Goal: Contribute content: Contribute content

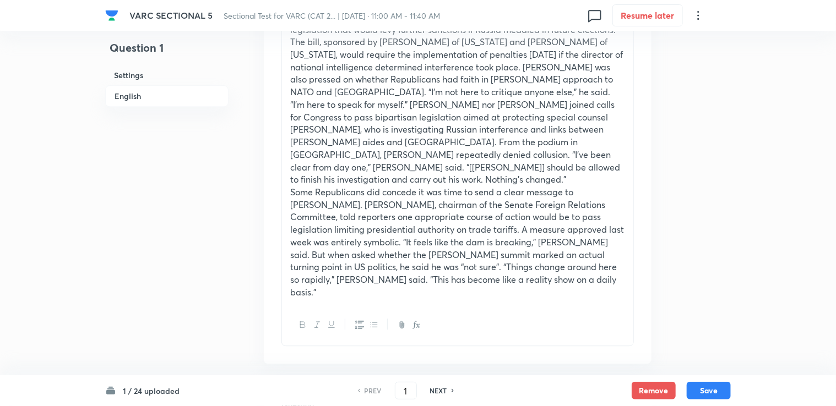
scroll to position [1418, 0]
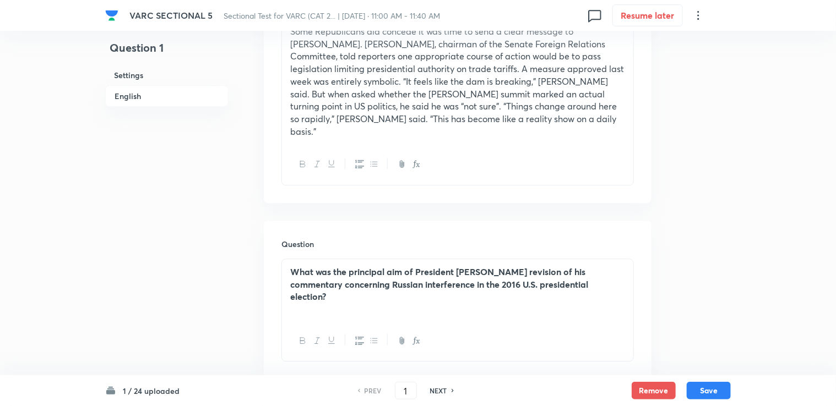
click at [441, 393] on div "PREV 1 ​ NEXT" at bounding box center [406, 391] width 142 height 18
click at [441, 393] on div "NEXT" at bounding box center [440, 391] width 29 height 10
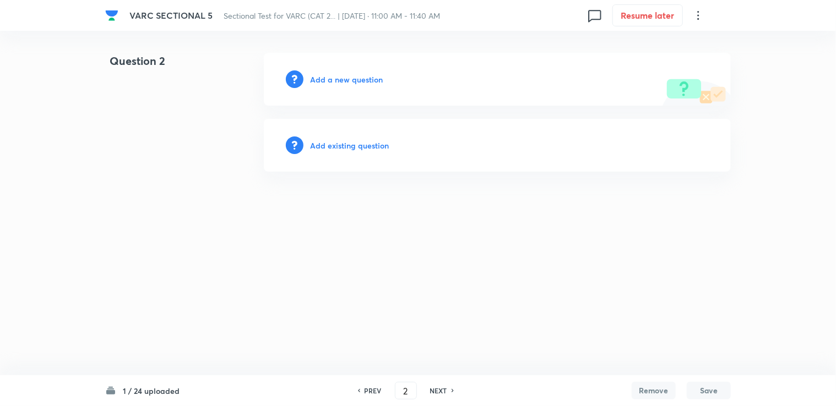
type input "2"
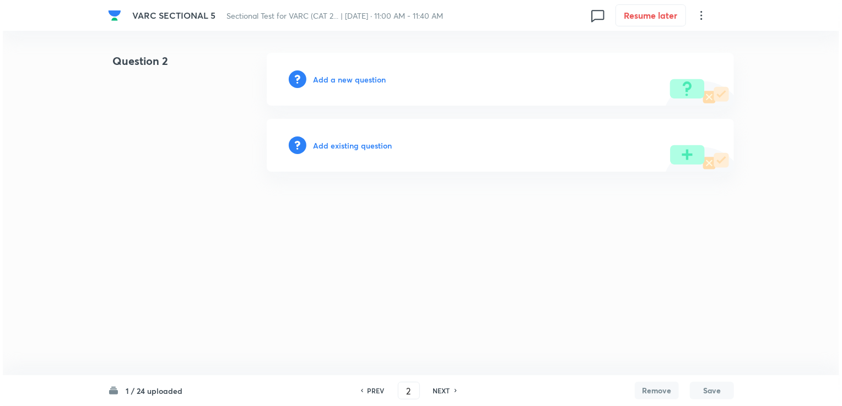
scroll to position [0, 0]
click at [372, 91] on div "Add a new question" at bounding box center [500, 79] width 467 height 53
click at [367, 88] on div "Add a new question" at bounding box center [500, 79] width 467 height 53
click at [365, 85] on div "Add a new question" at bounding box center [500, 79] width 467 height 53
click at [365, 80] on h6 "Add a new question" at bounding box center [349, 80] width 73 height 12
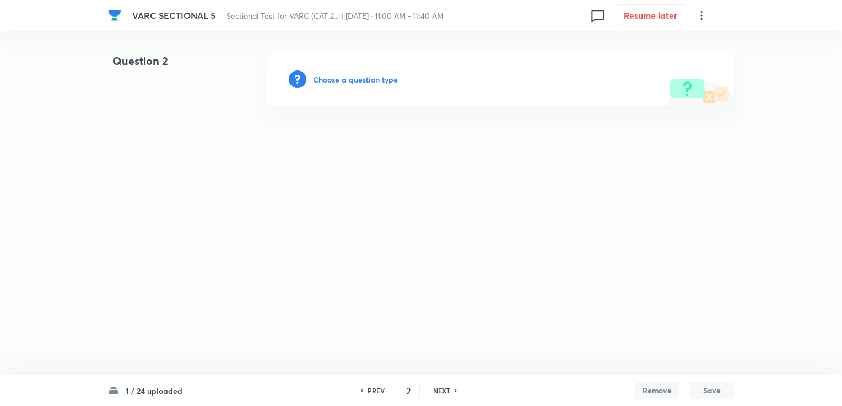
click at [360, 80] on h6 "Choose a question type" at bounding box center [355, 80] width 85 height 12
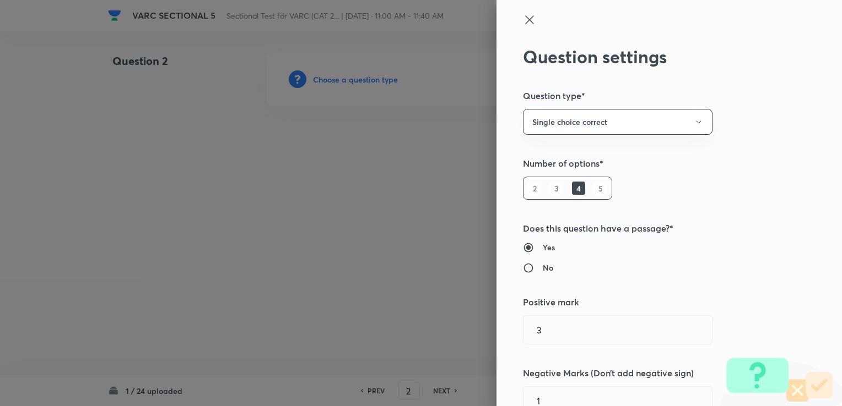
click at [360, 80] on div at bounding box center [421, 203] width 842 height 406
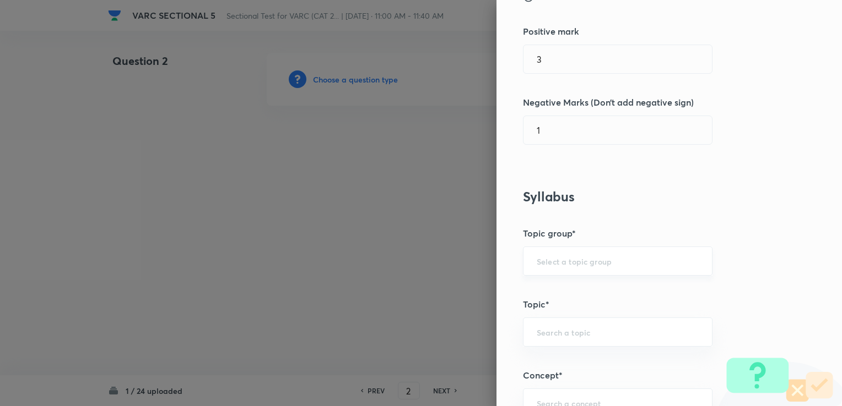
scroll to position [275, 0]
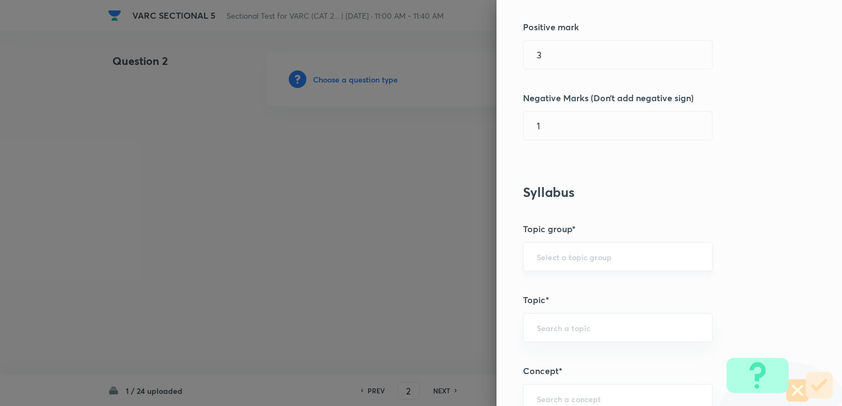
click at [441, 263] on div "​" at bounding box center [617, 256] width 189 height 29
click at [441, 258] on input "text" at bounding box center [617, 257] width 162 height 10
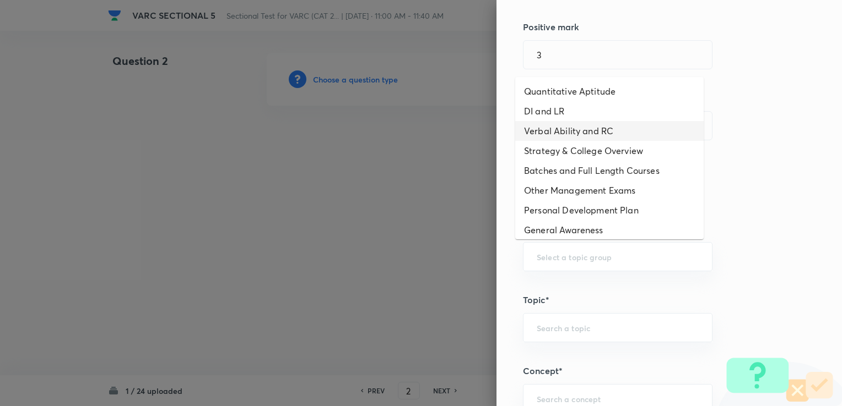
click at [441, 121] on li "Verbal Ability and RC" at bounding box center [609, 131] width 188 height 20
type input "Verbal Ability and RC"
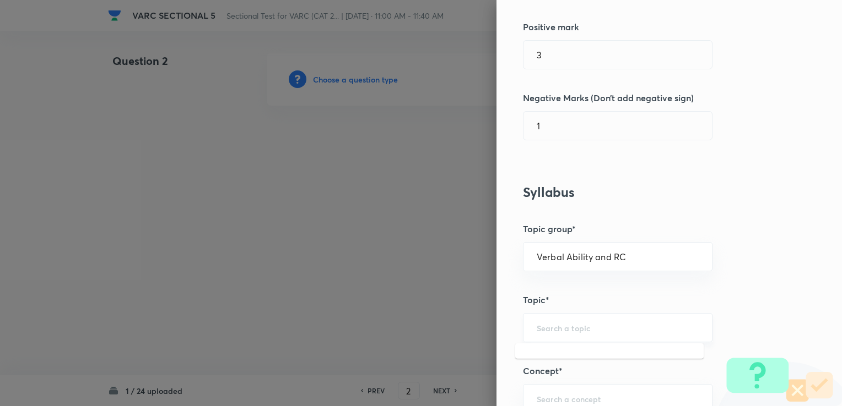
click at [441, 327] on input "text" at bounding box center [617, 328] width 162 height 10
click at [441, 344] on ul "Reading Comprehension Critical Reasoning" at bounding box center [609, 368] width 188 height 48
click at [441, 360] on li "Reading Comprehension" at bounding box center [609, 358] width 188 height 20
type input "Reading Comprehension"
click at [441, 389] on div "​" at bounding box center [617, 398] width 189 height 29
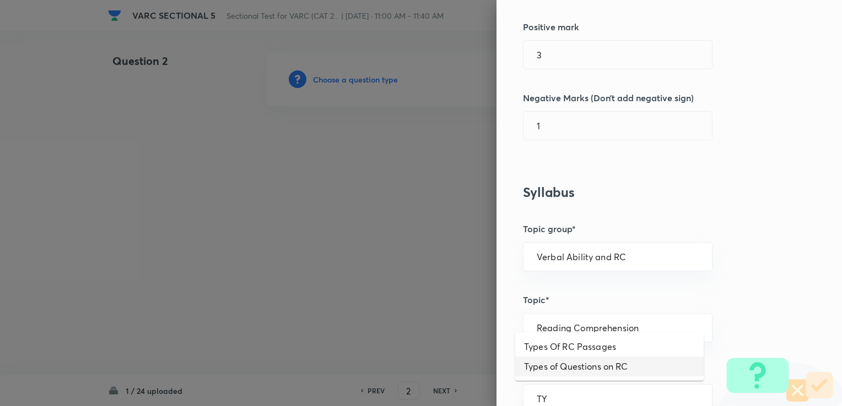
click at [441, 368] on li "Types of Questions on RC" at bounding box center [609, 367] width 188 height 20
type input "Types of Questions on RC"
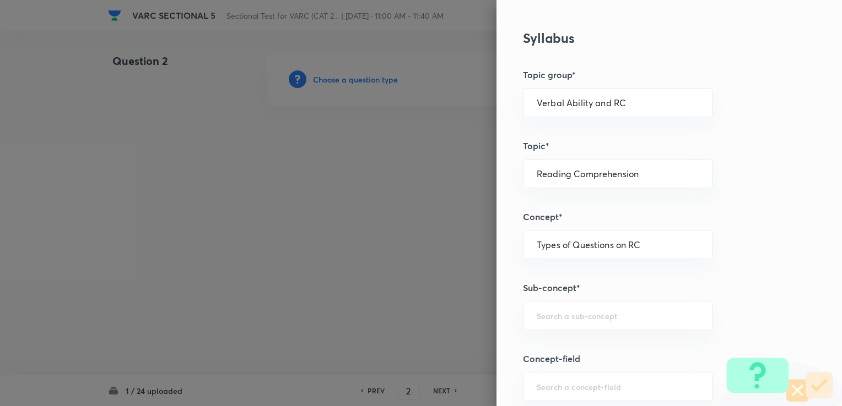
scroll to position [441, 0]
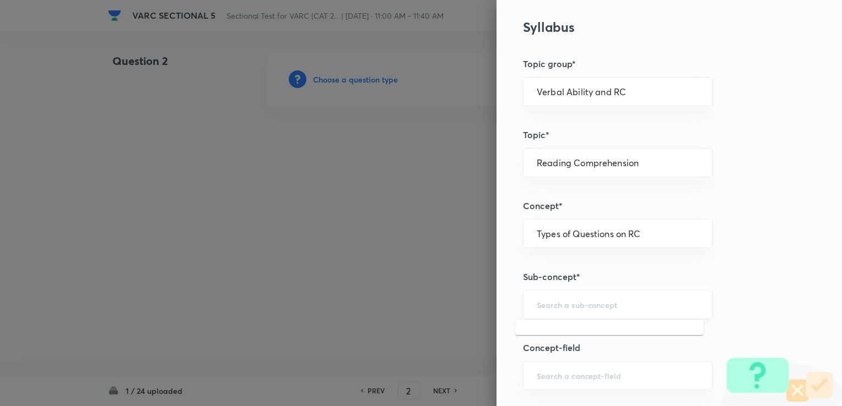
click at [441, 302] on input "text" at bounding box center [617, 305] width 162 height 10
click at [441, 338] on li "Main Idea Questions" at bounding box center [609, 334] width 188 height 20
type input "Main Idea Questions"
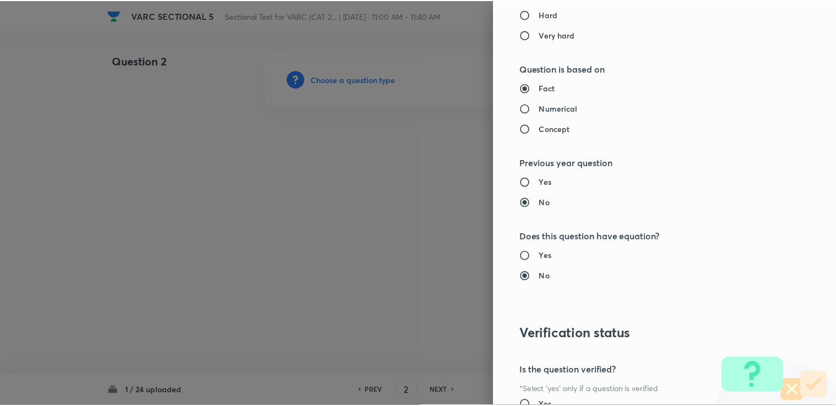
scroll to position [1093, 0]
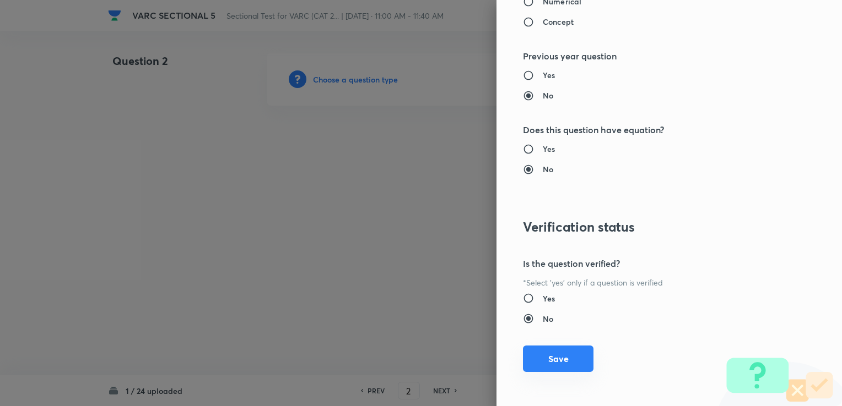
click at [441, 346] on button "Save" at bounding box center [558, 359] width 70 height 26
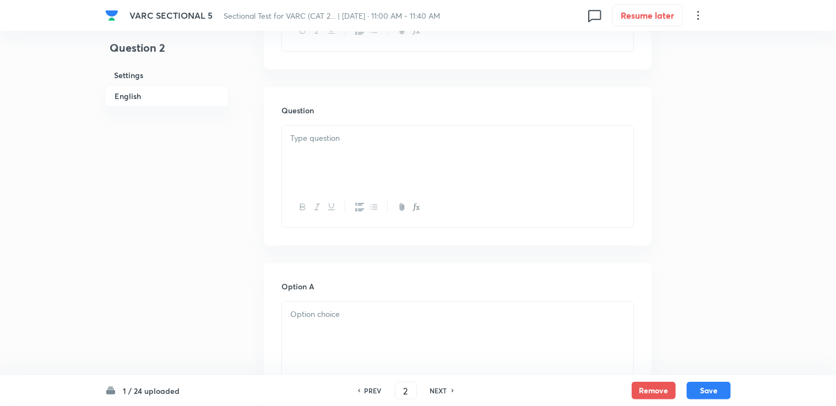
scroll to position [1487, 0]
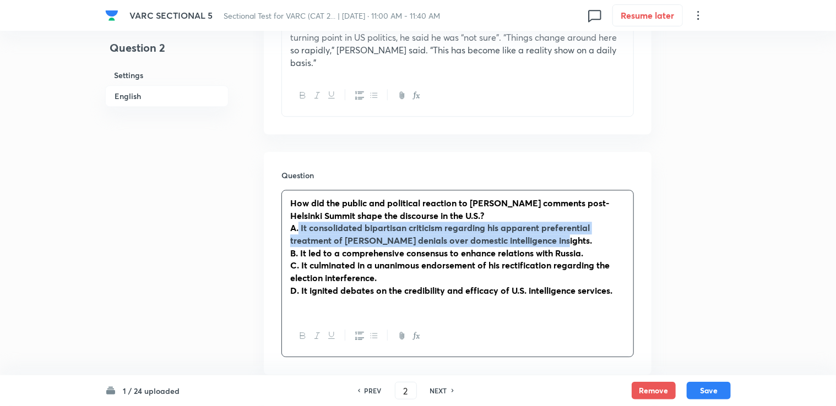
drag, startPoint x: 298, startPoint y: 184, endPoint x: 566, endPoint y: 197, distance: 268.5
click at [441, 222] on p "A. It consolidated bipartisan criticism regarding his apparent preferential tre…" at bounding box center [457, 234] width 335 height 25
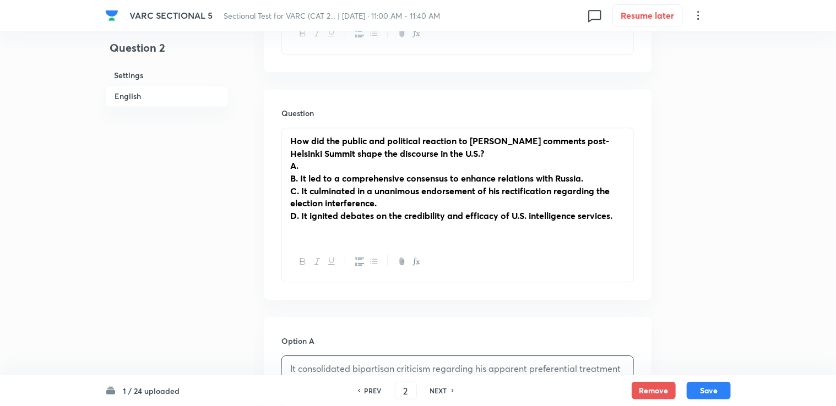
scroll to position [1432, 0]
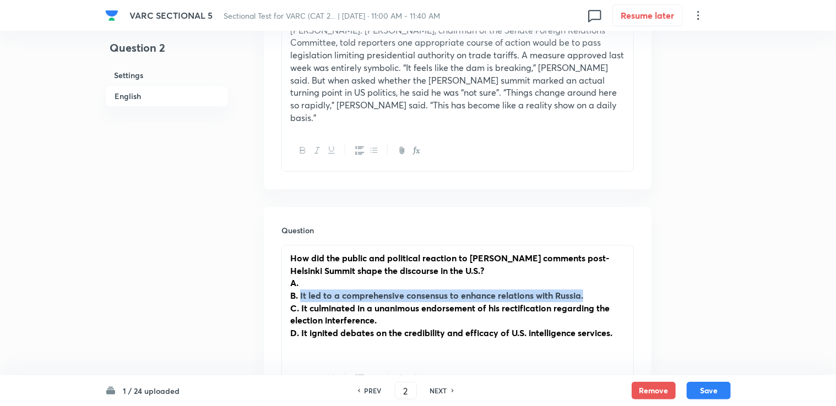
drag, startPoint x: 300, startPoint y: 258, endPoint x: 595, endPoint y: 258, distance: 294.6
click at [441, 290] on p "B. It led to a comprehensive consensus to enhance relations with Russia." at bounding box center [457, 296] width 335 height 13
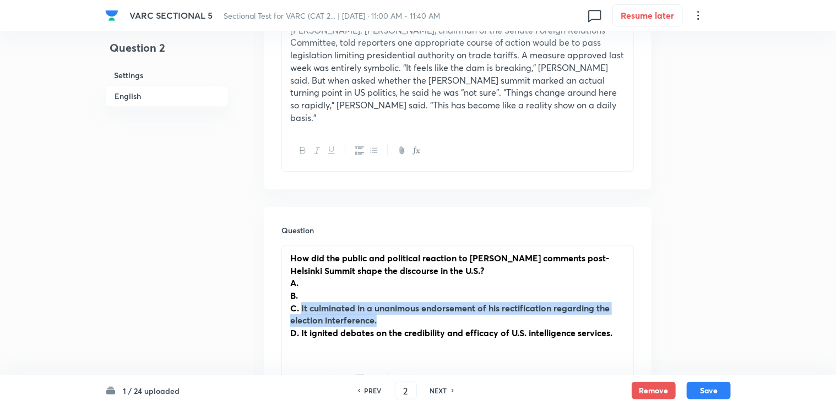
drag, startPoint x: 302, startPoint y: 270, endPoint x: 386, endPoint y: 283, distance: 84.7
click at [386, 302] on p "C. It culminated in a unanimous endorsement of his rectification regarding the …" at bounding box center [457, 314] width 335 height 25
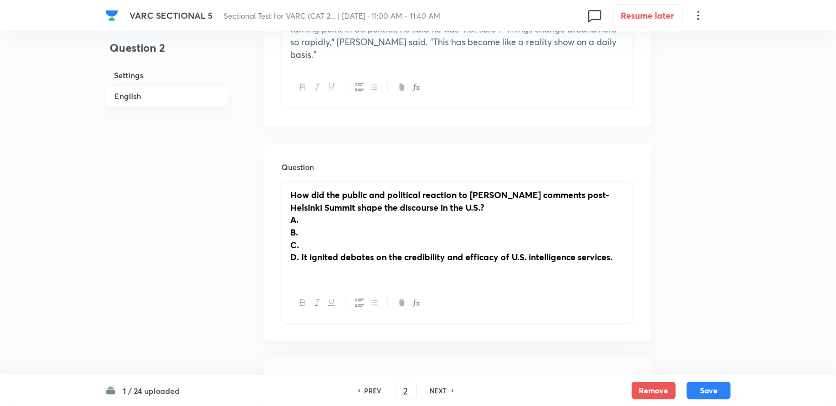
scroll to position [1487, 0]
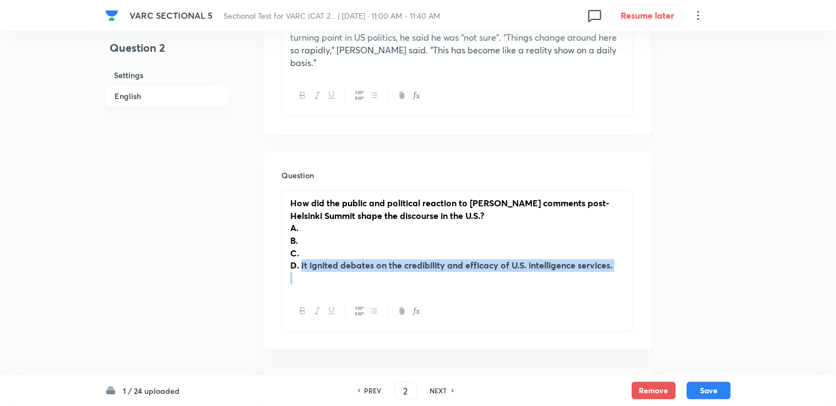
drag, startPoint x: 300, startPoint y: 228, endPoint x: 552, endPoint y: 239, distance: 251.9
click at [441, 239] on div "How did the public and political reaction to [PERSON_NAME] comments post-Helsin…" at bounding box center [457, 241] width 351 height 101
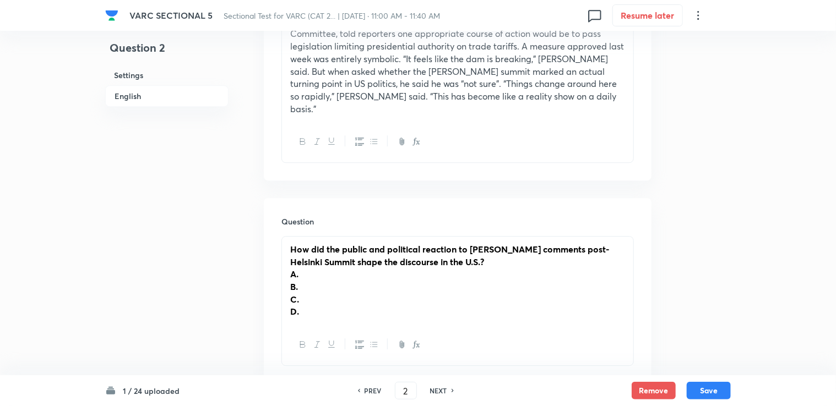
scroll to position [1432, 0]
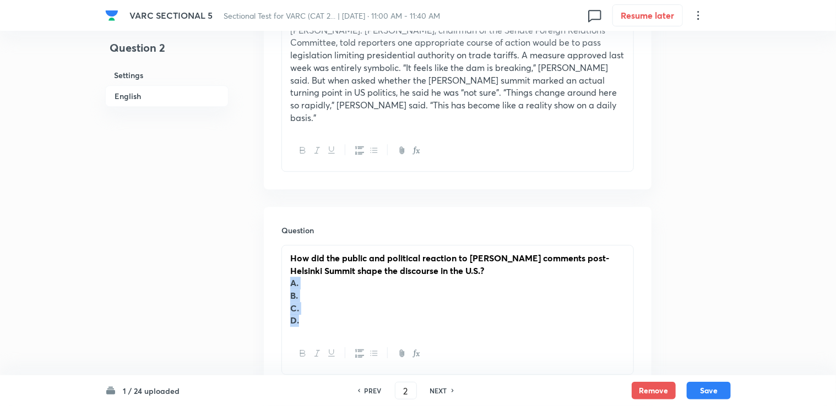
drag, startPoint x: 286, startPoint y: 248, endPoint x: 306, endPoint y: 298, distance: 54.4
click at [306, 298] on div "How did the public and political reaction to [PERSON_NAME] comments post-Helsin…" at bounding box center [457, 310] width 352 height 130
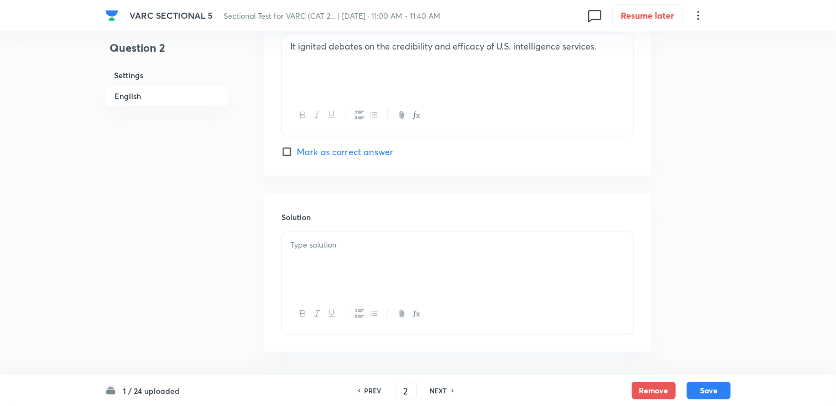
scroll to position [2326, 0]
drag, startPoint x: 306, startPoint y: 253, endPoint x: 301, endPoint y: 219, distance: 34.4
click at [301, 230] on div at bounding box center [457, 261] width 351 height 62
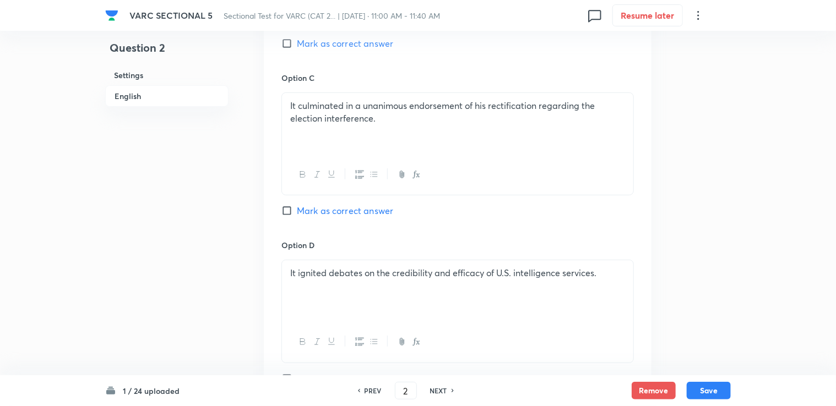
scroll to position [1940, 0]
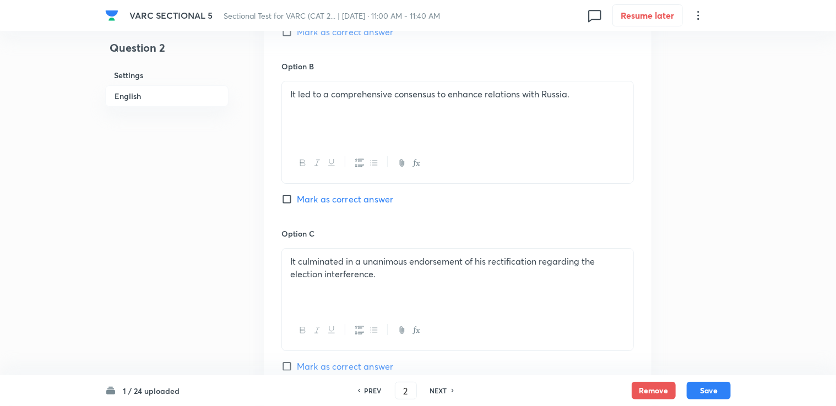
click at [343, 193] on span "Mark as correct answer" at bounding box center [345, 199] width 96 height 13
click at [297, 194] on input "Mark as correct answer" at bounding box center [288, 199] width 15 height 11
checkbox input "true"
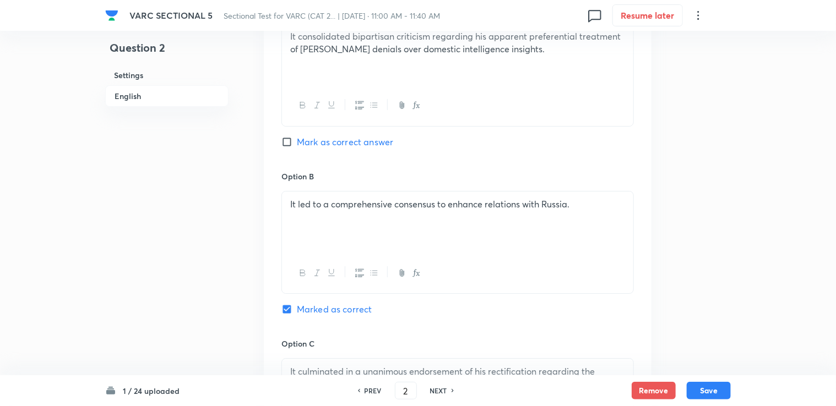
click at [334, 135] on span "Mark as correct answer" at bounding box center [345, 141] width 96 height 13
click at [297, 137] on input "Mark as correct answer" at bounding box center [288, 142] width 15 height 11
checkbox input "true"
checkbox input "false"
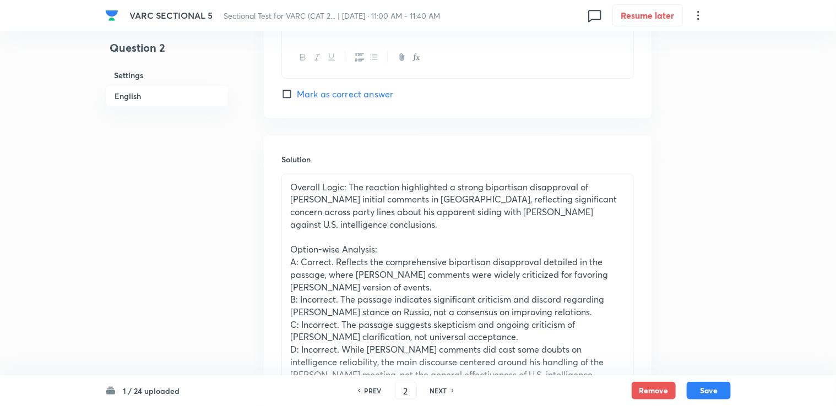
scroll to position [2477, 0]
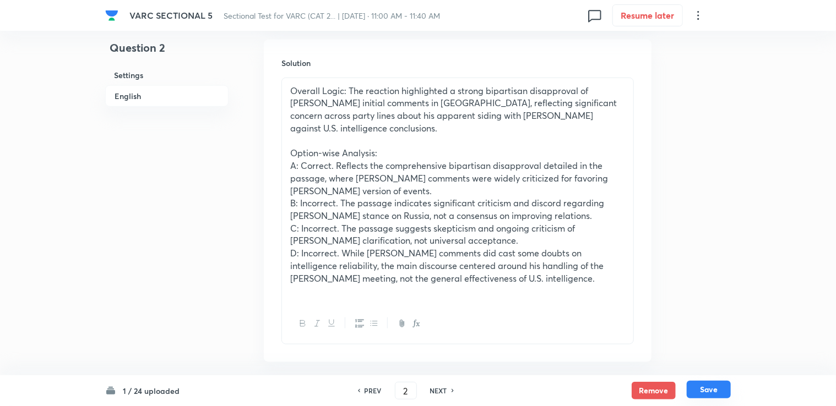
click at [441, 388] on button "Save" at bounding box center [709, 390] width 44 height 18
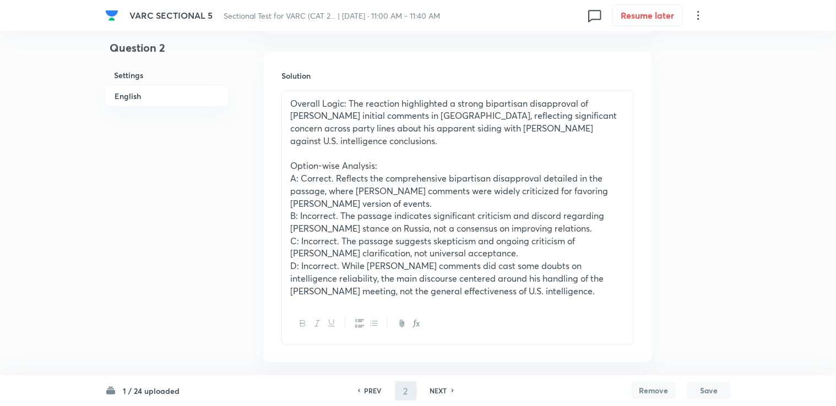
type input "3"
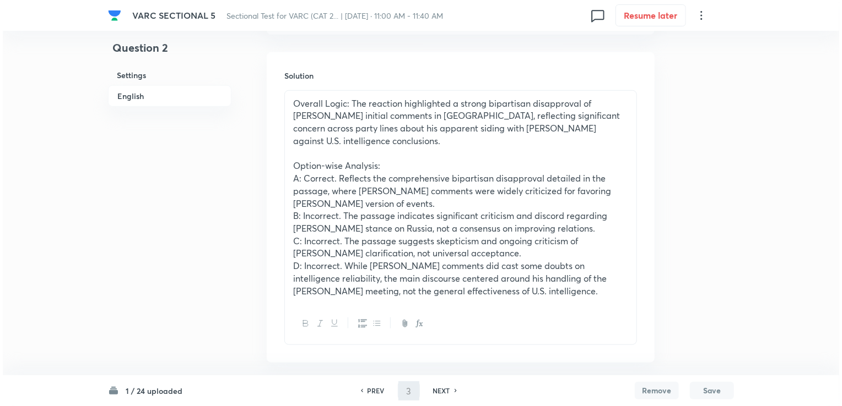
scroll to position [0, 0]
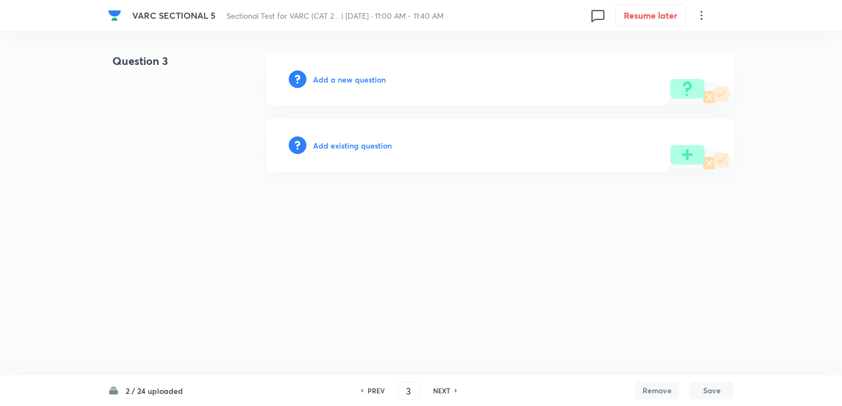
click at [332, 79] on h6 "Add a new question" at bounding box center [349, 80] width 73 height 12
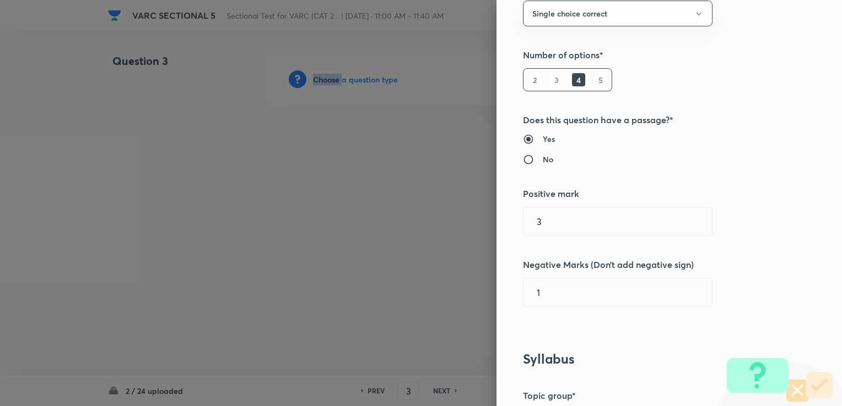
scroll to position [275, 0]
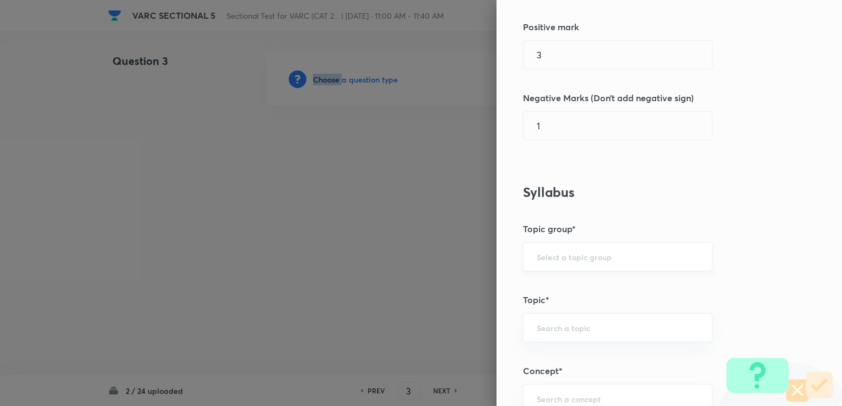
drag, startPoint x: 622, startPoint y: 248, endPoint x: 615, endPoint y: 258, distance: 12.7
click at [441, 248] on div "​" at bounding box center [617, 256] width 189 height 29
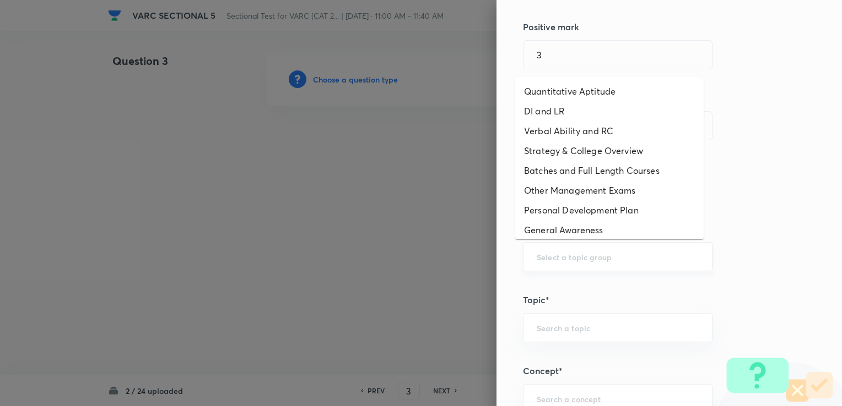
click at [441, 259] on input "text" at bounding box center [617, 257] width 162 height 10
click at [441, 125] on li "Verbal Ability and RC" at bounding box center [609, 131] width 188 height 20
type input "Verbal Ability and RC"
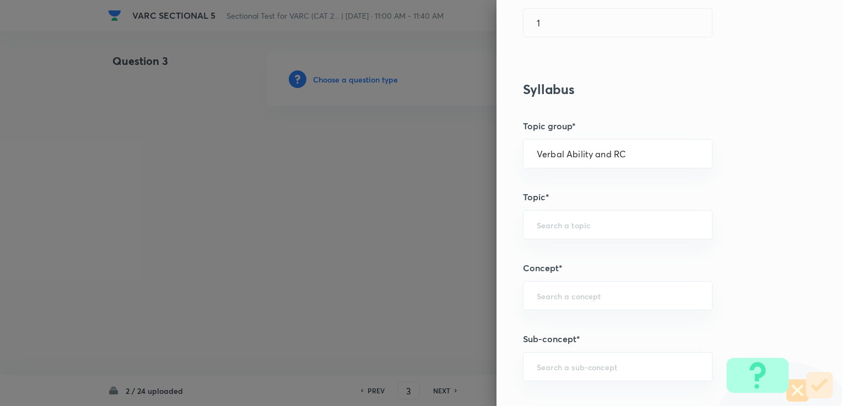
scroll to position [441, 0]
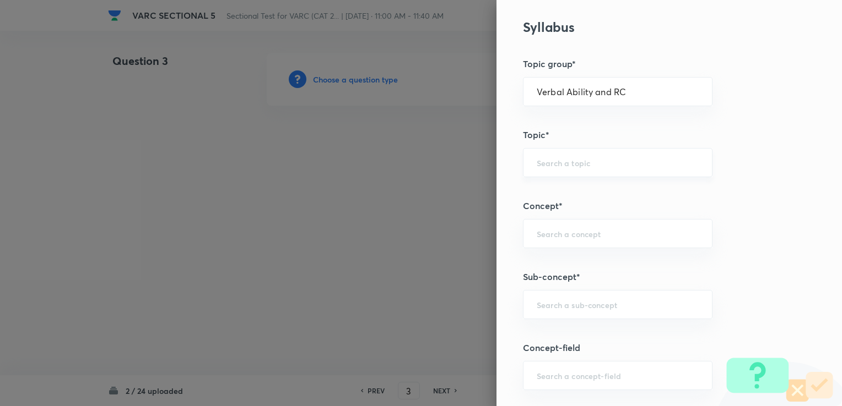
click at [441, 170] on div "​" at bounding box center [617, 162] width 189 height 29
click at [441, 183] on li "Reading Comprehension" at bounding box center [609, 193] width 188 height 20
type input "Reading Comprehension"
drag, startPoint x: 566, startPoint y: 247, endPoint x: 563, endPoint y: 242, distance: 6.0
click at [441, 246] on div "​" at bounding box center [617, 233] width 189 height 29
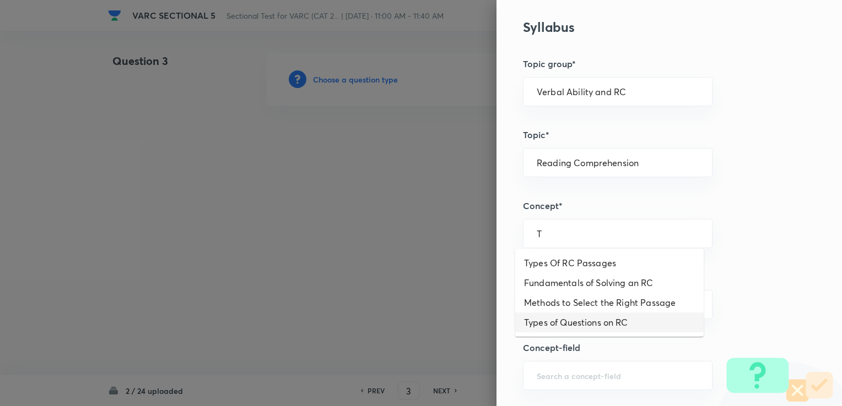
click at [441, 317] on li "Types of Questions on RC" at bounding box center [609, 323] width 188 height 20
type input "Types of Questions on RC"
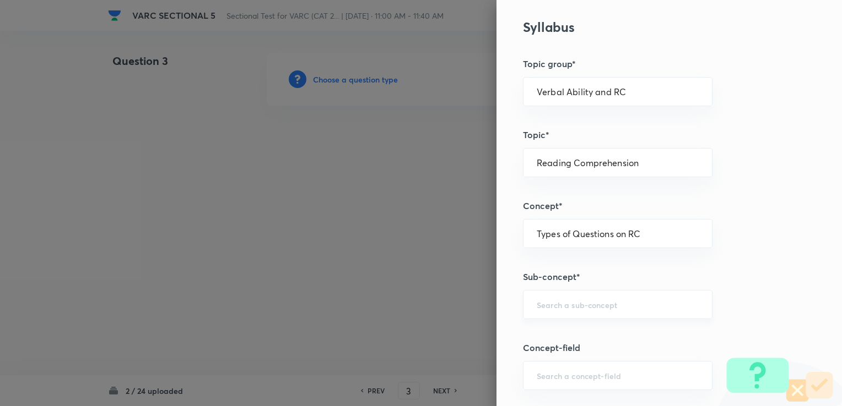
click at [441, 310] on div "​" at bounding box center [617, 304] width 189 height 29
click at [441, 324] on ul "Main Idea Questions" at bounding box center [609, 334] width 188 height 29
click at [441, 326] on li "Main Idea Questions" at bounding box center [609, 334] width 188 height 20
type input "Main Idea Questions"
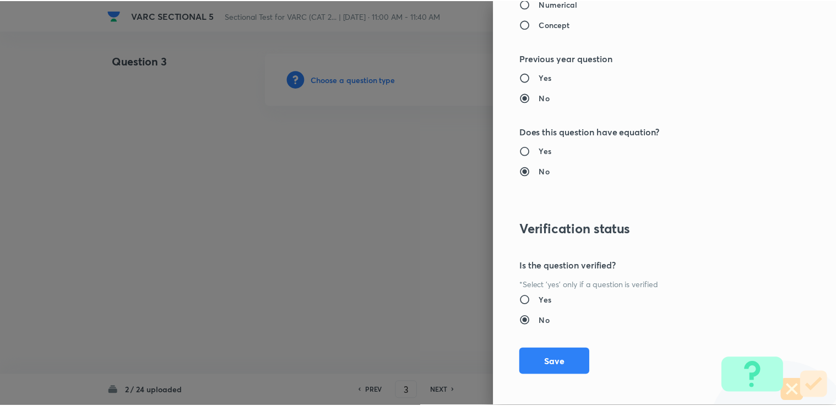
scroll to position [1093, 0]
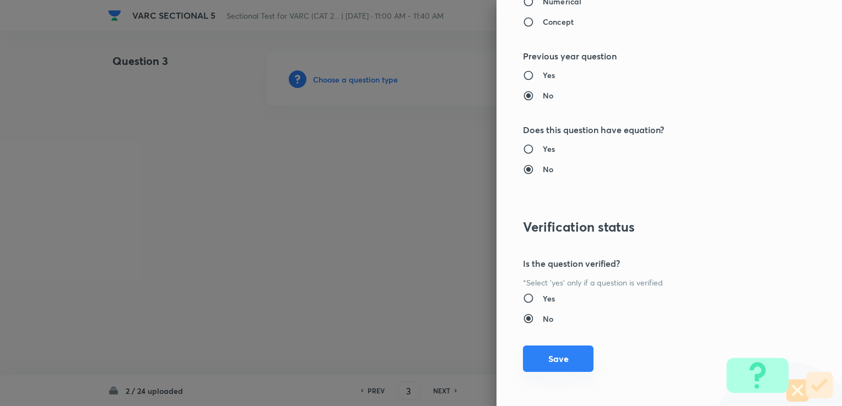
click at [441, 350] on button "Save" at bounding box center [558, 359] width 70 height 26
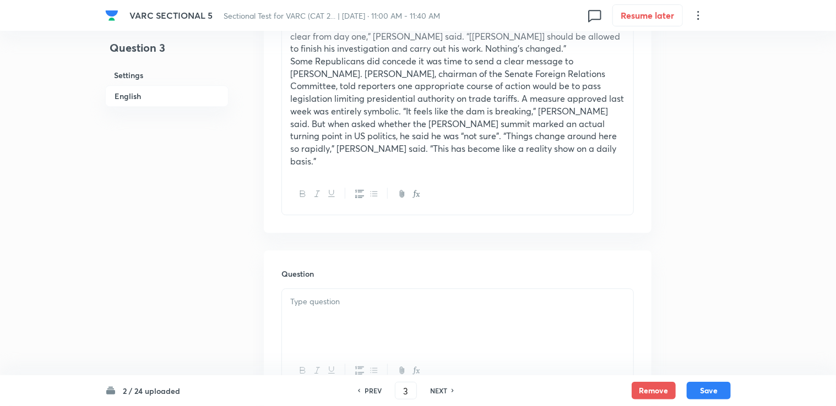
scroll to position [1487, 0]
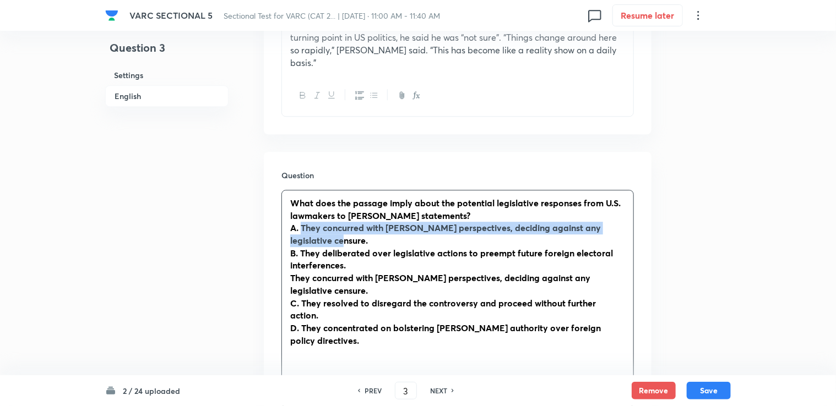
drag, startPoint x: 322, startPoint y: 201, endPoint x: 356, endPoint y: 202, distance: 34.7
click at [356, 222] on p "A. They concurred with [PERSON_NAME] perspectives, deciding against any legisla…" at bounding box center [457, 234] width 335 height 25
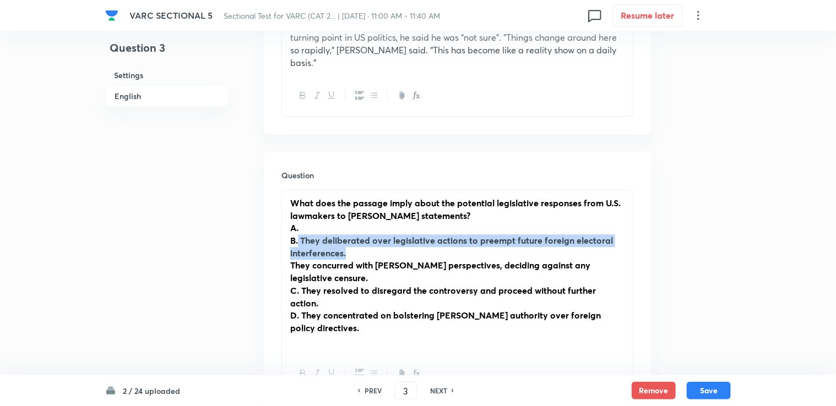
drag, startPoint x: 297, startPoint y: 196, endPoint x: 363, endPoint y: 215, distance: 68.2
click at [363, 235] on p "B. They deliberated over legislative actions to preempt future foreign electora…" at bounding box center [457, 247] width 335 height 25
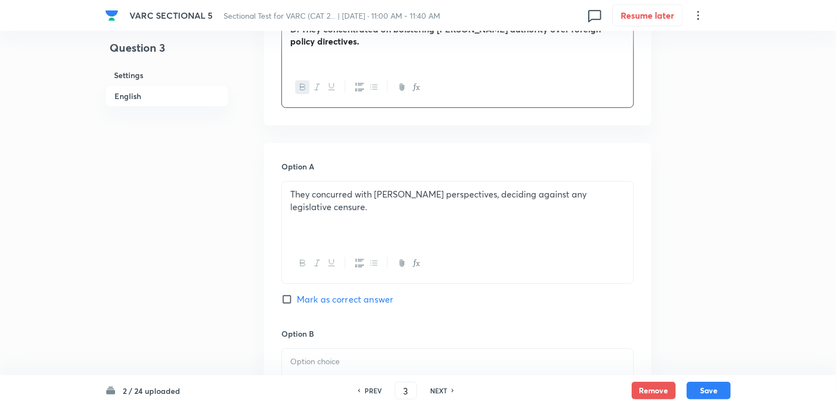
scroll to position [1762, 0]
drag, startPoint x: 332, startPoint y: 292, endPoint x: 319, endPoint y: 313, distance: 24.8
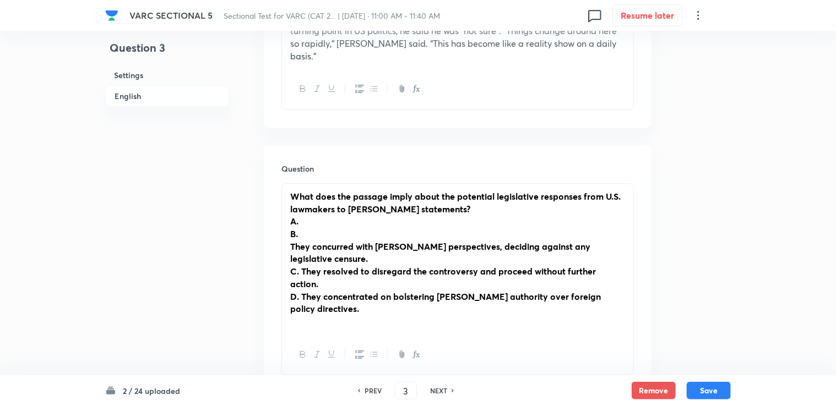
scroll to position [1487, 0]
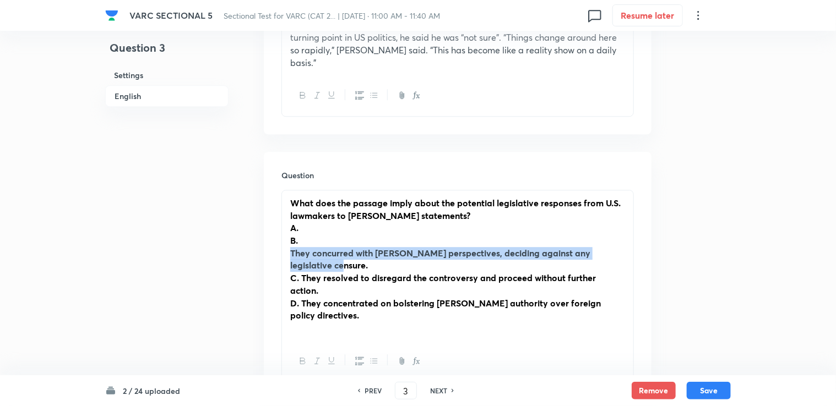
drag, startPoint x: 290, startPoint y: 215, endPoint x: 341, endPoint y: 227, distance: 52.6
click at [341, 247] on p "They concurred with [PERSON_NAME] perspectives, deciding against any legislativ…" at bounding box center [457, 259] width 335 height 25
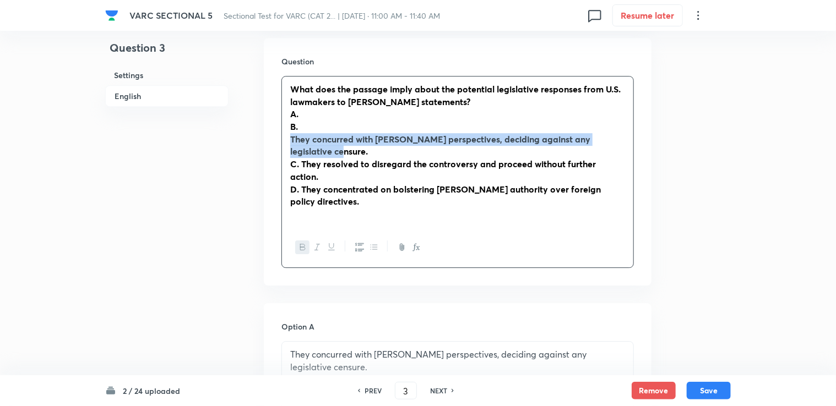
scroll to position [1597, 0]
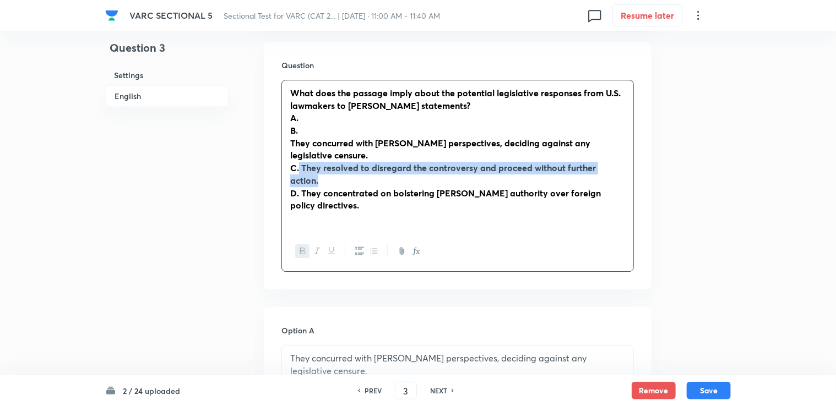
drag, startPoint x: 300, startPoint y: 129, endPoint x: 637, endPoint y: 129, distance: 337.6
click at [441, 129] on div "Question What does the passage imply about the potential legislative responses …" at bounding box center [458, 166] width 388 height 248
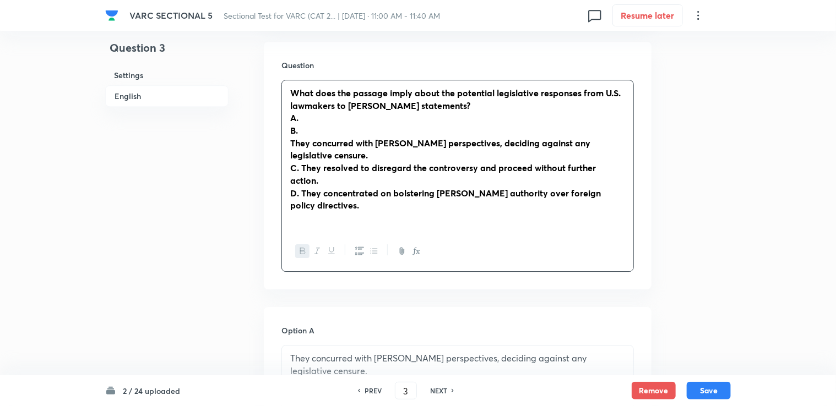
click at [441, 137] on p "They concurred with [PERSON_NAME] perspectives, deciding against any legislativ…" at bounding box center [457, 149] width 335 height 25
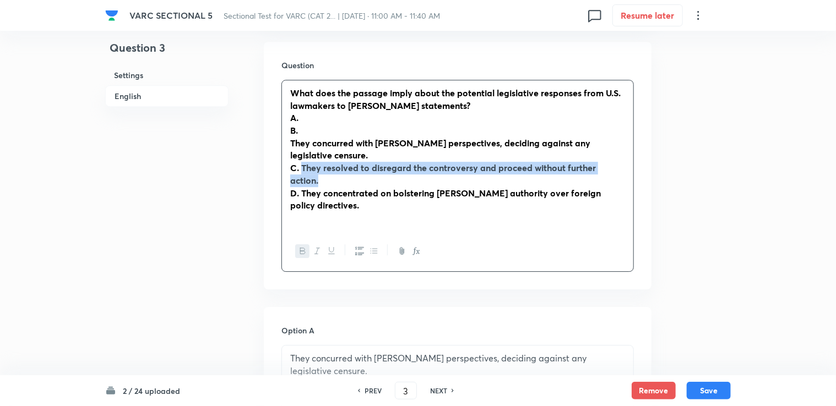
drag, startPoint x: 623, startPoint y: 129, endPoint x: 302, endPoint y: 129, distance: 320.5
click at [302, 162] on strong "C. They resolved to disregard the controversy and proceed without further actio…" at bounding box center [443, 174] width 306 height 24
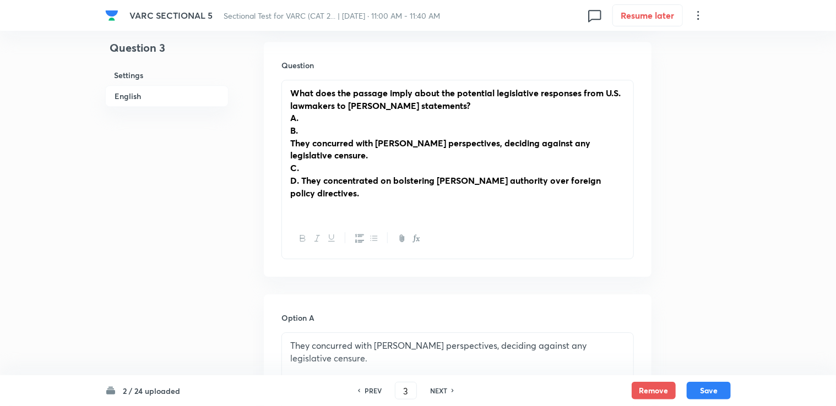
click at [303, 175] on strong "D. They concentrated on bolstering [PERSON_NAME] authority over foreign policy …" at bounding box center [445, 187] width 311 height 24
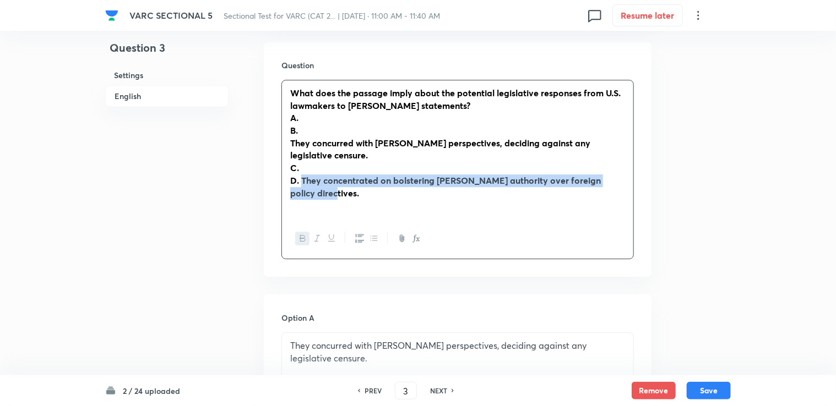
drag, startPoint x: 302, startPoint y: 146, endPoint x: 360, endPoint y: 156, distance: 59.1
click at [360, 175] on p "D. They concentrated on bolstering [PERSON_NAME] authority over foreign policy …" at bounding box center [457, 187] width 335 height 25
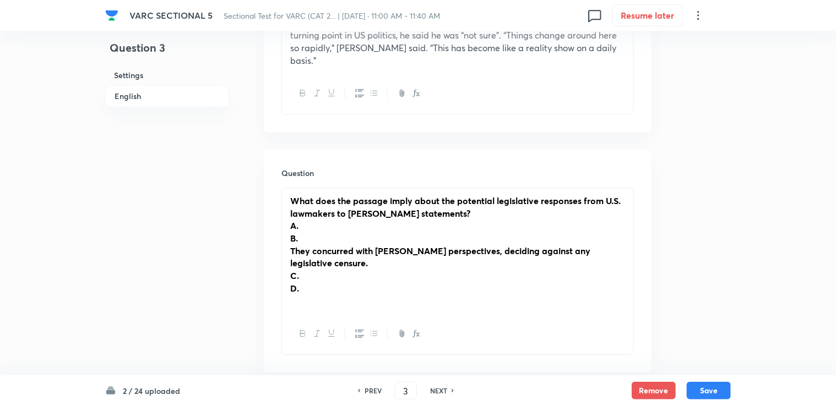
scroll to position [1487, 0]
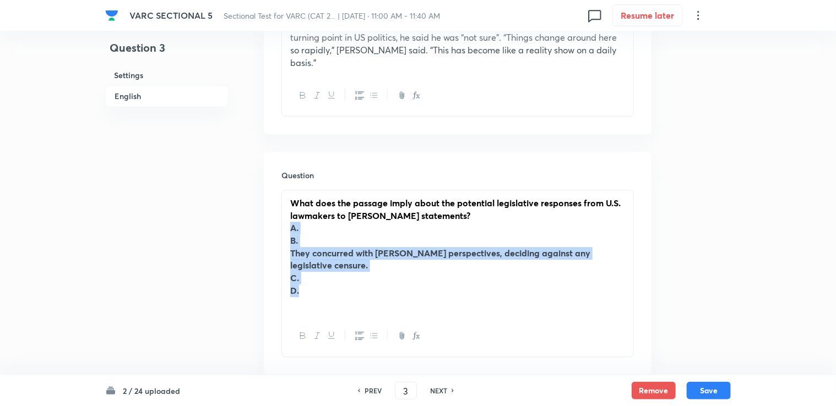
drag, startPoint x: 290, startPoint y: 193, endPoint x: 323, endPoint y: 253, distance: 68.0
click at [323, 253] on div "What does the passage imply about the potential legislative responses from U.S.…" at bounding box center [457, 254] width 351 height 126
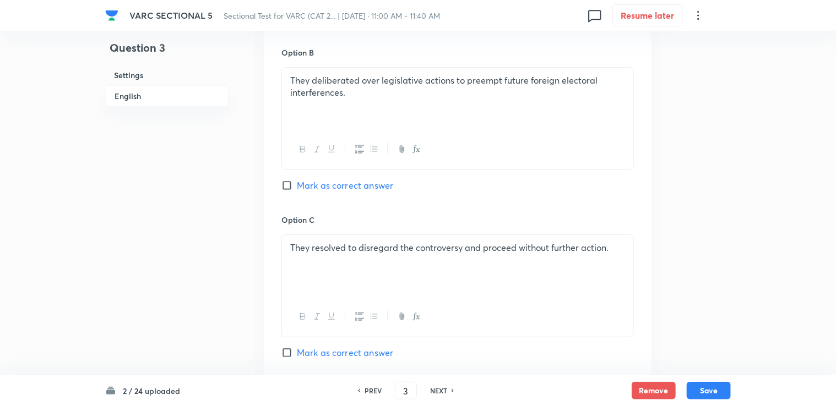
scroll to position [1940, 0]
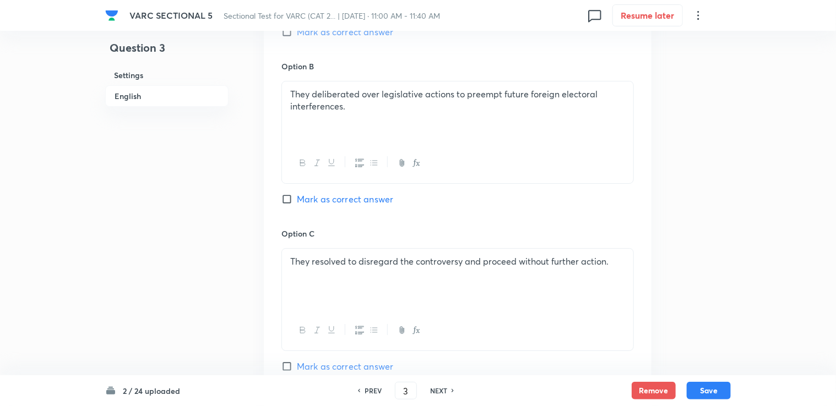
click at [316, 193] on span "Mark as correct answer" at bounding box center [345, 199] width 96 height 13
click at [297, 194] on input "Mark as correct answer" at bounding box center [288, 199] width 15 height 11
checkbox input "true"
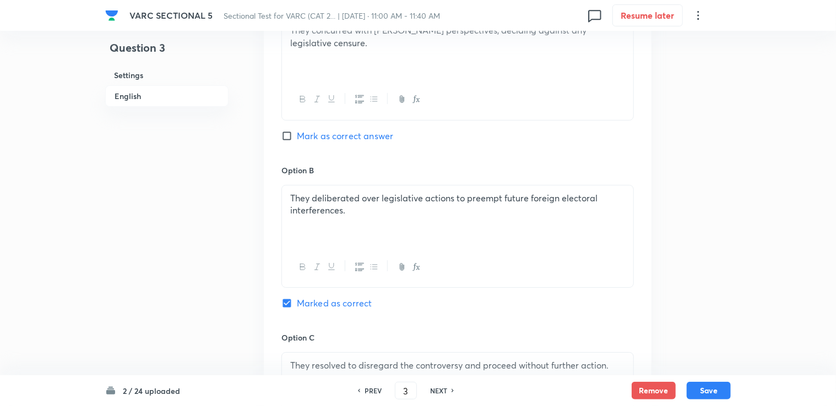
scroll to position [1830, 0]
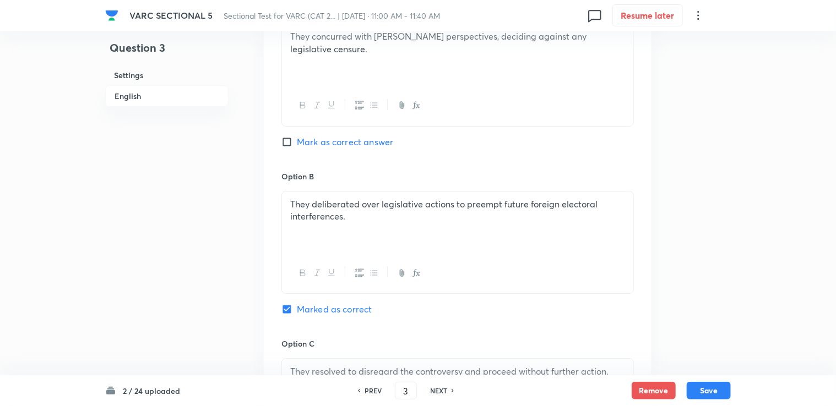
click at [441, 382] on div "2 / 24 uploaded PREV 3 ​ NEXT Remove Save" at bounding box center [418, 391] width 626 height 31
click at [441, 382] on button "Save" at bounding box center [709, 390] width 44 height 18
type input "4"
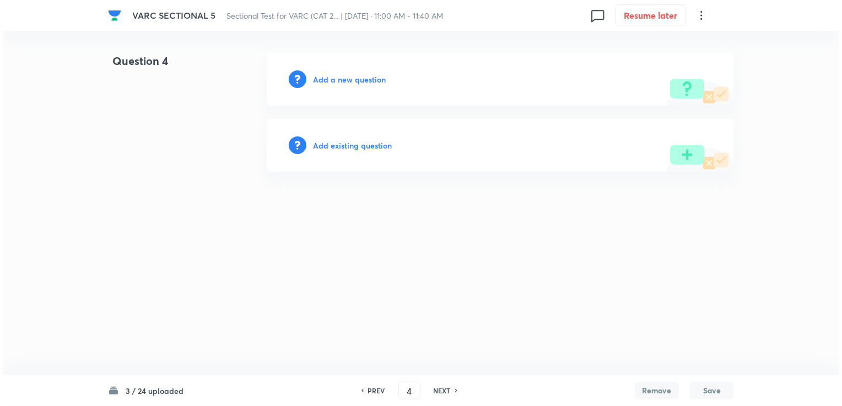
scroll to position [0, 0]
click at [338, 90] on div "Add a new question" at bounding box center [500, 79] width 467 height 53
click at [338, 86] on div "Add a new question" at bounding box center [500, 79] width 467 height 53
click at [338, 85] on div "Add a new question" at bounding box center [500, 79] width 467 height 53
click at [339, 83] on h6 "Add a new question" at bounding box center [349, 80] width 73 height 12
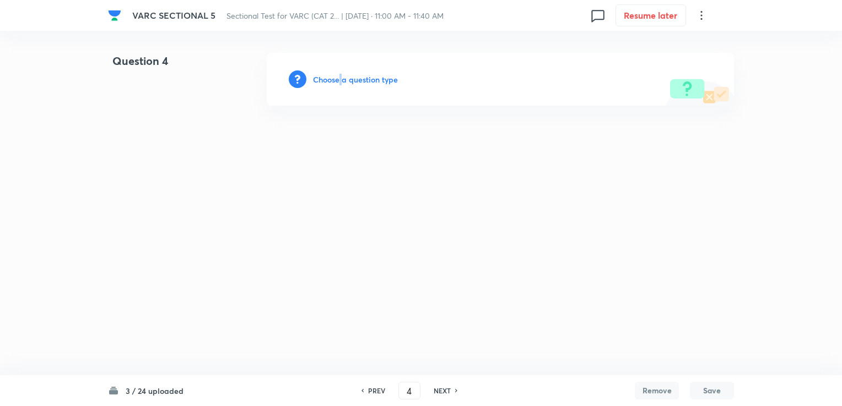
click at [339, 83] on h6 "Choose a question type" at bounding box center [355, 80] width 85 height 12
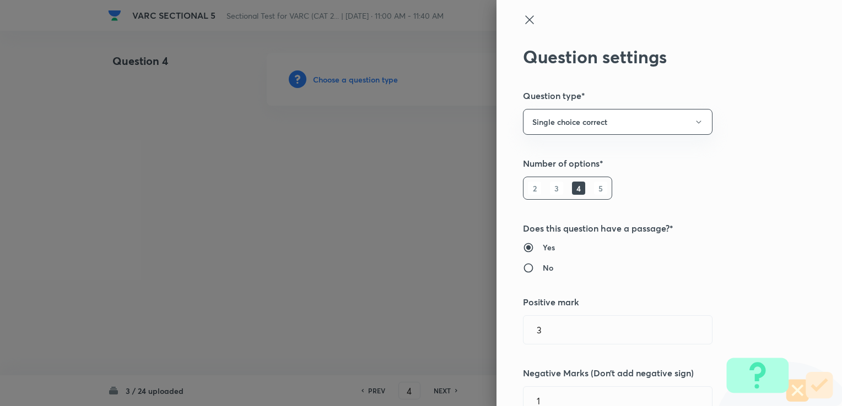
click at [339, 83] on div at bounding box center [421, 203] width 842 height 406
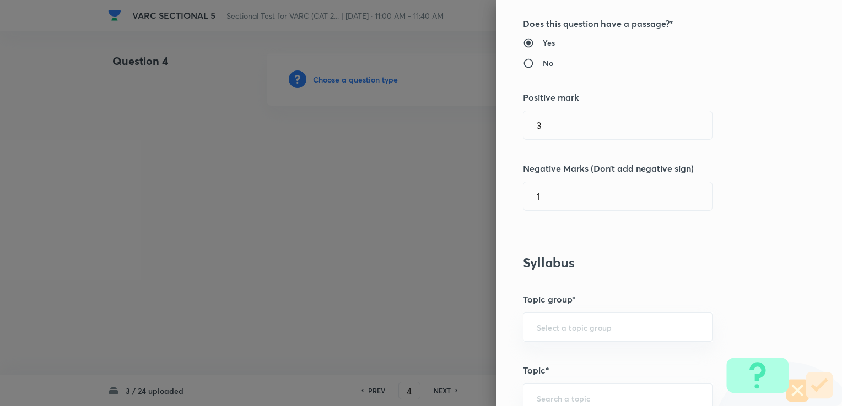
scroll to position [220, 0]
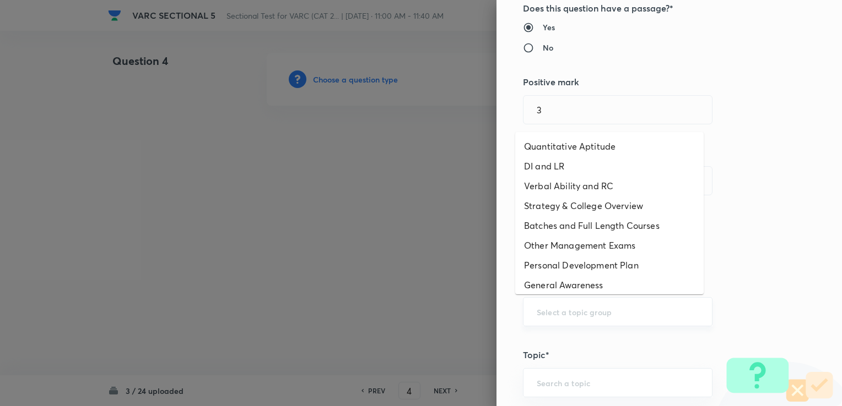
click at [441, 312] on input "text" at bounding box center [617, 312] width 162 height 10
click at [441, 172] on li "DI and LR" at bounding box center [609, 166] width 188 height 20
type input "DI and LR"
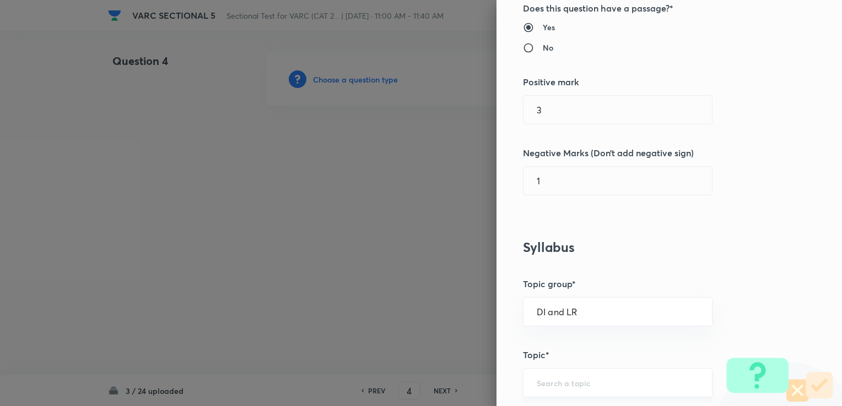
click at [441, 378] on input "text" at bounding box center [617, 383] width 162 height 10
click at [441, 349] on li "Logical Reasoning" at bounding box center [609, 351] width 188 height 20
type input "Logical Reasoning"
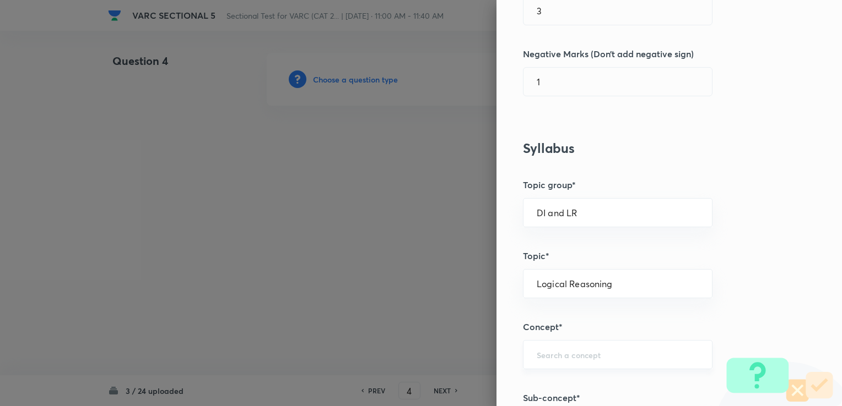
scroll to position [330, 0]
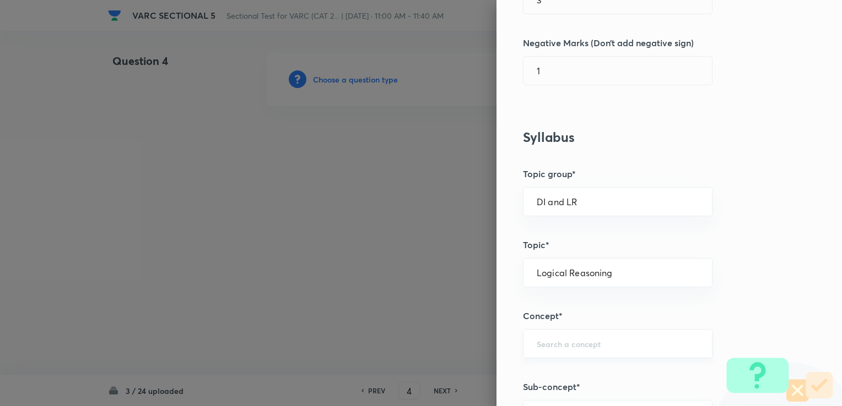
click at [441, 332] on div "​" at bounding box center [617, 343] width 189 height 29
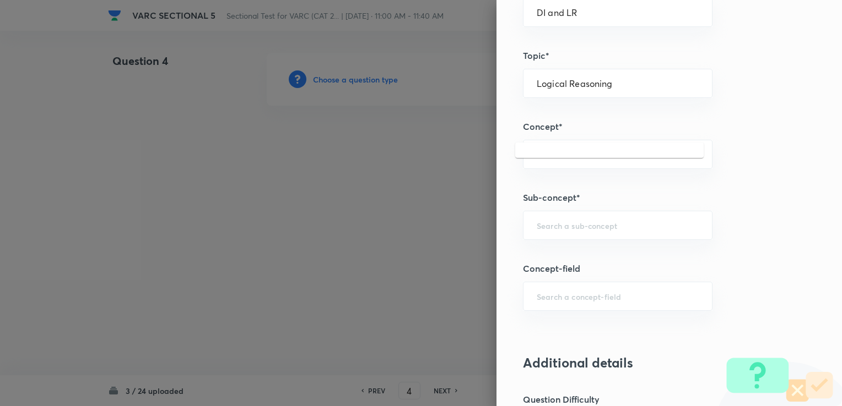
scroll to position [386, 0]
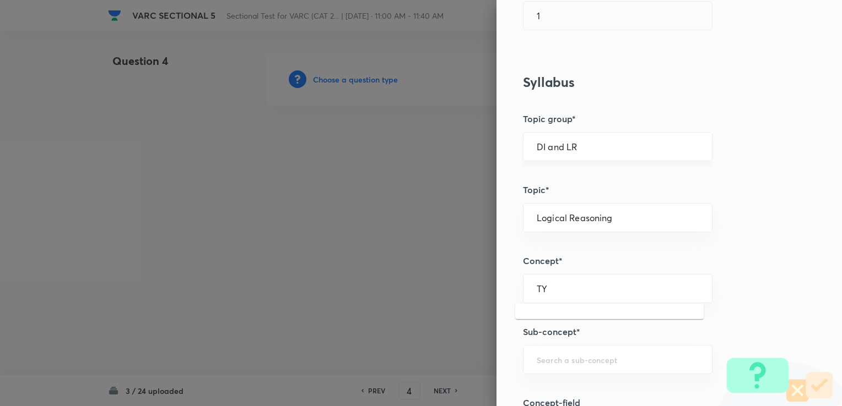
click at [441, 152] on div "DI and LR ​" at bounding box center [617, 146] width 189 height 29
type input "TY"
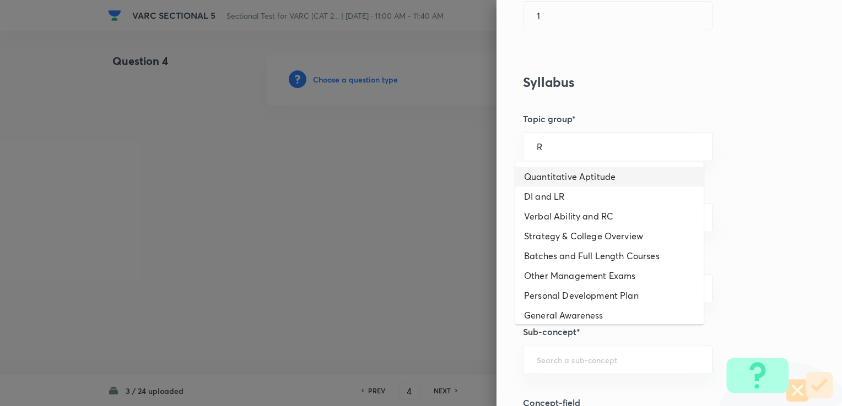
type input "DI and LR"
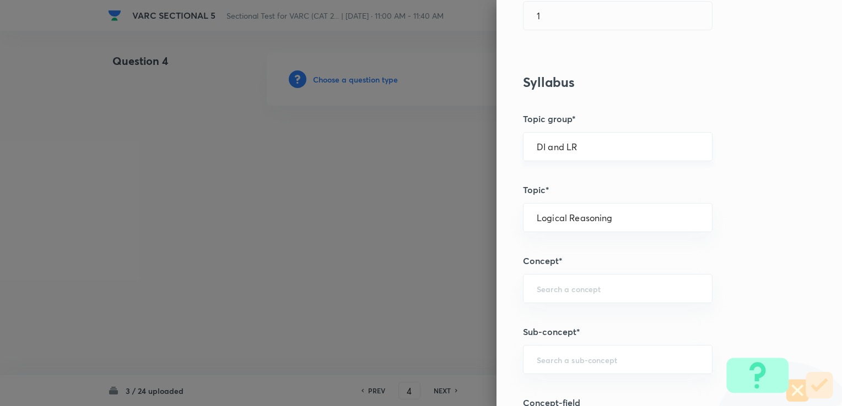
drag, startPoint x: 591, startPoint y: 166, endPoint x: 590, endPoint y: 151, distance: 15.5
click at [441, 162] on div "Question settings Question type* Single choice correct Number of options* 2 3 4…" at bounding box center [668, 203] width 345 height 406
click at [441, 151] on div "DI and LR ​" at bounding box center [617, 146] width 189 height 29
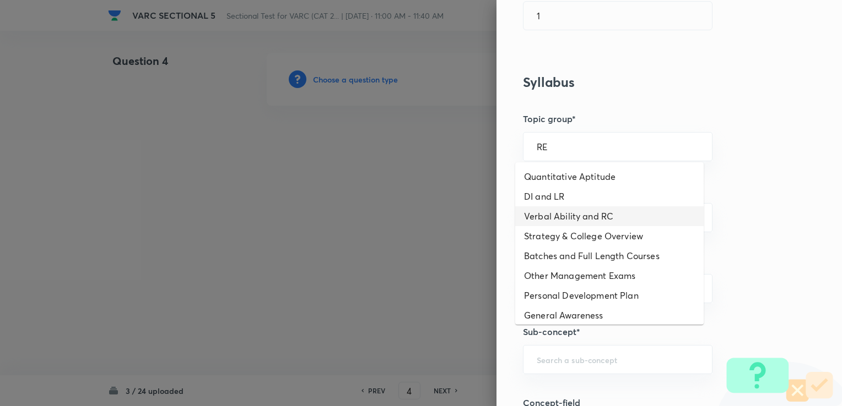
click at [441, 219] on li "Verbal Ability and RC" at bounding box center [609, 217] width 188 height 20
type input "Verbal Ability and RC"
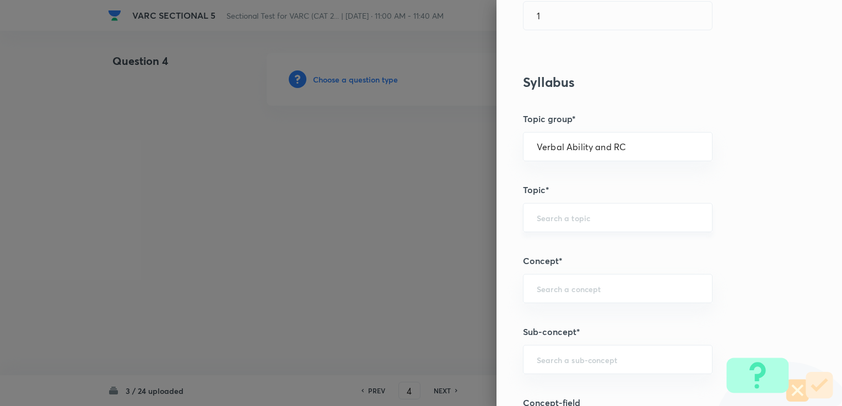
click at [441, 211] on div "​" at bounding box center [617, 217] width 189 height 29
click at [441, 249] on li "Reading Comprehension" at bounding box center [609, 248] width 188 height 20
type input "Reading Comprehension"
drag, startPoint x: 564, startPoint y: 305, endPoint x: 563, endPoint y: 296, distance: 8.9
click at [441, 302] on div "Question settings Question type* Single choice correct Number of options* 2 3 4…" at bounding box center [668, 203] width 345 height 406
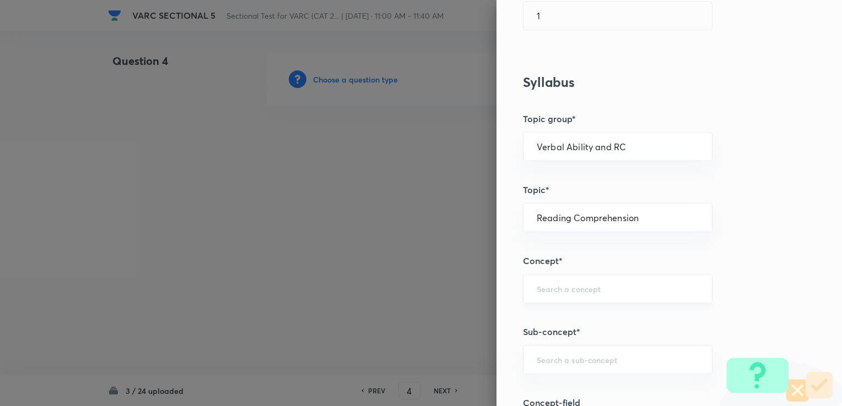
drag, startPoint x: 563, startPoint y: 296, endPoint x: 555, endPoint y: 294, distance: 8.4
click at [441, 296] on div "​" at bounding box center [617, 288] width 189 height 29
click at [441, 300] on div "CR ​" at bounding box center [617, 288] width 189 height 29
type input "C"
drag, startPoint x: 586, startPoint y: 332, endPoint x: 582, endPoint y: 339, distance: 8.9
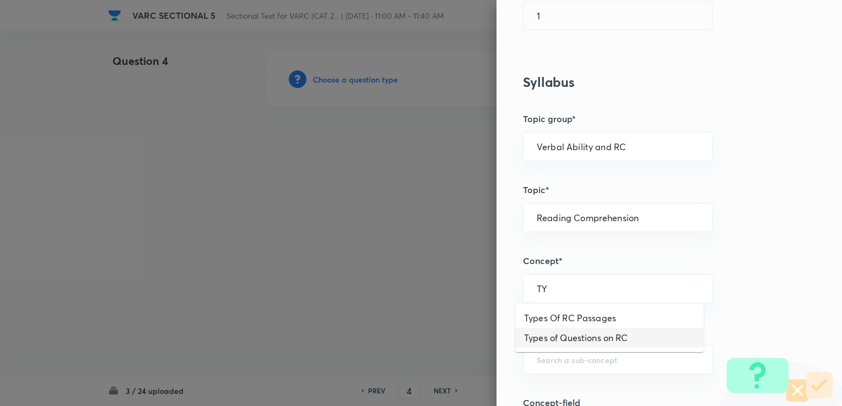
click at [441, 332] on li "Types of Questions on RC" at bounding box center [609, 338] width 188 height 20
type input "Types of Questions on RC"
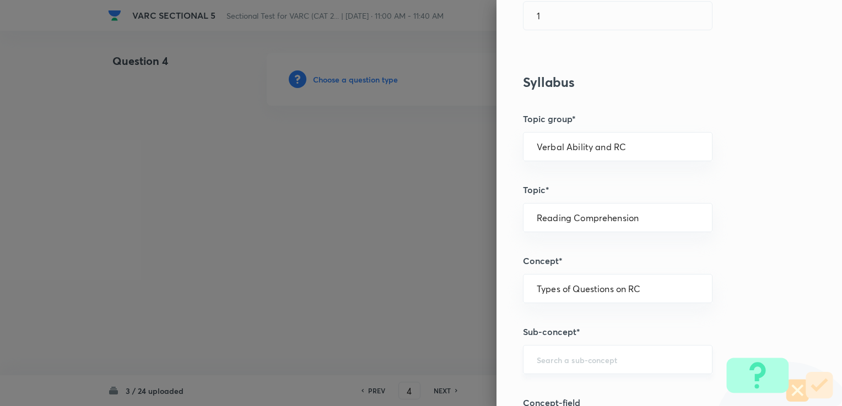
click at [441, 350] on div "​" at bounding box center [617, 359] width 189 height 29
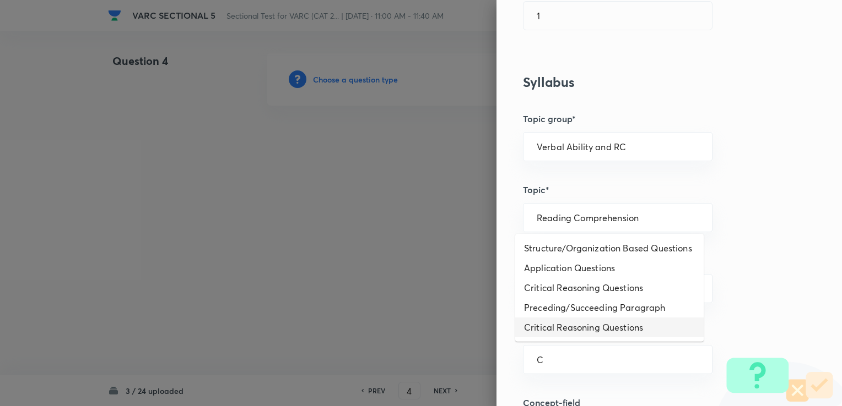
click at [441, 331] on li "Critical Reasoning Questions" at bounding box center [609, 328] width 188 height 20
type input "Critical Reasoning Questions"
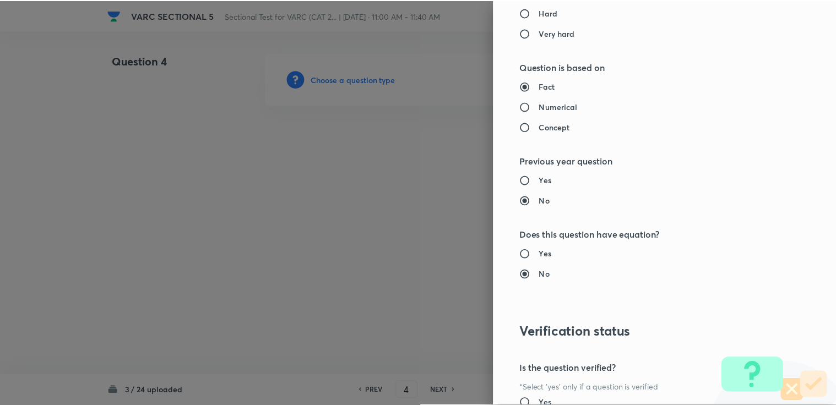
scroll to position [1093, 0]
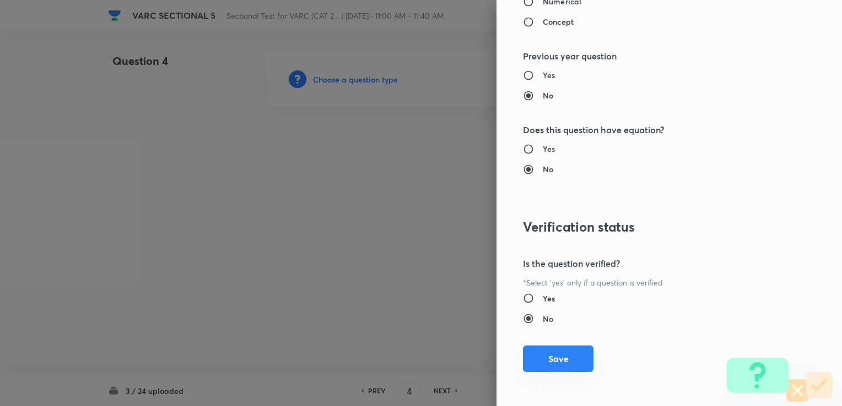
click at [441, 361] on button "Save" at bounding box center [558, 359] width 70 height 26
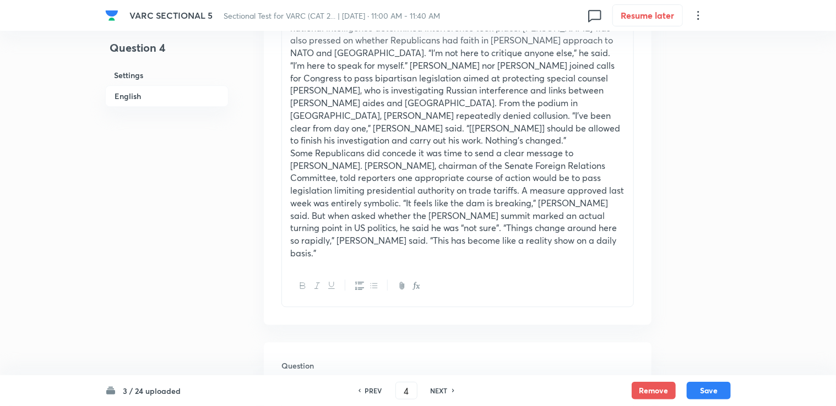
scroll to position [1377, 0]
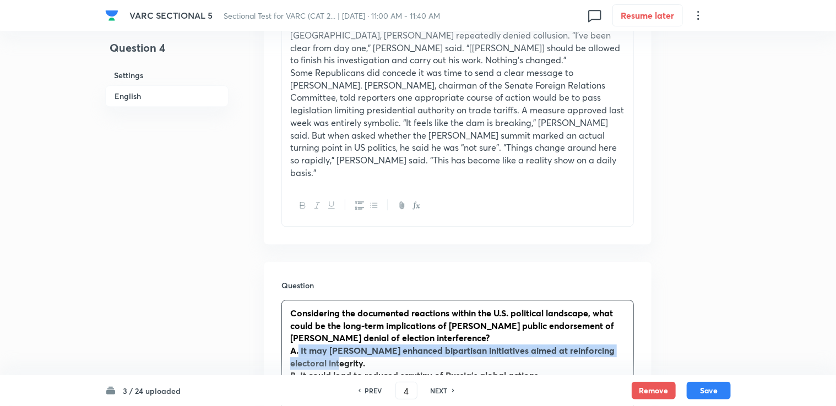
drag, startPoint x: 299, startPoint y: 307, endPoint x: 384, endPoint y: 325, distance: 87.2
click at [384, 345] on p "A. It may [PERSON_NAME] enhanced bipartisan initiatives aimed at reinforcing el…" at bounding box center [457, 357] width 335 height 25
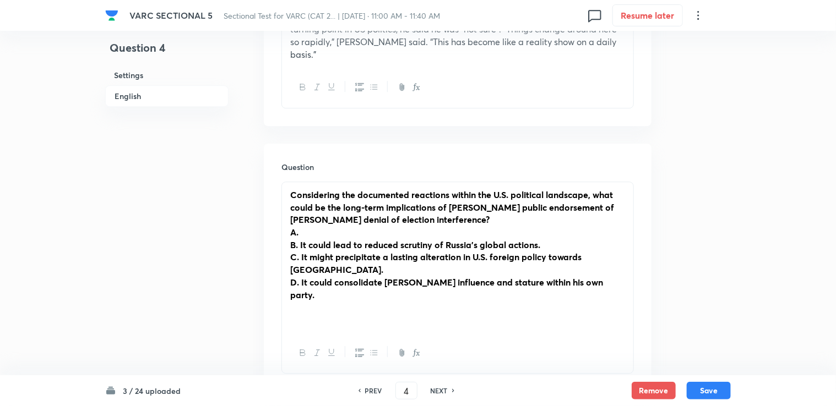
scroll to position [1487, 0]
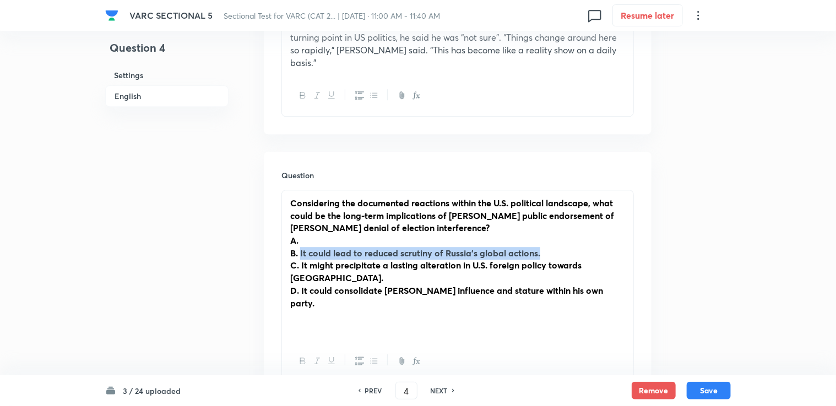
drag, startPoint x: 301, startPoint y: 212, endPoint x: 602, endPoint y: 211, distance: 301.8
click at [441, 247] on p "B. It could lead to reduced scrutiny of Russia’s global actions." at bounding box center [457, 253] width 335 height 13
drag, startPoint x: 595, startPoint y: 208, endPoint x: 302, endPoint y: 215, distance: 293.1
click at [302, 247] on p "B. It could lead to reduced scrutiny of Russia’s global actions." at bounding box center [457, 253] width 335 height 13
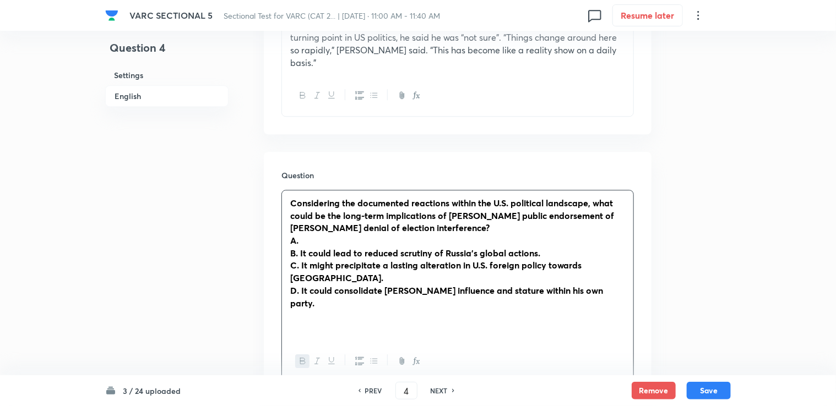
drag, startPoint x: 337, startPoint y: 229, endPoint x: 310, endPoint y: 221, distance: 28.5
click at [310, 259] on strong "C. It might precipitate a lasting alteration in U.S. foreign policy towards [GE…" at bounding box center [435, 271] width 291 height 24
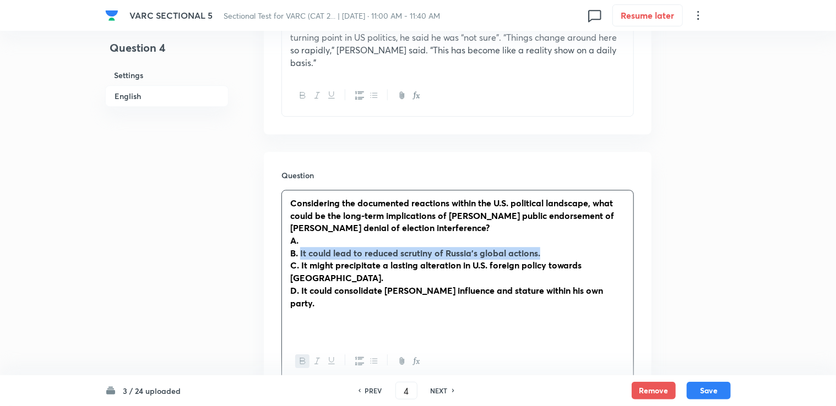
drag, startPoint x: 301, startPoint y: 215, endPoint x: 554, endPoint y: 211, distance: 253.4
click at [441, 247] on p "B. It could lead to reduced scrutiny of Russia’s global actions." at bounding box center [457, 253] width 335 height 13
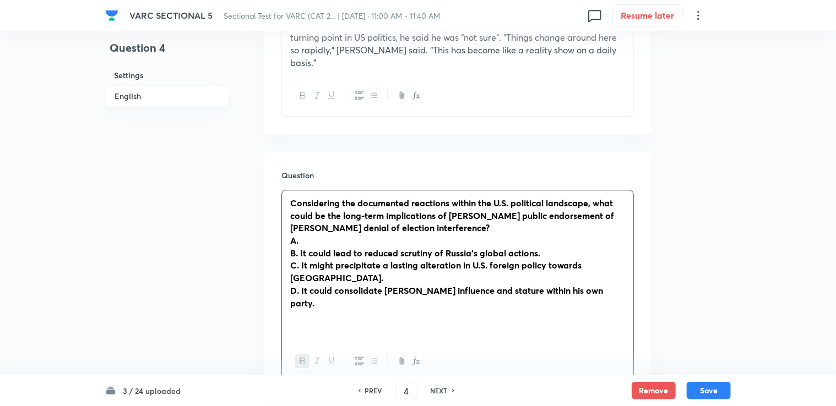
drag, startPoint x: 502, startPoint y: 207, endPoint x: 329, endPoint y: 216, distance: 173.2
click at [332, 247] on strong "B. It could lead to reduced scrutiny of Russia’s global actions." at bounding box center [415, 253] width 250 height 12
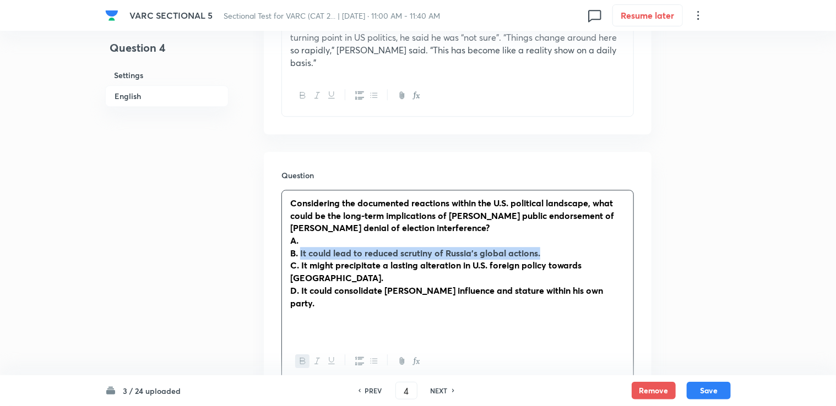
drag, startPoint x: 301, startPoint y: 215, endPoint x: 543, endPoint y: 219, distance: 242.4
click at [441, 247] on p "B. It could lead to reduced scrutiny of Russia’s global actions." at bounding box center [457, 253] width 335 height 13
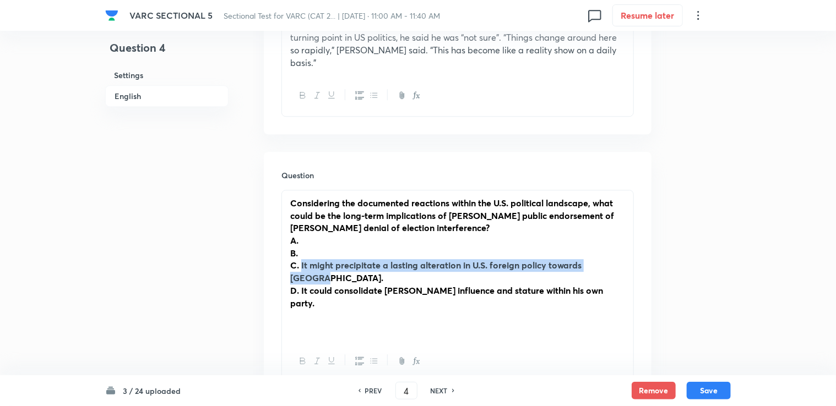
drag, startPoint x: 300, startPoint y: 226, endPoint x: 617, endPoint y: 224, distance: 317.2
click at [441, 259] on p "C. It might precipitate a lasting alteration in U.S. foreign policy towards [GE…" at bounding box center [457, 271] width 335 height 25
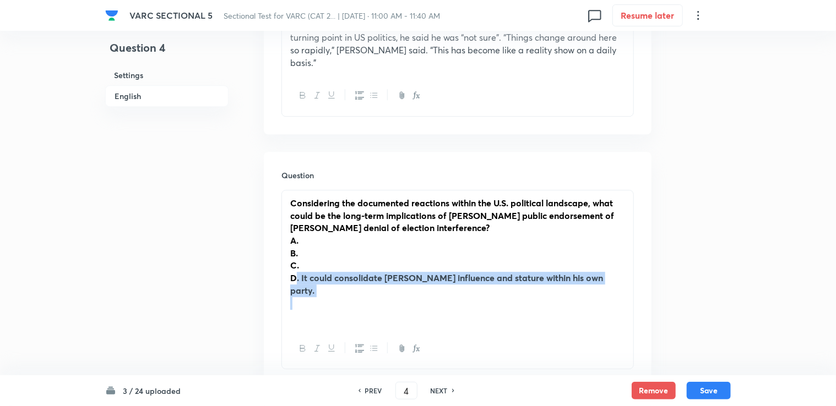
drag, startPoint x: 295, startPoint y: 238, endPoint x: 354, endPoint y: 248, distance: 59.8
click at [354, 248] on div "Considering the documented reactions within the U.S. political landscape, what …" at bounding box center [457, 260] width 351 height 138
drag, startPoint x: 290, startPoint y: 250, endPoint x: 301, endPoint y: 245, distance: 12.6
click at [291, 297] on p at bounding box center [457, 303] width 335 height 13
click at [303, 272] on strong "D. It could consolidate [PERSON_NAME] influence and stature within his own part…" at bounding box center [446, 284] width 313 height 24
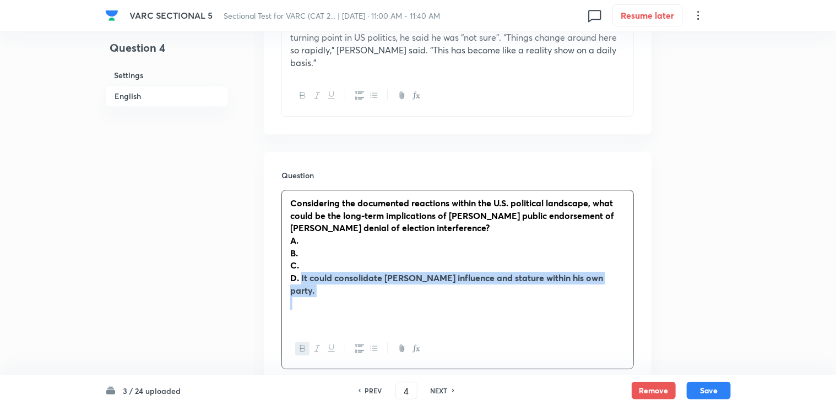
drag, startPoint x: 303, startPoint y: 242, endPoint x: 594, endPoint y: 239, distance: 290.8
click at [441, 272] on p "D. It could consolidate [PERSON_NAME] influence and stature within his own part…" at bounding box center [457, 284] width 335 height 25
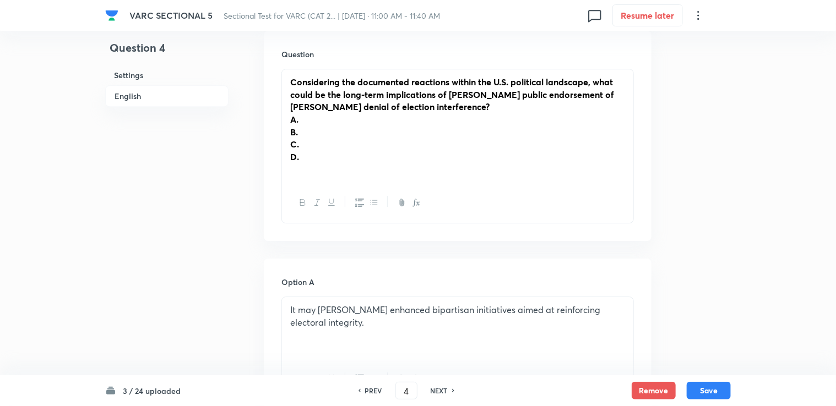
scroll to position [1597, 0]
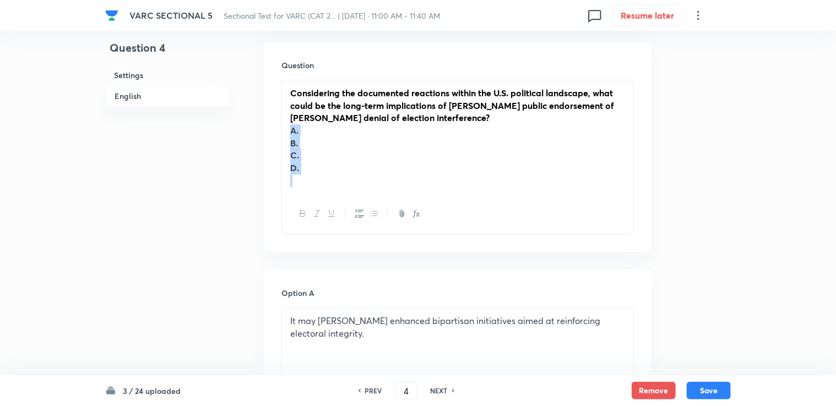
drag, startPoint x: 291, startPoint y: 95, endPoint x: 300, endPoint y: 137, distance: 43.2
click at [300, 137] on div "Considering the documented reactions within the U.S. political landscape, what …" at bounding box center [457, 136] width 351 height 113
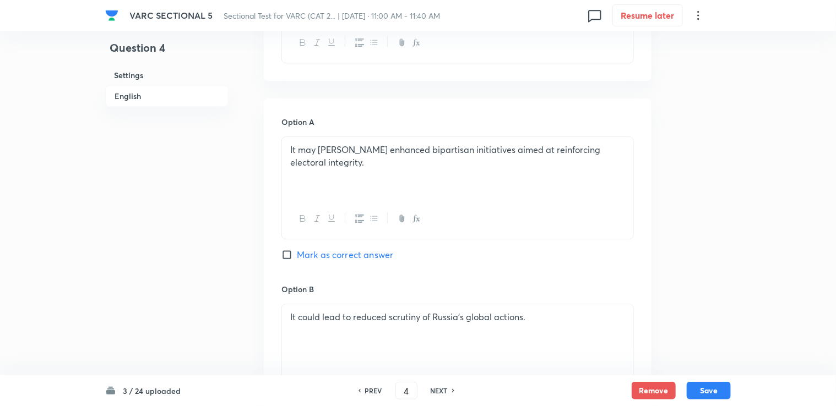
scroll to position [1611, 0]
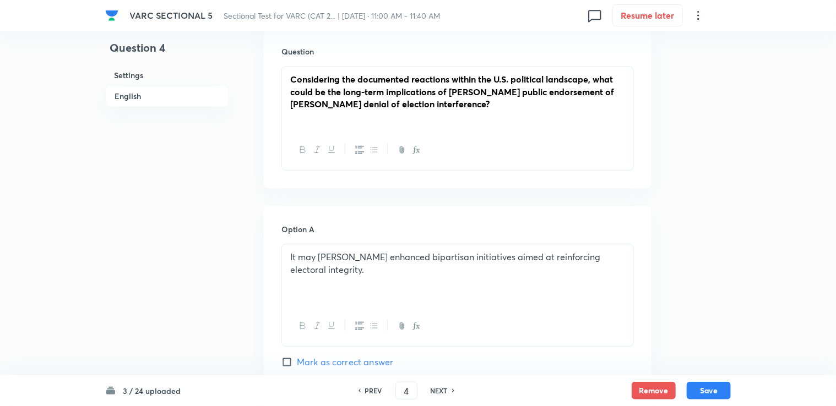
click at [306, 356] on span "Mark as correct answer" at bounding box center [345, 362] width 96 height 13
click at [297, 357] on input "Mark as correct answer" at bounding box center [288, 362] width 15 height 11
checkbox input "true"
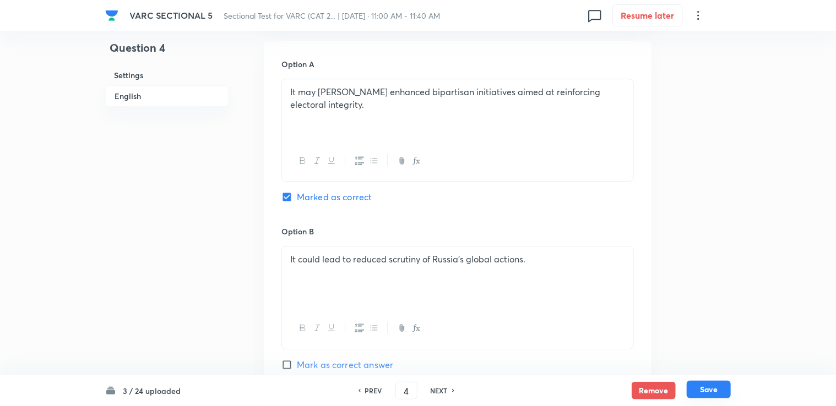
click at [441, 395] on button "Save" at bounding box center [709, 390] width 44 height 18
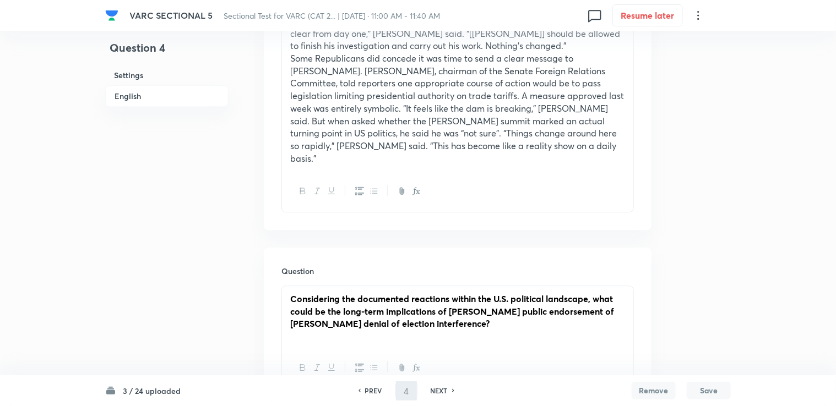
scroll to position [1336, 0]
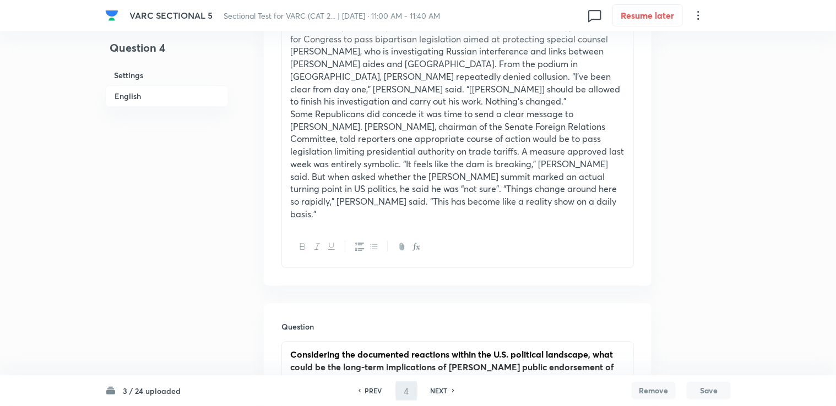
type input "5"
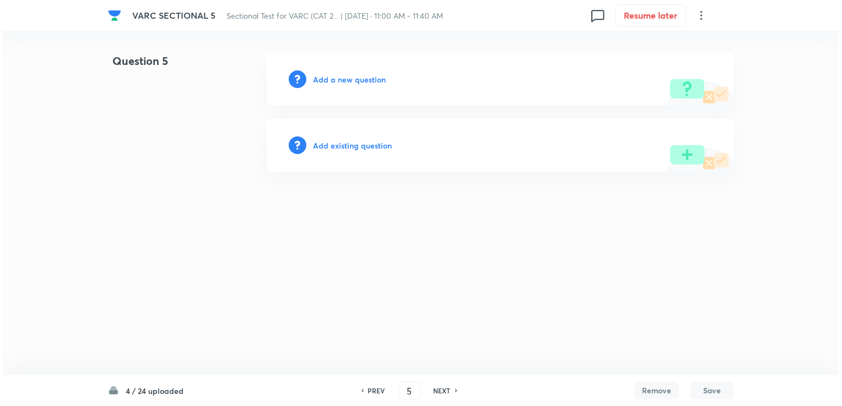
scroll to position [0, 0]
click at [340, 90] on div "Add a new question" at bounding box center [500, 79] width 467 height 53
click at [340, 89] on div "Add a new question" at bounding box center [500, 79] width 467 height 53
click at [340, 85] on div "Add a new question" at bounding box center [500, 79] width 467 height 53
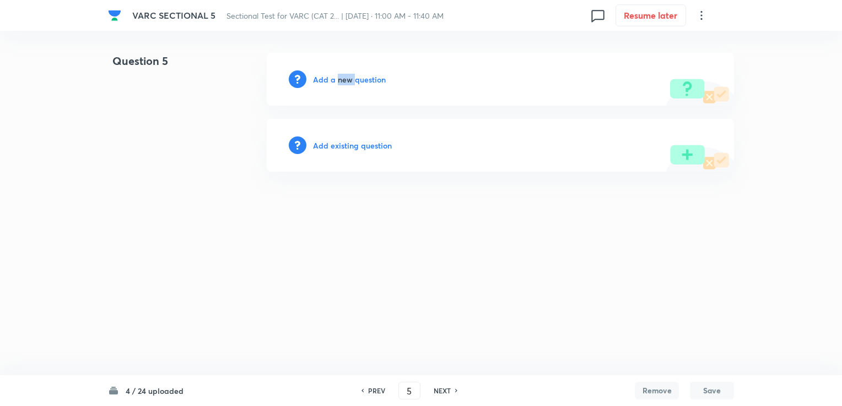
click at [341, 82] on h6 "Add a new question" at bounding box center [349, 80] width 73 height 12
click at [365, 85] on h6 "Choose a question type" at bounding box center [355, 80] width 85 height 12
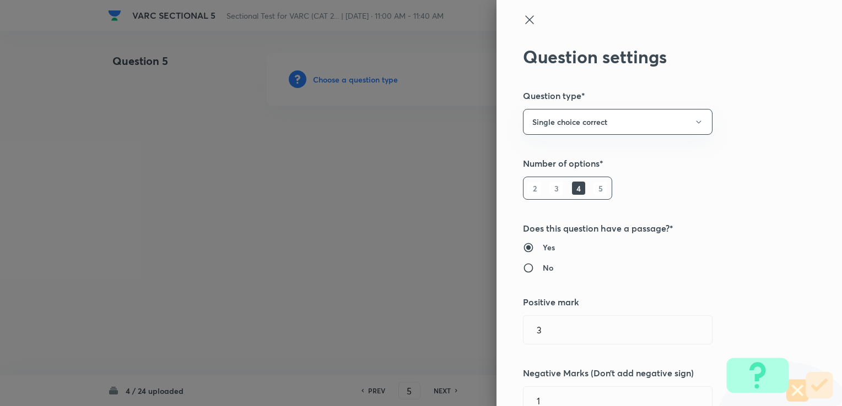
click at [365, 83] on div at bounding box center [421, 203] width 842 height 406
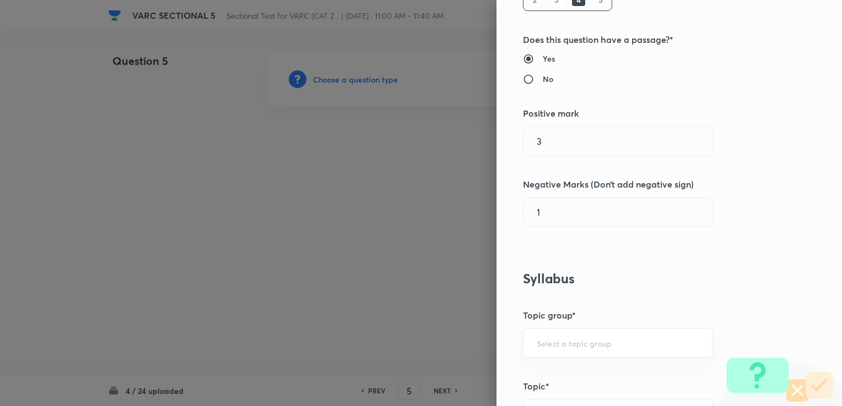
scroll to position [220, 0]
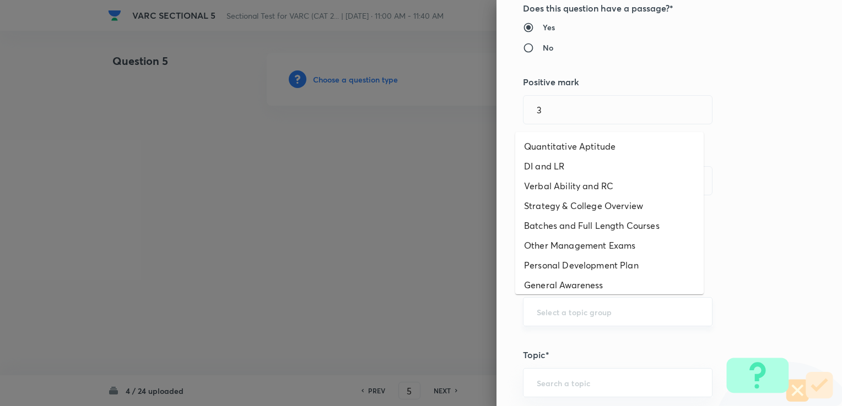
drag, startPoint x: 542, startPoint y: 307, endPoint x: 544, endPoint y: 320, distance: 12.8
click at [441, 308] on input "text" at bounding box center [617, 312] width 162 height 10
click at [441, 186] on li "Verbal Ability and RC" at bounding box center [609, 186] width 188 height 20
type input "Verbal Ability and RC"
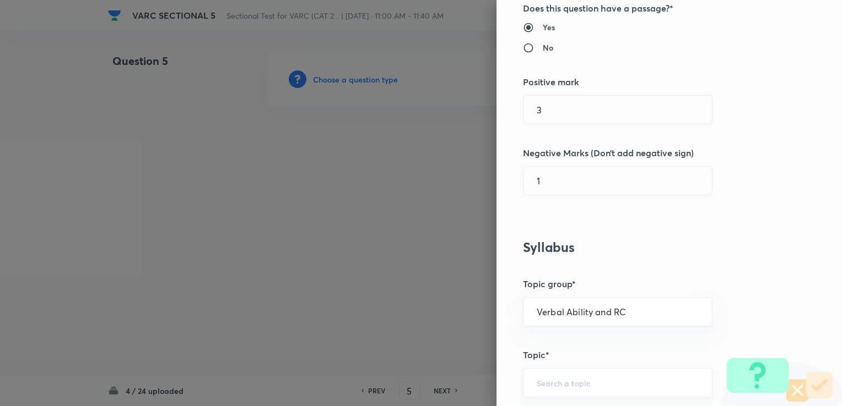
click at [441, 379] on input "text" at bounding box center [617, 383] width 162 height 10
click at [441, 332] on li "Reading Comprehension" at bounding box center [609, 332] width 188 height 20
type input "Reading Comprehension"
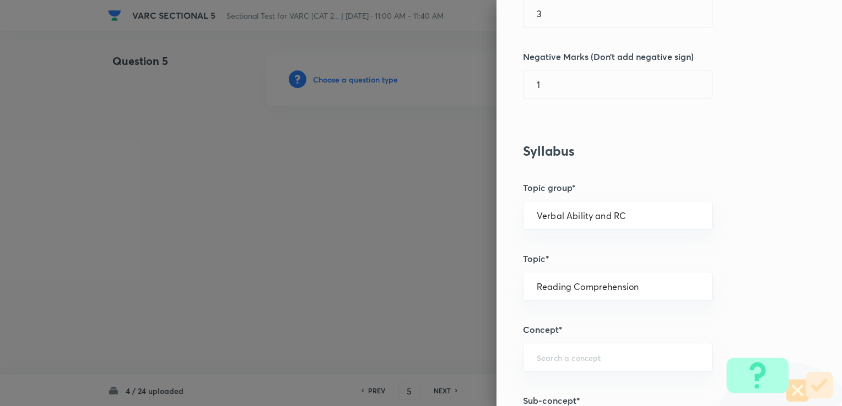
scroll to position [330, 0]
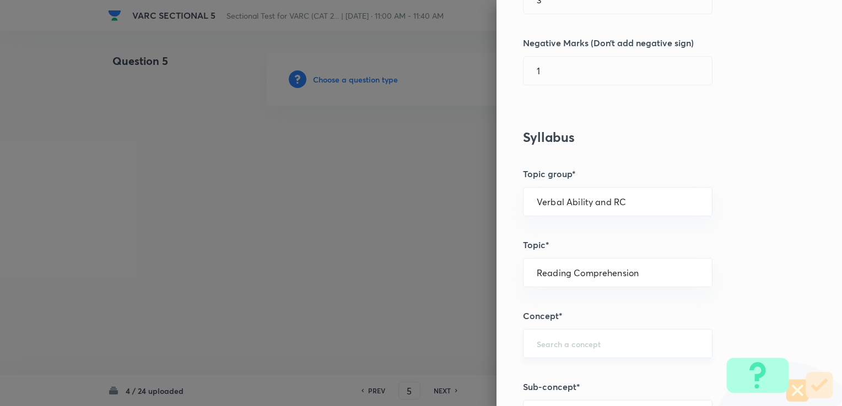
click at [441, 345] on input "text" at bounding box center [617, 344] width 162 height 10
click at [441, 323] on ul "Types Of RC Passages Types of Questions on RC" at bounding box center [609, 302] width 188 height 48
click at [441, 318] on li "Types of Questions on RC" at bounding box center [609, 312] width 188 height 20
type input "Types of Questions on RC"
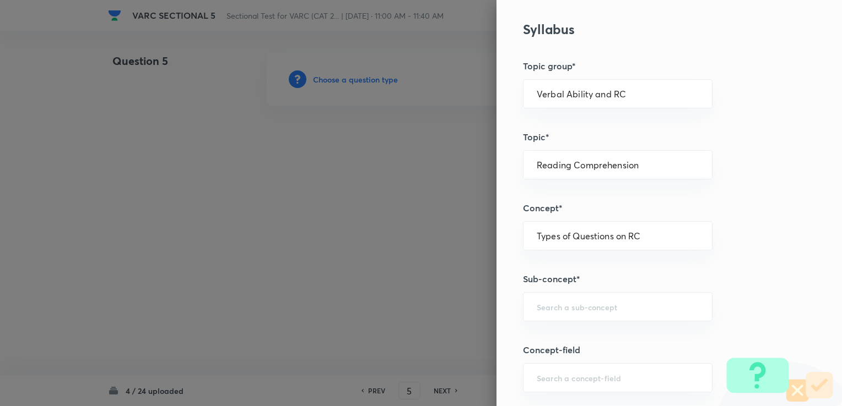
scroll to position [441, 0]
click at [441, 285] on div "Question settings Question type* Single choice correct Number of options* 2 3 4…" at bounding box center [668, 203] width 345 height 406
click at [441, 300] on input "text" at bounding box center [617, 305] width 162 height 10
click at [441, 341] on li "Main Idea Questions" at bounding box center [609, 334] width 188 height 20
type input "Main Idea Questions"
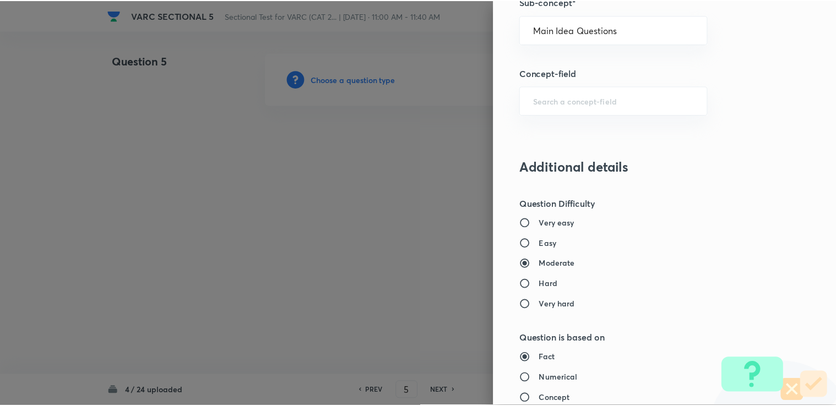
scroll to position [1093, 0]
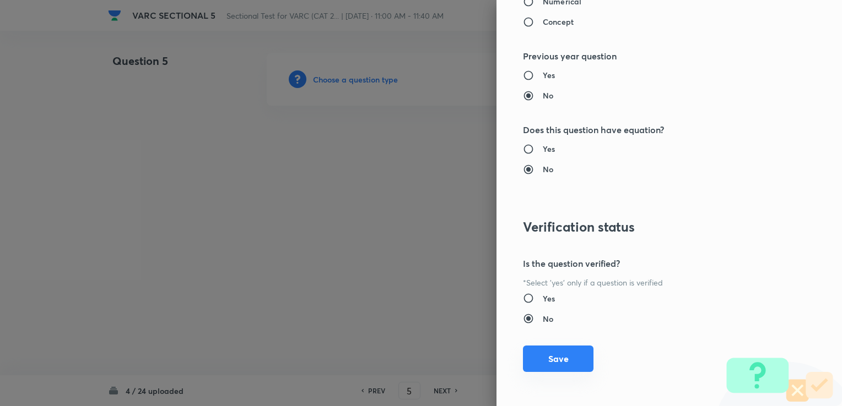
click at [441, 350] on button "Save" at bounding box center [558, 359] width 70 height 26
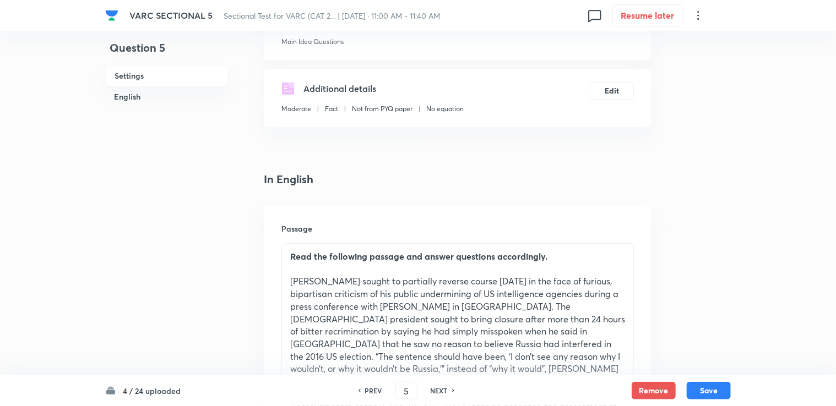
scroll to position [165, 0]
click at [297, 259] on strong "Read the following passage and answer questions accordingly." at bounding box center [418, 258] width 257 height 12
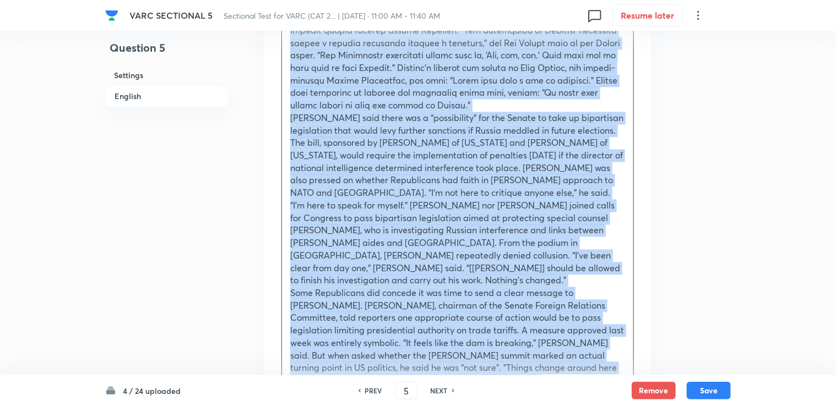
scroll to position [1432, 0]
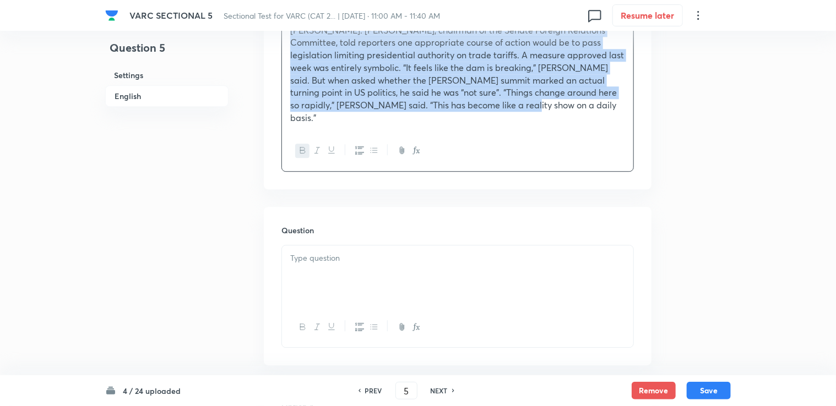
drag, startPoint x: 291, startPoint y: 254, endPoint x: 619, endPoint y: 384, distance: 352.3
click at [441, 351] on div "In English Passage Read the following passage and answer questions accordingly.…" at bounding box center [458, 74] width 388 height 2337
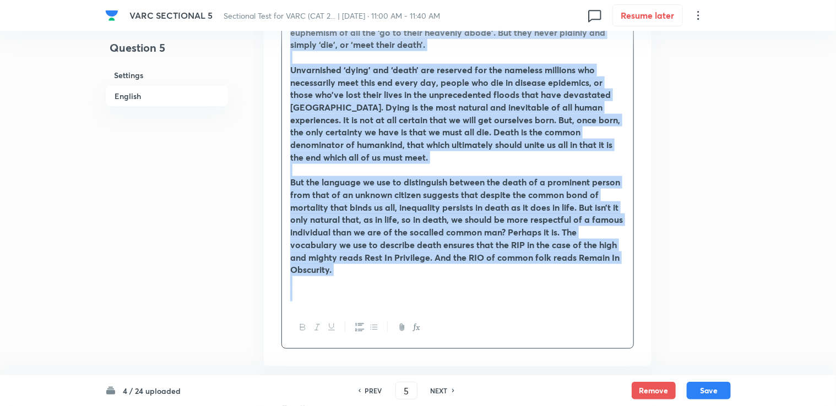
scroll to position [596, 0]
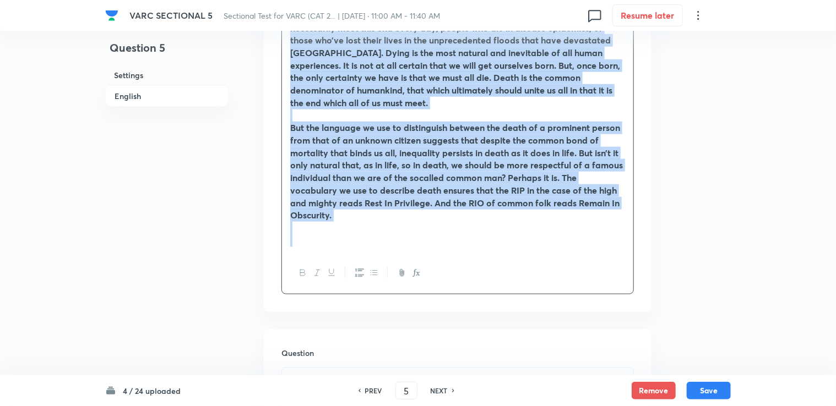
drag, startPoint x: 291, startPoint y: 181, endPoint x: 456, endPoint y: 301, distance: 204.2
click at [441, 301] on div "Passage Read the following passage and answer questions accordingly. “Scepter a…" at bounding box center [458, 44] width 388 height 536
click at [300, 273] on icon "button" at bounding box center [302, 273] width 9 height 9
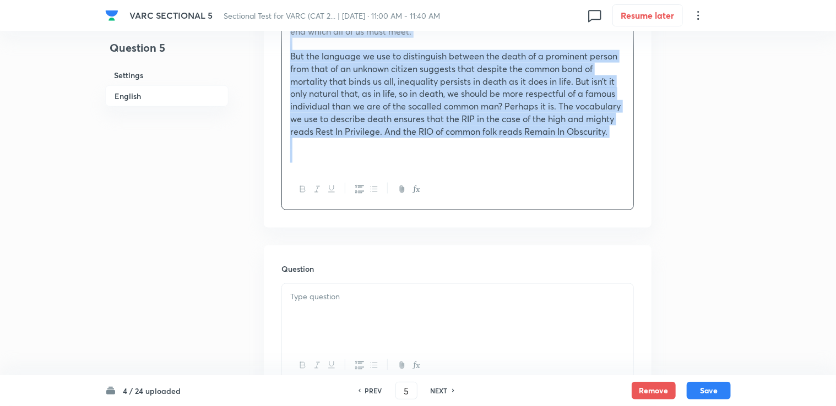
scroll to position [828, 0]
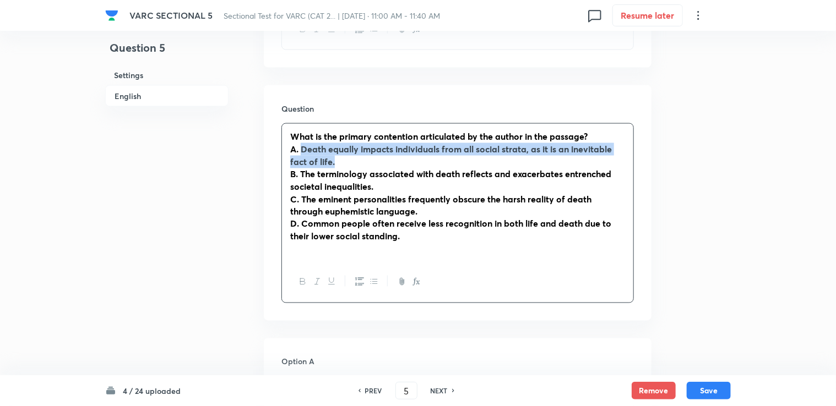
drag, startPoint x: 302, startPoint y: 134, endPoint x: 352, endPoint y: 145, distance: 51.7
click at [352, 145] on p "A. Death equally impacts individuals from all social strata, as it is an inevit…" at bounding box center [457, 155] width 335 height 25
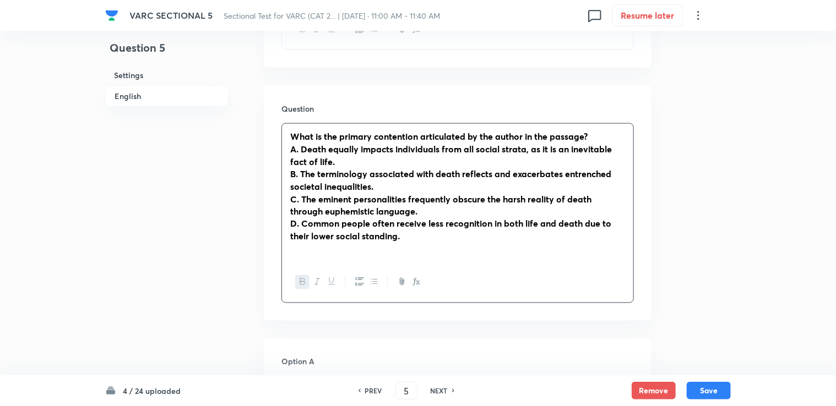
drag, startPoint x: 374, startPoint y: 160, endPoint x: 314, endPoint y: 153, distance: 60.5
click at [314, 154] on strong "A. Death equally impacts individuals from all social strata, as it is an inevit…" at bounding box center [451, 155] width 322 height 24
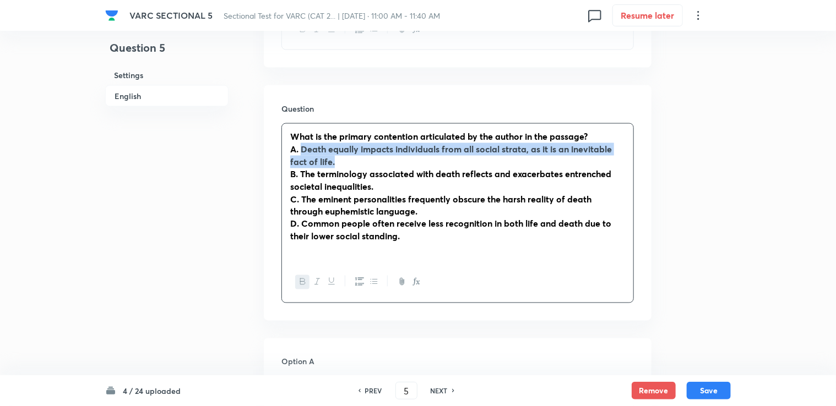
drag, startPoint x: 302, startPoint y: 140, endPoint x: 343, endPoint y: 150, distance: 42.1
click at [343, 150] on p "A. Death equally impacts individuals from all social strata, as it is an inevit…" at bounding box center [457, 155] width 335 height 25
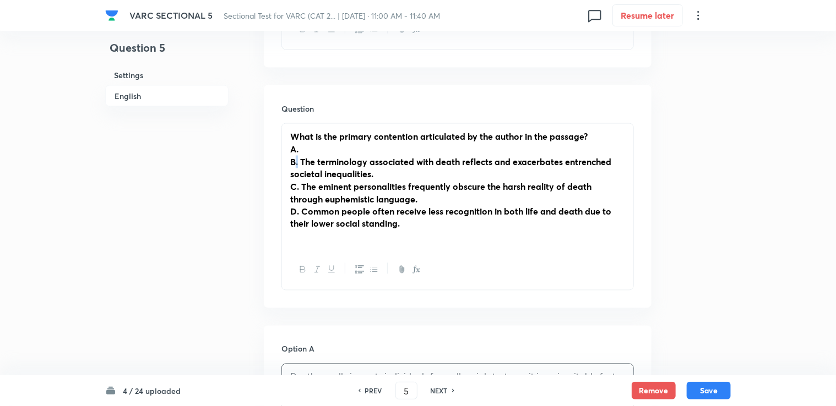
click at [297, 156] on strong "B. The terminology associated with death reflects and exacerbates entrenched so…" at bounding box center [450, 168] width 321 height 24
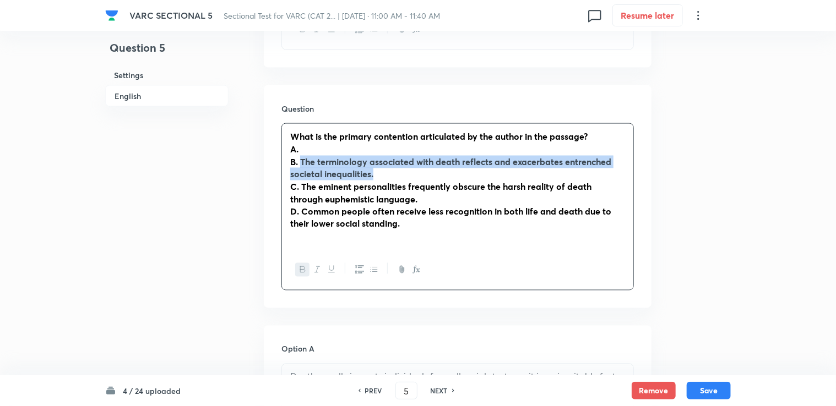
drag, startPoint x: 303, startPoint y: 149, endPoint x: 408, endPoint y: 164, distance: 105.1
click at [408, 164] on p "B. The terminology associated with death reflects and exacerbates entrenched so…" at bounding box center [457, 168] width 335 height 25
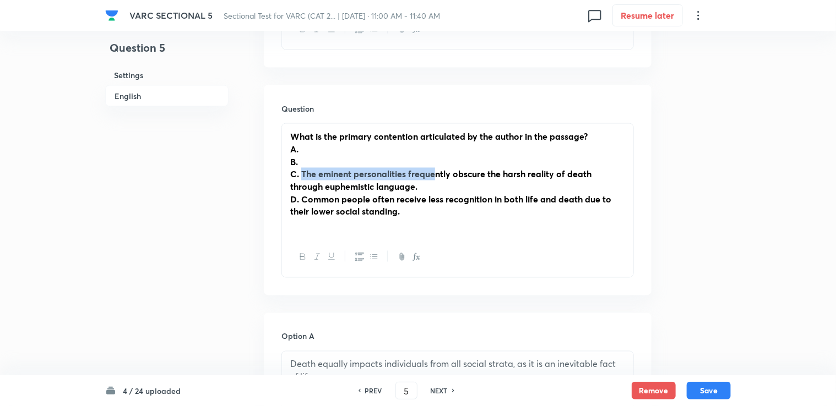
drag, startPoint x: 301, startPoint y: 160, endPoint x: 435, endPoint y: 167, distance: 134.0
click at [435, 168] on p "C. The eminent personalities frequently obscure the harsh reality of death thro…" at bounding box center [457, 180] width 335 height 25
click at [420, 179] on p "C. The eminent personalities frequently obscure the harsh reality of death thro…" at bounding box center [457, 180] width 335 height 25
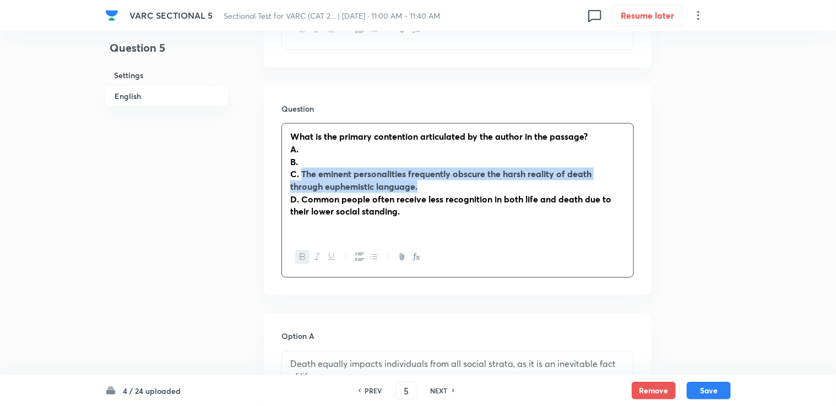
drag, startPoint x: 420, startPoint y: 177, endPoint x: 302, endPoint y: 158, distance: 119.4
click at [302, 168] on p "C. The eminent personalities frequently obscure the harsh reality of death thro…" at bounding box center [457, 180] width 335 height 25
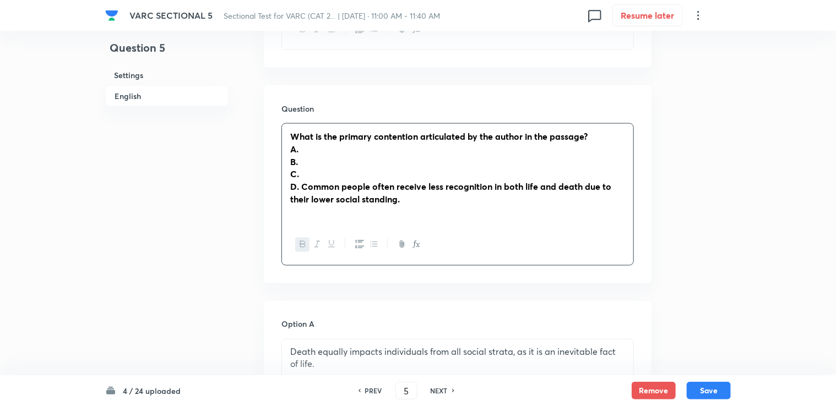
click at [306, 181] on strong "D. Common people often receive less recognition in both life and death due to t…" at bounding box center [450, 193] width 321 height 24
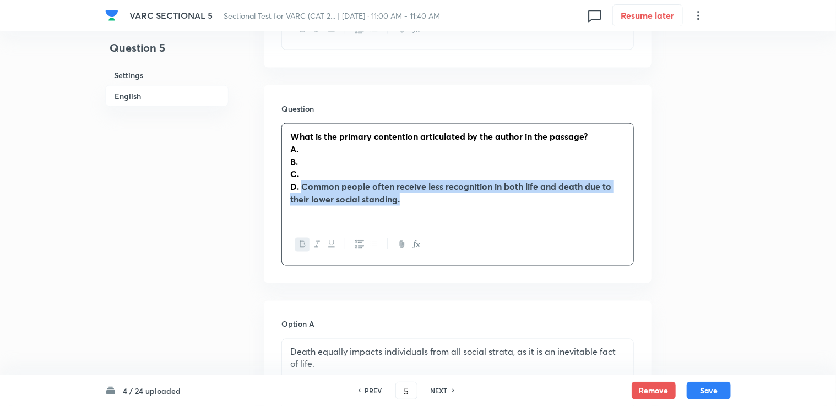
drag, startPoint x: 301, startPoint y: 171, endPoint x: 414, endPoint y: 189, distance: 113.8
click at [414, 189] on p "D. Common people often receive less recognition in both life and death due to t…" at bounding box center [457, 193] width 335 height 25
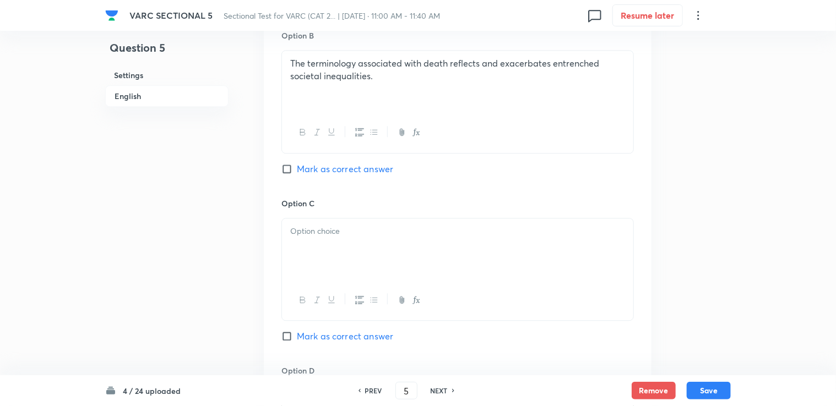
scroll to position [1268, 0]
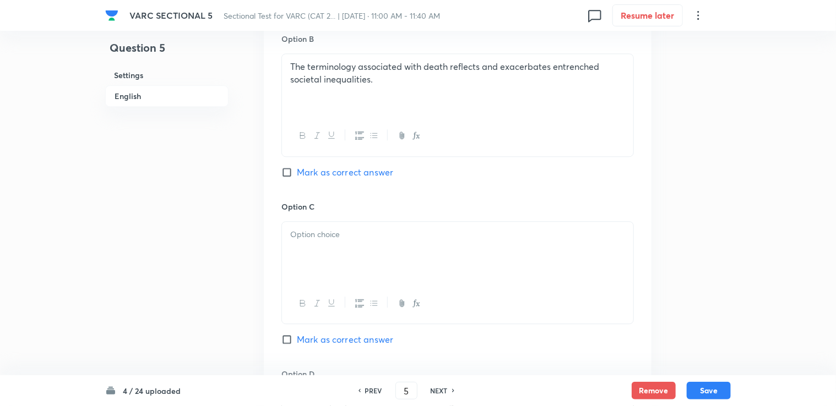
drag, startPoint x: 367, startPoint y: 282, endPoint x: 326, endPoint y: 240, distance: 58.8
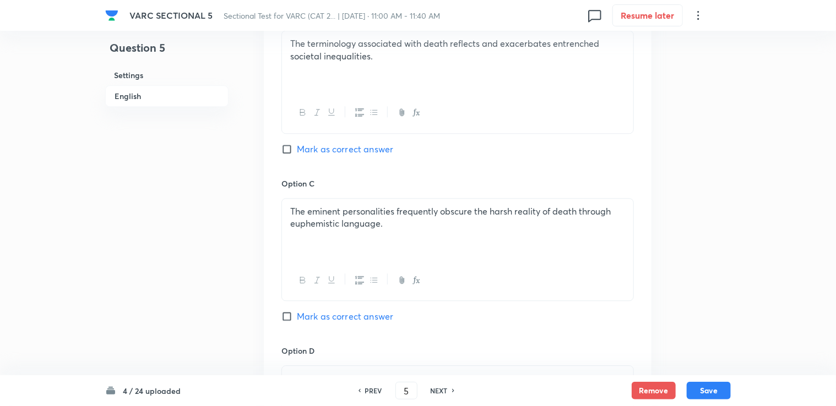
scroll to position [1266, 0]
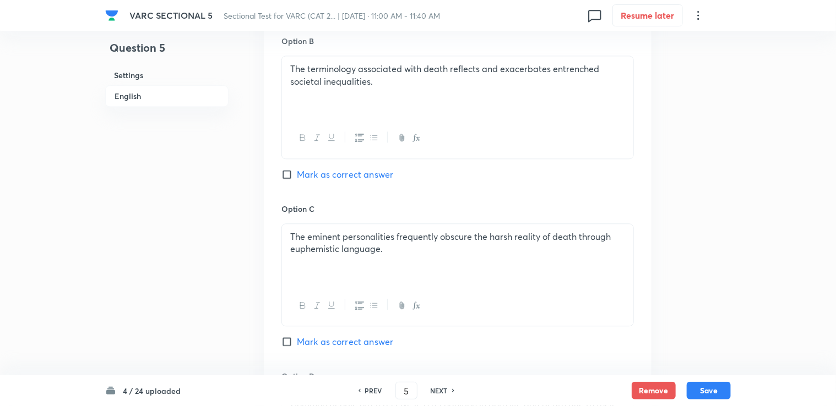
click at [357, 153] on div "Option B The terminology associated with death reflects and exacerbates entrenc…" at bounding box center [457, 118] width 352 height 167
click at [363, 168] on span "Mark as correct answer" at bounding box center [345, 174] width 96 height 13
click at [297, 169] on input "Mark as correct answer" at bounding box center [288, 174] width 15 height 11
checkbox input "true"
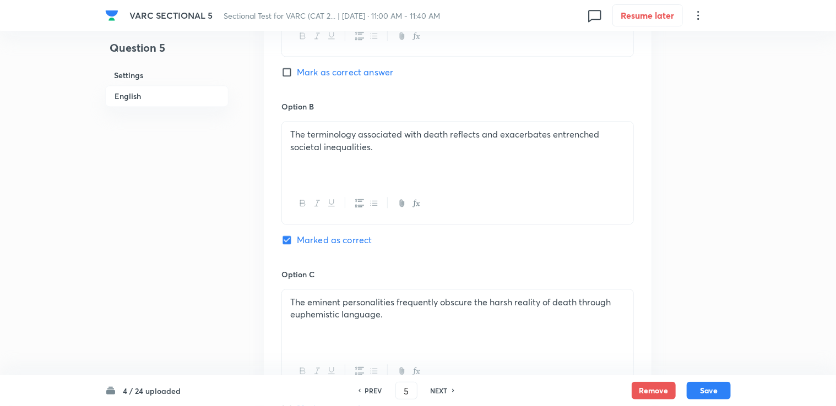
scroll to position [1101, 0]
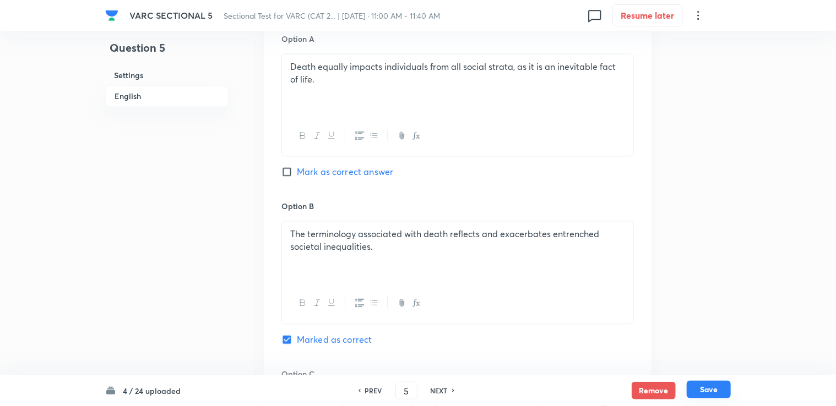
click at [441, 393] on button "Save" at bounding box center [709, 390] width 44 height 18
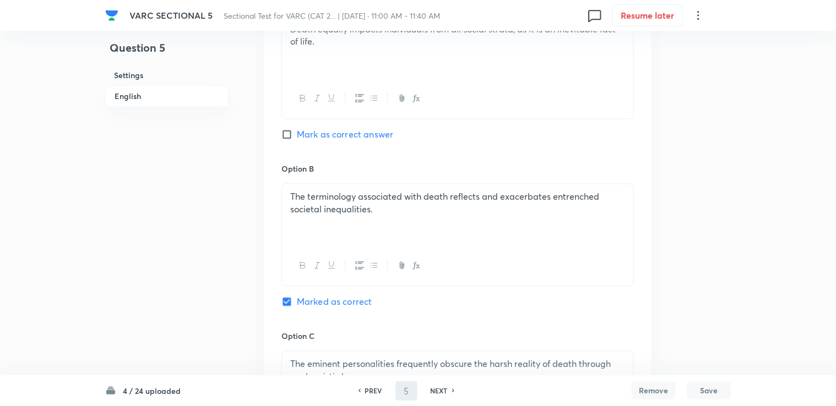
type input "6"
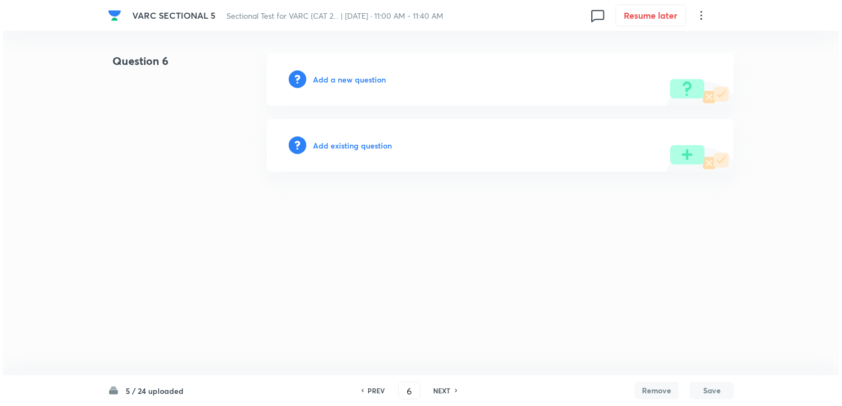
scroll to position [0, 0]
click at [351, 83] on h6 "Add a new question" at bounding box center [349, 80] width 73 height 12
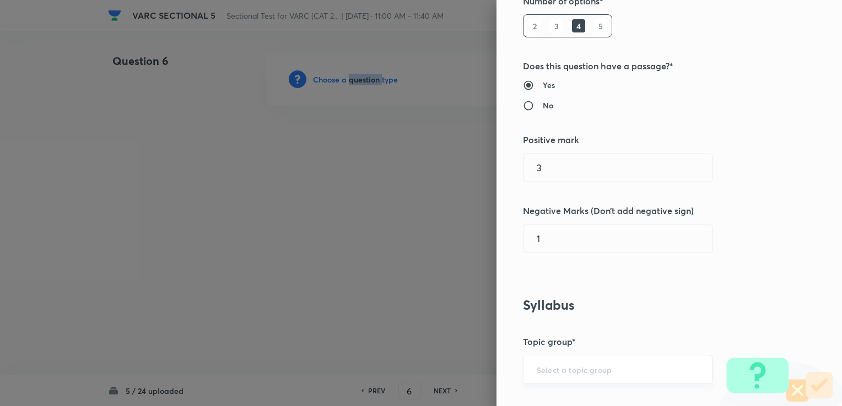
scroll to position [165, 0]
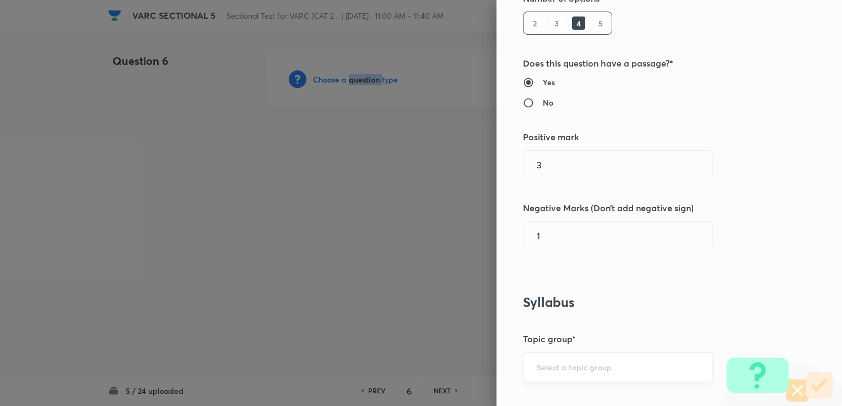
click at [441, 358] on div "​" at bounding box center [617, 366] width 189 height 29
drag, startPoint x: 566, startPoint y: 383, endPoint x: 559, endPoint y: 370, distance: 15.0
click at [441, 383] on div "Question settings Question type* Single choice correct Number of options* 2 3 4…" at bounding box center [668, 203] width 345 height 406
click at [441, 360] on div "​" at bounding box center [617, 366] width 189 height 29
click at [441, 373] on div "​" at bounding box center [617, 366] width 189 height 29
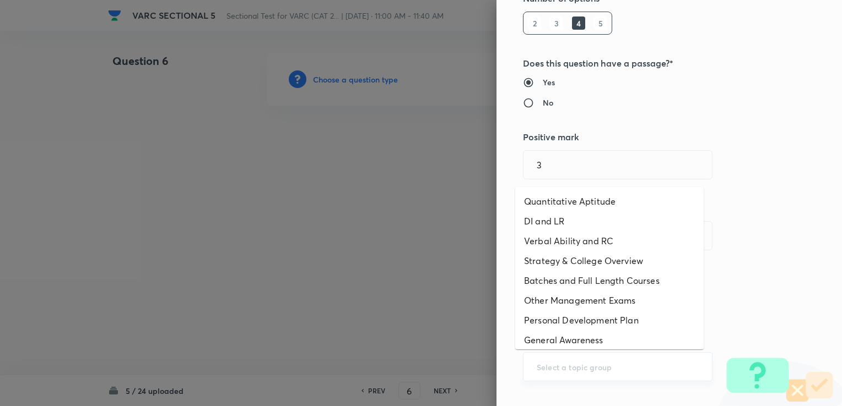
click at [441, 371] on input "text" at bounding box center [617, 367] width 162 height 10
click at [441, 236] on li "Verbal Ability and RC" at bounding box center [609, 241] width 188 height 20
type input "Verbal Ability and RC"
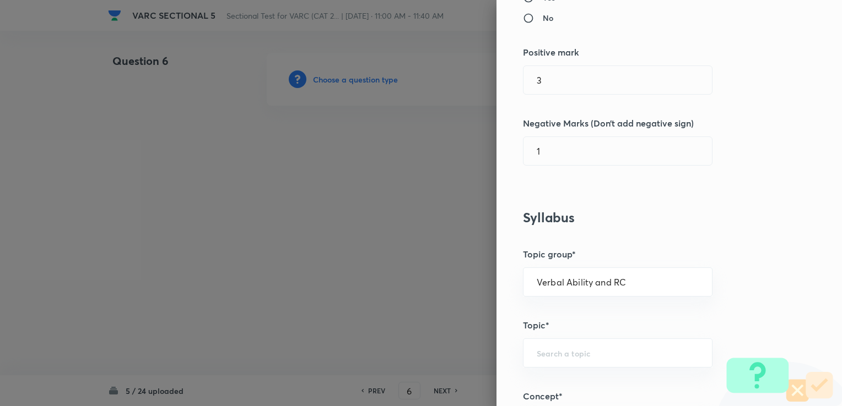
scroll to position [275, 0]
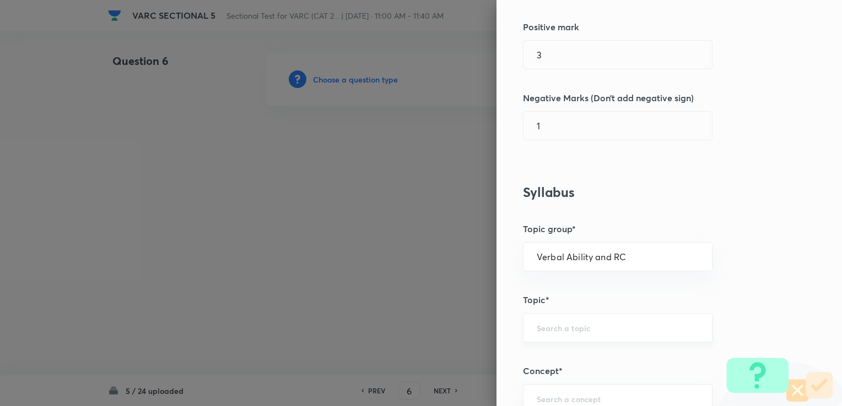
click at [441, 323] on input "text" at bounding box center [617, 328] width 162 height 10
click at [441, 344] on ul "Reading Comprehension Critical Reasoning" at bounding box center [609, 368] width 188 height 48
click at [441, 348] on li "Reading Comprehension" at bounding box center [609, 358] width 188 height 20
type input "Reading Comprehension"
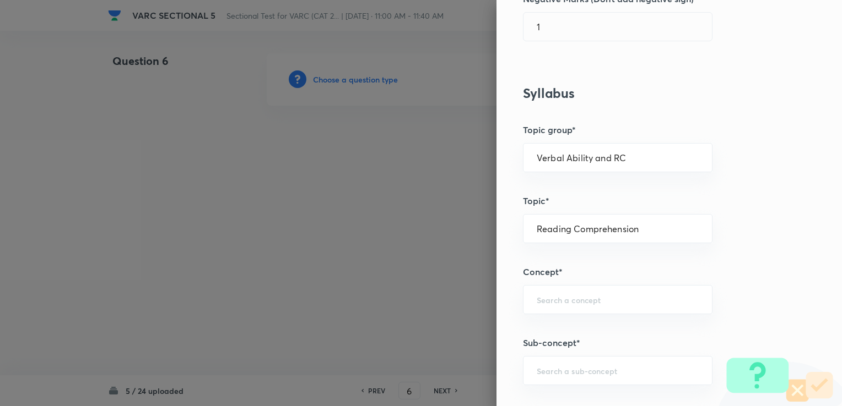
scroll to position [386, 0]
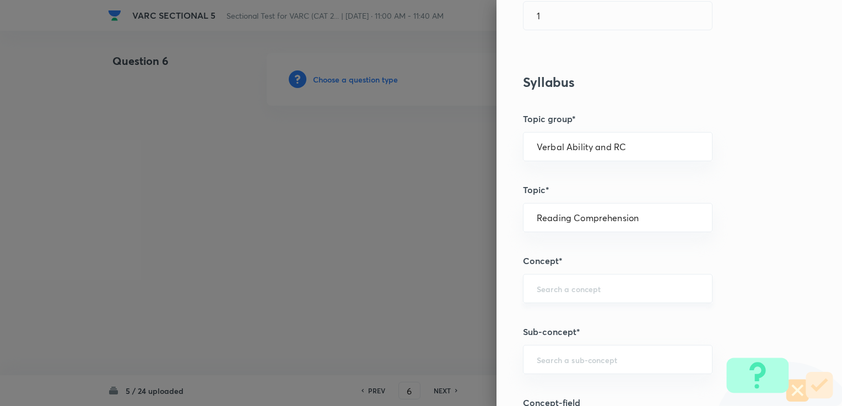
click at [441, 298] on div "​" at bounding box center [617, 288] width 189 height 29
type input "R"
click at [441, 329] on li "Types of Questions on RC" at bounding box center [609, 338] width 188 height 20
type input "Types of Questions on RC"
click at [441, 350] on div "​" at bounding box center [617, 359] width 189 height 29
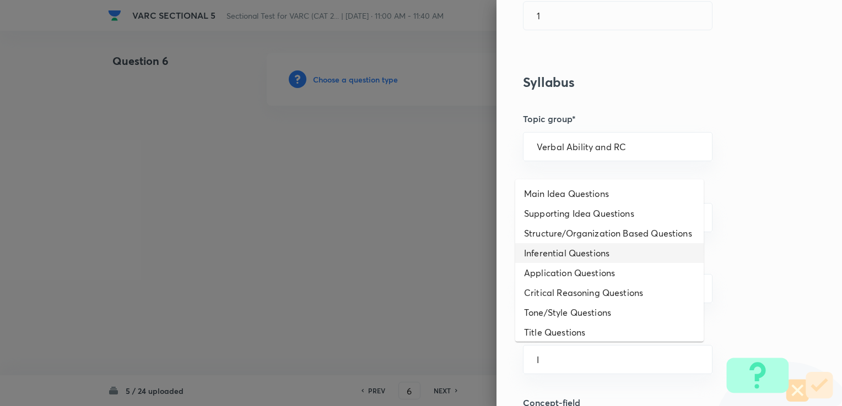
click at [441, 263] on li "Inferential Questions" at bounding box center [609, 253] width 188 height 20
type input "Inferential Questions"
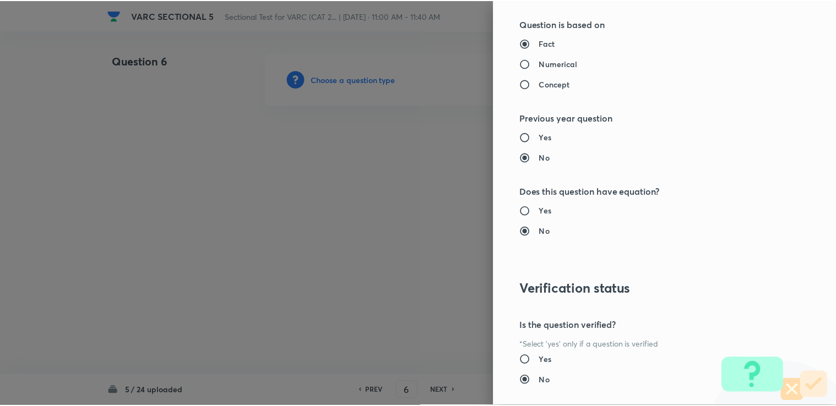
scroll to position [1093, 0]
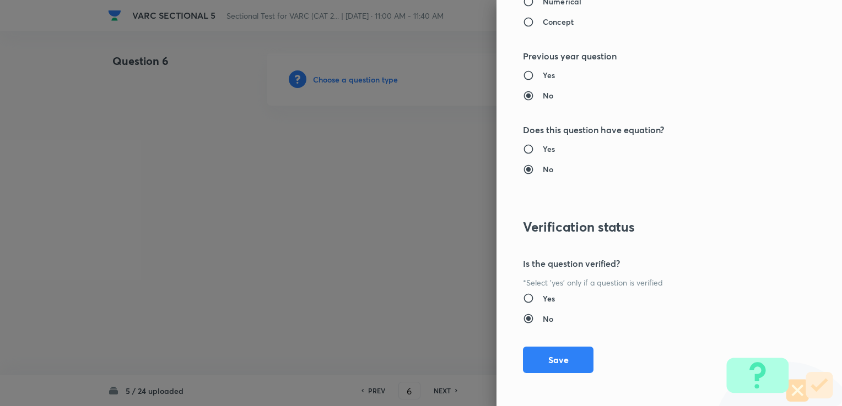
click at [441, 287] on div "Question settings Question type* Single choice correct Number of options* 2 3 4…" at bounding box center [668, 203] width 345 height 406
click at [441, 305] on div "Yes No" at bounding box center [651, 309] width 256 height 32
click at [441, 301] on h6 "Yes" at bounding box center [548, 299] width 12 height 12
click at [441, 301] on input "Yes" at bounding box center [533, 298] width 20 height 11
radio input "true"
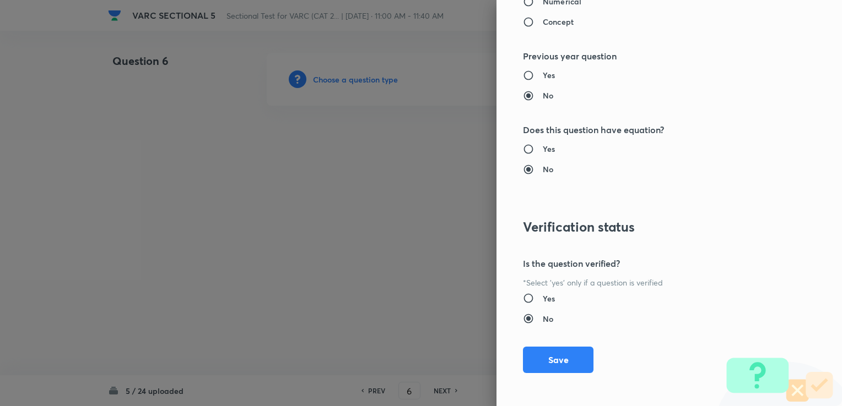
radio input "false"
click at [441, 355] on button "Save" at bounding box center [558, 359] width 70 height 26
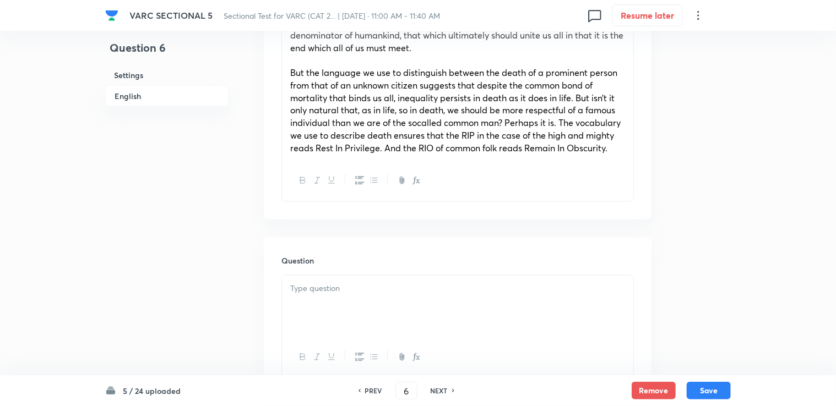
scroll to position [771, 0]
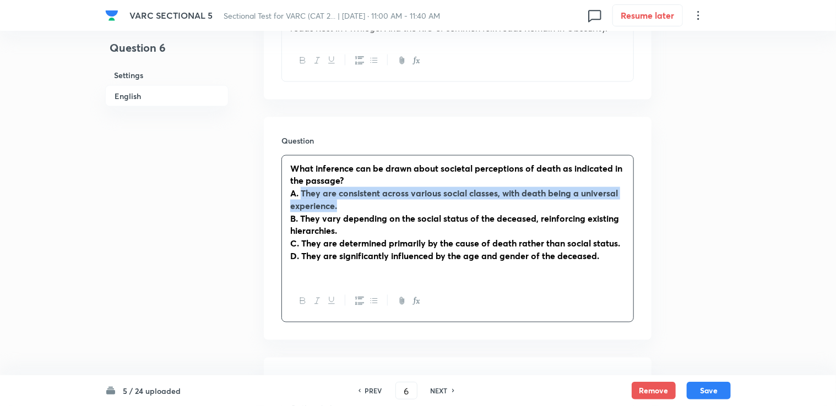
drag, startPoint x: 301, startPoint y: 179, endPoint x: 374, endPoint y: 192, distance: 74.3
click at [374, 192] on p "A. They are consistent across various social classes, with death being a univer…" at bounding box center [457, 199] width 335 height 25
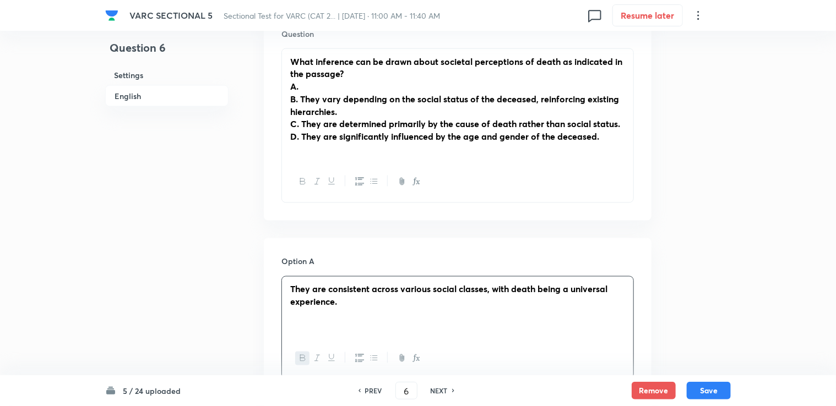
scroll to position [881, 0]
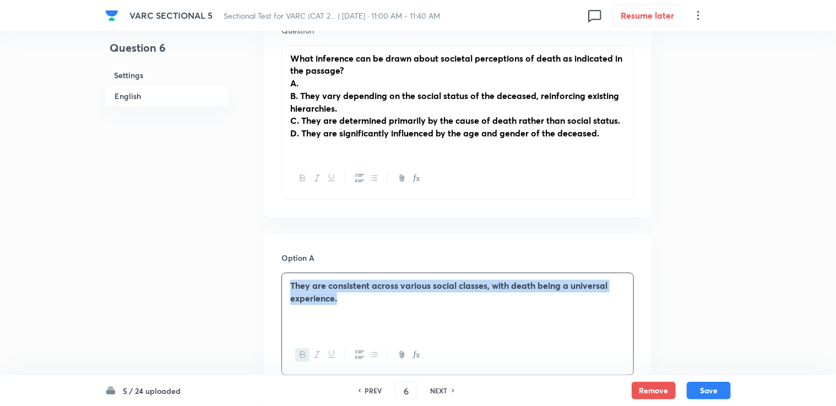
drag, startPoint x: 294, startPoint y: 274, endPoint x: 355, endPoint y: 290, distance: 63.7
click at [355, 290] on div "They are consistent across various social classes, with death being a universal…" at bounding box center [457, 305] width 351 height 62
click at [306, 351] on icon "button" at bounding box center [302, 355] width 9 height 9
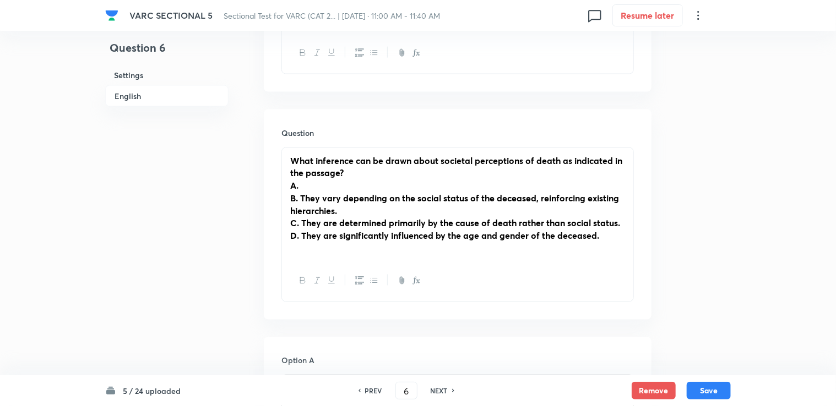
scroll to position [771, 0]
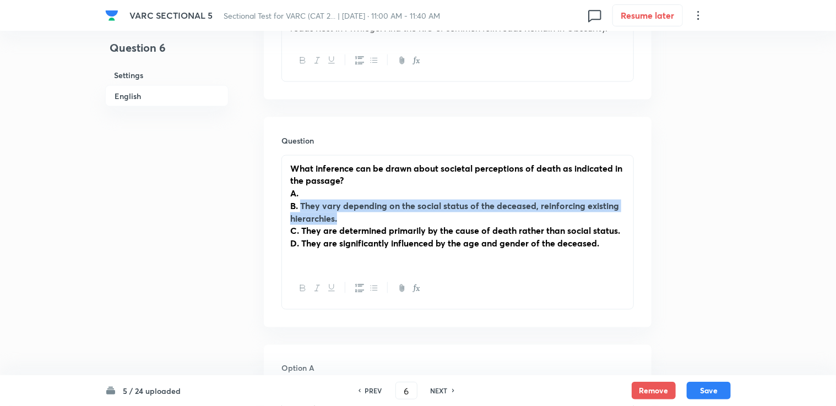
drag, startPoint x: 300, startPoint y: 191, endPoint x: 352, endPoint y: 206, distance: 54.9
click at [352, 206] on p "B. They vary depending on the social status of the deceased, reinforcing existi…" at bounding box center [457, 212] width 335 height 25
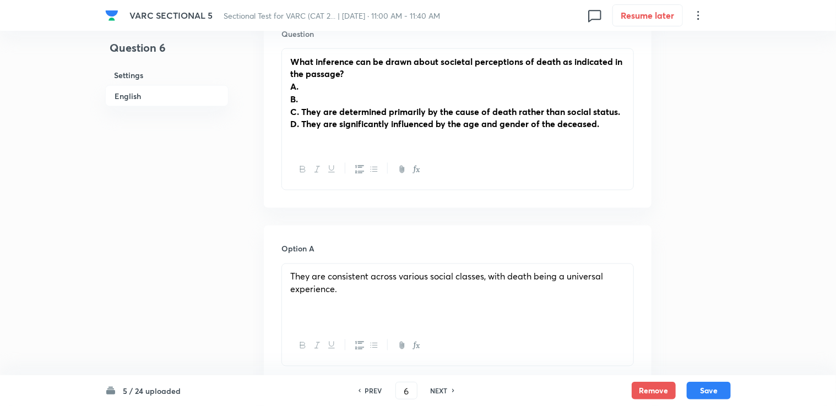
scroll to position [826, 0]
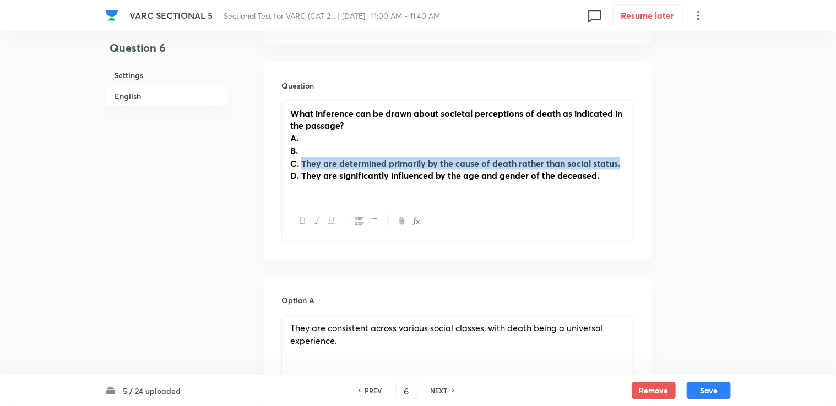
drag, startPoint x: 305, startPoint y: 151, endPoint x: 634, endPoint y: 152, distance: 328.8
click at [441, 152] on div "Question What inference can be drawn about societal perceptions of death as ind…" at bounding box center [458, 161] width 388 height 198
drag, startPoint x: 634, startPoint y: 151, endPoint x: 302, endPoint y: 149, distance: 332.6
click at [302, 158] on p "C. They are determined primarily by the cause of death rather than social statu…" at bounding box center [457, 164] width 335 height 13
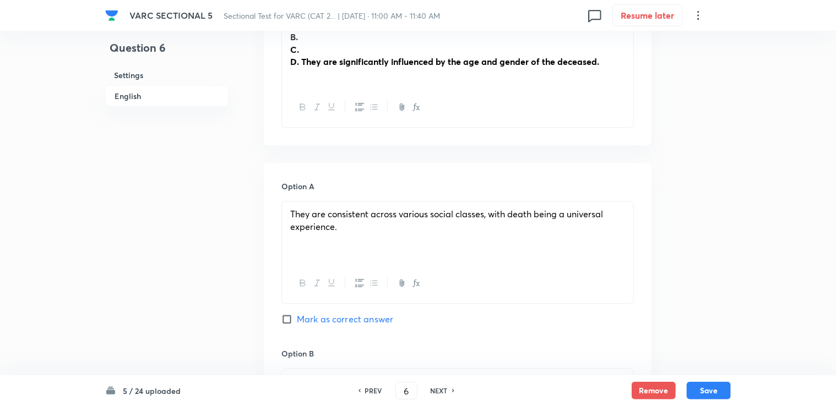
scroll to position [936, 0]
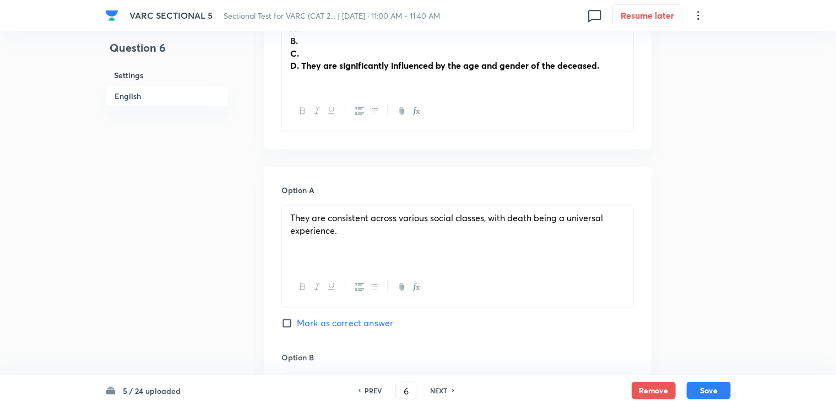
click at [305, 59] on strong "D. They are significantly influenced by the age and gender of the deceased." at bounding box center [444, 65] width 309 height 12
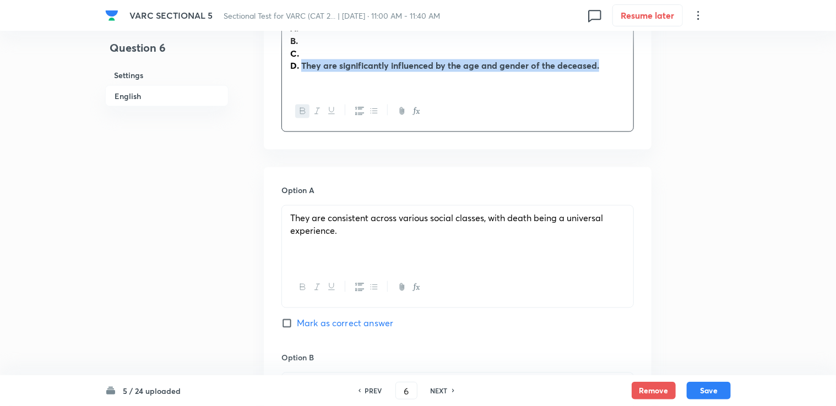
drag, startPoint x: 302, startPoint y: 53, endPoint x: 626, endPoint y: 54, distance: 324.4
click at [441, 54] on div "What inference can be drawn about societal perceptions of death as indicated in…" at bounding box center [457, 41] width 351 height 101
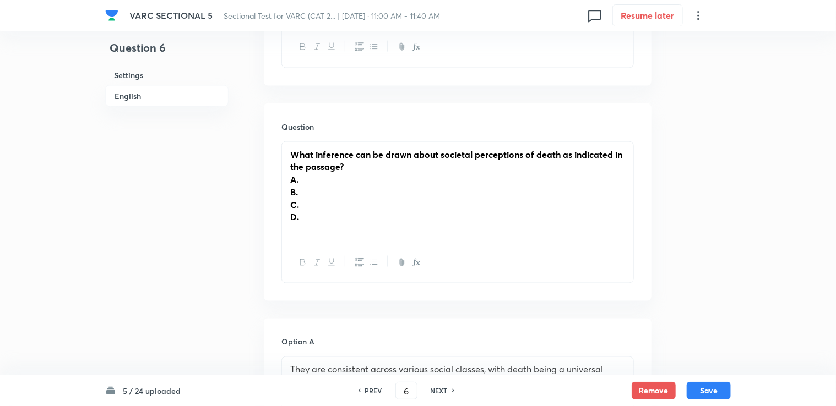
scroll to position [771, 0]
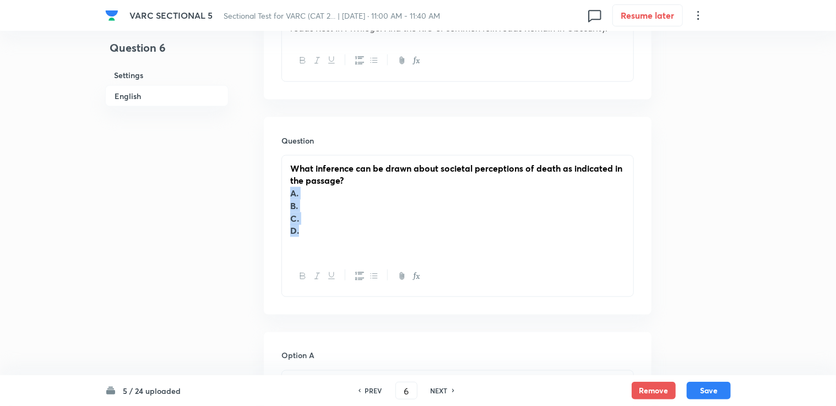
drag, startPoint x: 287, startPoint y: 183, endPoint x: 304, endPoint y: 219, distance: 39.9
click at [304, 219] on div "What inference can be drawn about societal perceptions of death as indicated in…" at bounding box center [457, 206] width 351 height 101
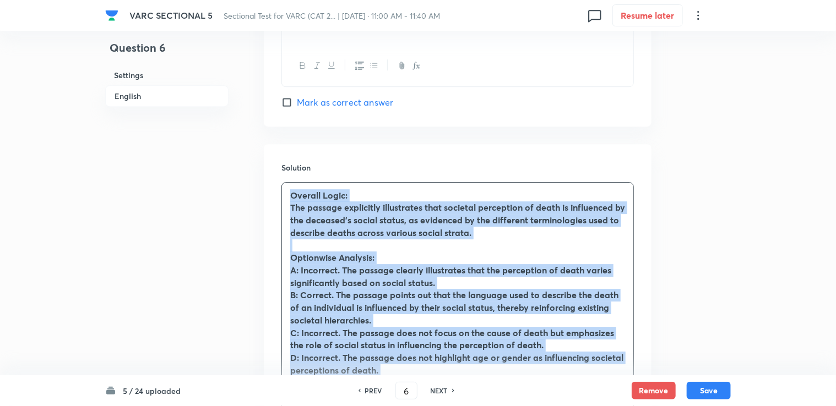
scroll to position [1765, 0]
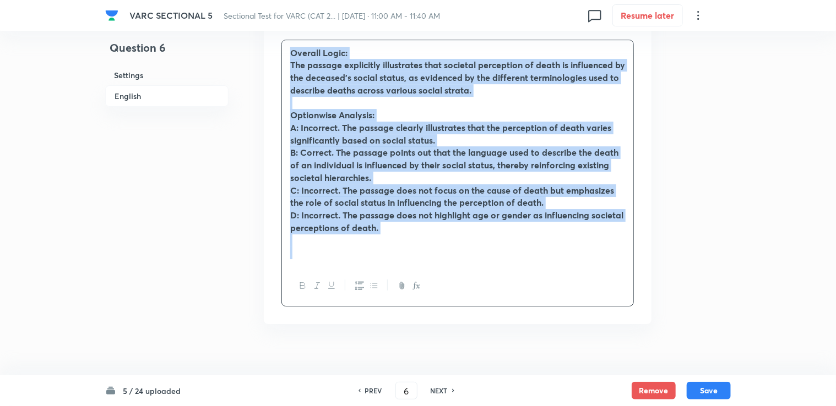
drag, startPoint x: 290, startPoint y: 197, endPoint x: 354, endPoint y: 271, distance: 98.0
click at [441, 254] on div "Overall Logic: The passage explicitly illustrates that societal perception of d…" at bounding box center [457, 174] width 352 height 268
click at [306, 279] on button "button" at bounding box center [302, 286] width 14 height 14
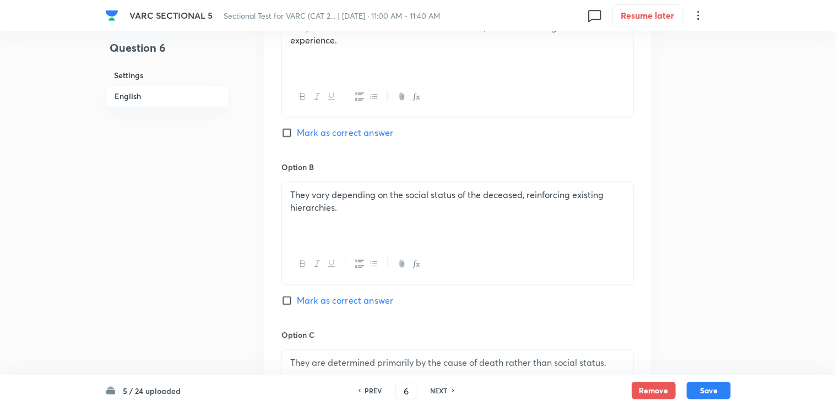
scroll to position [1049, 0]
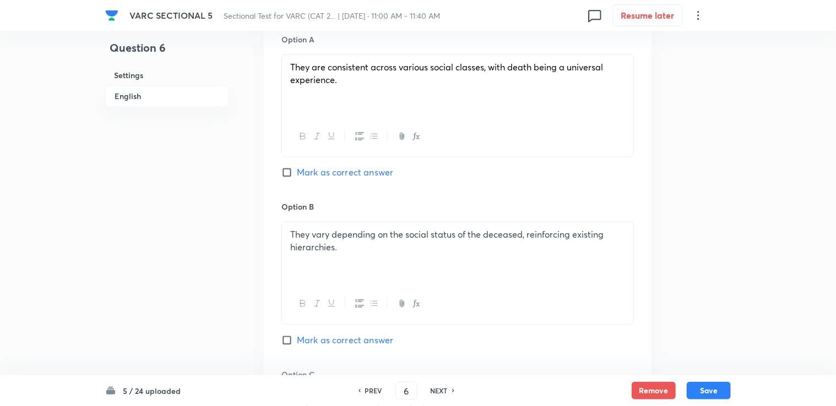
drag, startPoint x: 319, startPoint y: 322, endPoint x: 307, endPoint y: 285, distance: 38.8
click at [317, 334] on span "Mark as correct answer" at bounding box center [345, 340] width 96 height 13
click at [297, 335] on input "Mark as correct answer" at bounding box center [288, 340] width 15 height 11
checkbox input "true"
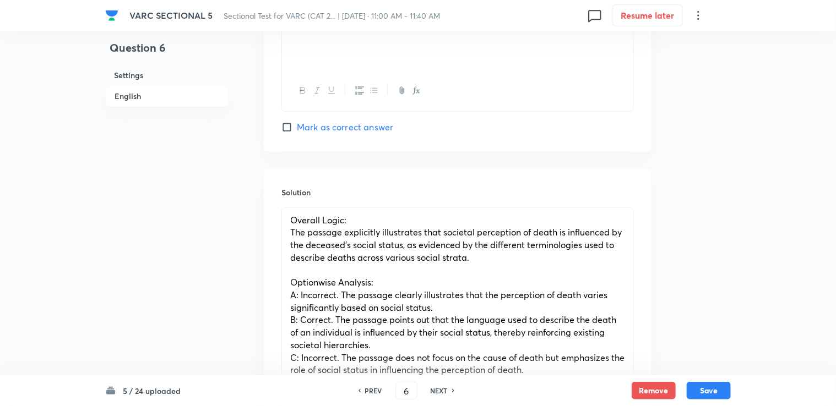
scroll to position [1599, 0]
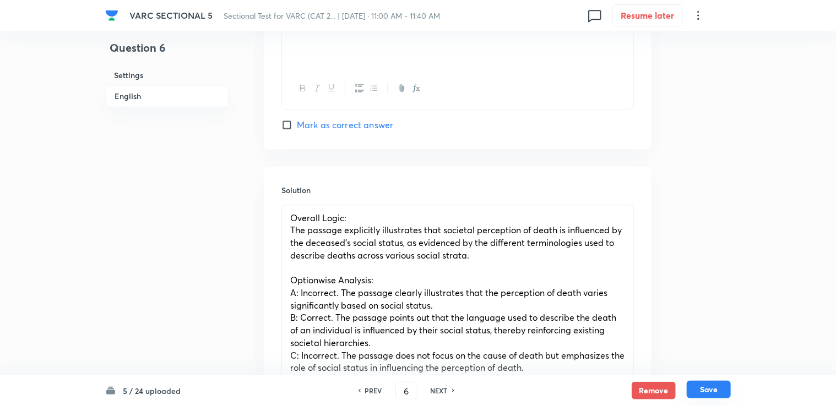
click at [441, 384] on button "Save" at bounding box center [709, 390] width 44 height 18
type input "7"
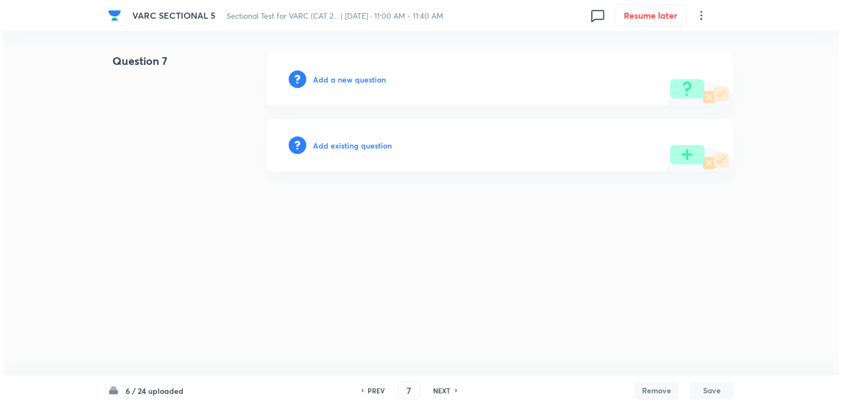
scroll to position [0, 0]
click at [351, 72] on div "Add a new question" at bounding box center [500, 79] width 467 height 53
click at [347, 80] on h6 "Add a new question" at bounding box center [349, 80] width 73 height 12
click at [347, 80] on h6 "Choose a question type" at bounding box center [355, 80] width 85 height 12
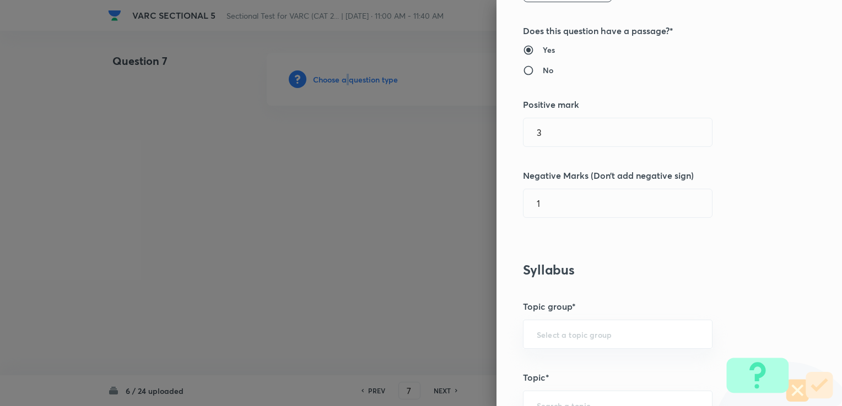
scroll to position [220, 0]
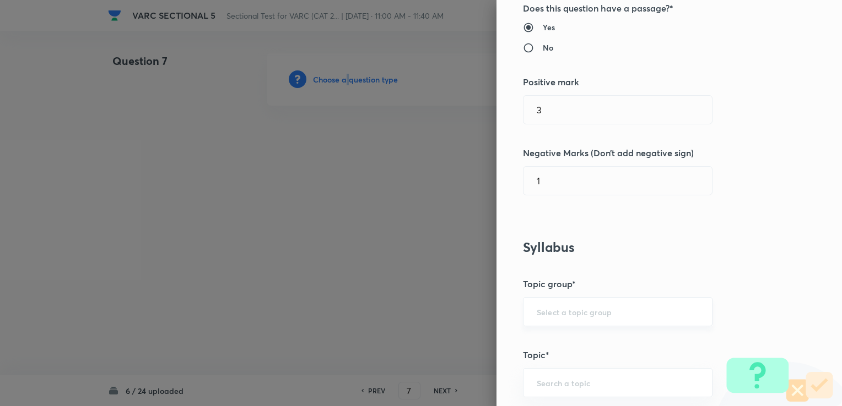
click at [441, 321] on div "​" at bounding box center [617, 311] width 189 height 29
click at [441, 305] on div "​" at bounding box center [617, 311] width 189 height 29
click at [441, 316] on div "​" at bounding box center [617, 311] width 189 height 29
click at [441, 308] on input "text" at bounding box center [617, 312] width 162 height 10
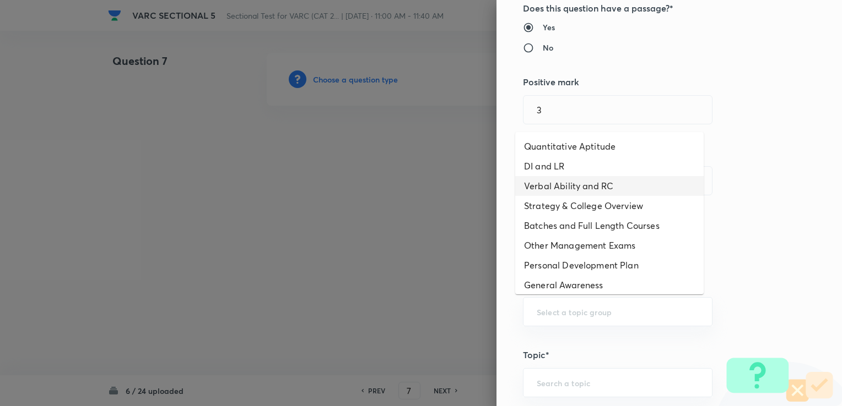
click at [441, 191] on li "Verbal Ability and RC" at bounding box center [609, 186] width 188 height 20
type input "Verbal Ability and RC"
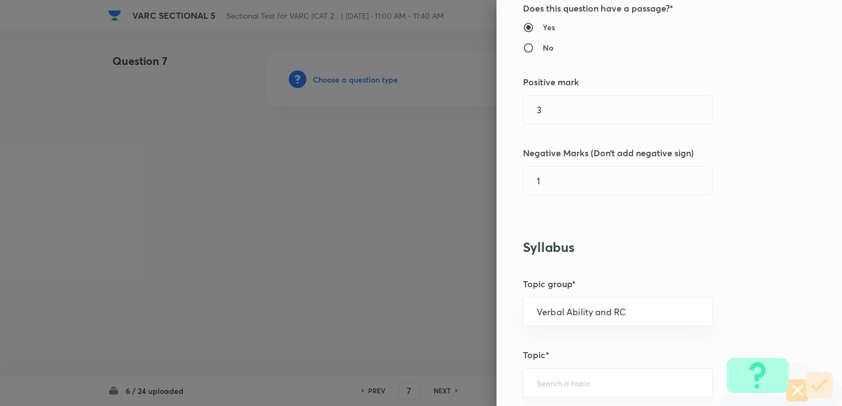
click at [441, 382] on input "text" at bounding box center [617, 383] width 162 height 10
click at [441, 339] on li "Reading Comprehension" at bounding box center [609, 332] width 188 height 20
type input "Reading Comprehension"
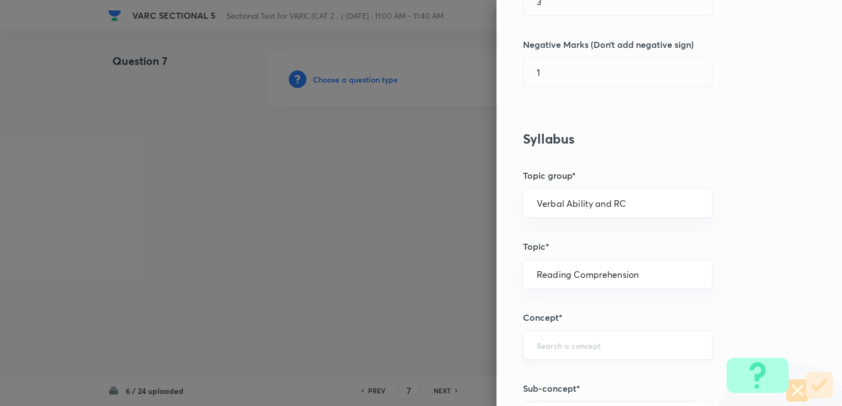
scroll to position [330, 0]
click at [441, 347] on input "text" at bounding box center [617, 344] width 162 height 10
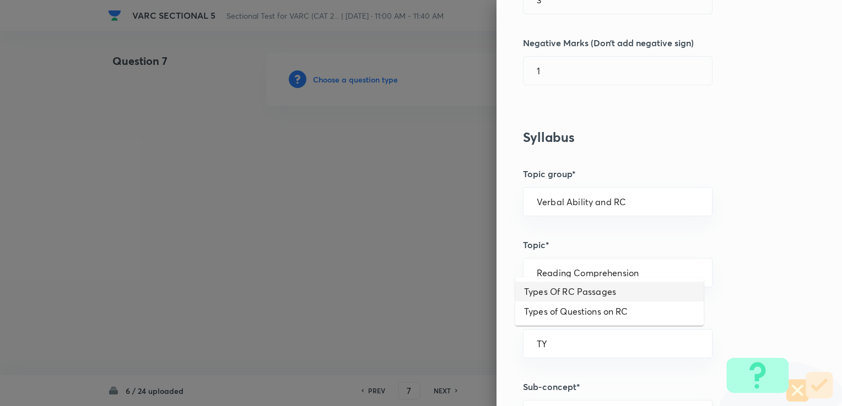
click at [441, 295] on li "Types Of RC Passages" at bounding box center [609, 292] width 188 height 20
type input "Types Of RC Passages"
click at [441, 336] on div "Types Of RC Passages ​" at bounding box center [617, 343] width 189 height 29
click at [441, 314] on li "Types of Questions on RC" at bounding box center [609, 312] width 188 height 20
type input "Types of Questions on RC"
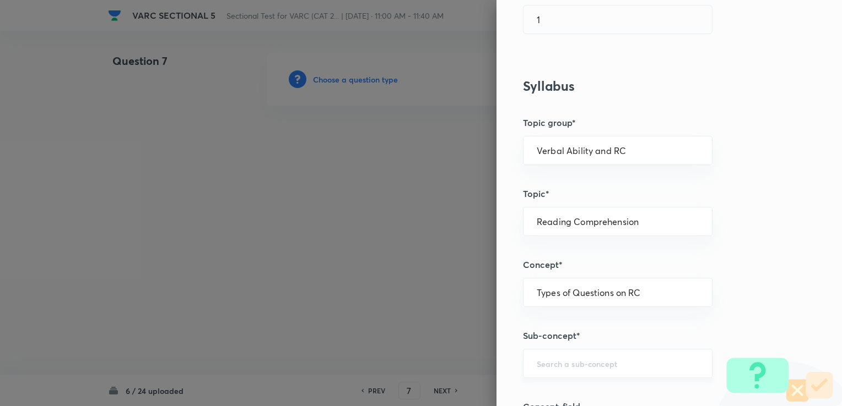
scroll to position [386, 0]
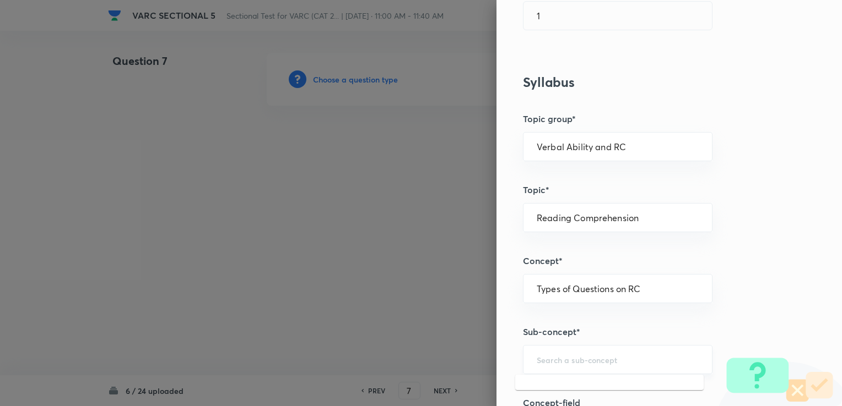
click at [441, 363] on input "text" at bounding box center [617, 360] width 162 height 10
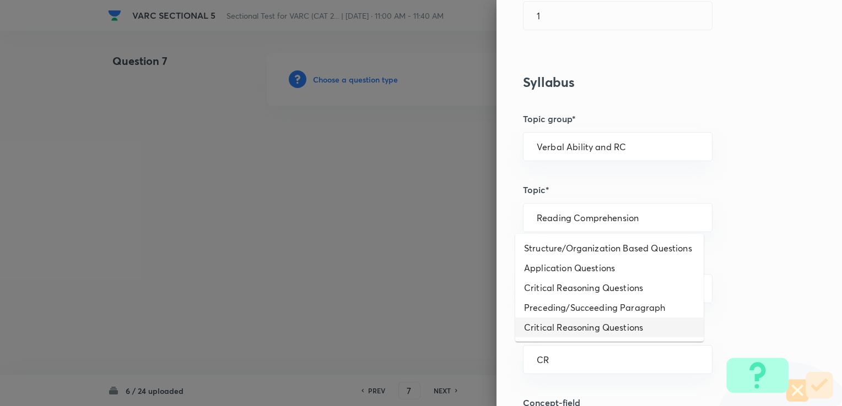
click at [441, 319] on li "Critical Reasoning Questions" at bounding box center [609, 328] width 188 height 20
type input "Critical Reasoning Questions"
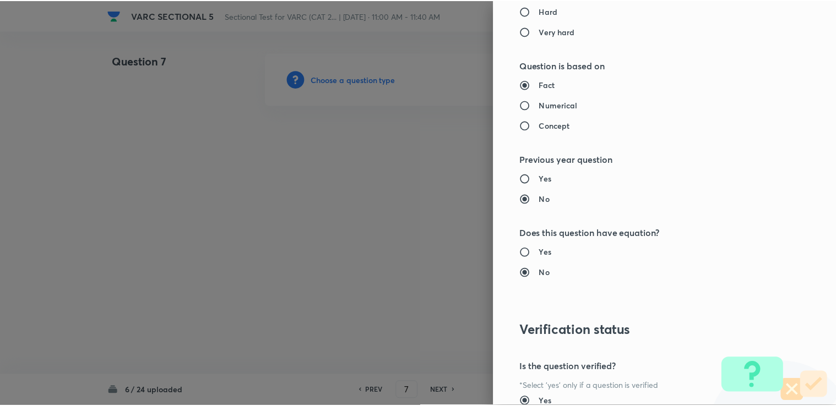
scroll to position [1093, 0]
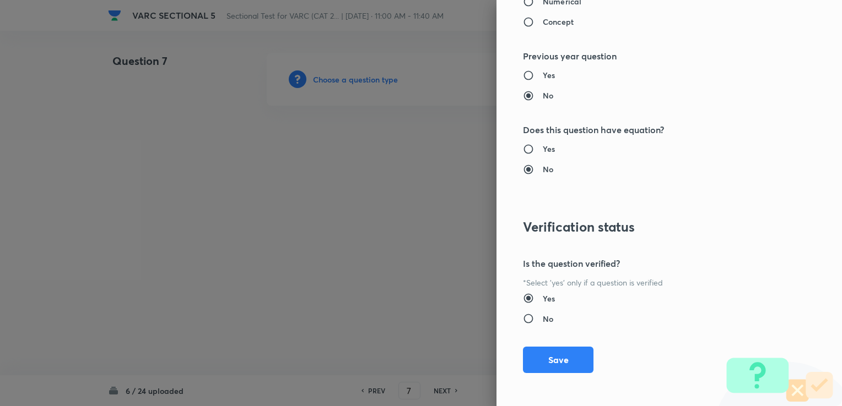
drag, startPoint x: 517, startPoint y: 363, endPoint x: 520, endPoint y: 357, distance: 6.4
click at [441, 362] on button "Save" at bounding box center [558, 360] width 70 height 26
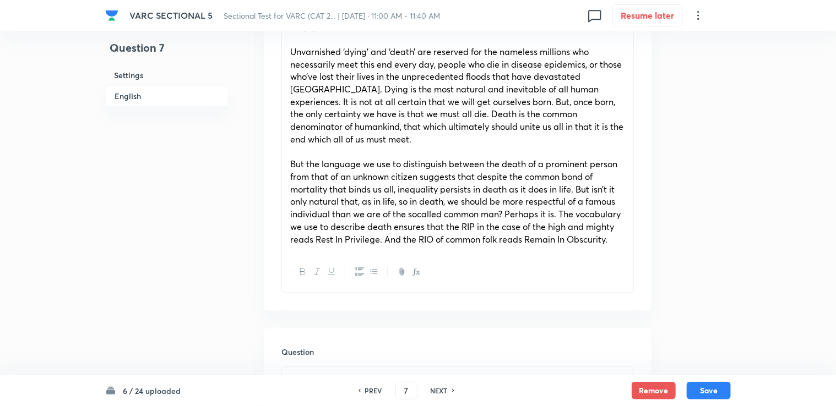
scroll to position [716, 0]
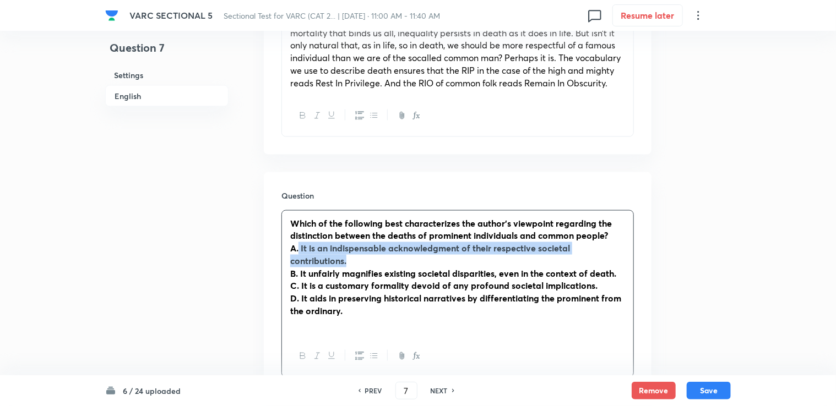
drag, startPoint x: 297, startPoint y: 235, endPoint x: 367, endPoint y: 251, distance: 71.2
click at [367, 251] on p "A. It is an indispensable acknowledgment of their respective societal contribut…" at bounding box center [457, 254] width 335 height 25
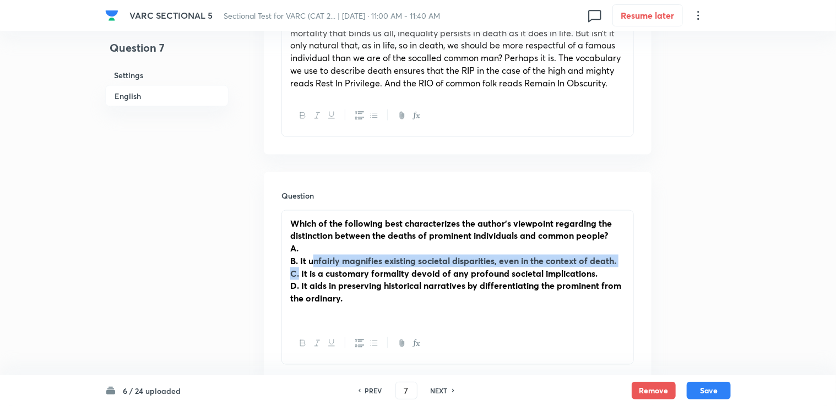
drag, startPoint x: 300, startPoint y: 254, endPoint x: 313, endPoint y: 253, distance: 13.3
click at [313, 253] on div "Which of the following best characterizes the author’s viewpoint regarding the …" at bounding box center [457, 267] width 351 height 113
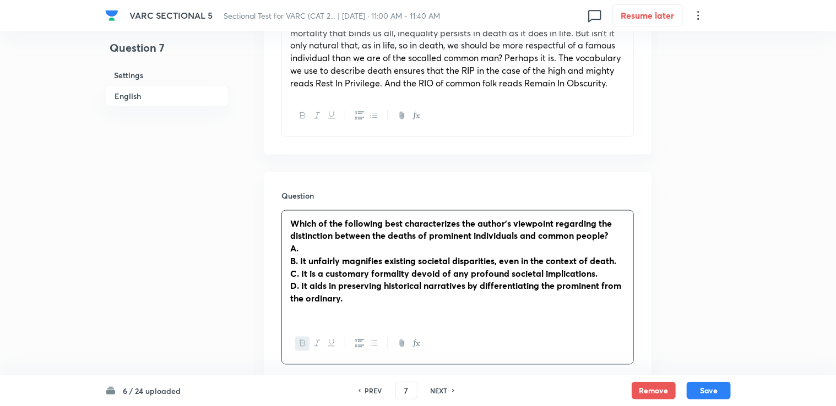
click at [297, 255] on strong "B. It unfairly magnifies existing societal disparities, even in the context of …" at bounding box center [453, 261] width 326 height 12
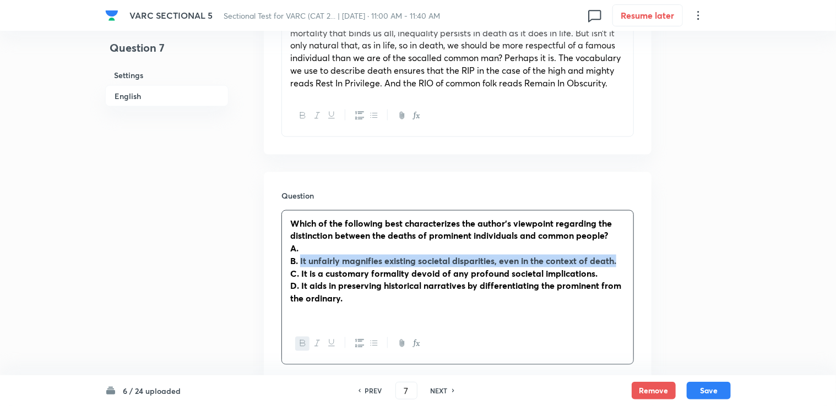
drag, startPoint x: 300, startPoint y: 252, endPoint x: 629, endPoint y: 251, distance: 329.3
click at [441, 251] on div "Which of the following best characterizes the author’s viewpoint regarding the …" at bounding box center [457, 267] width 351 height 113
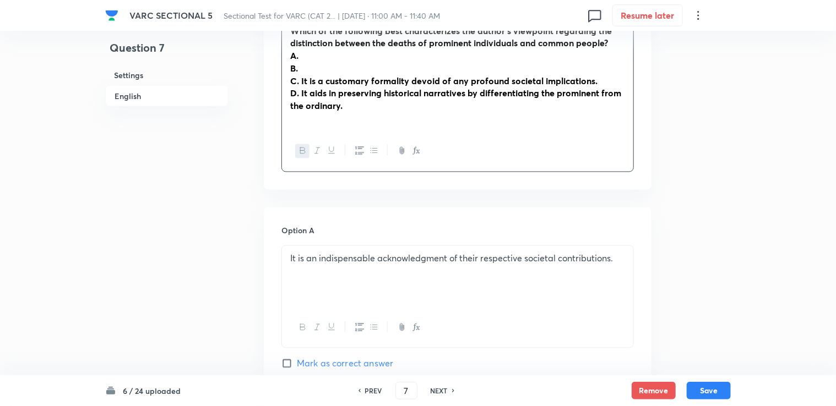
scroll to position [991, 0]
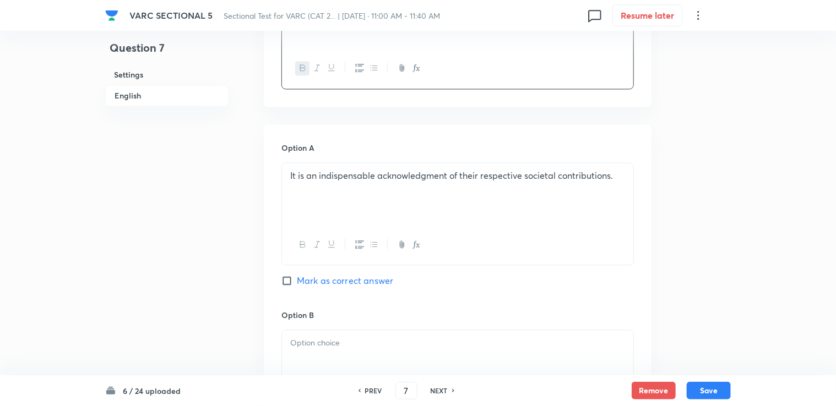
drag, startPoint x: 328, startPoint y: 329, endPoint x: 334, endPoint y: 320, distance: 10.9
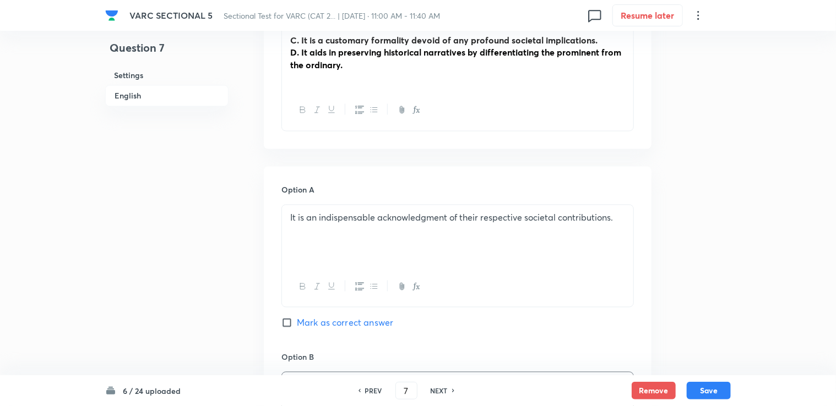
scroll to position [826, 0]
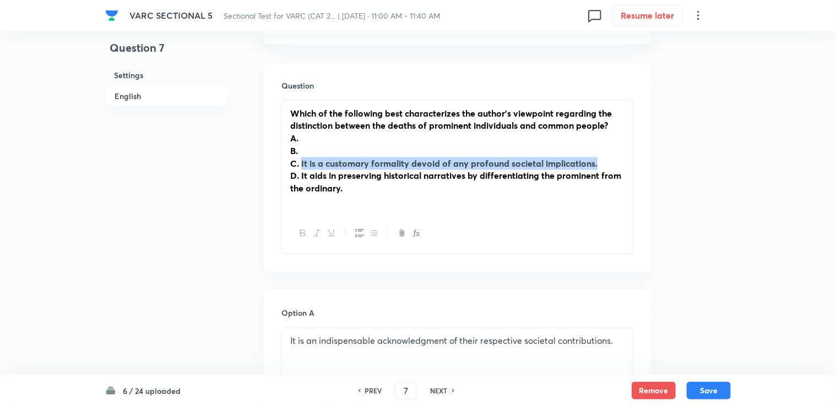
drag, startPoint x: 300, startPoint y: 153, endPoint x: 604, endPoint y: 146, distance: 303.5
click at [441, 158] on p "C. It is a customary formality devoid of any profound societal implications." at bounding box center [457, 164] width 335 height 13
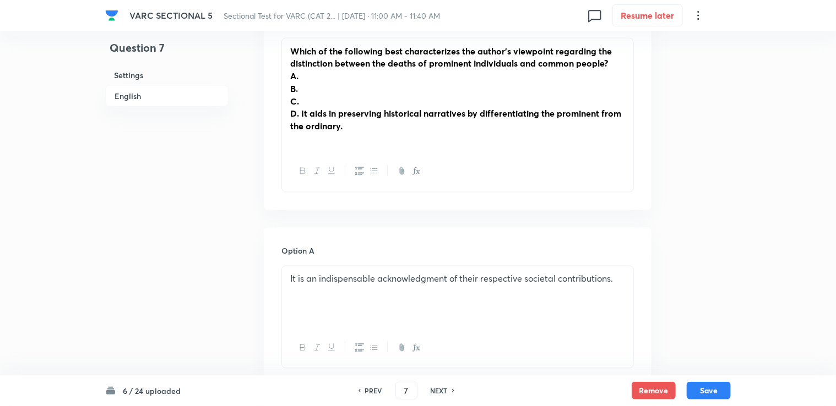
scroll to position [881, 0]
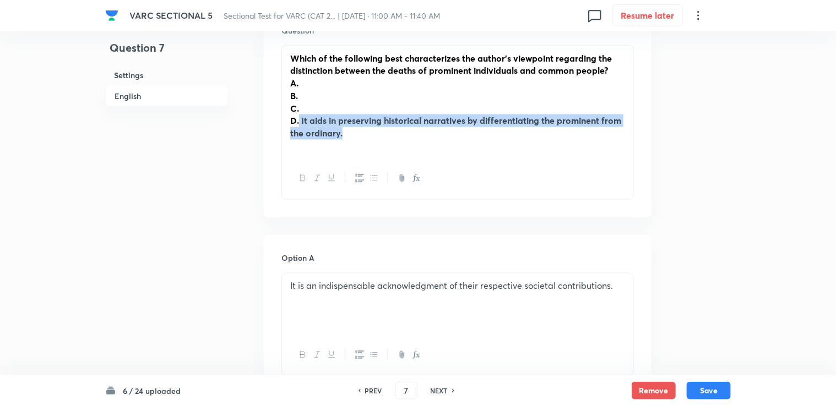
drag, startPoint x: 299, startPoint y: 107, endPoint x: 344, endPoint y: 123, distance: 47.4
click at [344, 123] on p "D. It aids in preserving historical narratives by differentiating the prominent…" at bounding box center [457, 127] width 335 height 25
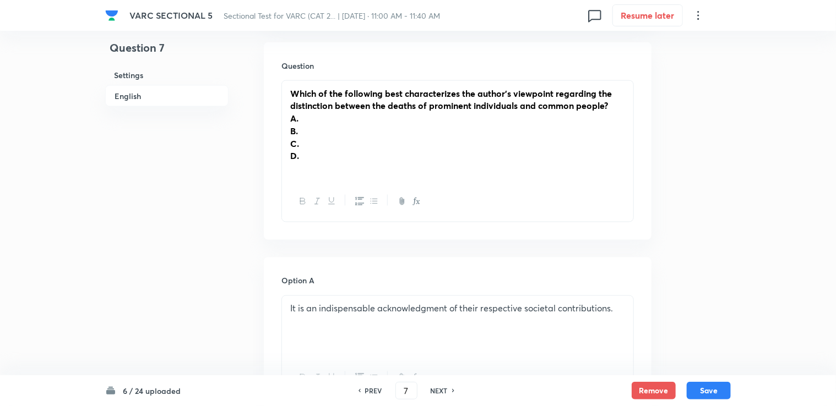
scroll to position [826, 0]
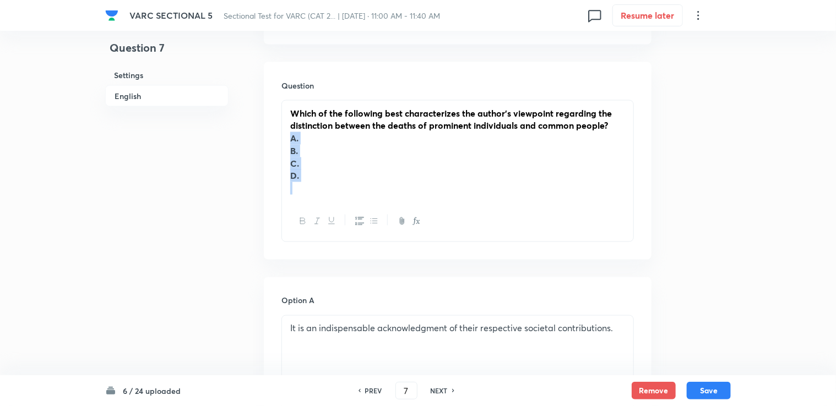
drag, startPoint x: 284, startPoint y: 131, endPoint x: 308, endPoint y: 170, distance: 46.8
click at [308, 170] on div "Which of the following best characterizes the author’s viewpoint regarding the …" at bounding box center [457, 151] width 351 height 101
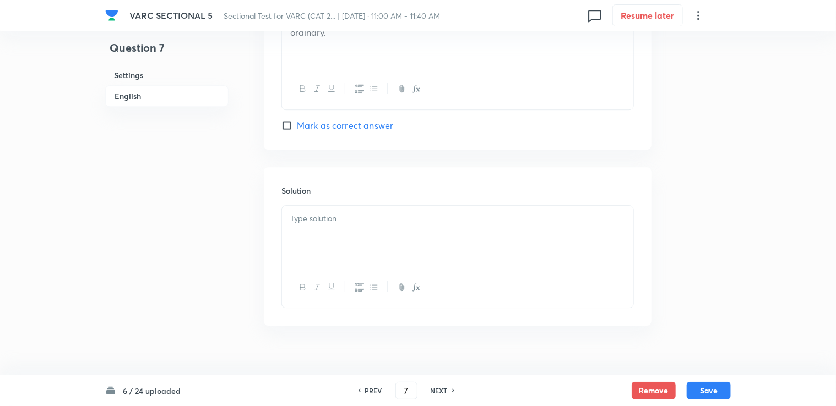
scroll to position [1600, 0]
click at [324, 226] on div at bounding box center [457, 236] width 351 height 62
drag, startPoint x: 276, startPoint y: 232, endPoint x: 267, endPoint y: 252, distance: 21.9
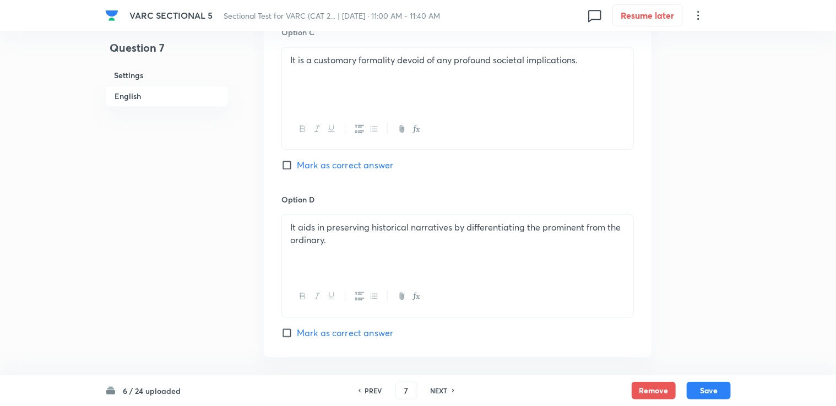
scroll to position [1269, 0]
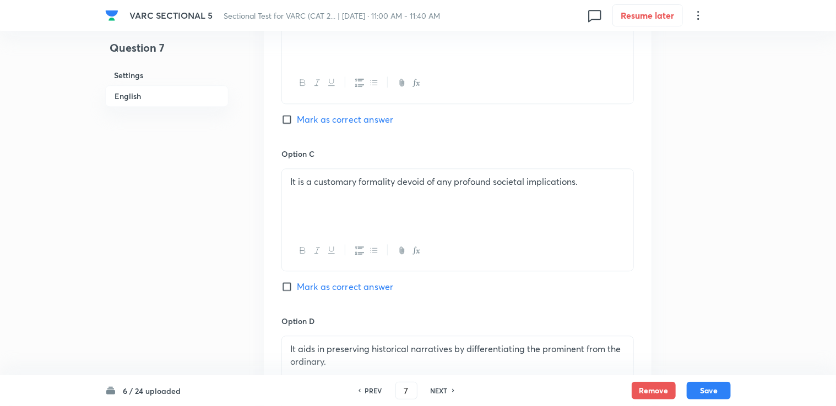
click at [331, 115] on div "Option B It unfairly magnifies existing societal disparities, even in the conte…" at bounding box center [457, 63] width 352 height 167
click at [330, 113] on span "Mark as correct answer" at bounding box center [345, 119] width 96 height 13
click at [297, 114] on input "Mark as correct answer" at bounding box center [288, 119] width 15 height 11
checkbox input "true"
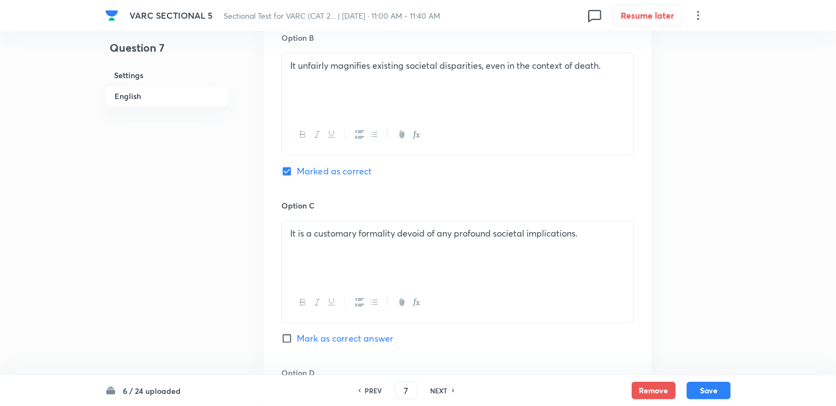
scroll to position [1325, 0]
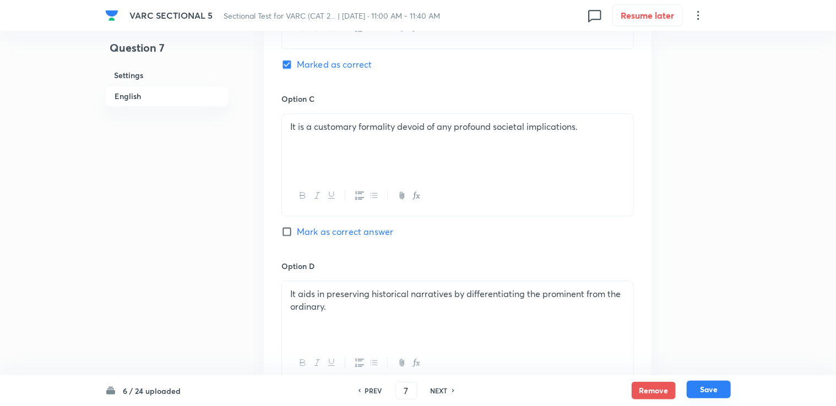
click at [441, 382] on div "6 / 24 uploaded PREV 7 ​ NEXT Remove Save" at bounding box center [418, 391] width 626 height 31
click at [441, 384] on button "Save" at bounding box center [709, 390] width 44 height 18
type input "8"
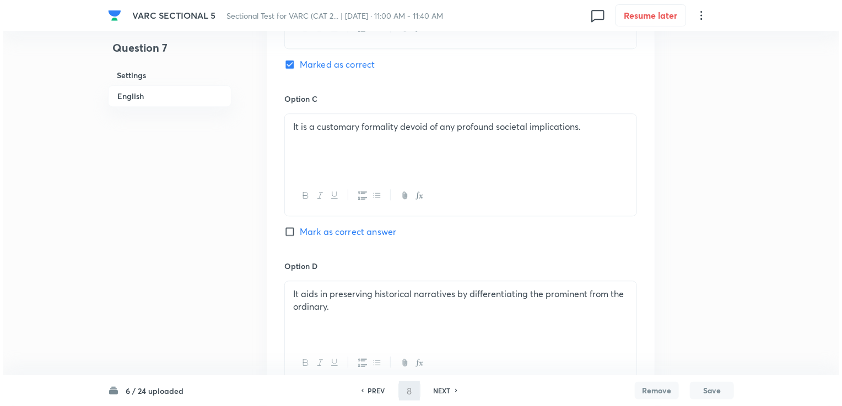
scroll to position [0, 0]
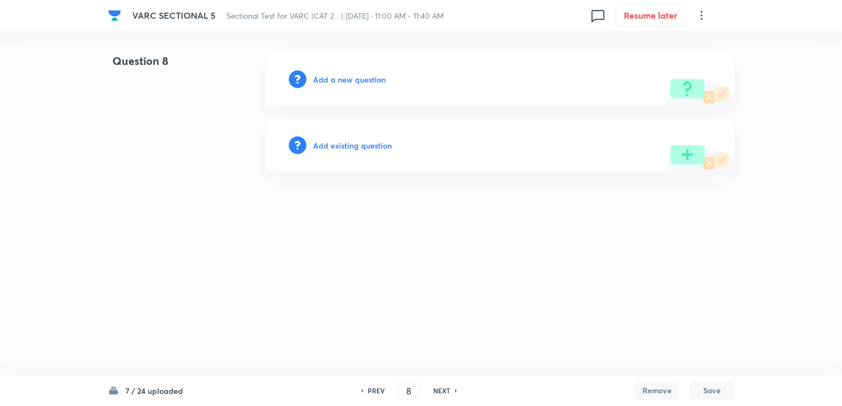
click at [324, 86] on div "Add a new question" at bounding box center [500, 79] width 467 height 53
click at [324, 83] on h6 "Add a new question" at bounding box center [349, 80] width 73 height 12
click at [371, 77] on h6 "Choose a question type" at bounding box center [355, 80] width 85 height 12
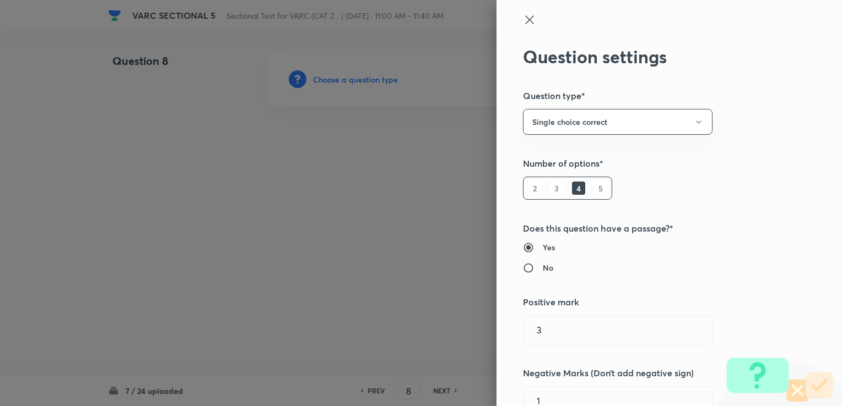
click at [370, 77] on div at bounding box center [421, 203] width 842 height 406
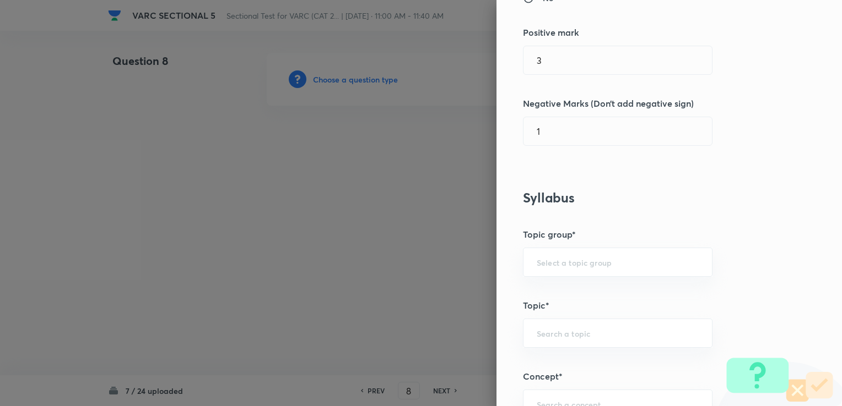
scroll to position [275, 0]
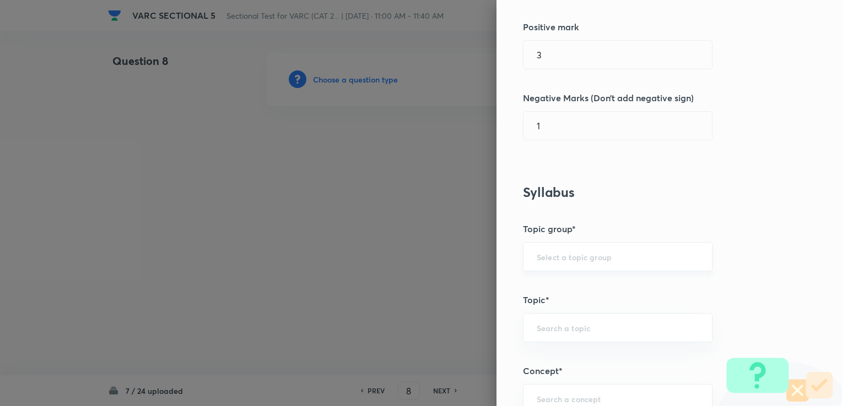
click at [441, 247] on div "​" at bounding box center [617, 256] width 189 height 29
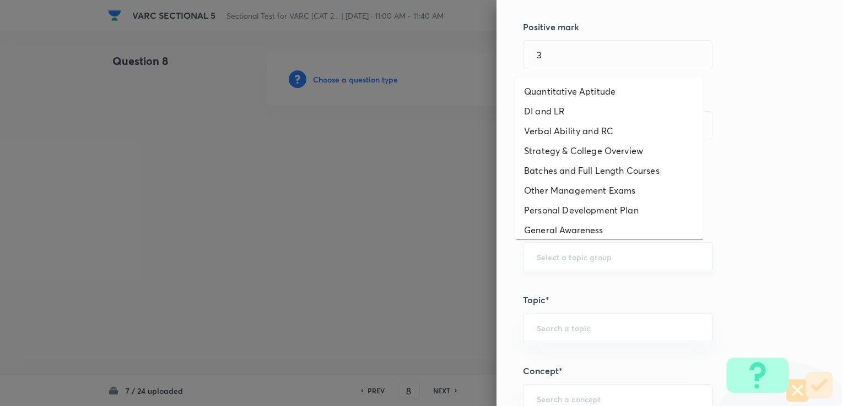
click at [441, 260] on input "text" at bounding box center [617, 257] width 162 height 10
click at [441, 137] on li "Verbal Ability and RC" at bounding box center [609, 131] width 188 height 20
type input "Verbal Ability and RC"
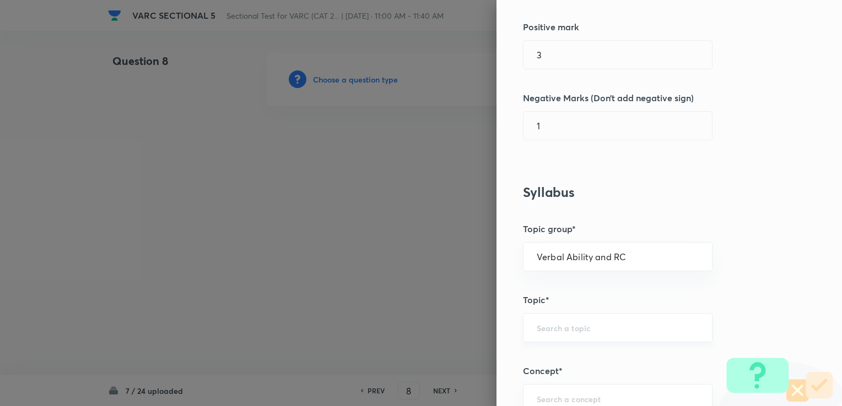
click at [441, 318] on div "​" at bounding box center [617, 327] width 189 height 29
type input "T"
click at [441, 348] on li "Reading Comprehension" at bounding box center [609, 358] width 188 height 20
type input "Reading Comprehension"
click at [441, 404] on div "​" at bounding box center [617, 398] width 189 height 29
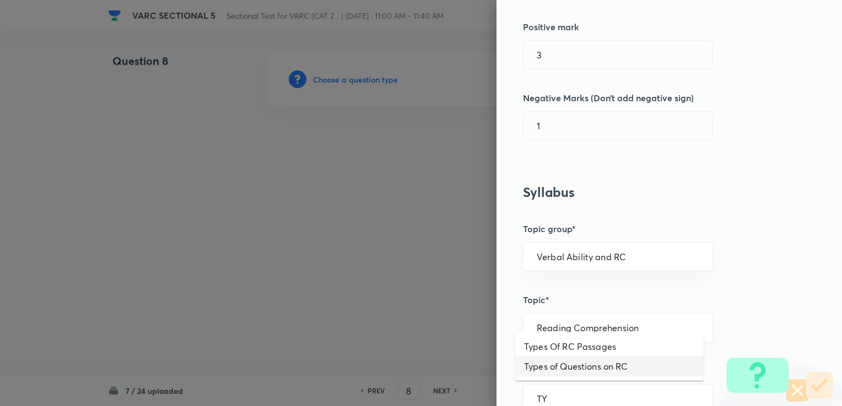
click at [441, 366] on li "Types of Questions on RC" at bounding box center [609, 367] width 188 height 20
type input "Types of Questions on RC"
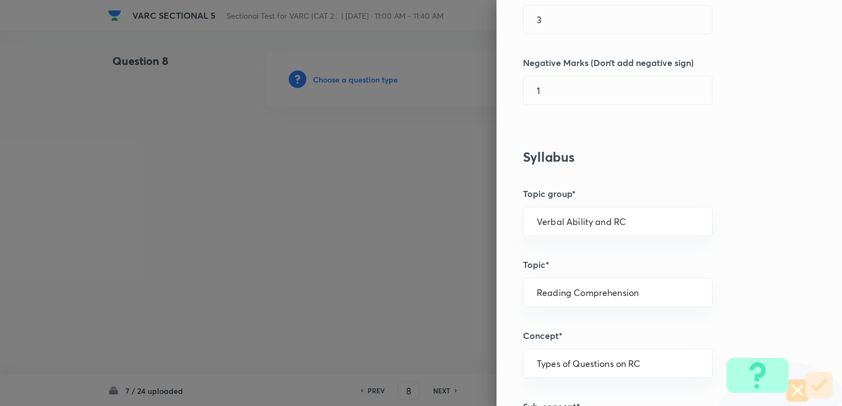
scroll to position [496, 0]
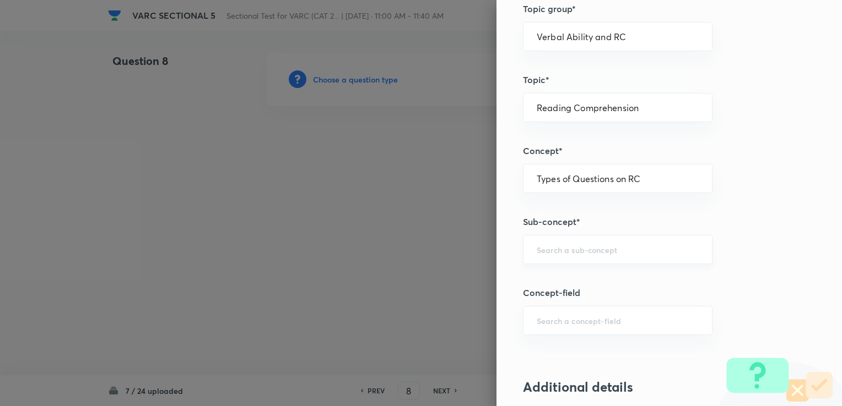
click at [441, 262] on div "​" at bounding box center [617, 249] width 189 height 29
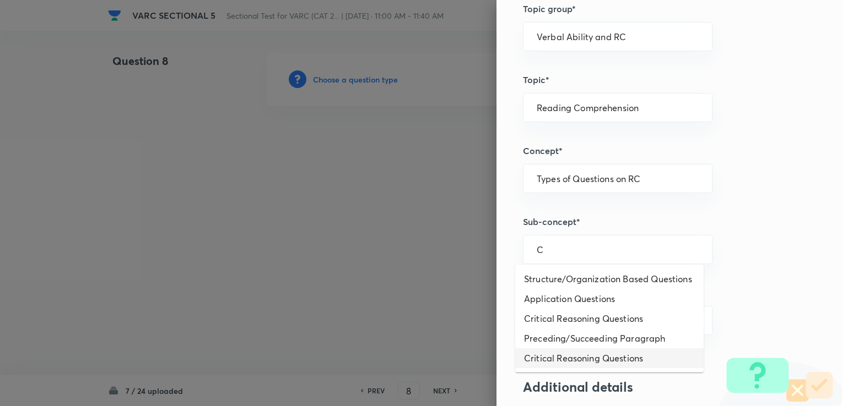
click at [441, 361] on li "Critical Reasoning Questions" at bounding box center [609, 359] width 188 height 20
type input "Critical Reasoning Questions"
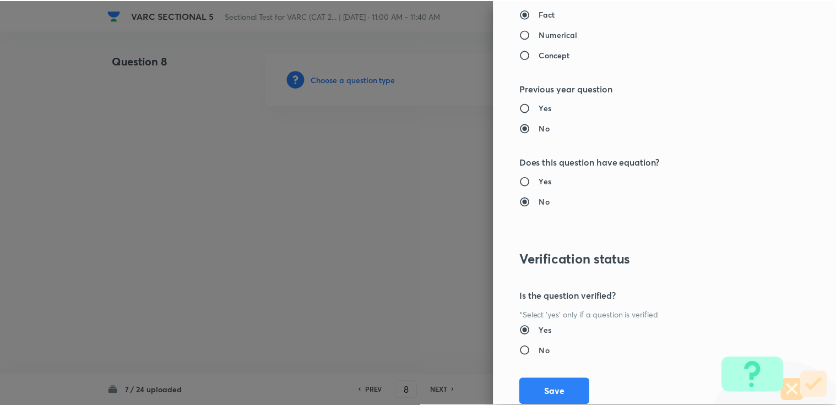
scroll to position [1093, 0]
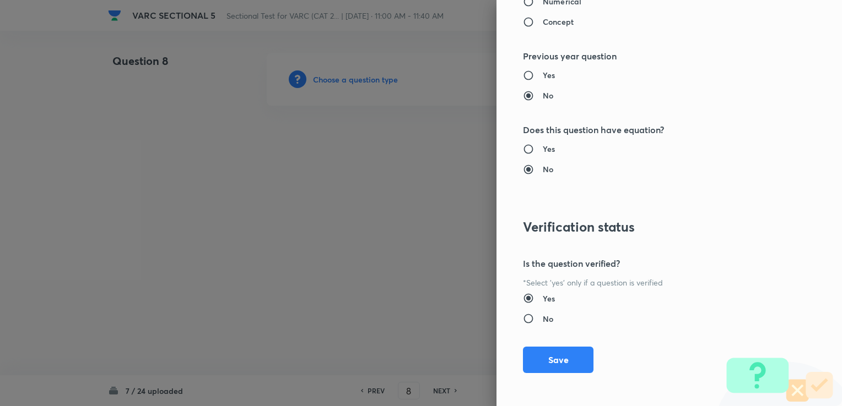
drag, startPoint x: 549, startPoint y: 357, endPoint x: 519, endPoint y: 351, distance: 30.2
click at [441, 357] on button "Save" at bounding box center [558, 360] width 70 height 26
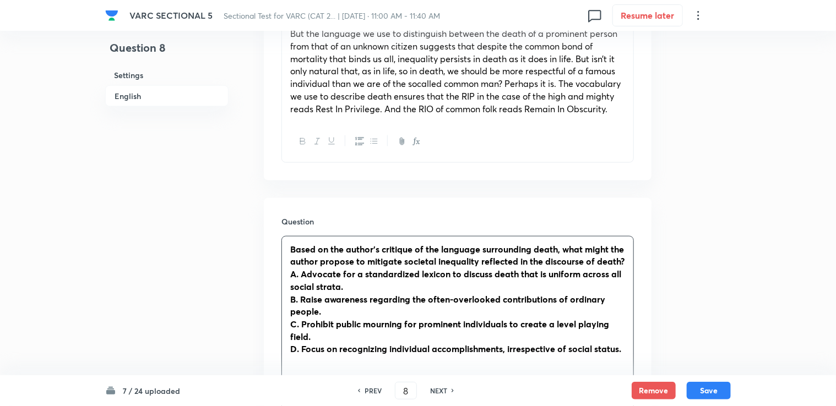
scroll to position [716, 0]
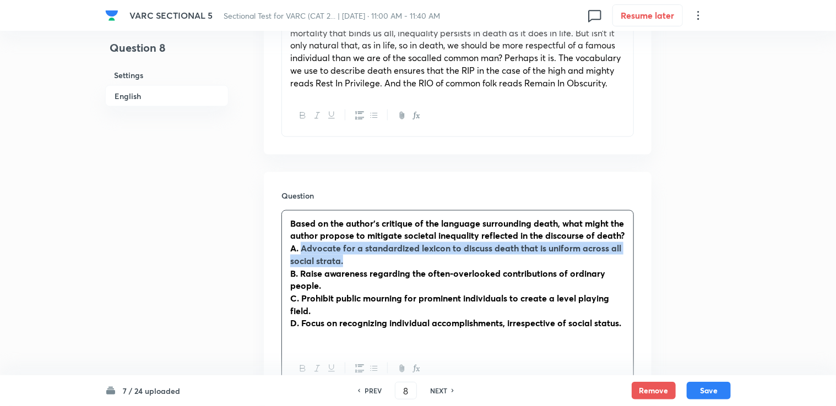
drag, startPoint x: 303, startPoint y: 251, endPoint x: 353, endPoint y: 255, distance: 50.3
click at [352, 255] on p "A. Advocate for a standardized lexicon to discuss death that is uniform across …" at bounding box center [457, 254] width 335 height 25
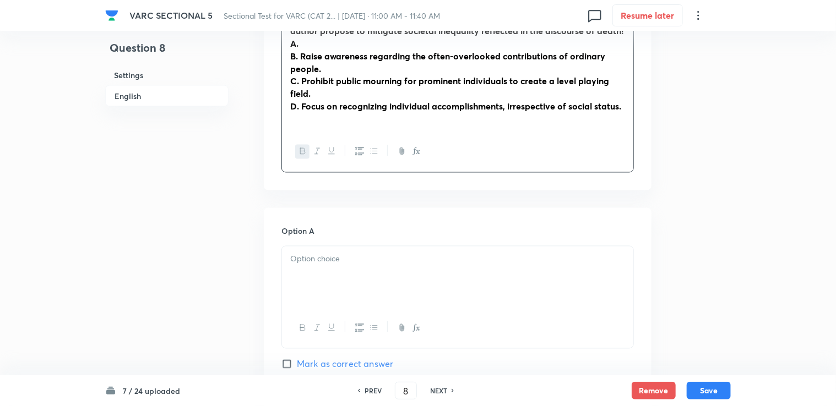
scroll to position [991, 0]
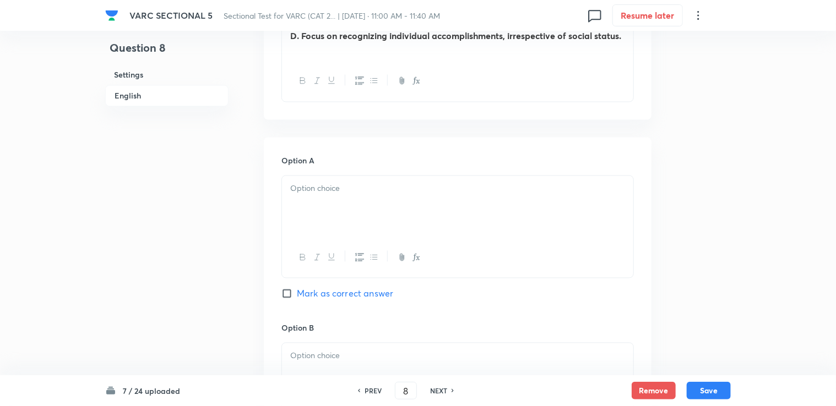
drag, startPoint x: 335, startPoint y: 171, endPoint x: 318, endPoint y: 219, distance: 50.7
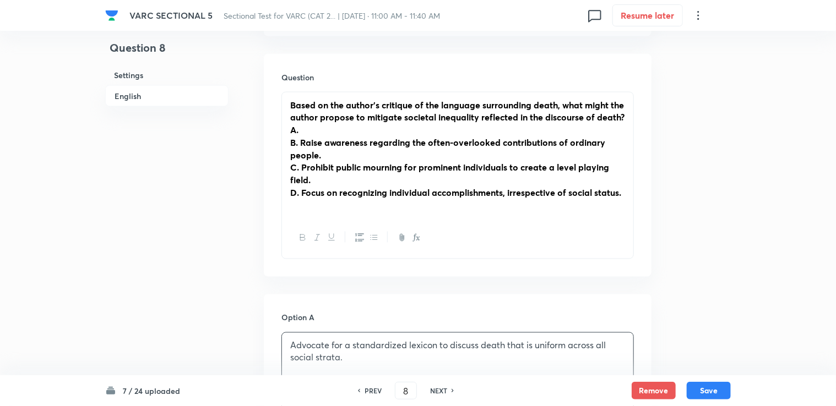
scroll to position [826, 0]
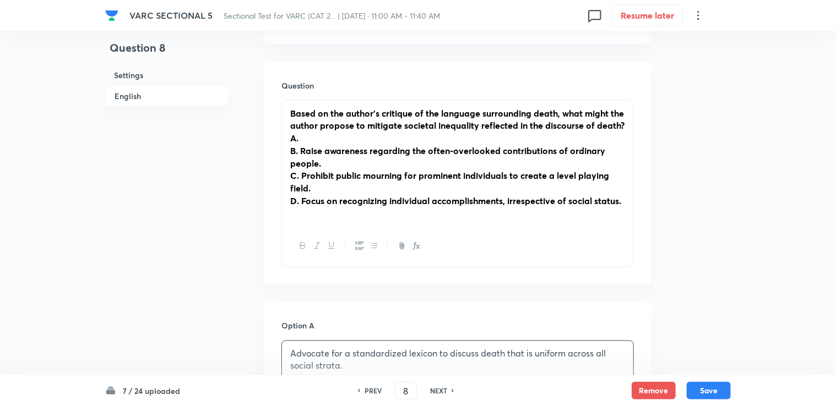
click at [306, 149] on strong "B. Raise awareness regarding the often-overlooked contributions of ordinary peo…" at bounding box center [447, 157] width 315 height 24
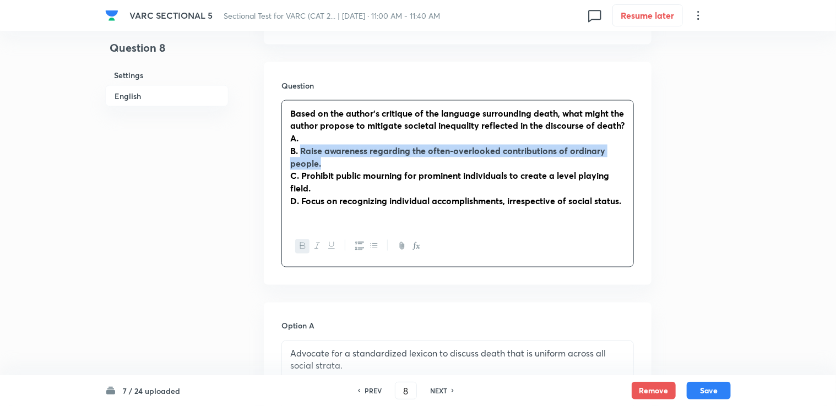
drag, startPoint x: 303, startPoint y: 150, endPoint x: 354, endPoint y: 159, distance: 51.5
click at [354, 159] on p "B. Raise awareness regarding the often-overlooked contributions of ordinary peo…" at bounding box center [457, 157] width 335 height 25
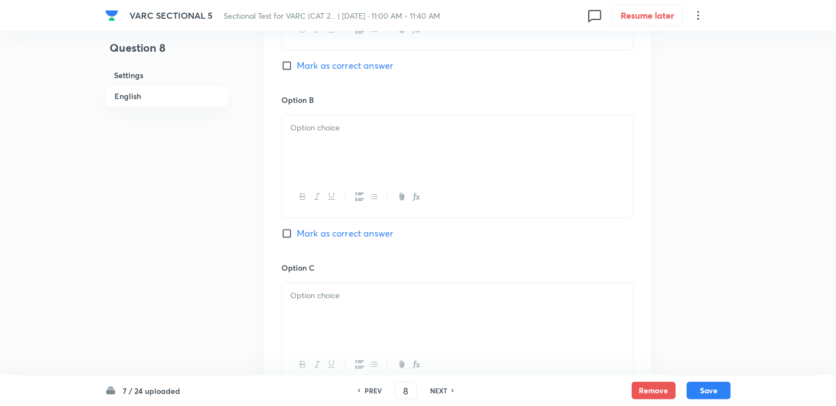
scroll to position [1212, 0]
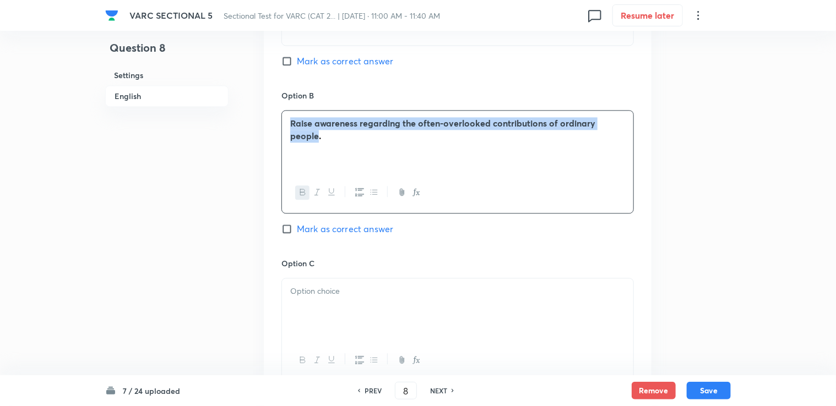
drag, startPoint x: 318, startPoint y: 147, endPoint x: 284, endPoint y: 121, distance: 42.8
click at [284, 121] on div "Raise awareness regarding the often-overlooked contributions of ordinary people." at bounding box center [457, 142] width 351 height 62
click at [300, 198] on button "button" at bounding box center [302, 193] width 14 height 14
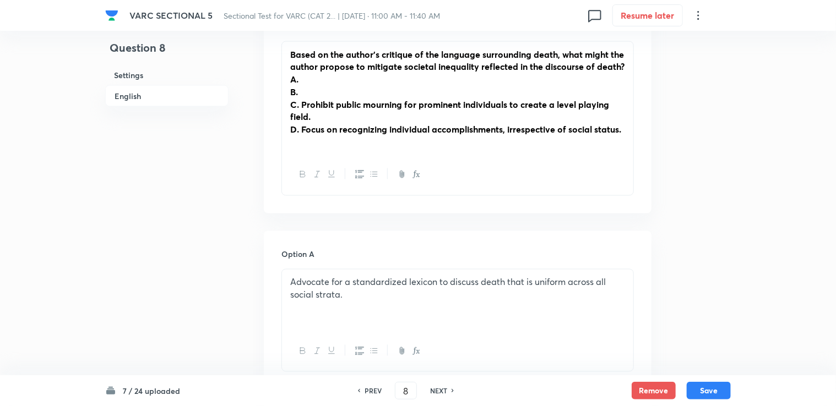
scroll to position [881, 0]
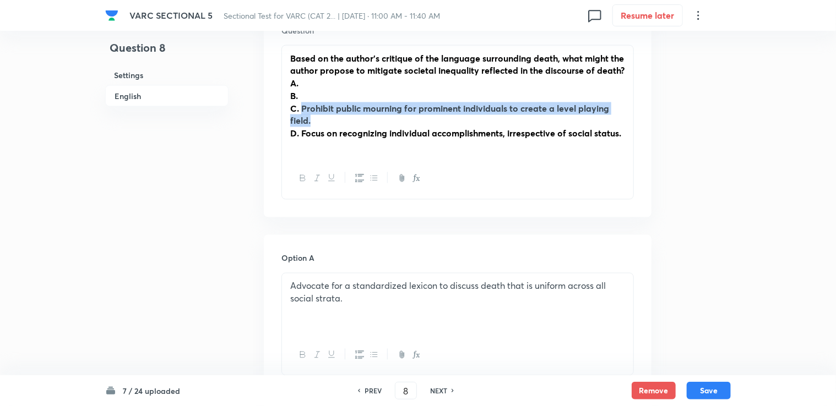
drag, startPoint x: 302, startPoint y: 107, endPoint x: 350, endPoint y: 122, distance: 50.7
click at [350, 122] on p "C. Prohibit public mourning for prominent individuals to create a level playing…" at bounding box center [457, 114] width 335 height 25
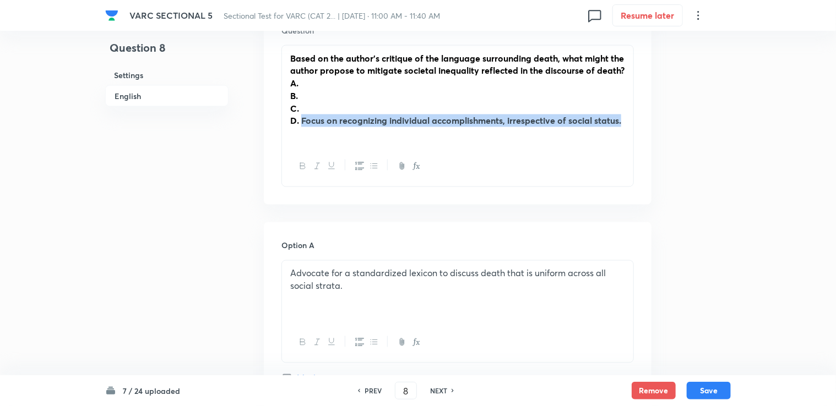
drag, startPoint x: 302, startPoint y: 118, endPoint x: 642, endPoint y: 117, distance: 339.8
click at [441, 117] on div "Question Based on the author's critique of the language surrounding death, what…" at bounding box center [458, 106] width 388 height 198
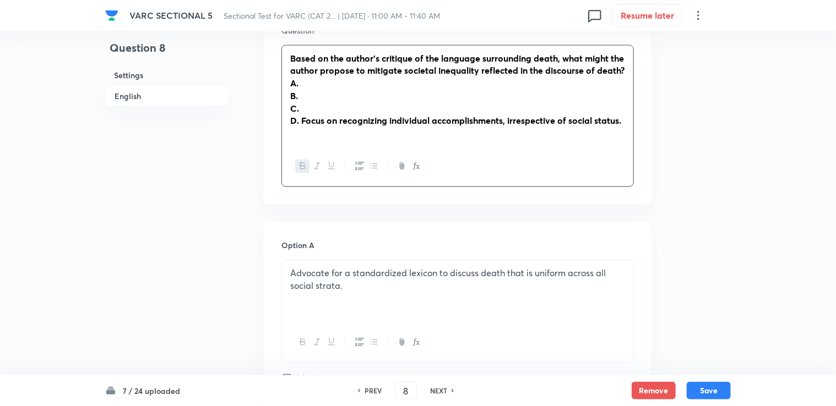
drag, startPoint x: 607, startPoint y: 110, endPoint x: 321, endPoint y: 118, distance: 286.5
click at [335, 120] on strong "D. Focus on recognizing individual accomplishments, irrespective of social stat…" at bounding box center [455, 121] width 331 height 12
click at [295, 115] on strong "D. Focus on recognizing individual accomplishments, irrespective of social stat…" at bounding box center [455, 121] width 331 height 12
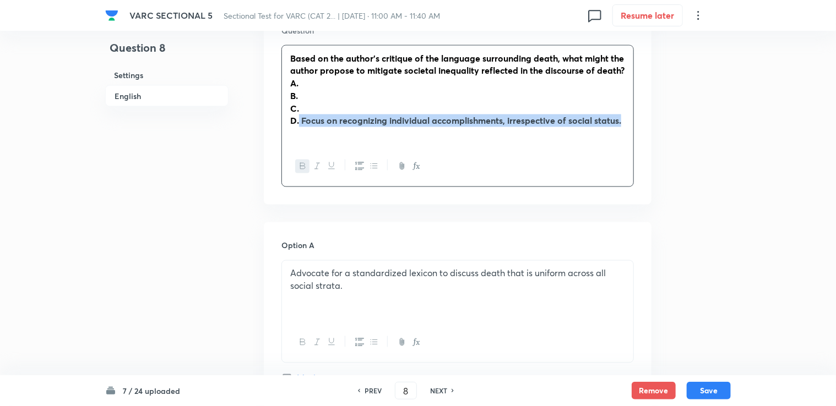
drag, startPoint x: 300, startPoint y: 116, endPoint x: 628, endPoint y: 121, distance: 328.8
click at [441, 121] on div "Based on the author's critique of the language surrounding death, what might th…" at bounding box center [457, 96] width 351 height 101
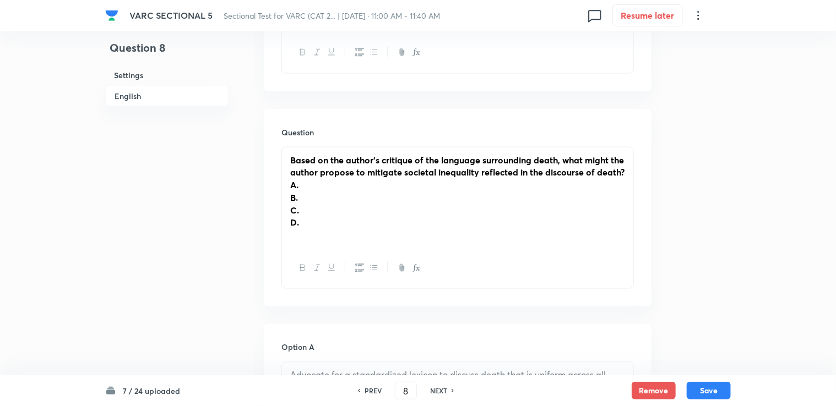
scroll to position [771, 0]
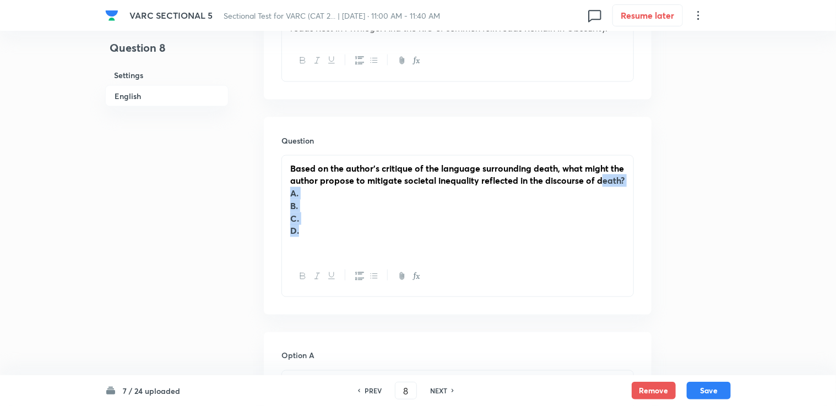
drag, startPoint x: 289, startPoint y: 186, endPoint x: 306, endPoint y: 225, distance: 42.2
click at [311, 232] on div "Based on the author's critique of the language surrounding death, what might th…" at bounding box center [457, 206] width 351 height 101
click at [293, 208] on strong "B." at bounding box center [294, 206] width 8 height 12
drag, startPoint x: 291, startPoint y: 198, endPoint x: 303, endPoint y: 231, distance: 34.7
click at [302, 230] on div "Based on the author's critique of the language surrounding death, what might th…" at bounding box center [457, 206] width 351 height 101
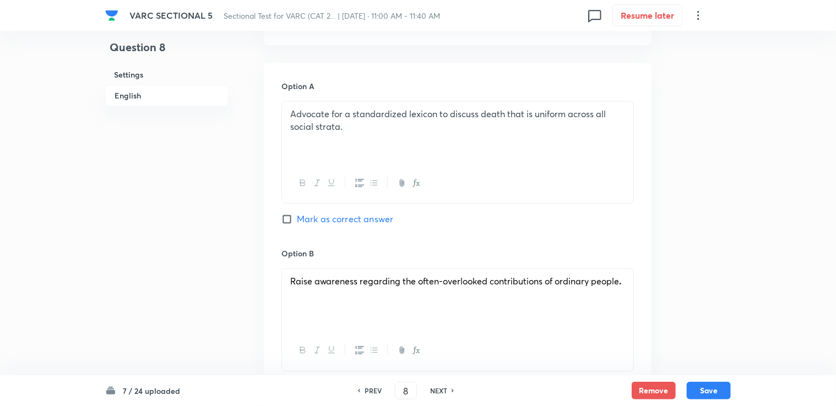
scroll to position [991, 0]
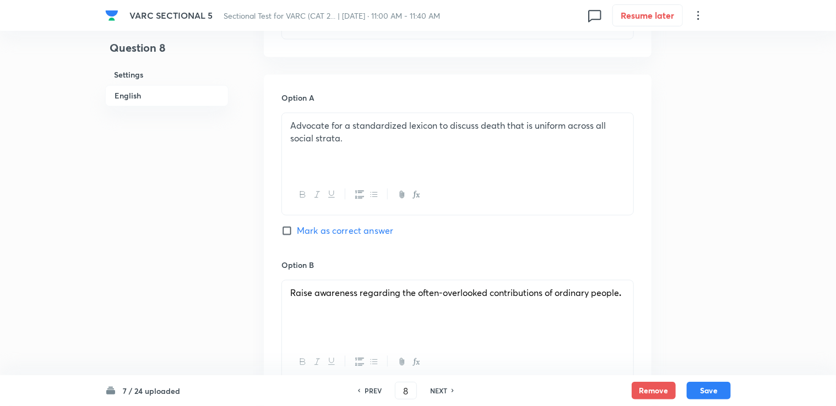
click at [339, 232] on span "Mark as correct answer" at bounding box center [345, 231] width 96 height 13
click at [284, 232] on input "Mark as correct answer" at bounding box center [288, 231] width 15 height 11
checkbox input "true"
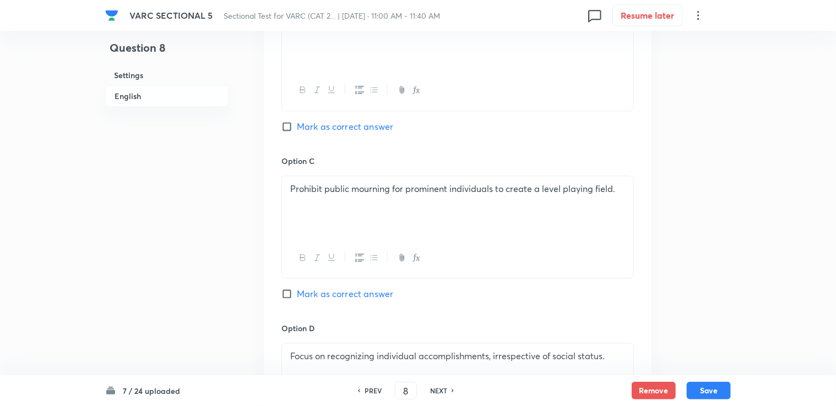
scroll to position [1267, 0]
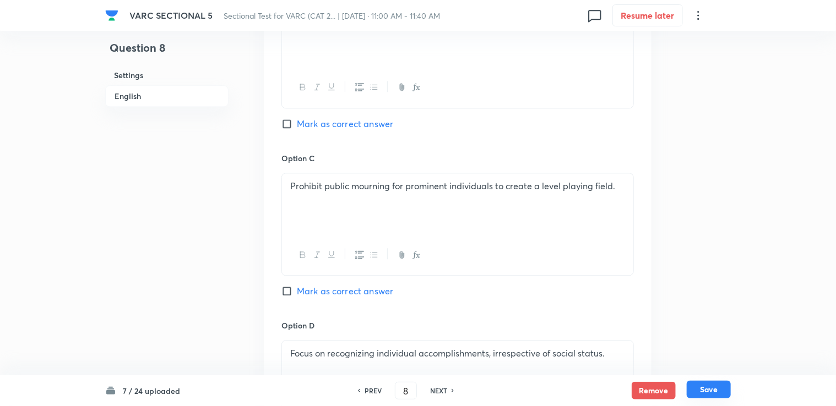
click at [441, 394] on button "Save" at bounding box center [709, 390] width 44 height 18
type input "9"
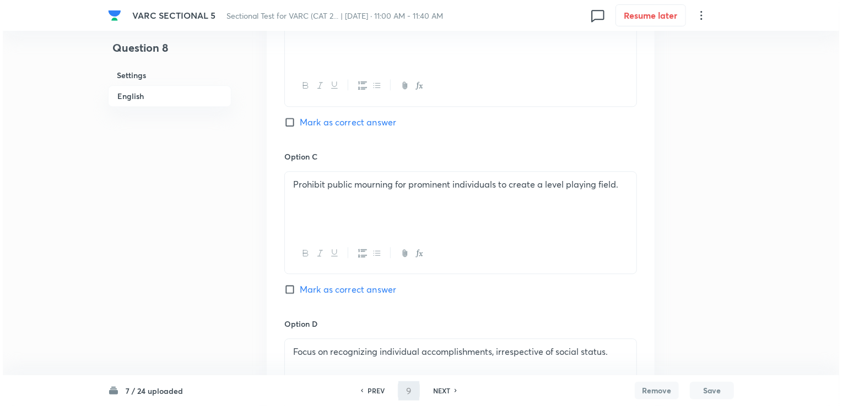
scroll to position [0, 0]
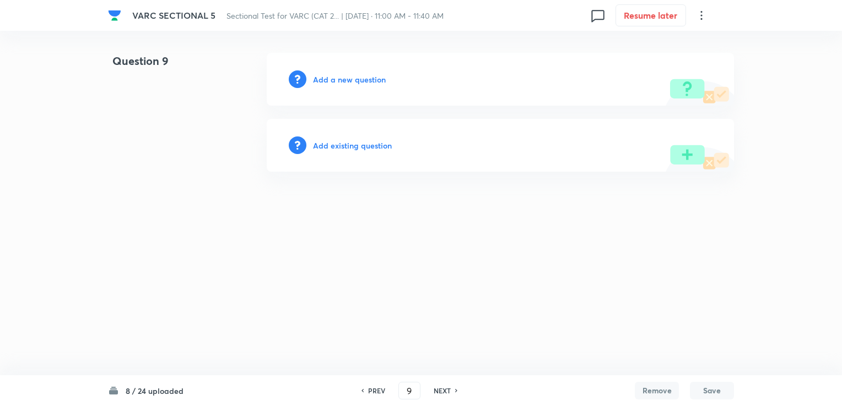
drag, startPoint x: 388, startPoint y: 70, endPoint x: 341, endPoint y: 83, distance: 48.1
click at [386, 70] on div "Add a new question" at bounding box center [500, 79] width 467 height 53
click at [338, 84] on h6 "Add a new question" at bounding box center [349, 80] width 73 height 12
click at [338, 84] on h6 "Choose a question type" at bounding box center [355, 80] width 85 height 12
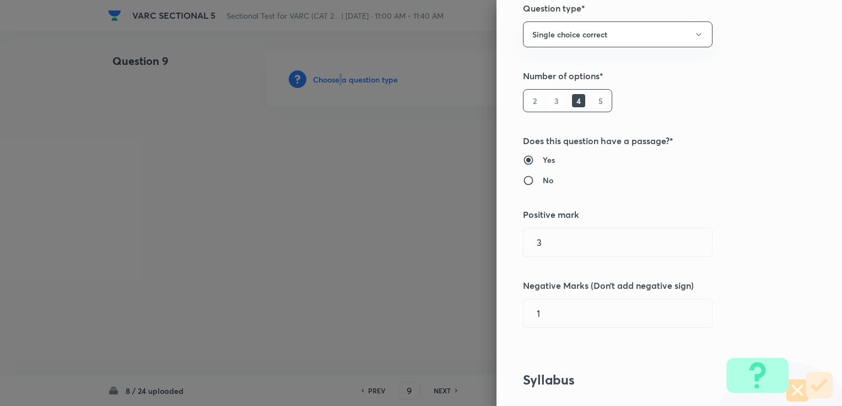
scroll to position [165, 0]
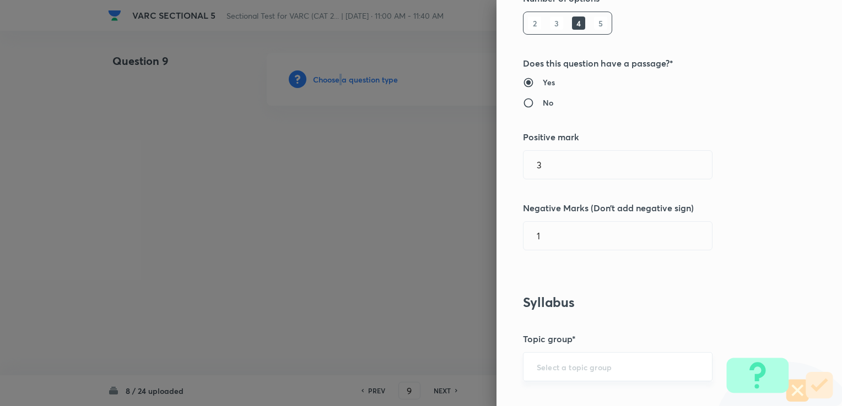
drag, startPoint x: 549, startPoint y: 376, endPoint x: 552, endPoint y: 366, distance: 10.4
click at [441, 374] on div "​" at bounding box center [617, 366] width 189 height 29
click at [441, 363] on input "text" at bounding box center [617, 367] width 162 height 10
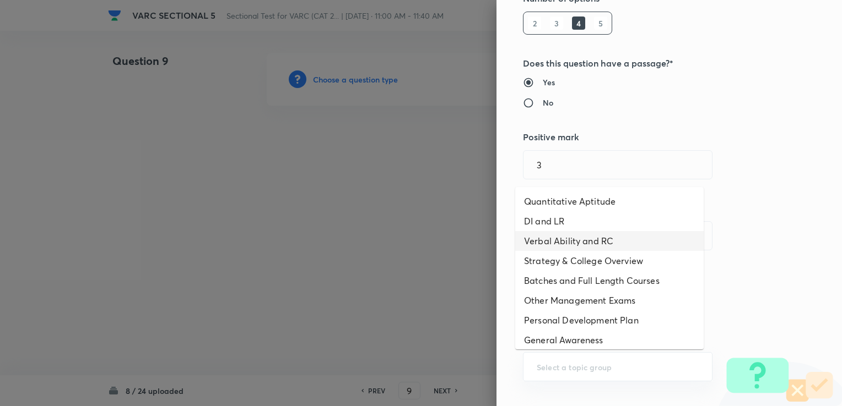
click at [441, 237] on li "Verbal Ability and RC" at bounding box center [609, 241] width 188 height 20
type input "Verbal Ability and RC"
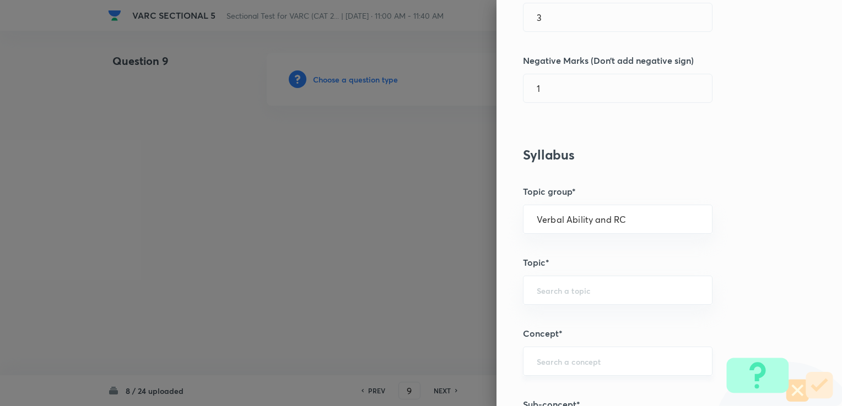
scroll to position [330, 0]
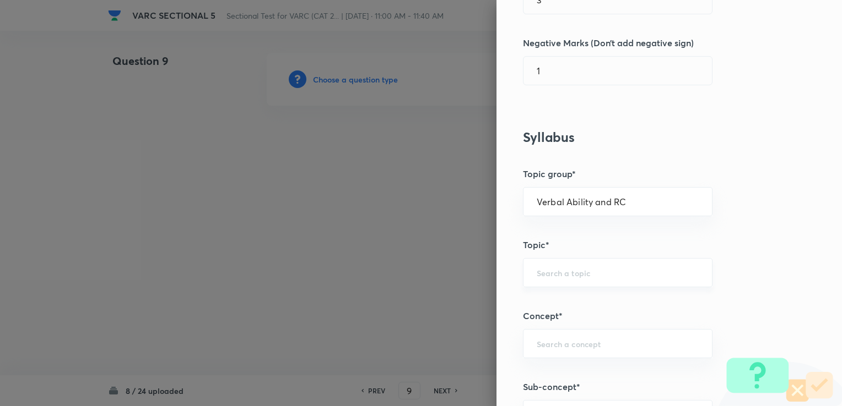
click at [441, 283] on div "​" at bounding box center [617, 272] width 189 height 29
click at [441, 303] on li "Reading Comprehension" at bounding box center [609, 303] width 188 height 20
type input "Reading Comprehension"
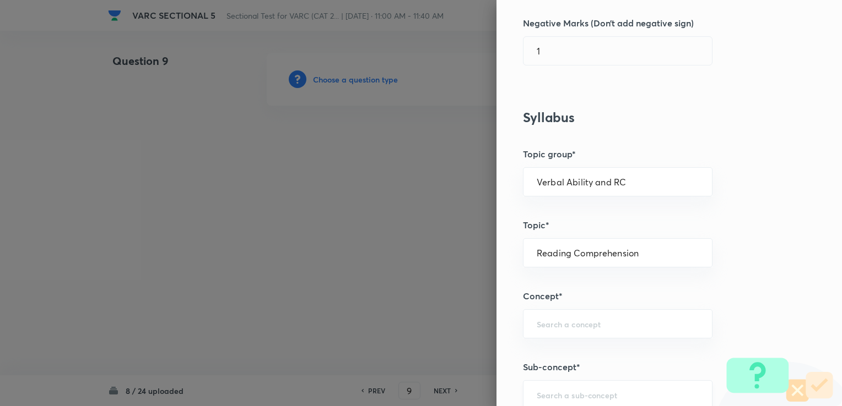
scroll to position [441, 0]
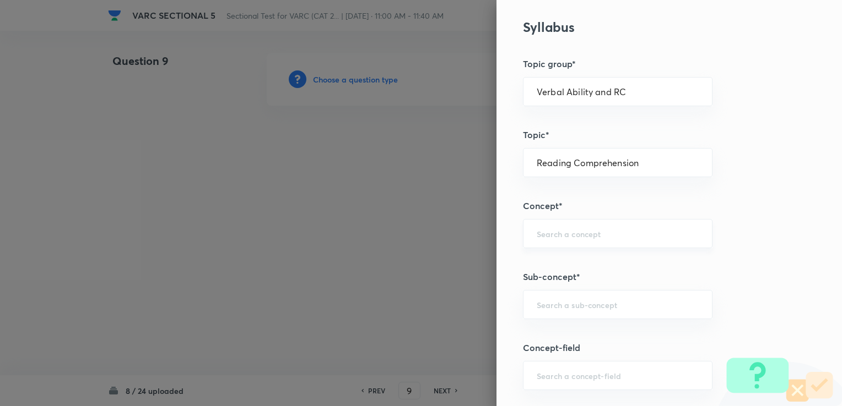
click at [441, 239] on div "​" at bounding box center [617, 233] width 189 height 29
click at [441, 281] on li "Types of Questions on RC" at bounding box center [609, 283] width 188 height 20
type input "Types of Questions on RC"
click at [441, 306] on input "text" at bounding box center [617, 305] width 162 height 10
click at [441, 335] on li "Main Idea Questions" at bounding box center [609, 334] width 188 height 20
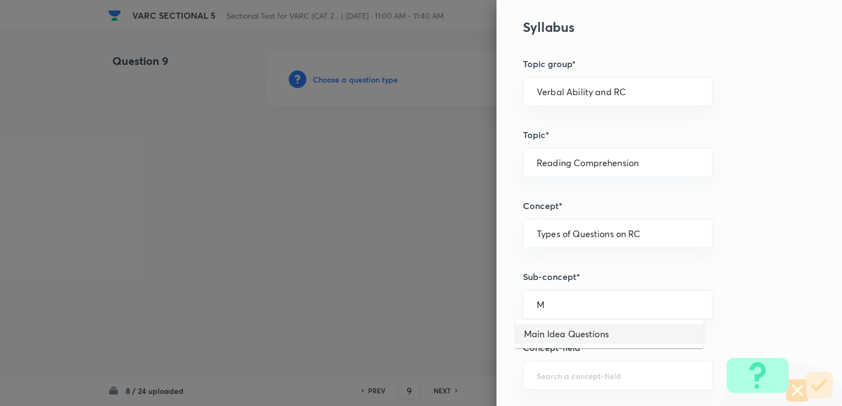
type input "Main Idea Questions"
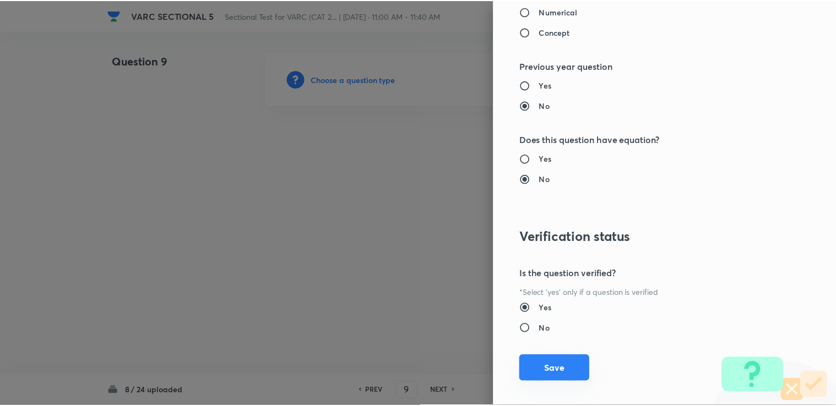
scroll to position [1093, 0]
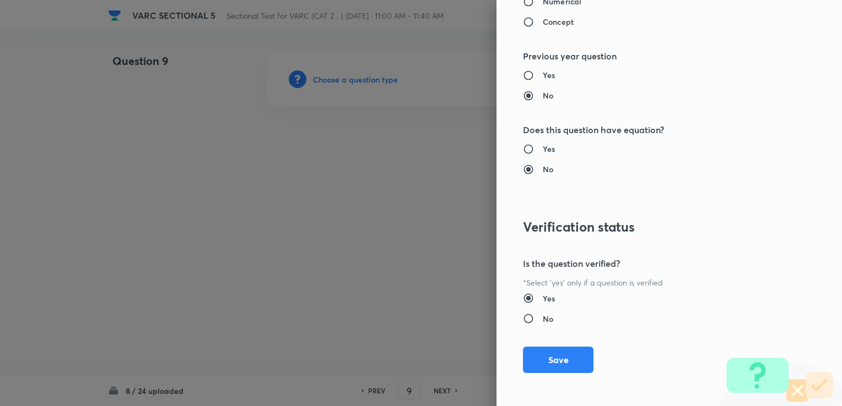
drag, startPoint x: 538, startPoint y: 361, endPoint x: 532, endPoint y: 351, distance: 10.9
click at [441, 360] on button "Save" at bounding box center [558, 360] width 70 height 26
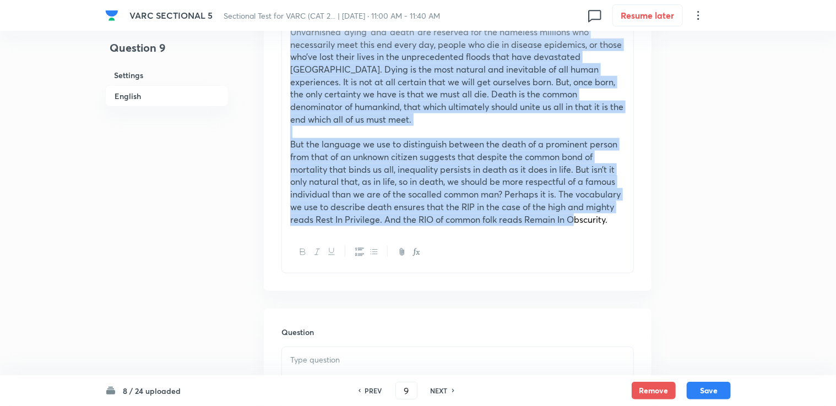
scroll to position [553, 0]
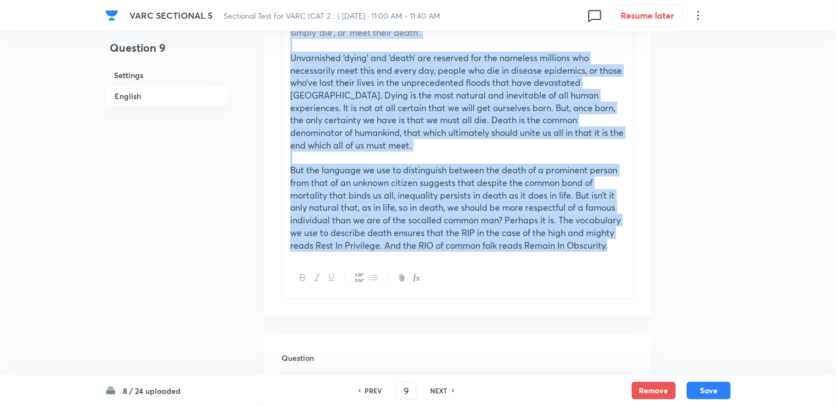
drag, startPoint x: 291, startPoint y: 142, endPoint x: 633, endPoint y: 242, distance: 356.9
click at [441, 242] on div "Read the following passage and answer questions accordingly. “Scepter and crown…" at bounding box center [457, 78] width 352 height 443
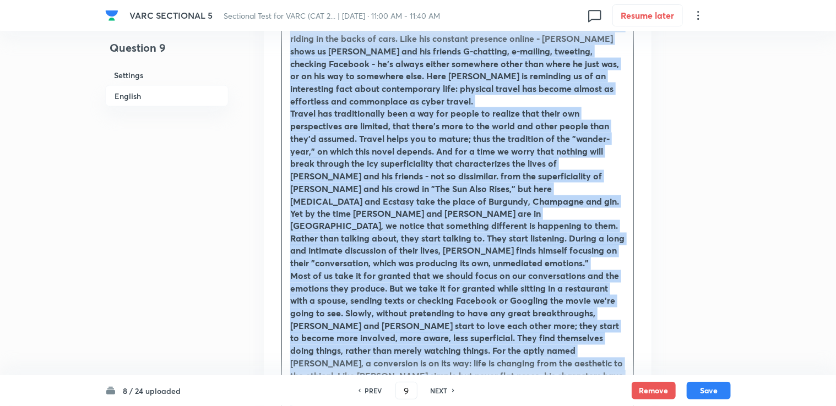
scroll to position [872, 0]
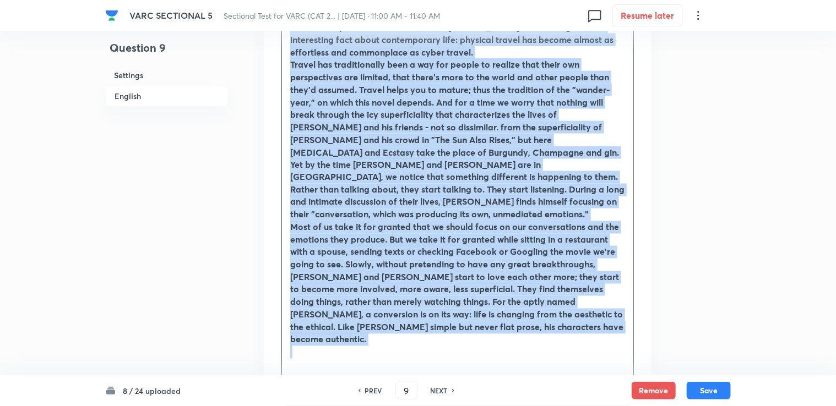
drag, startPoint x: 287, startPoint y: 128, endPoint x: 504, endPoint y: 356, distance: 314.8
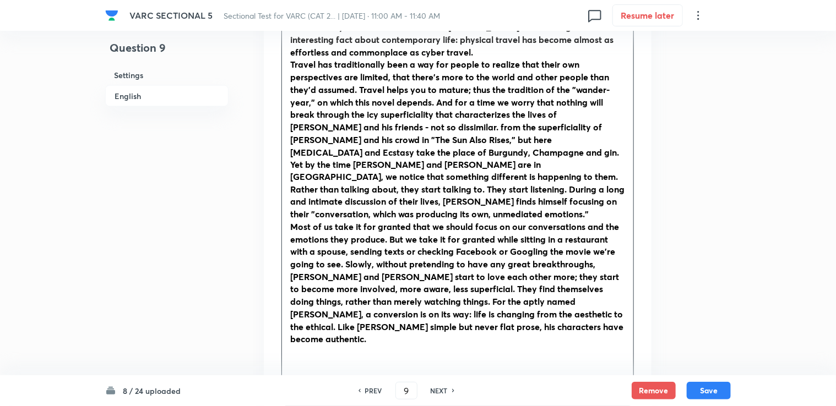
click at [302, 366] on div at bounding box center [457, 386] width 351 height 40
click at [303, 379] on button "button" at bounding box center [302, 386] width 14 height 14
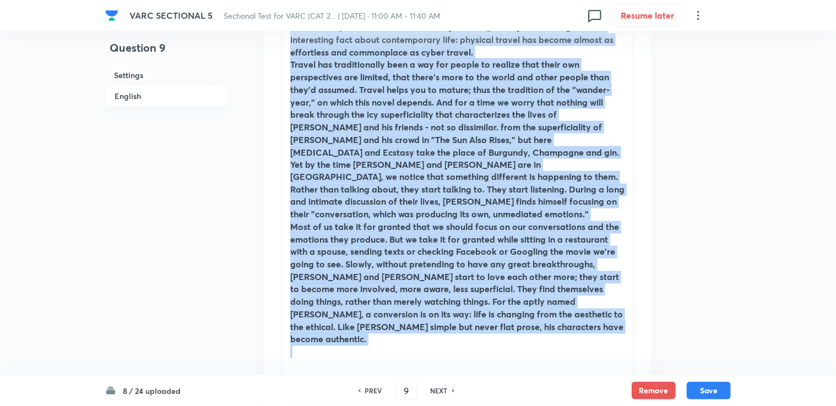
scroll to position [220, 0]
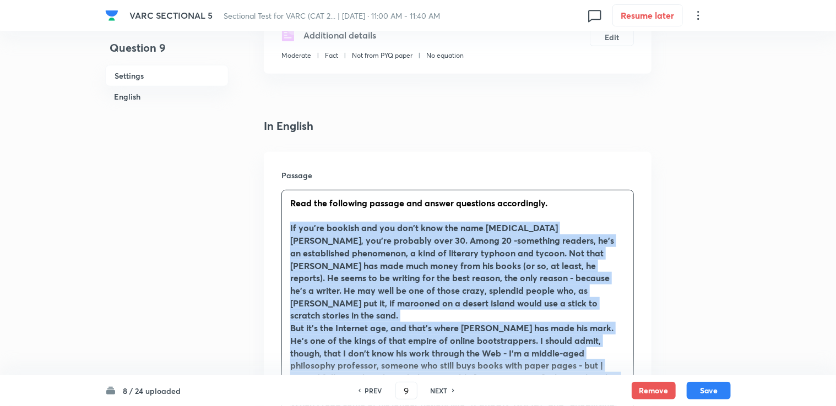
click at [303, 322] on strong "But it's the Internet age, and that's where [PERSON_NAME] has made his mark. He…" at bounding box center [457, 378] width 335 height 112
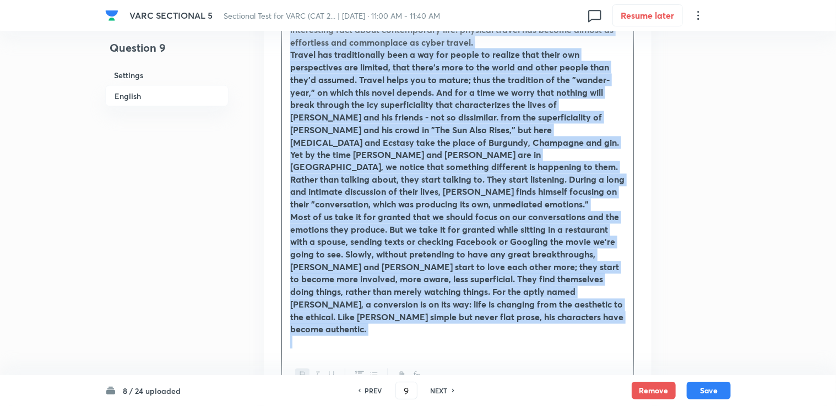
scroll to position [991, 0]
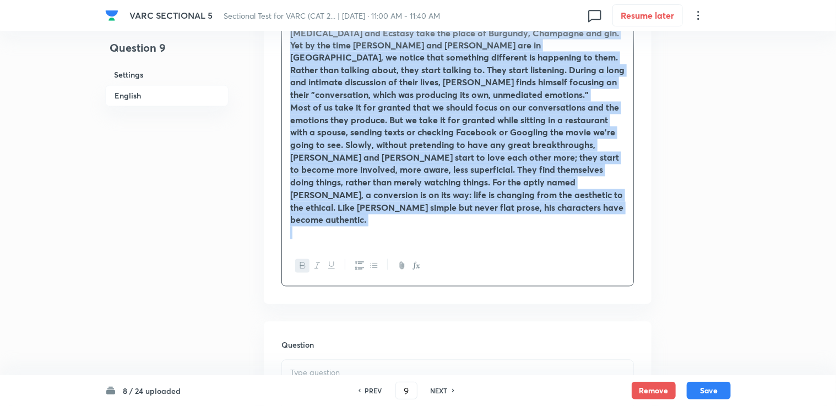
click at [300, 262] on icon "button" at bounding box center [302, 266] width 9 height 9
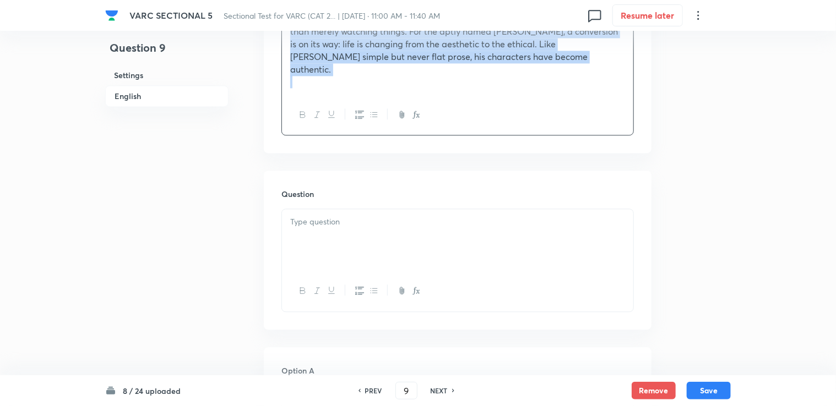
scroll to position [1121, 0]
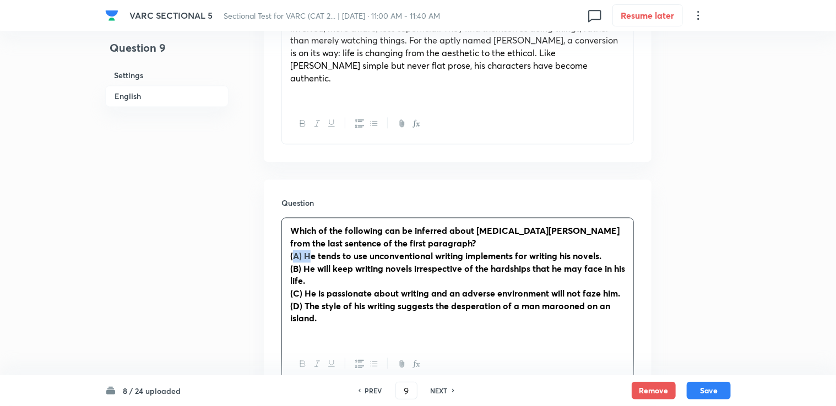
drag, startPoint x: 295, startPoint y: 191, endPoint x: 312, endPoint y: 192, distance: 17.1
click at [312, 250] on strong "(A) He tends to use unconventional writing implements for writing his novels." at bounding box center [445, 256] width 311 height 12
click at [303, 250] on strong "(A) He tends to use unconventional writing implements for writing his novels." at bounding box center [445, 256] width 311 height 12
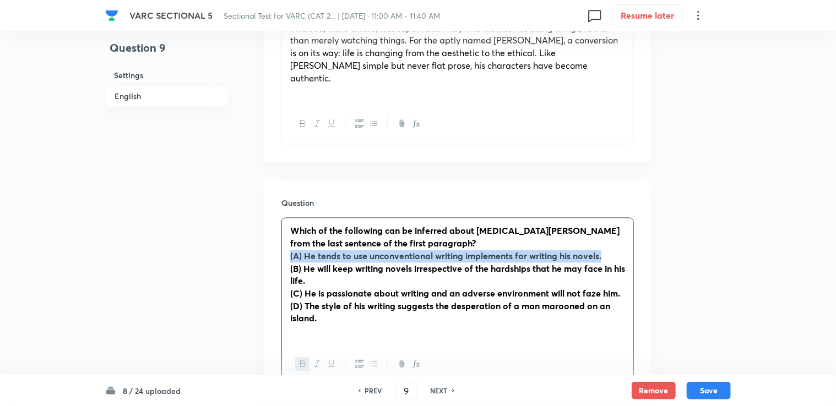
click at [303, 250] on strong "(A) He tends to use unconventional writing implements for writing his novels." at bounding box center [445, 256] width 311 height 12
click at [305, 250] on strong "(A) He tends to use unconventional writing implements for writing his novels." at bounding box center [445, 256] width 311 height 12
drag, startPoint x: 305, startPoint y: 192, endPoint x: 609, endPoint y: 191, distance: 303.5
click at [441, 250] on p "(A) He tends to use unconventional writing implements for writing his novels." at bounding box center [457, 256] width 335 height 13
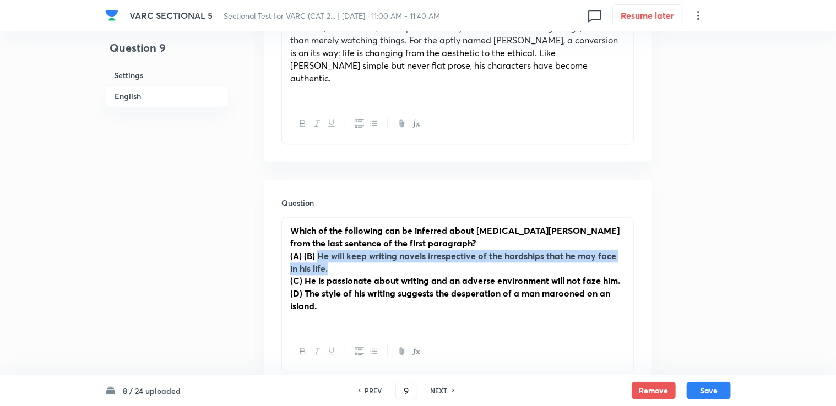
drag, startPoint x: 319, startPoint y: 196, endPoint x: 336, endPoint y: 205, distance: 19.5
click at [336, 250] on p "(A) (B) He will keep writing novels irrespective of the hardships that he may f…" at bounding box center [457, 262] width 335 height 25
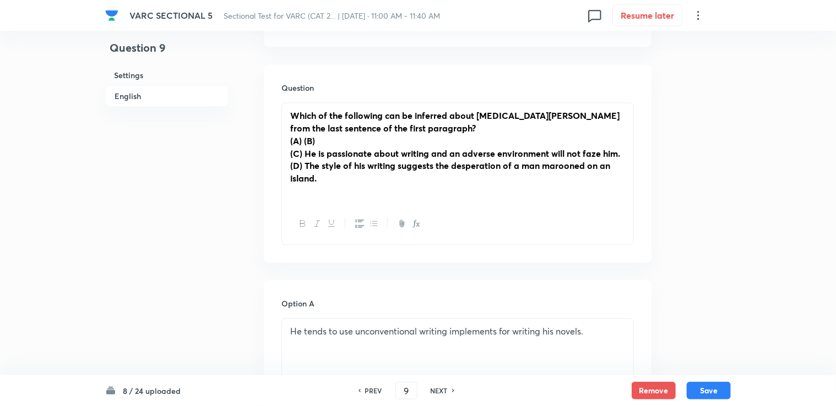
scroll to position [1231, 0]
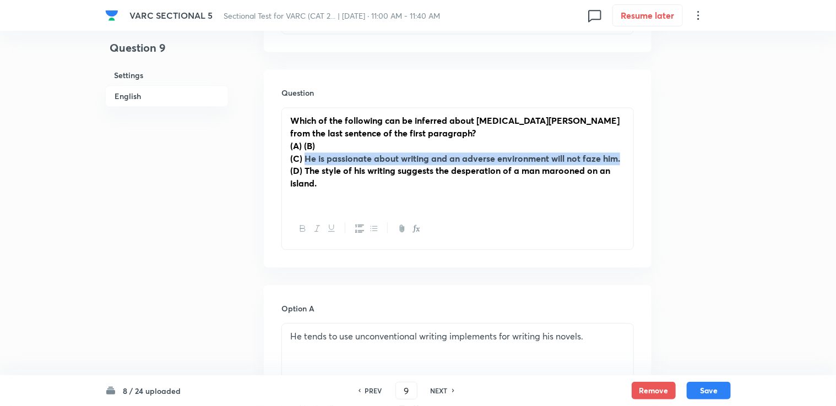
drag, startPoint x: 306, startPoint y: 98, endPoint x: 621, endPoint y: 92, distance: 315.1
click at [441, 153] on p "(C) He is passionate about writing and an adverse environment will not faze him." at bounding box center [457, 159] width 335 height 13
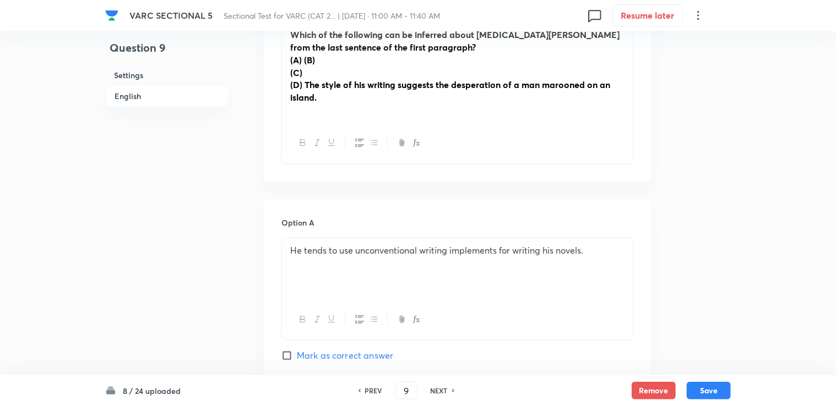
scroll to position [1176, 0]
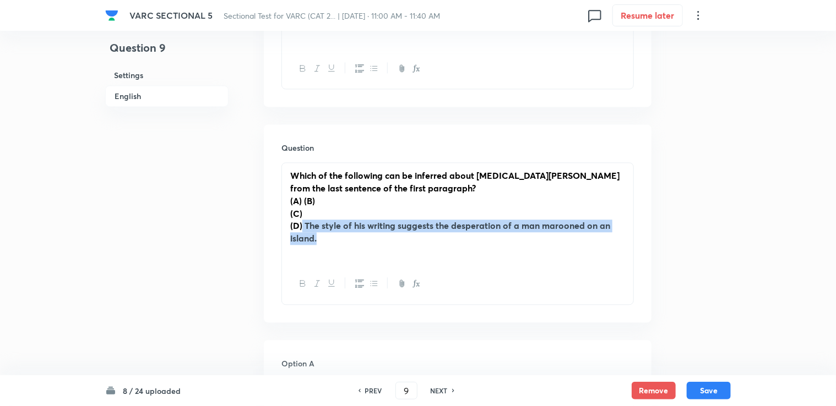
drag, startPoint x: 302, startPoint y: 158, endPoint x: 319, endPoint y: 179, distance: 27.4
click at [319, 220] on p "(D) The style of his writing suggests the desperation of a man marooned on an i…" at bounding box center [457, 232] width 335 height 25
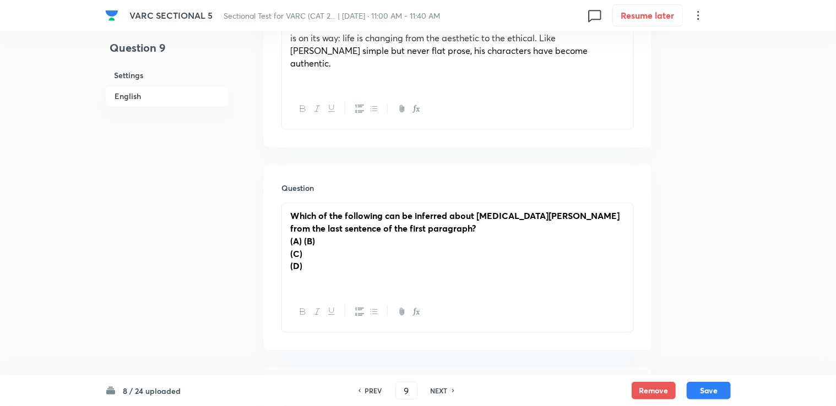
scroll to position [1121, 0]
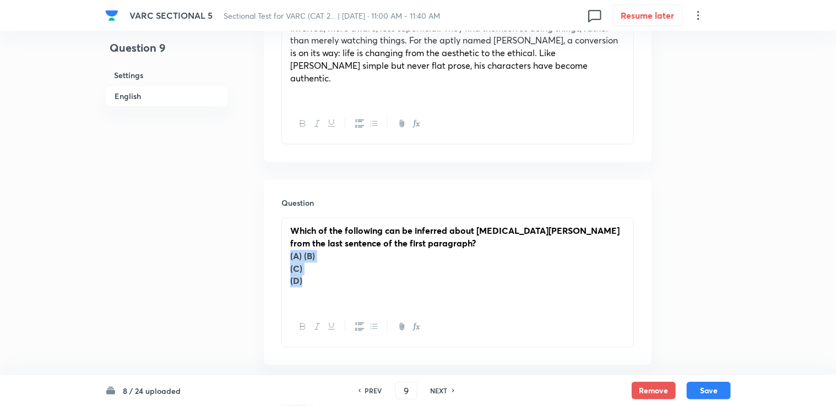
drag, startPoint x: 287, startPoint y: 192, endPoint x: 330, endPoint y: 216, distance: 49.8
click at [330, 218] on div "Which of the following can be inferred about [MEDICAL_DATA][PERSON_NAME] from t…" at bounding box center [457, 262] width 351 height 88
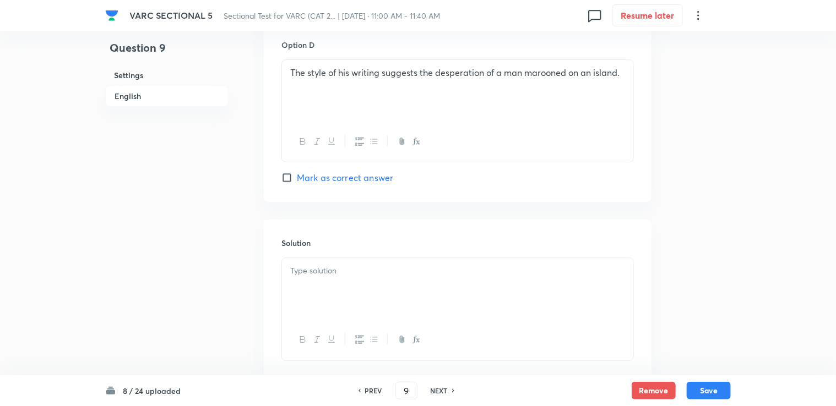
scroll to position [1964, 0]
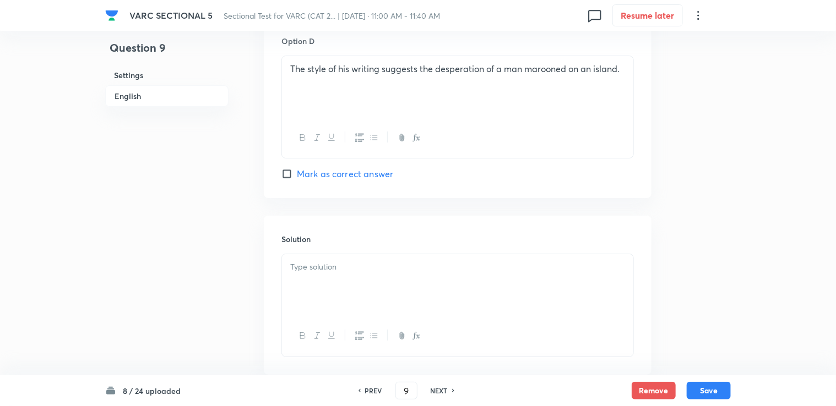
drag, startPoint x: 344, startPoint y: 208, endPoint x: 318, endPoint y: 138, distance: 74.4
click at [343, 261] on p at bounding box center [457, 267] width 335 height 13
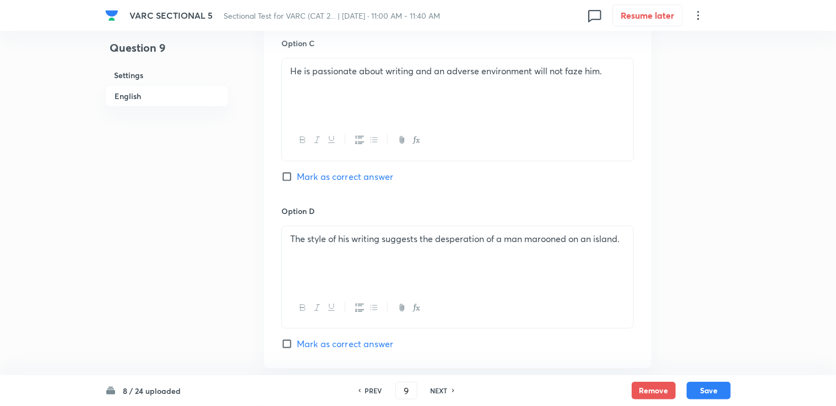
scroll to position [1744, 0]
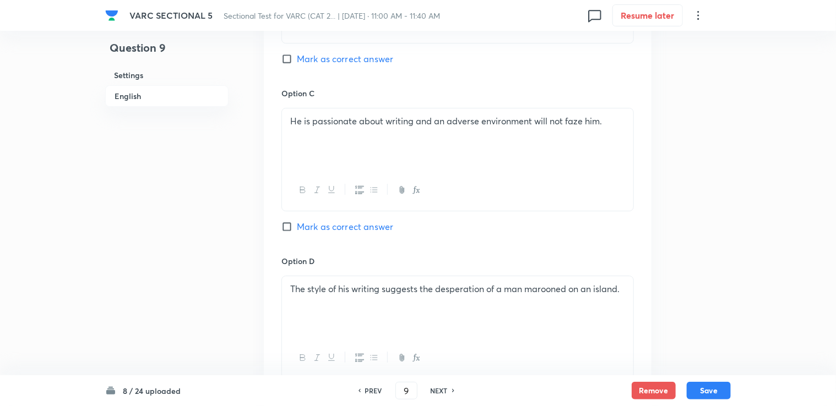
click at [334, 169] on div "Option C He is passionate about writing and an adverse environment will not faz…" at bounding box center [457, 171] width 352 height 167
click at [333, 220] on span "Mark as correct answer" at bounding box center [345, 226] width 96 height 13
click at [297, 221] on input "Mark as correct answer" at bounding box center [288, 226] width 15 height 11
checkbox input "true"
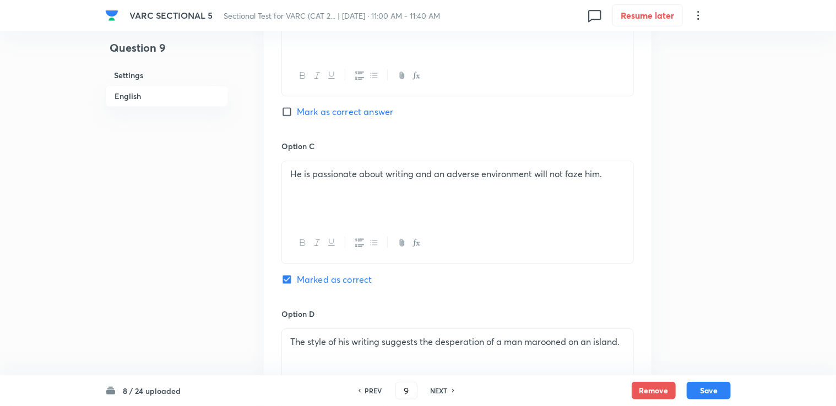
scroll to position [1689, 0]
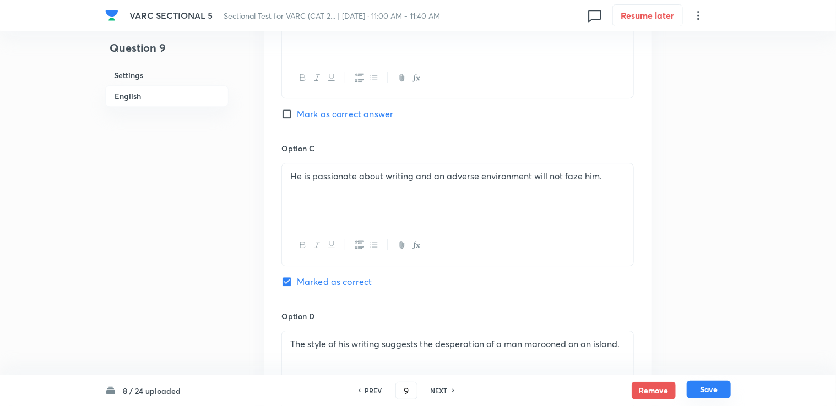
click at [441, 395] on button "Save" at bounding box center [709, 390] width 44 height 18
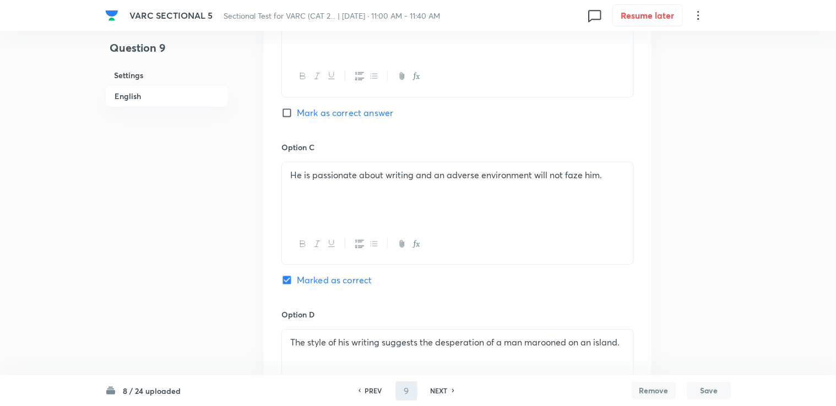
type input "10"
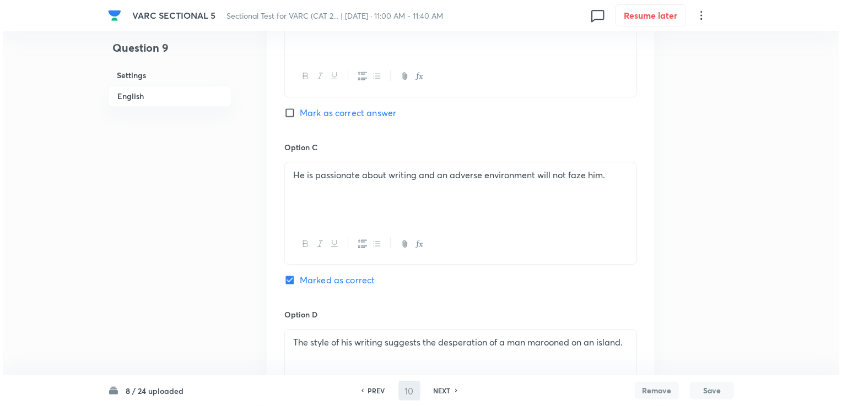
scroll to position [0, 0]
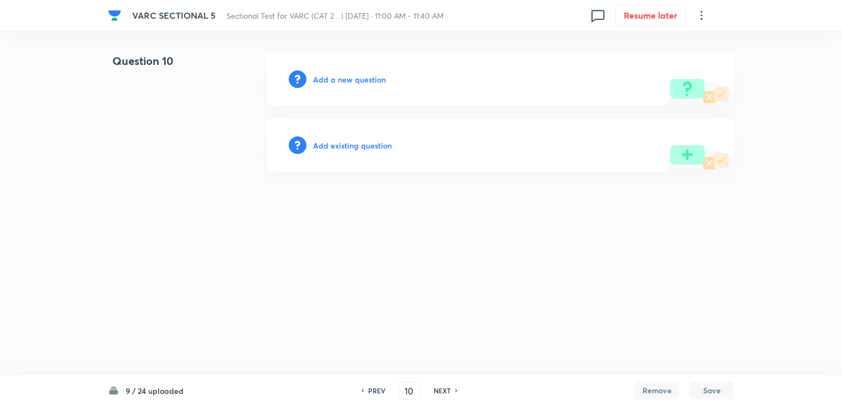
click at [348, 88] on div "Add a new question" at bounding box center [500, 79] width 467 height 53
click at [346, 76] on h6 "Add a new question" at bounding box center [349, 80] width 73 height 12
click at [346, 76] on h6 "Choose a question type" at bounding box center [355, 80] width 85 height 12
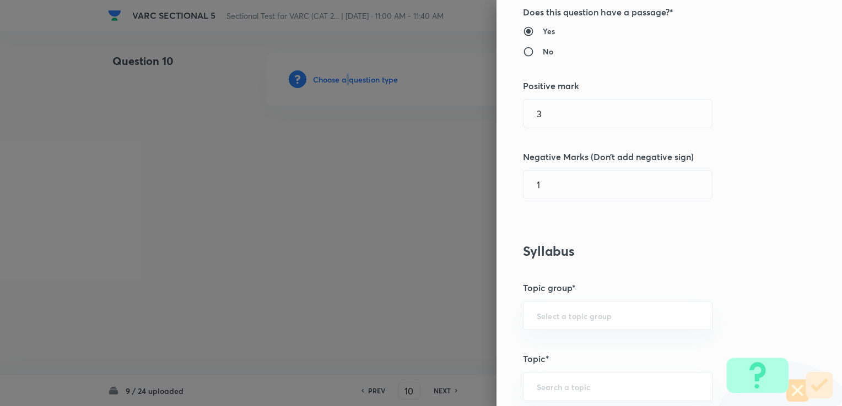
scroll to position [220, 0]
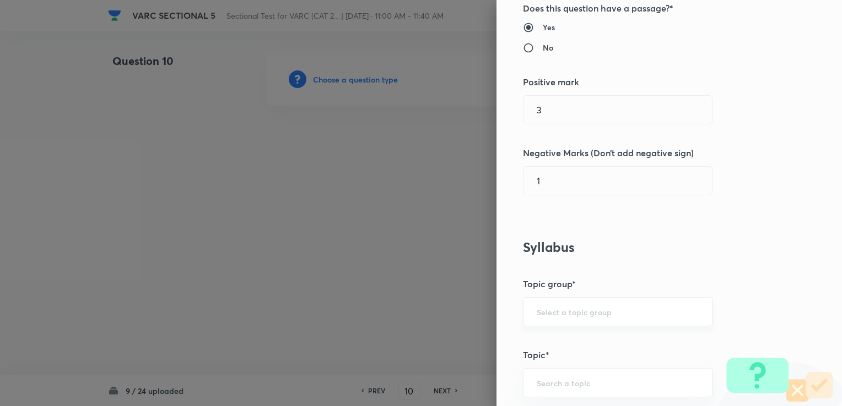
drag, startPoint x: 650, startPoint y: 294, endPoint x: 615, endPoint y: 316, distance: 42.3
click at [441, 297] on div "Question settings Question type* Single choice correct Number of options* 2 3 4…" at bounding box center [668, 203] width 345 height 406
drag, startPoint x: 615, startPoint y: 316, endPoint x: 610, endPoint y: 305, distance: 11.9
click at [441, 312] on div "​" at bounding box center [617, 311] width 189 height 29
click at [441, 305] on div "​" at bounding box center [617, 311] width 189 height 29
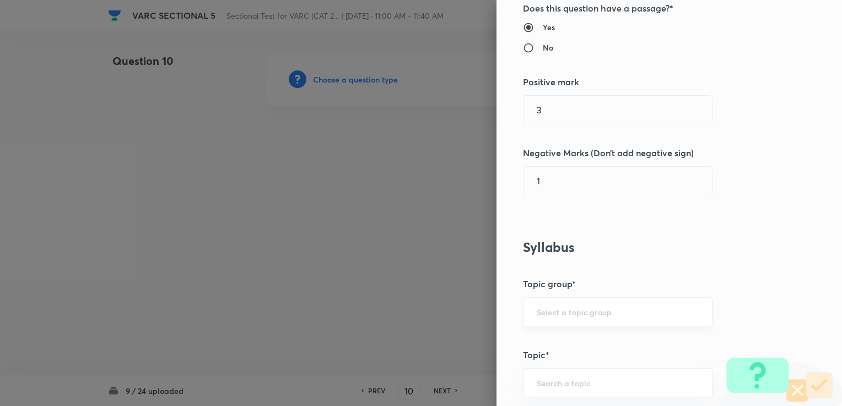
drag, startPoint x: 588, startPoint y: 307, endPoint x: 579, endPoint y: 297, distance: 13.7
click at [441, 302] on div "​" at bounding box center [617, 311] width 189 height 29
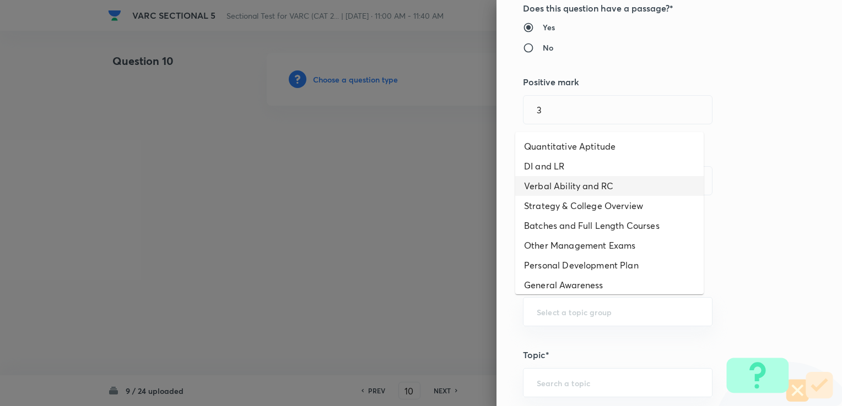
drag, startPoint x: 566, startPoint y: 187, endPoint x: 566, endPoint y: 205, distance: 17.6
click at [441, 190] on li "Verbal Ability and RC" at bounding box center [609, 186] width 188 height 20
type input "Verbal Ability and RC"
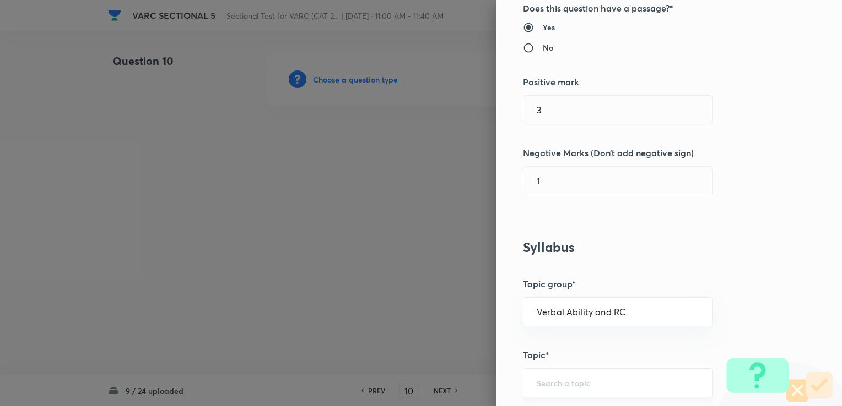
drag, startPoint x: 555, startPoint y: 394, endPoint x: 555, endPoint y: 387, distance: 7.7
click at [441, 387] on div "​" at bounding box center [617, 382] width 189 height 29
type input "E"
click at [441, 335] on li "Reading Comprehension" at bounding box center [609, 332] width 188 height 20
type input "Reading Comprehension"
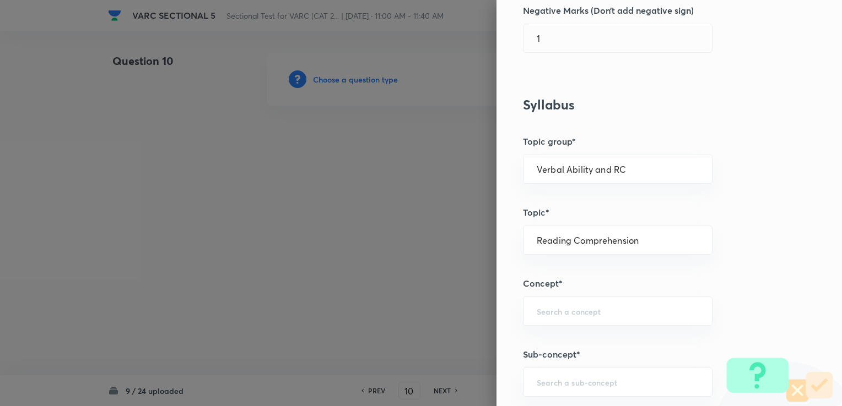
scroll to position [386, 0]
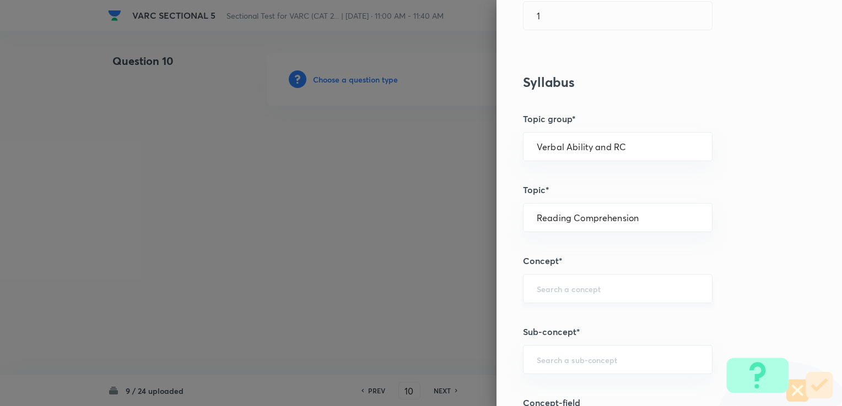
click at [441, 298] on div "​" at bounding box center [617, 288] width 189 height 29
click at [441, 331] on li "Types of Questions on RC" at bounding box center [609, 338] width 188 height 20
type input "Types of Questions on RC"
click at [441, 356] on input "text" at bounding box center [617, 360] width 162 height 10
click at [441, 324] on li "Main Idea Questions" at bounding box center [609, 328] width 188 height 20
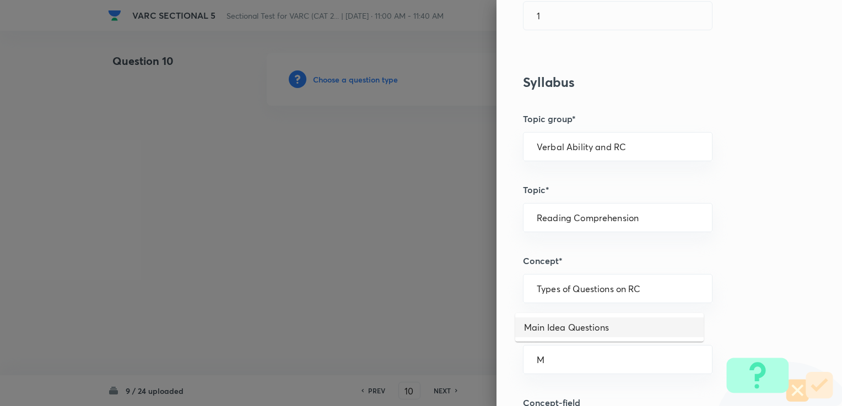
type input "Main Idea Questions"
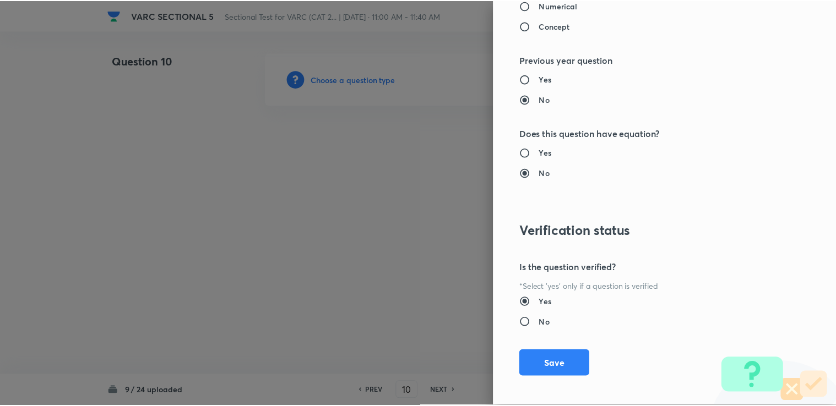
scroll to position [1093, 0]
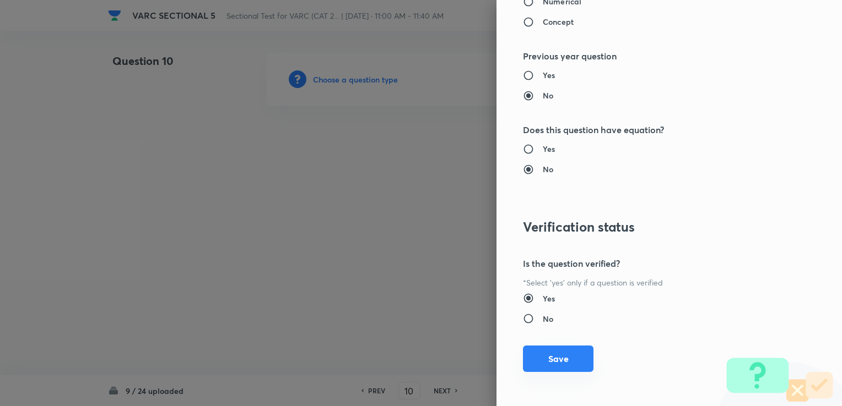
click at [441, 363] on button "Save" at bounding box center [558, 359] width 70 height 26
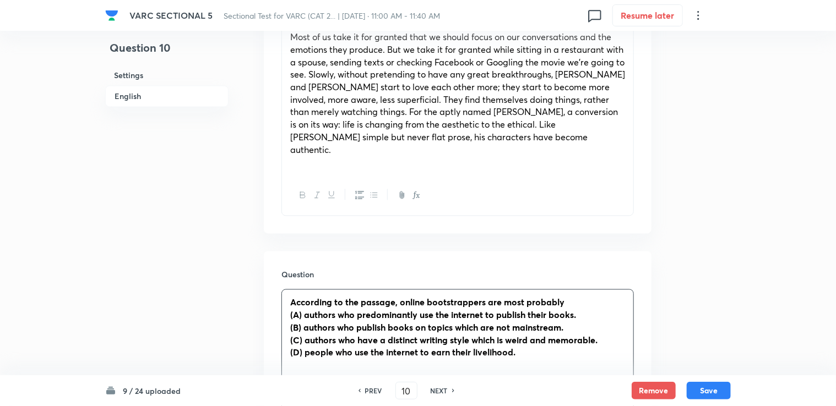
scroll to position [1046, 0]
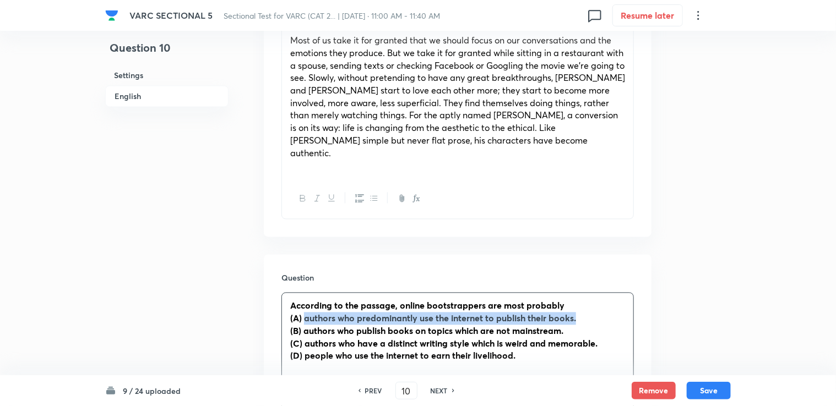
drag, startPoint x: 306, startPoint y: 256, endPoint x: 582, endPoint y: 254, distance: 275.9
click at [441, 312] on p "(A) authors who predominantly use the internet to publish their books." at bounding box center [457, 318] width 335 height 13
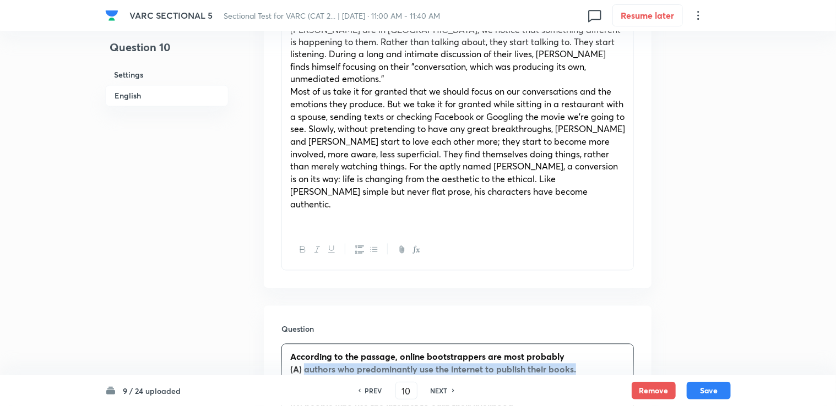
scroll to position [991, 0]
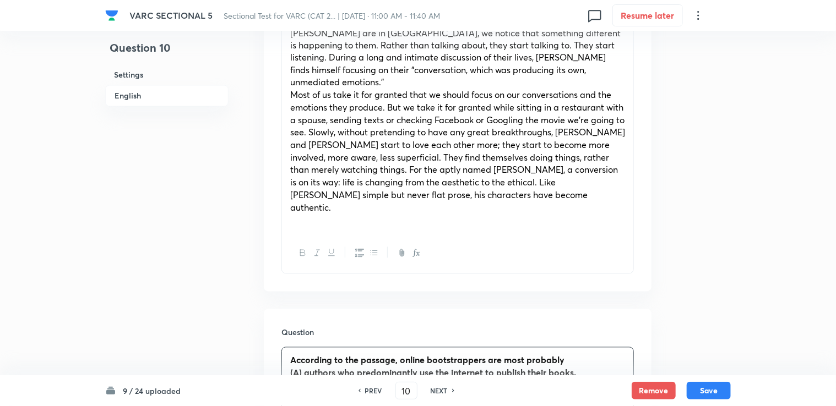
drag, startPoint x: 505, startPoint y: 316, endPoint x: 329, endPoint y: 327, distance: 176.6
click at [329, 380] on strong "(B) authors who publish books on topics which are not mainstream." at bounding box center [426, 386] width 273 height 12
click at [310, 367] on strong "(A) authors who predominantly use the internet to publish their books." at bounding box center [433, 373] width 286 height 12
click at [308, 367] on strong "(A) authors who predominantly use the internet to publish their books." at bounding box center [433, 373] width 286 height 12
drag, startPoint x: 305, startPoint y: 310, endPoint x: 582, endPoint y: 307, distance: 277.6
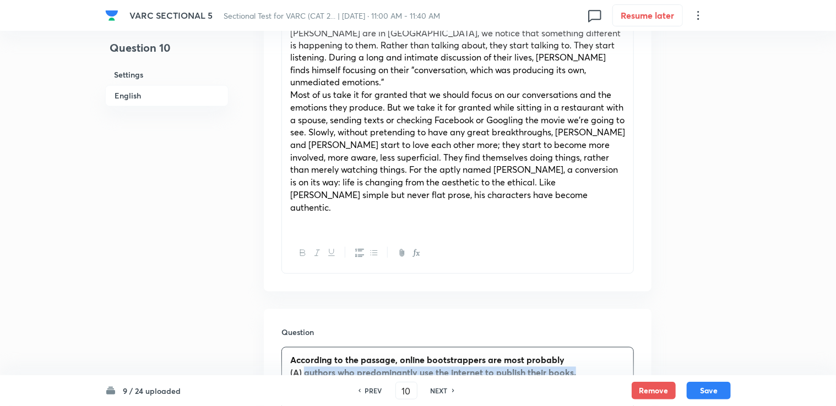
click at [441, 367] on p "(A) authors who predominantly use the internet to publish their books." at bounding box center [457, 373] width 335 height 13
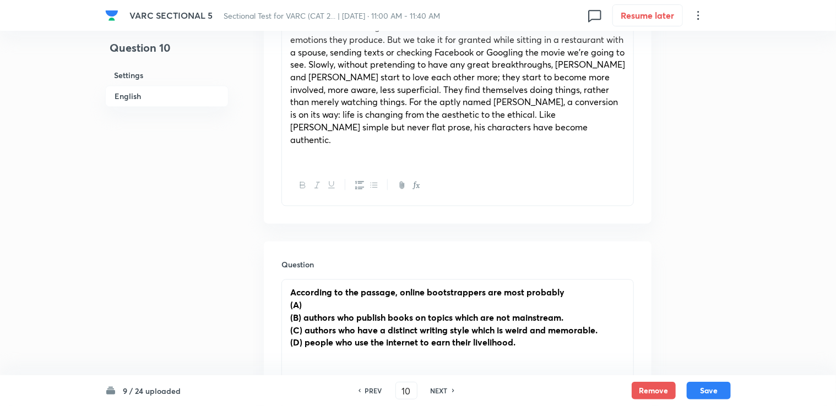
scroll to position [1046, 0]
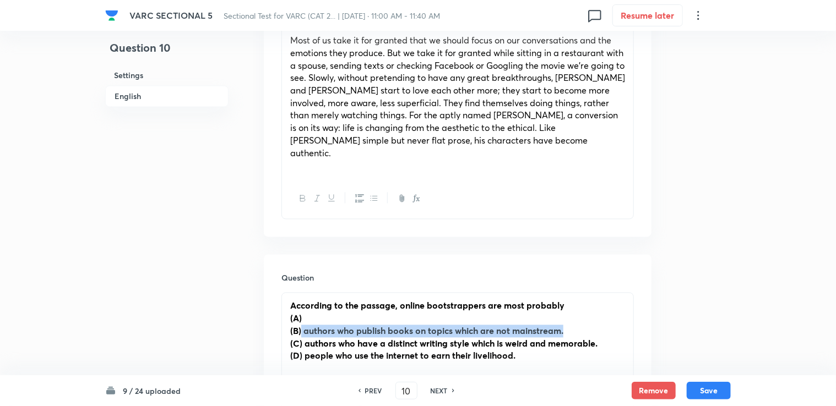
drag, startPoint x: 302, startPoint y: 265, endPoint x: 580, endPoint y: 263, distance: 278.1
click at [441, 325] on p "(B) authors who publish books on topics which are not mainstream." at bounding box center [457, 331] width 335 height 13
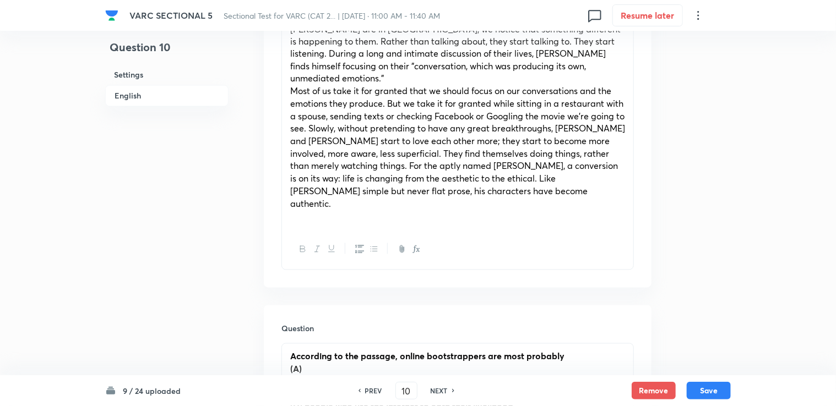
scroll to position [991, 0]
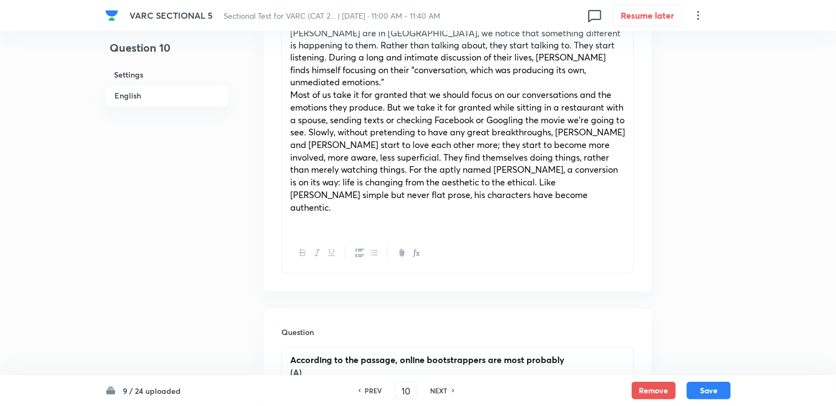
drag, startPoint x: 304, startPoint y: 340, endPoint x: 625, endPoint y: 329, distance: 320.7
click at [441, 393] on p "(C) authors who have a distinct writing style which is weird and memorable." at bounding box center [457, 399] width 335 height 13
drag, startPoint x: 623, startPoint y: 328, endPoint x: 303, endPoint y: 335, distance: 319.5
click at [303, 393] on strong "(C) authors who have a distinct writing style which is weird and memorable." at bounding box center [443, 399] width 307 height 12
drag, startPoint x: 324, startPoint y: 332, endPoint x: 647, endPoint y: 328, distance: 322.2
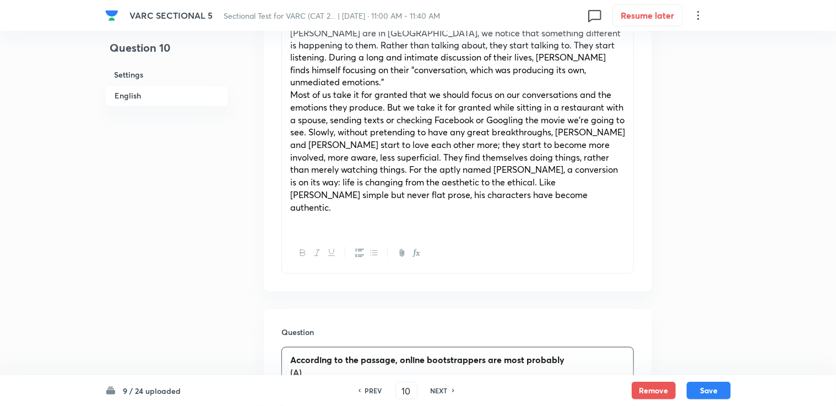
click at [441, 328] on div "Question According to the passage, online bootstrappers are most probably (A) (…" at bounding box center [458, 403] width 388 height 186
click at [441, 393] on p "(C) authors who have a distinct writing style which is weird and memorable." at bounding box center [457, 399] width 335 height 13
drag, startPoint x: 612, startPoint y: 337, endPoint x: 467, endPoint y: 322, distance: 145.7
click at [334, 348] on div "According to the passage, online bootstrappers are most probably (A) (B) (C) au…" at bounding box center [457, 392] width 351 height 88
drag, startPoint x: 542, startPoint y: 328, endPoint x: 561, endPoint y: 333, distance: 19.2
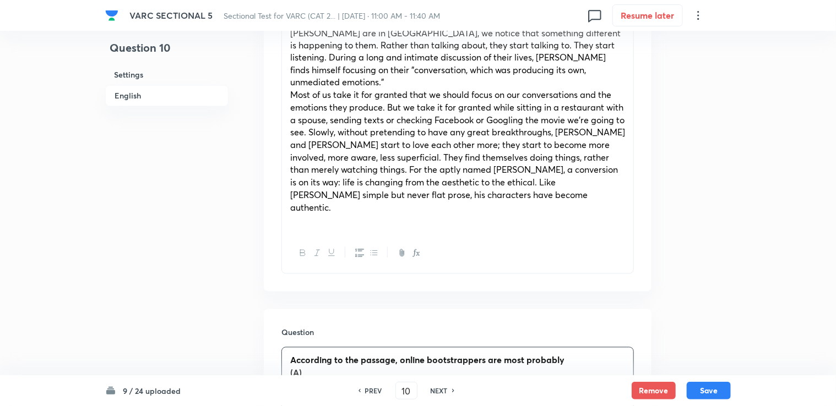
click at [441, 348] on div "According to the passage, online bootstrappers are most probably (A) (B) (C) au…" at bounding box center [457, 392] width 351 height 88
drag, startPoint x: 627, startPoint y: 341, endPoint x: 306, endPoint y: 338, distance: 320.5
click at [306, 348] on div "According to the passage, online bootstrappers are most probably (A) (B) (C) au…" at bounding box center [457, 392] width 351 height 88
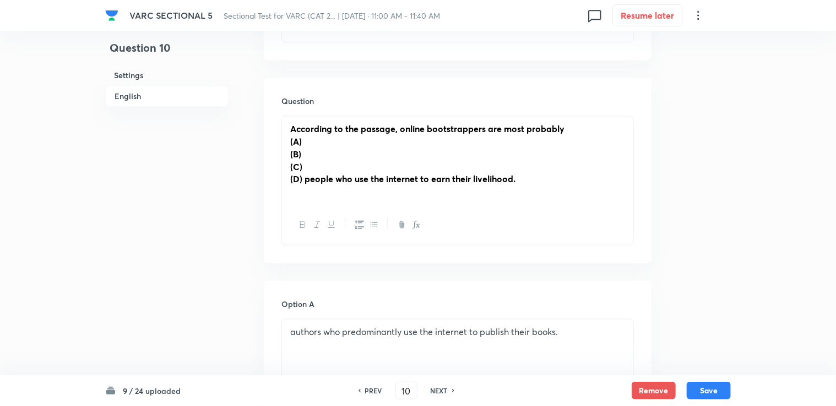
scroll to position [1046, 0]
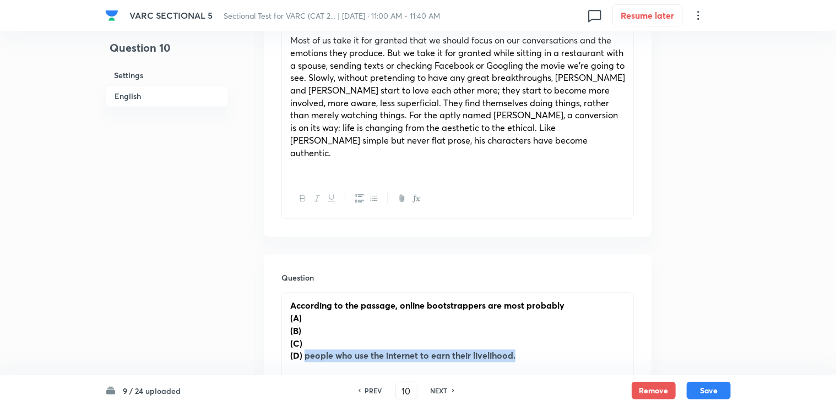
drag, startPoint x: 306, startPoint y: 298, endPoint x: 599, endPoint y: 298, distance: 293.0
click at [441, 350] on p "(D) people who use the internet to earn their livelihood." at bounding box center [457, 356] width 335 height 13
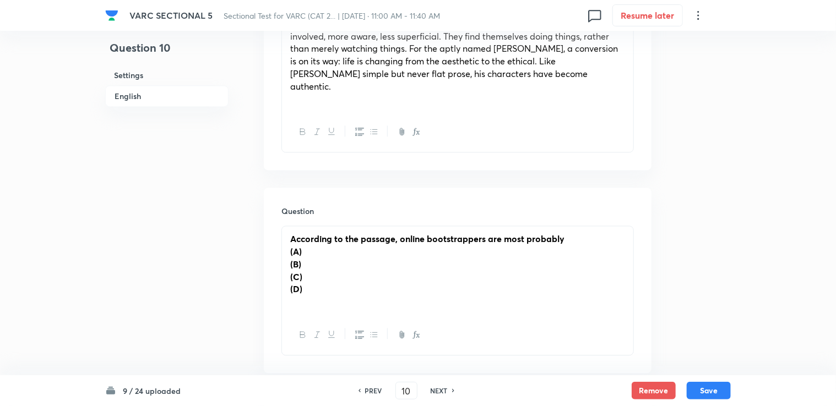
scroll to position [1101, 0]
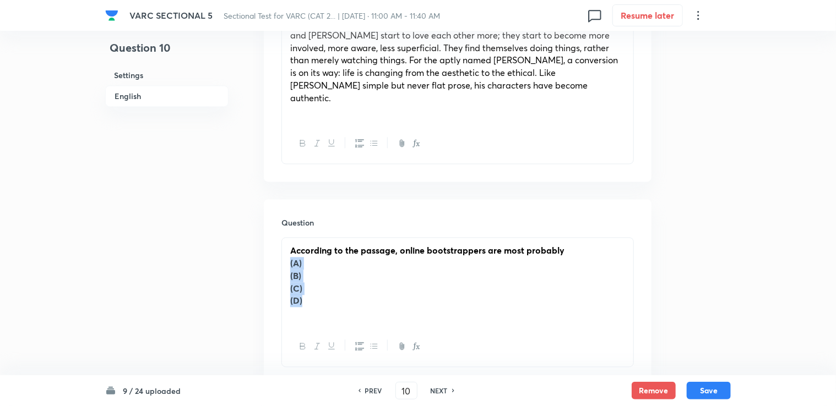
drag, startPoint x: 289, startPoint y: 204, endPoint x: 330, endPoint y: 243, distance: 57.3
click at [330, 243] on div "According to the passage, online bootstrappers are most probably (A) (B) (C) (D)" at bounding box center [457, 282] width 351 height 88
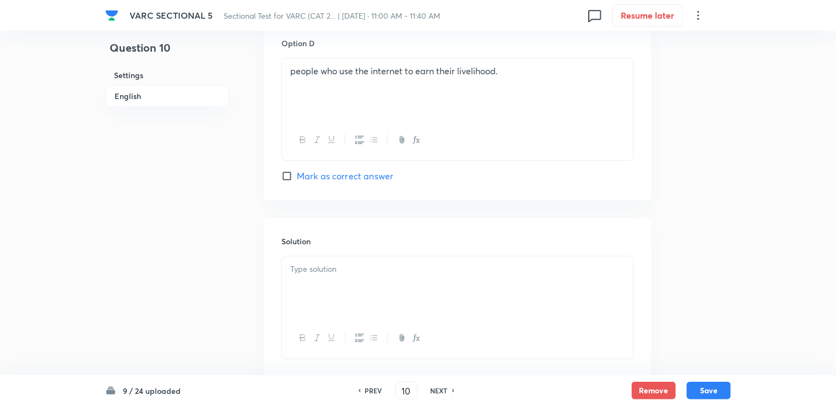
scroll to position [1963, 0]
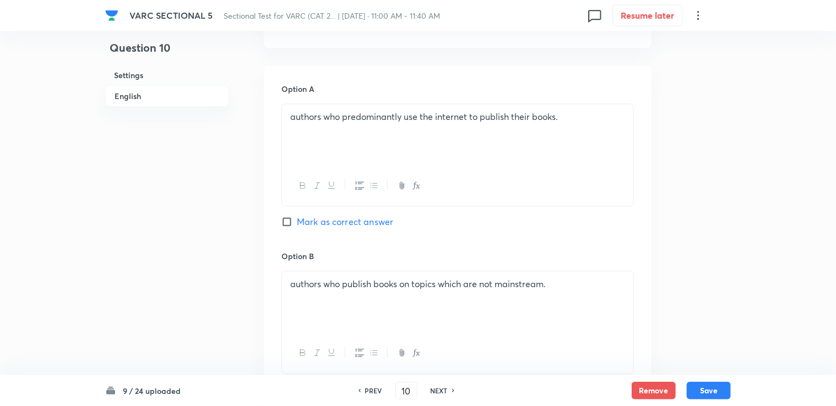
click at [341, 215] on span "Mark as correct answer" at bounding box center [345, 221] width 96 height 13
click at [297, 216] on input "Mark as correct answer" at bounding box center [288, 221] width 15 height 11
checkbox input "true"
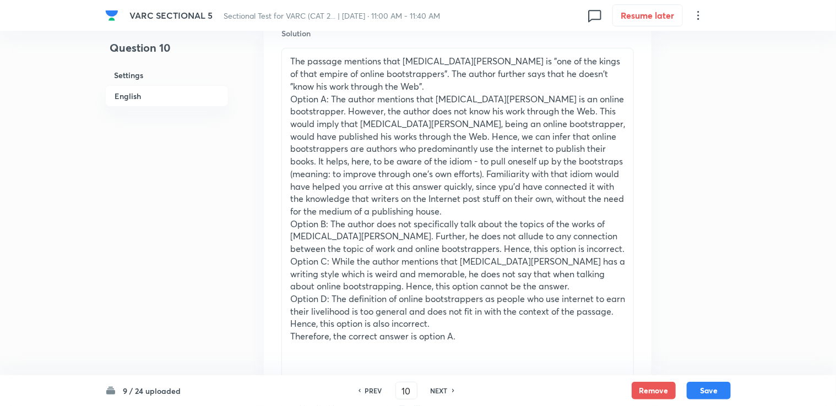
scroll to position [2227, 0]
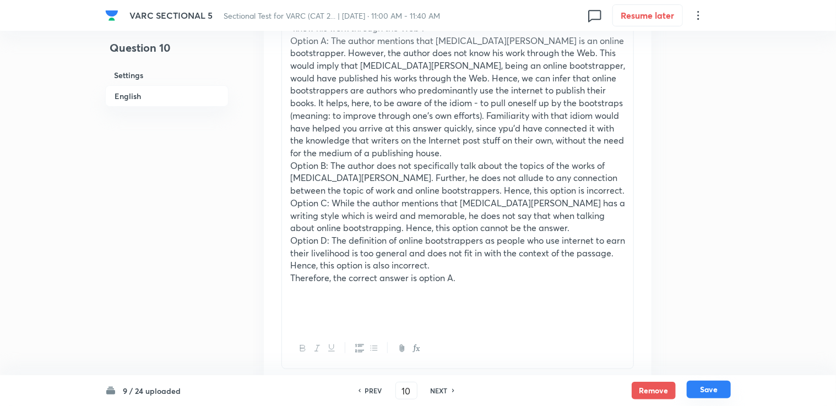
click at [441, 392] on button "Save" at bounding box center [709, 390] width 44 height 18
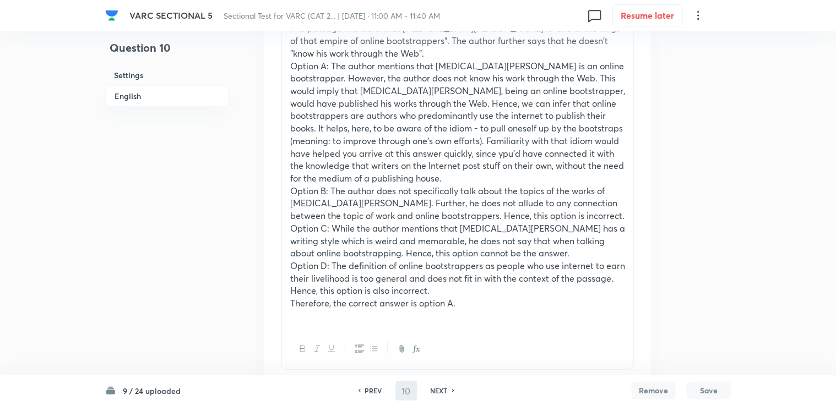
type input "11"
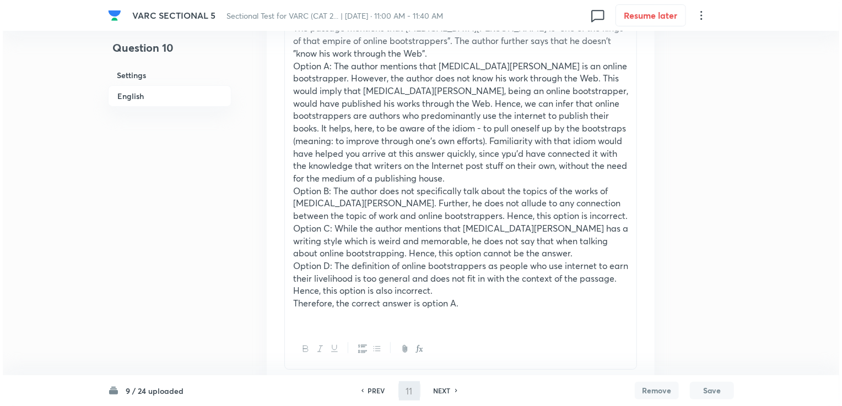
scroll to position [0, 0]
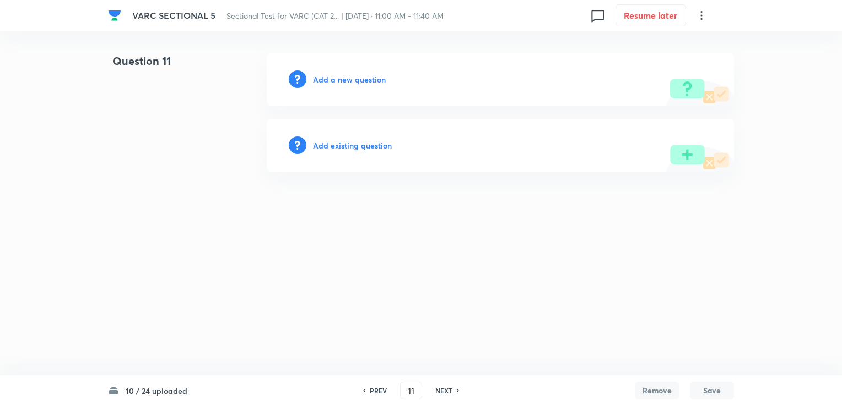
click at [347, 91] on div "Add a new question" at bounding box center [500, 79] width 467 height 53
click at [346, 91] on div "Add a new question" at bounding box center [500, 79] width 467 height 53
click at [346, 87] on div "Add a new question" at bounding box center [500, 79] width 467 height 53
drag, startPoint x: 346, startPoint y: 87, endPoint x: 338, endPoint y: 80, distance: 10.2
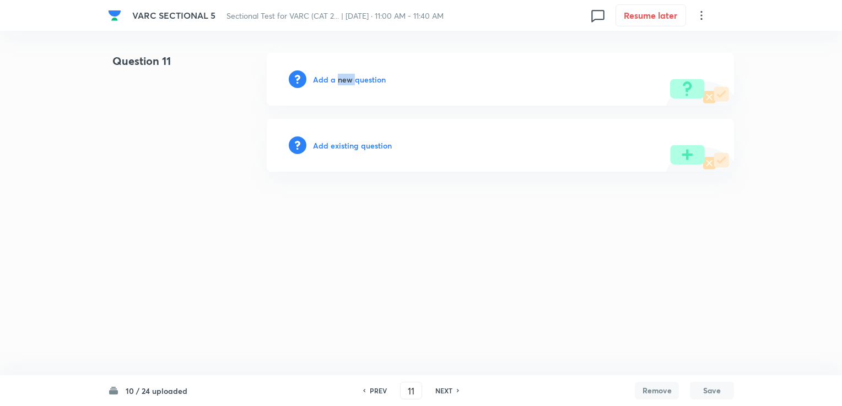
click at [338, 80] on h6 "Add a new question" at bounding box center [349, 80] width 73 height 12
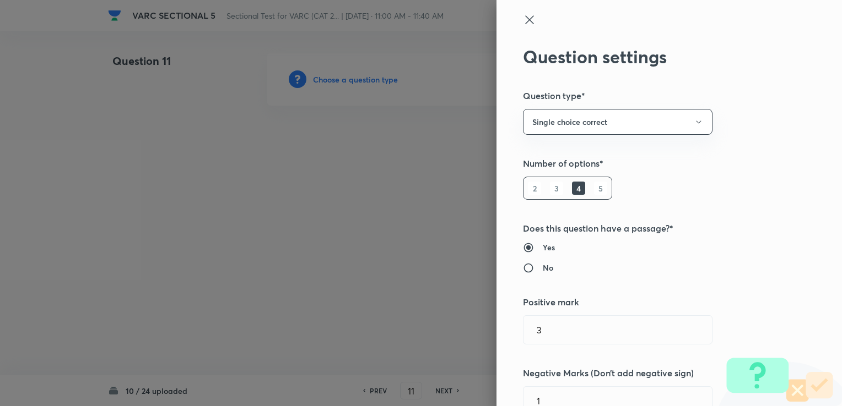
click at [338, 80] on div at bounding box center [421, 203] width 842 height 406
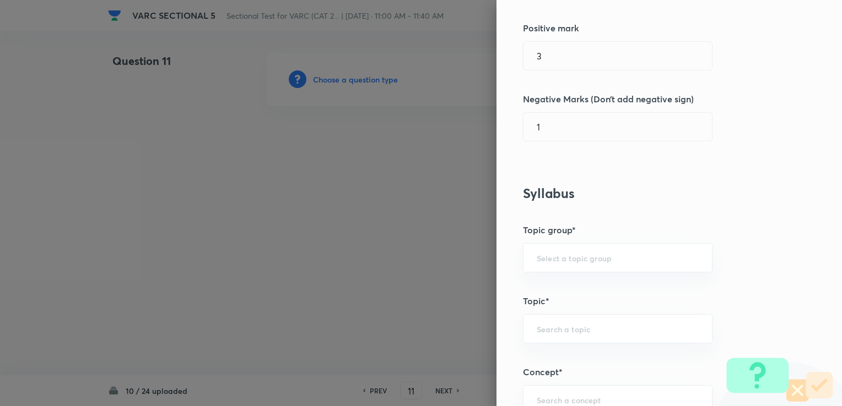
scroll to position [275, 0]
click at [441, 256] on input "text" at bounding box center [617, 257] width 162 height 10
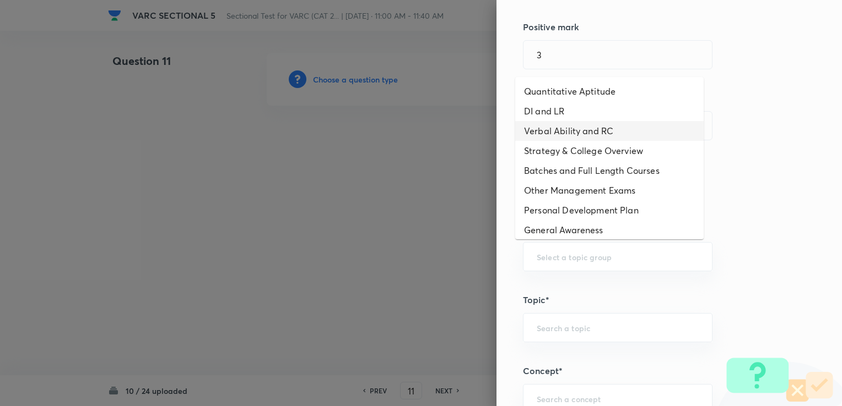
click at [441, 131] on li "Verbal Ability and RC" at bounding box center [609, 131] width 188 height 20
type input "Verbal Ability and RC"
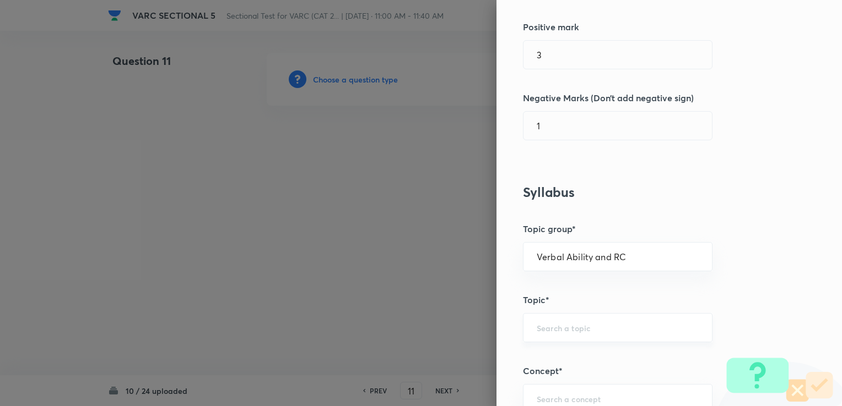
click at [441, 313] on div "​" at bounding box center [617, 327] width 189 height 29
drag, startPoint x: 601, startPoint y: 351, endPoint x: 596, endPoint y: 354, distance: 6.0
click at [441, 350] on li "Reading Comprehension" at bounding box center [609, 358] width 188 height 20
type input "Reading Comprehension"
click at [441, 398] on input "text" at bounding box center [617, 399] width 162 height 10
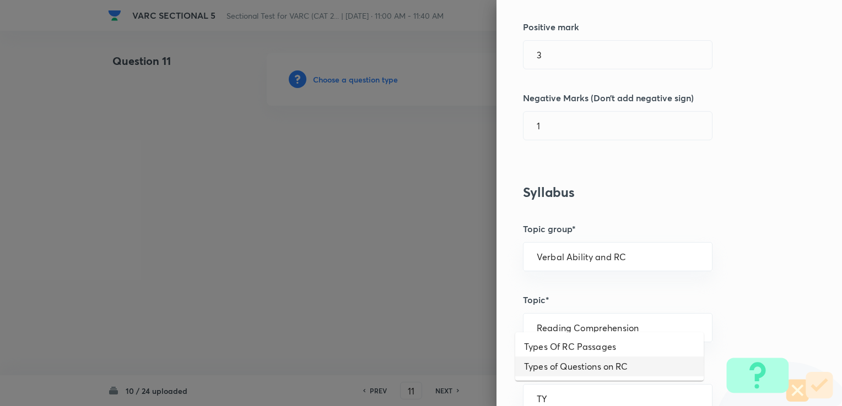
click at [441, 371] on li "Types of Questions on RC" at bounding box center [609, 367] width 188 height 20
type input "Types of Questions on RC"
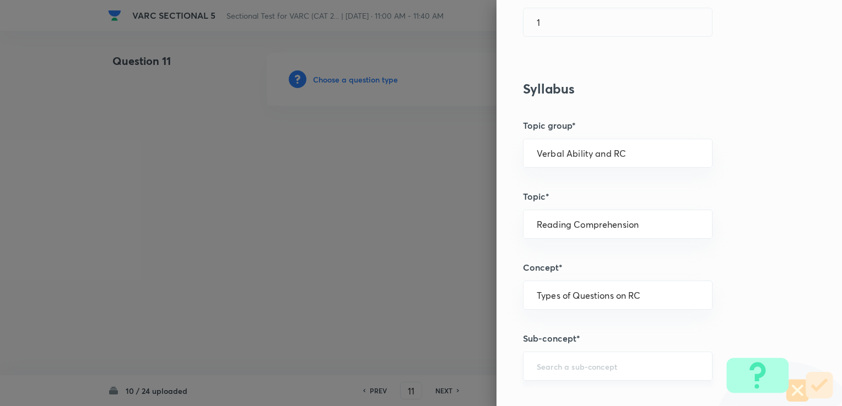
scroll to position [386, 0]
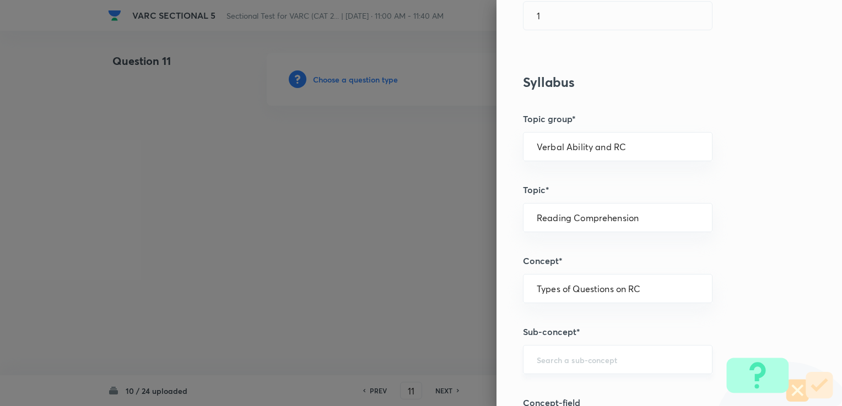
click at [441, 351] on div "​" at bounding box center [617, 359] width 189 height 29
click at [441, 338] on ul "Tone/Style Questions" at bounding box center [609, 327] width 188 height 29
click at [441, 327] on li "Tone/Style Questions" at bounding box center [609, 328] width 188 height 20
type input "Tone/Style Questions"
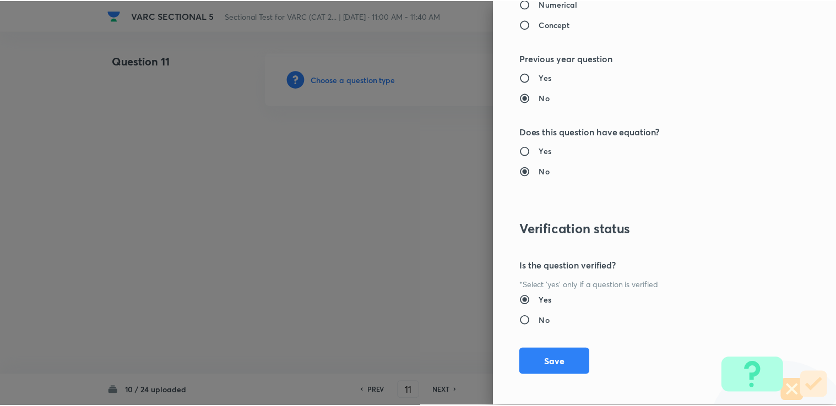
scroll to position [1093, 0]
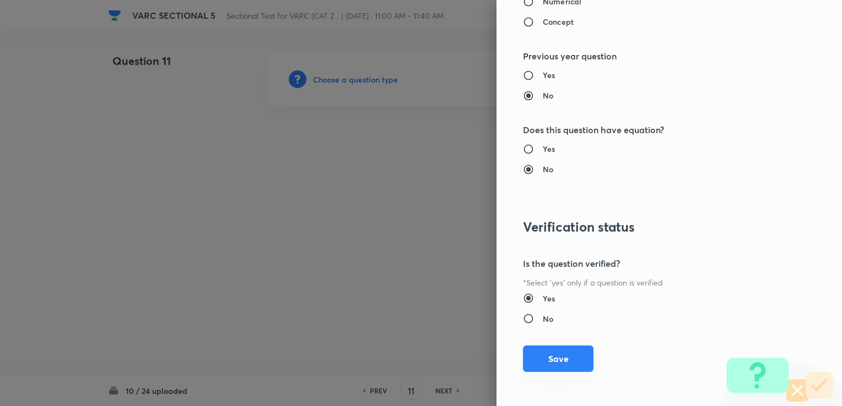
click at [441, 365] on button "Save" at bounding box center [558, 359] width 70 height 26
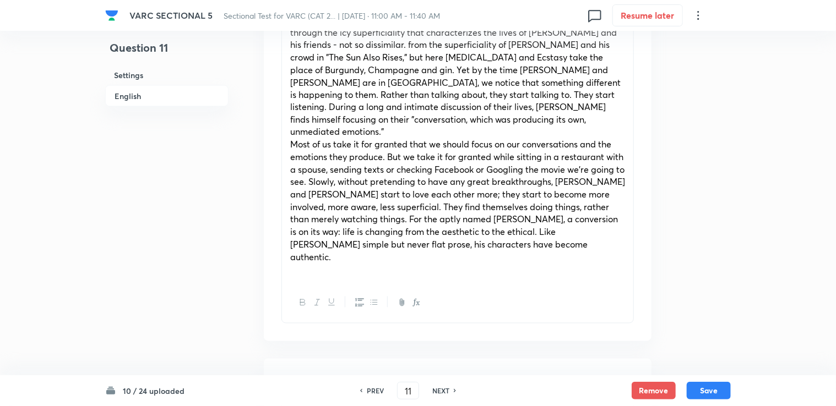
scroll to position [1046, 0]
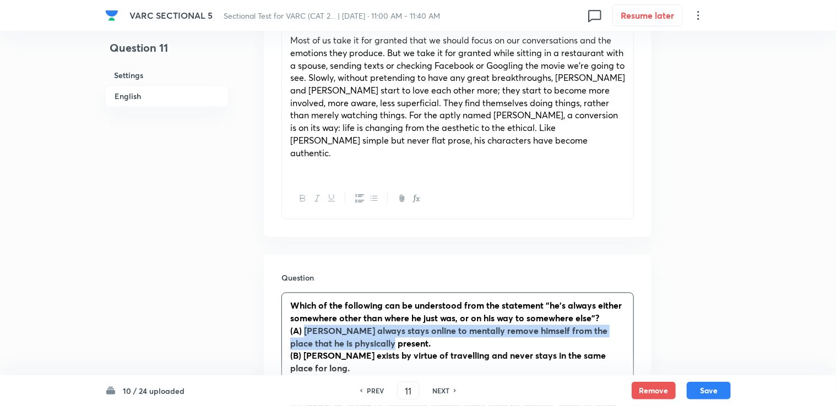
drag, startPoint x: 306, startPoint y: 268, endPoint x: 392, endPoint y: 281, distance: 87.5
click at [392, 325] on p "(A) [PERSON_NAME] always stays online to mentally remove himself from the place…" at bounding box center [457, 337] width 335 height 25
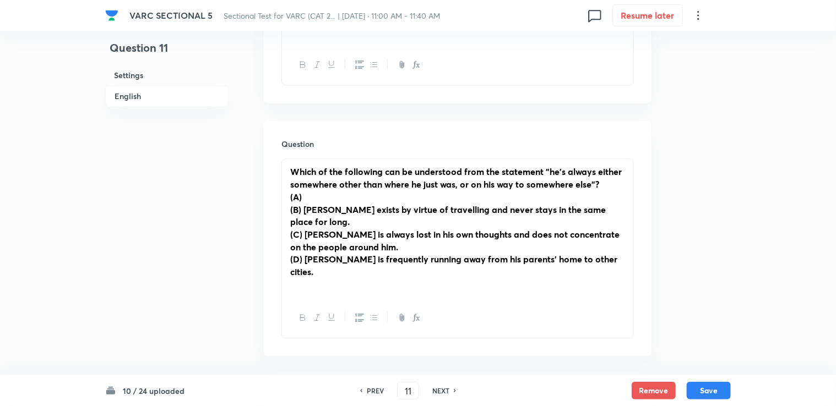
scroll to position [1101, 0]
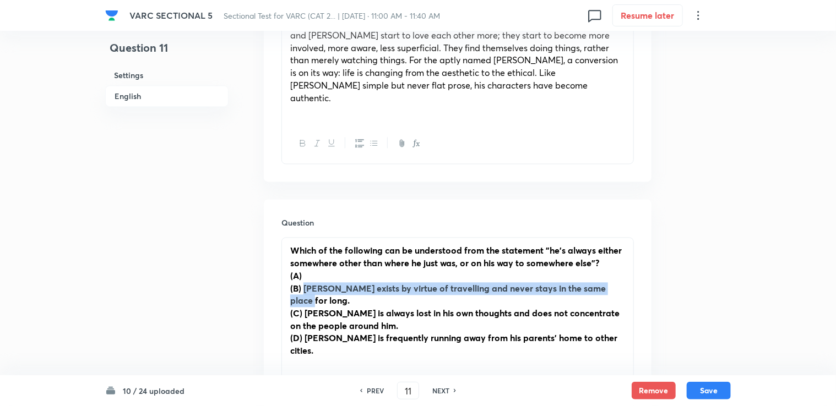
drag, startPoint x: 306, startPoint y: 227, endPoint x: 631, endPoint y: 227, distance: 324.9
click at [441, 238] on div "Which of the following can be understood from the statement "he's always either…" at bounding box center [457, 307] width 351 height 138
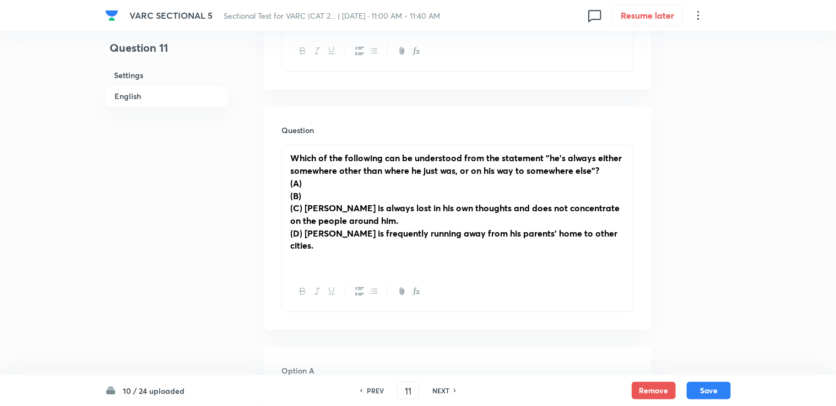
scroll to position [1157, 0]
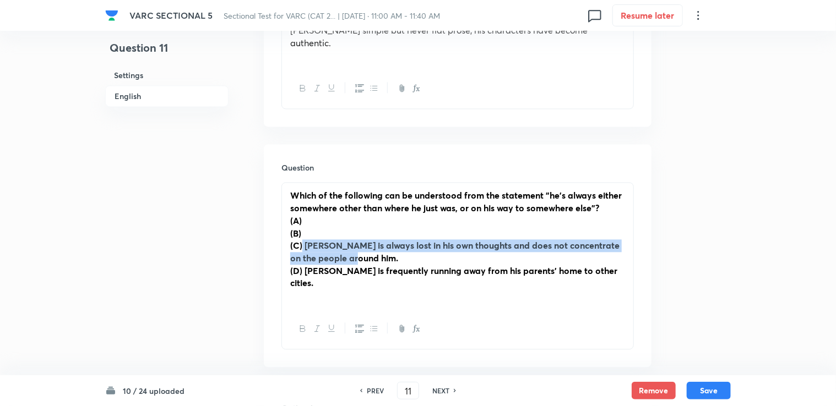
drag, startPoint x: 302, startPoint y: 180, endPoint x: 390, endPoint y: 192, distance: 88.4
click at [390, 240] on p "(C) [PERSON_NAME] is always lost in his own thoughts and does not concentrate o…" at bounding box center [457, 252] width 335 height 25
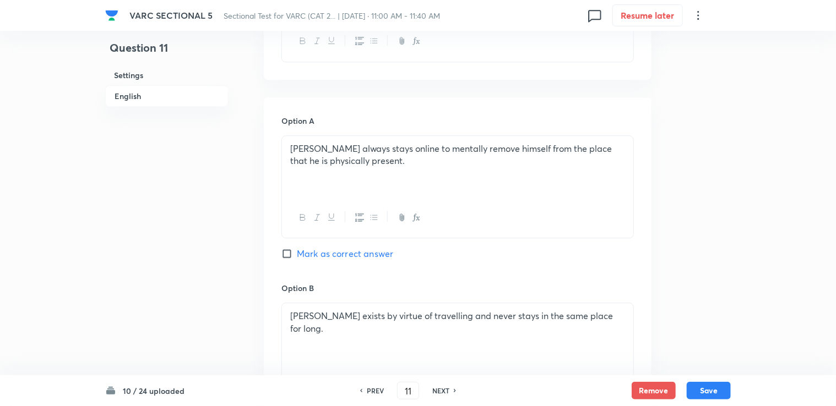
scroll to position [1267, 0]
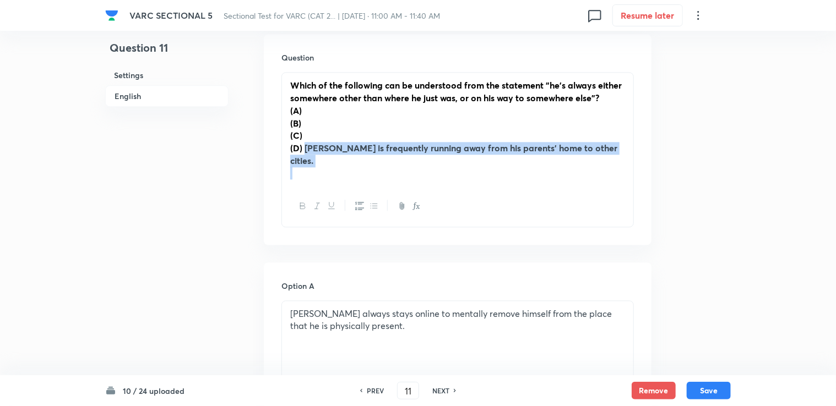
drag, startPoint x: 303, startPoint y: 83, endPoint x: 603, endPoint y: 98, distance: 300.5
click at [441, 98] on div "Which of the following can be understood from the statement "he's always either…" at bounding box center [457, 129] width 351 height 113
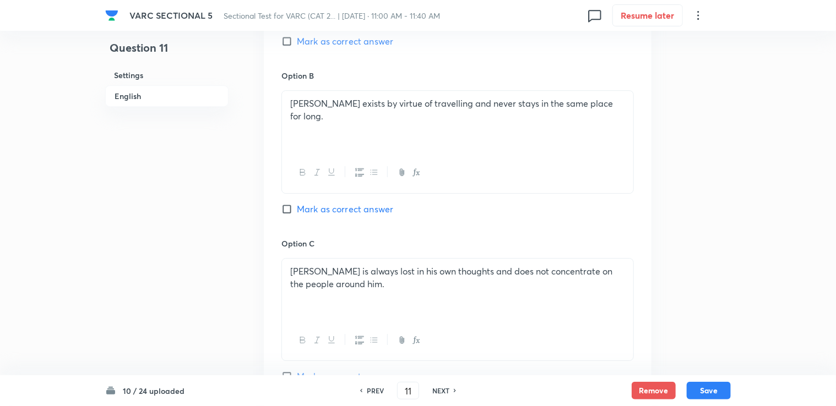
scroll to position [1494, 0]
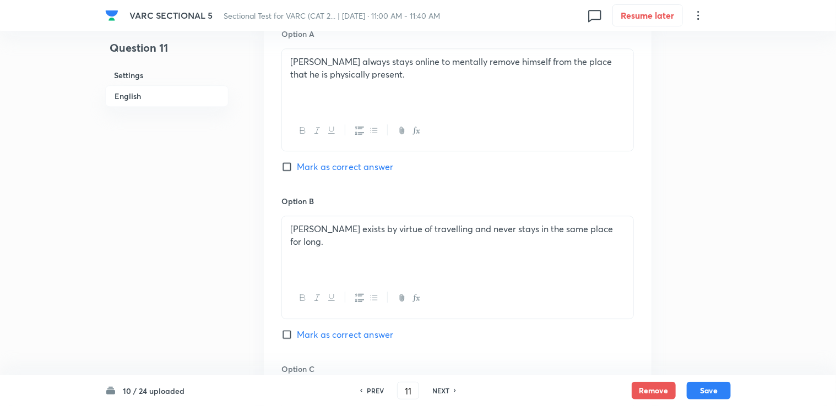
click at [311, 328] on span "Mark as correct answer" at bounding box center [345, 334] width 96 height 13
click at [297, 329] on input "Mark as correct answer" at bounding box center [288, 334] width 15 height 11
checkbox input "true"
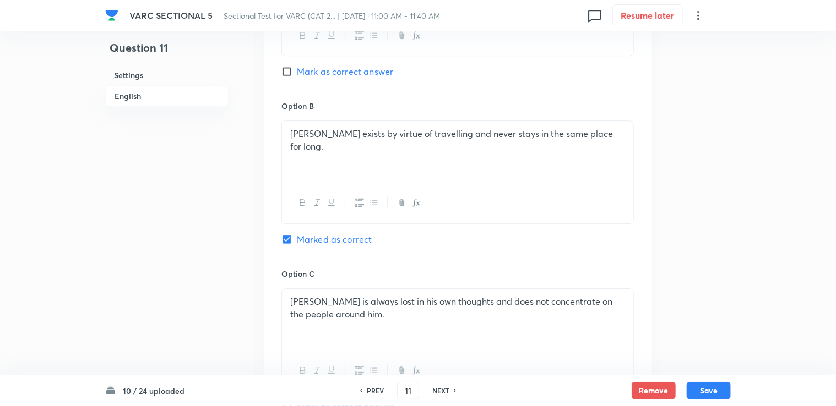
scroll to position [1714, 0]
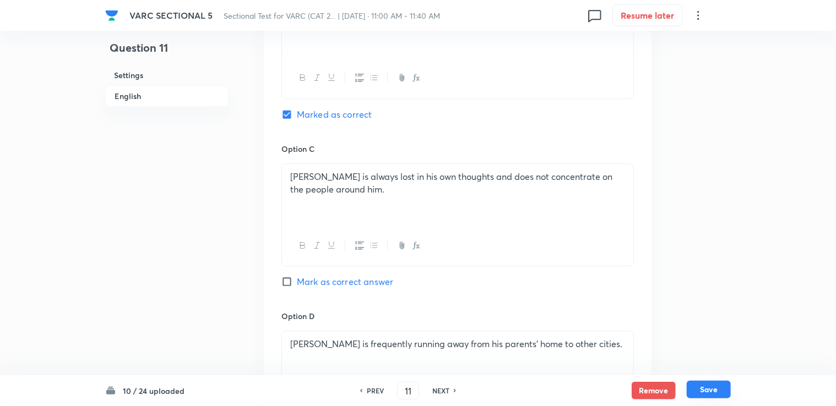
click at [441, 392] on button "Save" at bounding box center [709, 390] width 44 height 18
type input "12"
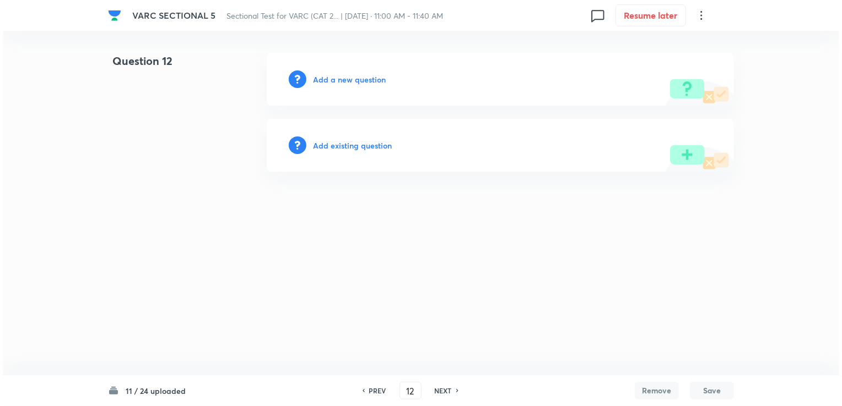
scroll to position [0, 0]
click at [372, 80] on h6 "Add a new question" at bounding box center [349, 80] width 73 height 12
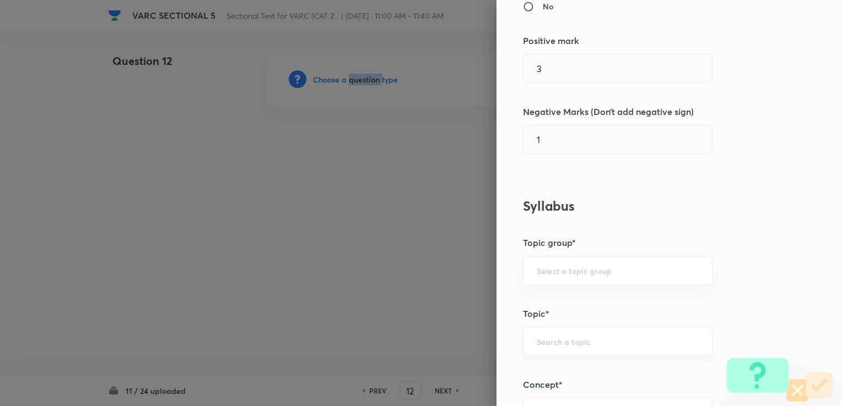
scroll to position [275, 0]
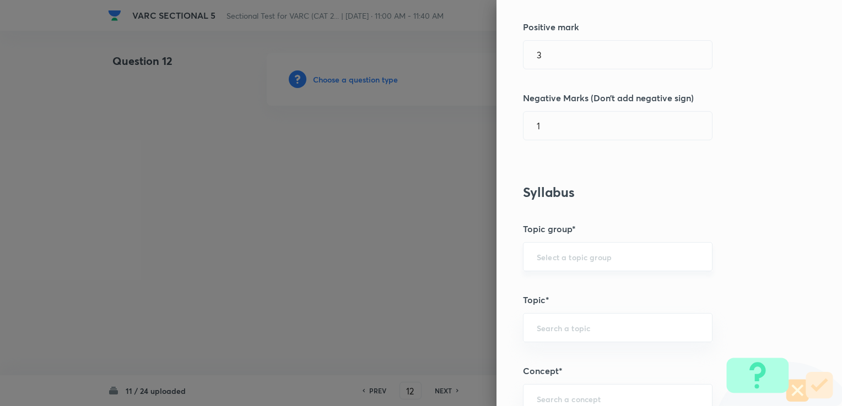
click at [441, 257] on input "text" at bounding box center [617, 257] width 162 height 10
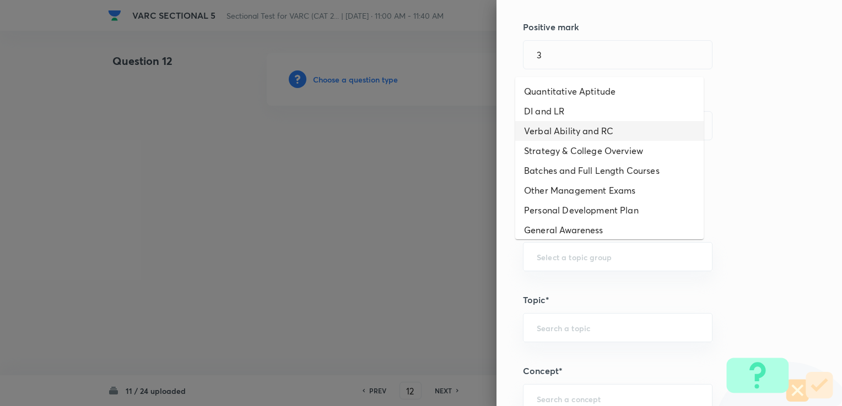
click at [441, 124] on li "Verbal Ability and RC" at bounding box center [609, 131] width 188 height 20
type input "Verbal Ability and RC"
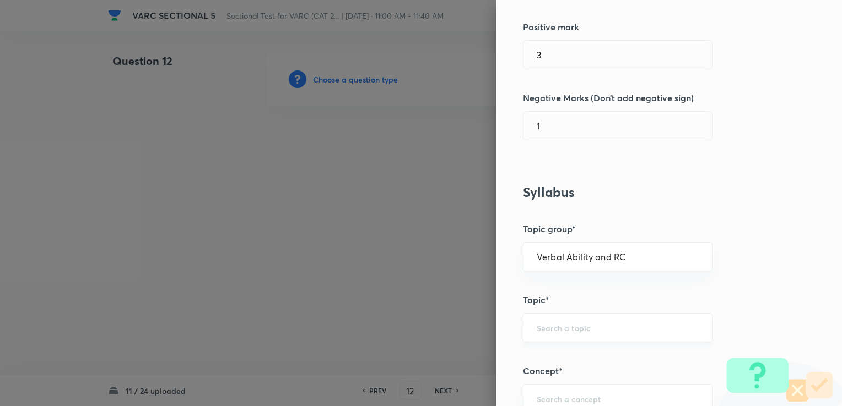
click at [441, 321] on div "​" at bounding box center [617, 327] width 189 height 29
drag, startPoint x: 561, startPoint y: 360, endPoint x: 555, endPoint y: 392, distance: 32.0
click at [441, 360] on li "Reading Comprehension" at bounding box center [609, 358] width 188 height 20
type input "Reading Comprehension"
click at [441, 400] on input "text" at bounding box center [617, 399] width 162 height 10
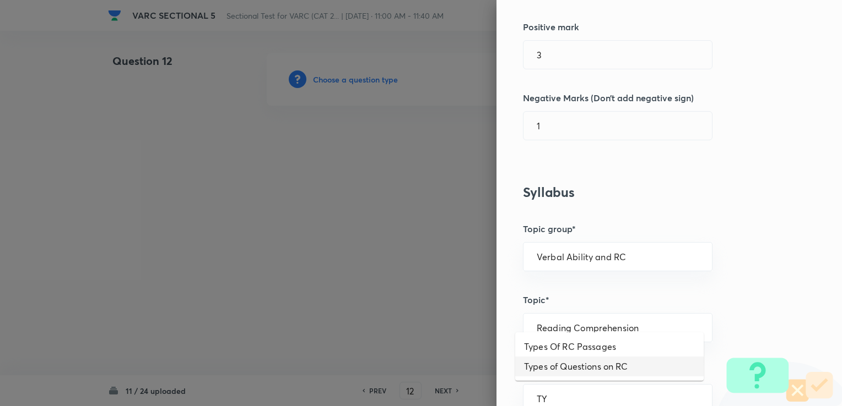
click at [441, 363] on li "Types of Questions on RC" at bounding box center [609, 367] width 188 height 20
type input "Types of Questions on RC"
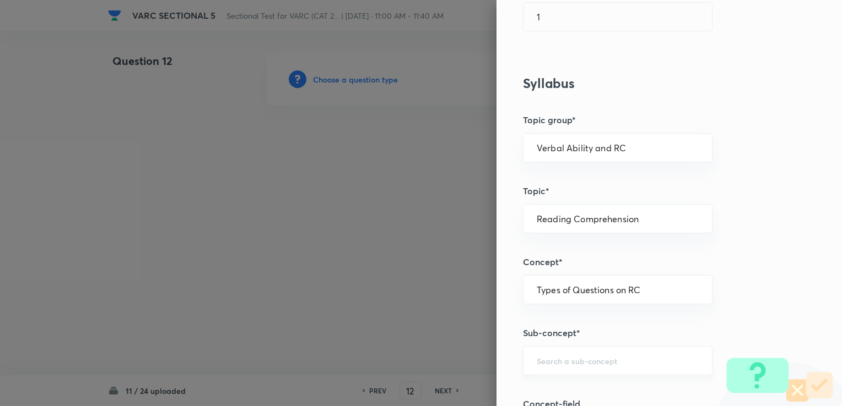
scroll to position [386, 0]
click at [441, 348] on div "​" at bounding box center [617, 359] width 189 height 29
click at [441, 331] on li "Tone/Style Questions" at bounding box center [609, 328] width 188 height 20
type input "Tone/Style Questions"
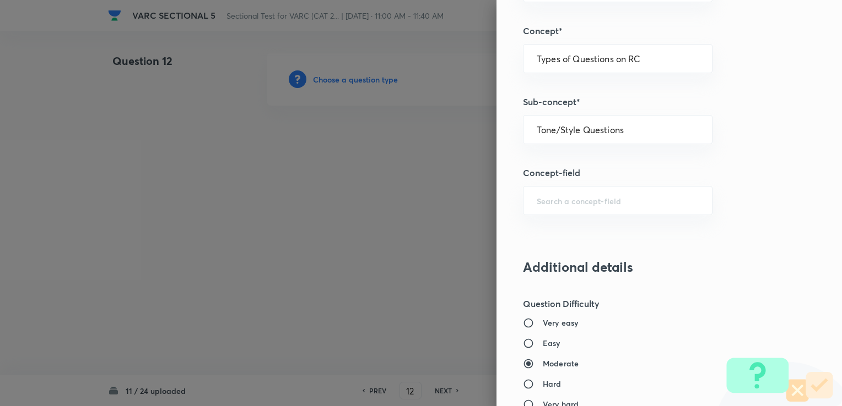
scroll to position [606, 0]
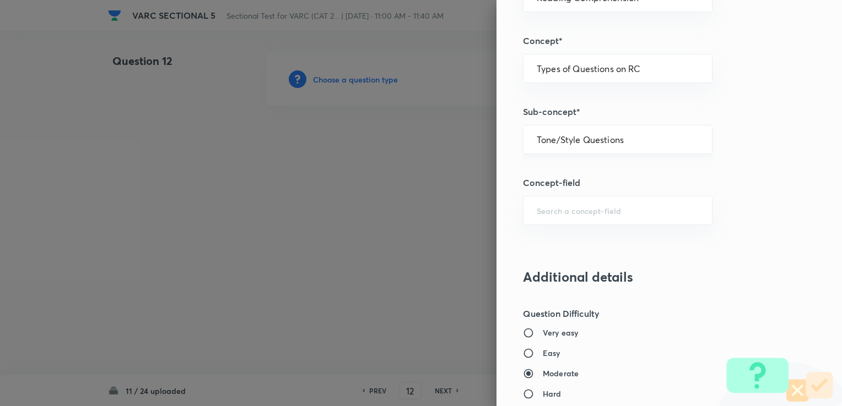
click at [441, 132] on div "Tone/Style Questions ​" at bounding box center [617, 139] width 189 height 29
type input ","
click at [441, 164] on li "Main Idea Questions" at bounding box center [609, 169] width 188 height 20
type input "Main Idea Questions"
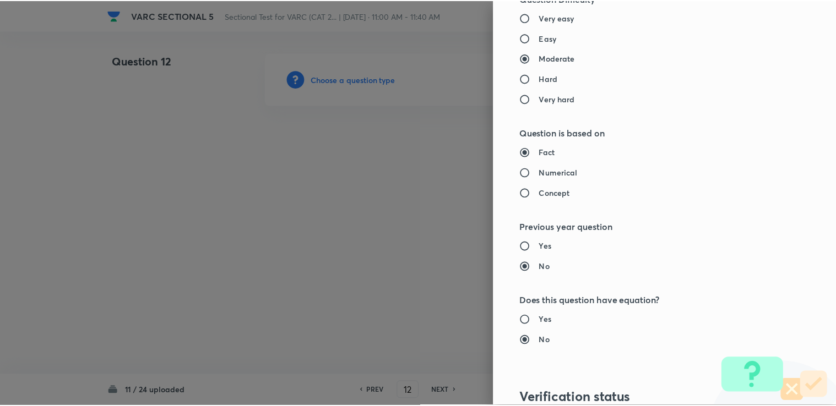
scroll to position [1093, 0]
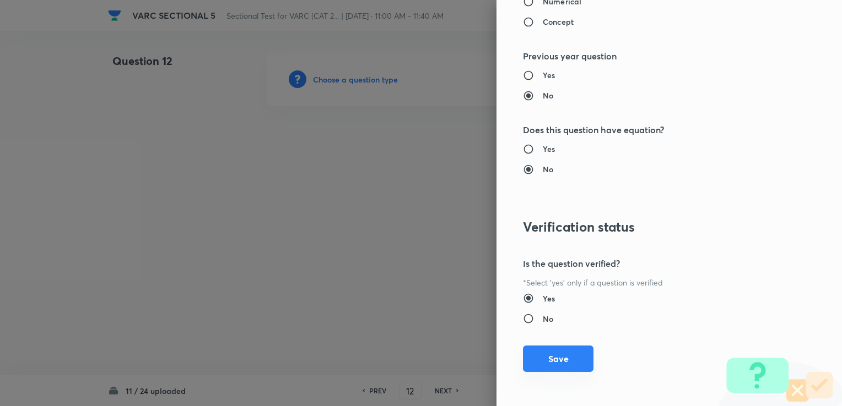
drag, startPoint x: 542, startPoint y: 371, endPoint x: 534, endPoint y: 366, distance: 9.6
click at [441, 371] on button "Save" at bounding box center [558, 359] width 70 height 26
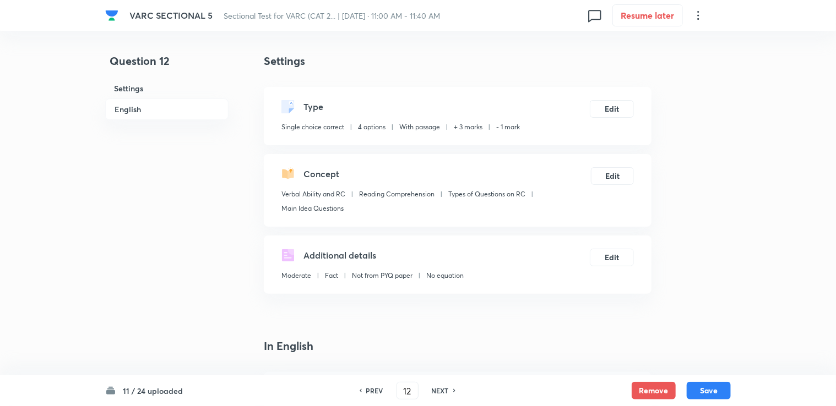
click at [441, 354] on h4 "In English" at bounding box center [458, 346] width 388 height 17
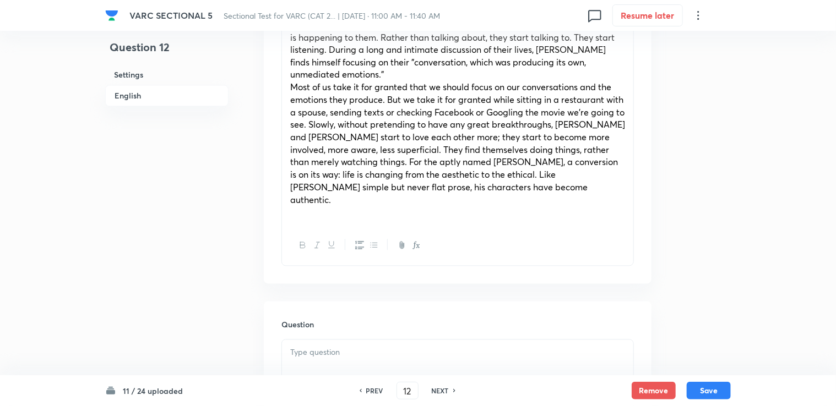
scroll to position [1046, 0]
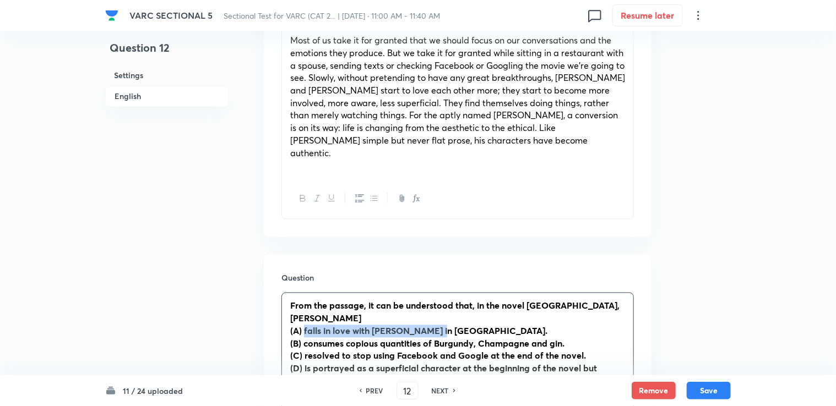
drag, startPoint x: 303, startPoint y: 254, endPoint x: 432, endPoint y: 255, distance: 128.9
click at [432, 325] on p "(A) falls in love with [PERSON_NAME] in [GEOGRAPHIC_DATA]." at bounding box center [457, 331] width 335 height 13
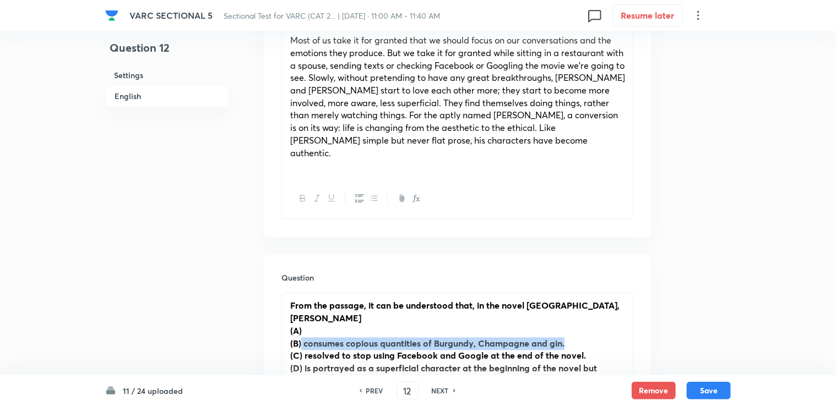
drag, startPoint x: 302, startPoint y: 266, endPoint x: 612, endPoint y: 266, distance: 310.1
click at [441, 338] on p "(B) consumes copious quantities of Burgundy, Champagne and gin." at bounding box center [457, 344] width 335 height 13
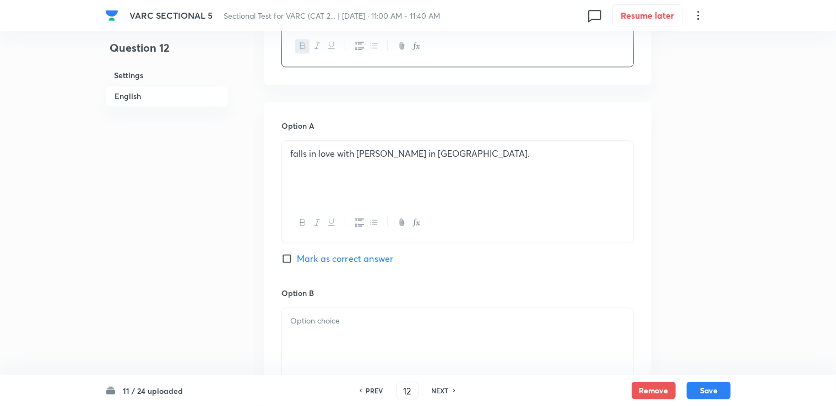
scroll to position [1432, 0]
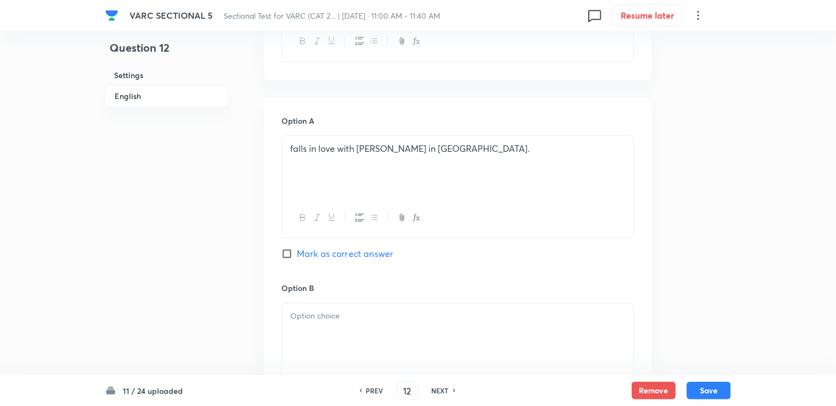
drag, startPoint x: 353, startPoint y: 296, endPoint x: 329, endPoint y: 261, distance: 42.3
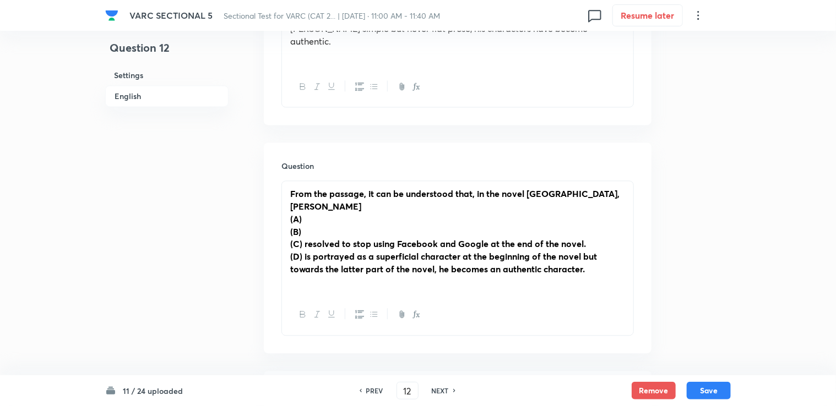
scroll to position [1157, 0]
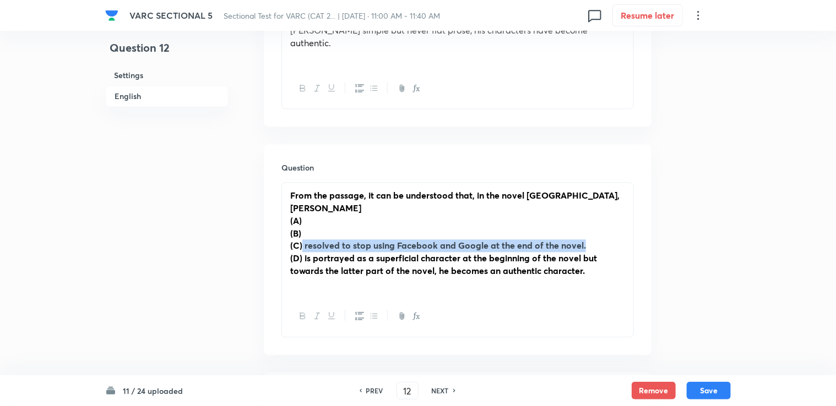
drag, startPoint x: 302, startPoint y: 170, endPoint x: 593, endPoint y: 168, distance: 290.2
click at [441, 240] on p "(C) resolved to stop using Facebook and Google at the end of the novel." at bounding box center [457, 246] width 335 height 13
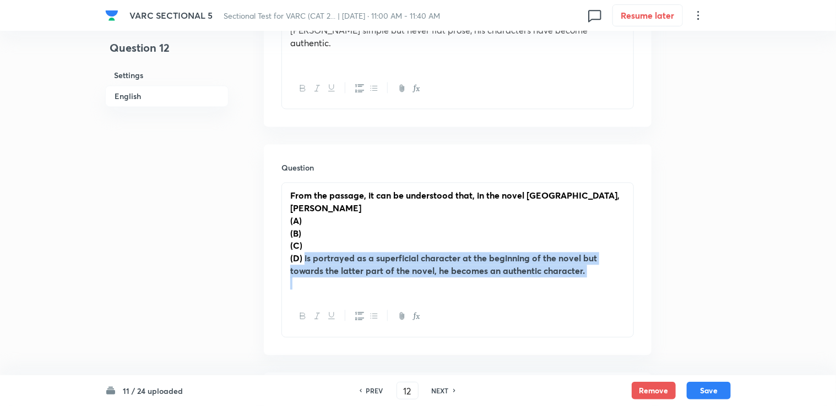
drag, startPoint x: 304, startPoint y: 186, endPoint x: 610, endPoint y: 204, distance: 306.2
click at [441, 204] on div "From the passage, it can be understood that, in the novel Taipei, [PERSON_NAME]…" at bounding box center [457, 239] width 351 height 113
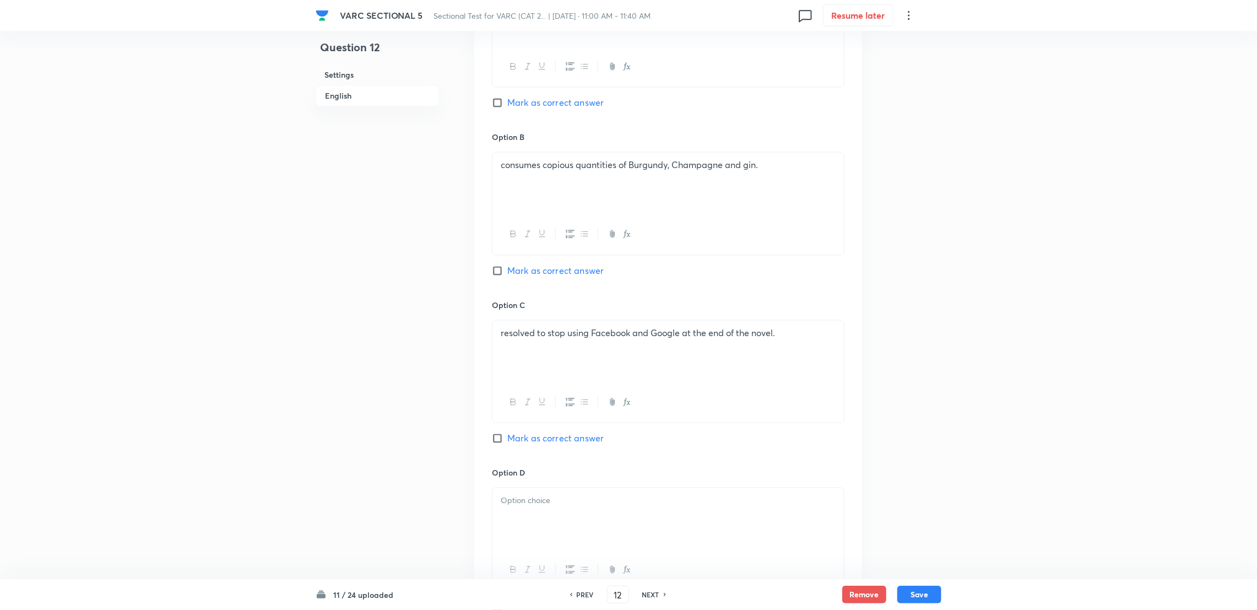
scroll to position [1569, 0]
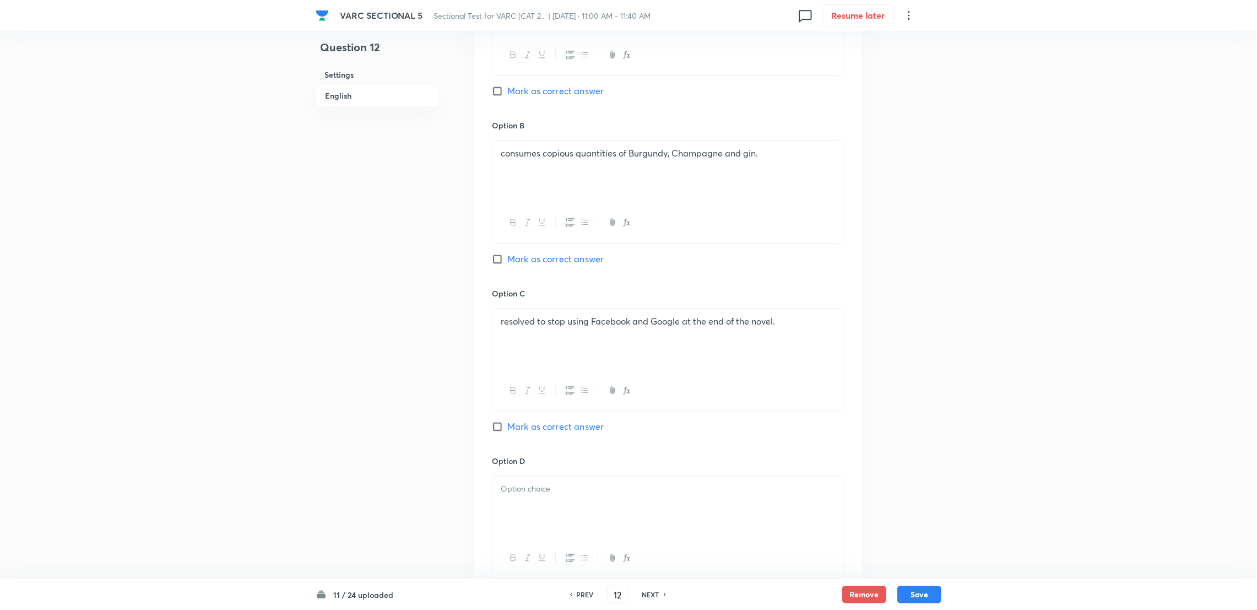
drag, startPoint x: 566, startPoint y: 466, endPoint x: 533, endPoint y: 415, distance: 60.5
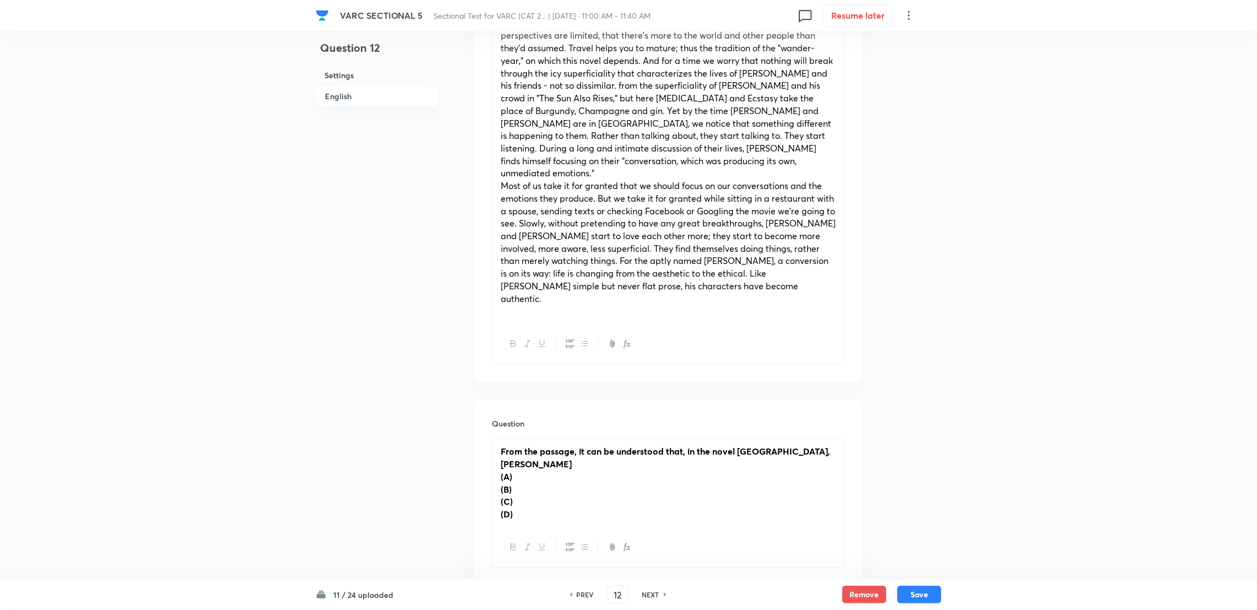
scroll to position [908, 0]
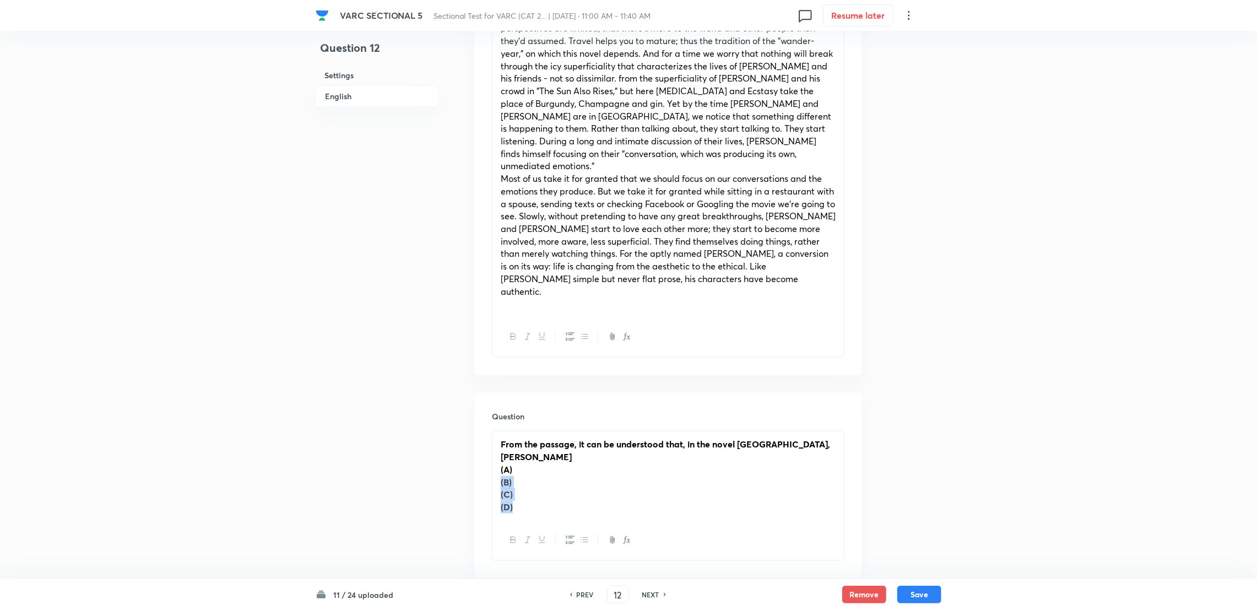
drag, startPoint x: 497, startPoint y: 402, endPoint x: 513, endPoint y: 389, distance: 20.8
click at [441, 404] on div "From the passage, it can be understood that, in the novel Taipei, [PERSON_NAME]…" at bounding box center [668, 496] width 352 height 130
click at [441, 404] on div "From the passage, it can be understood that, in the novel Taipei, [PERSON_NAME]…" at bounding box center [667, 475] width 351 height 88
drag, startPoint x: 497, startPoint y: 391, endPoint x: 533, endPoint y: 447, distance: 66.6
click at [441, 404] on div "From the passage, it can be understood that, in the novel Taipei, [PERSON_NAME]…" at bounding box center [668, 496] width 352 height 130
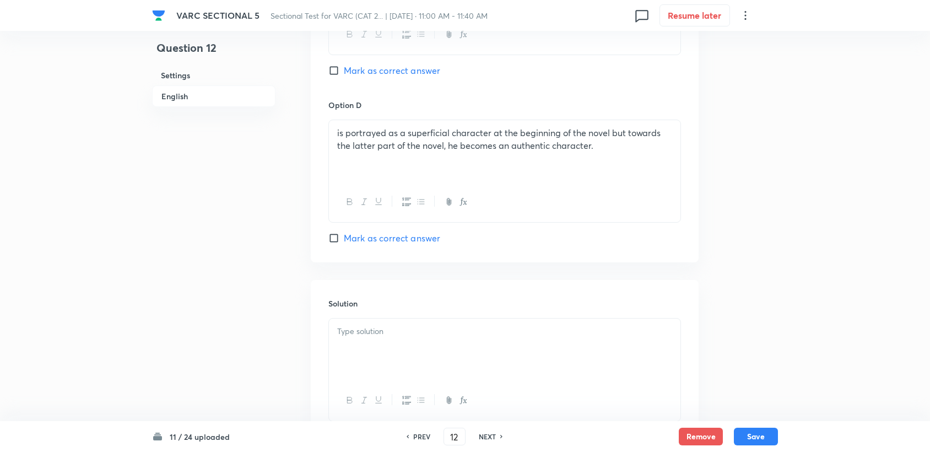
scroll to position [1918, 0]
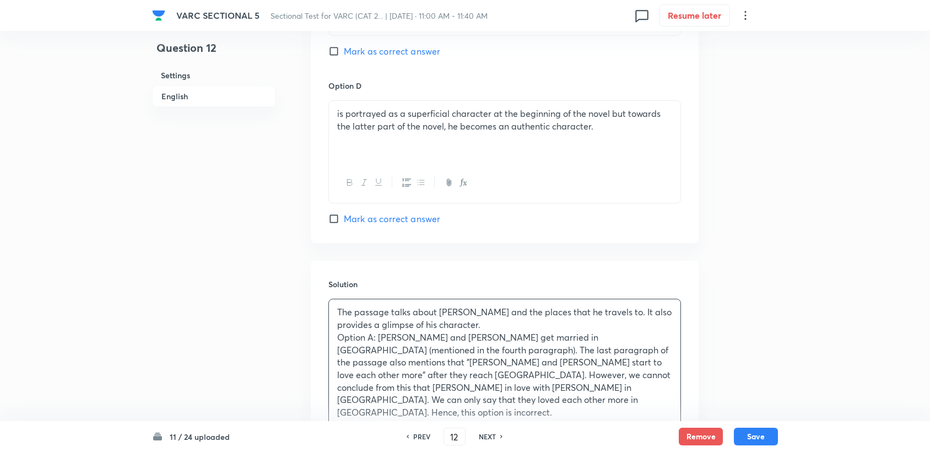
click at [428, 212] on span "Mark as correct answer" at bounding box center [392, 218] width 96 height 13
click at [344, 213] on input "Mark as correct answer" at bounding box center [335, 218] width 15 height 11
checkbox input "true"
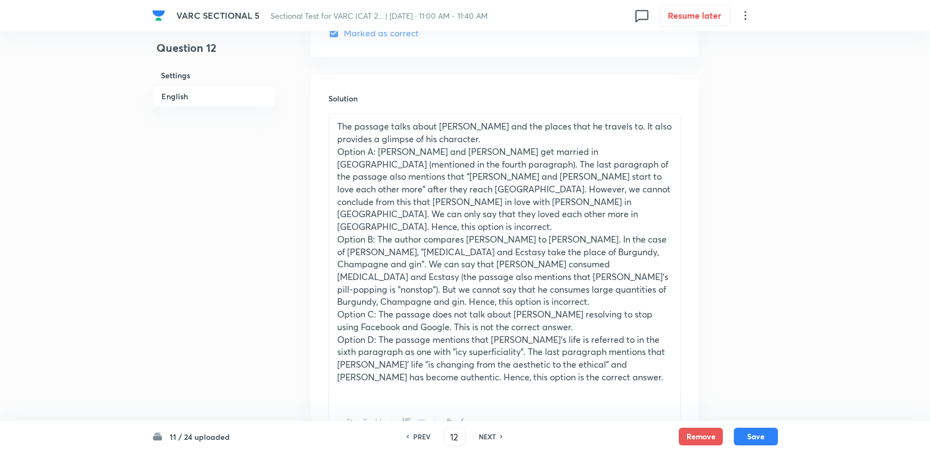
scroll to position [2108, 0]
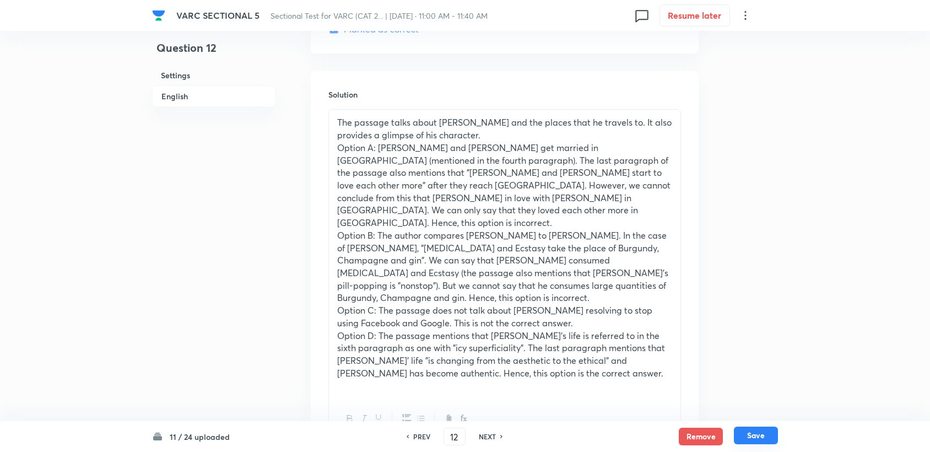
click at [441, 404] on button "Save" at bounding box center [756, 435] width 44 height 18
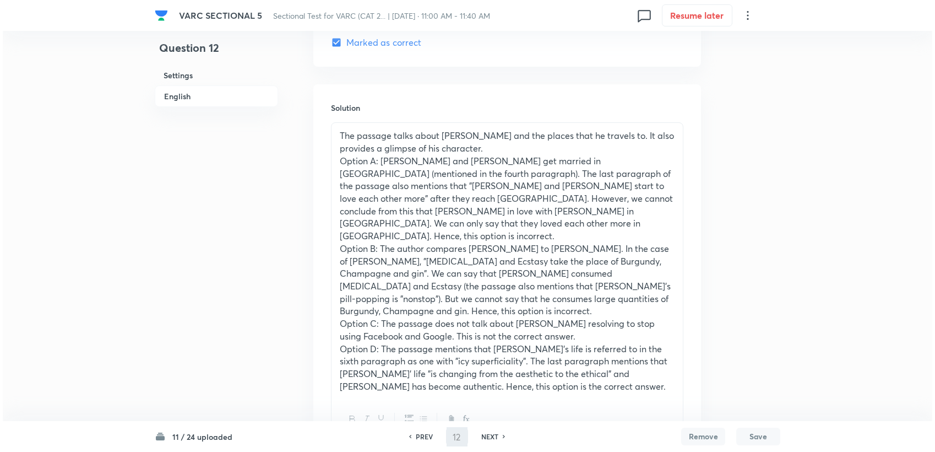
scroll to position [0, 0]
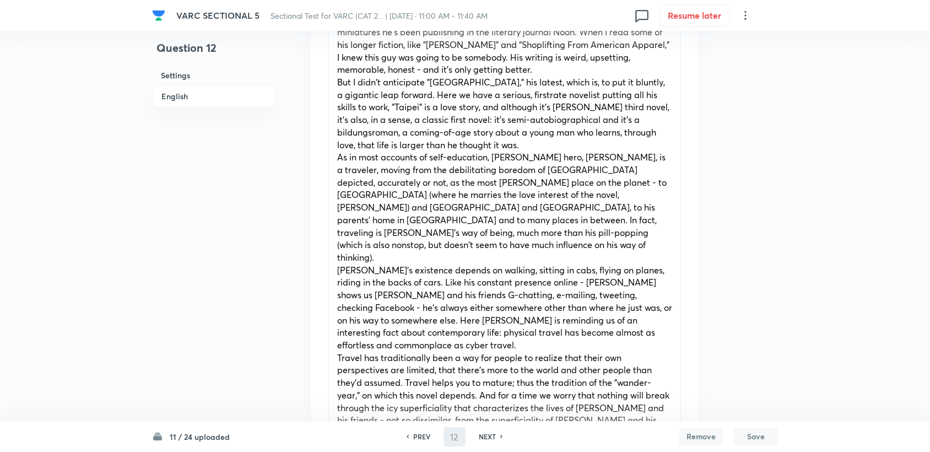
type input "13"
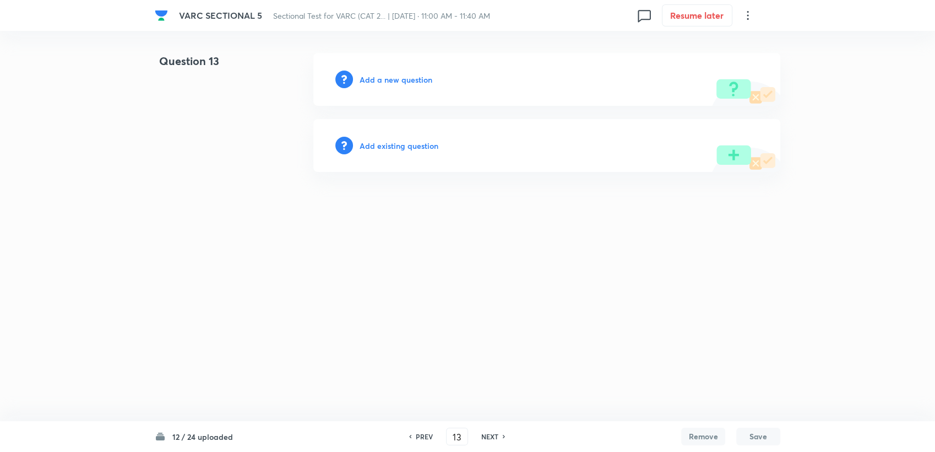
click at [390, 89] on div "Add a new question" at bounding box center [546, 79] width 467 height 53
click at [389, 85] on h6 "Add a new question" at bounding box center [396, 80] width 73 height 12
click at [389, 80] on h6 "Choose a question type" at bounding box center [402, 80] width 85 height 12
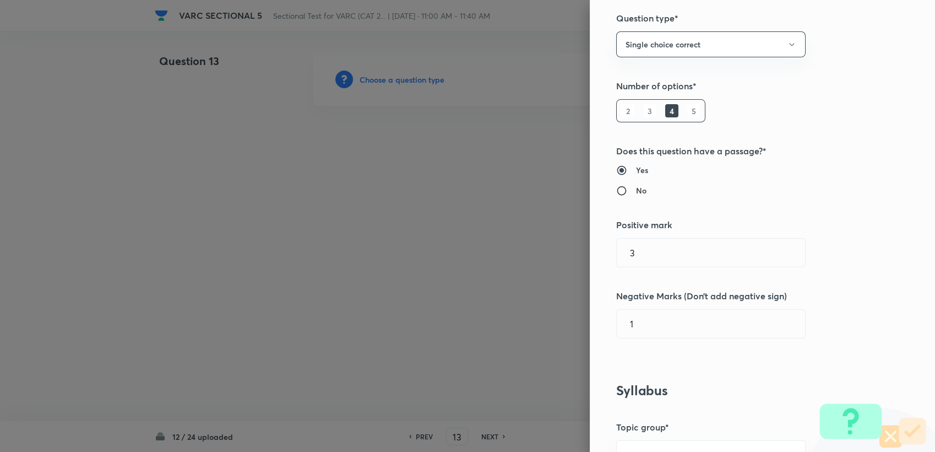
scroll to position [183, 0]
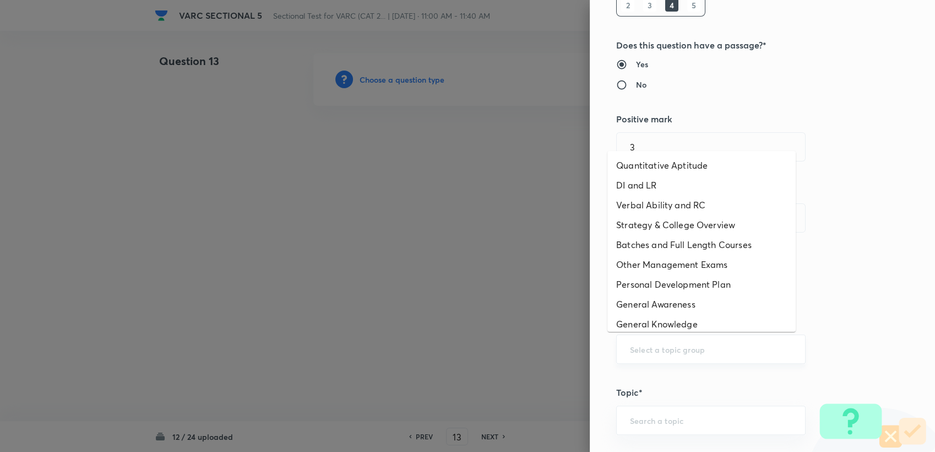
click at [441, 352] on input "text" at bounding box center [711, 349] width 162 height 10
click at [441, 203] on li "Verbal Ability and RC" at bounding box center [701, 205] width 188 height 20
type input "Verbal Ability and RC"
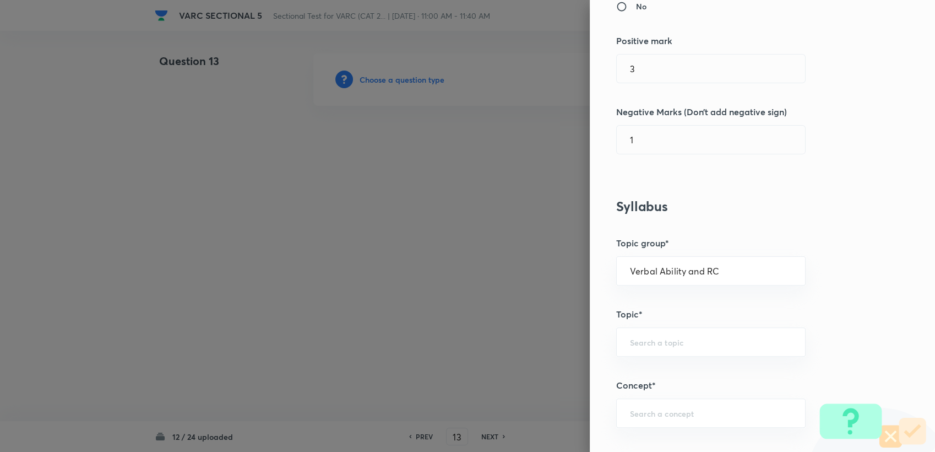
scroll to position [367, 0]
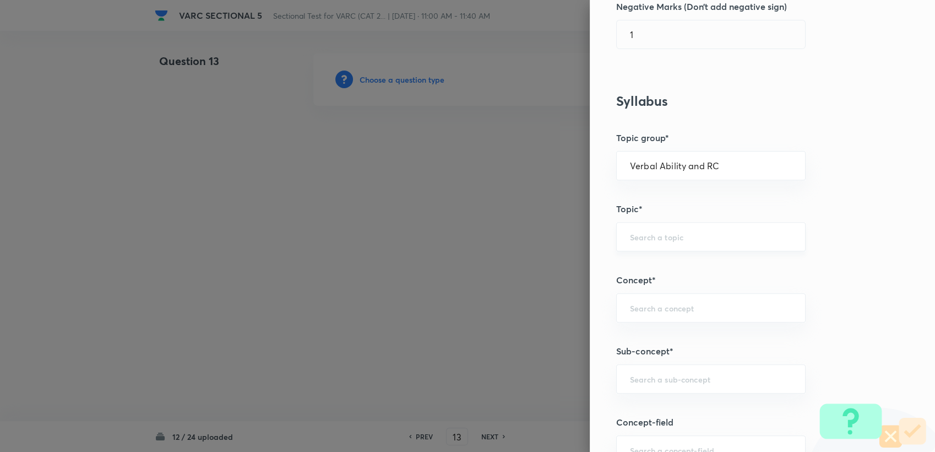
click at [441, 245] on div "​" at bounding box center [710, 236] width 189 height 29
click at [441, 259] on li "Reading Comprehension" at bounding box center [701, 267] width 188 height 20
type input "Reading Comprehension"
click at [441, 309] on input "text" at bounding box center [711, 307] width 162 height 10
click at [441, 315] on div "​" at bounding box center [710, 307] width 189 height 29
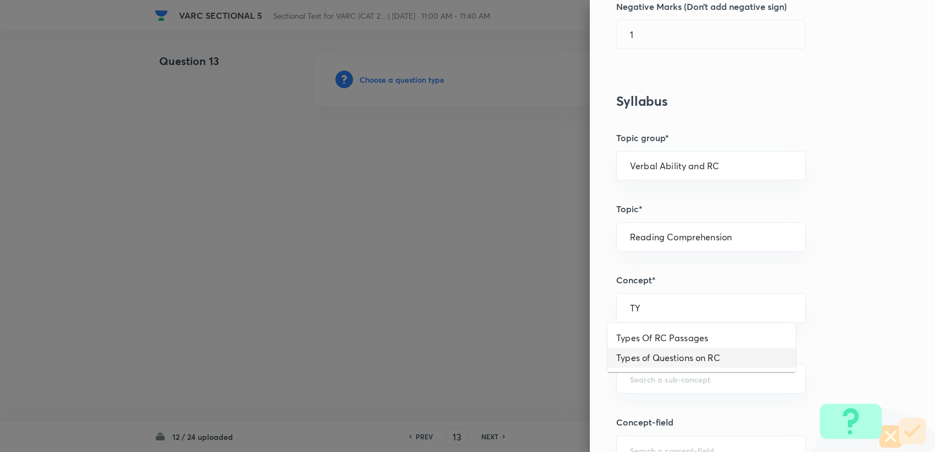
click at [441, 359] on li "Types of Questions on RC" at bounding box center [701, 358] width 188 height 20
type input "Types of Questions on RC"
click at [441, 368] on div "​" at bounding box center [710, 378] width 189 height 29
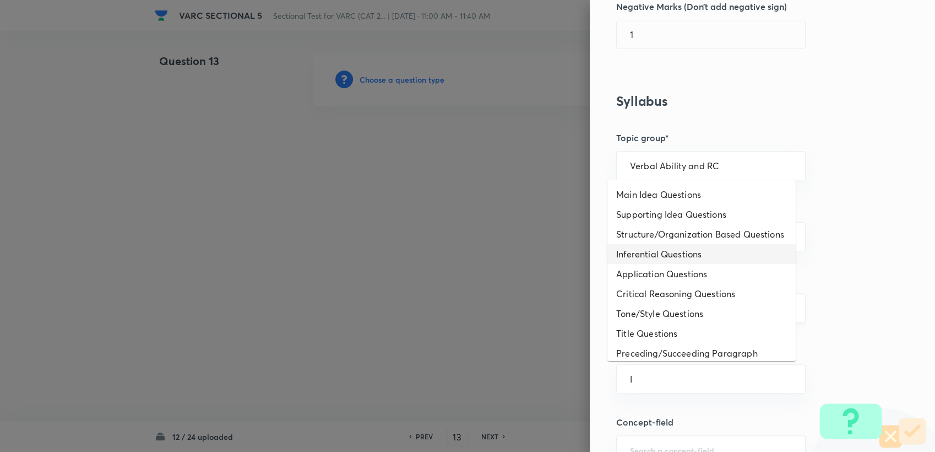
drag, startPoint x: 655, startPoint y: 263, endPoint x: 648, endPoint y: 310, distance: 47.4
click at [441, 263] on li "Inferential Questions" at bounding box center [701, 254] width 188 height 20
type input "Inferential Questions"
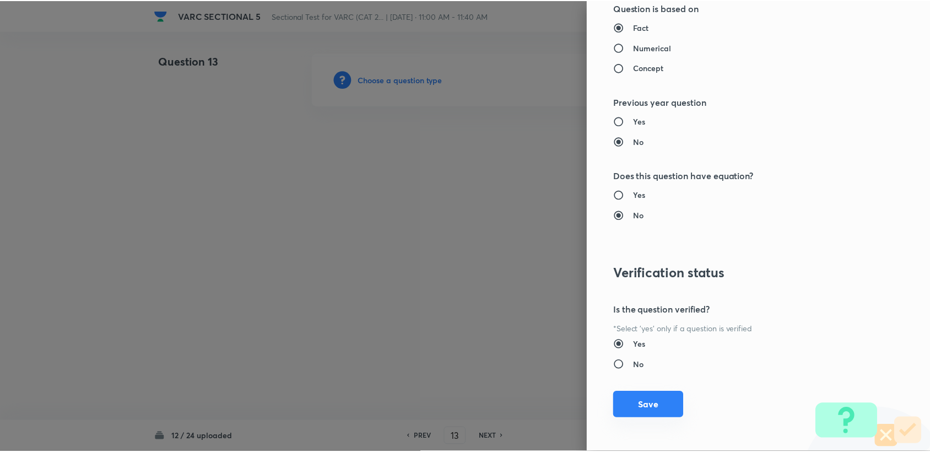
scroll to position [1049, 0]
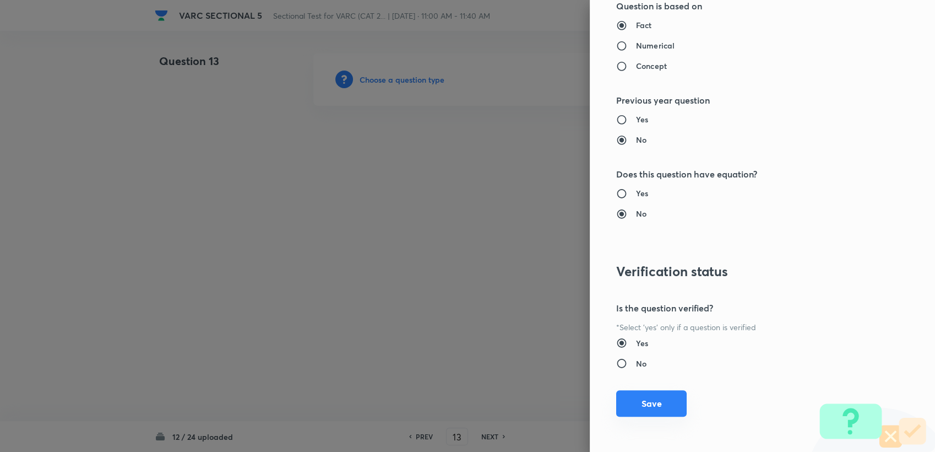
click at [441, 404] on button "Save" at bounding box center [651, 403] width 70 height 26
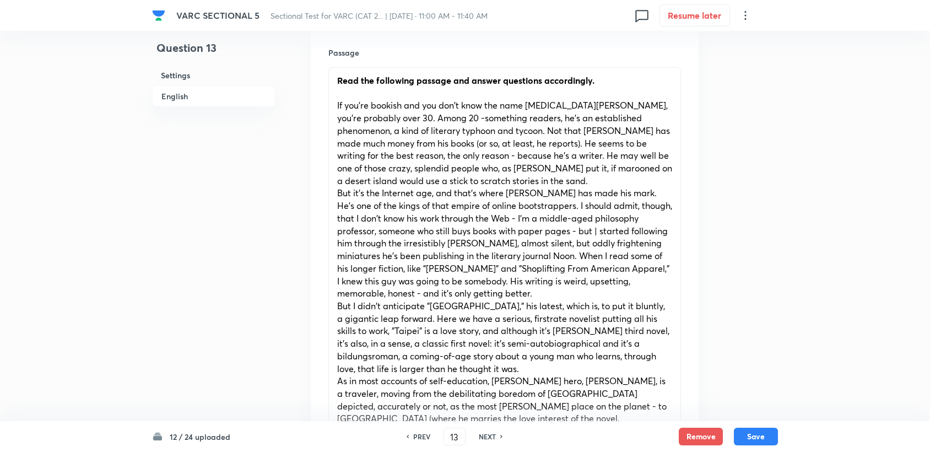
scroll to position [183, 0]
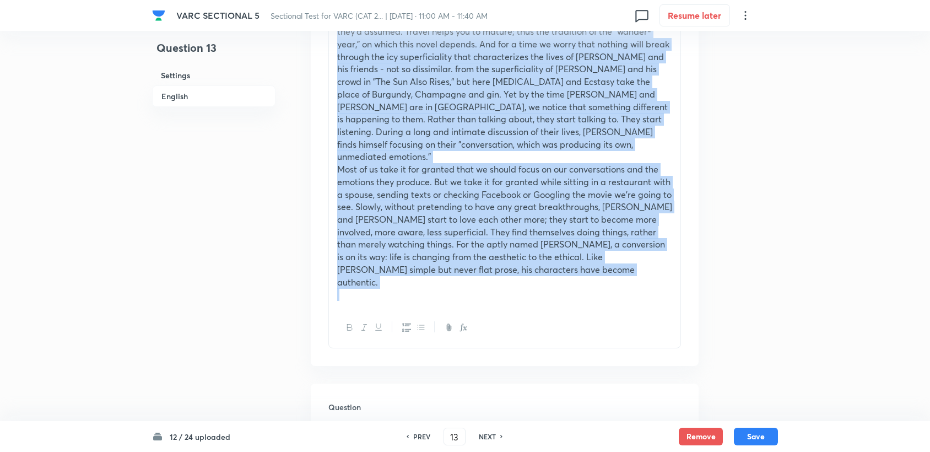
drag, startPoint x: 336, startPoint y: 238, endPoint x: 561, endPoint y: 333, distance: 243.1
click at [441, 334] on div "In English Passage Read the following passage and answer questions accordingly.…" at bounding box center [505, 421] width 388 height 2000
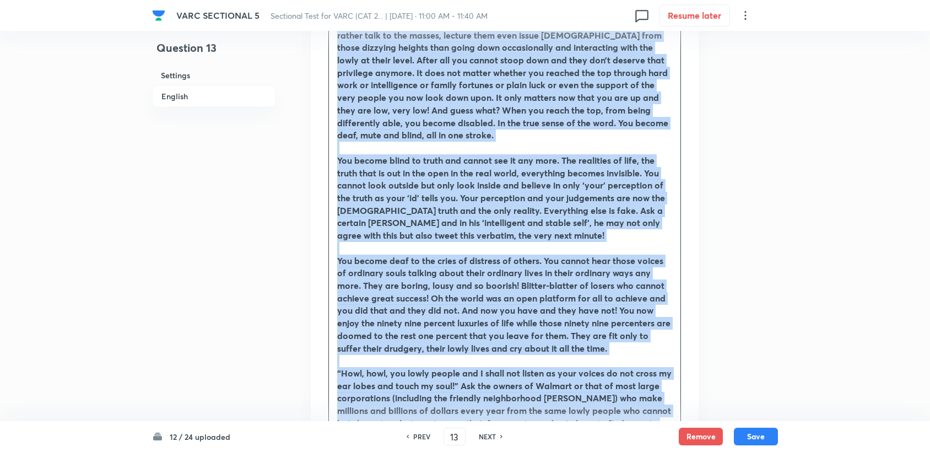
scroll to position [621, 0]
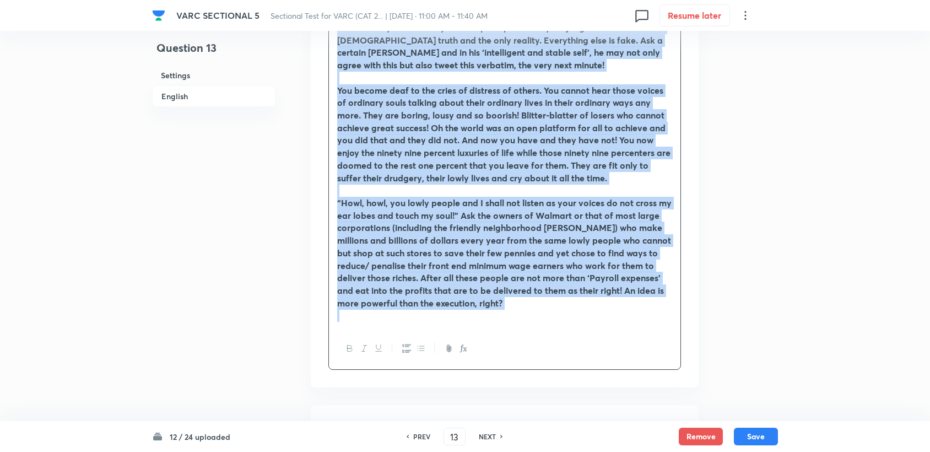
drag, startPoint x: 332, startPoint y: 377, endPoint x: 471, endPoint y: 343, distance: 143.6
click at [441, 343] on div "Read the following passage and answer questions accordingly. When you climb the…" at bounding box center [504, 79] width 352 height 580
click at [344, 351] on button "button" at bounding box center [349, 348] width 14 height 14
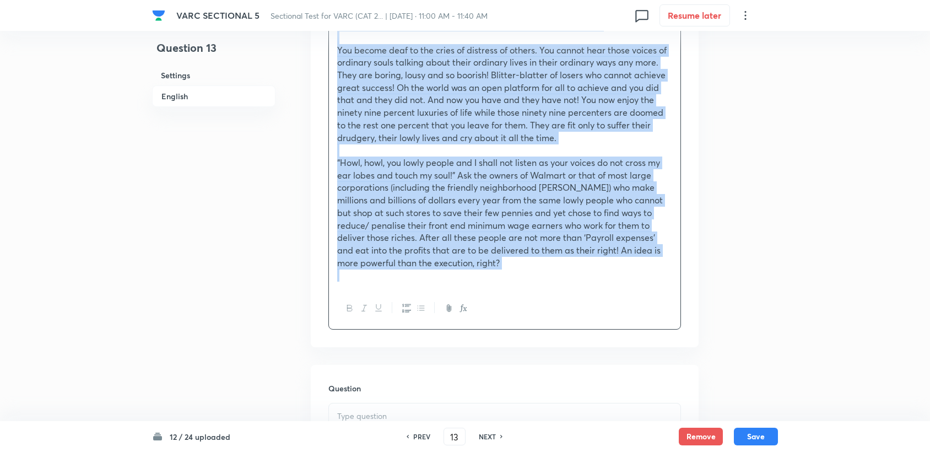
scroll to position [845, 0]
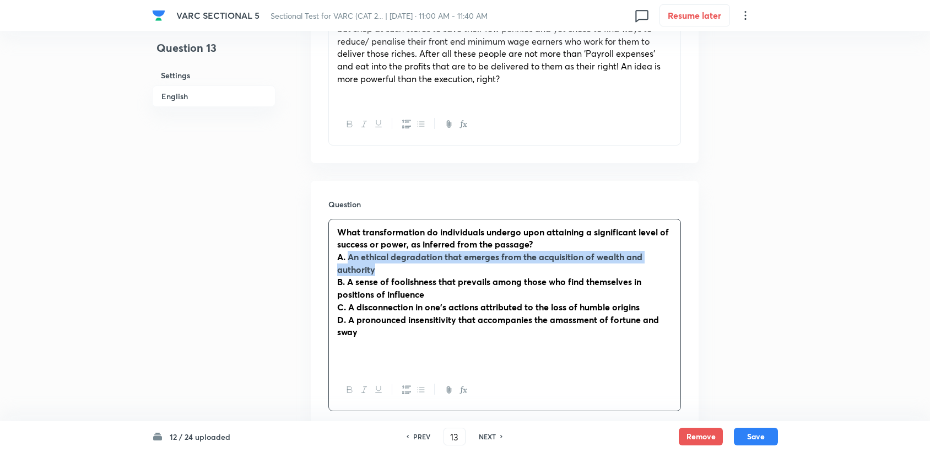
drag, startPoint x: 357, startPoint y: 247, endPoint x: 389, endPoint y: 260, distance: 34.1
click at [389, 260] on p "A. An ethical degradation that emerges from the acquisition of wealth and autho…" at bounding box center [504, 263] width 335 height 25
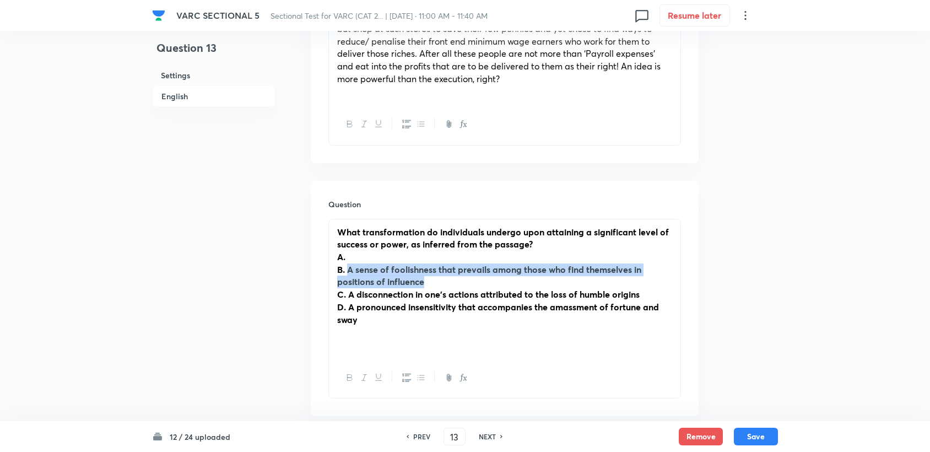
drag, startPoint x: 348, startPoint y: 253, endPoint x: 437, endPoint y: 272, distance: 90.6
click at [437, 272] on p "B. A sense of foolishness that prevails among those who find themselves in posi…" at bounding box center [504, 275] width 335 height 25
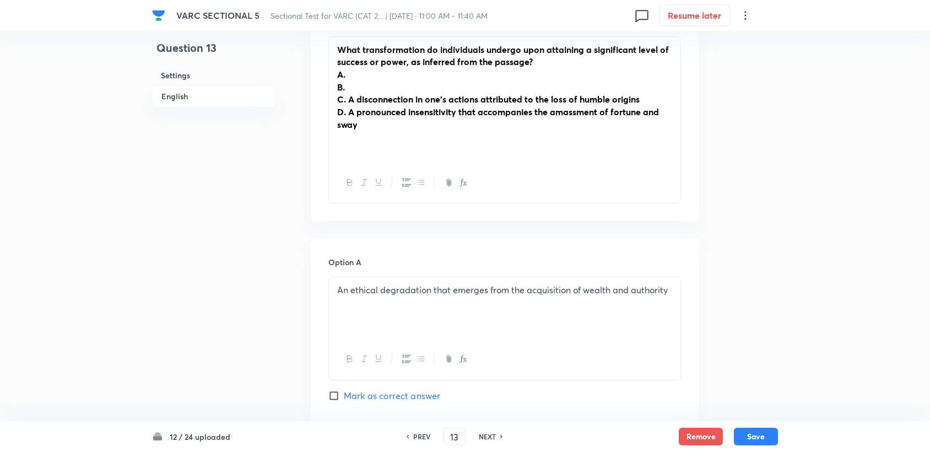
scroll to position [906, 0]
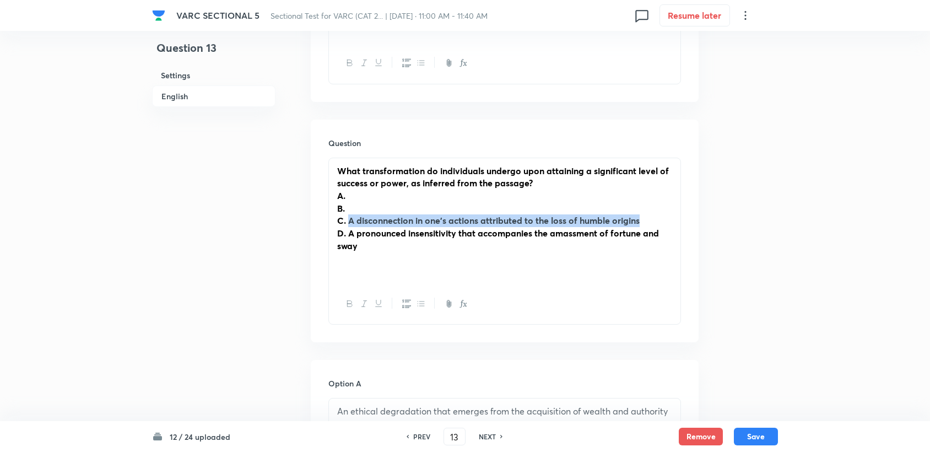
drag, startPoint x: 347, startPoint y: 207, endPoint x: 685, endPoint y: 208, distance: 337.6
click at [441, 208] on div "Question What transformation do individuals undergo upon attaining a significan…" at bounding box center [505, 231] width 388 height 223
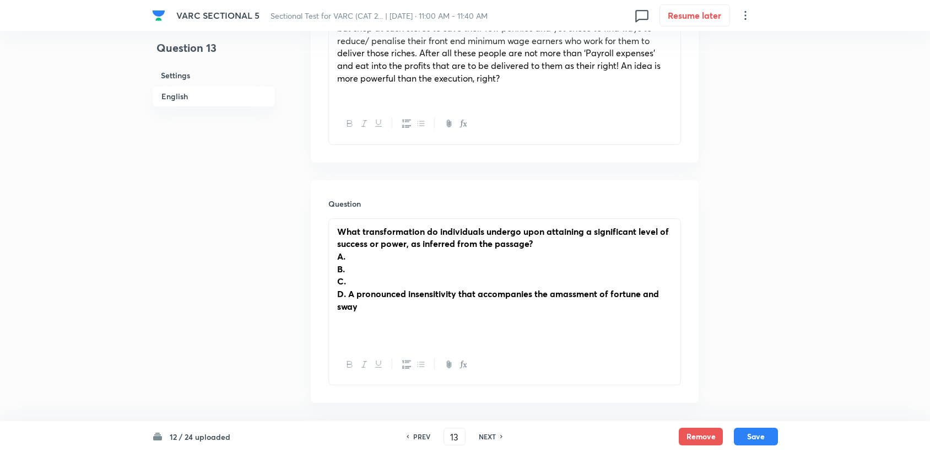
scroll to position [845, 0]
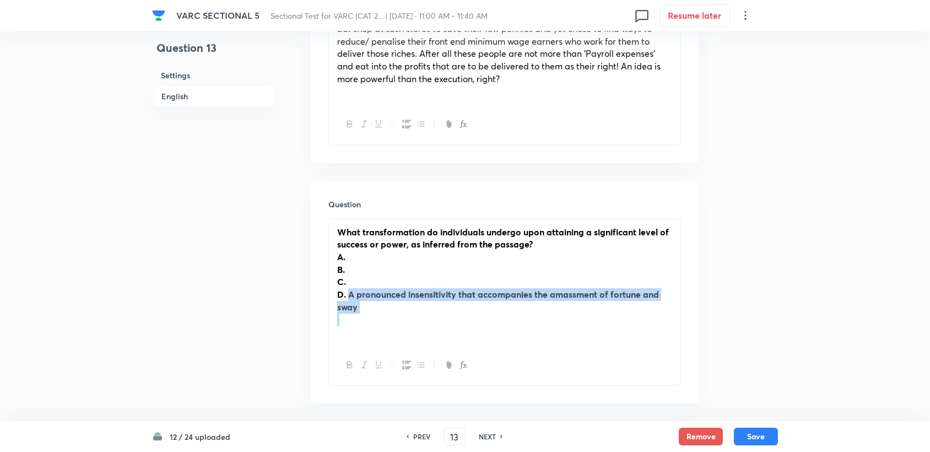
drag, startPoint x: 348, startPoint y: 284, endPoint x: 362, endPoint y: 309, distance: 28.6
click at [362, 309] on div "What transformation do individuals undergo upon attaining a significant level o…" at bounding box center [504, 282] width 351 height 126
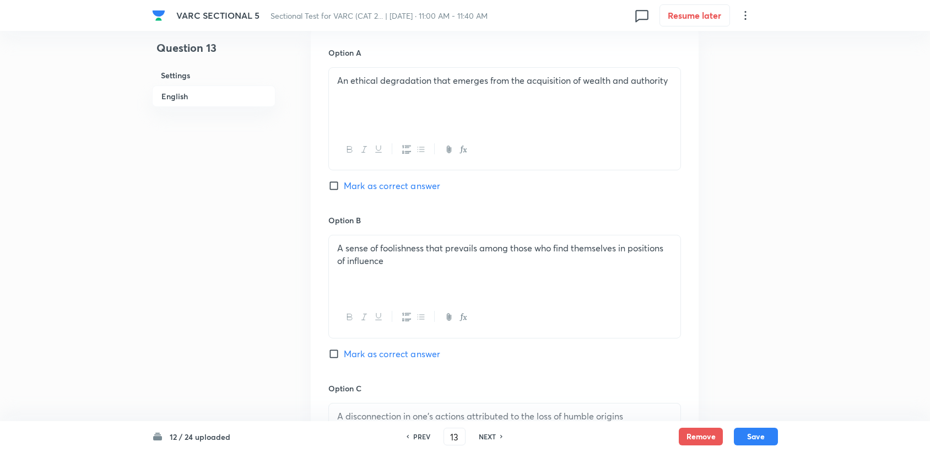
scroll to position [968, 0]
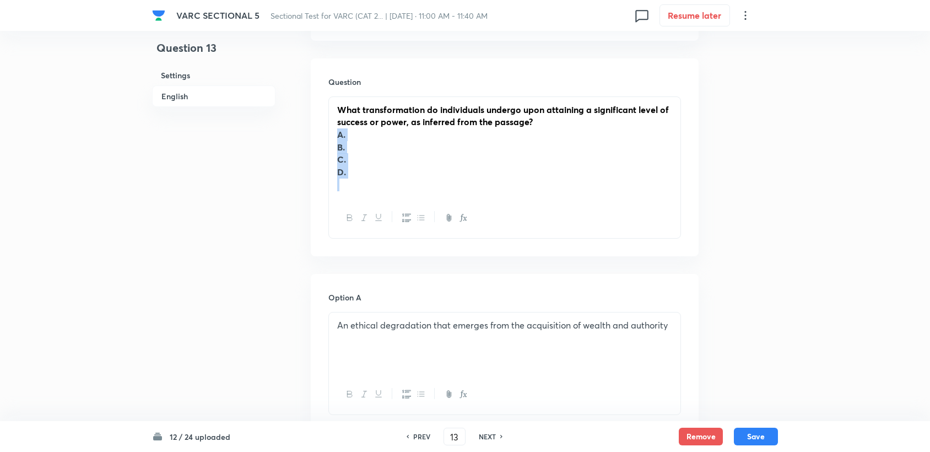
drag, startPoint x: 336, startPoint y: 127, endPoint x: 363, endPoint y: 204, distance: 81.5
click at [363, 204] on div "What transformation do individuals undergo upon attaining a significant level o…" at bounding box center [504, 167] width 352 height 142
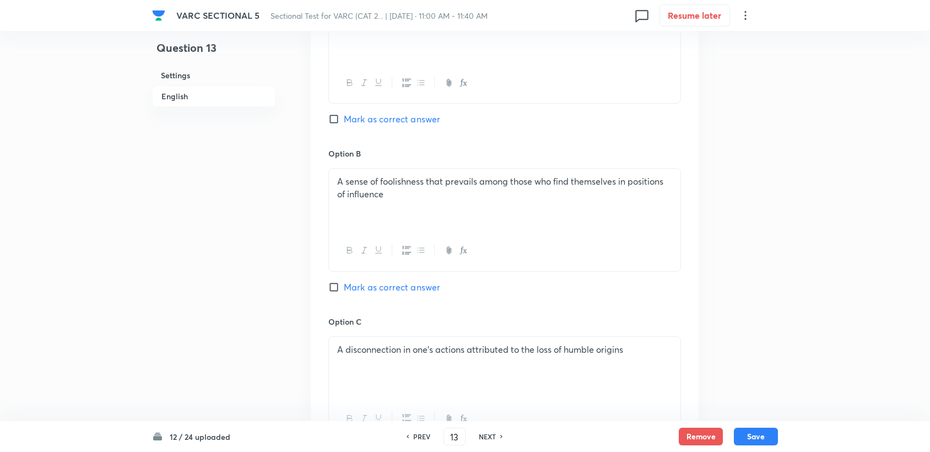
scroll to position [1081, 0]
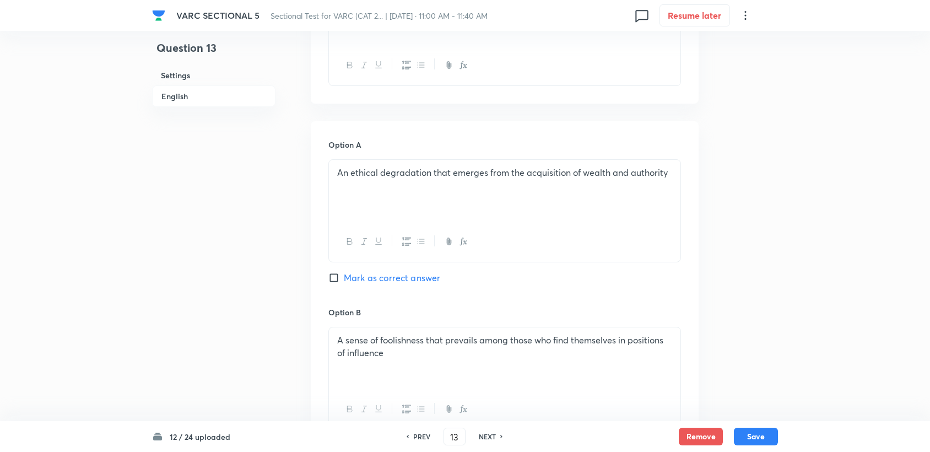
click at [390, 271] on span "Mark as correct answer" at bounding box center [392, 277] width 96 height 13
click at [344, 272] on input "Mark as correct answer" at bounding box center [335, 277] width 15 height 11
checkbox input "true"
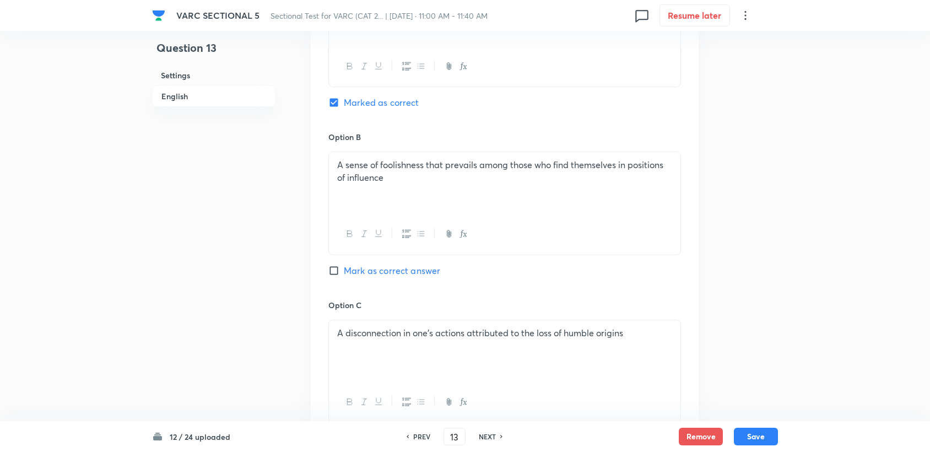
scroll to position [1448, 0]
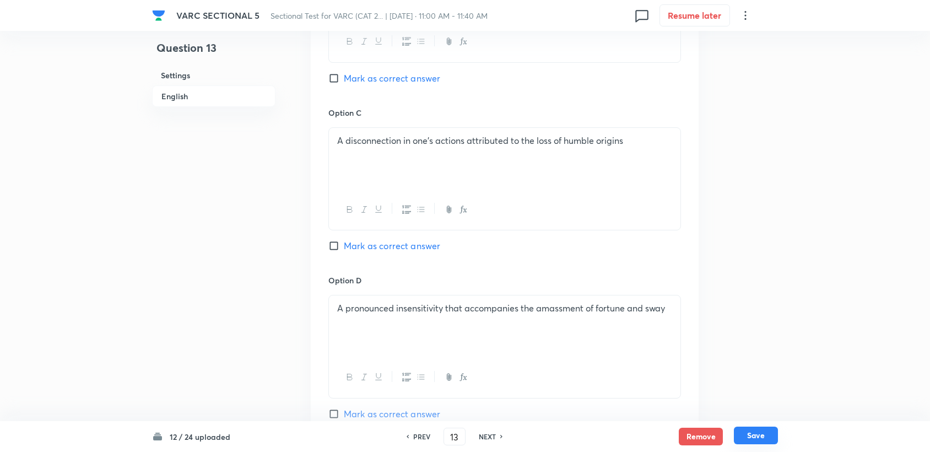
click at [441, 404] on button "Save" at bounding box center [756, 435] width 44 height 18
type input "14"
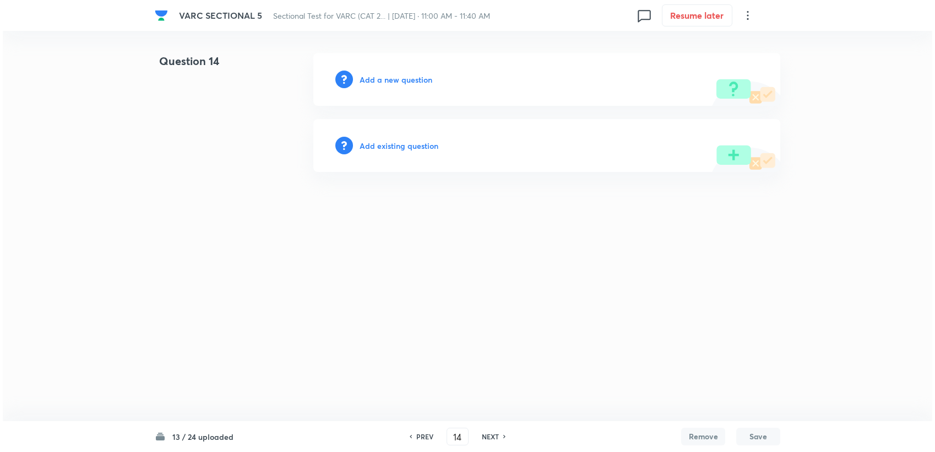
scroll to position [0, 0]
click at [357, 79] on div "Add a new question" at bounding box center [546, 79] width 467 height 53
click at [360, 79] on h6 "Add a new question" at bounding box center [396, 80] width 73 height 12
click at [410, 79] on h6 "Choose a question type" at bounding box center [402, 80] width 85 height 12
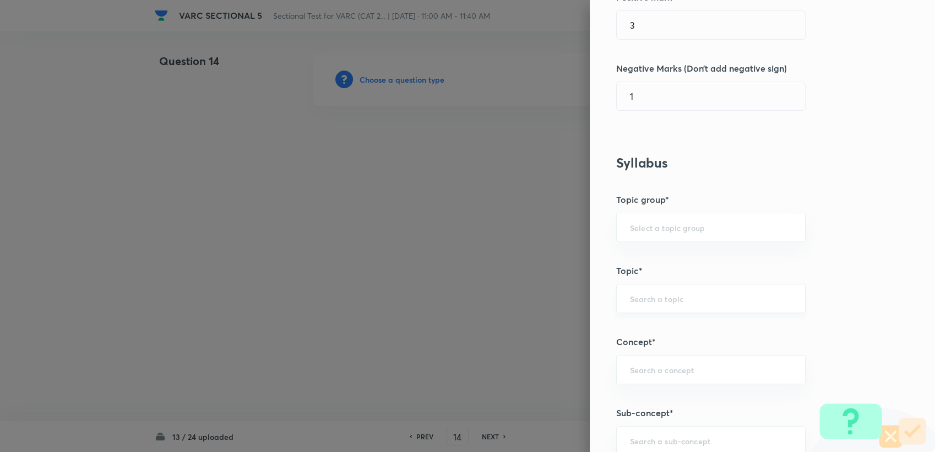
scroll to position [306, 0]
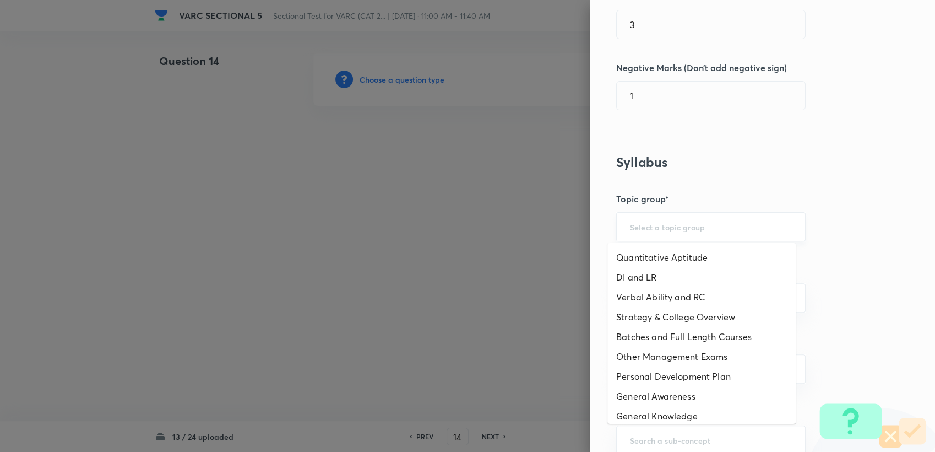
click at [441, 230] on input "text" at bounding box center [711, 226] width 162 height 10
click at [441, 301] on li "Verbal Ability and RC" at bounding box center [701, 297] width 188 height 20
type input "Verbal Ability and RC"
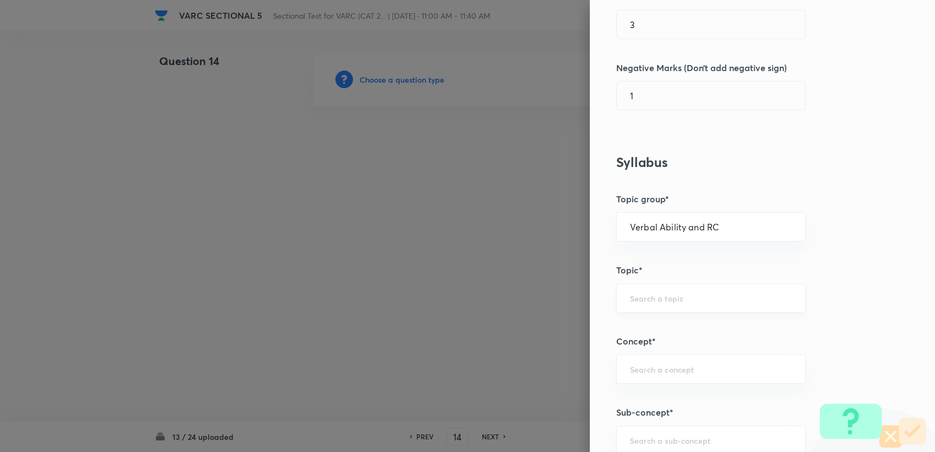
click at [441, 302] on div "​" at bounding box center [710, 297] width 189 height 29
type input "V"
click at [441, 324] on li "Reading Comprehension" at bounding box center [701, 328] width 188 height 20
type input "Reading Comprehension"
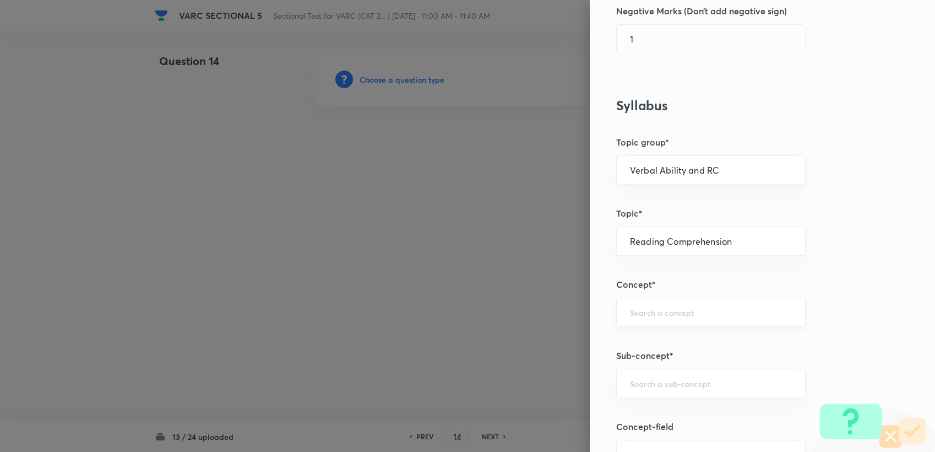
scroll to position [367, 0]
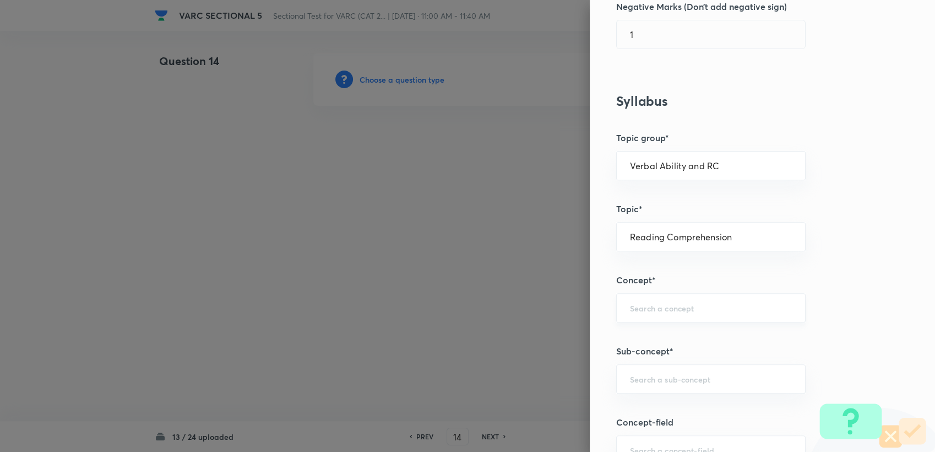
click at [441, 315] on div "​" at bounding box center [710, 307] width 189 height 29
type input "RE"
click at [441, 317] on div "​" at bounding box center [710, 307] width 189 height 29
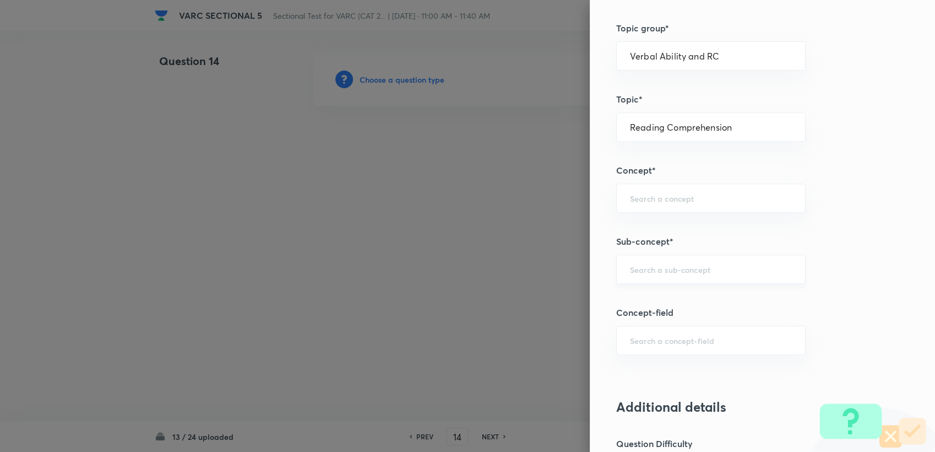
scroll to position [489, 0]
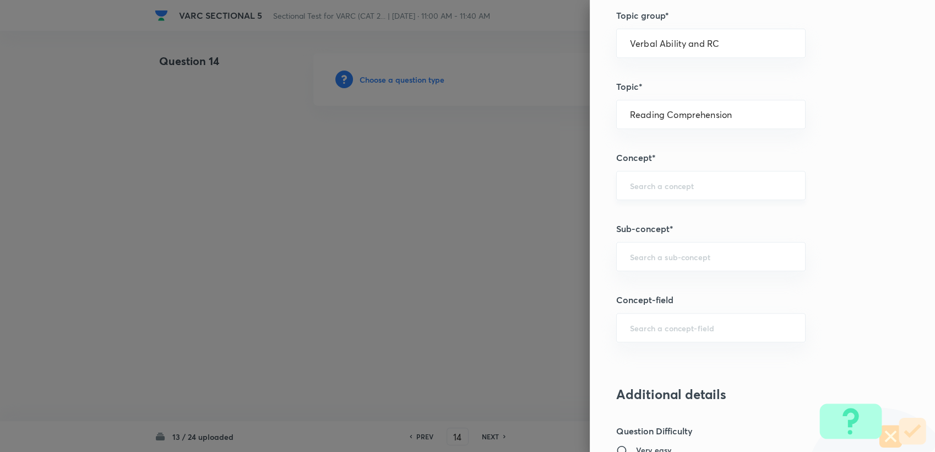
drag, startPoint x: 687, startPoint y: 200, endPoint x: 683, endPoint y: 194, distance: 7.5
click at [441, 199] on div "Question settings Question type* Single choice correct Number of options* 2 3 4…" at bounding box center [762, 226] width 345 height 452
click at [441, 188] on input "text" at bounding box center [711, 185] width 162 height 10
click at [441, 232] on li "Types of Questions on RC" at bounding box center [701, 235] width 188 height 20
type input "Types of Questions on RC"
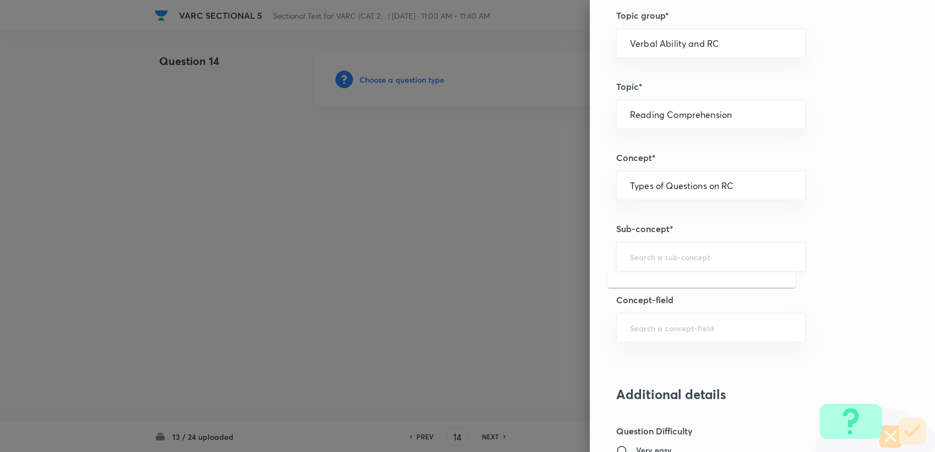
click at [441, 251] on input "text" at bounding box center [711, 256] width 162 height 10
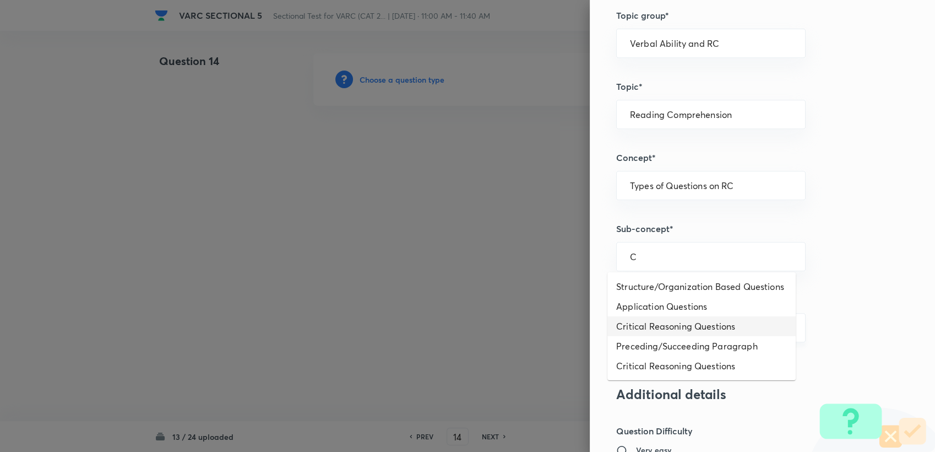
click at [441, 324] on li "Critical Reasoning Questions" at bounding box center [701, 326] width 188 height 20
type input "Critical Reasoning Questions"
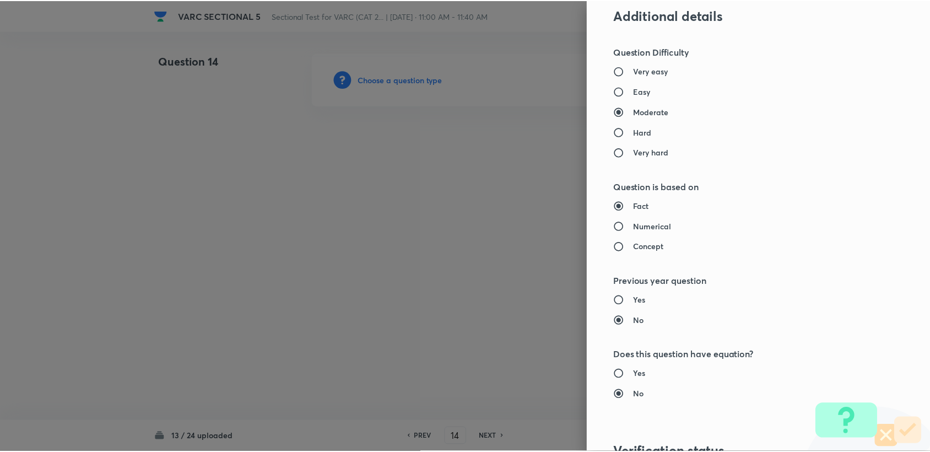
scroll to position [1049, 0]
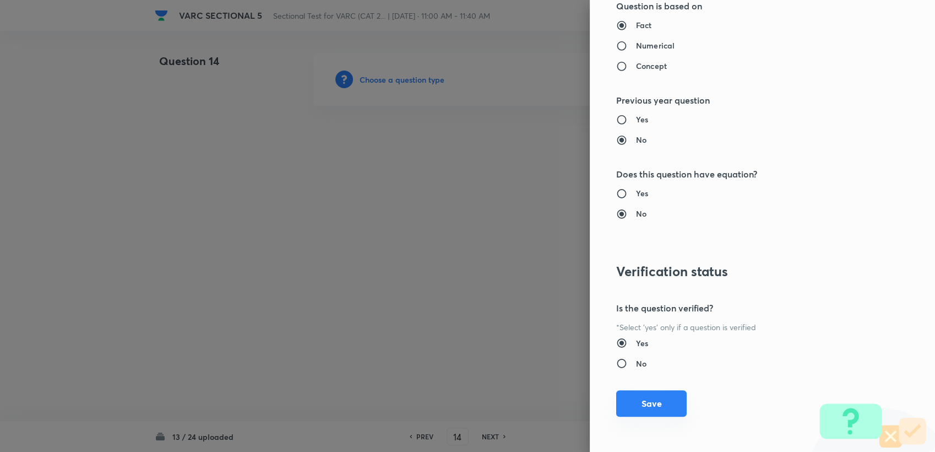
click at [441, 404] on button "Save" at bounding box center [651, 403] width 70 height 26
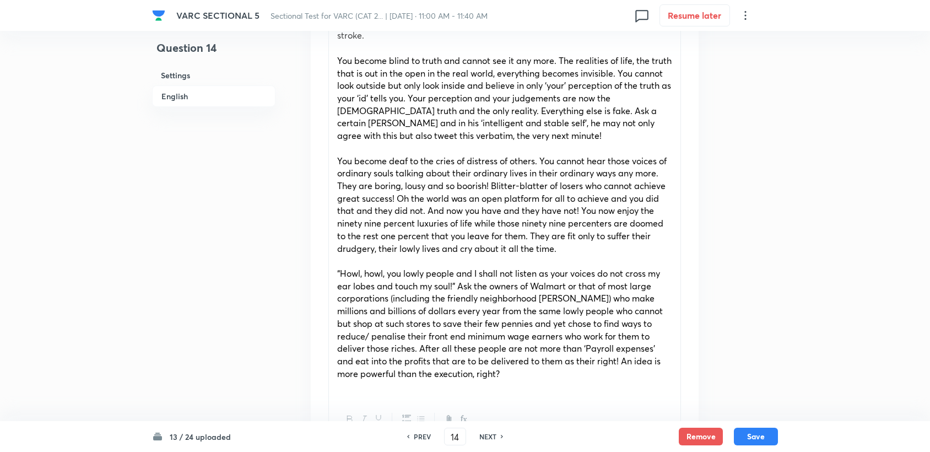
scroll to position [795, 0]
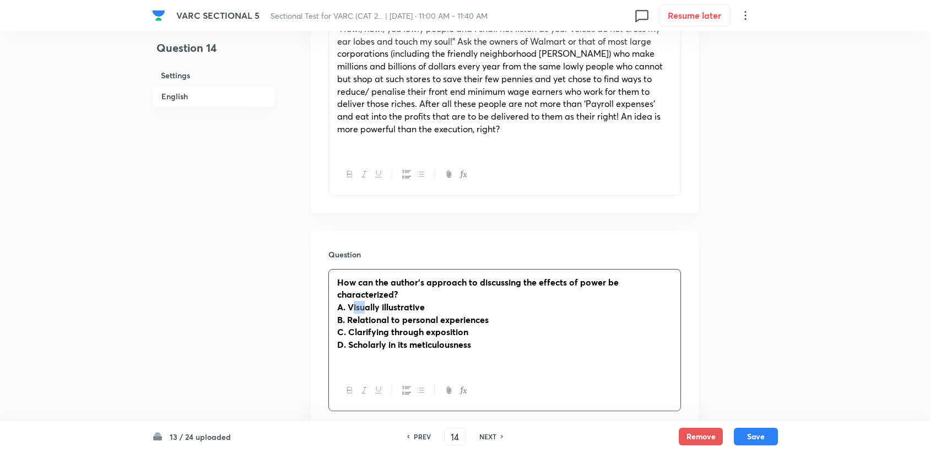
drag, startPoint x: 355, startPoint y: 293, endPoint x: 363, endPoint y: 293, distance: 8.8
click at [363, 301] on strong "A. Visually illustrative" at bounding box center [381, 307] width 88 height 12
click at [345, 301] on strong "A. Visually illustrative" at bounding box center [381, 307] width 88 height 12
drag, startPoint x: 349, startPoint y: 294, endPoint x: 448, endPoint y: 300, distance: 99.8
click at [441, 300] on div "How can the author's approach to discussing the effects of power be characteriz…" at bounding box center [504, 319] width 351 height 101
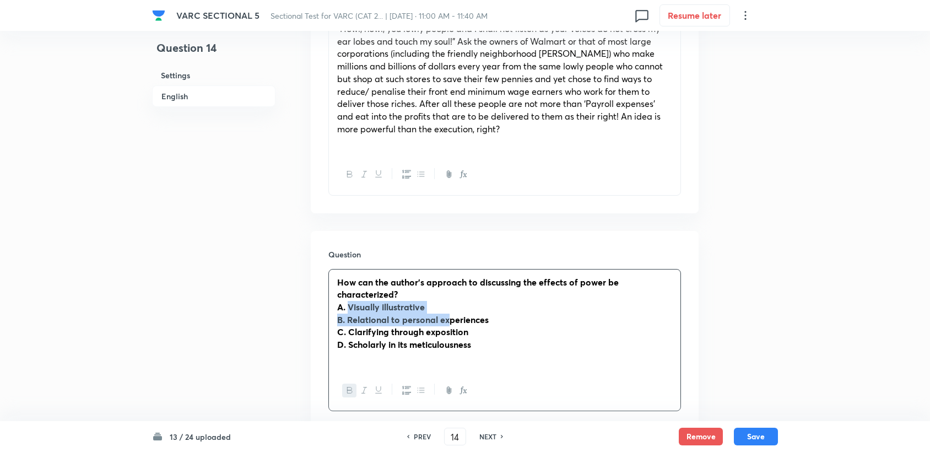
click at [435, 301] on p "A. Visually illustrative" at bounding box center [504, 307] width 335 height 13
drag, startPoint x: 431, startPoint y: 295, endPoint x: 348, endPoint y: 291, distance: 83.2
click at [348, 301] on p "A. Visually illustrative" at bounding box center [504, 307] width 335 height 13
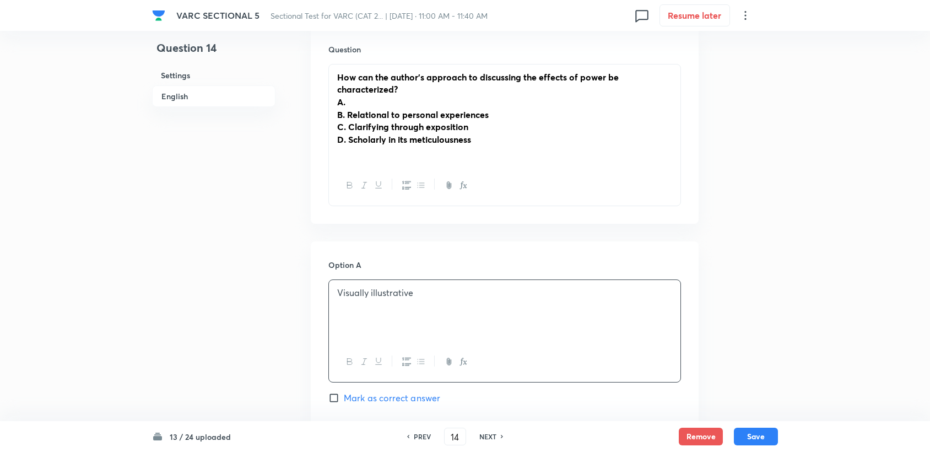
scroll to position [918, 0]
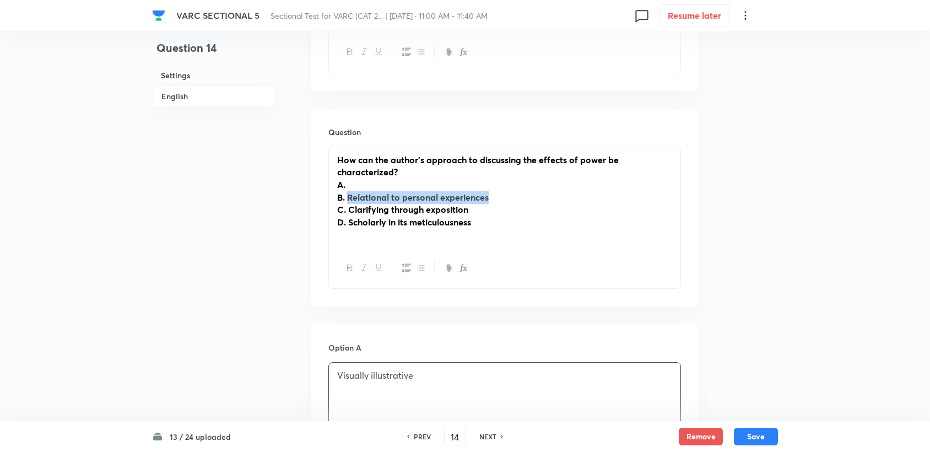
drag, startPoint x: 346, startPoint y: 184, endPoint x: 497, endPoint y: 189, distance: 150.4
click at [441, 189] on div "How can the author's approach to discussing the effects of power be characteriz…" at bounding box center [504, 197] width 351 height 101
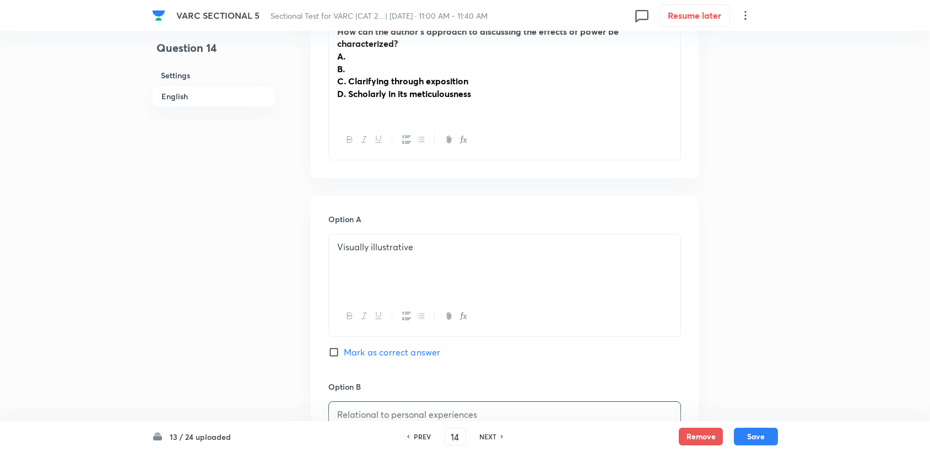
scroll to position [856, 0]
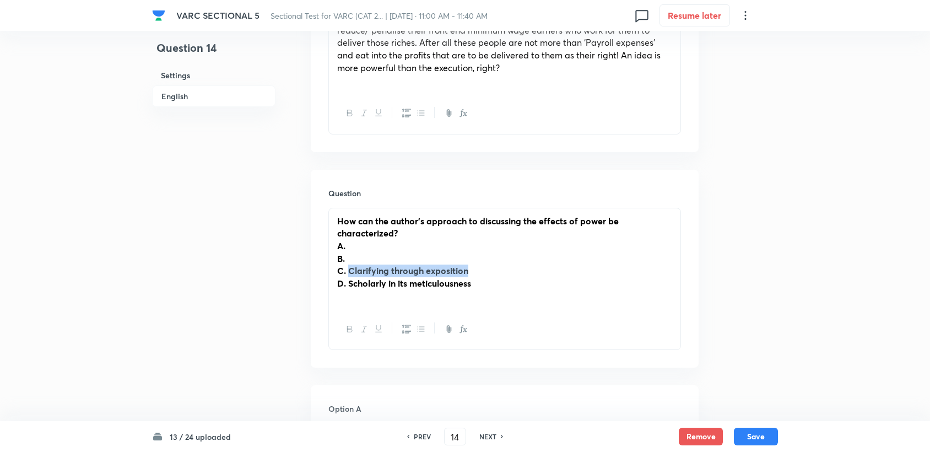
drag, startPoint x: 349, startPoint y: 258, endPoint x: 484, endPoint y: 256, distance: 135.5
click at [441, 264] on p "C. Clarifying through exposition" at bounding box center [504, 270] width 335 height 13
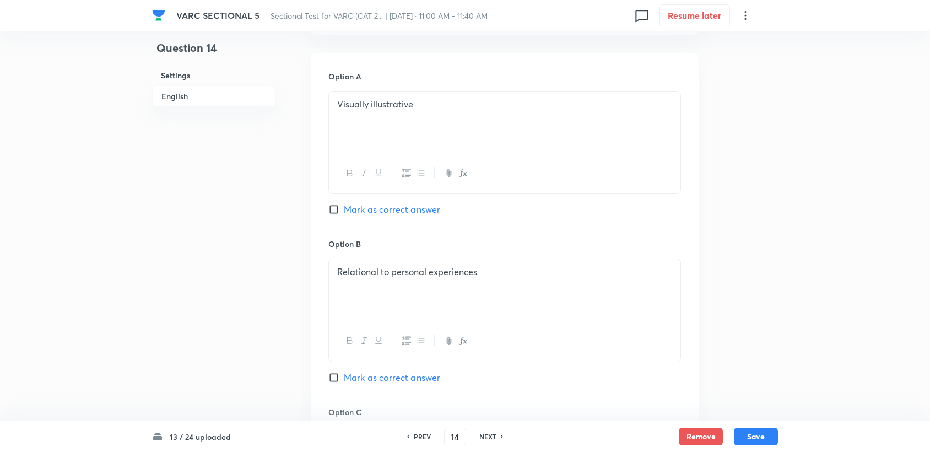
scroll to position [1224, 0]
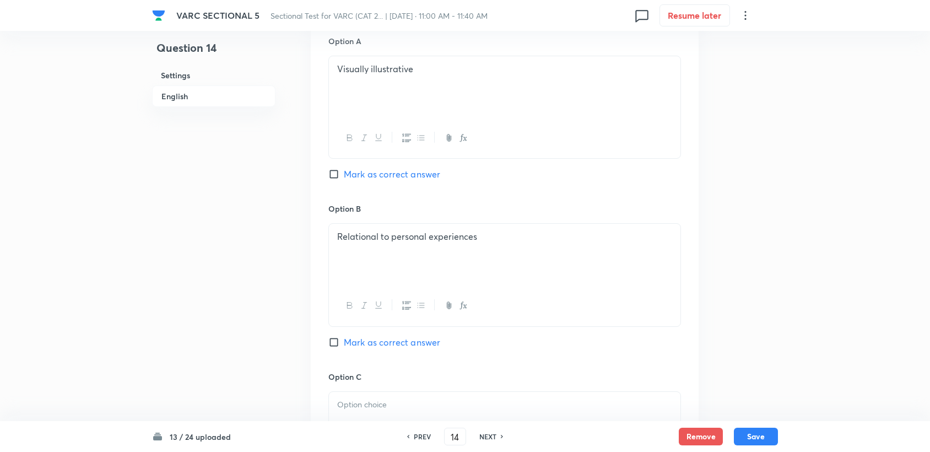
drag, startPoint x: 385, startPoint y: 373, endPoint x: 374, endPoint y: 381, distance: 13.4
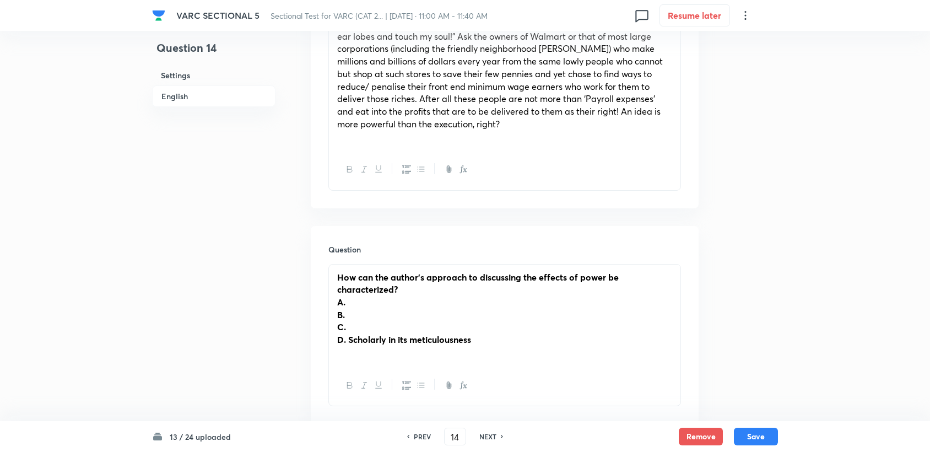
scroll to position [795, 0]
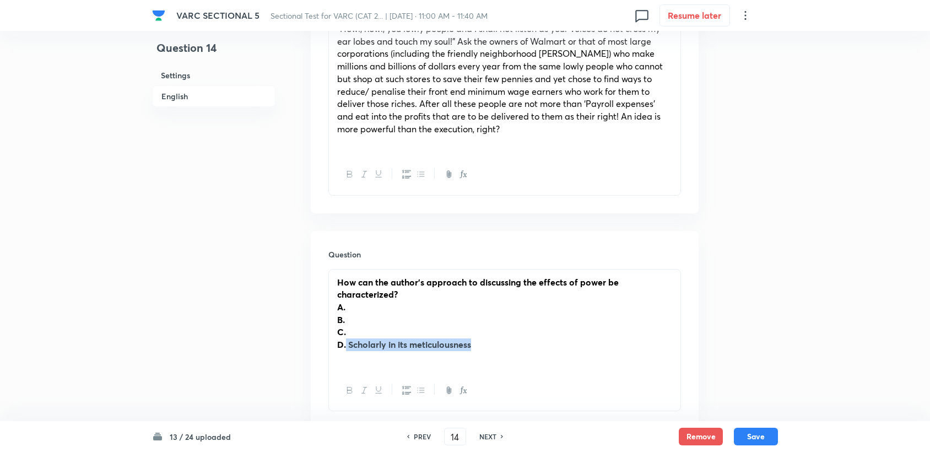
drag, startPoint x: 346, startPoint y: 333, endPoint x: 495, endPoint y: 335, distance: 148.7
click at [441, 338] on p "D. Scholarly in its meticulousness" at bounding box center [504, 344] width 335 height 13
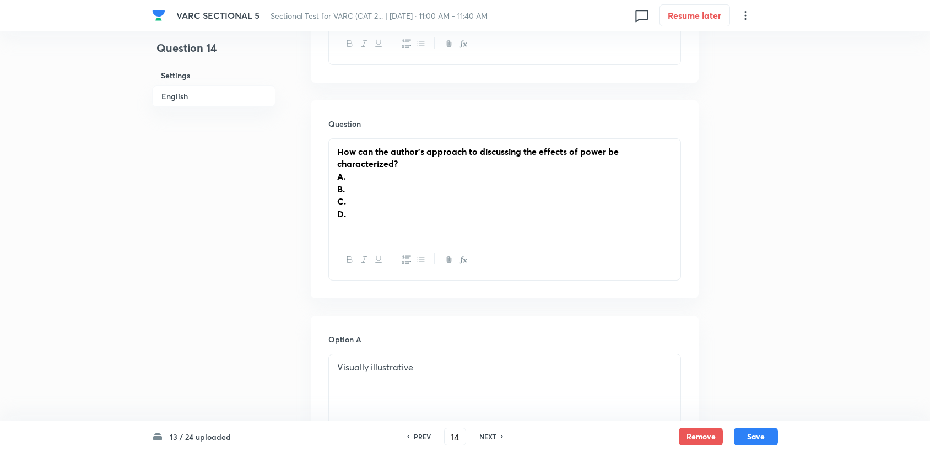
scroll to position [918, 0]
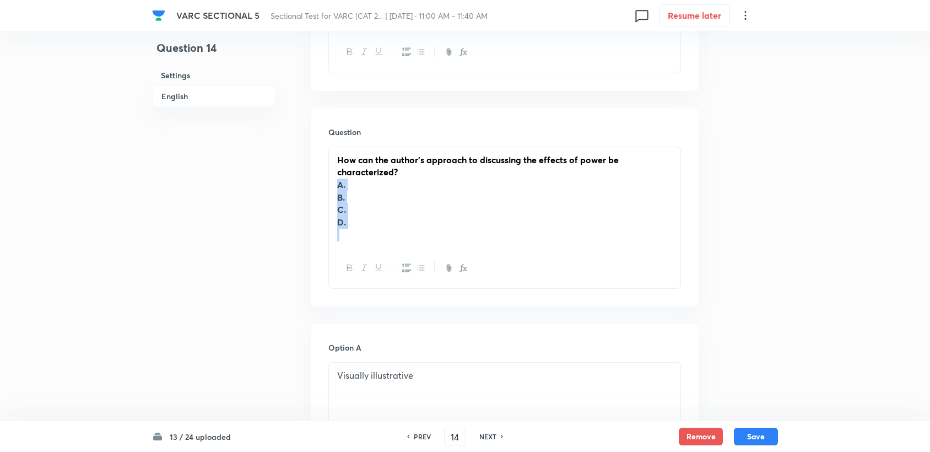
drag, startPoint x: 333, startPoint y: 174, endPoint x: 356, endPoint y: 232, distance: 62.3
click at [356, 232] on div "How can the author's approach to discussing the effects of power be characteriz…" at bounding box center [504, 197] width 351 height 101
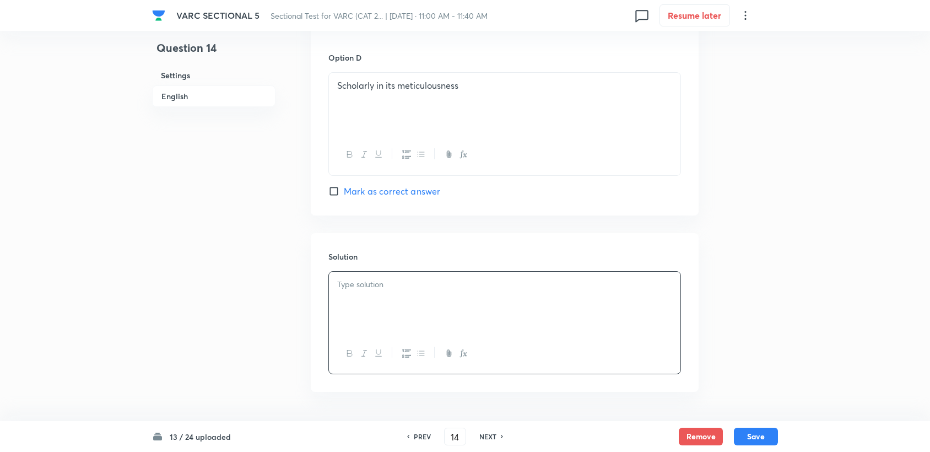
scroll to position [1693, 0]
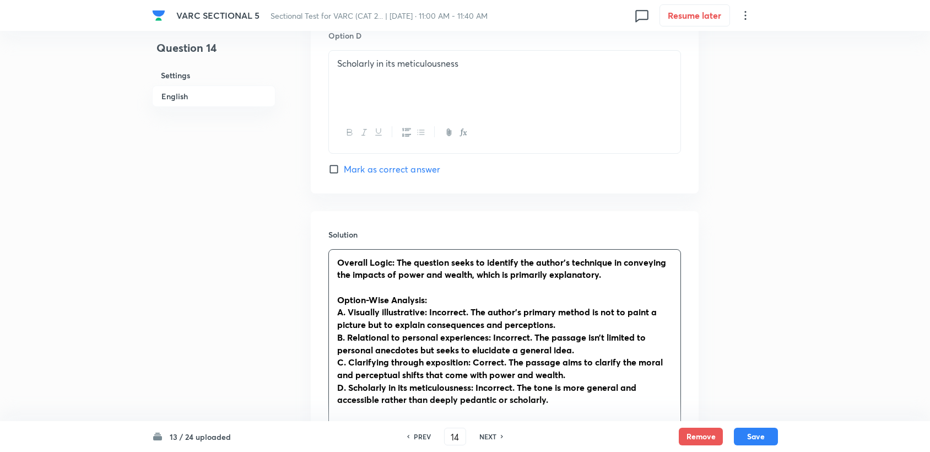
drag, startPoint x: 323, startPoint y: 240, endPoint x: 484, endPoint y: 340, distance: 188.7
click at [441, 340] on div "Solution Overall Logic: The question seeks to identify the author's technique i…" at bounding box center [505, 341] width 388 height 260
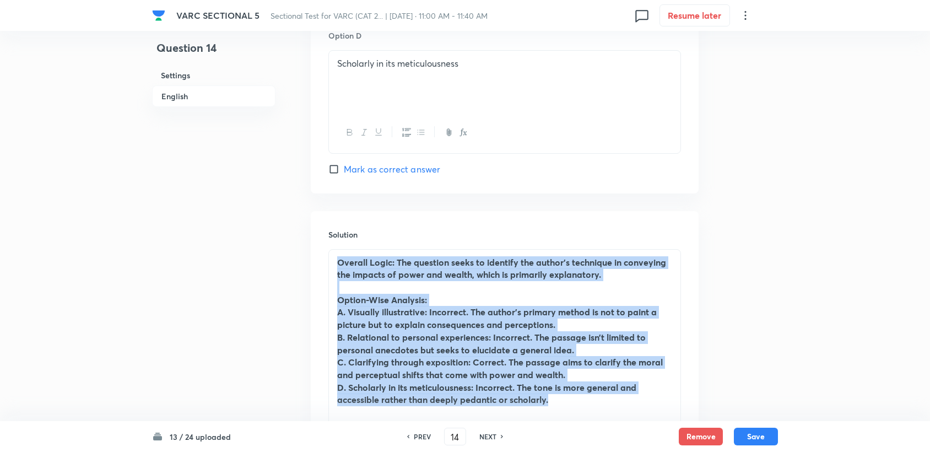
drag, startPoint x: 560, startPoint y: 386, endPoint x: 307, endPoint y: 214, distance: 305.3
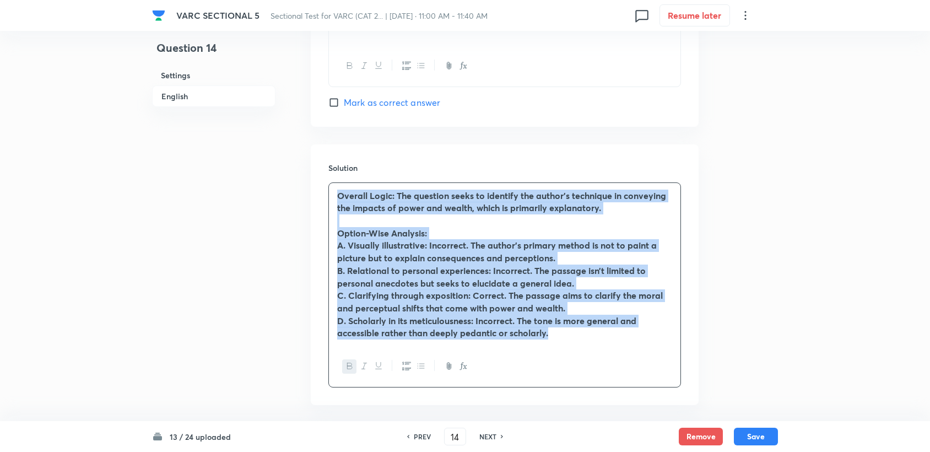
scroll to position [1795, 0]
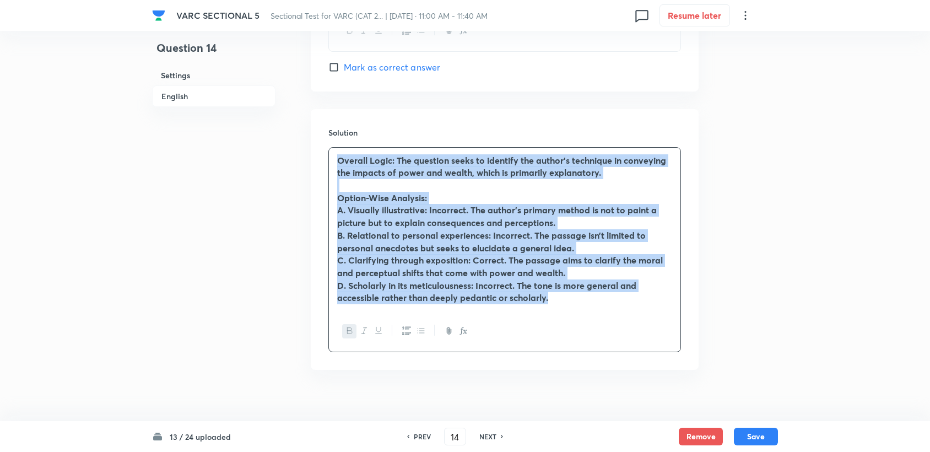
click at [342, 324] on button "button" at bounding box center [349, 331] width 14 height 14
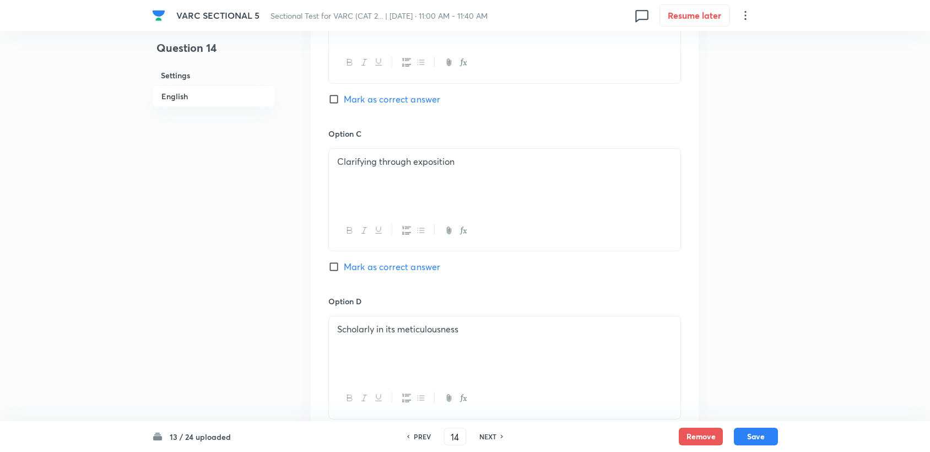
click at [381, 260] on span "Mark as correct answer" at bounding box center [392, 266] width 96 height 13
click at [344, 261] on input "Mark as correct answer" at bounding box center [335, 266] width 15 height 11
checkbox input "true"
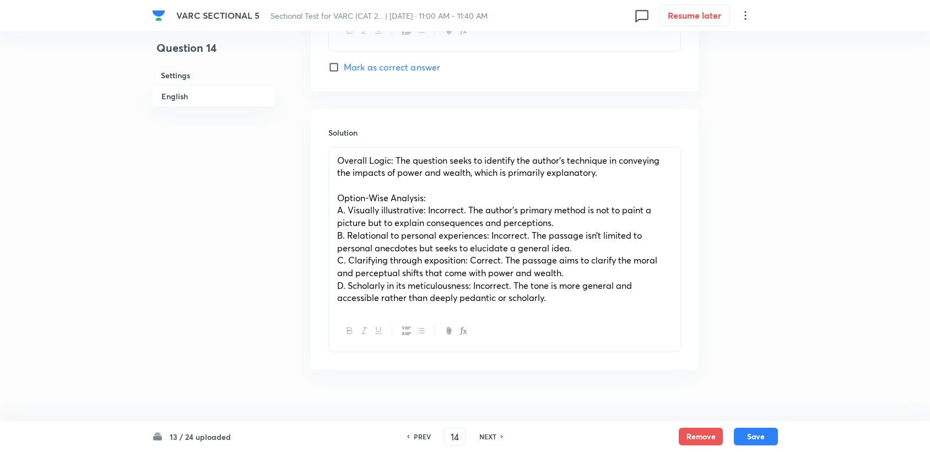
drag, startPoint x: 774, startPoint y: 444, endPoint x: 755, endPoint y: 446, distance: 18.8
click at [441, 404] on button "Save" at bounding box center [756, 436] width 44 height 18
type input "15"
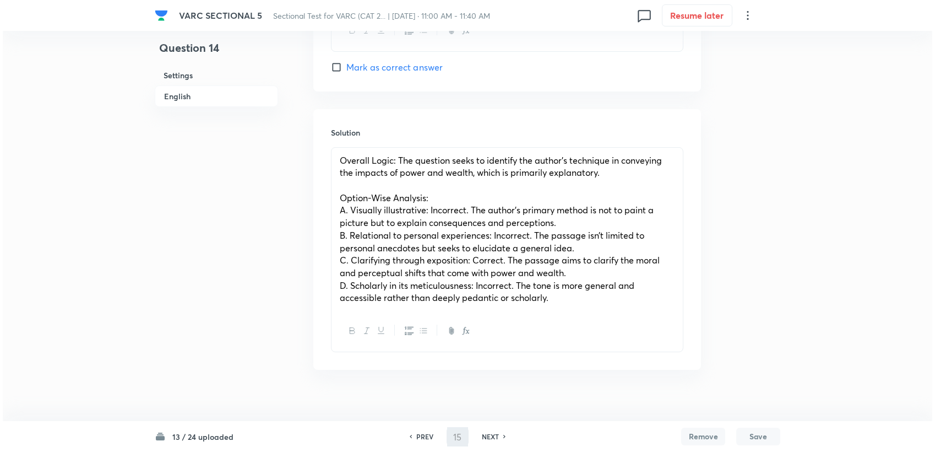
scroll to position [0, 0]
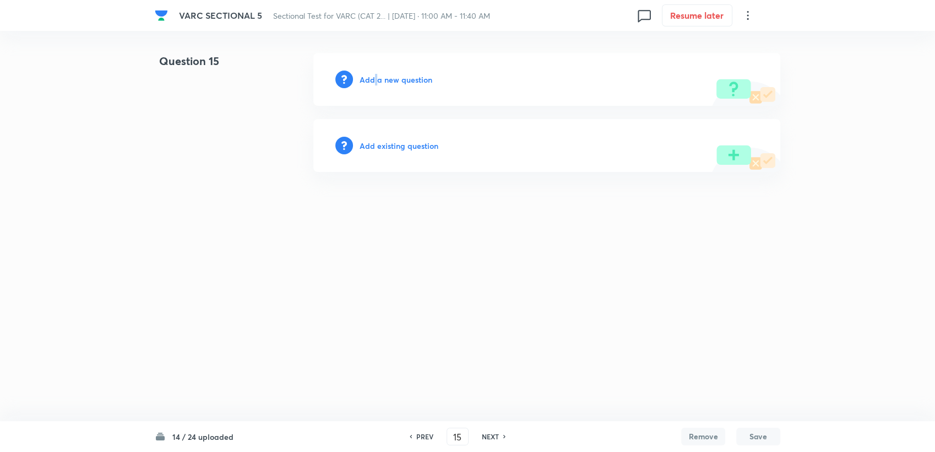
click at [379, 83] on div "Add a new question" at bounding box center [546, 79] width 467 height 53
click at [379, 83] on h6 "Add a new question" at bounding box center [396, 80] width 73 height 12
click at [379, 83] on h6 "Choose a question type" at bounding box center [402, 80] width 85 height 12
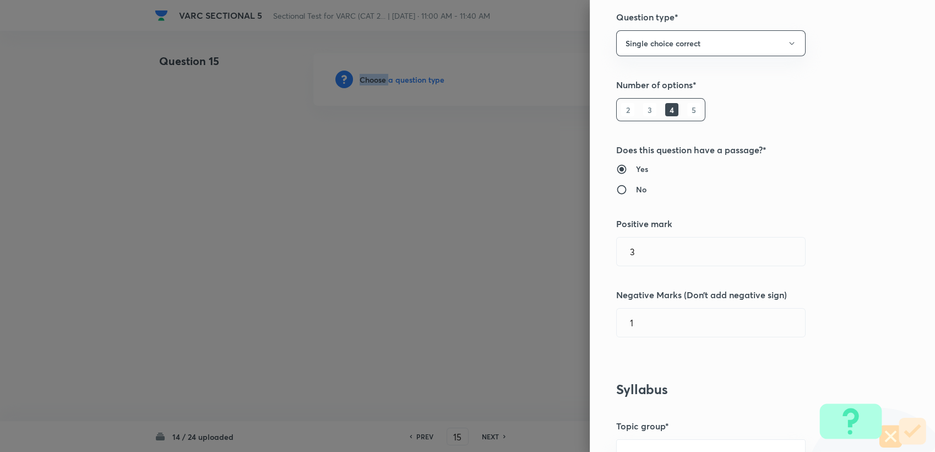
scroll to position [183, 0]
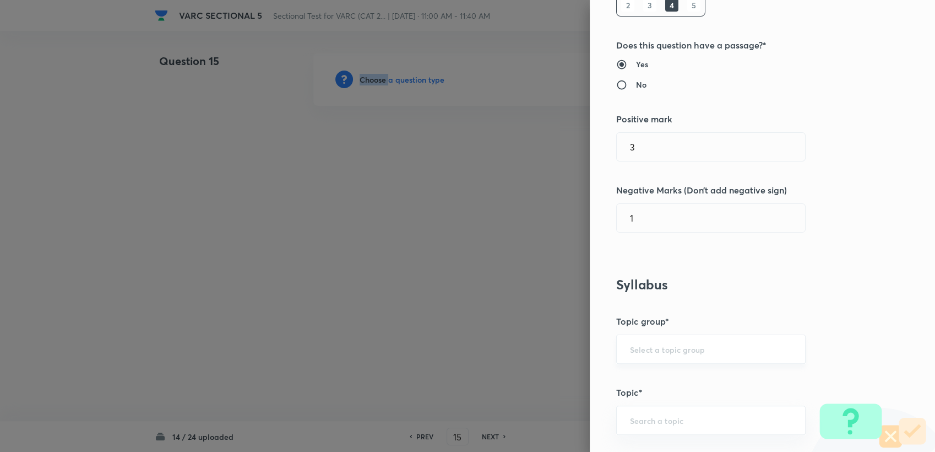
click at [441, 356] on div "​" at bounding box center [710, 348] width 189 height 29
click at [441, 351] on input "text" at bounding box center [711, 349] width 162 height 10
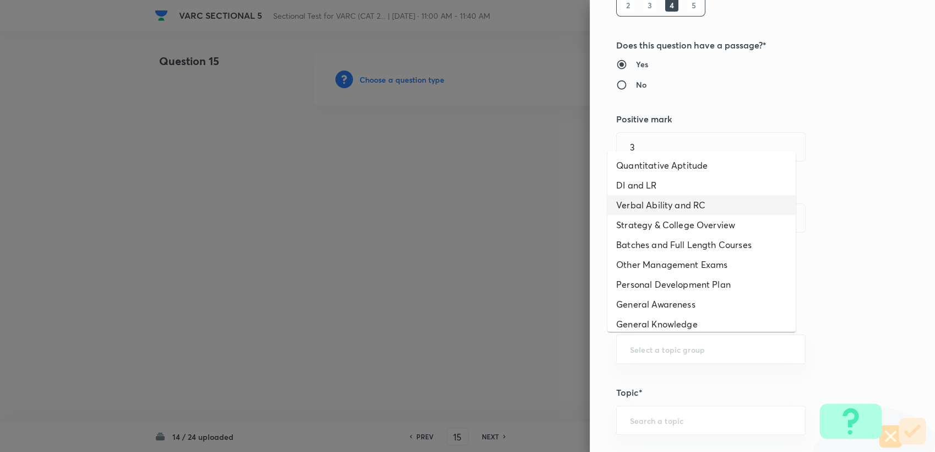
click at [441, 200] on li "Verbal Ability and RC" at bounding box center [701, 205] width 188 height 20
type input "Verbal Ability and RC"
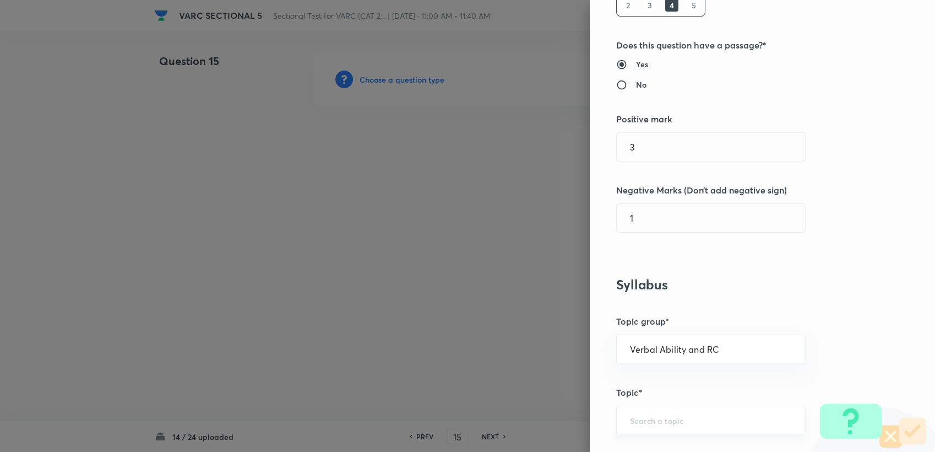
click at [441, 404] on div "​" at bounding box center [710, 419] width 189 height 29
click at [441, 395] on li "Reading Comprehension" at bounding box center [701, 388] width 188 height 20
type input "Reading Comprehension"
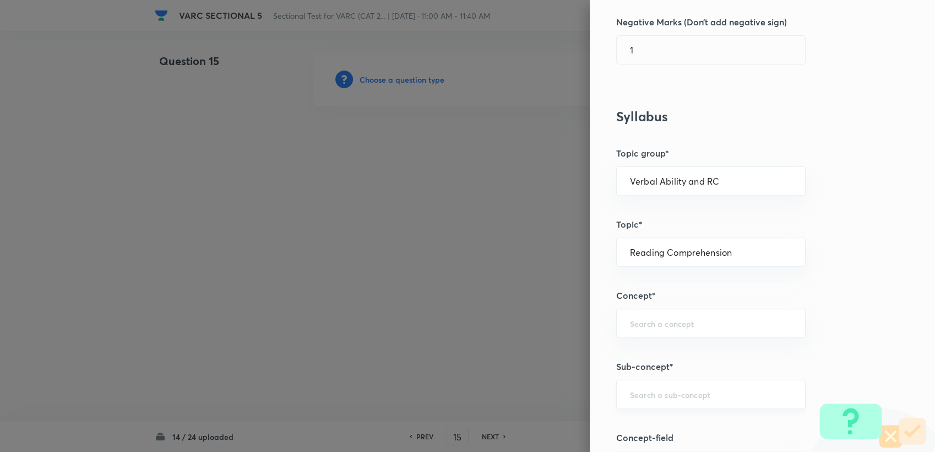
scroll to position [367, 0]
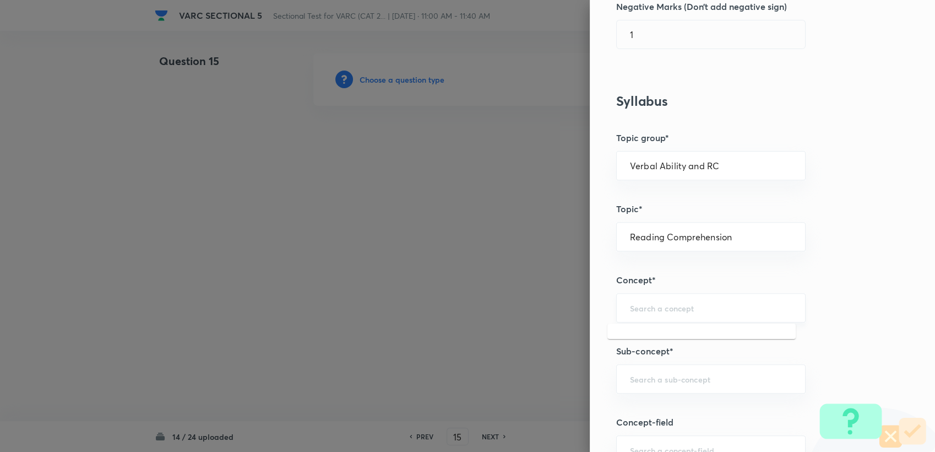
click at [441, 309] on input "text" at bounding box center [711, 307] width 162 height 10
click at [441, 357] on li "Types of Questions on RC" at bounding box center [701, 358] width 188 height 20
type input "Types of Questions on RC"
click at [441, 379] on input "text" at bounding box center [711, 378] width 162 height 10
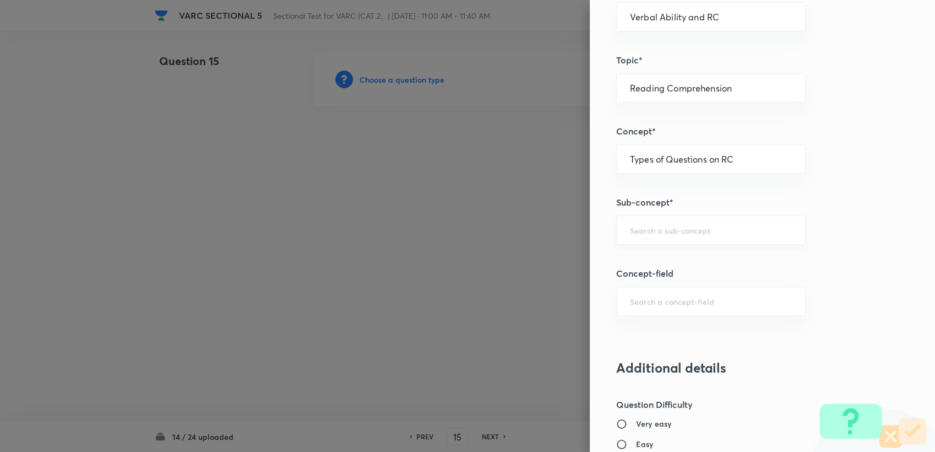
scroll to position [489, 0]
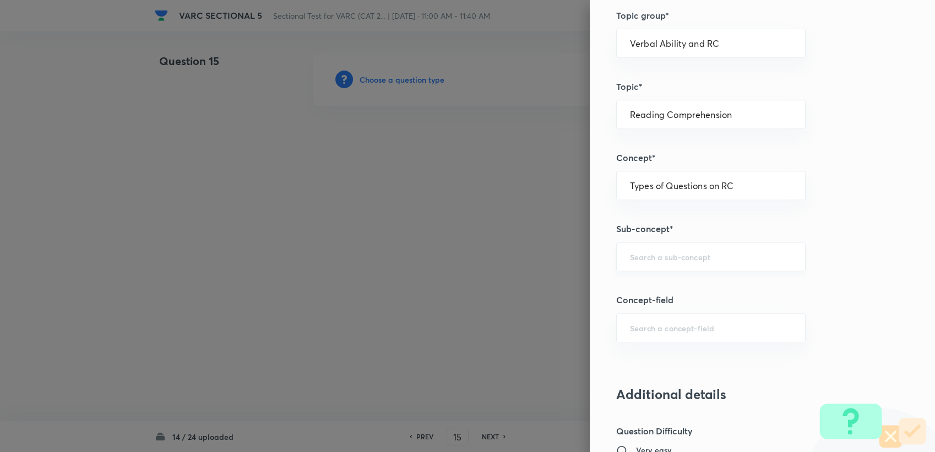
click at [441, 242] on div "​" at bounding box center [710, 256] width 189 height 29
click at [441, 288] on li "Critical Reasoning Questions" at bounding box center [701, 286] width 188 height 20
type input "Critical Reasoning Questions"
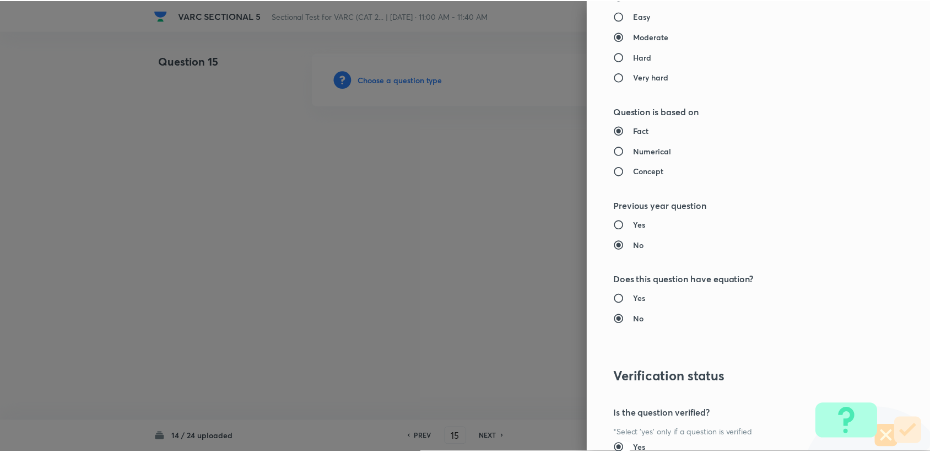
scroll to position [1049, 0]
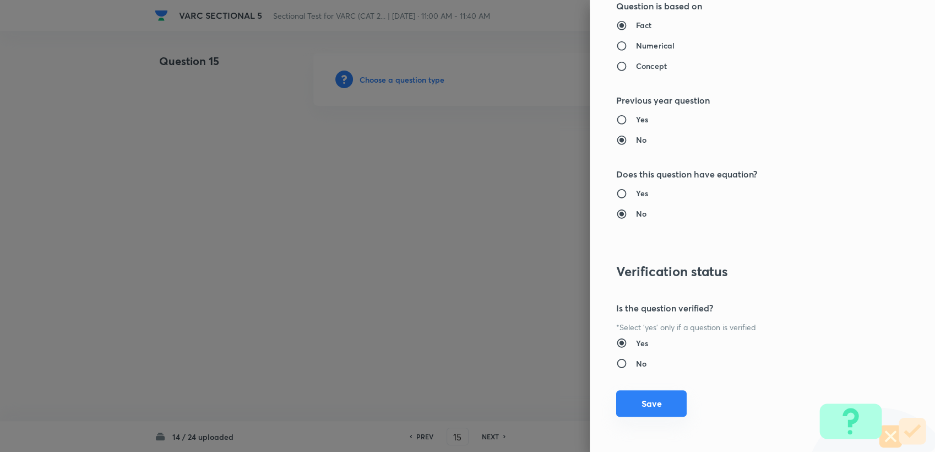
click at [441, 395] on button "Save" at bounding box center [651, 403] width 70 height 26
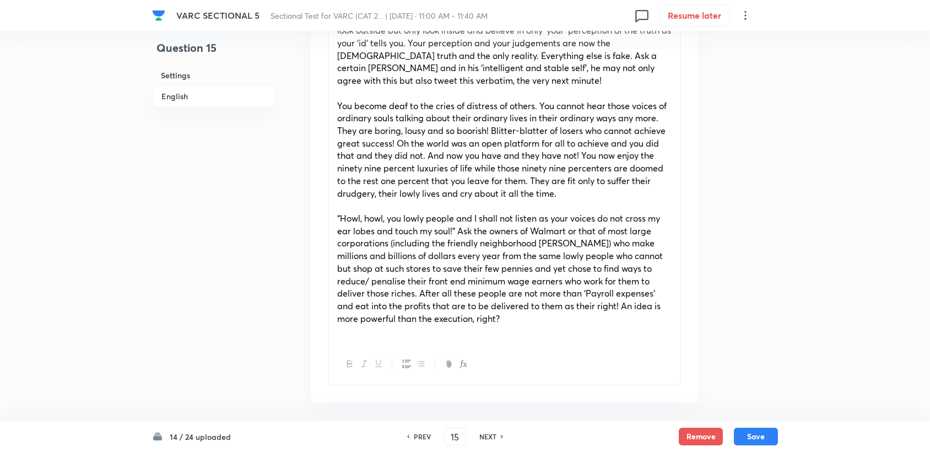
scroll to position [795, 0]
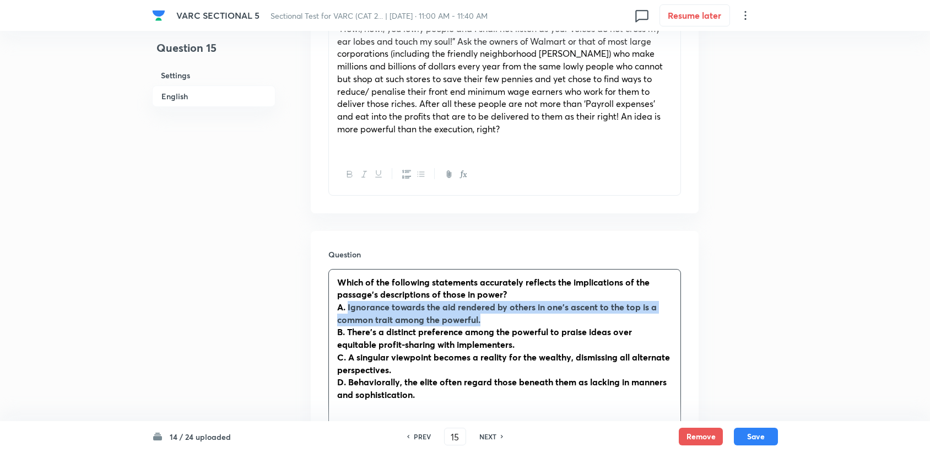
drag, startPoint x: 348, startPoint y: 297, endPoint x: 504, endPoint y: 306, distance: 156.7
click at [441, 306] on p "A. Ignorance towards the aid rendered by others in one's ascent to the top is a…" at bounding box center [504, 313] width 335 height 25
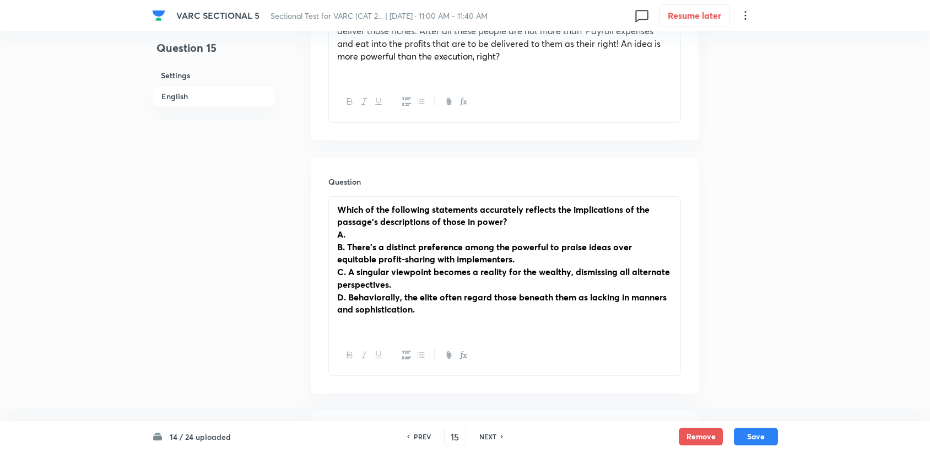
scroll to position [856, 0]
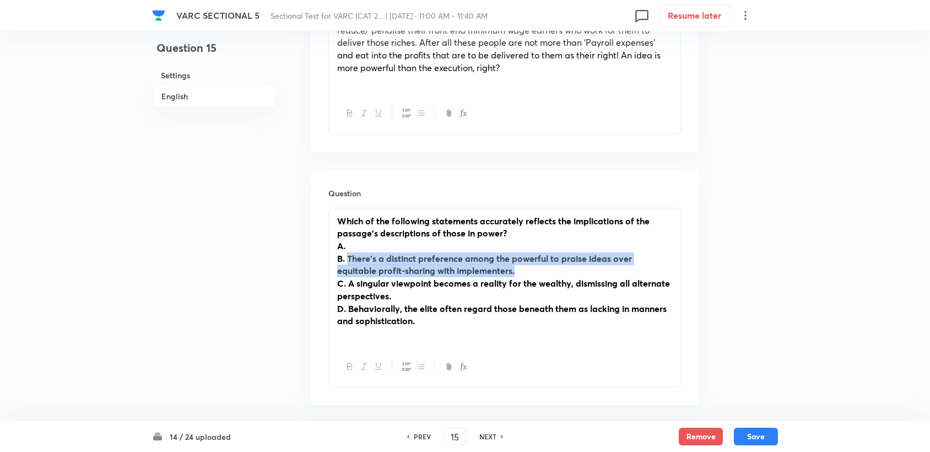
drag, startPoint x: 348, startPoint y: 244, endPoint x: 499, endPoint y: 254, distance: 151.2
click at [441, 254] on p "B. There's a distinct preference among the powerful to praise ideas over equita…" at bounding box center [504, 264] width 335 height 25
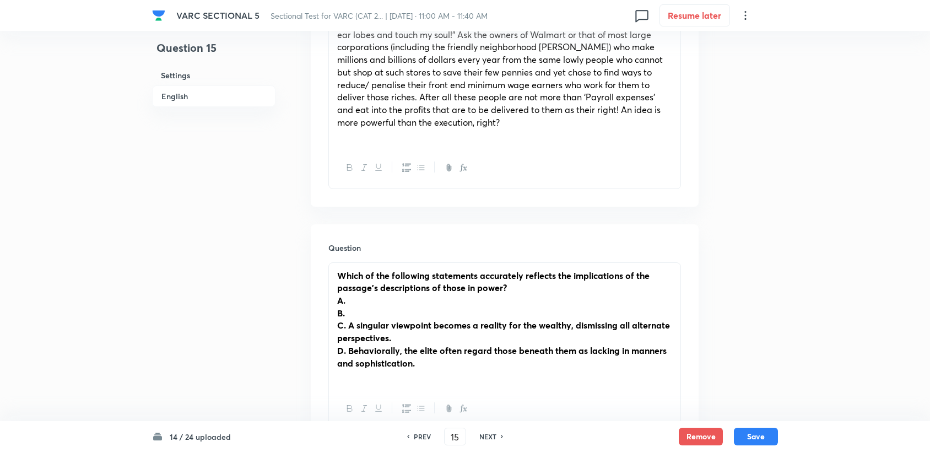
scroll to position [795, 0]
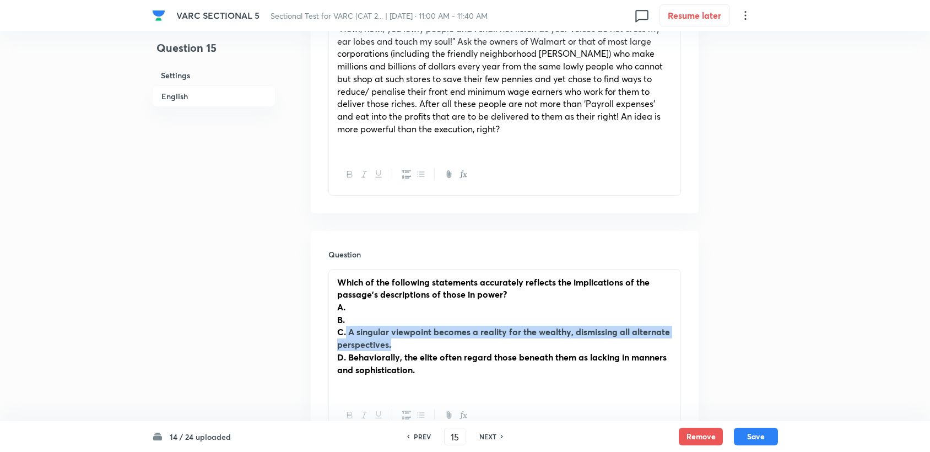
drag, startPoint x: 345, startPoint y: 318, endPoint x: 416, endPoint y: 333, distance: 72.6
click at [416, 333] on p "C. A singular viewpoint becomes a reality for the wealthy, dismissing all alter…" at bounding box center [504, 337] width 335 height 25
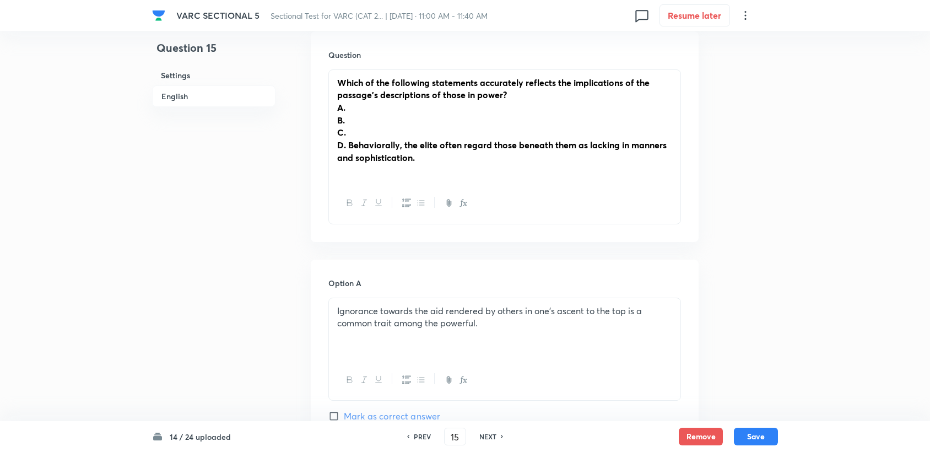
scroll to position [979, 0]
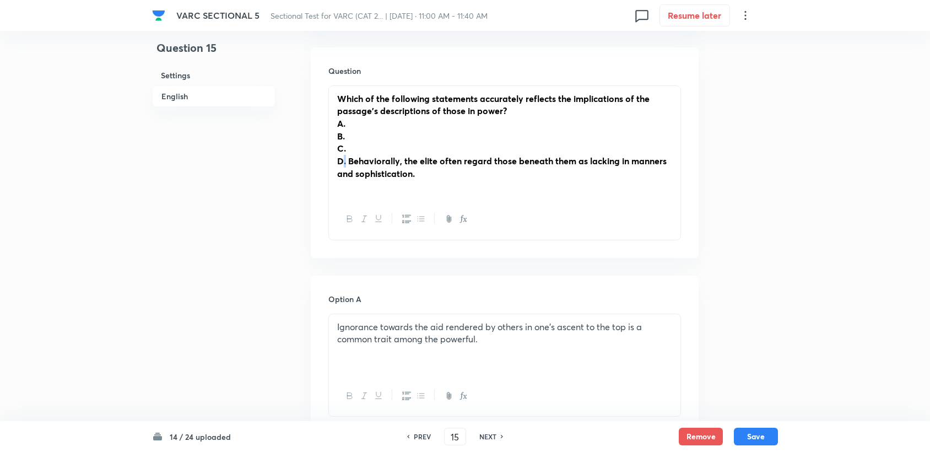
click at [345, 155] on strong "D. Behaviorally, the elite often regard those beneath them as lacking in manner…" at bounding box center [501, 167] width 329 height 24
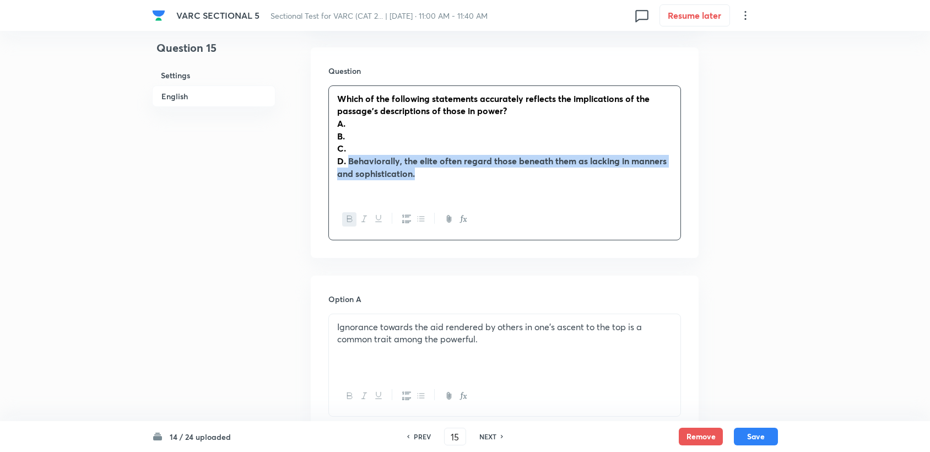
drag, startPoint x: 349, startPoint y: 150, endPoint x: 421, endPoint y: 165, distance: 74.3
click at [421, 165] on p "D. Behaviorally, the elite often regard those beneath them as lacking in manner…" at bounding box center [504, 167] width 335 height 25
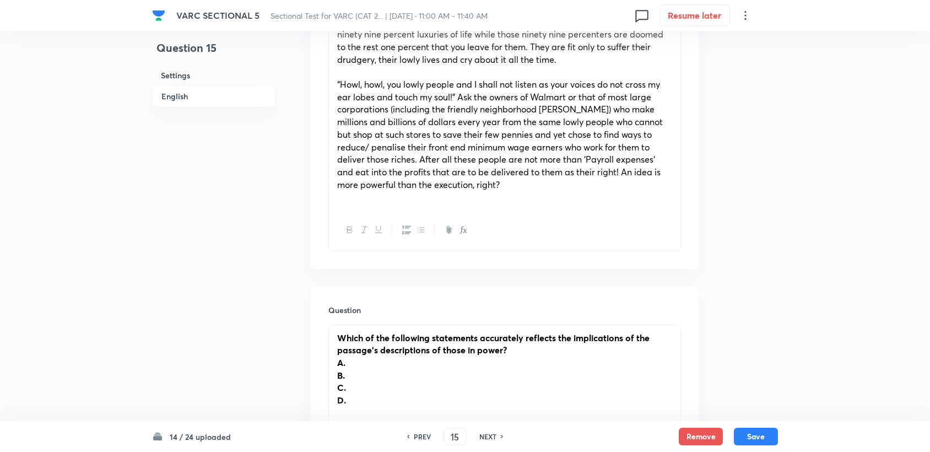
scroll to position [734, 0]
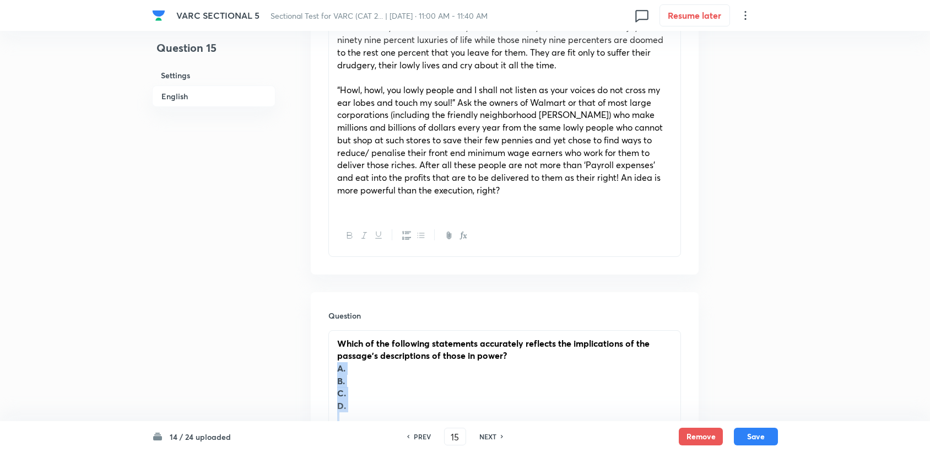
drag, startPoint x: 330, startPoint y: 351, endPoint x: 352, endPoint y: 400, distance: 54.0
click at [352, 400] on div "Which of the following statements accurately reflects the implications of the p…" at bounding box center [504, 380] width 351 height 101
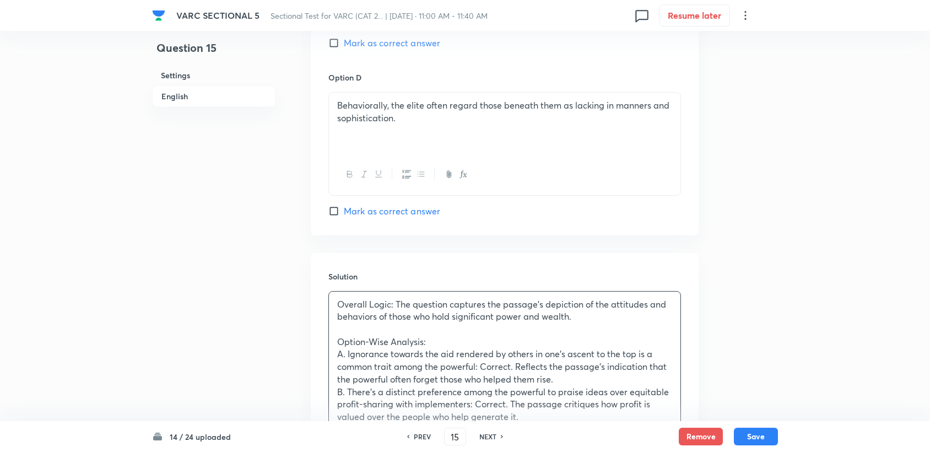
scroll to position [1652, 0]
click at [357, 203] on span "Mark as correct answer" at bounding box center [392, 209] width 96 height 13
click at [344, 204] on input "Mark as correct answer" at bounding box center [335, 209] width 15 height 11
checkbox input "true"
click at [441, 404] on button "Save" at bounding box center [756, 435] width 44 height 18
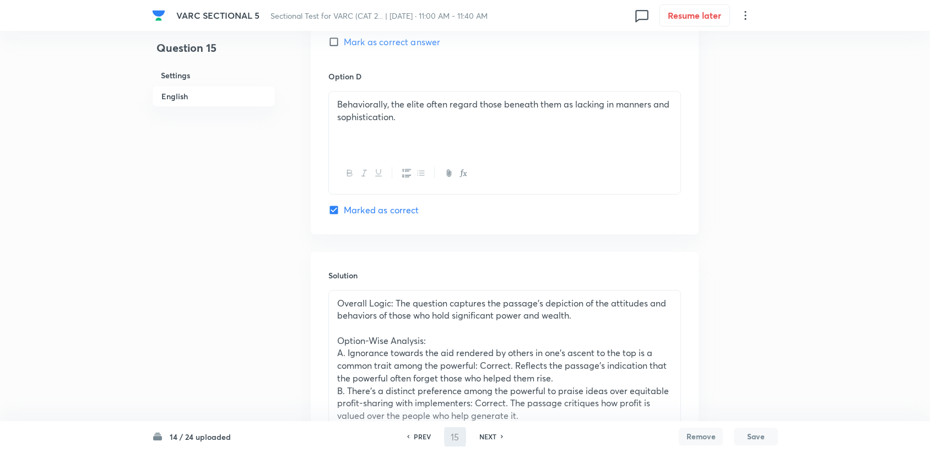
type input "16"
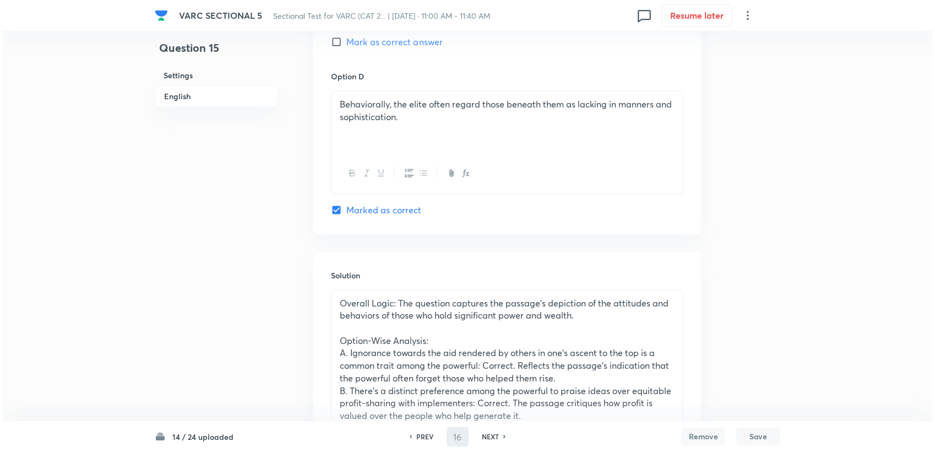
scroll to position [0, 0]
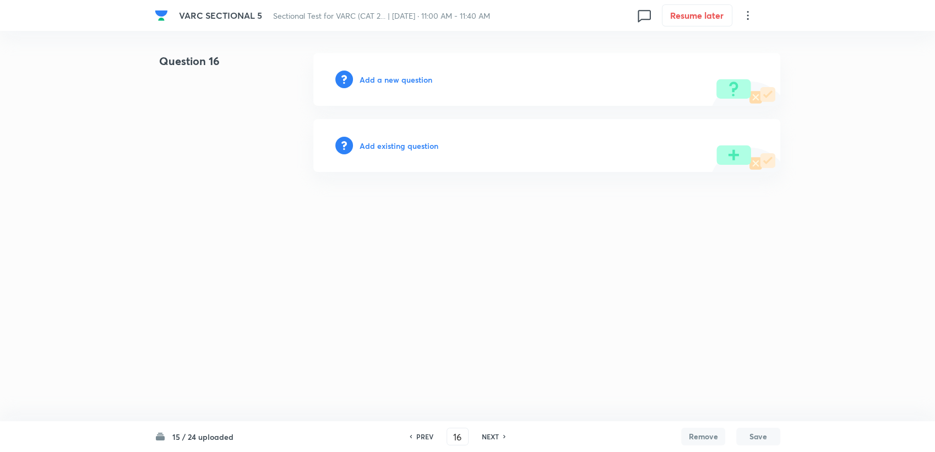
click at [383, 72] on div "Add a new question" at bounding box center [546, 79] width 467 height 53
click at [387, 85] on div "Add a new question" at bounding box center [546, 79] width 467 height 53
click at [388, 85] on div "Add a new question" at bounding box center [546, 79] width 467 height 53
click at [388, 84] on h6 "Add a new question" at bounding box center [396, 80] width 73 height 12
click at [420, 86] on div "Choose a question type" at bounding box center [546, 79] width 467 height 53
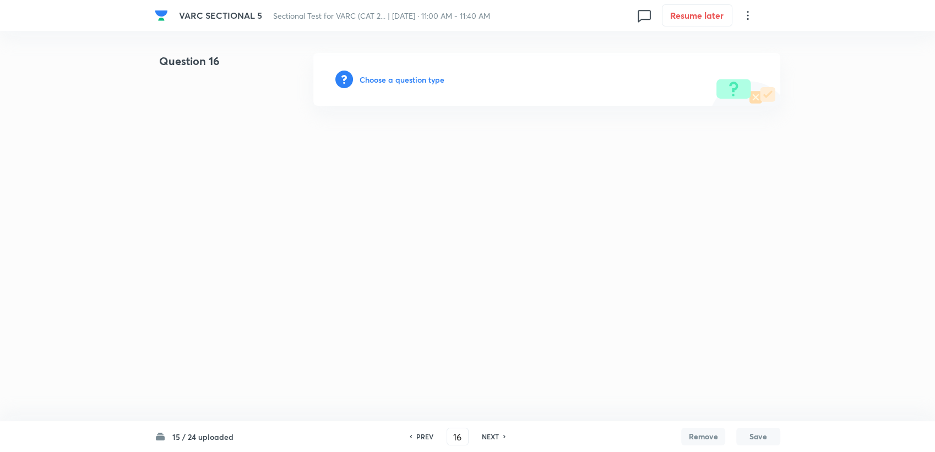
click at [417, 82] on h6 "Choose a question type" at bounding box center [402, 80] width 85 height 12
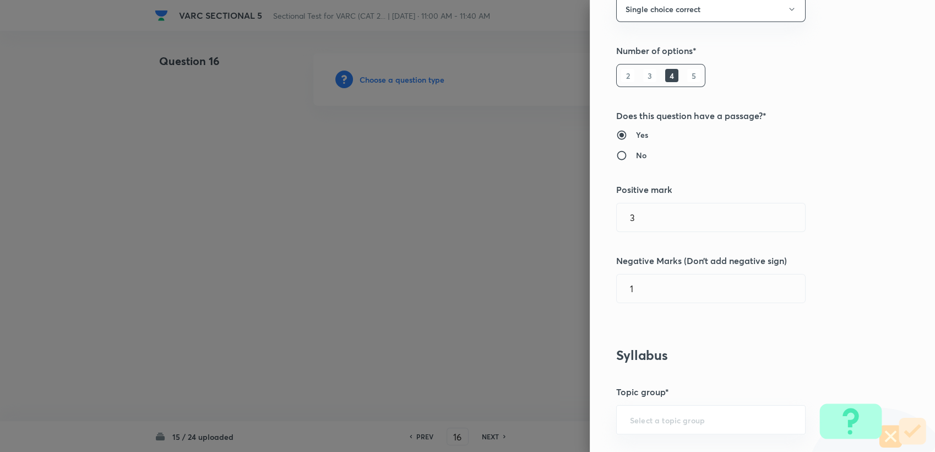
scroll to position [245, 0]
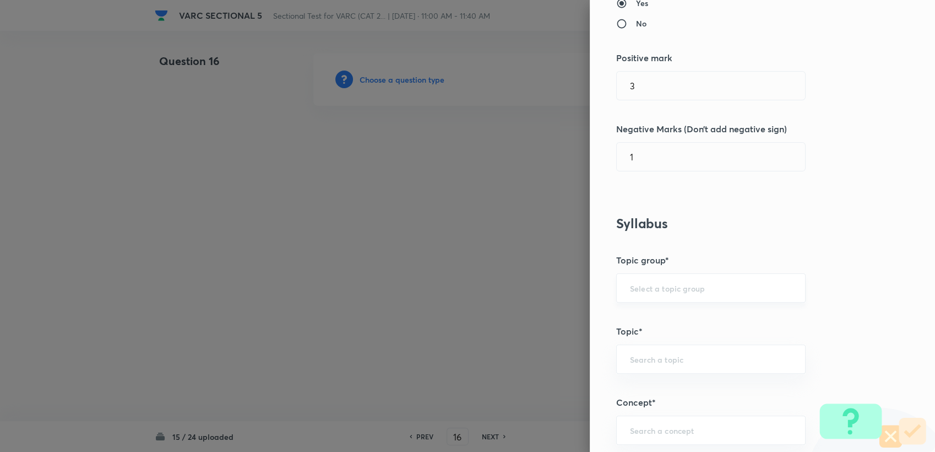
click at [441, 294] on div "​" at bounding box center [710, 287] width 189 height 29
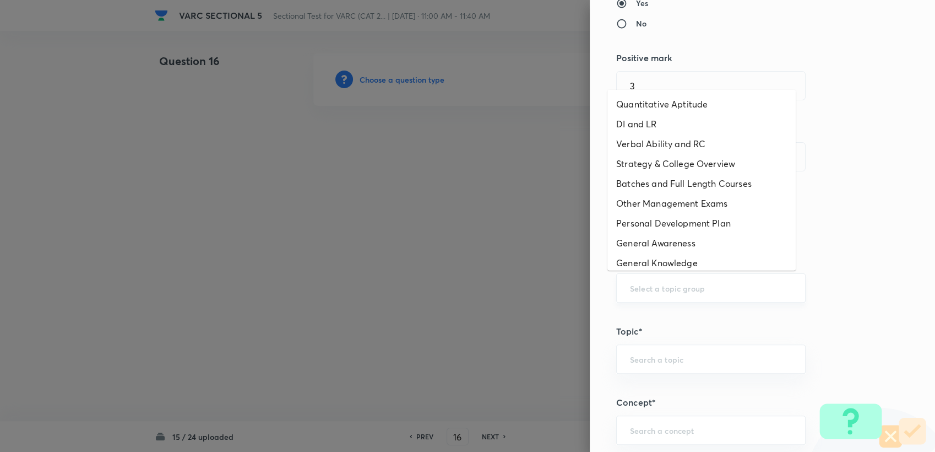
click at [441, 283] on input "text" at bounding box center [711, 288] width 162 height 10
drag, startPoint x: 658, startPoint y: 144, endPoint x: 678, endPoint y: 264, distance: 122.2
click at [441, 145] on li "Verbal Ability and RC" at bounding box center [701, 144] width 188 height 20
type input "Verbal Ability and RC"
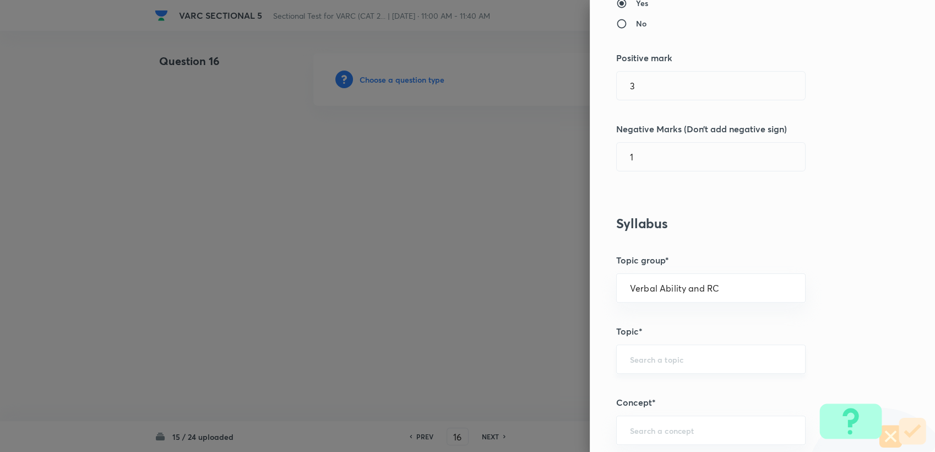
click at [441, 345] on div "​" at bounding box center [710, 358] width 189 height 29
click at [441, 381] on li "Reading Comprehension" at bounding box center [701, 389] width 188 height 20
type input "Reading Comprehension"
drag, startPoint x: 661, startPoint y: 404, endPoint x: 658, endPoint y: 411, distance: 8.4
click at [441, 404] on h5 "Concept*" at bounding box center [744, 401] width 256 height 13
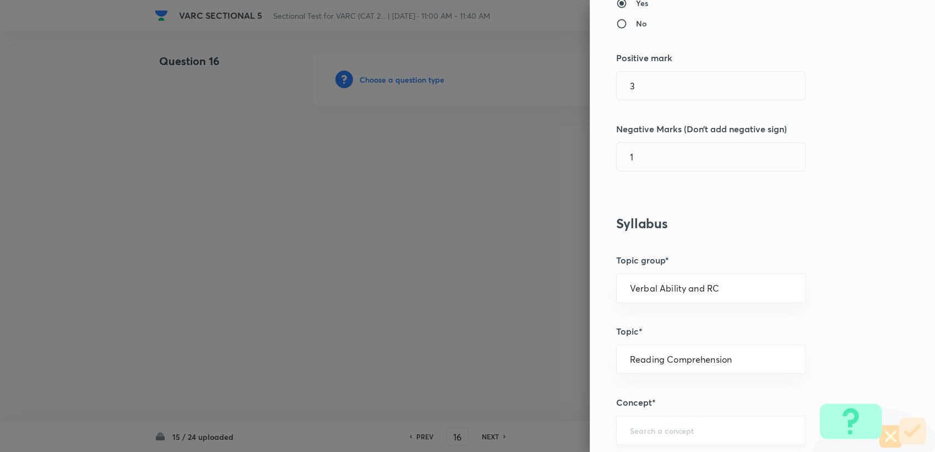
click at [441, 404] on input "text" at bounding box center [711, 430] width 162 height 10
click at [441, 400] on li "Types of Questions on RC" at bounding box center [701, 398] width 188 height 20
type input "Types of Questions on RC"
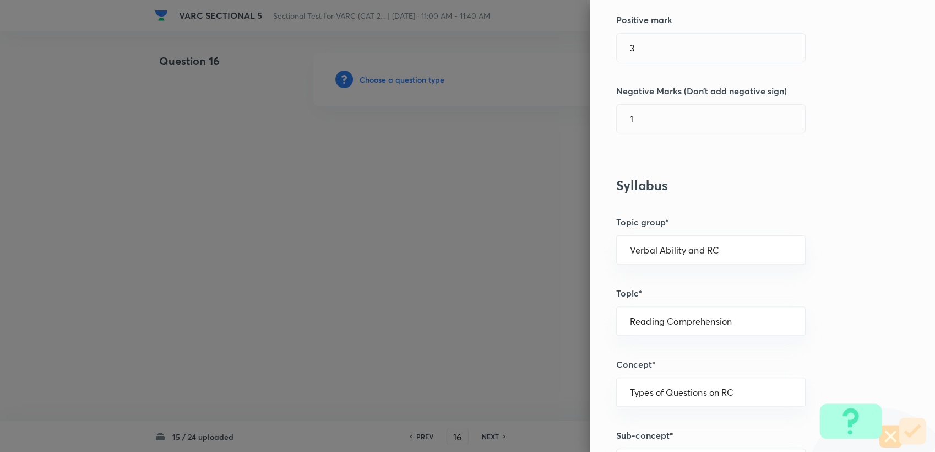
scroll to position [428, 0]
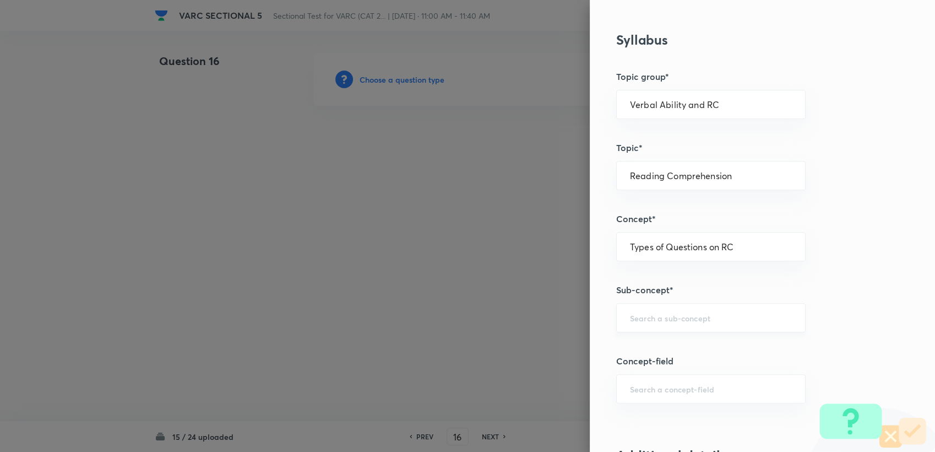
click at [441, 329] on div "Question settings Question type* Single choice correct Number of options* 2 3 4…" at bounding box center [762, 226] width 345 height 452
drag, startPoint x: 661, startPoint y: 328, endPoint x: 659, endPoint y: 322, distance: 7.0
click at [441, 322] on div "​" at bounding box center [710, 317] width 189 height 29
click at [441, 344] on li "Critical Reasoning Questions" at bounding box center [701, 348] width 188 height 20
type input "Critical Reasoning Questions"
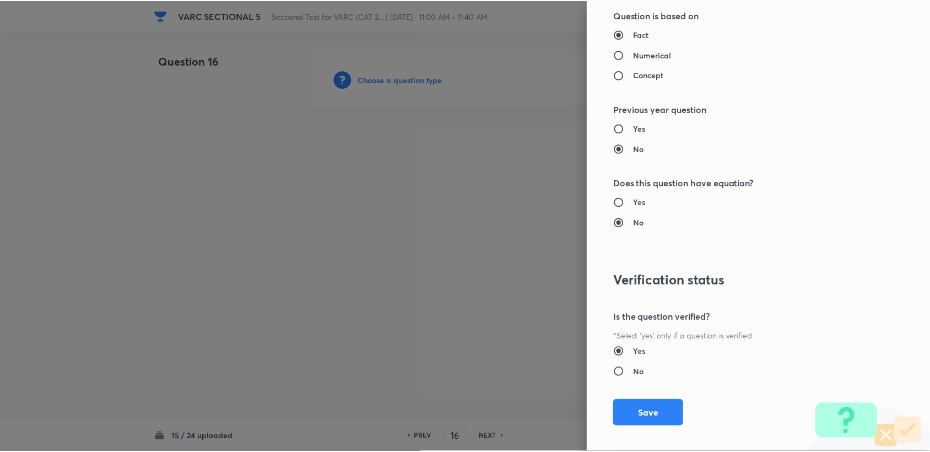
scroll to position [1049, 0]
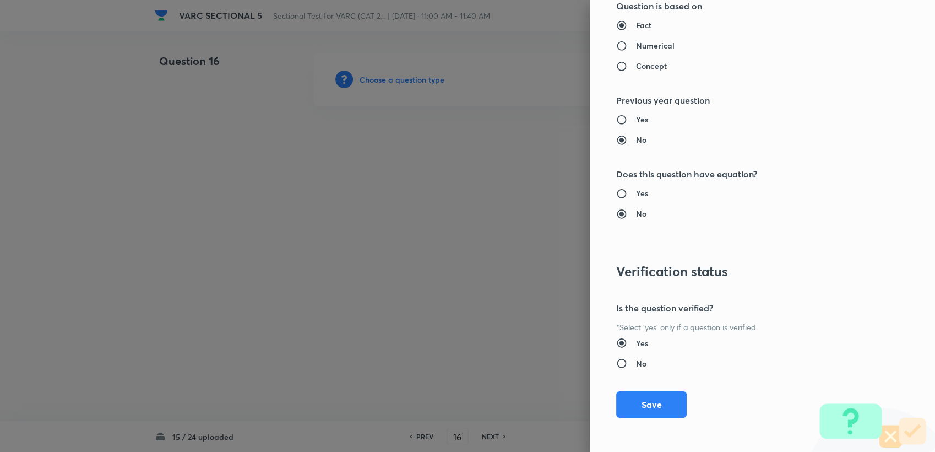
drag, startPoint x: 647, startPoint y: 397, endPoint x: 568, endPoint y: 364, distance: 85.4
click at [441, 398] on button "Save" at bounding box center [651, 404] width 70 height 26
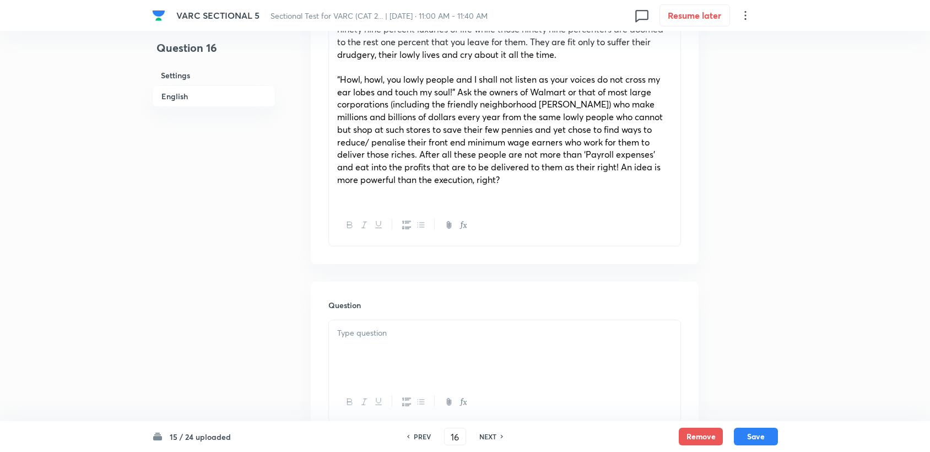
scroll to position [918, 0]
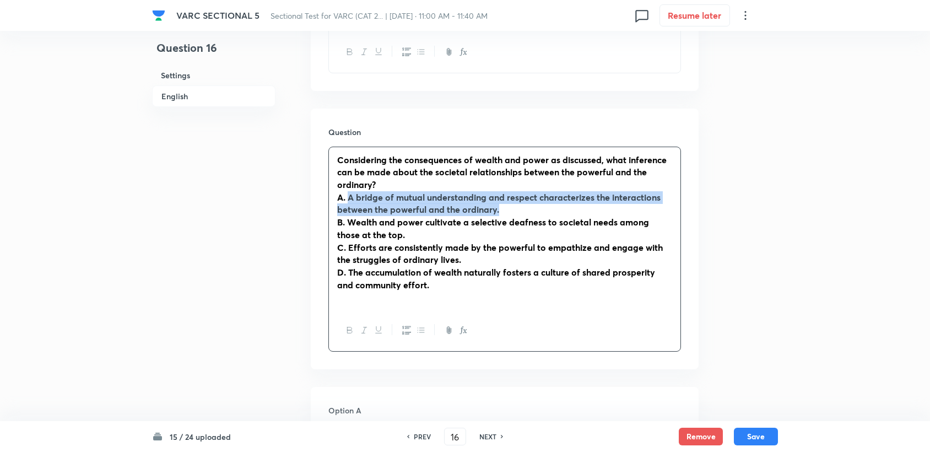
drag, startPoint x: 348, startPoint y: 181, endPoint x: 503, endPoint y: 194, distance: 155.3
click at [441, 194] on p "A. A bridge of mutual understanding and respect characterizes the interactions …" at bounding box center [504, 203] width 335 height 25
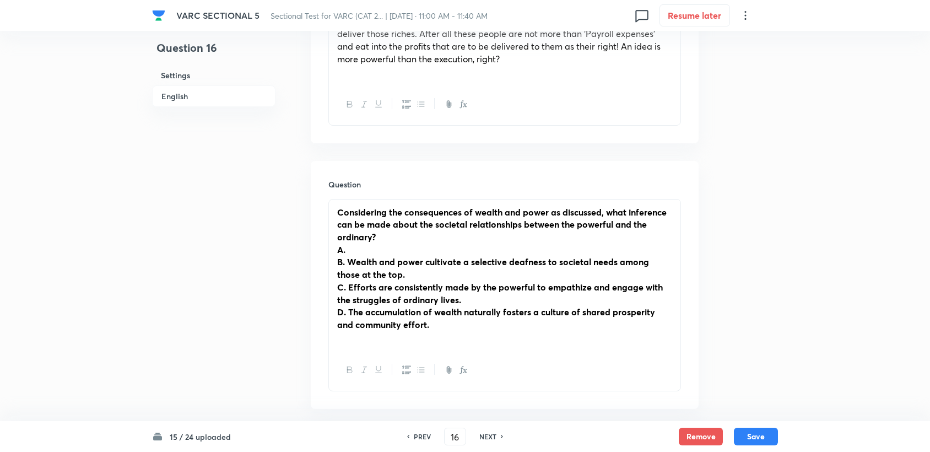
scroll to position [856, 0]
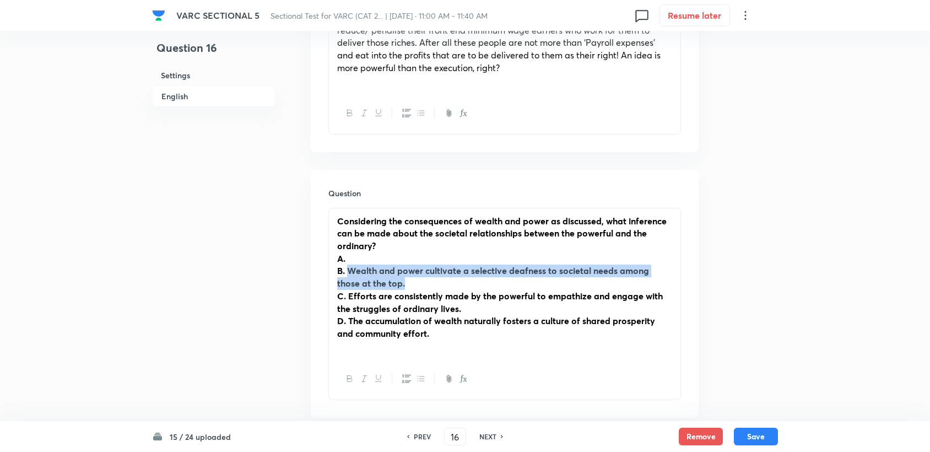
drag, startPoint x: 349, startPoint y: 259, endPoint x: 389, endPoint y: 269, distance: 41.9
click at [389, 269] on p "B. Wealth and power cultivate a selective deafness to societal needs among thos…" at bounding box center [504, 276] width 335 height 25
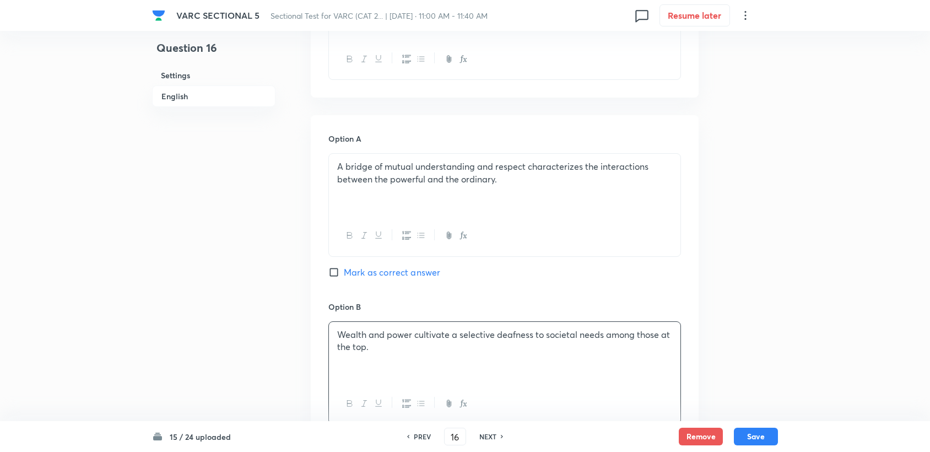
scroll to position [979, 0]
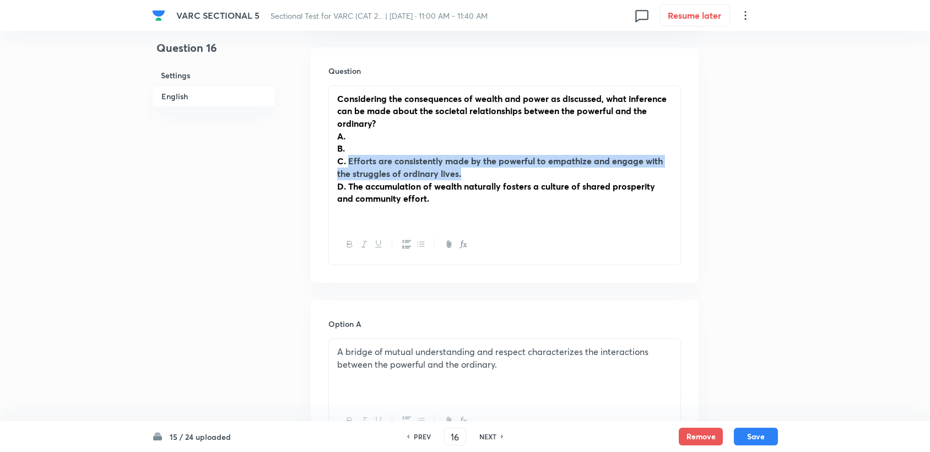
drag, startPoint x: 366, startPoint y: 150, endPoint x: 469, endPoint y: 165, distance: 104.6
click at [441, 165] on p "C. Efforts are consistently made by the powerful to empathize and engage with t…" at bounding box center [504, 167] width 335 height 25
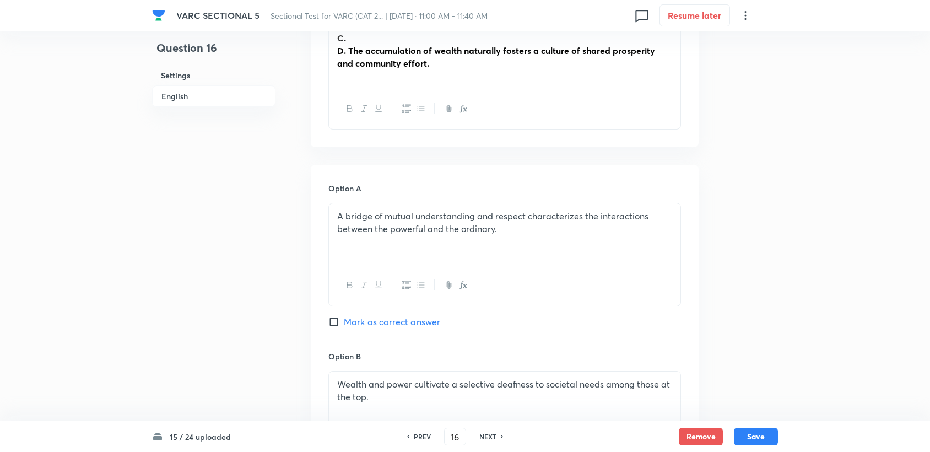
scroll to position [918, 0]
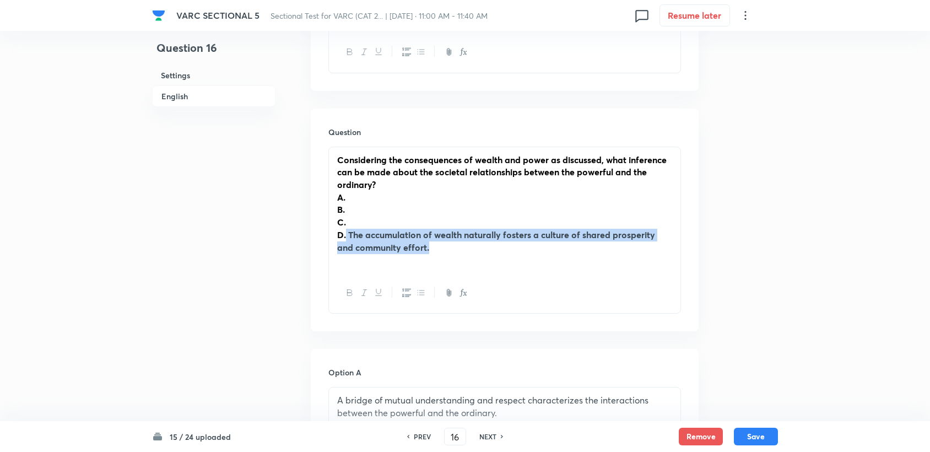
drag, startPoint x: 346, startPoint y: 222, endPoint x: 439, endPoint y: 238, distance: 94.3
click at [439, 238] on p "D. The accumulation of wealth naturally fosters a culture of shared prosperity …" at bounding box center [504, 241] width 335 height 25
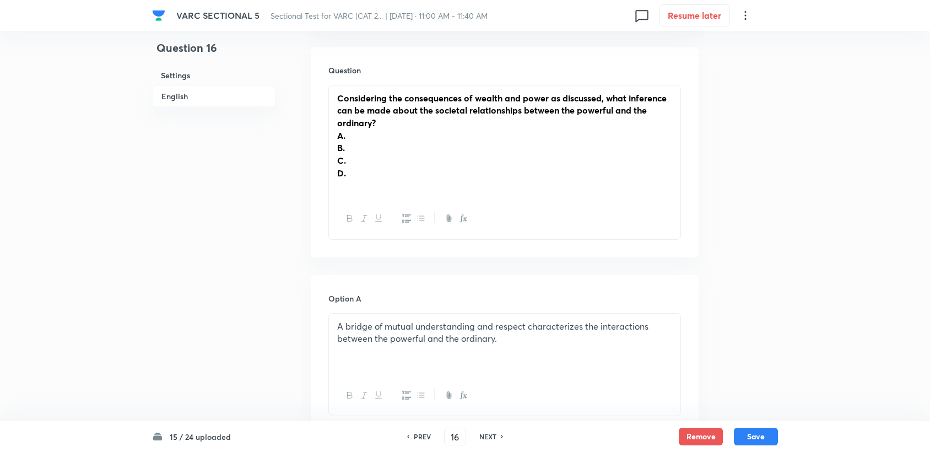
scroll to position [979, 0]
drag, startPoint x: 332, startPoint y: 122, endPoint x: 356, endPoint y: 166, distance: 50.8
click at [356, 166] on div "Considering the consequences of wealth and power as discussed, what inference c…" at bounding box center [504, 142] width 351 height 113
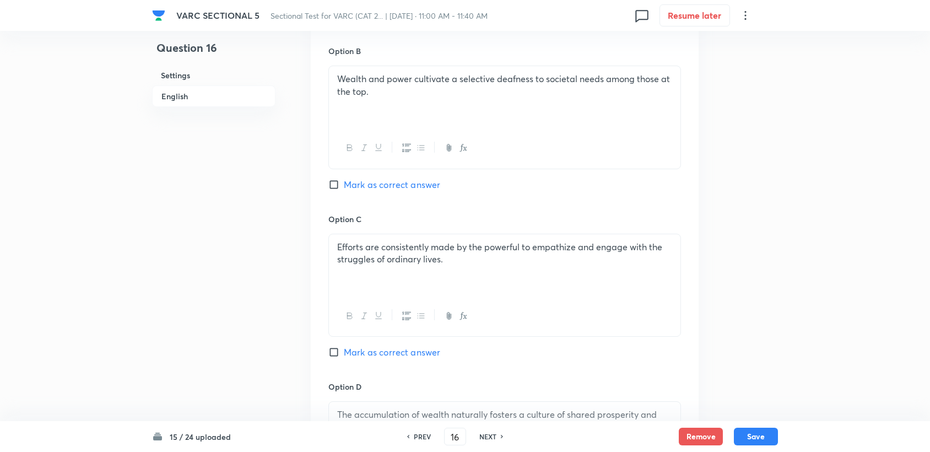
scroll to position [1328, 0]
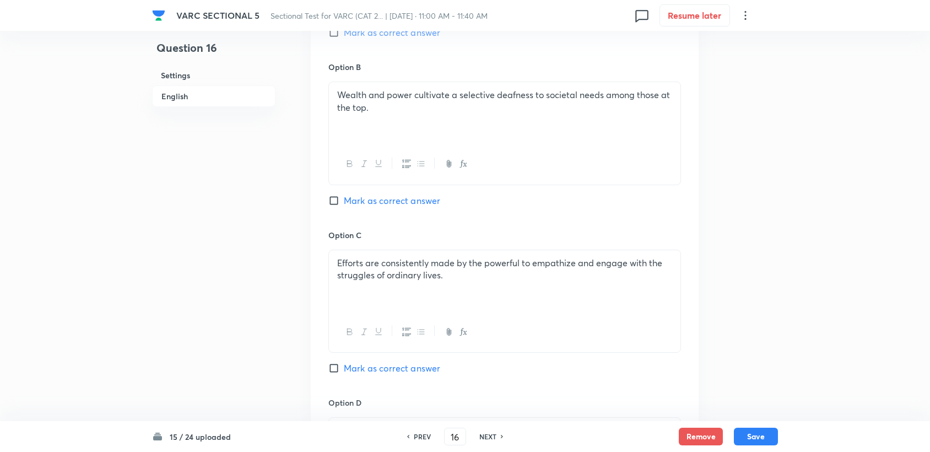
click at [357, 194] on span "Mark as correct answer" at bounding box center [392, 200] width 96 height 13
click at [344, 195] on input "Mark as correct answer" at bounding box center [335, 200] width 15 height 11
checkbox input "true"
drag, startPoint x: 764, startPoint y: 432, endPoint x: 723, endPoint y: 362, distance: 81.2
click at [441, 404] on button "Save" at bounding box center [756, 436] width 44 height 18
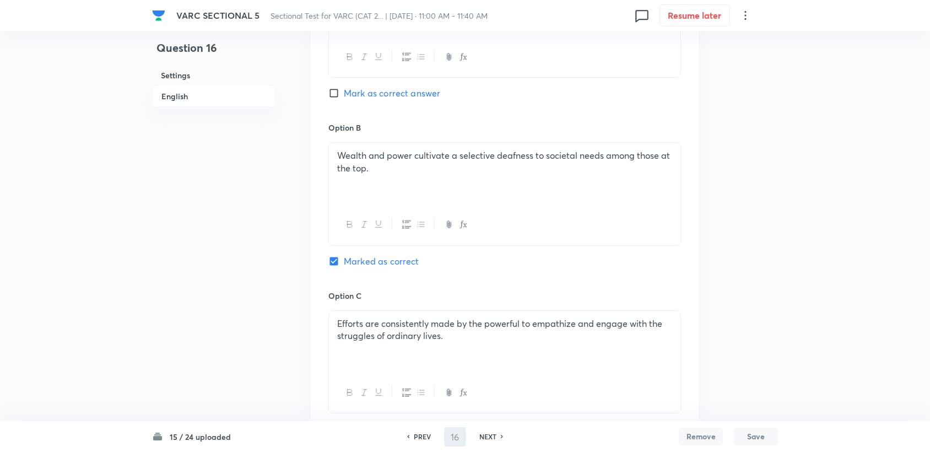
scroll to position [1144, 0]
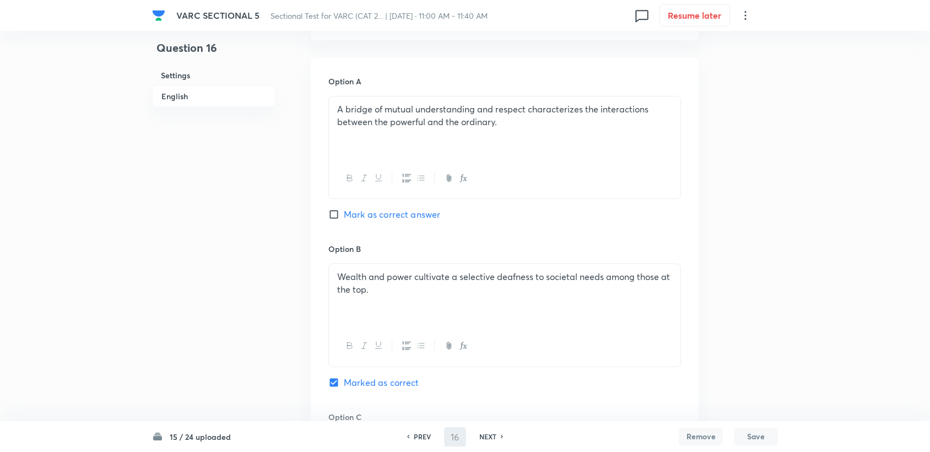
type input "17"
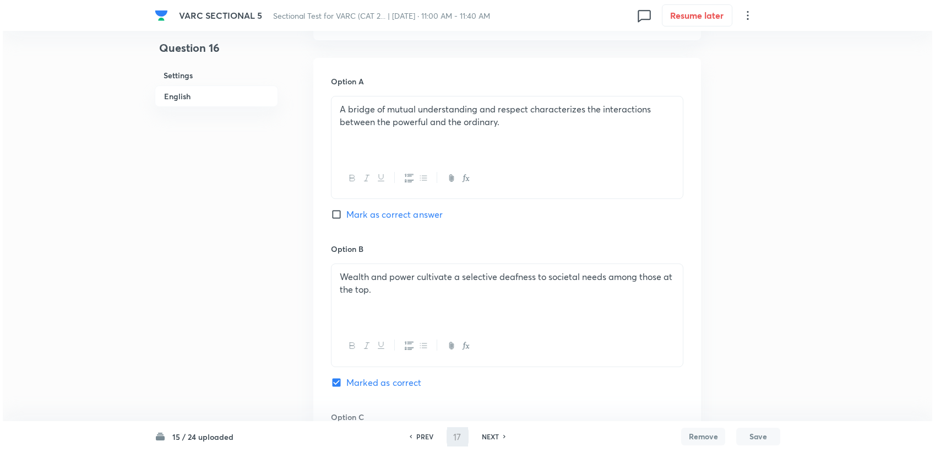
scroll to position [0, 0]
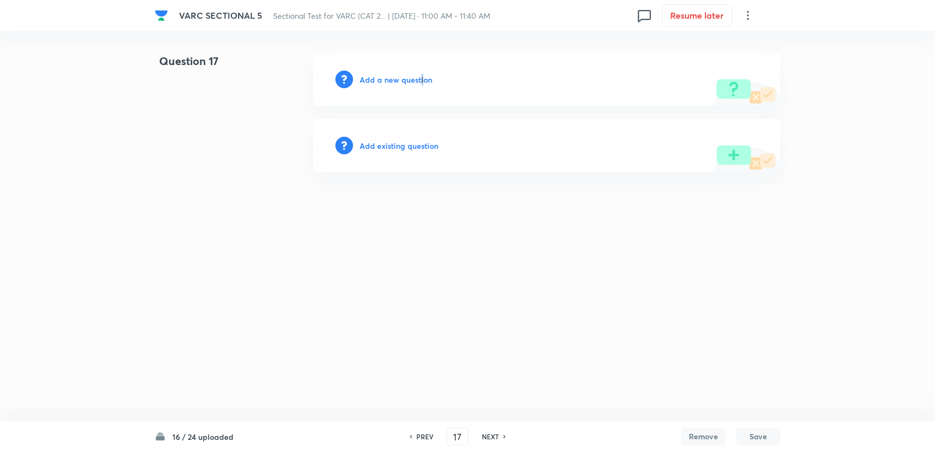
click at [419, 72] on div "Add a new question" at bounding box center [546, 79] width 467 height 53
drag, startPoint x: 419, startPoint y: 72, endPoint x: 414, endPoint y: 77, distance: 7.1
click at [414, 77] on h6 "Add a new question" at bounding box center [396, 80] width 73 height 12
click at [405, 76] on h6 "Choose a question type" at bounding box center [402, 80] width 85 height 12
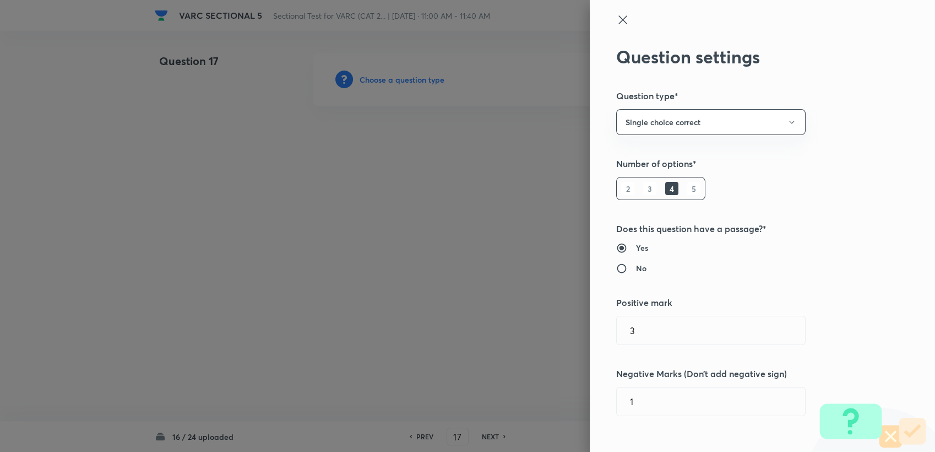
drag, startPoint x: 642, startPoint y: 266, endPoint x: 630, endPoint y: 266, distance: 12.1
click at [441, 266] on label "No" at bounding box center [739, 268] width 247 height 12
click at [441, 266] on input "No" at bounding box center [626, 268] width 20 height 11
radio input "true"
radio input "false"
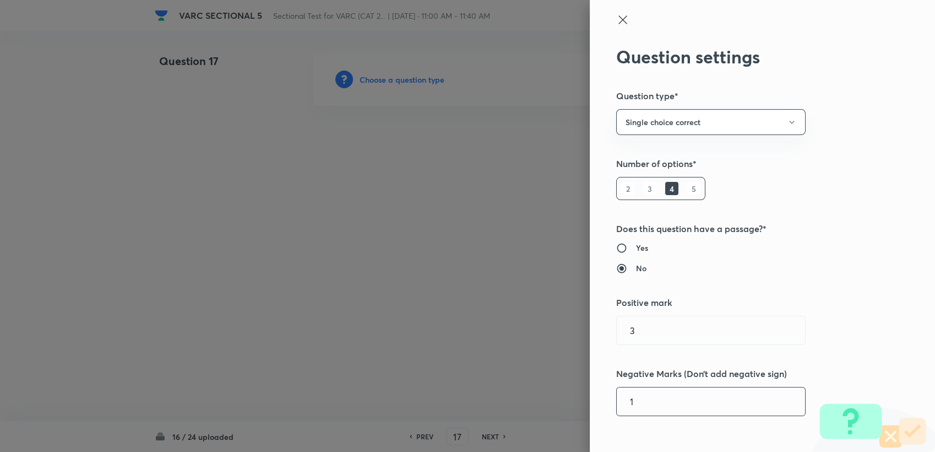
click at [441, 397] on input "1" at bounding box center [711, 401] width 188 height 28
type input "0"
click at [441, 128] on button "Single choice correct" at bounding box center [710, 122] width 189 height 26
drag, startPoint x: 643, startPoint y: 206, endPoint x: 643, endPoint y: 218, distance: 11.6
click at [441, 205] on li "Integer" at bounding box center [701, 196] width 188 height 20
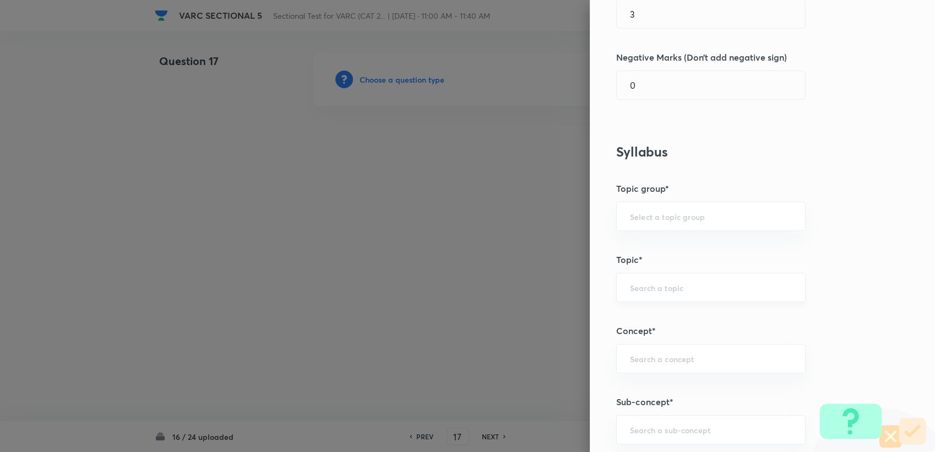
scroll to position [367, 0]
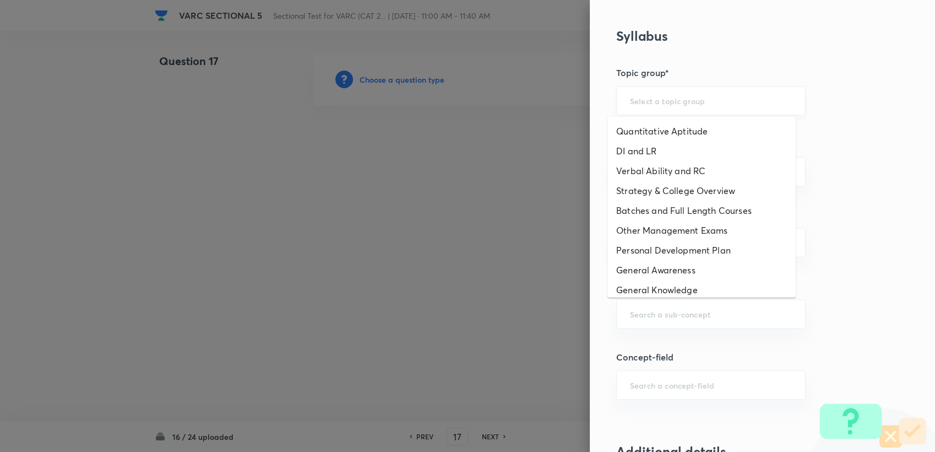
click at [441, 97] on input "text" at bounding box center [711, 100] width 162 height 10
drag, startPoint x: 641, startPoint y: 166, endPoint x: 641, endPoint y: 175, distance: 9.4
click at [441, 168] on li "Verbal Ability and RC" at bounding box center [701, 171] width 188 height 20
type input "Verbal Ability and RC"
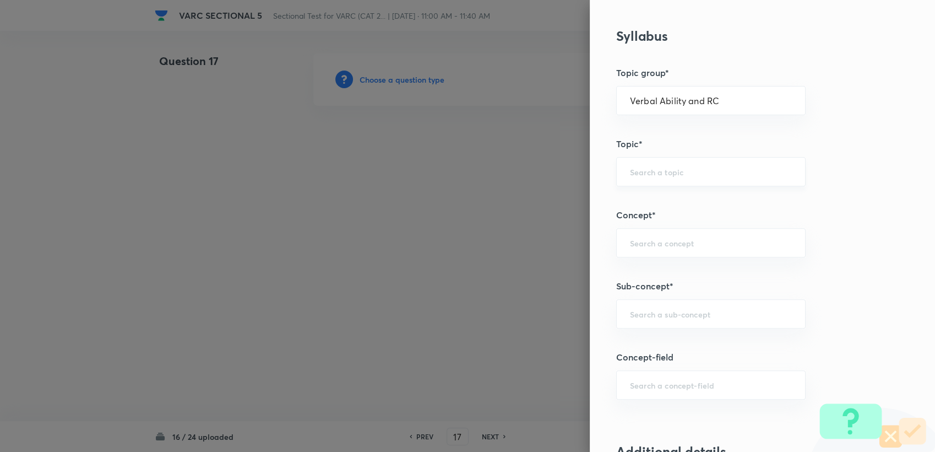
click at [441, 168] on input "text" at bounding box center [711, 171] width 162 height 10
click at [441, 197] on li "Verbal Ability" at bounding box center [701, 202] width 188 height 20
type input "Verbal Ability"
click at [441, 245] on input "text" at bounding box center [711, 242] width 162 height 10
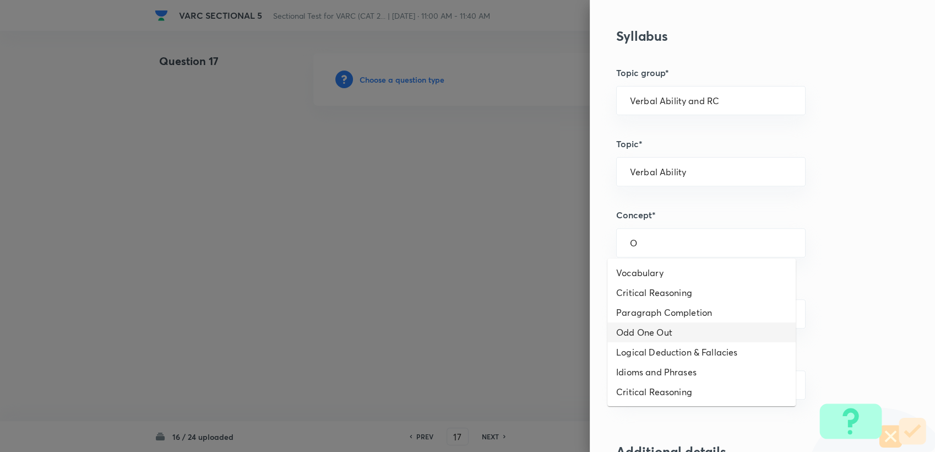
drag, startPoint x: 640, startPoint y: 324, endPoint x: 639, endPoint y: 341, distance: 17.7
click at [441, 325] on li "Odd One Out" at bounding box center [701, 332] width 188 height 20
type input "Odd One Out"
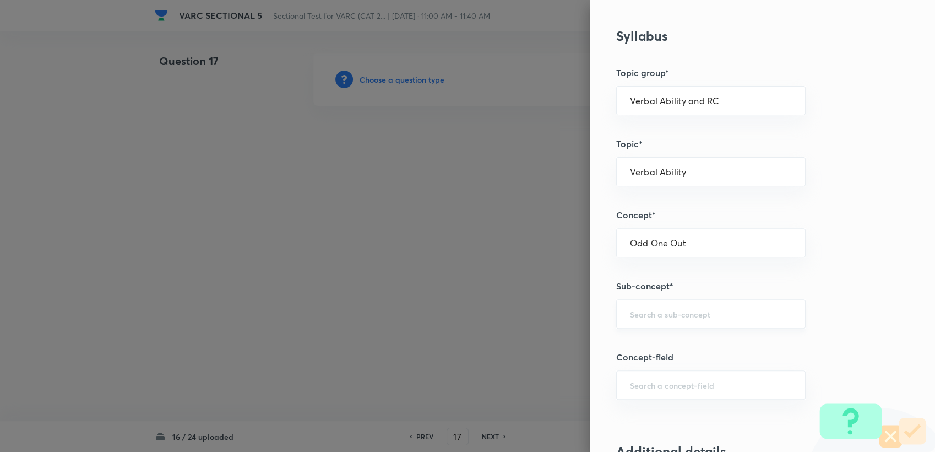
drag, startPoint x: 640, startPoint y: 349, endPoint x: 631, endPoint y: 324, distance: 26.3
click at [441, 346] on div "Question settings Question type* Integer Does this question have a passage?* Ye…" at bounding box center [762, 226] width 345 height 452
click at [441, 324] on div "​" at bounding box center [710, 313] width 189 height 29
click at [441, 312] on input "text" at bounding box center [711, 313] width 162 height 10
click at [441, 339] on li "Odd One Out" at bounding box center [701, 344] width 188 height 20
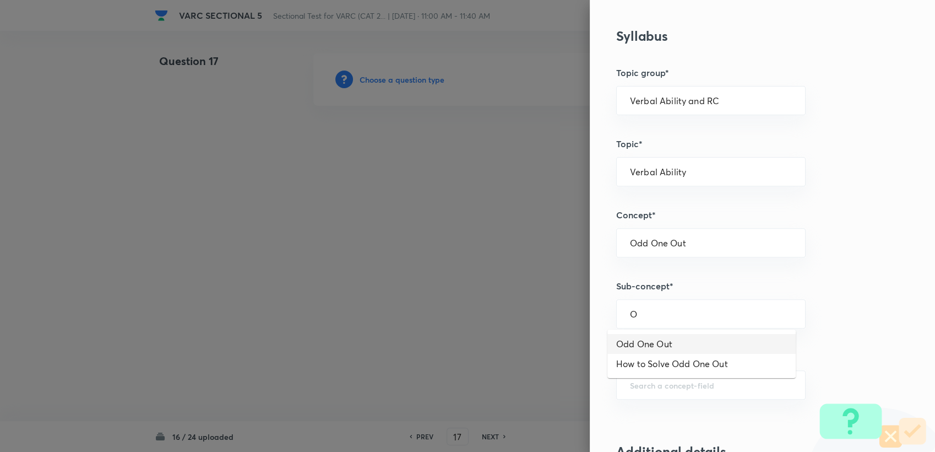
type input "Odd One Out"
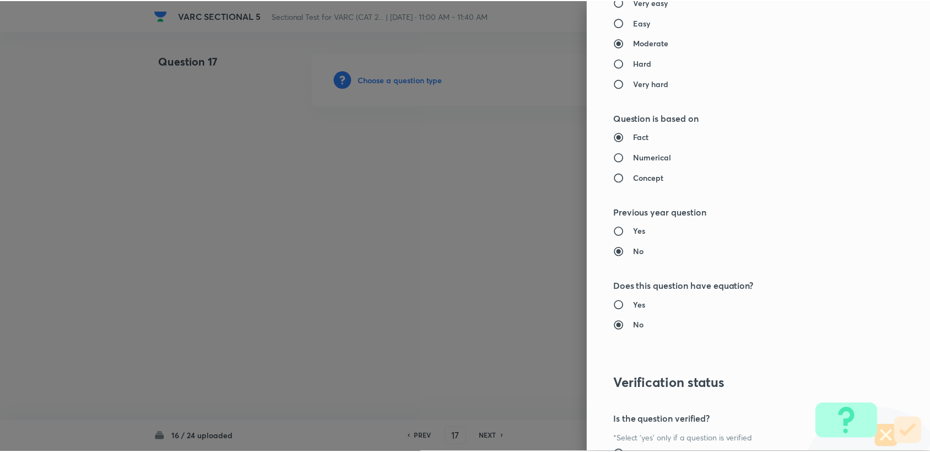
scroll to position [983, 0]
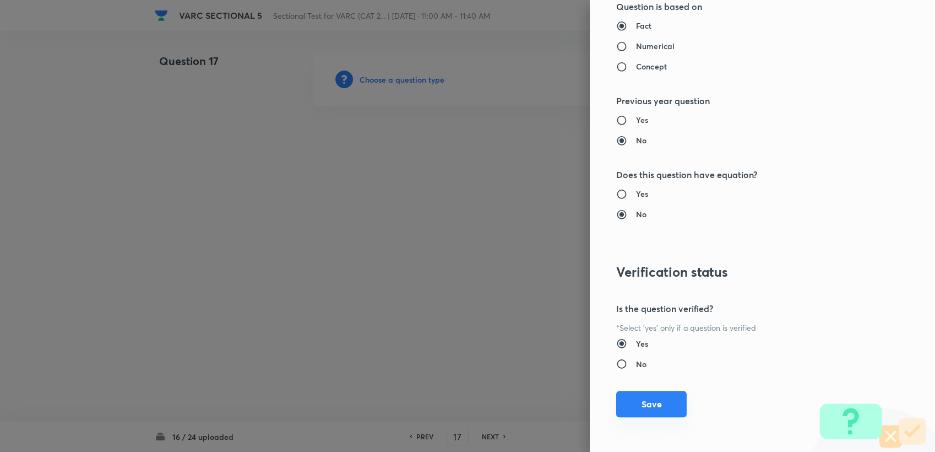
click at [441, 404] on button "Save" at bounding box center [651, 403] width 70 height 26
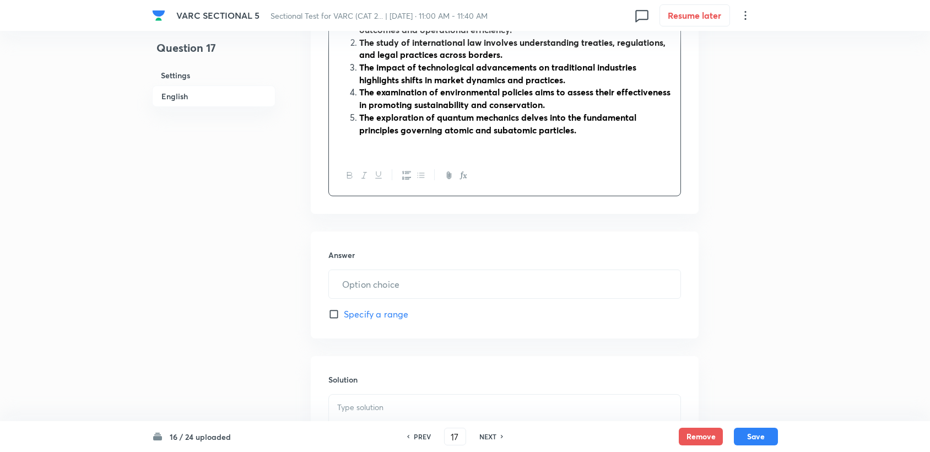
scroll to position [489, 0]
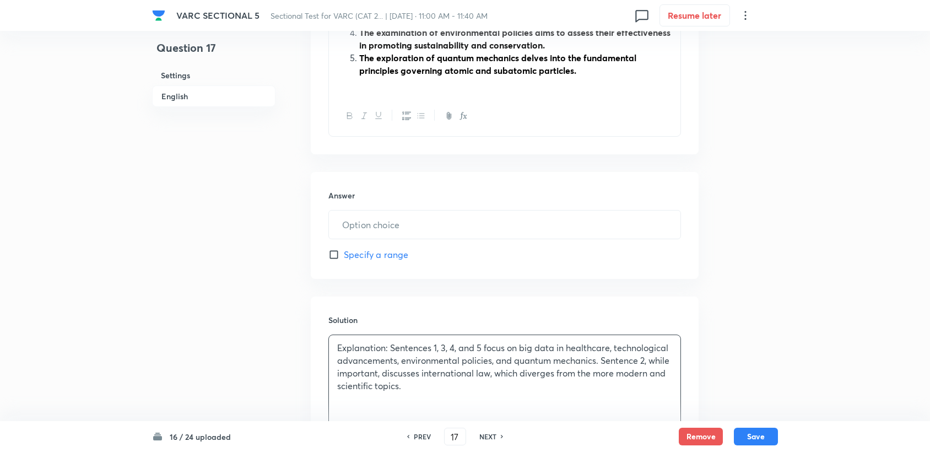
click at [389, 239] on div "Answer ​ Specify a range" at bounding box center [505, 225] width 388 height 107
click at [388, 232] on input "text" at bounding box center [504, 224] width 351 height 28
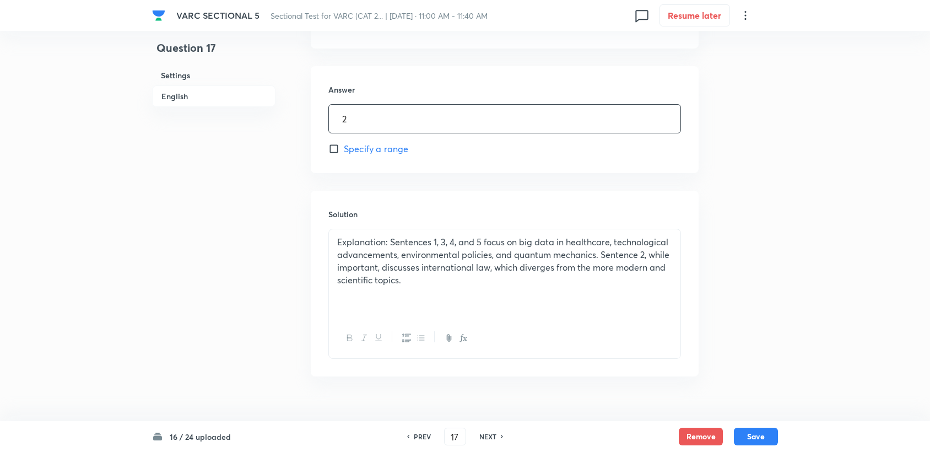
scroll to position [612, 0]
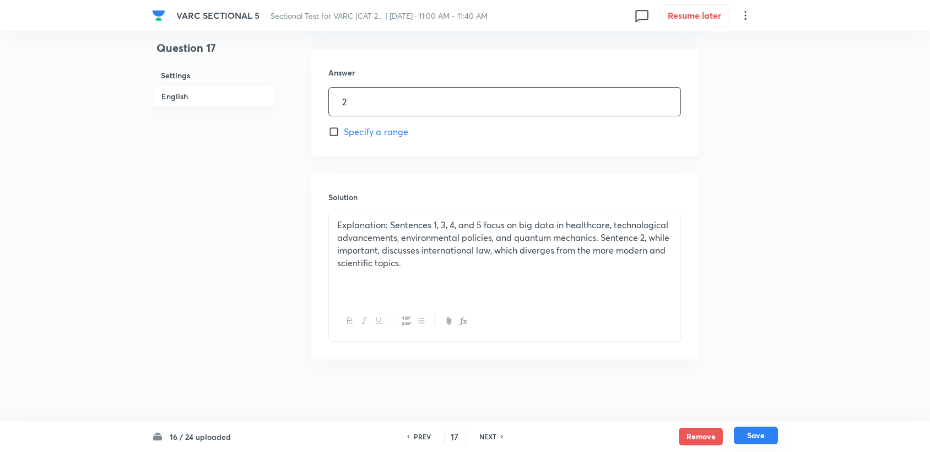
type input "2"
click at [441, 404] on button "Save" at bounding box center [756, 435] width 44 height 18
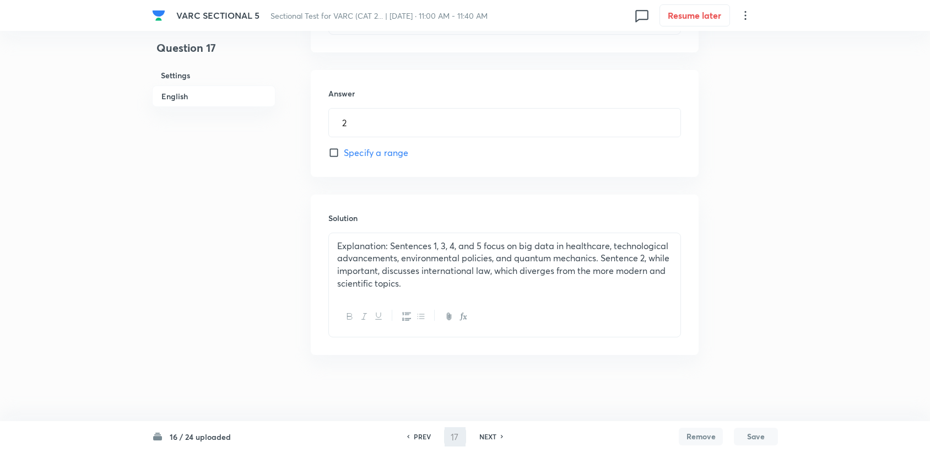
scroll to position [578, 0]
type input "18"
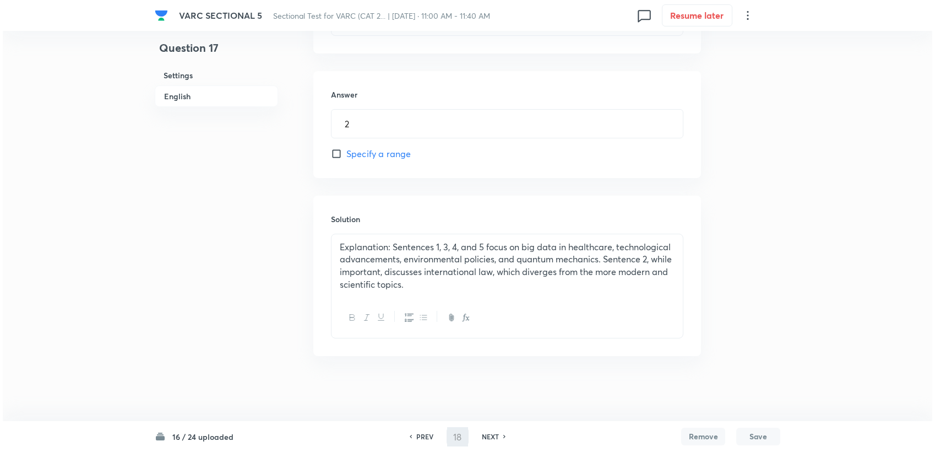
scroll to position [0, 0]
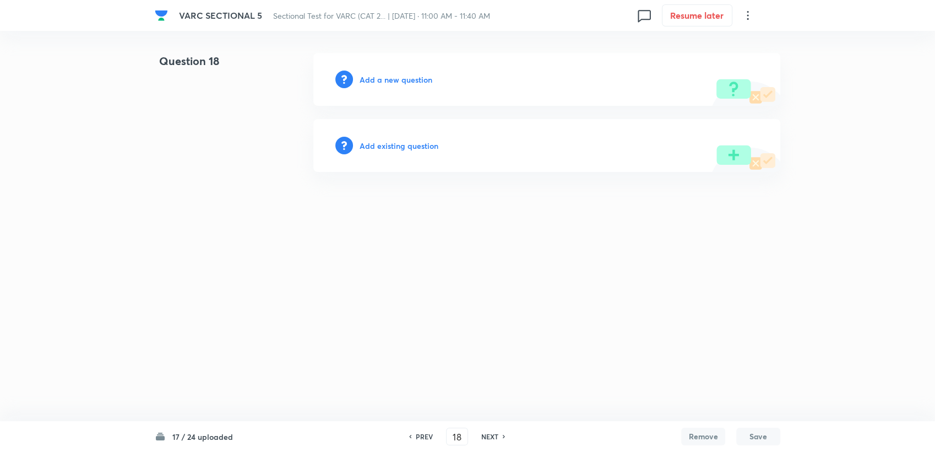
click at [416, 70] on div "Add a new question" at bounding box center [546, 79] width 467 height 53
click at [411, 85] on h6 "Add a new question" at bounding box center [396, 80] width 73 height 12
click at [411, 82] on h6 "Choose a question type" at bounding box center [402, 80] width 85 height 12
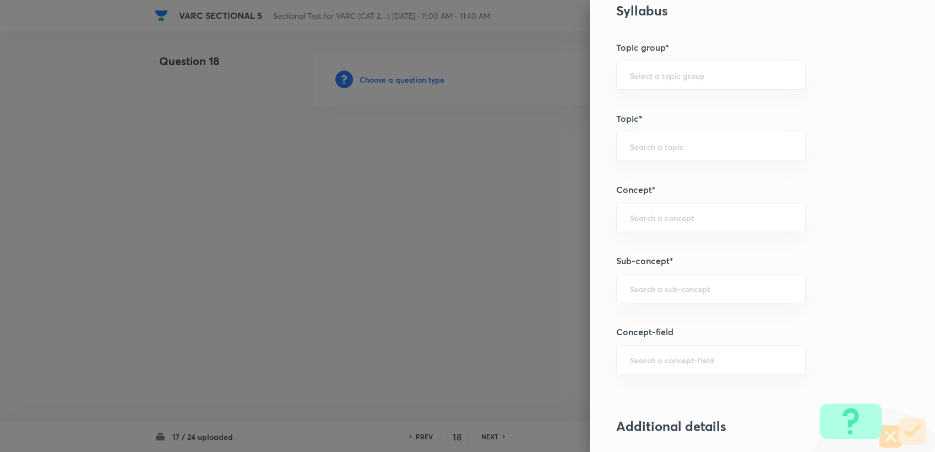
scroll to position [428, 0]
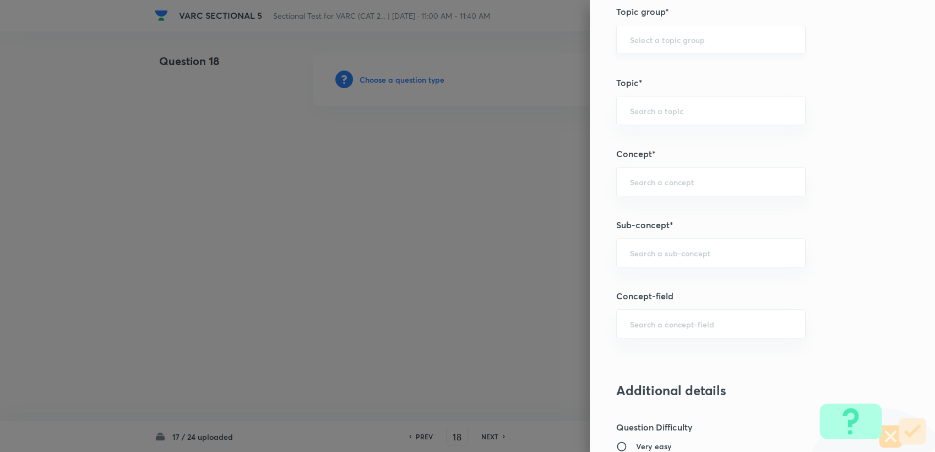
drag, startPoint x: 640, startPoint y: 55, endPoint x: 640, endPoint y: 45, distance: 10.5
click at [441, 53] on div "Question settings Question type* Integer Does this question have a passage?* Ye…" at bounding box center [762, 226] width 345 height 452
click at [441, 44] on div "​" at bounding box center [710, 39] width 189 height 29
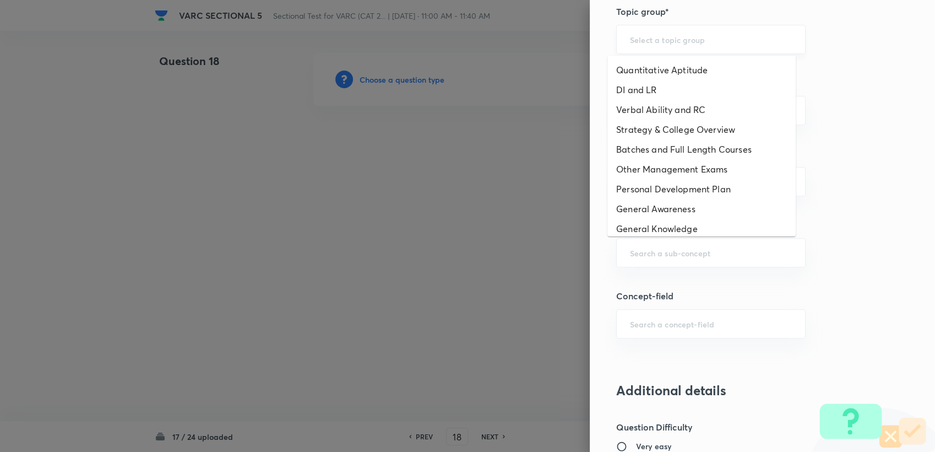
click at [441, 40] on input "text" at bounding box center [711, 39] width 162 height 10
click at [441, 109] on li "Verbal Ability and RC" at bounding box center [701, 110] width 188 height 20
type input "Verbal Ability and RC"
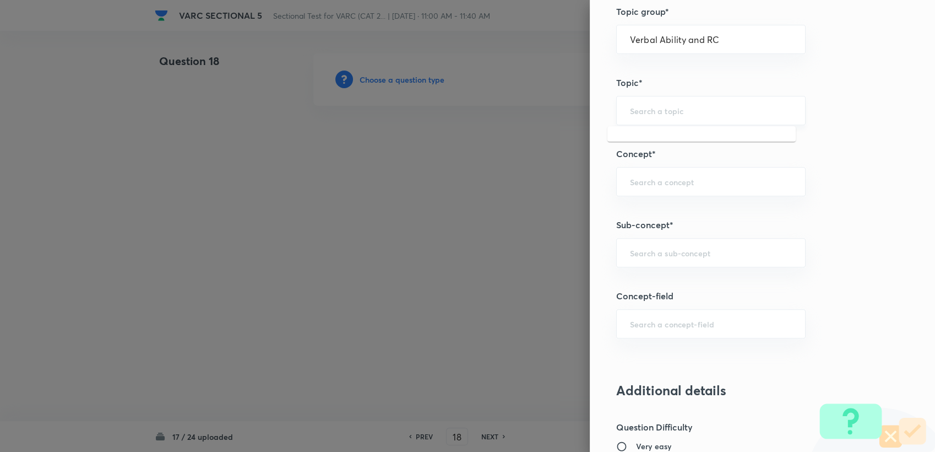
click at [441, 109] on input "text" at bounding box center [711, 110] width 162 height 10
drag, startPoint x: 642, startPoint y: 135, endPoint x: 644, endPoint y: 141, distance: 6.2
click at [441, 135] on li "Verbal Ability" at bounding box center [701, 141] width 188 height 20
type input "Verbal Ability"
click at [441, 194] on div "​" at bounding box center [710, 181] width 189 height 29
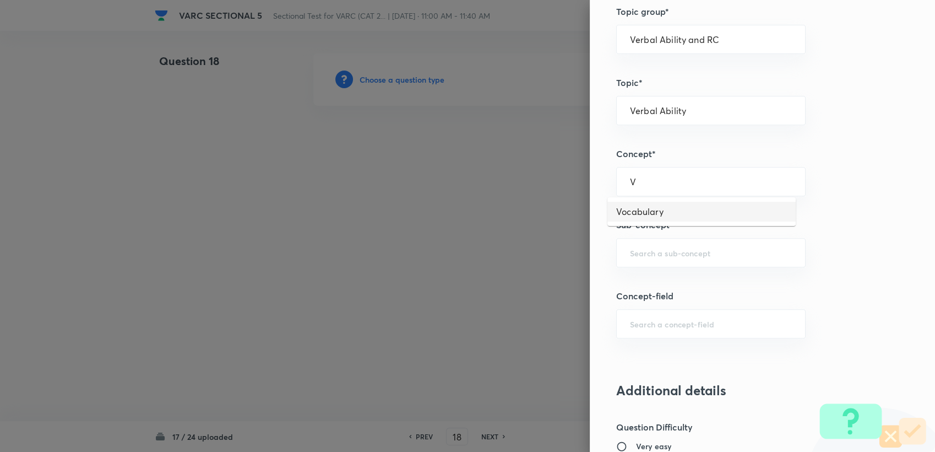
click at [441, 204] on li "Vocabulary" at bounding box center [701, 212] width 188 height 20
type input "Vocabulary"
click at [441, 192] on div "Vocabulary ​" at bounding box center [710, 181] width 189 height 29
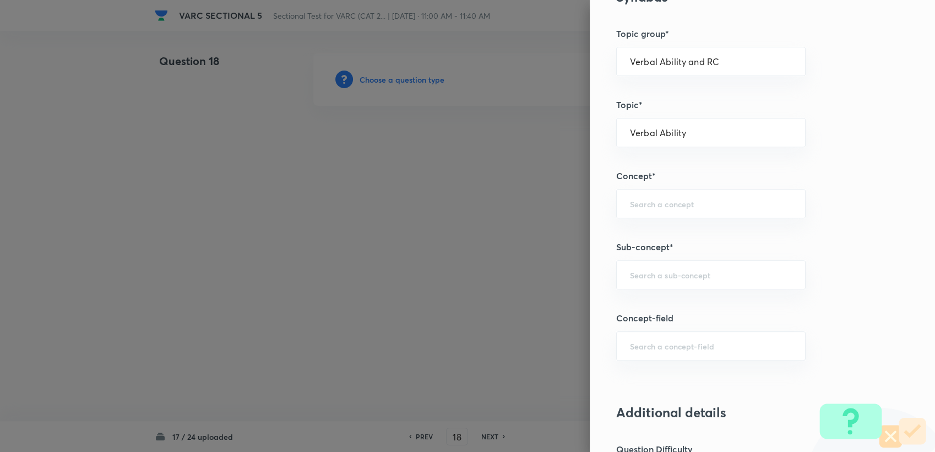
scroll to position [367, 0]
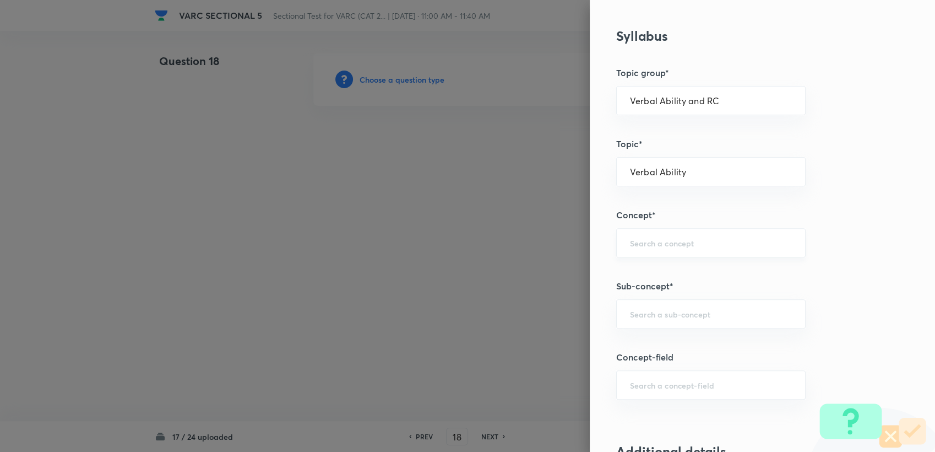
click at [441, 253] on div "​" at bounding box center [710, 242] width 189 height 29
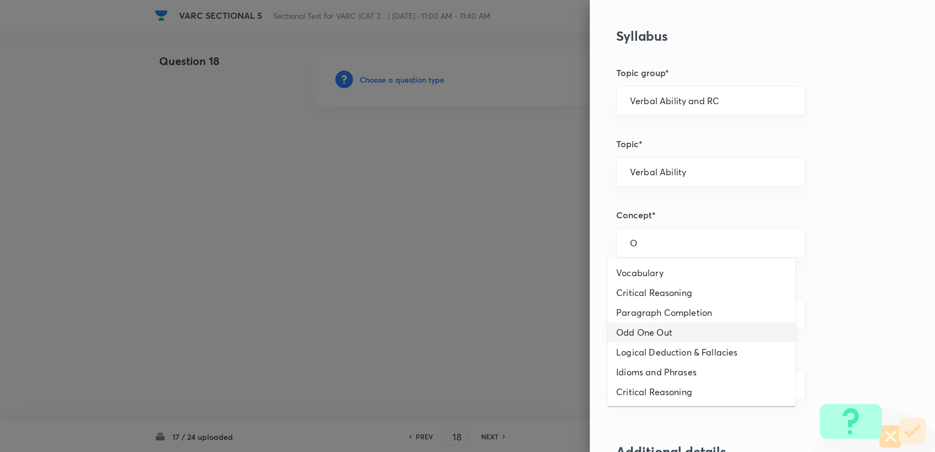
click at [441, 322] on li "Odd One Out" at bounding box center [701, 332] width 188 height 20
type input "Odd One Out"
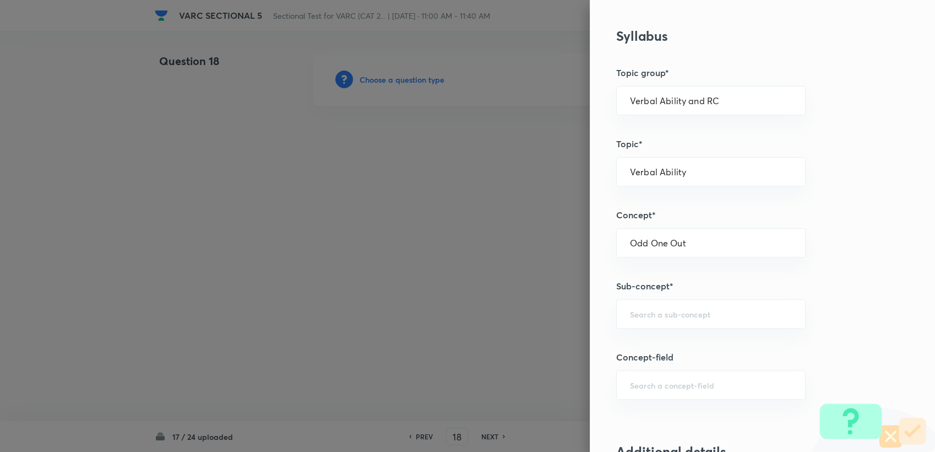
click at [441, 329] on div "Question settings Question type* Integer Does this question have a passage?* Ye…" at bounding box center [762, 226] width 345 height 452
click at [441, 324] on div "​" at bounding box center [710, 313] width 189 height 29
click at [441, 346] on li "Odd One Out" at bounding box center [701, 344] width 188 height 20
type input "Odd One Out"
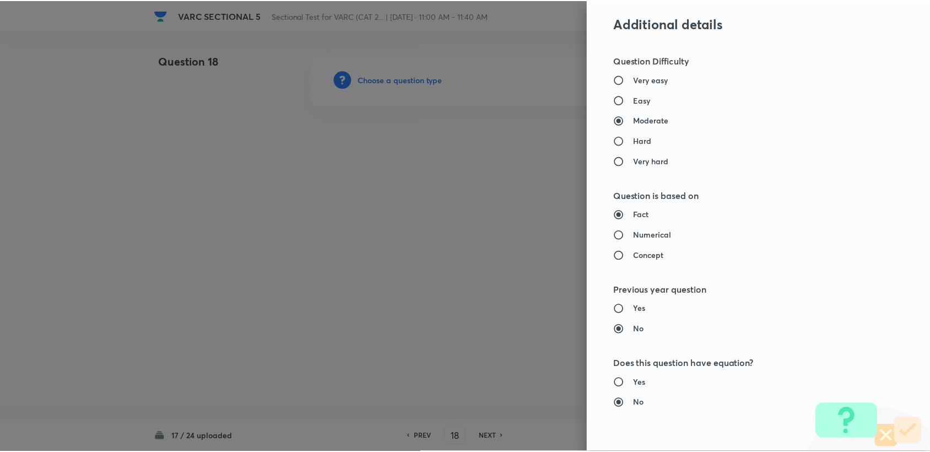
scroll to position [983, 0]
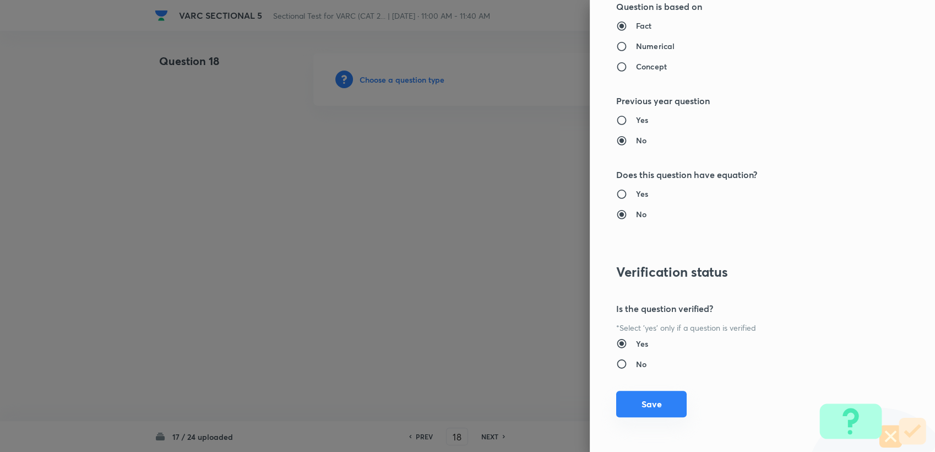
click at [441, 393] on button "Save" at bounding box center [651, 403] width 70 height 26
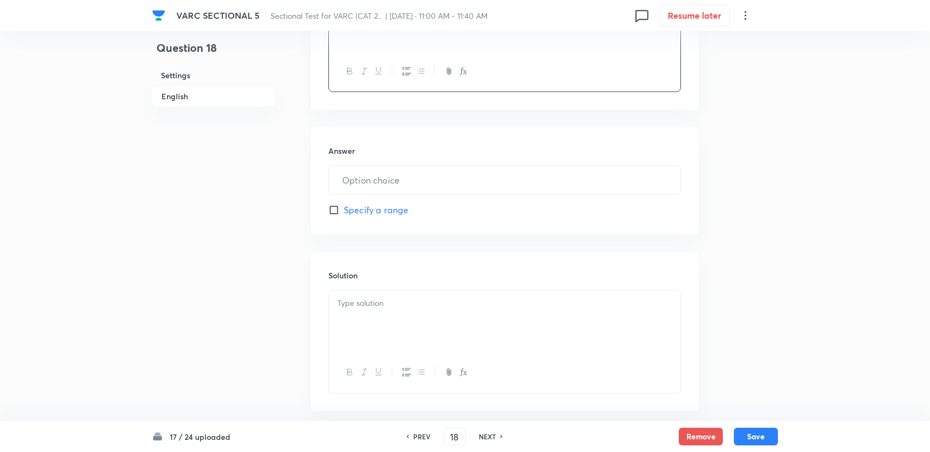
scroll to position [551, 0]
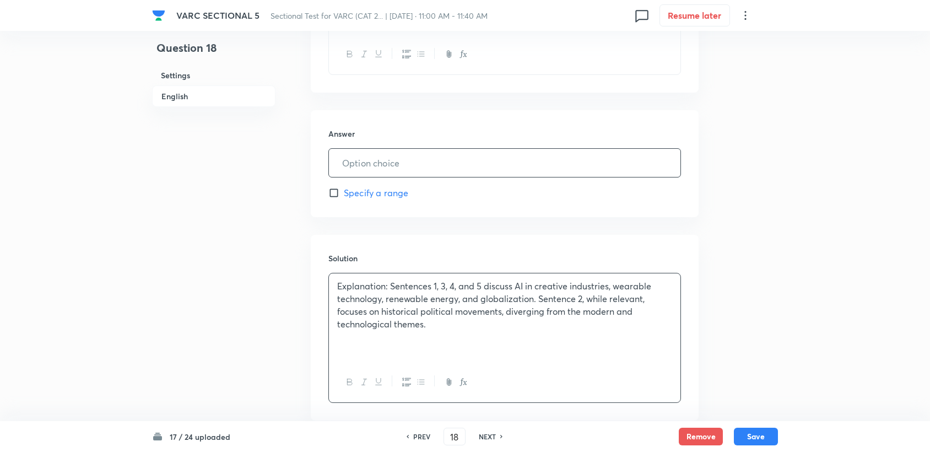
click at [392, 155] on input "text" at bounding box center [504, 163] width 351 height 28
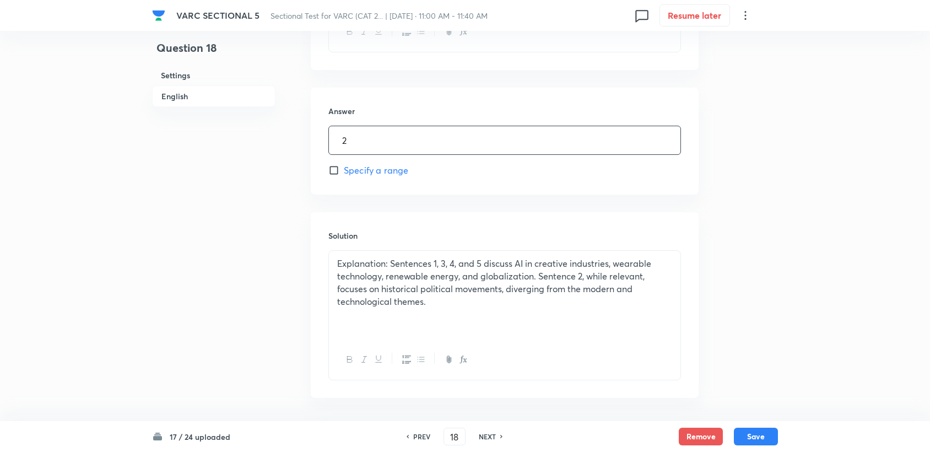
scroll to position [615, 0]
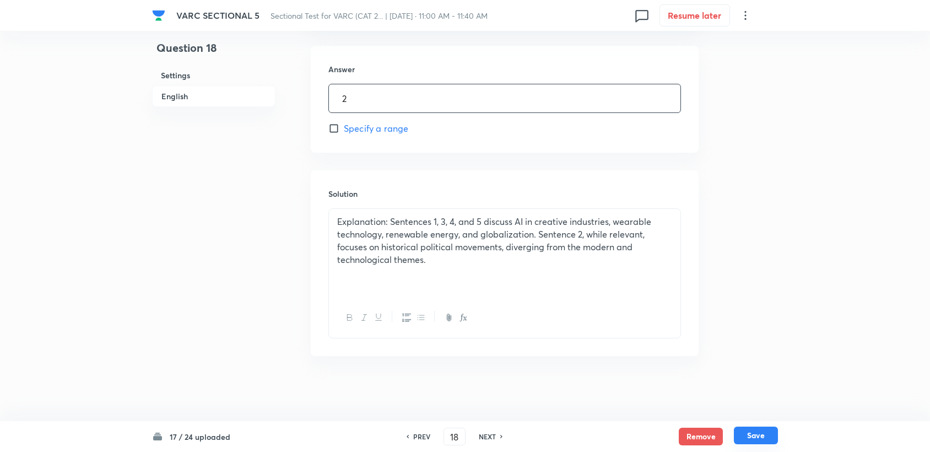
type input "2"
click at [441, 404] on button "Save" at bounding box center [756, 435] width 44 height 18
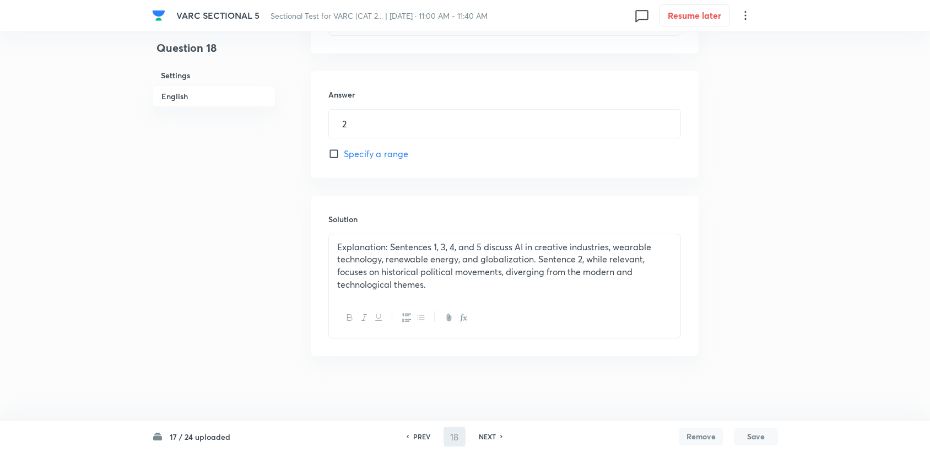
type input "19"
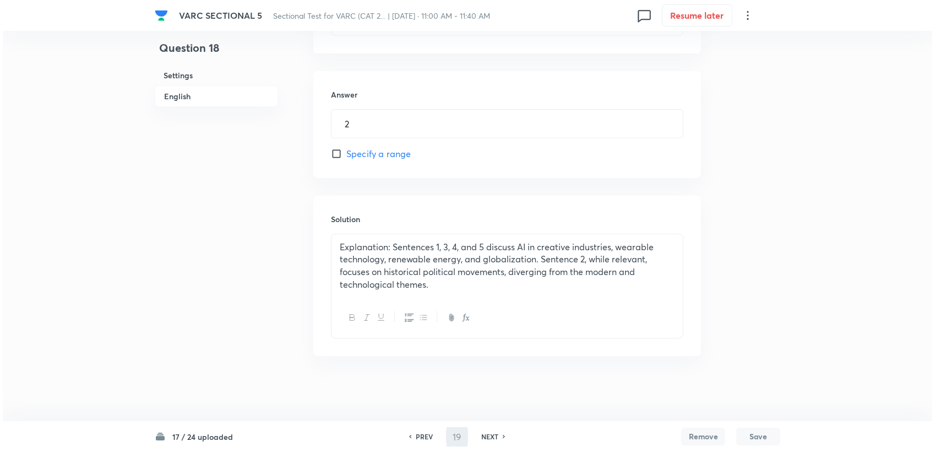
scroll to position [0, 0]
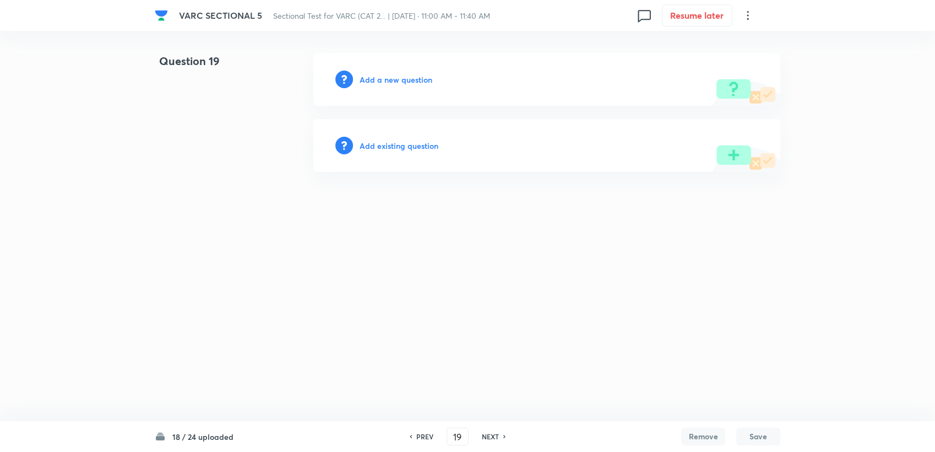
click at [371, 82] on h6 "Add a new question" at bounding box center [396, 80] width 73 height 12
click at [378, 82] on h6 "Choose a question type" at bounding box center [402, 80] width 85 height 12
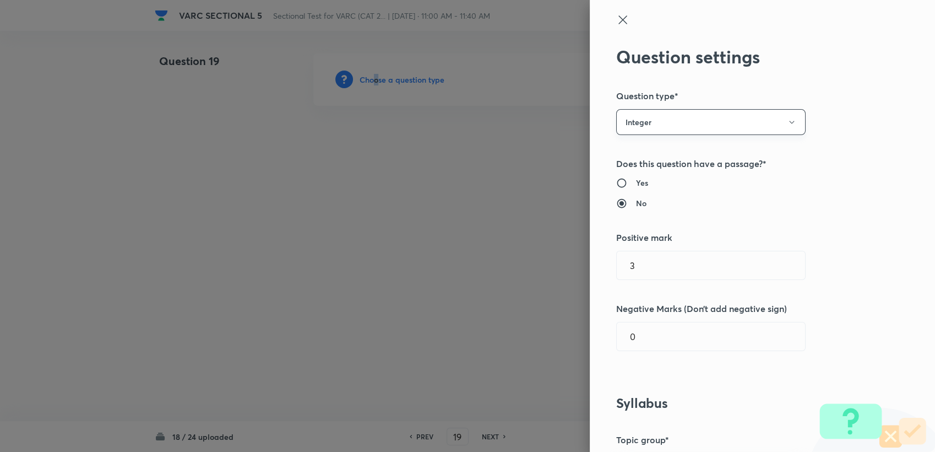
click at [441, 117] on button "Integer" at bounding box center [710, 122] width 189 height 26
click at [441, 148] on li "Single choice correct" at bounding box center [701, 155] width 188 height 20
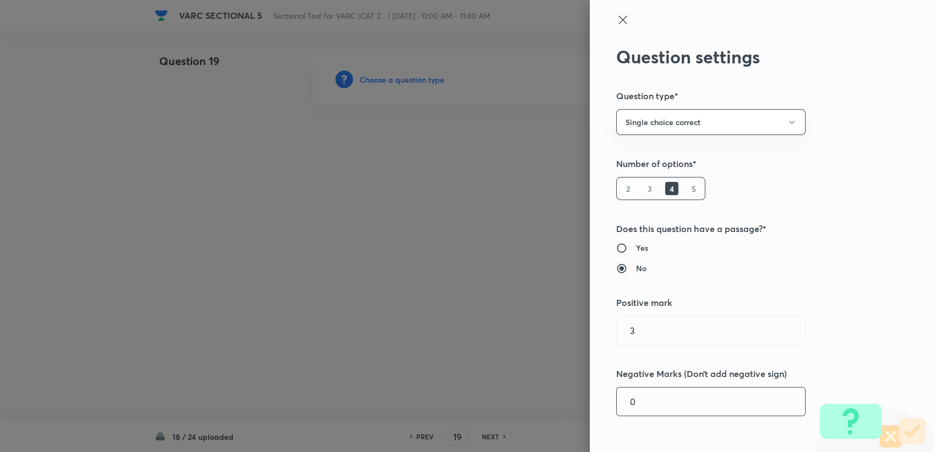
click at [441, 397] on input "0" at bounding box center [711, 401] width 188 height 28
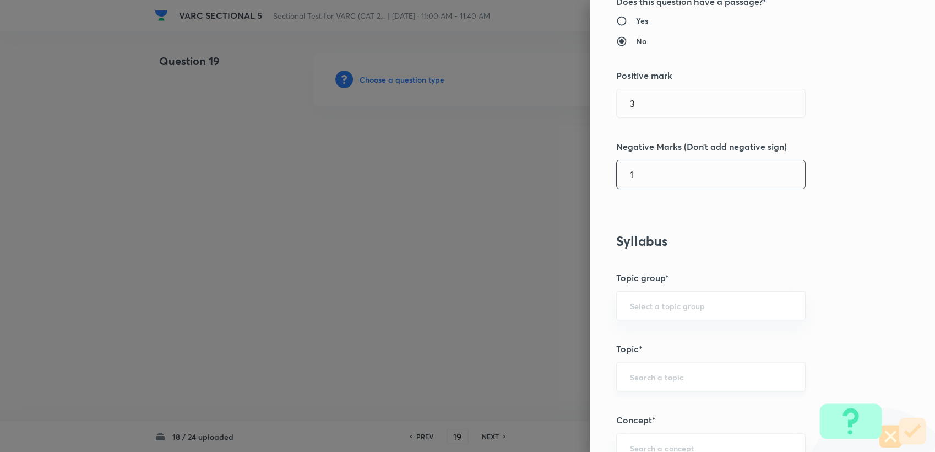
scroll to position [245, 0]
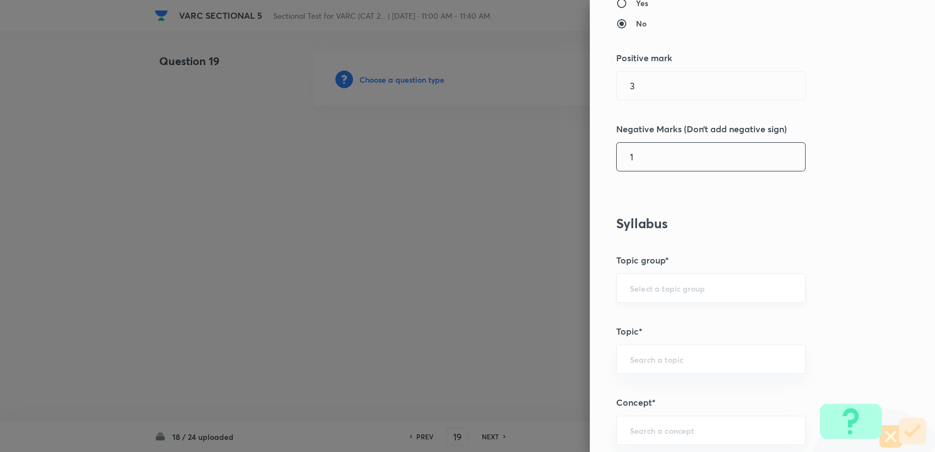
type input "1"
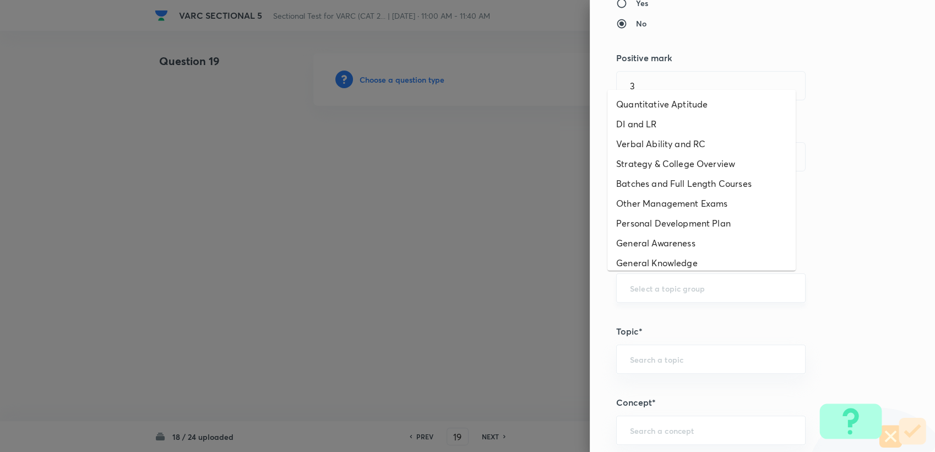
click at [441, 287] on input "text" at bounding box center [711, 288] width 162 height 10
drag, startPoint x: 636, startPoint y: 145, endPoint x: 671, endPoint y: 246, distance: 107.3
click at [441, 145] on li "Verbal Ability and RC" at bounding box center [701, 144] width 188 height 20
type input "Verbal Ability and RC"
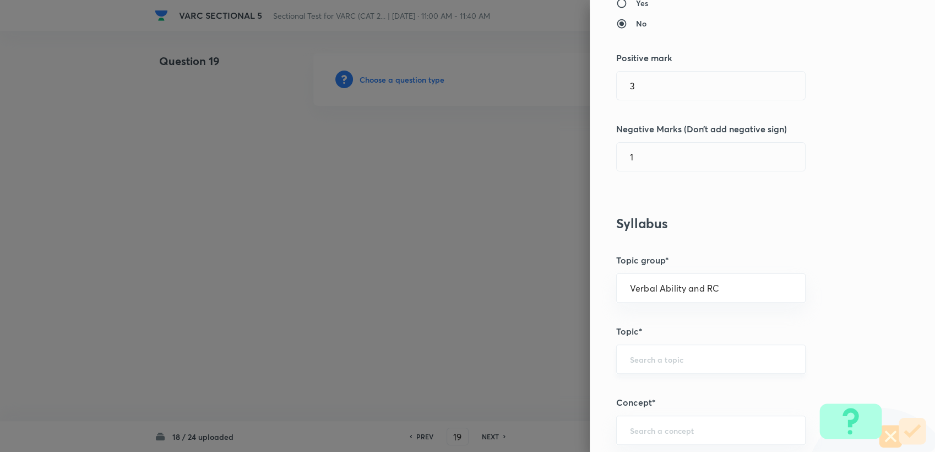
drag, startPoint x: 681, startPoint y: 341, endPoint x: 675, endPoint y: 354, distance: 13.5
click at [441, 344] on div "Question settings Question type* Single choice correct Number of options* 2 3 4…" at bounding box center [762, 226] width 345 height 452
click at [441, 354] on input "text" at bounding box center [711, 359] width 162 height 10
click at [441, 272] on li "Verbal Ability" at bounding box center [701, 268] width 188 height 20
type input "Verbal Ability"
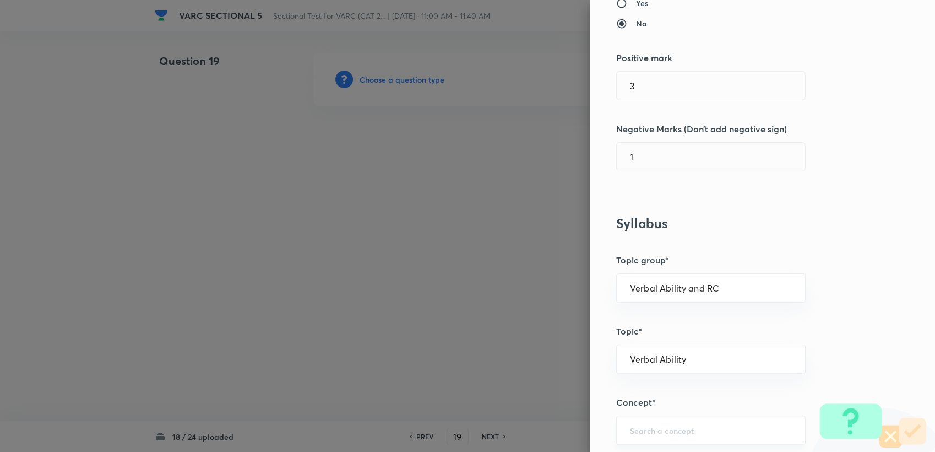
click at [441, 404] on input "text" at bounding box center [711, 430] width 162 height 10
click at [441, 373] on li "Paragraph Summary" at bounding box center [701, 378] width 188 height 20
type input "Paragraph Summary"
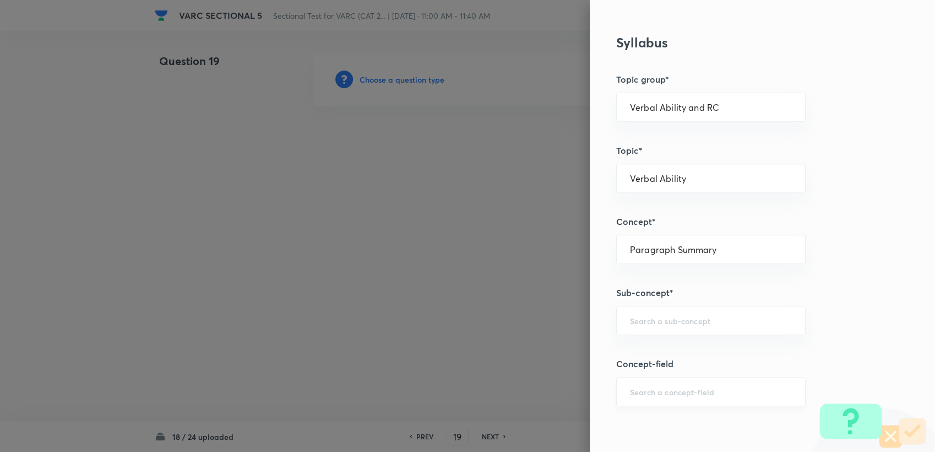
scroll to position [428, 0]
click at [441, 293] on h5 "Sub-concept*" at bounding box center [744, 289] width 256 height 13
click at [441, 314] on input "text" at bounding box center [711, 317] width 162 height 10
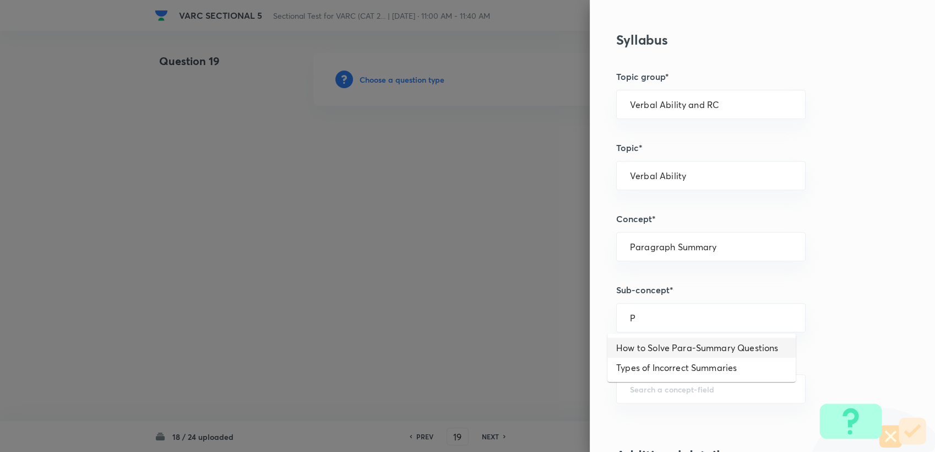
click at [441, 357] on li "Types of Incorrect Summaries" at bounding box center [701, 367] width 188 height 20
type input "Types of Incorrect Summaries"
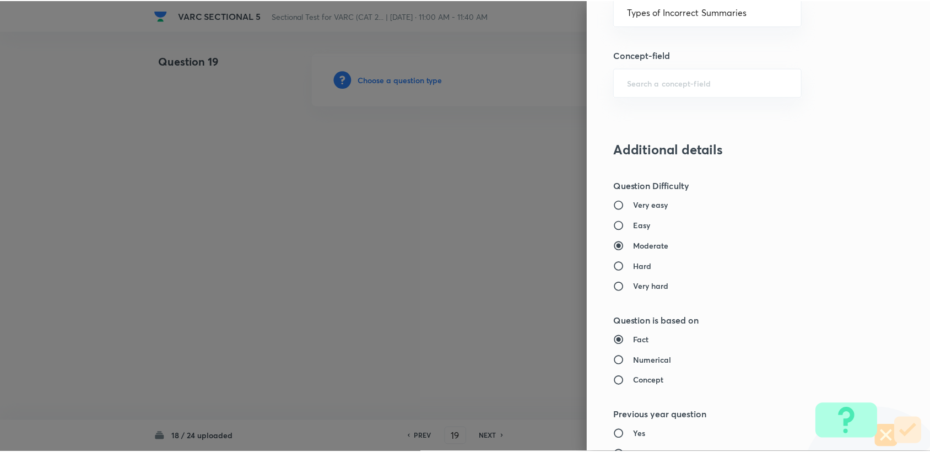
scroll to position [1049, 0]
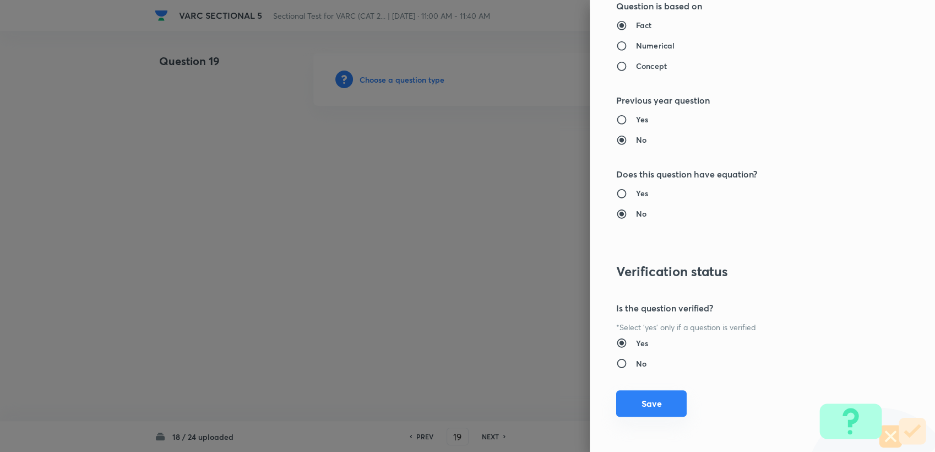
drag, startPoint x: 668, startPoint y: 399, endPoint x: 632, endPoint y: 399, distance: 35.8
click at [441, 399] on button "Save" at bounding box center [651, 403] width 70 height 26
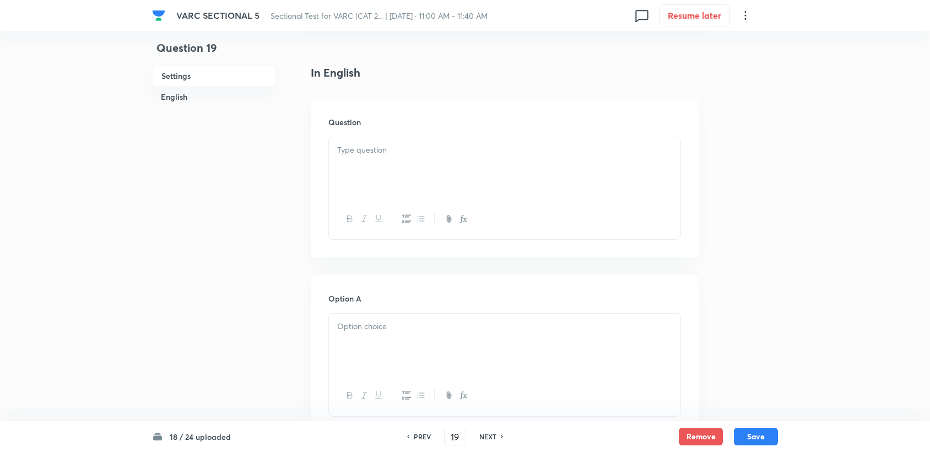
scroll to position [245, 0]
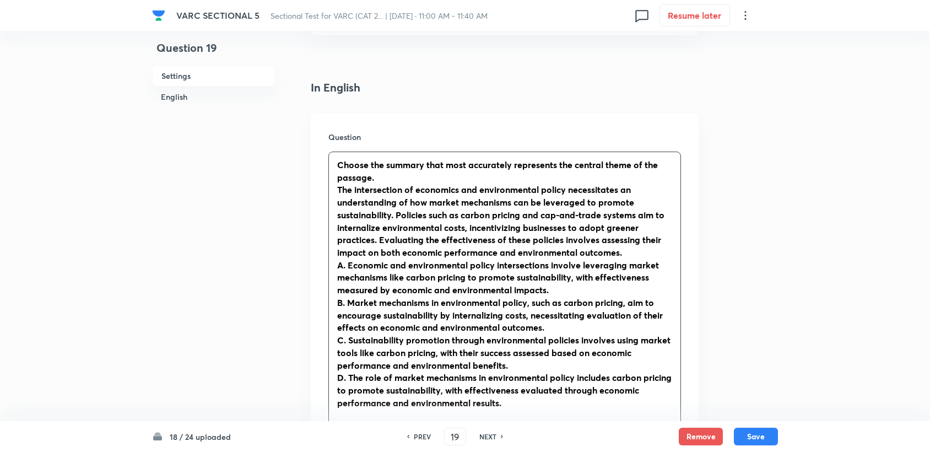
click at [383, 264] on strong "A. Economic and environmental policy intersections involve leveraging market me…" at bounding box center [498, 277] width 322 height 36
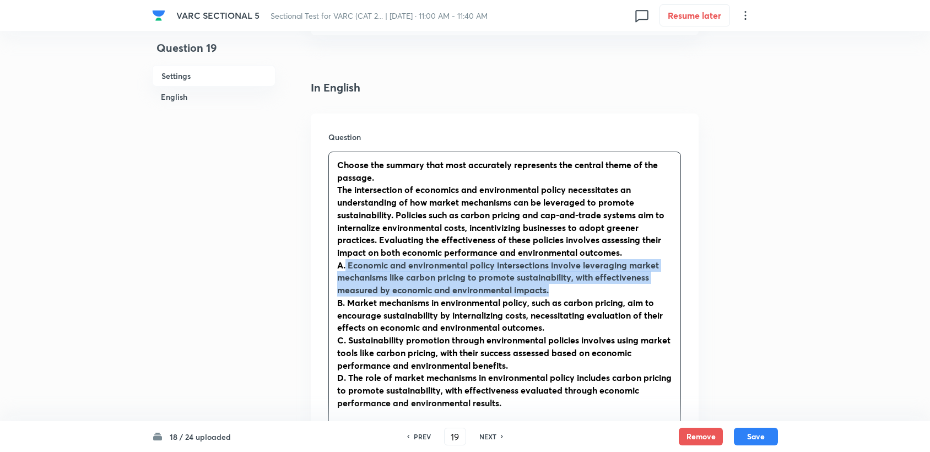
drag, startPoint x: 346, startPoint y: 267, endPoint x: 597, endPoint y: 290, distance: 251.6
click at [441, 291] on p "A. Economic and environmental policy intersections involve leveraging market me…" at bounding box center [504, 277] width 335 height 37
copy strong "Economic and environmental policy intersections involve leveraging market mecha…"
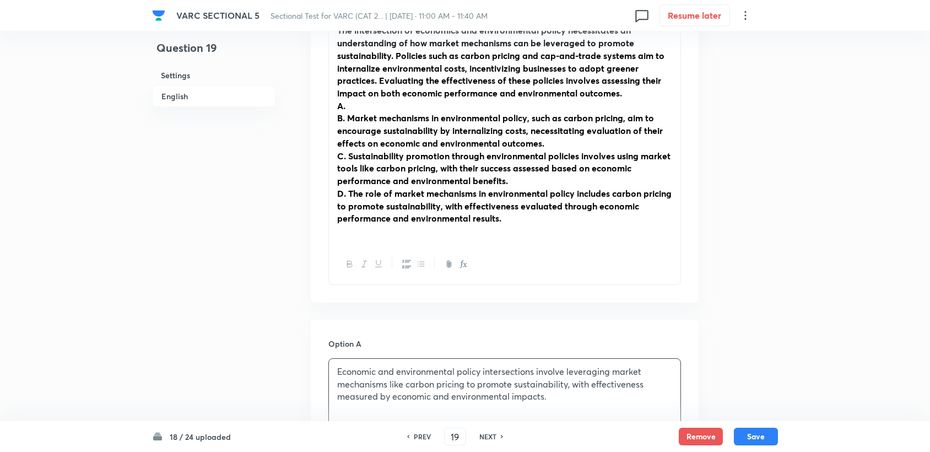
scroll to position [367, 0]
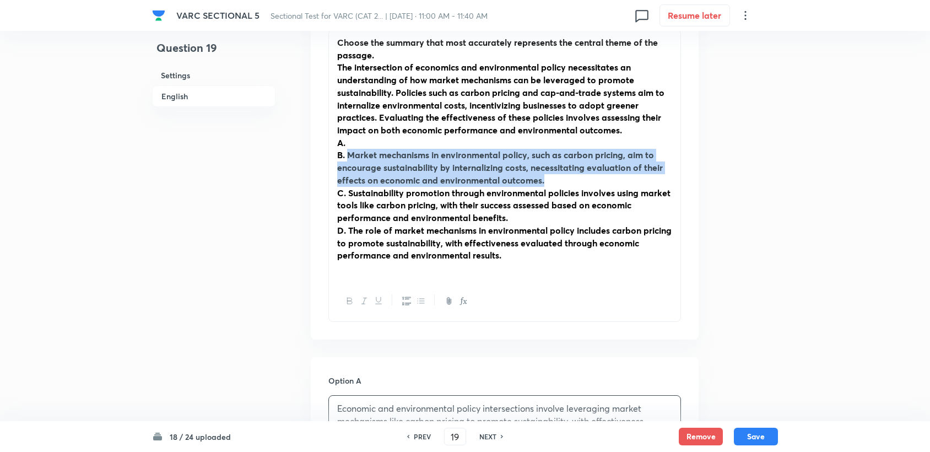
drag, startPoint x: 348, startPoint y: 154, endPoint x: 567, endPoint y: 182, distance: 221.5
click at [441, 183] on p "B. Market mechanisms in environmental policy, such as carbon pricing, aim to en…" at bounding box center [504, 167] width 335 height 37
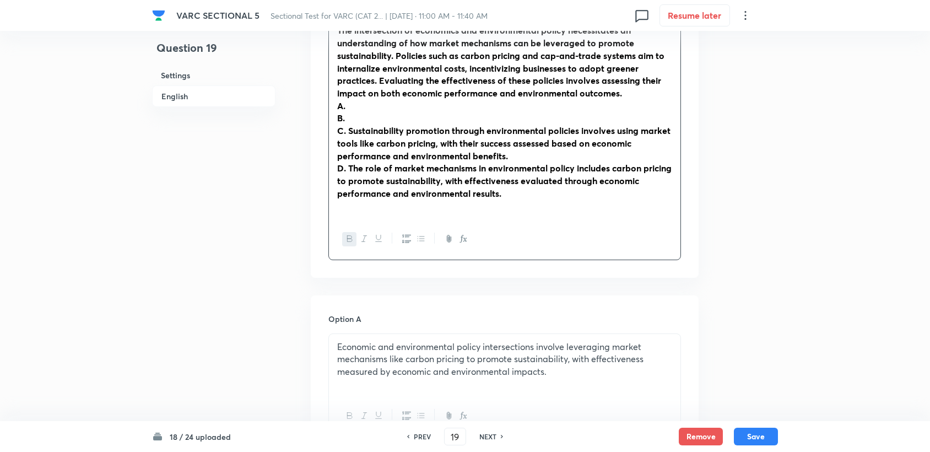
click at [441, 241] on div "Choose the summary that most accurately represents the central theme of the pas…" at bounding box center [504, 126] width 352 height 268
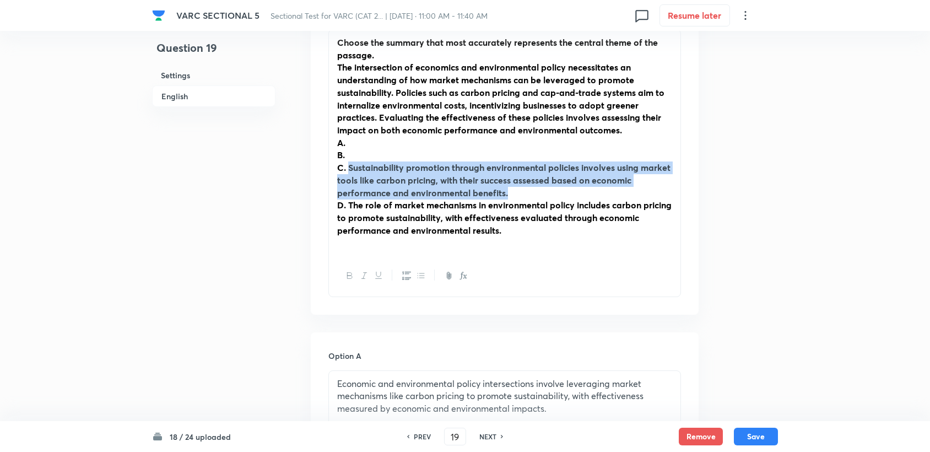
drag, startPoint x: 349, startPoint y: 166, endPoint x: 539, endPoint y: 197, distance: 192.6
click at [441, 197] on p "C. Sustainability promotion through environmental policies involves using marke…" at bounding box center [504, 179] width 335 height 37
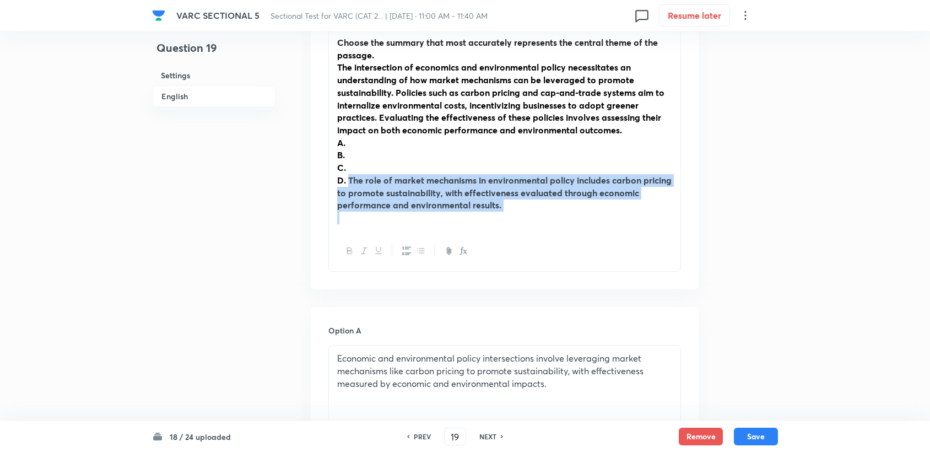
drag, startPoint x: 349, startPoint y: 180, endPoint x: 511, endPoint y: 219, distance: 166.0
click at [441, 219] on div "Choose the summary that most accurately represents the central theme of the pas…" at bounding box center [504, 130] width 351 height 201
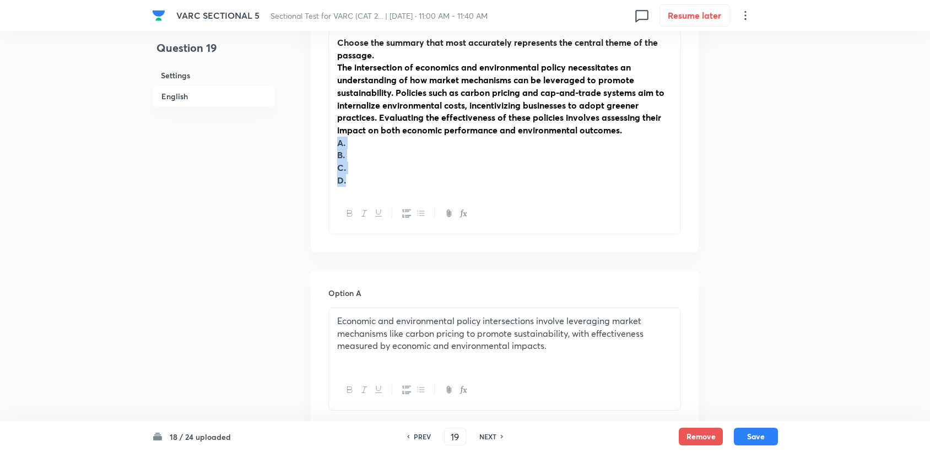
drag, startPoint x: 349, startPoint y: 160, endPoint x: 376, endPoint y: 189, distance: 40.2
click at [376, 189] on div "Choose the summary that most accurately represents the central theme of the pas…" at bounding box center [504, 112] width 351 height 164
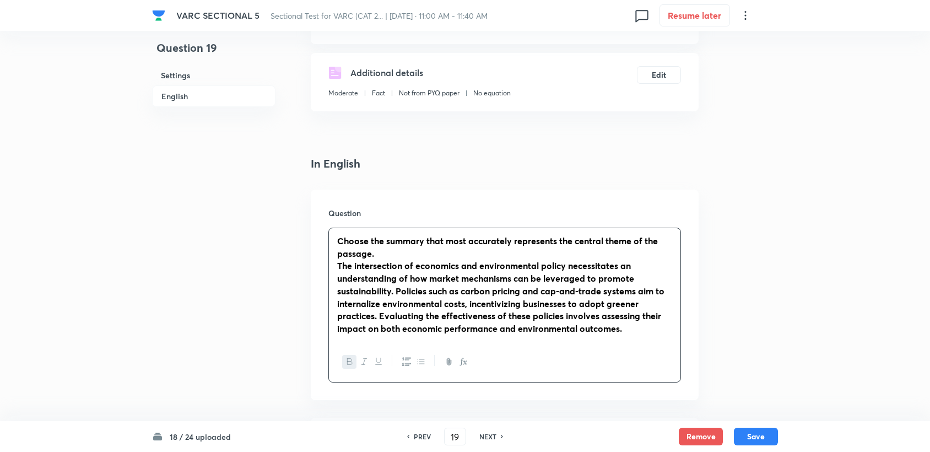
scroll to position [122, 0]
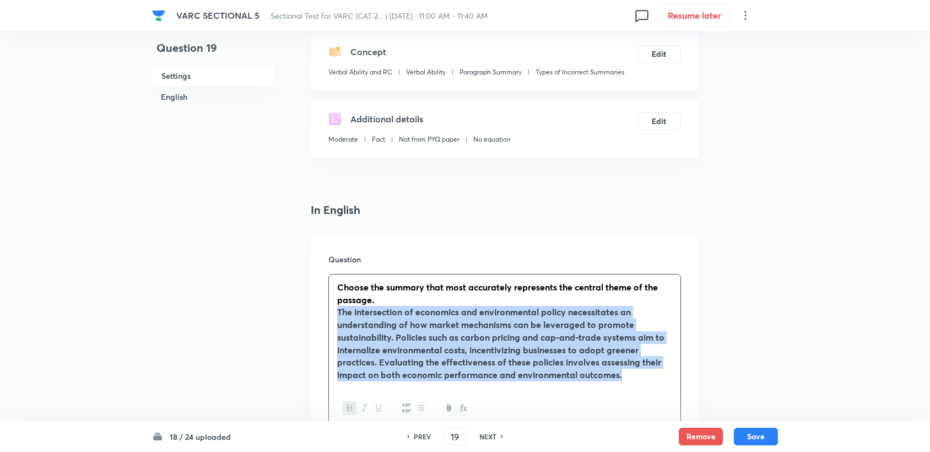
drag, startPoint x: 336, startPoint y: 311, endPoint x: 668, endPoint y: 382, distance: 339.2
click at [441, 382] on div "Choose the summary that most accurately represents the central theme of the pas…" at bounding box center [504, 330] width 351 height 113
click at [356, 404] on button "button" at bounding box center [363, 408] width 14 height 14
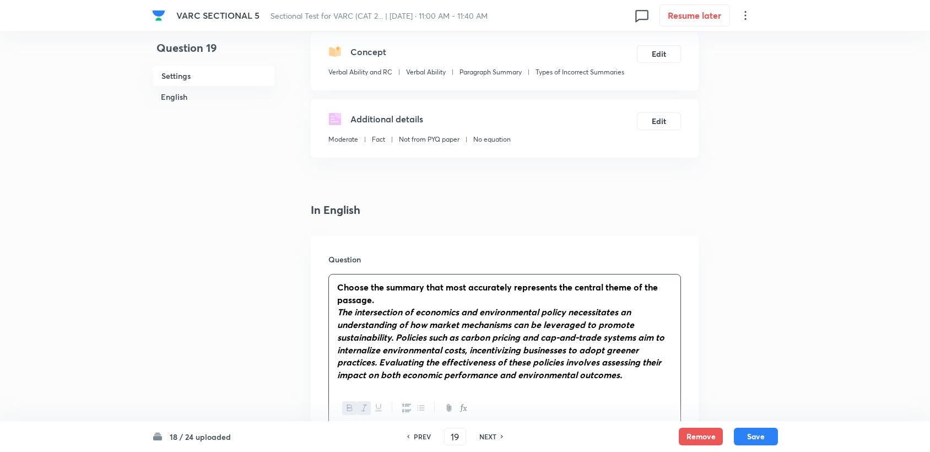
click at [352, 404] on icon "button" at bounding box center [349, 407] width 9 height 9
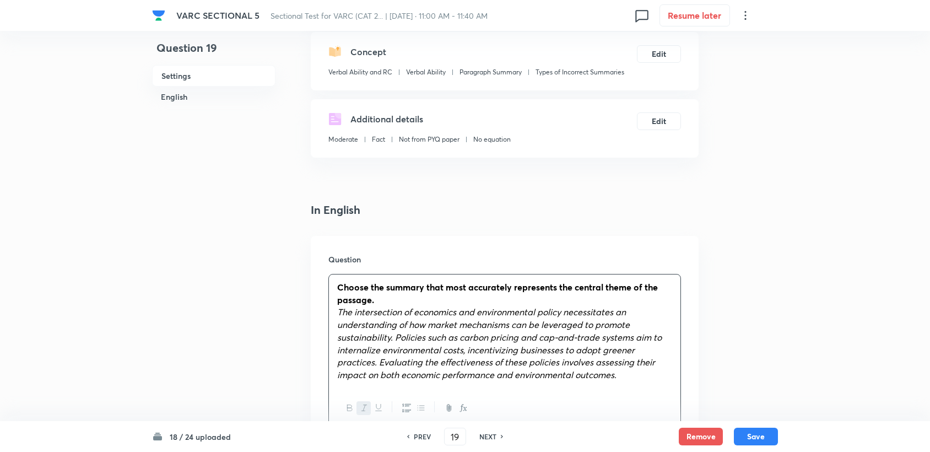
click at [361, 404] on button "button" at bounding box center [363, 408] width 14 height 14
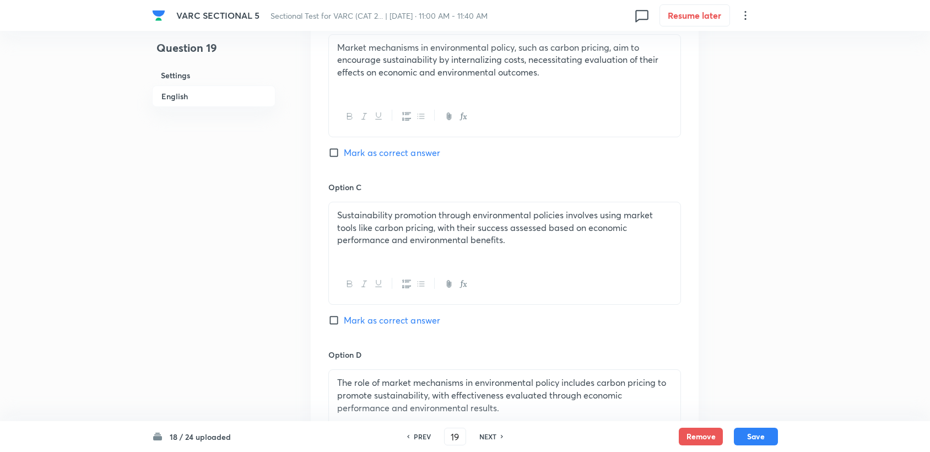
scroll to position [734, 0]
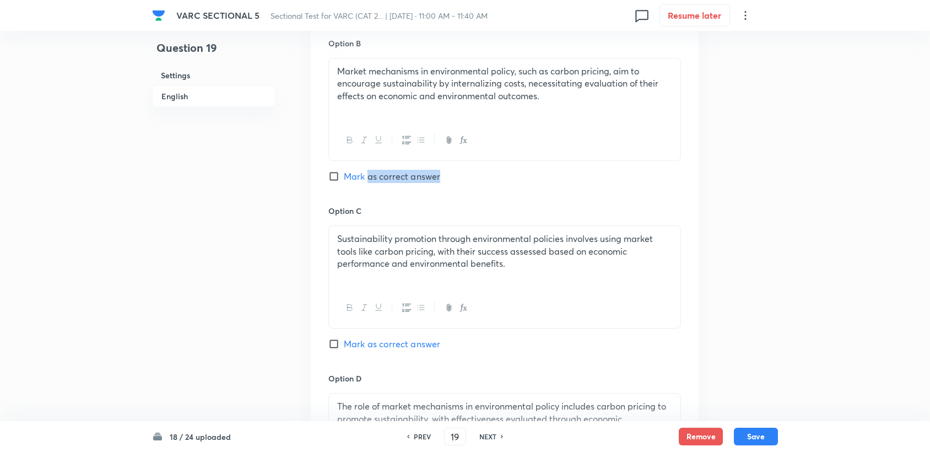
drag, startPoint x: 365, startPoint y: 184, endPoint x: 368, endPoint y: 178, distance: 6.9
click at [368, 178] on div "Option B Market mechanisms in environmental policy, such as carbon pricing, aim…" at bounding box center [504, 120] width 352 height 167
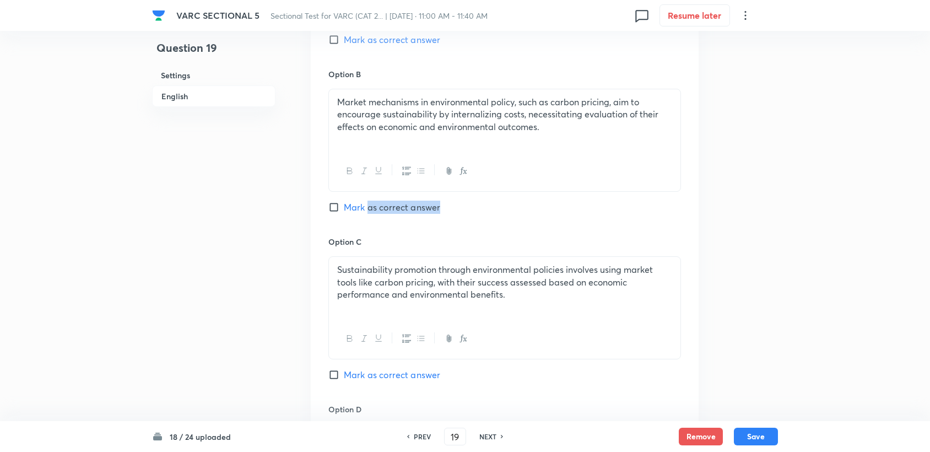
scroll to position [673, 0]
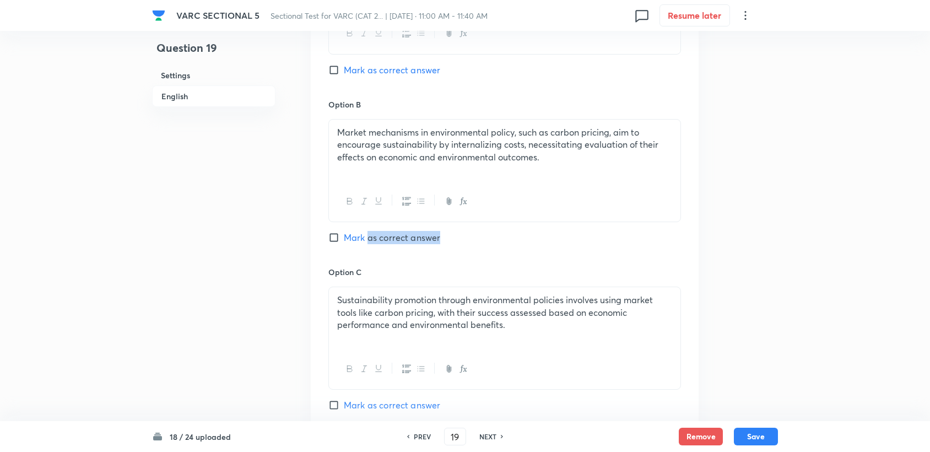
click at [334, 70] on input "Mark as correct answer" at bounding box center [335, 69] width 15 height 11
checkbox input "true"
click at [441, 404] on button "Save" at bounding box center [756, 435] width 44 height 18
type input "20"
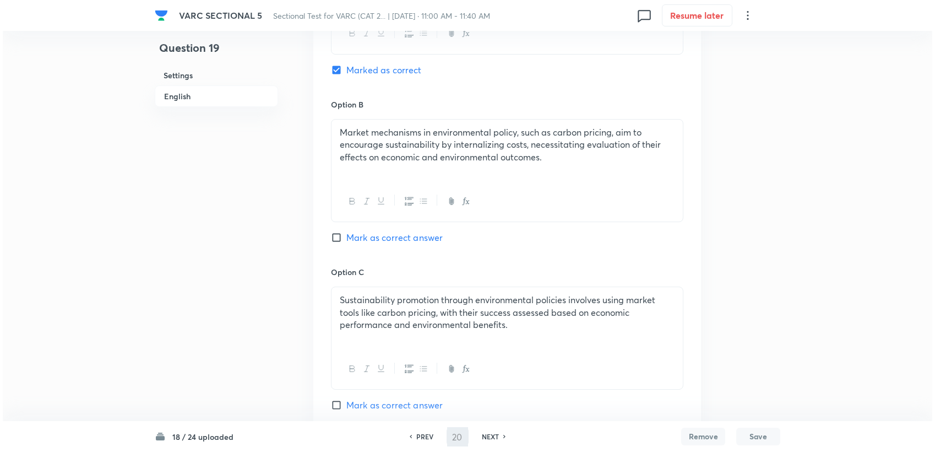
scroll to position [0, 0]
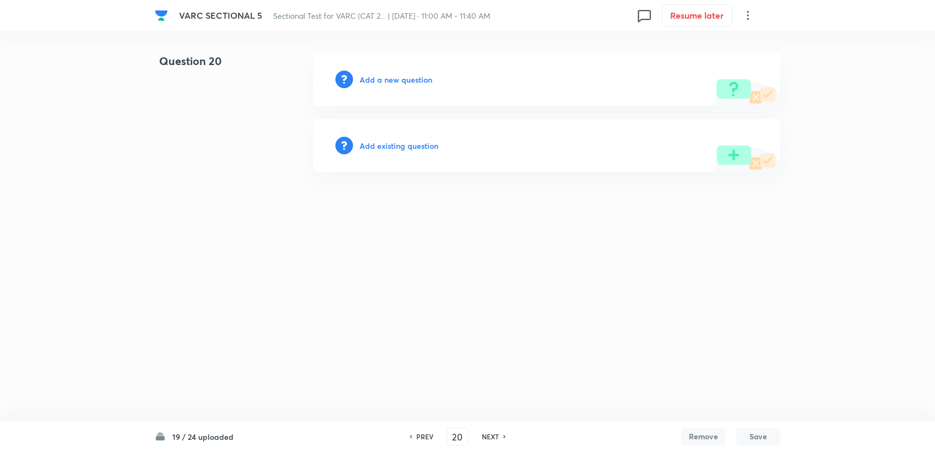
drag, startPoint x: 393, startPoint y: 95, endPoint x: 394, endPoint y: 88, distance: 7.3
click at [393, 95] on div "Add a new question" at bounding box center [546, 79] width 467 height 53
click at [394, 88] on div "Add a new question" at bounding box center [546, 79] width 467 height 53
click at [394, 85] on div "Add a new question" at bounding box center [546, 79] width 467 height 53
click at [394, 82] on h6 "Add a new question" at bounding box center [396, 80] width 73 height 12
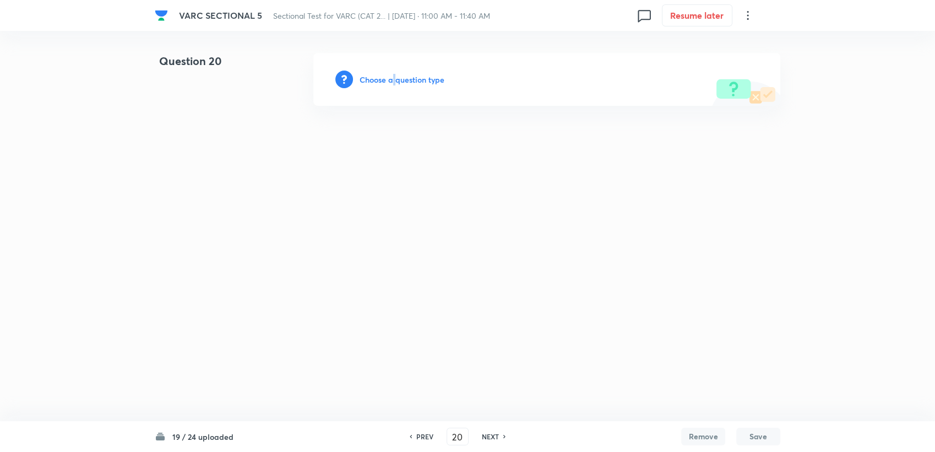
click at [394, 82] on h6 "Choose a question type" at bounding box center [402, 80] width 85 height 12
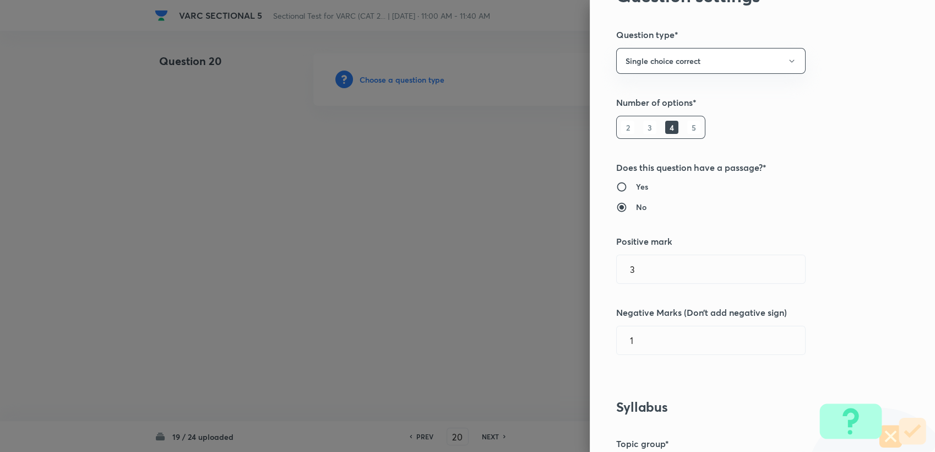
click at [441, 404] on h5 "Topic group*" at bounding box center [744, 443] width 256 height 13
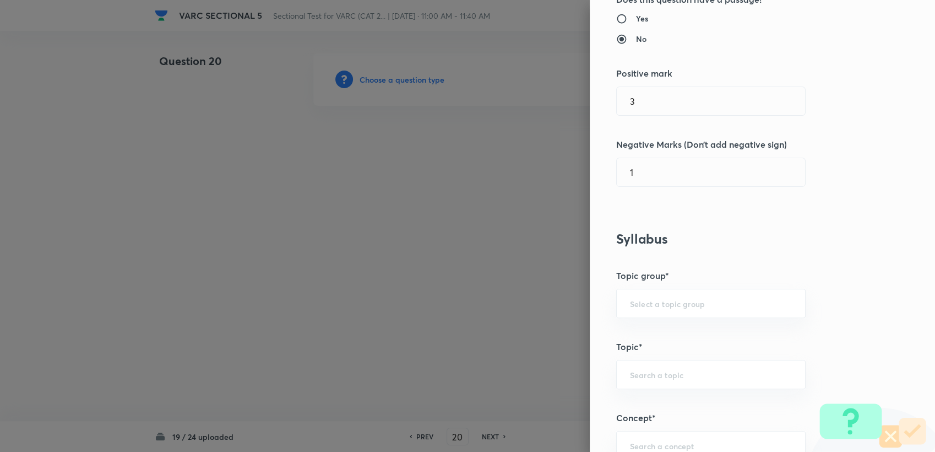
scroll to position [245, 0]
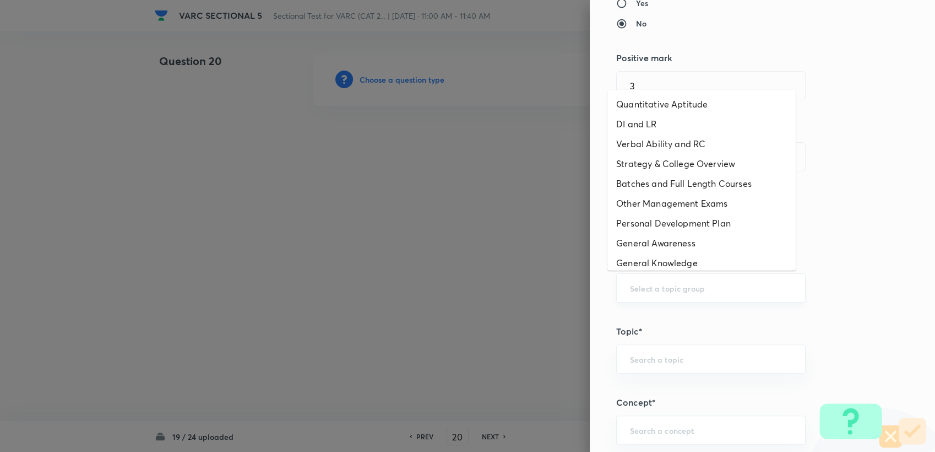
click at [441, 283] on input "text" at bounding box center [711, 288] width 162 height 10
click at [441, 148] on li "Verbal Ability and RC" at bounding box center [701, 144] width 188 height 20
type input "Verbal Ability and RC"
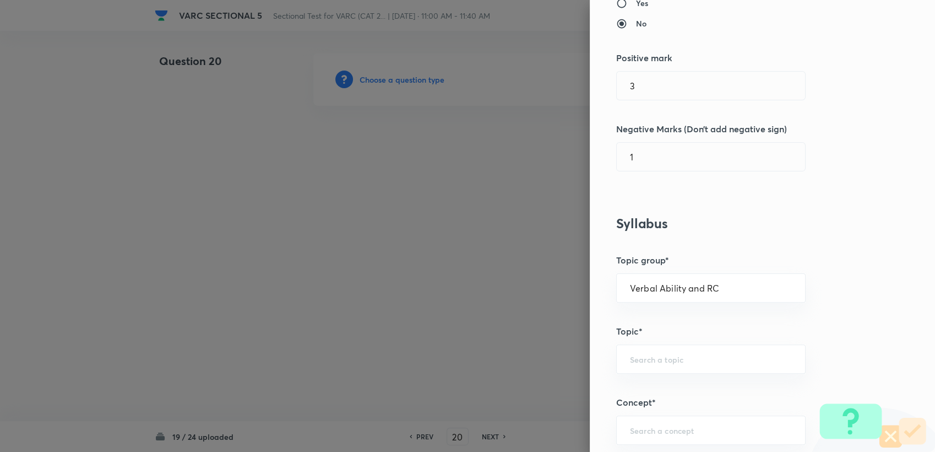
click at [441, 394] on div "Question settings Question type* Single choice correct Number of options* 2 3 4…" at bounding box center [762, 226] width 345 height 452
click at [441, 363] on div "​" at bounding box center [710, 358] width 189 height 29
click at [441, 267] on li "Verbal Ability" at bounding box center [701, 268] width 188 height 20
type input "Verbal Ability"
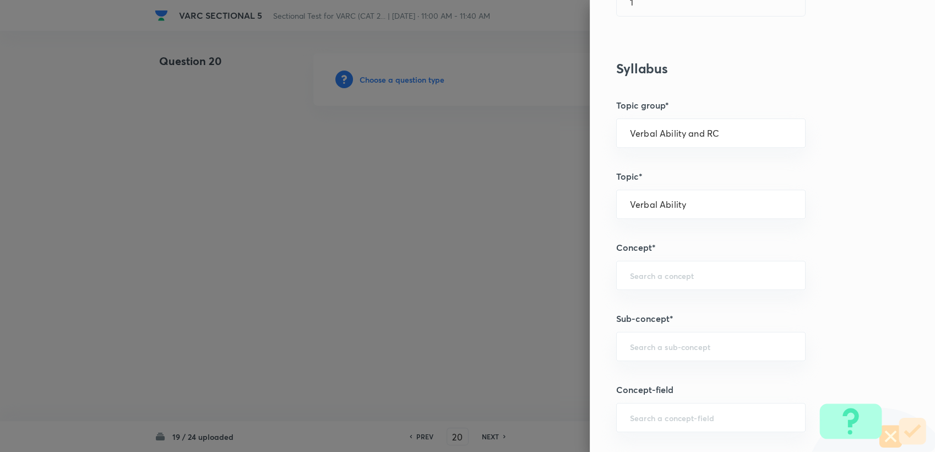
scroll to position [428, 0]
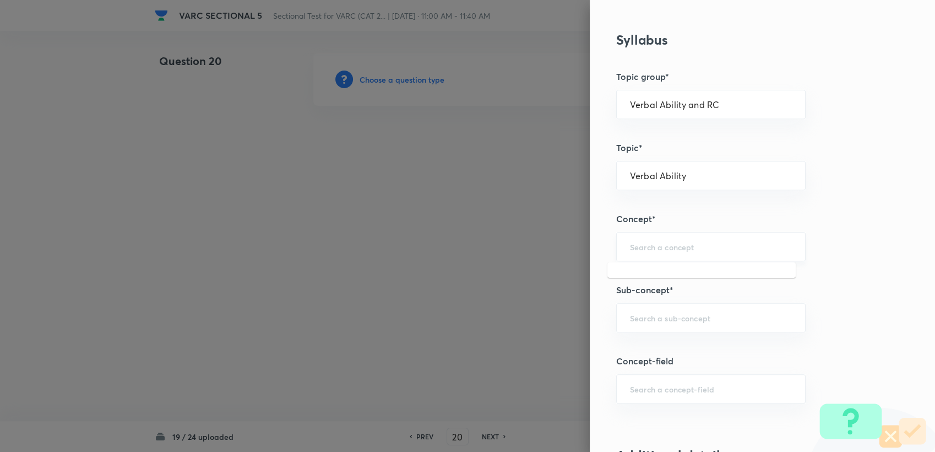
click at [441, 247] on input "text" at bounding box center [711, 246] width 162 height 10
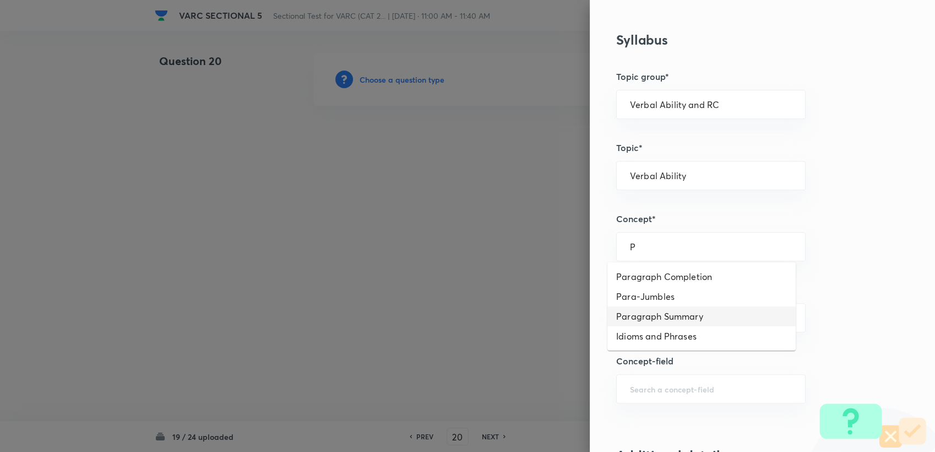
click at [441, 311] on li "Paragraph Summary" at bounding box center [701, 316] width 188 height 20
type input "Paragraph Summary"
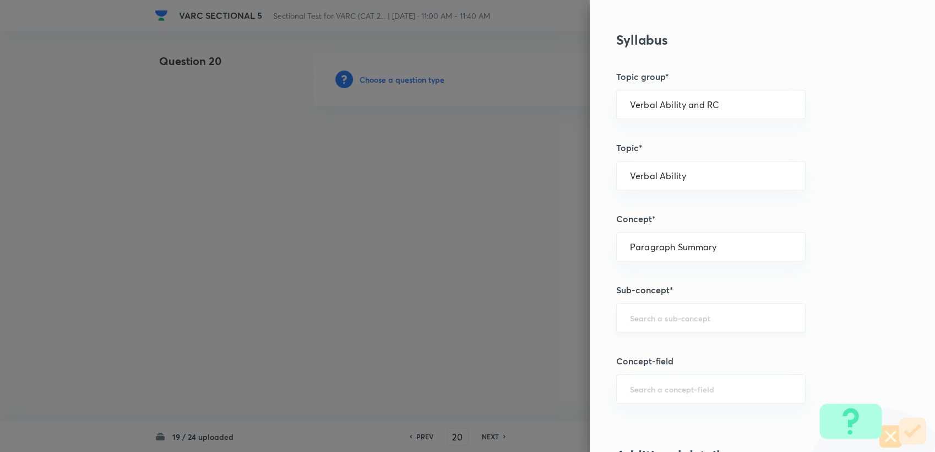
click at [441, 328] on div "​" at bounding box center [710, 317] width 189 height 29
click at [441, 343] on li "How to Solve Para-Summary Questions" at bounding box center [701, 348] width 188 height 20
type input "How to Solve Para-Summary Questions"
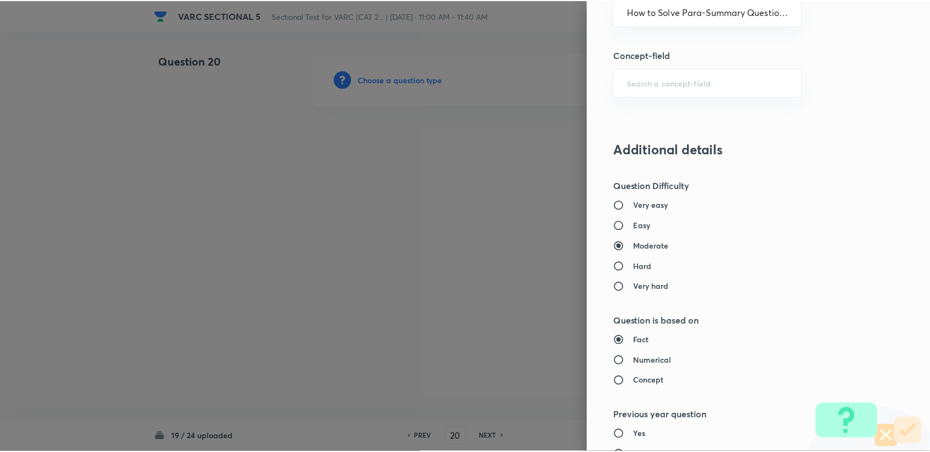
scroll to position [1049, 0]
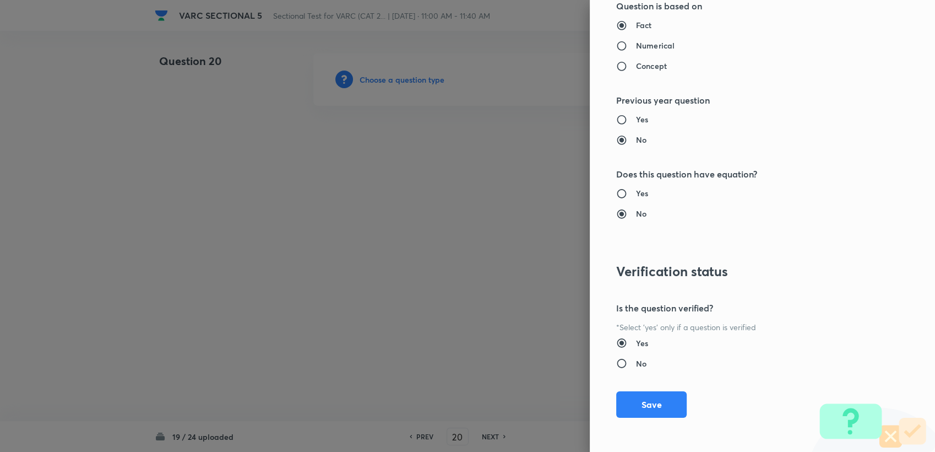
click at [441, 387] on div "Question settings Question type* Single choice correct Number of options* 2 3 4…" at bounding box center [762, 226] width 345 height 452
click at [441, 404] on button "Save" at bounding box center [651, 403] width 70 height 26
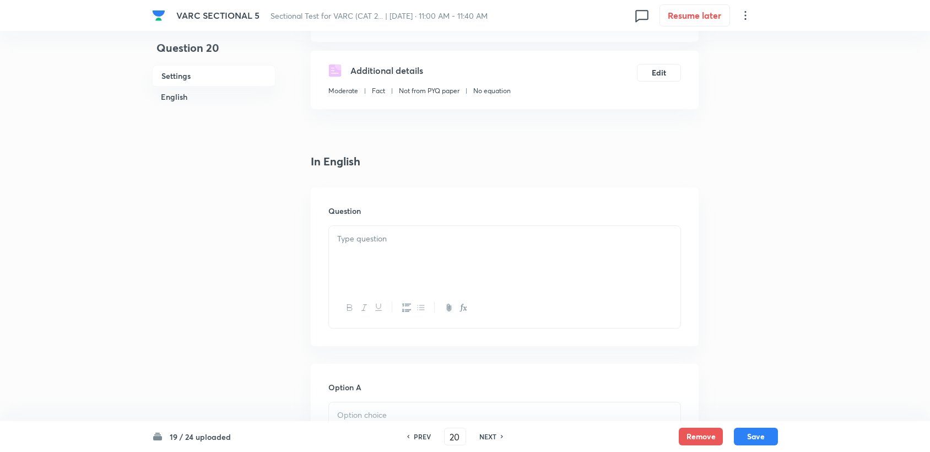
scroll to position [183, 0]
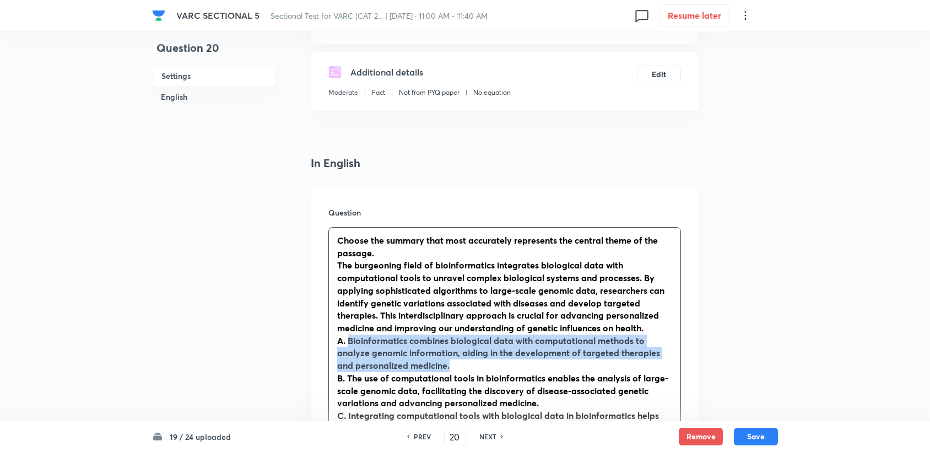
drag, startPoint x: 354, startPoint y: 341, endPoint x: 542, endPoint y: 366, distance: 190.0
click at [441, 366] on p "A. Bioinformatics combines biological data with computational methods to analyz…" at bounding box center [504, 352] width 335 height 37
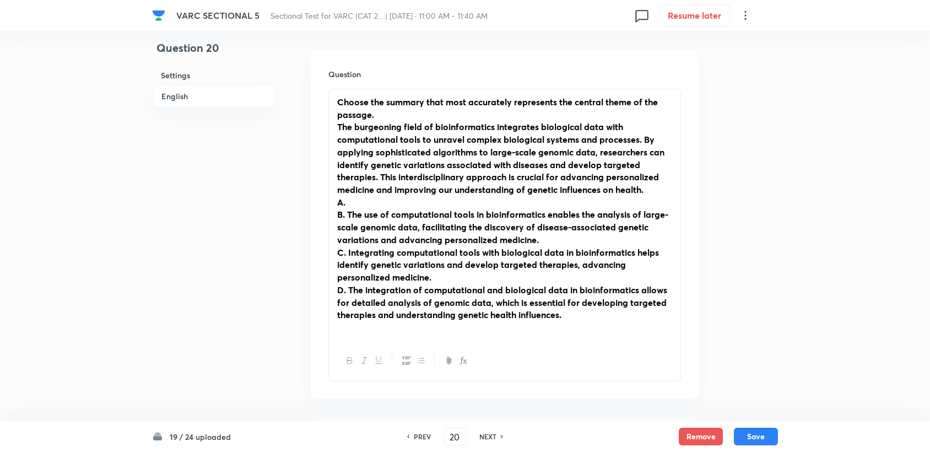
scroll to position [306, 0]
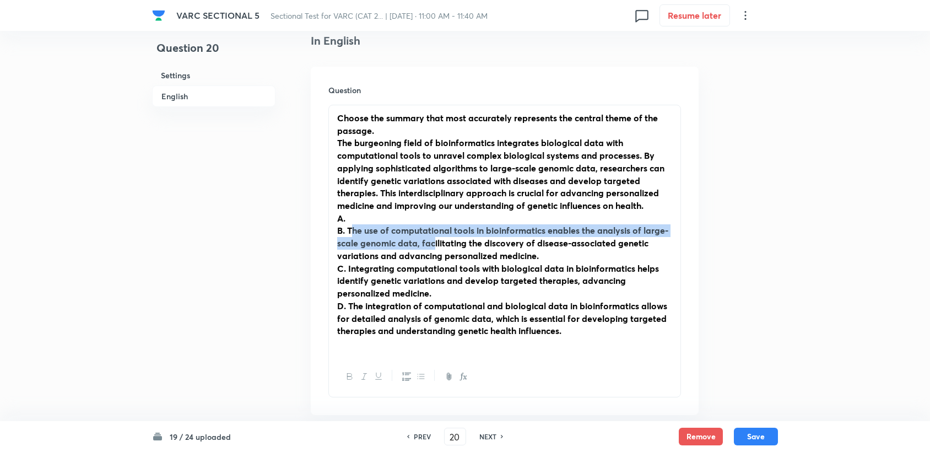
drag, startPoint x: 350, startPoint y: 227, endPoint x: 436, endPoint y: 239, distance: 86.8
click at [436, 239] on strong "B. The use of computational tools in bioinformatics enables the analysis of lar…" at bounding box center [502, 242] width 331 height 36
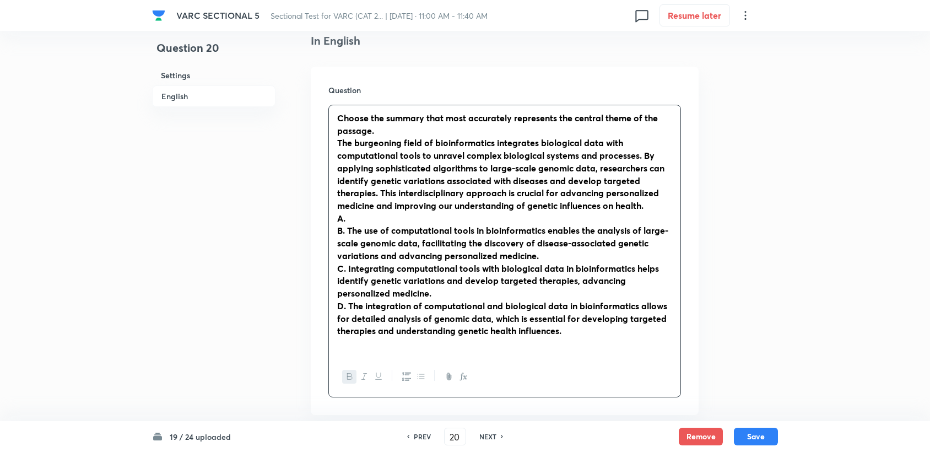
click at [338, 227] on strong "B. The use of computational tools in bioinformatics enables the analysis of lar…" at bounding box center [502, 242] width 331 height 36
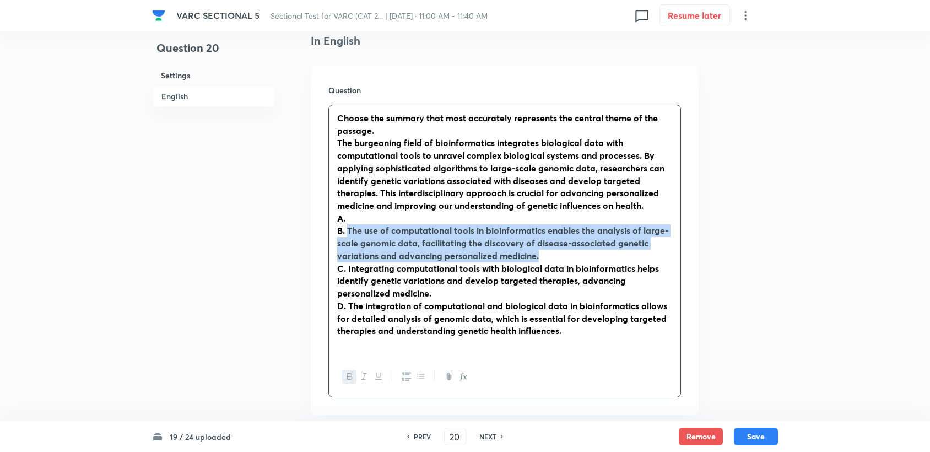
drag, startPoint x: 349, startPoint y: 230, endPoint x: 547, endPoint y: 253, distance: 199.7
click at [441, 253] on p "B. The use of computational tools in bioinformatics enables the analysis of lar…" at bounding box center [504, 242] width 335 height 37
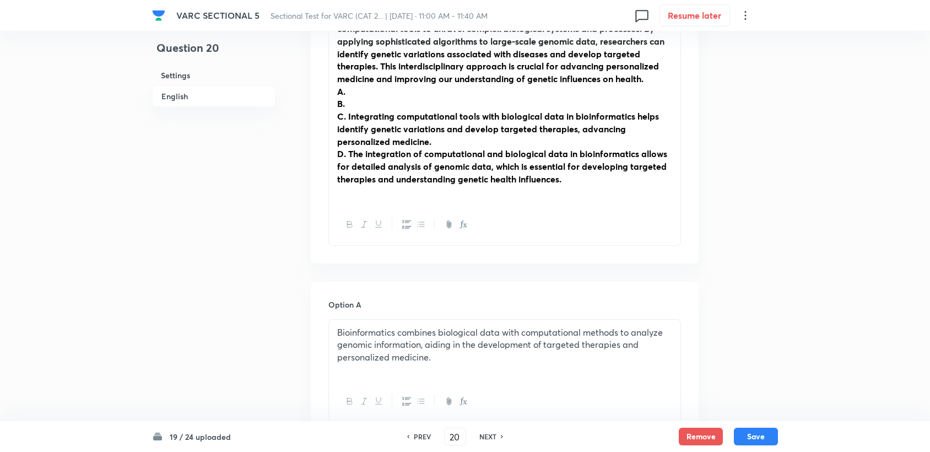
scroll to position [428, 0]
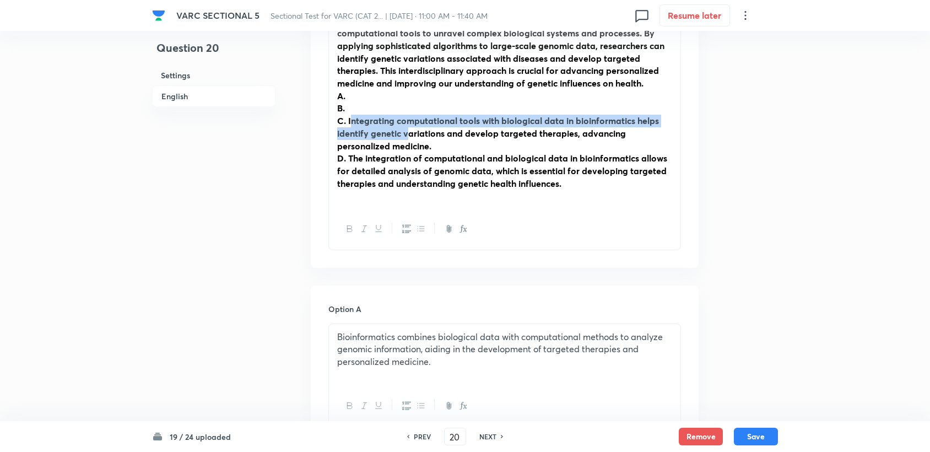
drag, startPoint x: 349, startPoint y: 118, endPoint x: 406, endPoint y: 129, distance: 57.8
click at [406, 129] on strong "C. Integrating computational tools with biological data in bioinformatics helps…" at bounding box center [498, 133] width 322 height 36
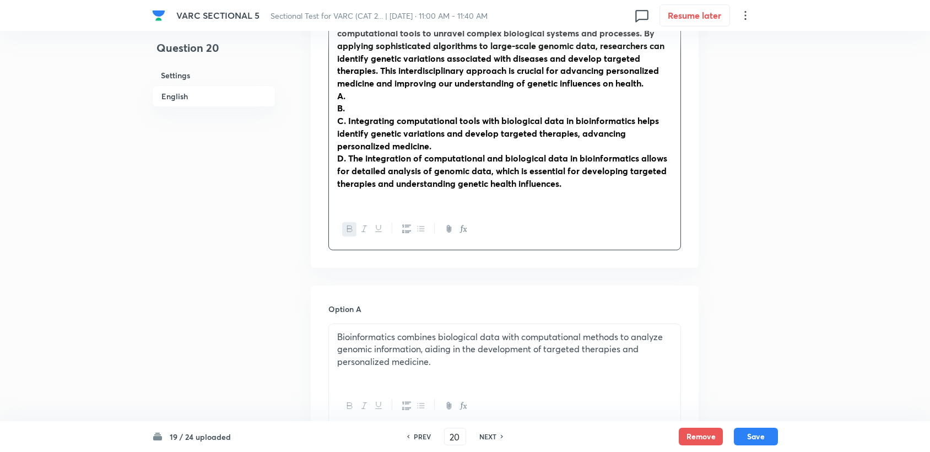
click at [340, 121] on strong "C. Integrating computational tools with biological data in bioinformatics helps…" at bounding box center [498, 133] width 322 height 36
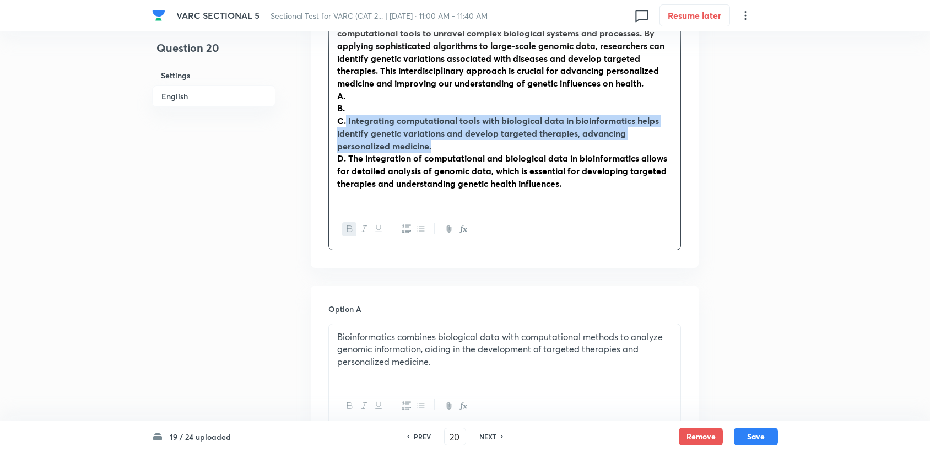
drag, startPoint x: 347, startPoint y: 117, endPoint x: 448, endPoint y: 139, distance: 103.7
click at [441, 139] on p "C. Integrating computational tools with biological data in bioinformatics helps…" at bounding box center [504, 133] width 335 height 37
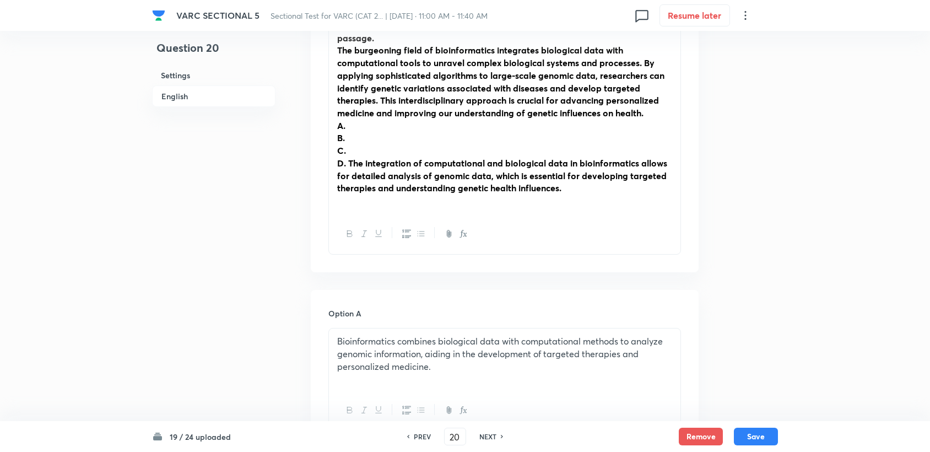
scroll to position [367, 0]
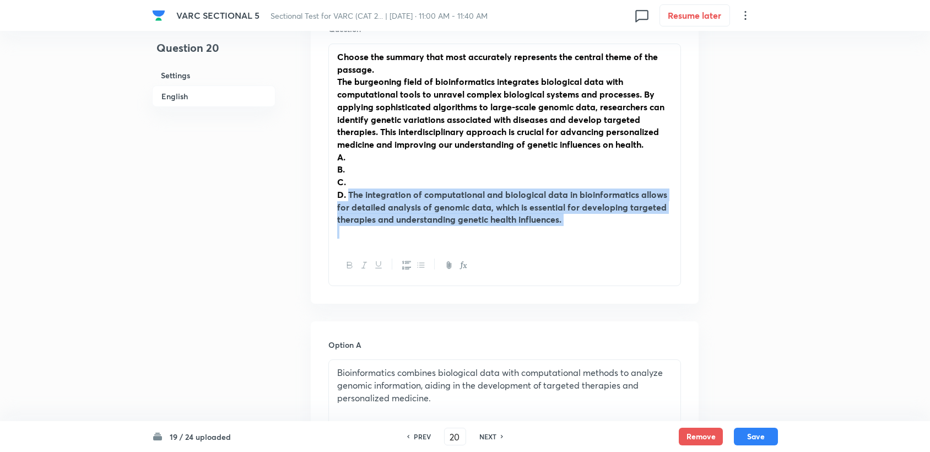
drag, startPoint x: 349, startPoint y: 195, endPoint x: 585, endPoint y: 236, distance: 240.3
click at [441, 236] on div "Choose the summary that most accurately represents the central theme of the pas…" at bounding box center [504, 144] width 351 height 201
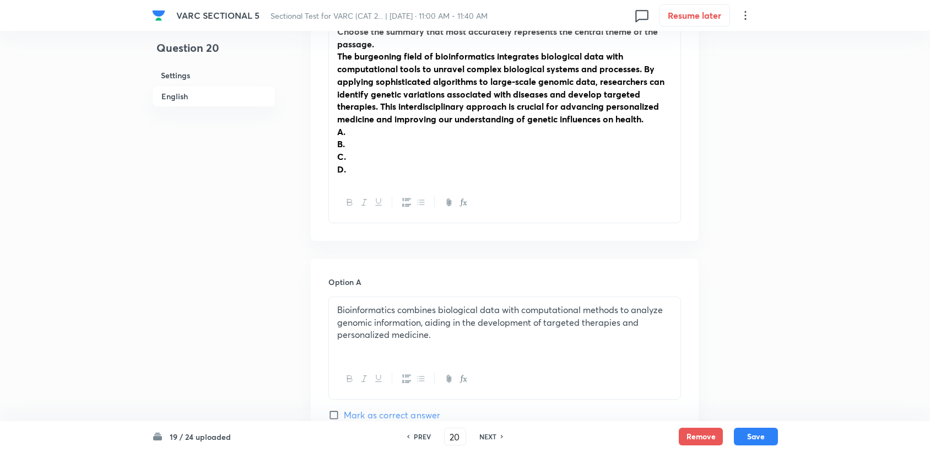
scroll to position [306, 0]
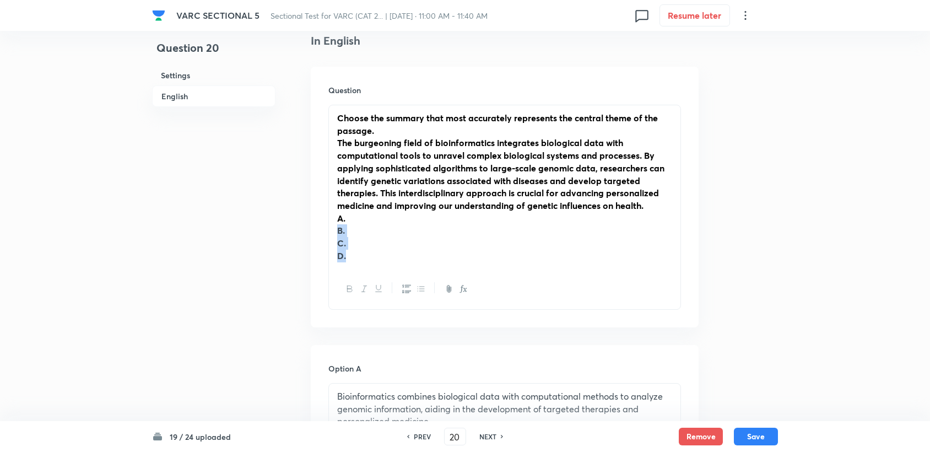
drag, startPoint x: 336, startPoint y: 227, endPoint x: 351, endPoint y: 250, distance: 27.2
click at [351, 250] on div "Choose the summary that most accurately represents the central theme of the pas…" at bounding box center [504, 187] width 351 height 164
click at [344, 226] on strong "B." at bounding box center [341, 230] width 8 height 12
drag, startPoint x: 339, startPoint y: 222, endPoint x: 353, endPoint y: 245, distance: 26.4
click at [353, 245] on div "Choose the summary that most accurately represents the central theme of the pas…" at bounding box center [504, 187] width 351 height 164
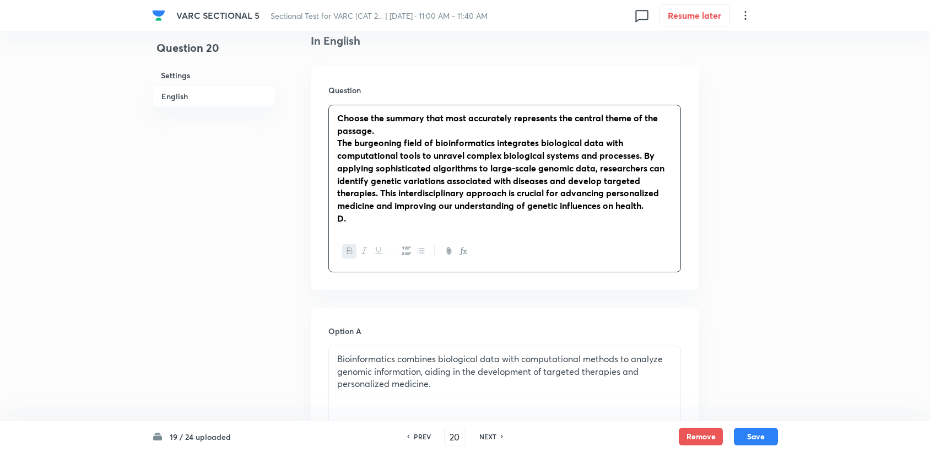
click at [352, 215] on p "D." at bounding box center [504, 218] width 335 height 13
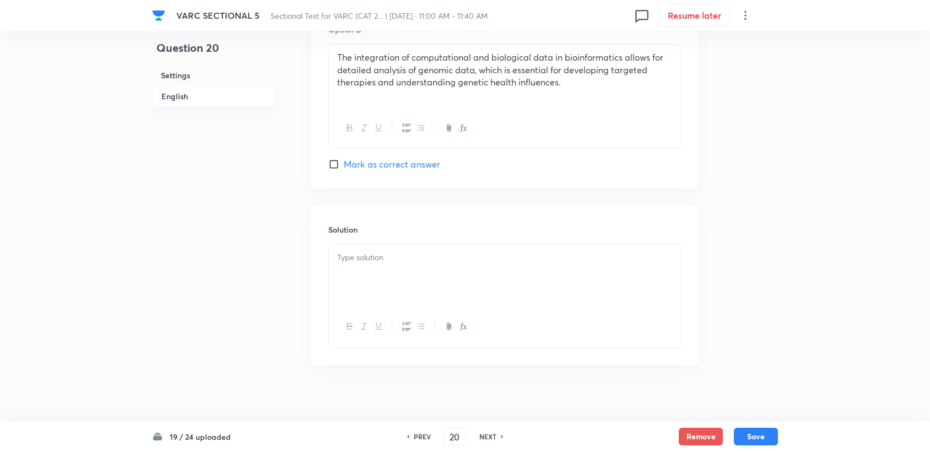
scroll to position [1119, 0]
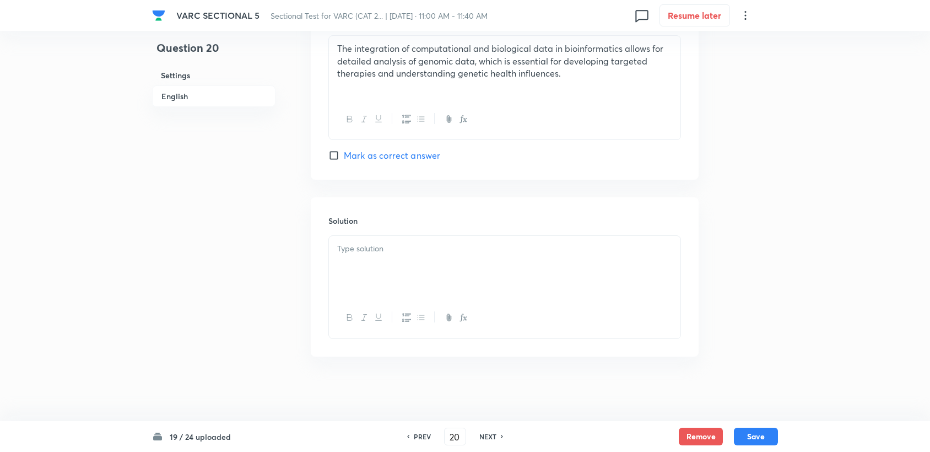
drag, startPoint x: 374, startPoint y: 264, endPoint x: 355, endPoint y: 220, distance: 47.6
click at [374, 260] on div at bounding box center [504, 267] width 351 height 62
drag, startPoint x: 346, startPoint y: 234, endPoint x: 362, endPoint y: 266, distance: 35.7
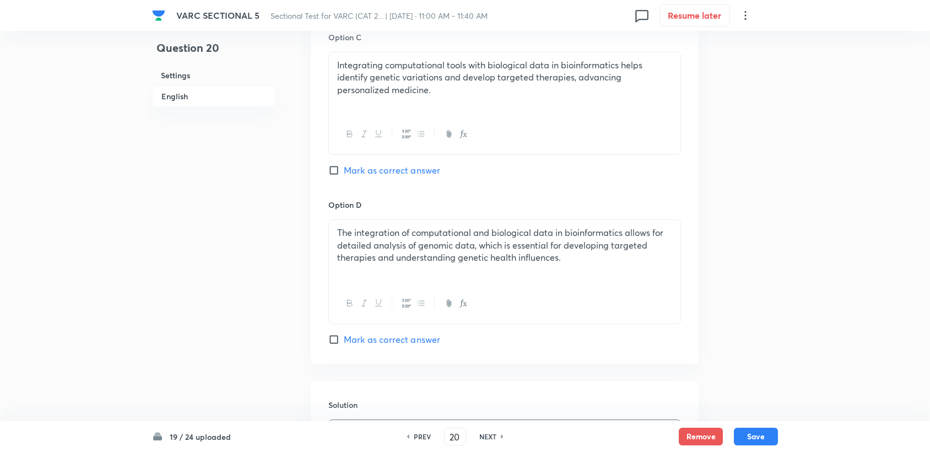
click at [374, 339] on span "Mark as correct answer" at bounding box center [392, 339] width 96 height 13
click at [344, 339] on input "Mark as correct answer" at bounding box center [335, 339] width 15 height 11
checkbox input "true"
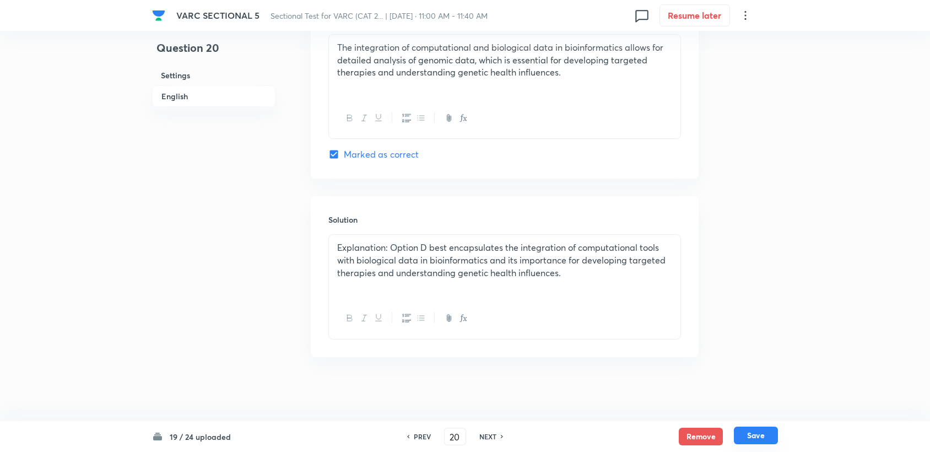
click at [441, 404] on button "Save" at bounding box center [756, 435] width 44 height 18
type input "21"
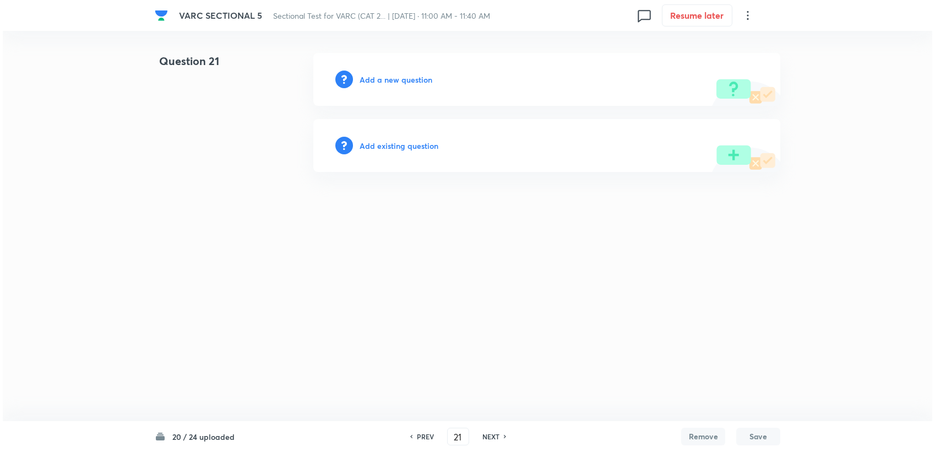
scroll to position [0, 0]
click at [381, 82] on h6 "Add a new question" at bounding box center [396, 80] width 73 height 12
click at [381, 82] on h6 "Choose a question type" at bounding box center [402, 80] width 85 height 12
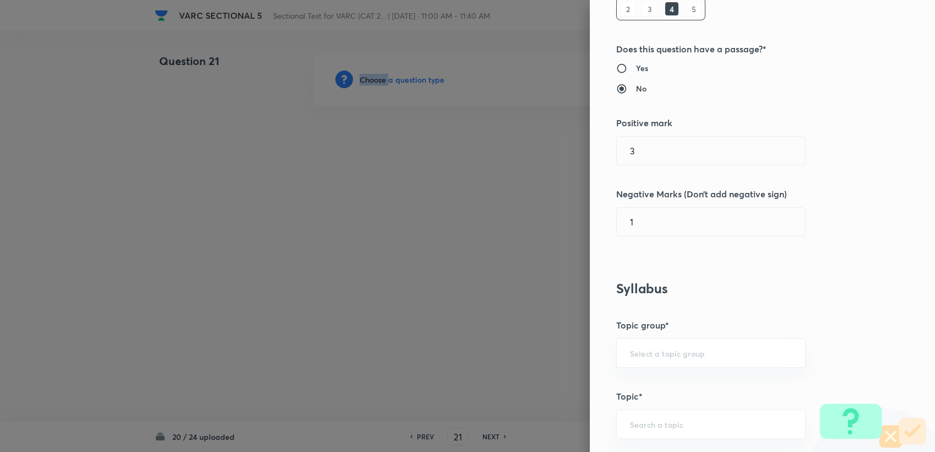
scroll to position [183, 0]
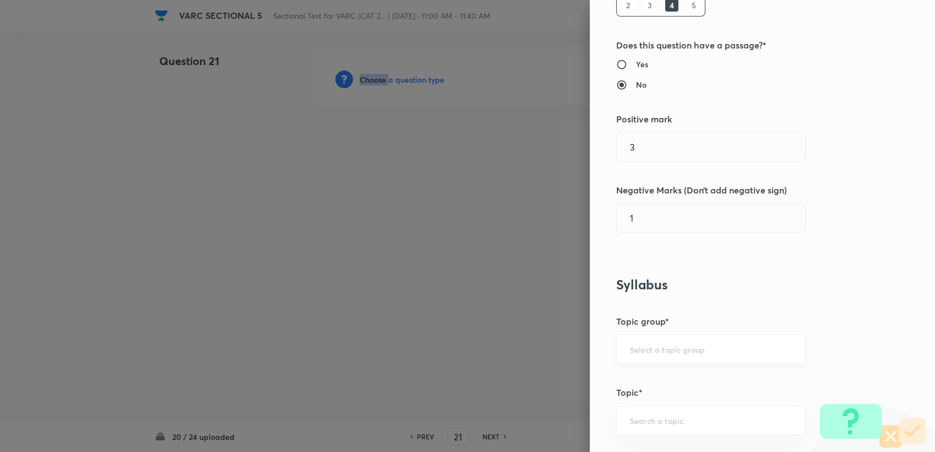
click at [441, 340] on div "​" at bounding box center [710, 348] width 189 height 29
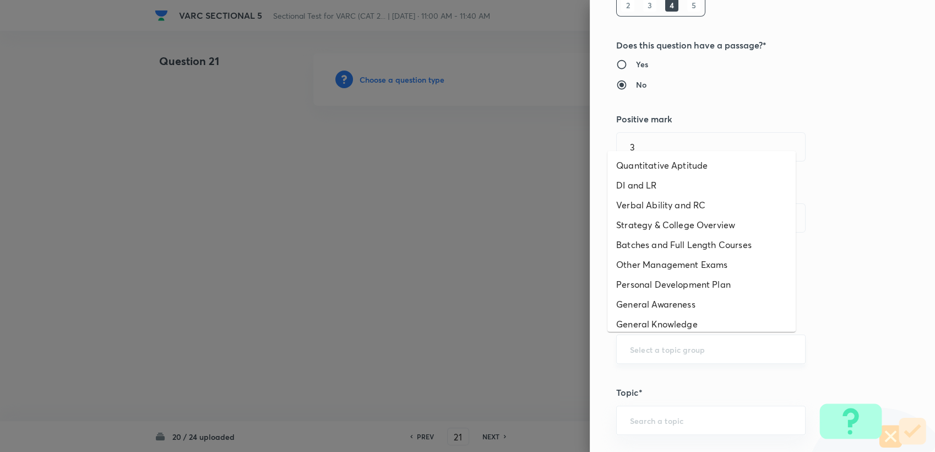
click at [441, 346] on input "text" at bounding box center [711, 349] width 162 height 10
drag, startPoint x: 653, startPoint y: 207, endPoint x: 668, endPoint y: 284, distance: 78.5
click at [441, 212] on li "Verbal Ability and RC" at bounding box center [701, 205] width 188 height 20
type input "Verbal Ability and RC"
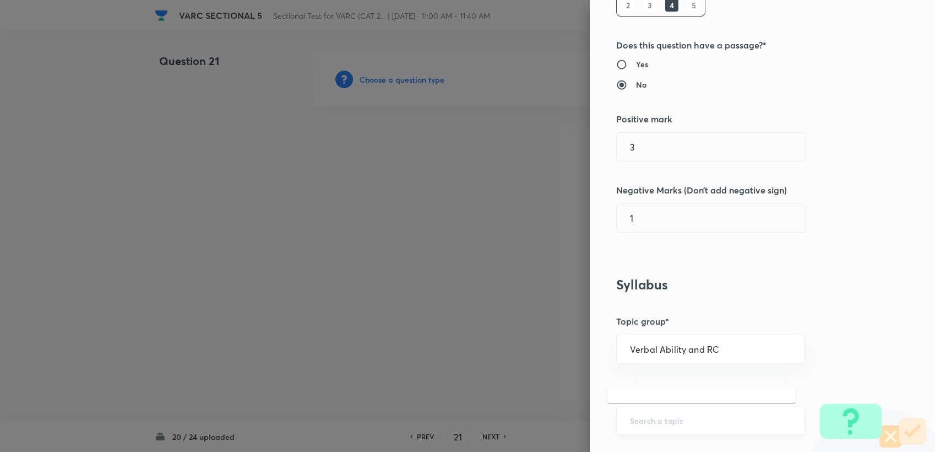
click at [441, 404] on input "text" at bounding box center [711, 420] width 162 height 10
click at [441, 333] on li "Verbal Ability" at bounding box center [701, 329] width 188 height 20
type input "Verbal Ability"
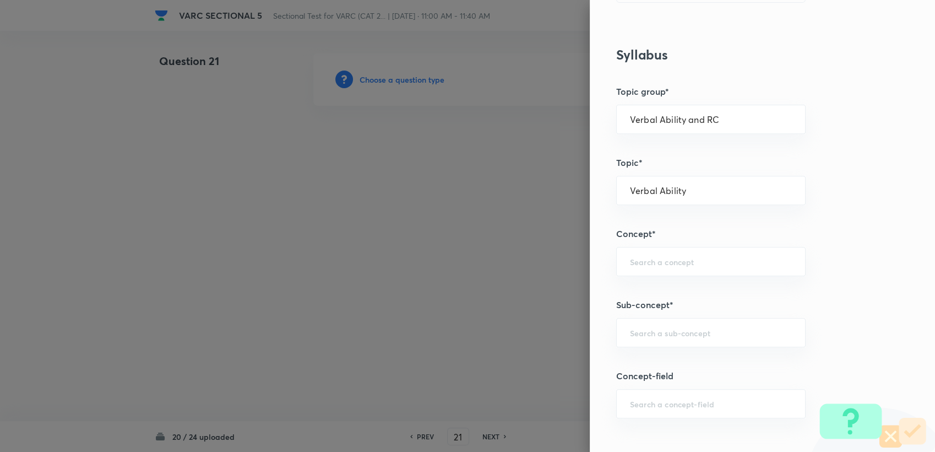
scroll to position [428, 0]
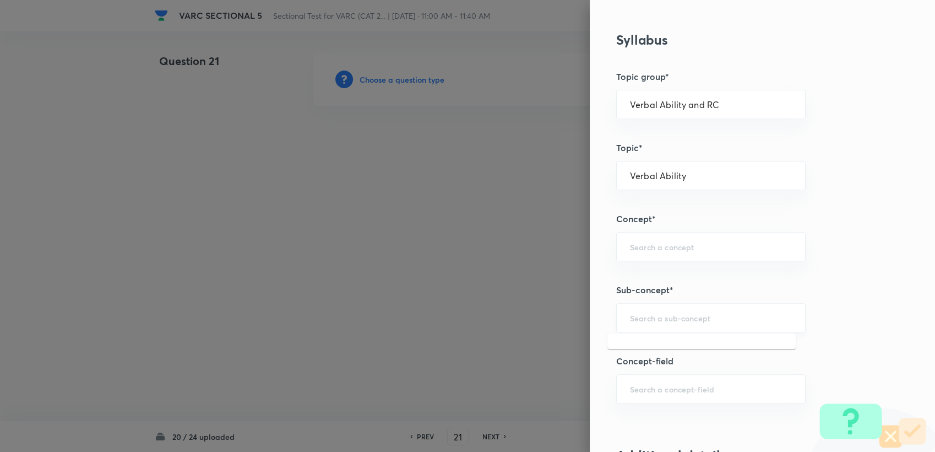
drag, startPoint x: 664, startPoint y: 319, endPoint x: 665, endPoint y: 311, distance: 8.9
click at [441, 319] on input "text" at bounding box center [711, 317] width 162 height 10
click at [441, 248] on input "text" at bounding box center [711, 246] width 162 height 10
click at [441, 273] on li "Paragraph Completion" at bounding box center [701, 277] width 188 height 20
type input "Paragraph Completion"
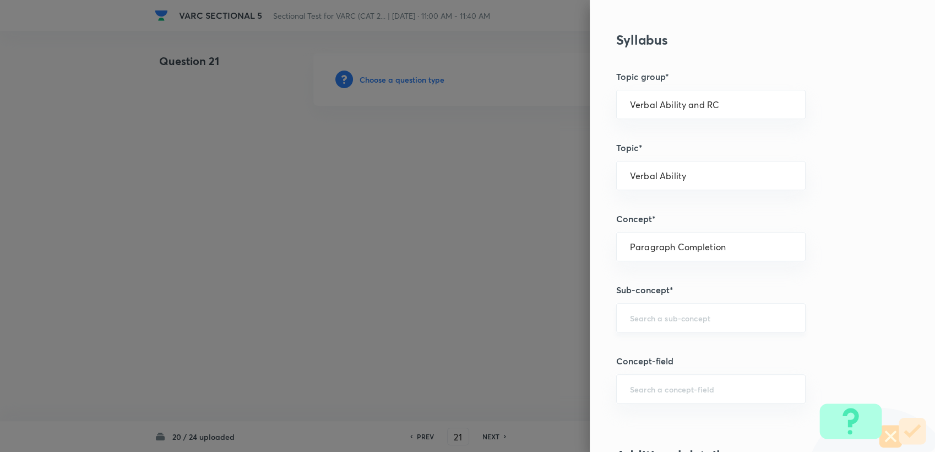
click at [441, 313] on input "text" at bounding box center [711, 317] width 162 height 10
click at [441, 354] on li "Types of Logical Flows in a Paragraph" at bounding box center [701, 348] width 188 height 20
type input "Types of Logical Flows in a Paragraph"
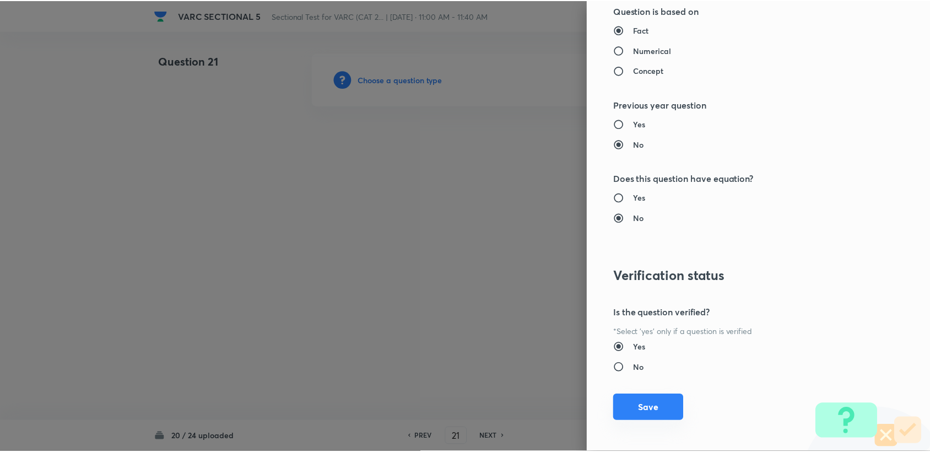
scroll to position [1049, 0]
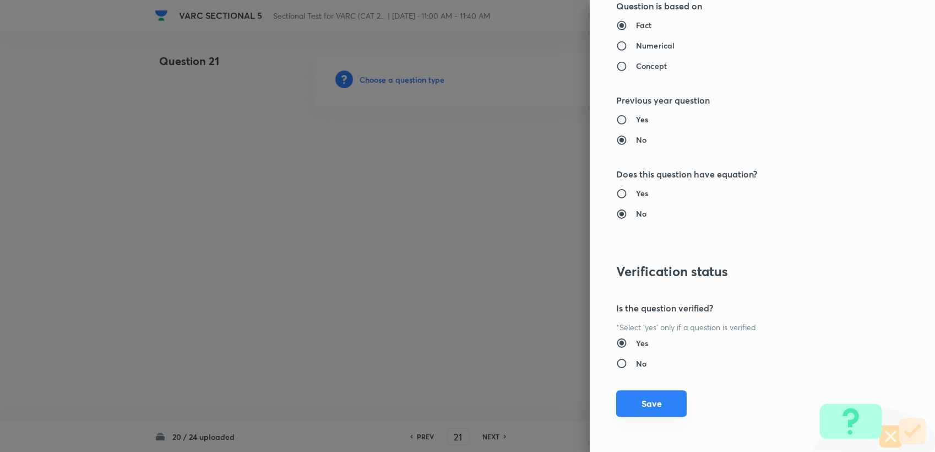
click at [441, 398] on button "Save" at bounding box center [651, 403] width 70 height 26
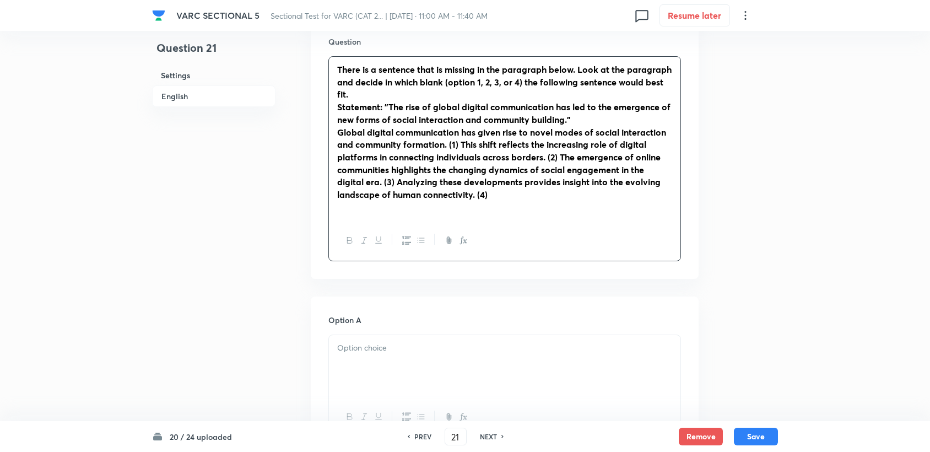
scroll to position [367, 0]
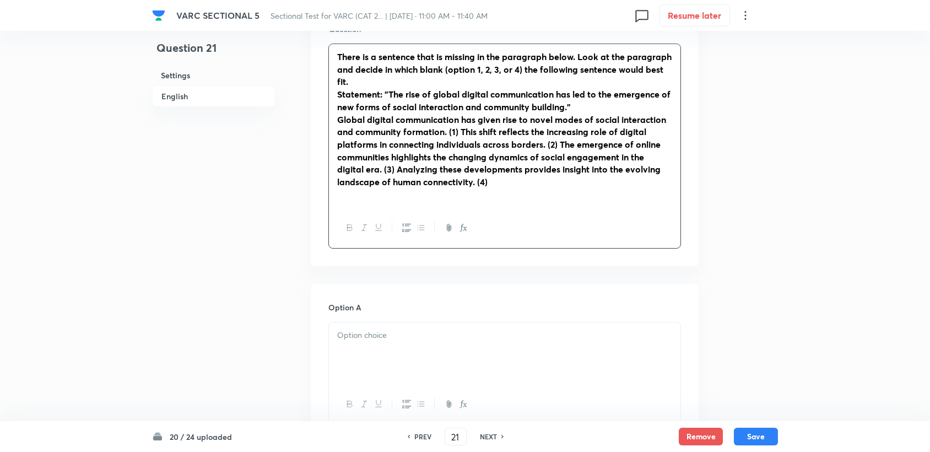
click at [334, 96] on div "There is a sentence that is missing in the paragraph below. Look at the paragra…" at bounding box center [504, 126] width 351 height 164
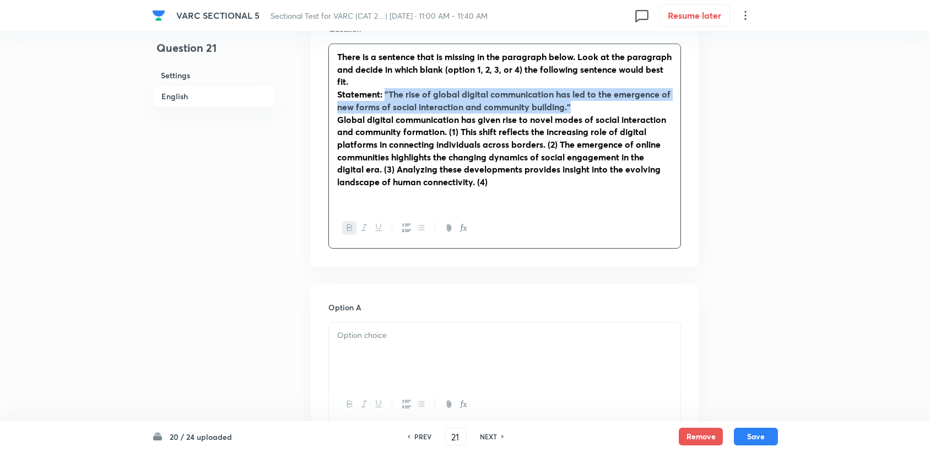
drag, startPoint x: 384, startPoint y: 92, endPoint x: 584, endPoint y: 112, distance: 200.4
click at [441, 112] on div "There is a sentence that is missing in the paragraph below. Look at the paragra…" at bounding box center [504, 126] width 351 height 164
click at [345, 225] on button "button" at bounding box center [349, 228] width 14 height 14
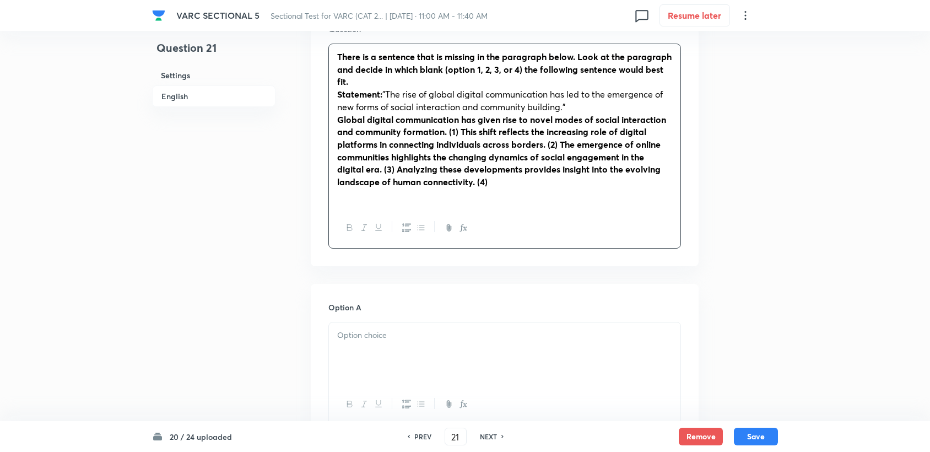
click at [343, 121] on strong "Global digital communication has given rise to novel modes of social interactio…" at bounding box center [501, 150] width 329 height 74
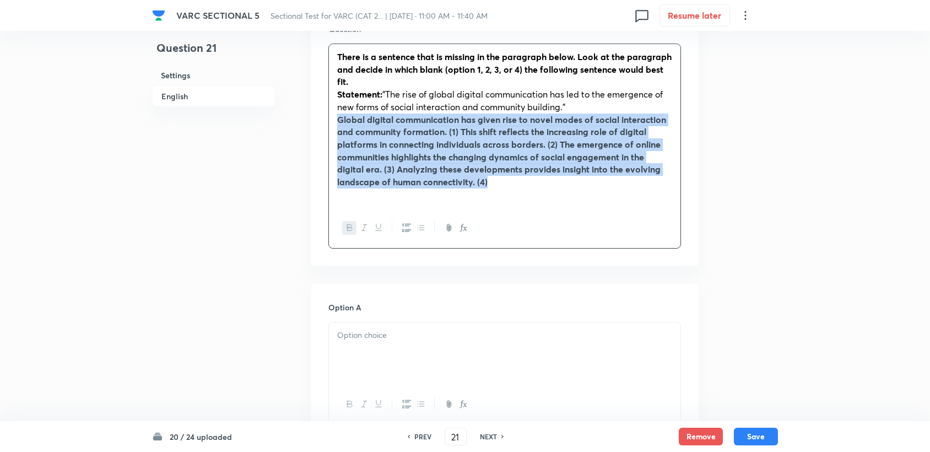
drag, startPoint x: 340, startPoint y: 121, endPoint x: 505, endPoint y: 183, distance: 175.8
click at [441, 183] on p "Global digital communication has given rise to novel modes of social interactio…" at bounding box center [504, 150] width 335 height 75
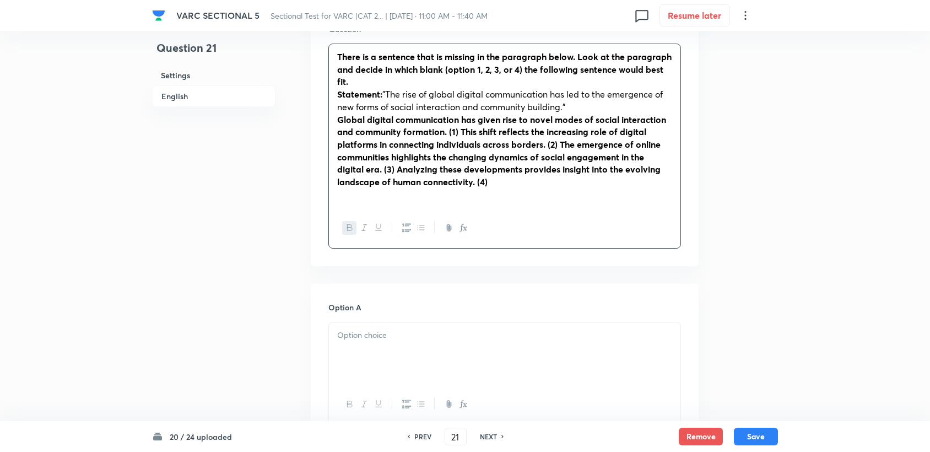
click at [353, 235] on div at bounding box center [504, 228] width 351 height 40
click at [351, 232] on button "button" at bounding box center [349, 228] width 14 height 14
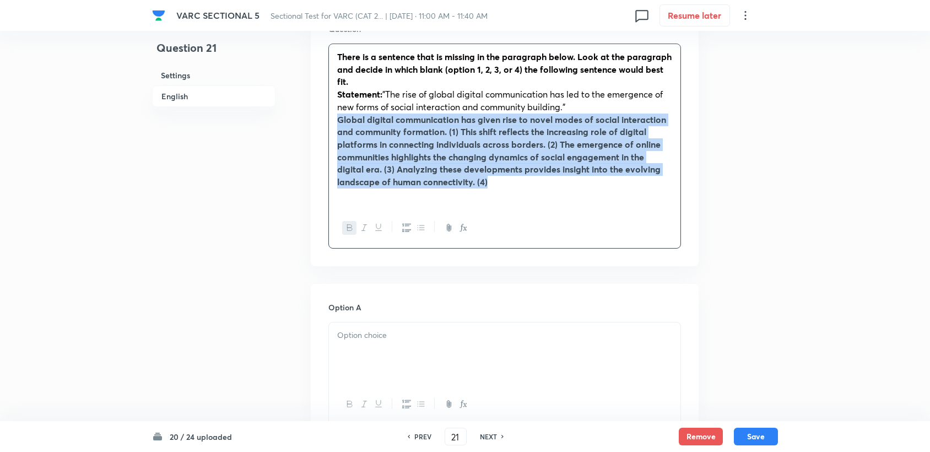
click at [351, 230] on icon "button" at bounding box center [349, 227] width 9 height 9
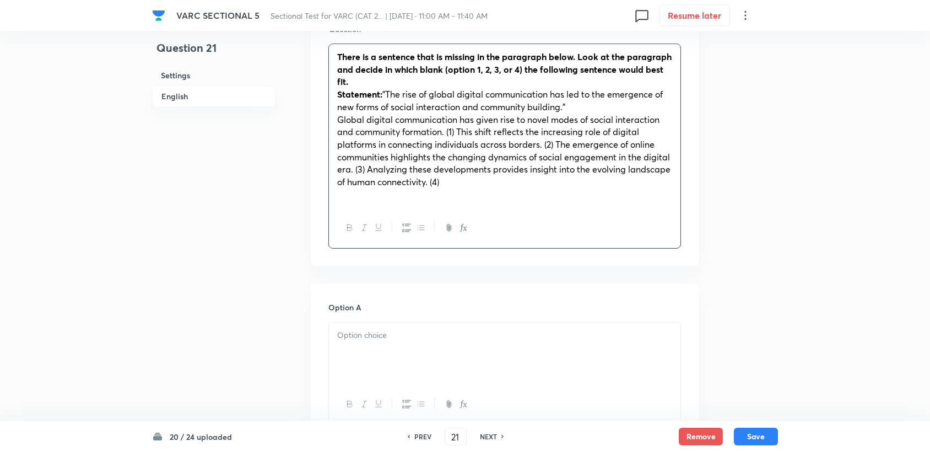
click at [441, 102] on p "Statement: "The rise of global digital communication has led to the emergence o…" at bounding box center [504, 100] width 335 height 25
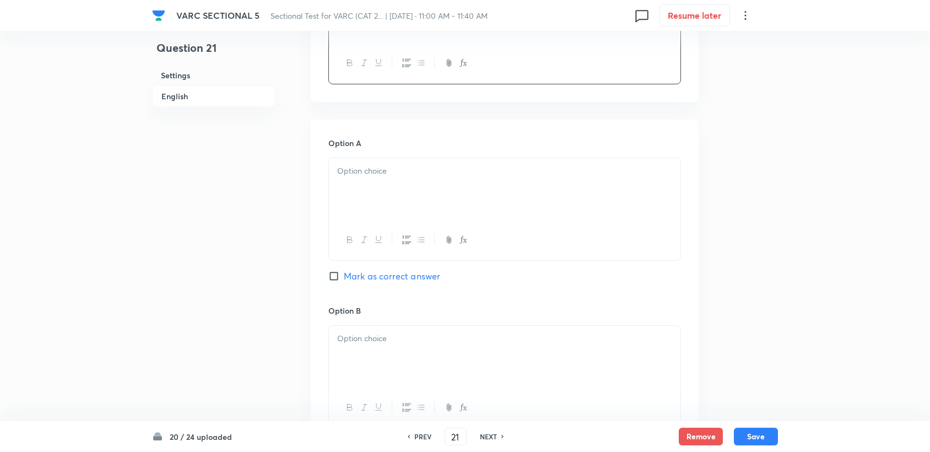
scroll to position [551, 0]
drag, startPoint x: 374, startPoint y: 221, endPoint x: 349, endPoint y: 183, distance: 46.1
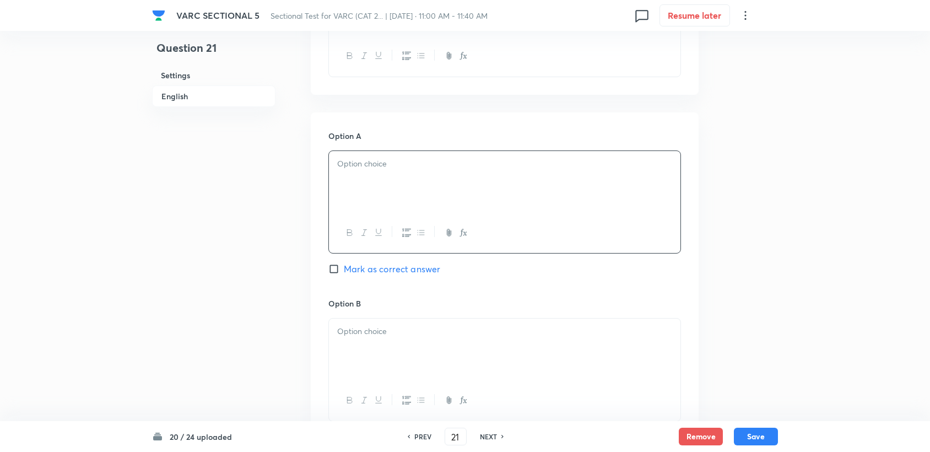
paste div
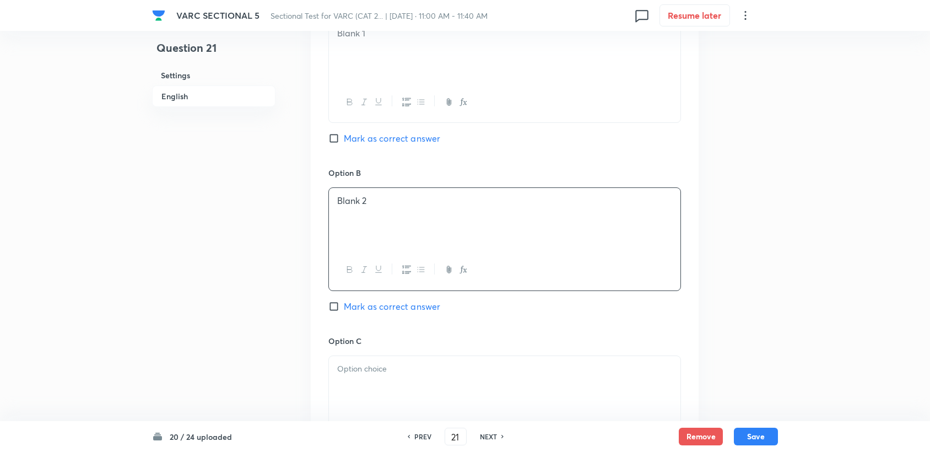
scroll to position [734, 0]
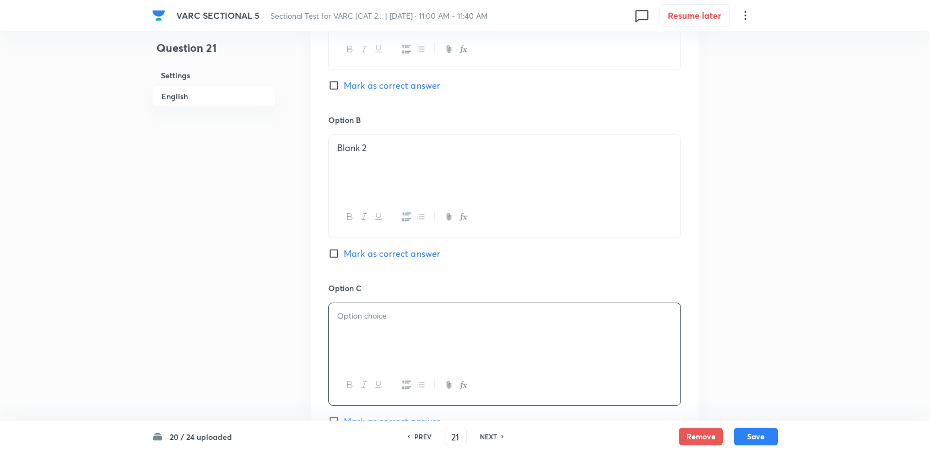
paste div
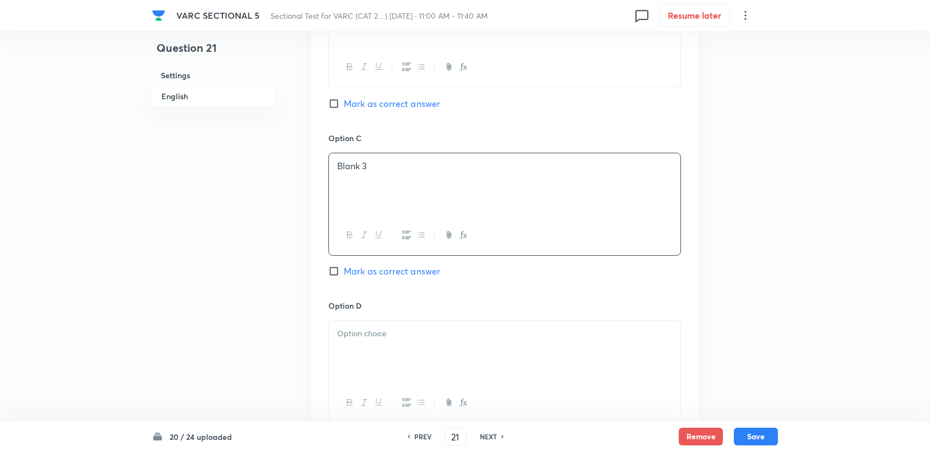
scroll to position [918, 0]
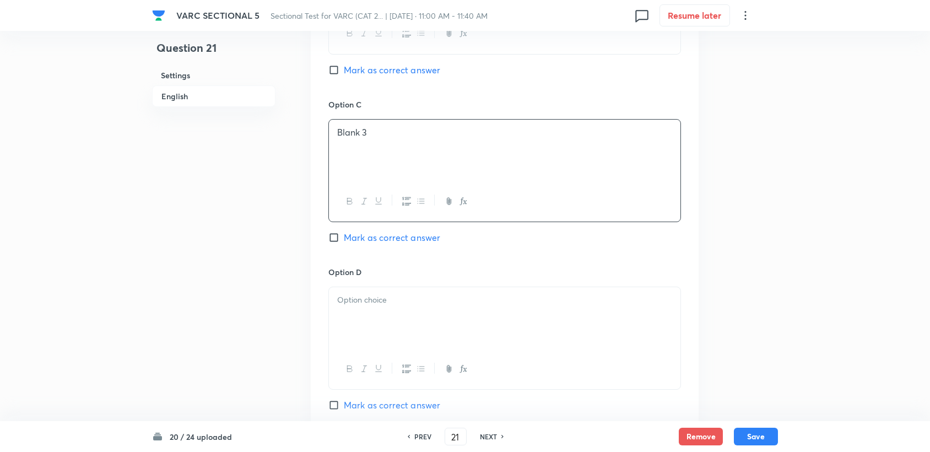
click at [384, 310] on div at bounding box center [504, 318] width 351 height 62
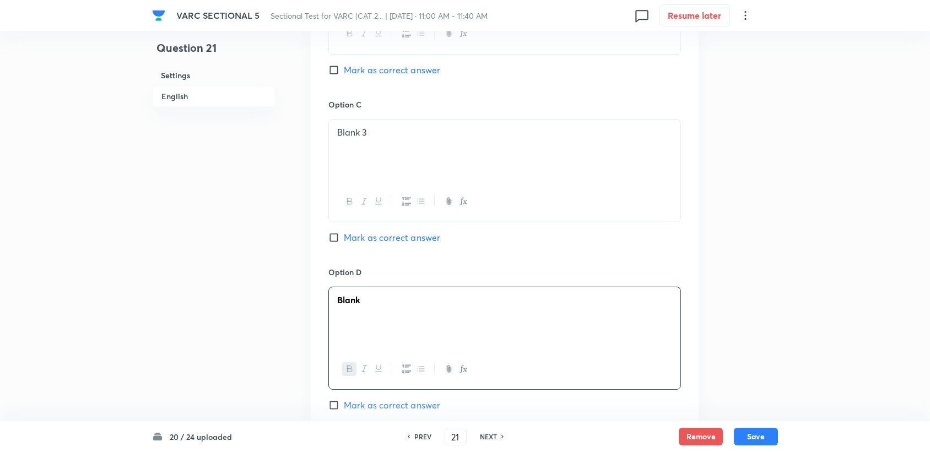
drag, startPoint x: 372, startPoint y: 302, endPoint x: 300, endPoint y: 311, distance: 72.7
click at [344, 374] on button "button" at bounding box center [349, 369] width 14 height 14
click at [375, 328] on div "Blank" at bounding box center [504, 318] width 351 height 62
click at [387, 294] on p "Blank" at bounding box center [504, 300] width 335 height 13
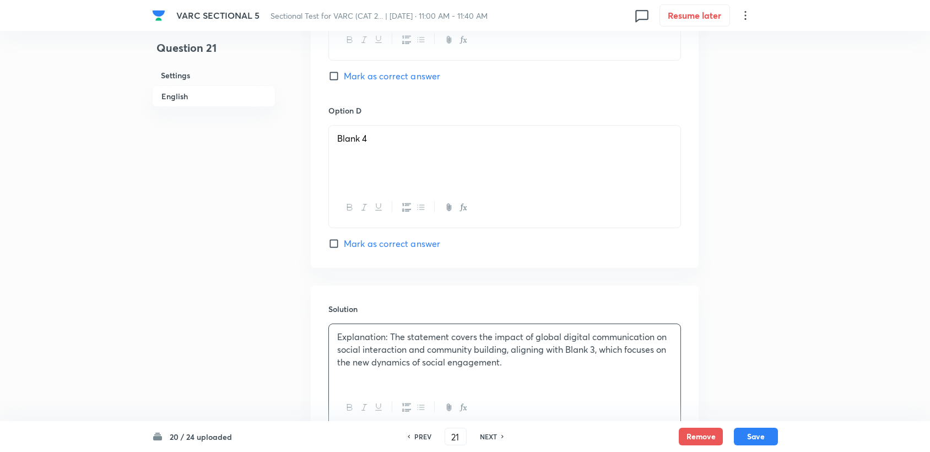
scroll to position [1040, 0]
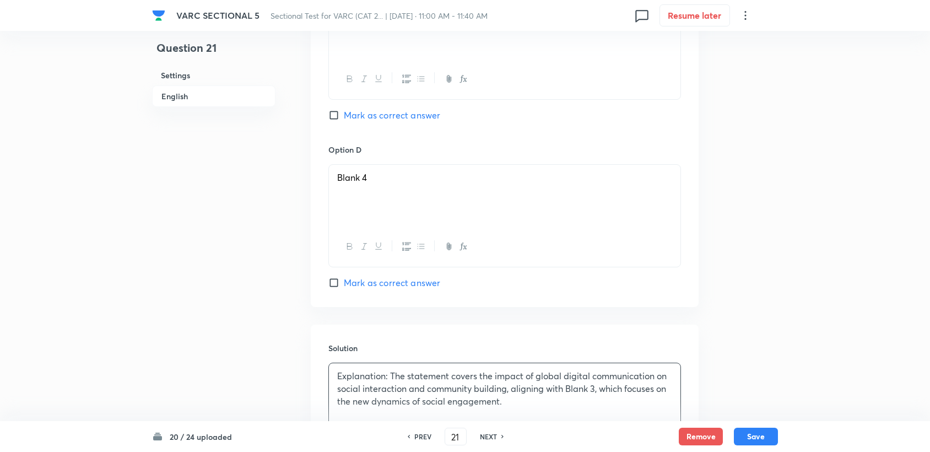
click at [394, 99] on div "Option C Blank 3 Mark as correct answer" at bounding box center [504, 59] width 352 height 167
click at [384, 113] on span "Mark as correct answer" at bounding box center [392, 114] width 96 height 13
click at [344, 113] on input "Mark as correct answer" at bounding box center [335, 115] width 15 height 11
checkbox input "true"
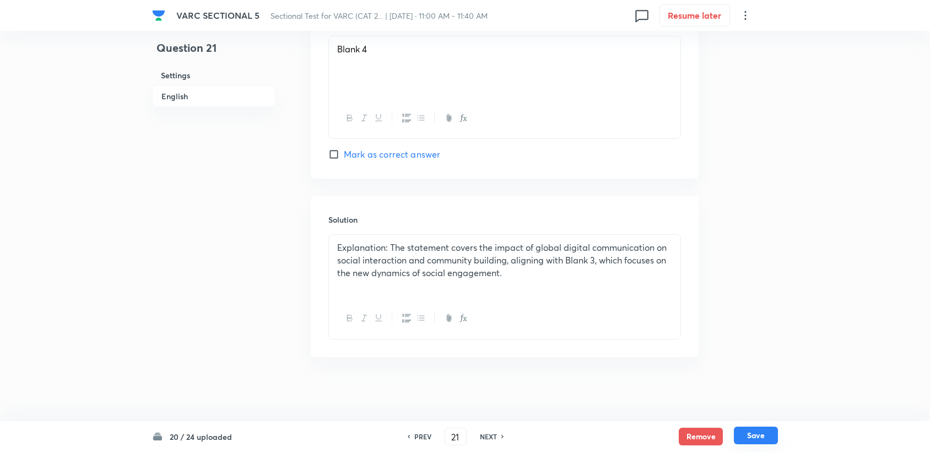
click at [441, 404] on button "Save" at bounding box center [756, 435] width 44 height 18
type input "22"
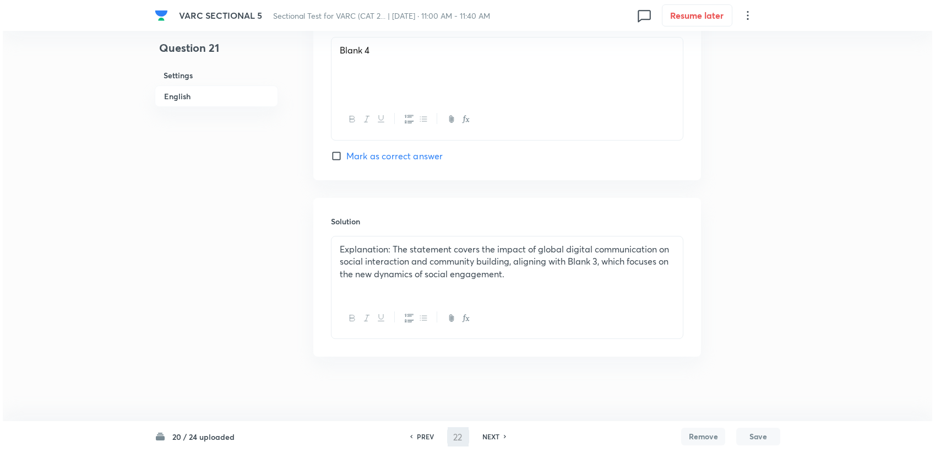
scroll to position [0, 0]
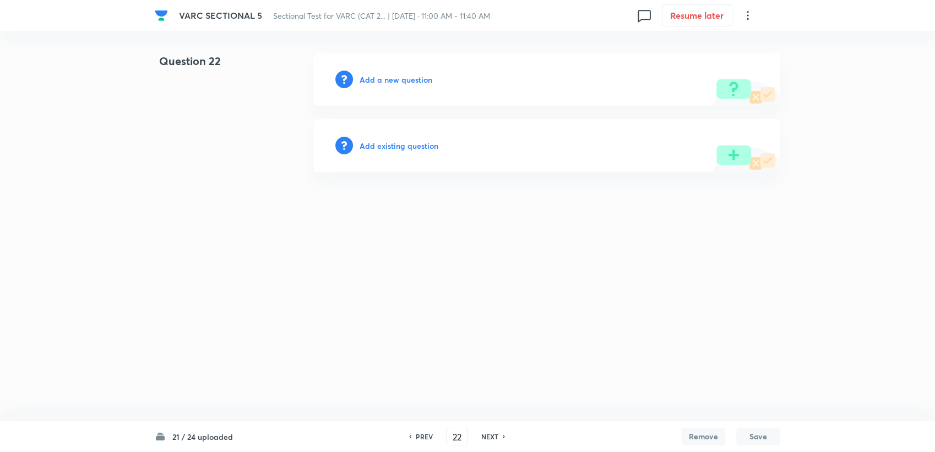
click at [381, 85] on div "Add a new question" at bounding box center [546, 79] width 467 height 53
click at [383, 80] on h6 "Add a new question" at bounding box center [396, 80] width 73 height 12
click at [383, 80] on h6 "Choose a question type" at bounding box center [402, 80] width 85 height 12
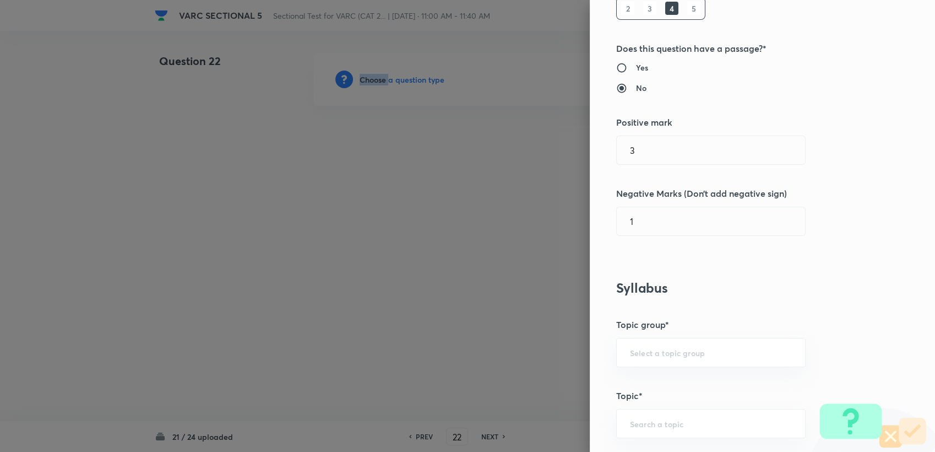
scroll to position [183, 0]
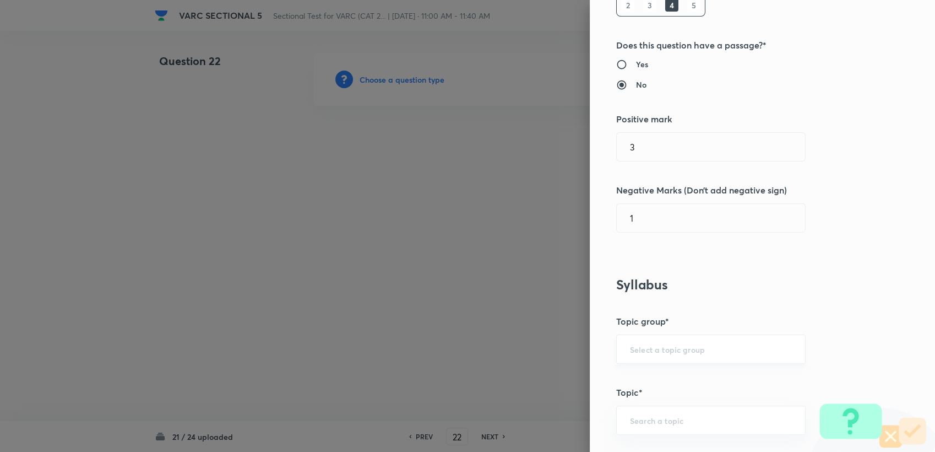
click at [441, 348] on input "text" at bounding box center [711, 349] width 162 height 10
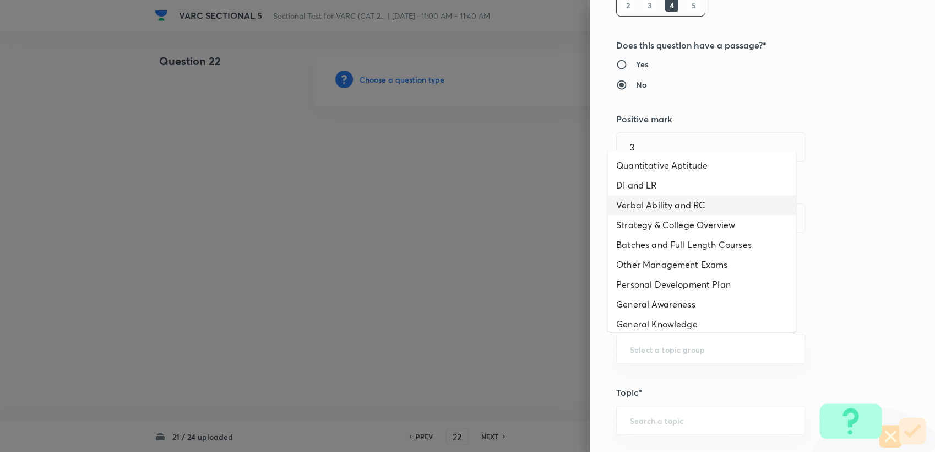
click at [441, 206] on li "Verbal Ability and RC" at bounding box center [701, 205] width 188 height 20
type input "Verbal Ability and RC"
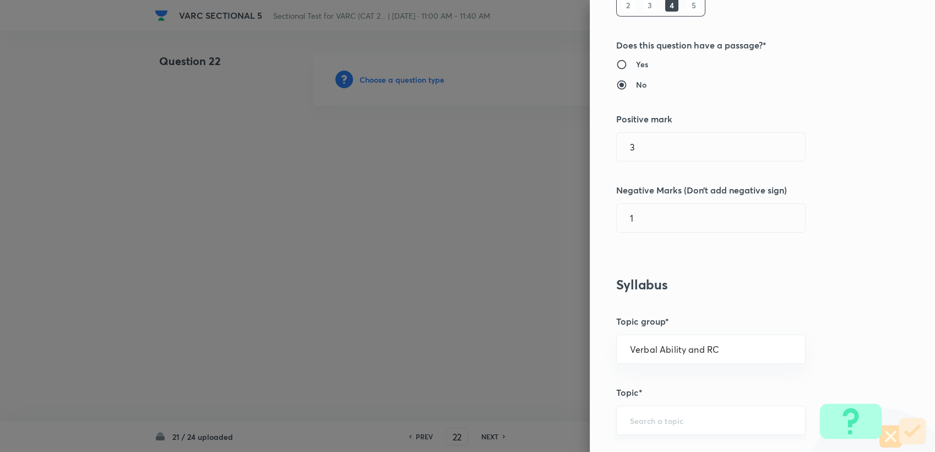
drag, startPoint x: 660, startPoint y: 432, endPoint x: 653, endPoint y: 431, distance: 7.8
click at [441, 404] on div "​" at bounding box center [710, 419] width 189 height 29
click at [441, 390] on li "Verbal Ability" at bounding box center [701, 388] width 188 height 20
type input "Verbal Ability"
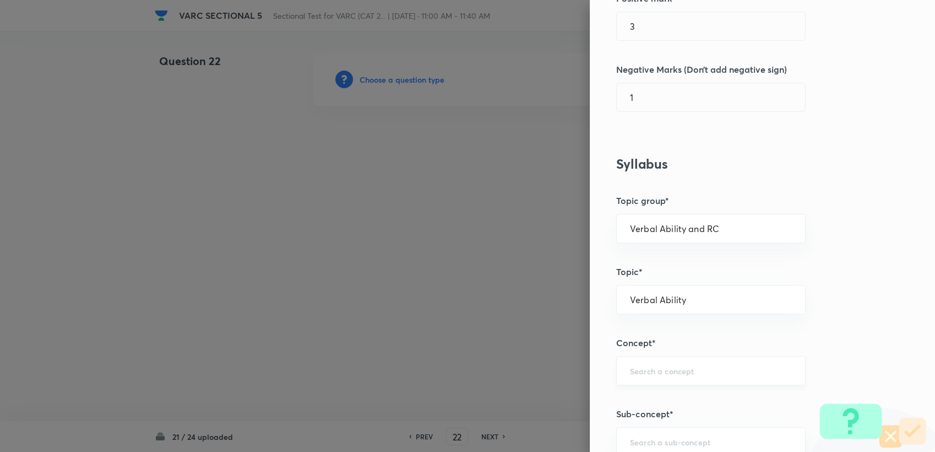
scroll to position [306, 0]
click at [441, 357] on div "​" at bounding box center [710, 368] width 189 height 29
click at [441, 373] on div "​" at bounding box center [710, 368] width 189 height 29
click at [441, 366] on input "text" at bounding box center [711, 368] width 162 height 10
click at [441, 351] on div "Question settings Question type* Single choice correct Number of options* 2 3 4…" at bounding box center [762, 226] width 345 height 452
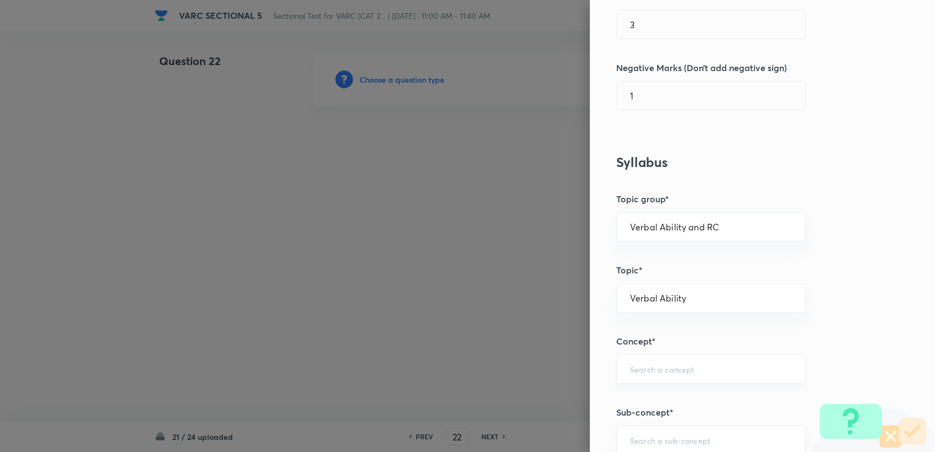
click at [441, 371] on input "text" at bounding box center [711, 368] width 162 height 10
click at [441, 366] on input "text" at bounding box center [711, 368] width 162 height 10
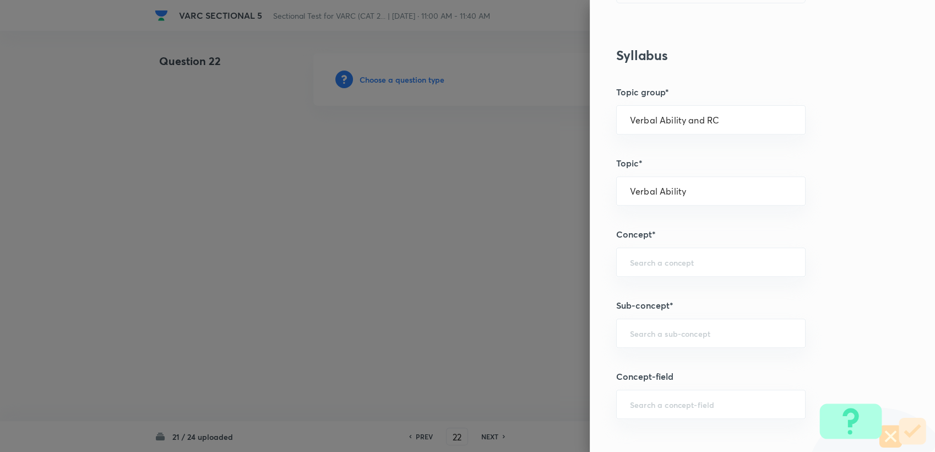
scroll to position [428, 0]
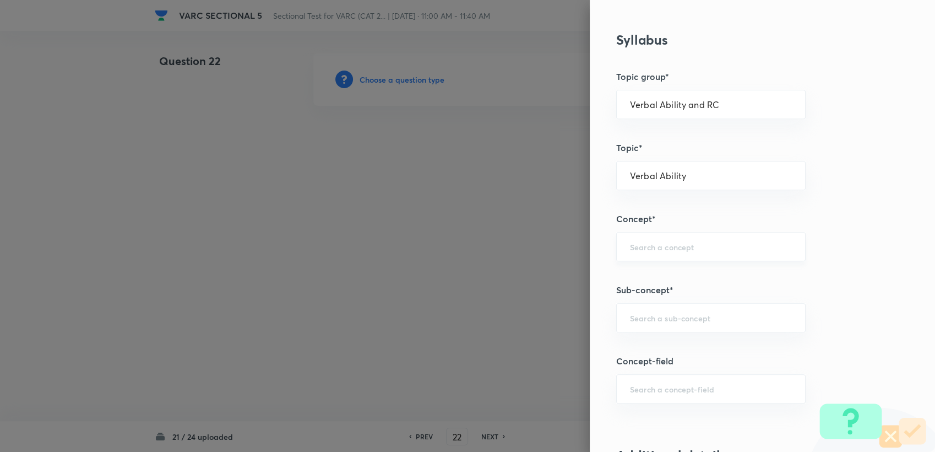
click at [441, 248] on input "text" at bounding box center [711, 246] width 162 height 10
click at [441, 279] on li "Paragraph Completion" at bounding box center [701, 277] width 188 height 20
type input "Paragraph Completion"
click at [441, 299] on div "Question settings Question type* Single choice correct Number of options* 2 3 4…" at bounding box center [762, 226] width 345 height 452
click at [441, 310] on div "​" at bounding box center [710, 317] width 189 height 29
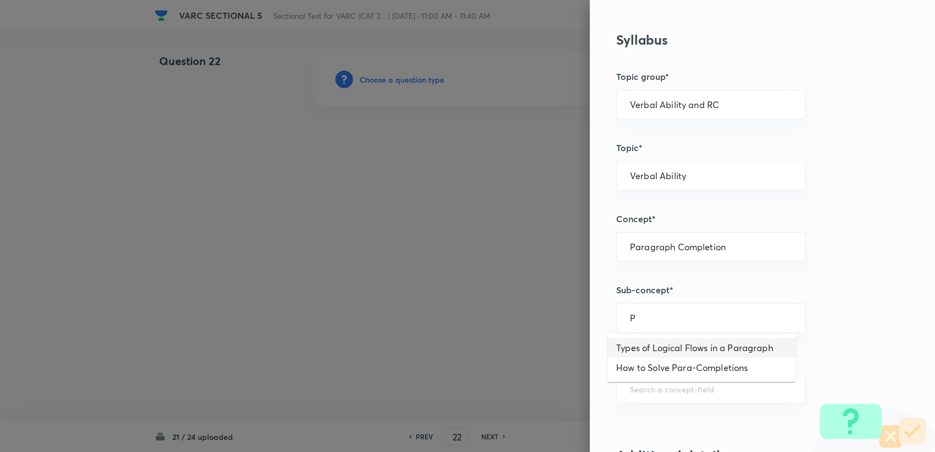
click at [441, 341] on li "Types of Logical Flows in a Paragraph" at bounding box center [701, 348] width 188 height 20
type input "Types of Logical Flows in a Paragraph"
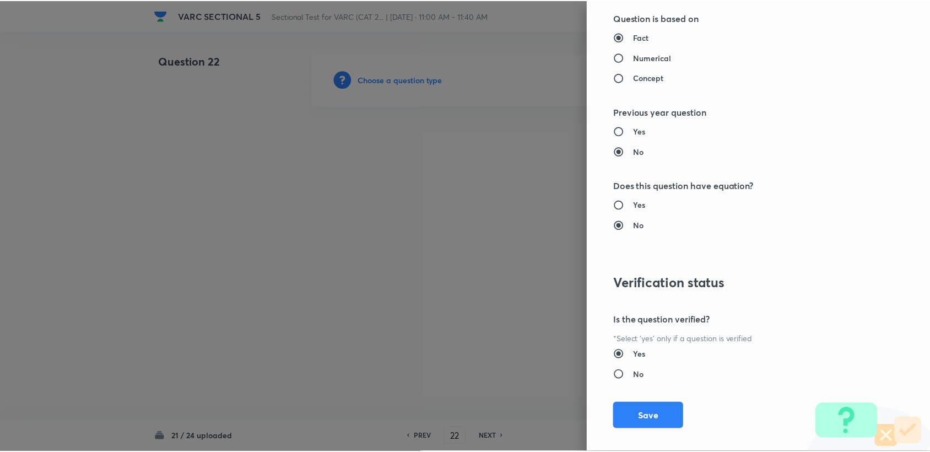
scroll to position [1049, 0]
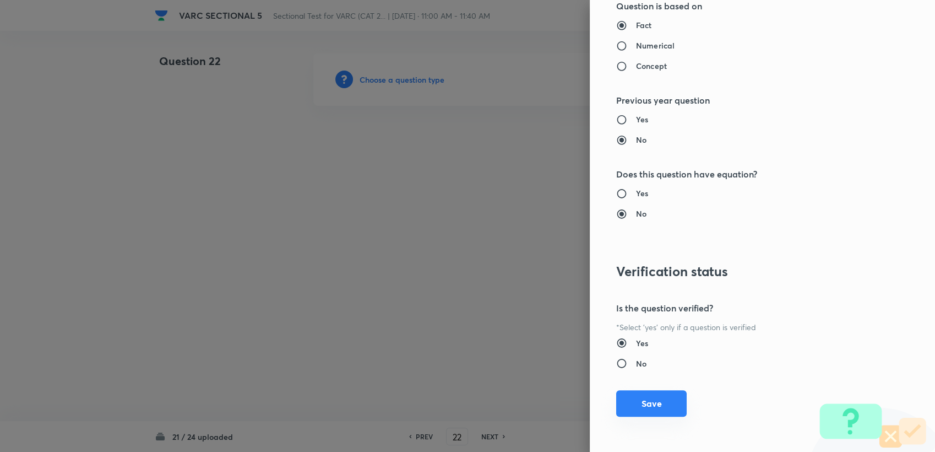
click at [441, 404] on button "Save" at bounding box center [651, 403] width 70 height 26
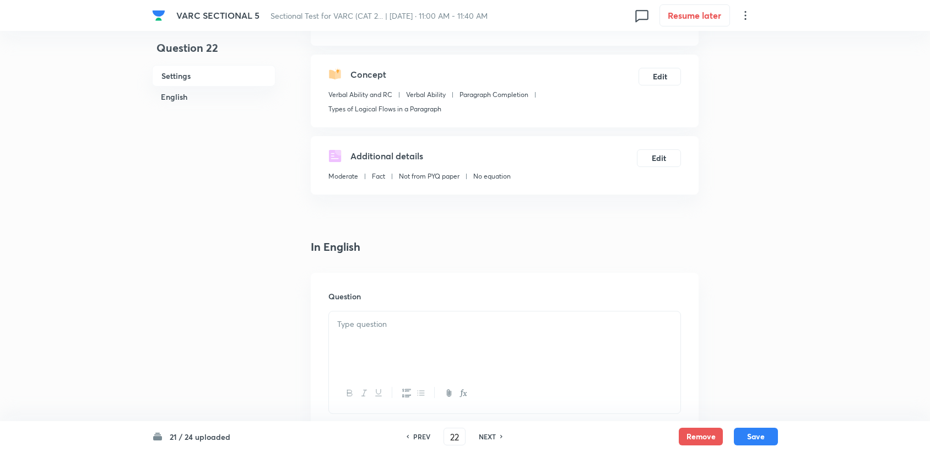
scroll to position [245, 0]
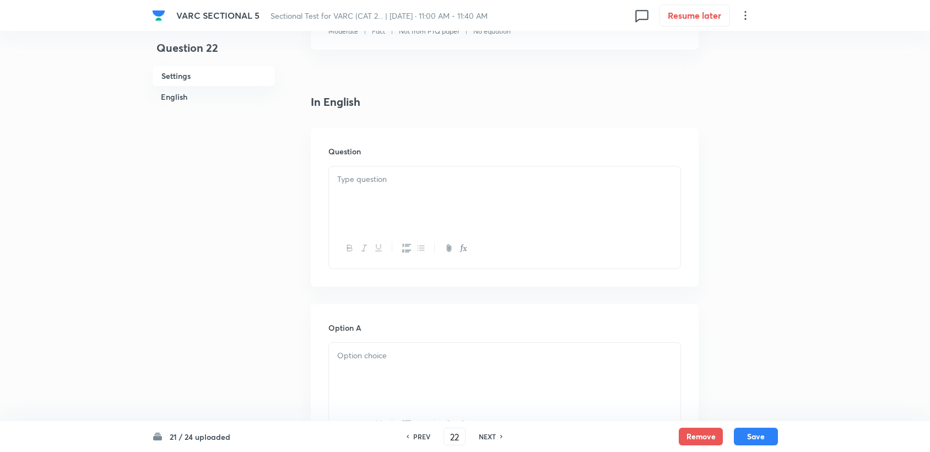
drag, startPoint x: 301, startPoint y: 121, endPoint x: 166, endPoint y: 168, distance: 142.8
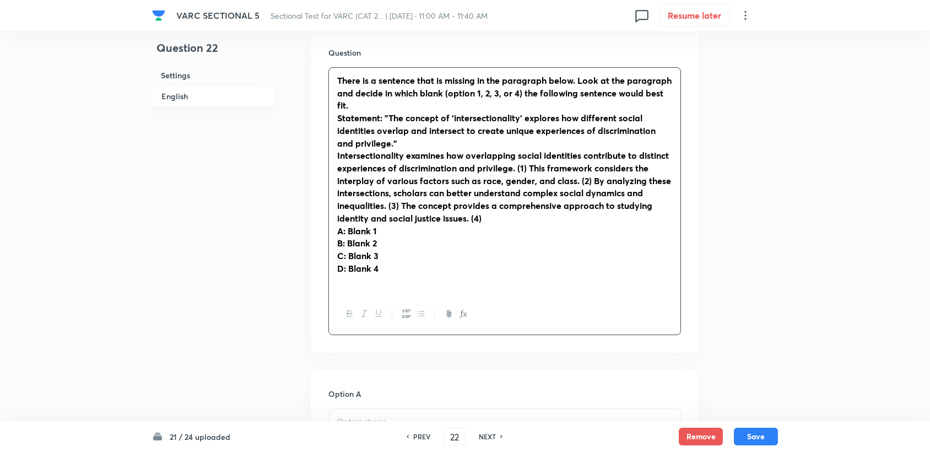
scroll to position [428, 0]
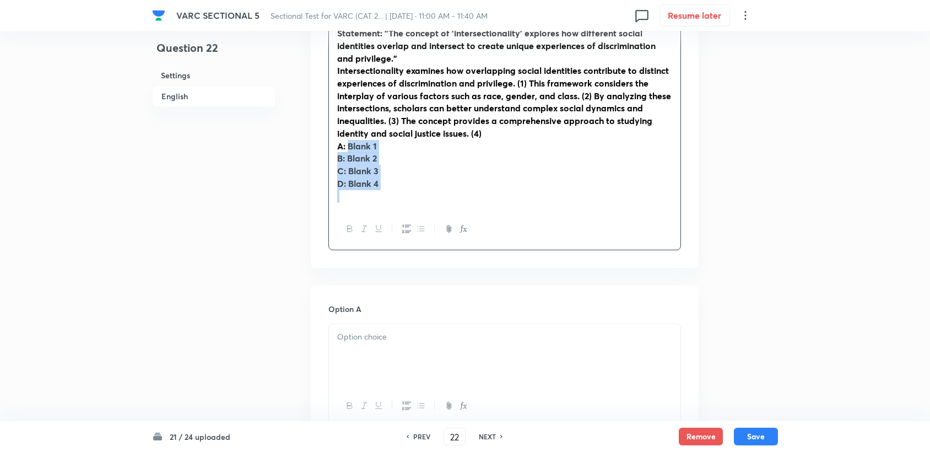
drag, startPoint x: 350, startPoint y: 148, endPoint x: 390, endPoint y: 190, distance: 58.0
click at [390, 190] on div "There is a sentence that is missing in the paragraph below. Look at the paragra…" at bounding box center [504, 96] width 351 height 226
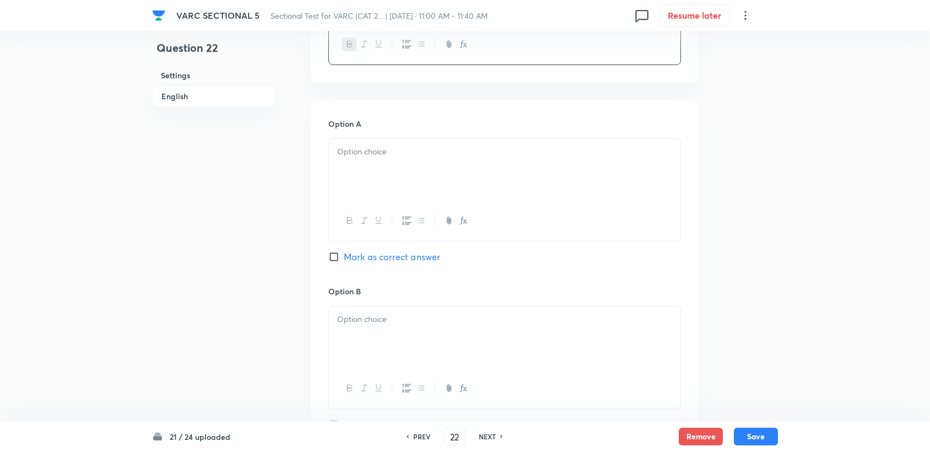
scroll to position [551, 0]
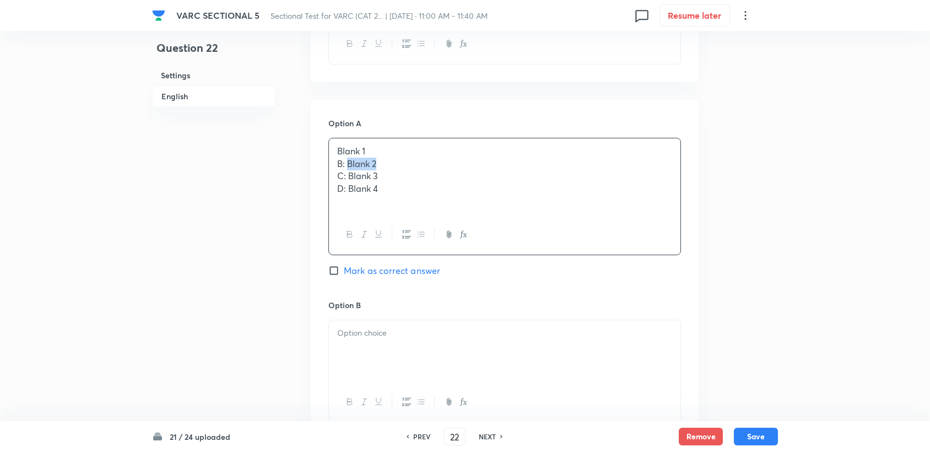
drag, startPoint x: 348, startPoint y: 166, endPoint x: 388, endPoint y: 162, distance: 40.4
click at [388, 162] on p "B: Blank 2" at bounding box center [504, 164] width 335 height 13
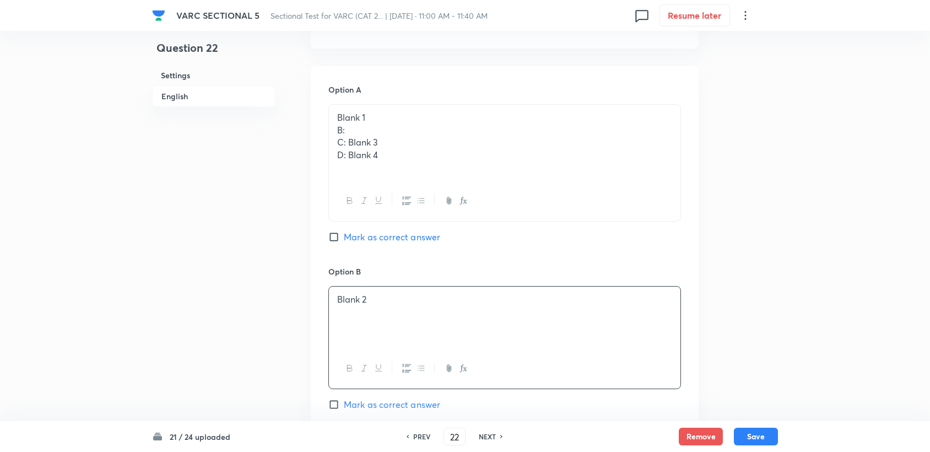
scroll to position [489, 0]
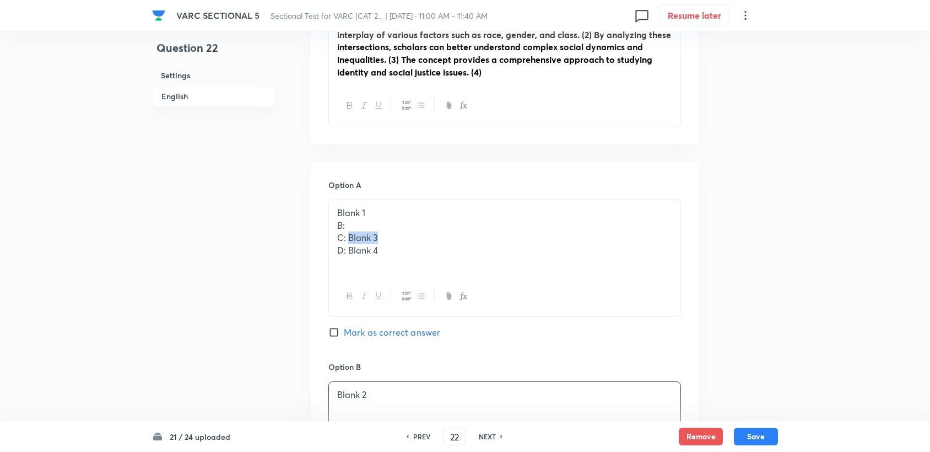
drag, startPoint x: 348, startPoint y: 232, endPoint x: 389, endPoint y: 239, distance: 41.8
click at [389, 239] on p "C: Blank 3" at bounding box center [504, 237] width 335 height 13
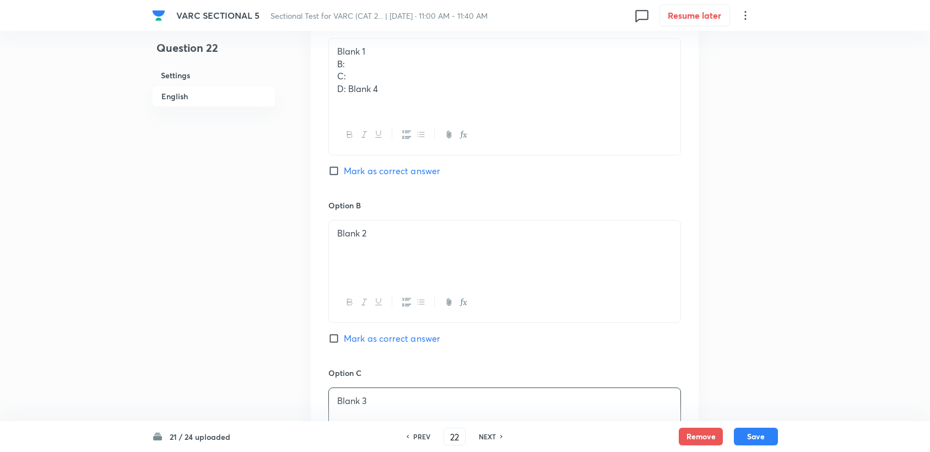
scroll to position [612, 0]
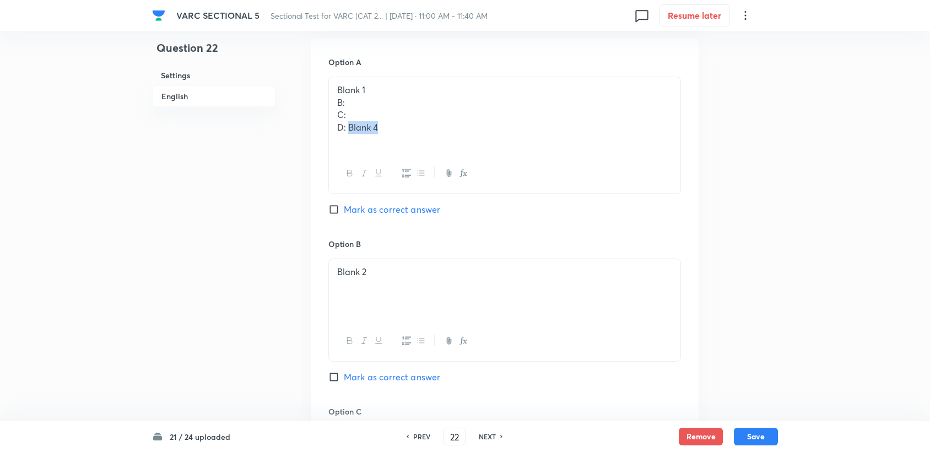
drag, startPoint x: 348, startPoint y: 130, endPoint x: 426, endPoint y: 131, distance: 78.2
click at [426, 131] on p "D: Blank 4" at bounding box center [504, 127] width 335 height 13
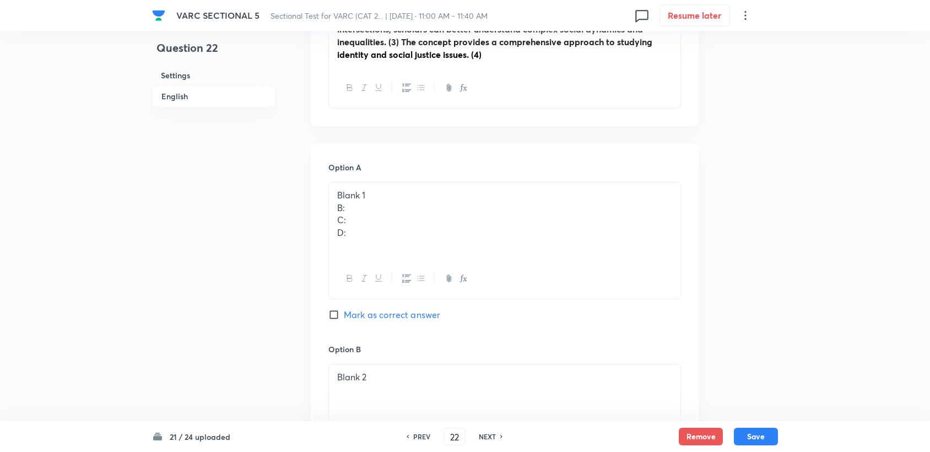
scroll to position [428, 0]
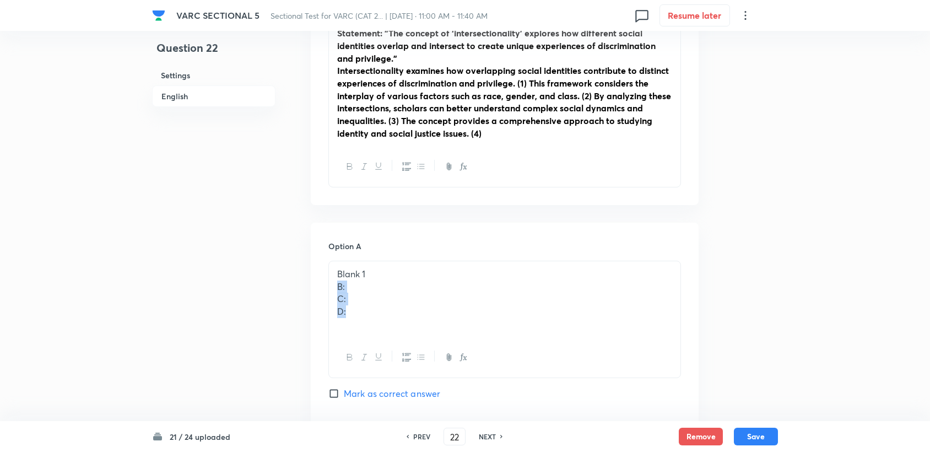
drag, startPoint x: 335, startPoint y: 286, endPoint x: 352, endPoint y: 313, distance: 32.2
click at [352, 313] on div "Blank 1 B: C: D:" at bounding box center [504, 299] width 351 height 76
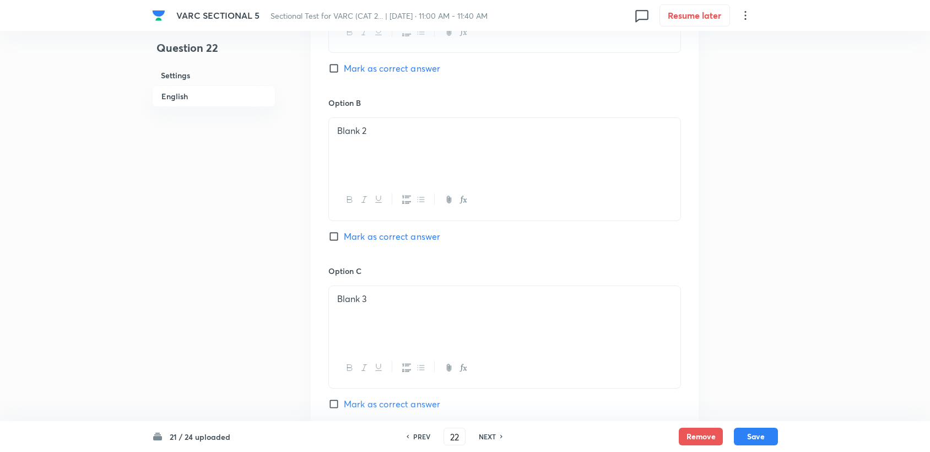
scroll to position [726, 0]
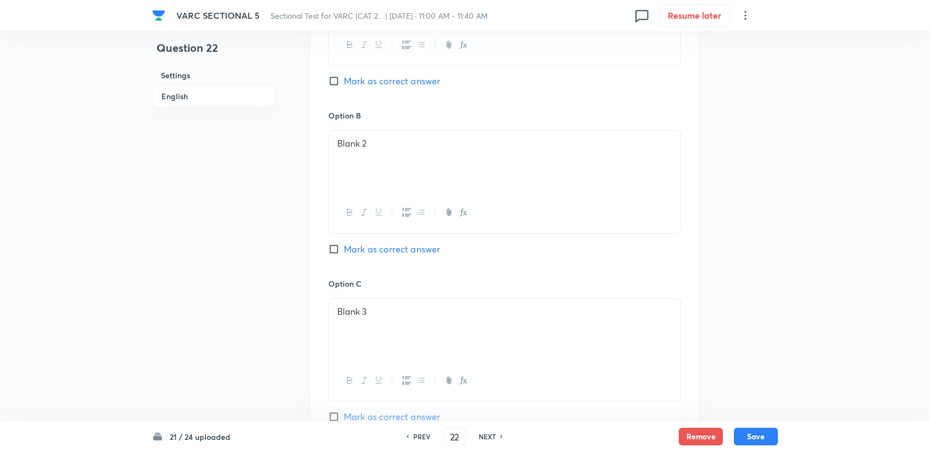
click at [390, 252] on span "Mark as correct answer" at bounding box center [392, 248] width 96 height 13
click at [344, 252] on input "Mark as correct answer" at bounding box center [335, 248] width 15 height 11
checkbox input "true"
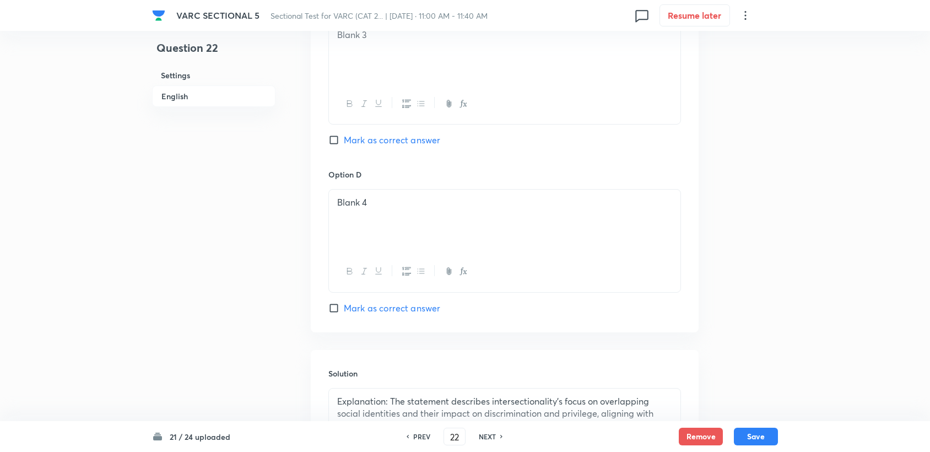
scroll to position [1154, 0]
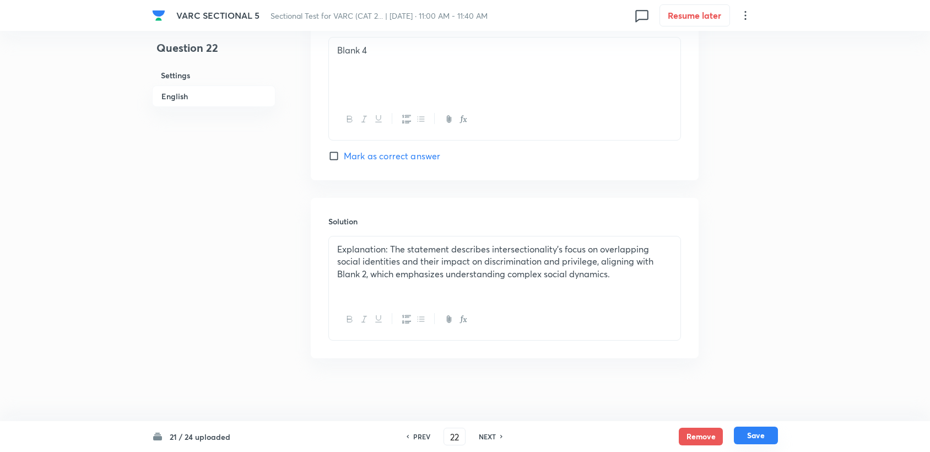
click at [441, 404] on button "Save" at bounding box center [756, 435] width 44 height 18
type input "23"
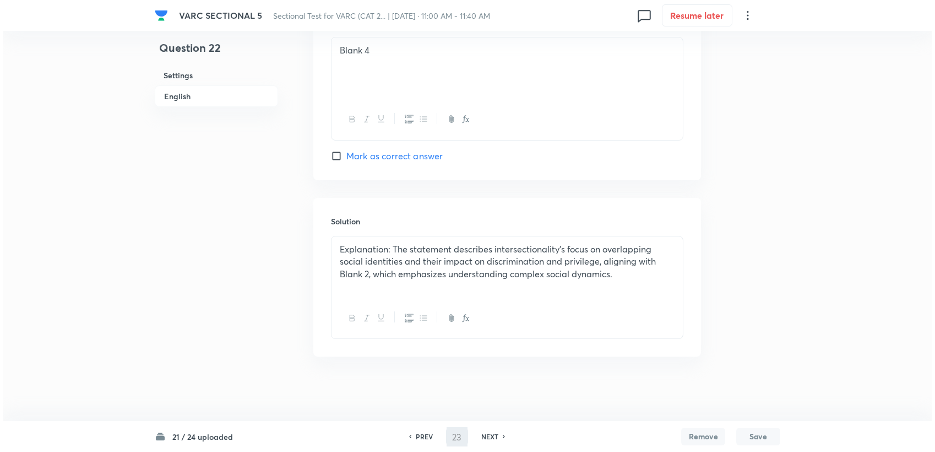
scroll to position [0, 0]
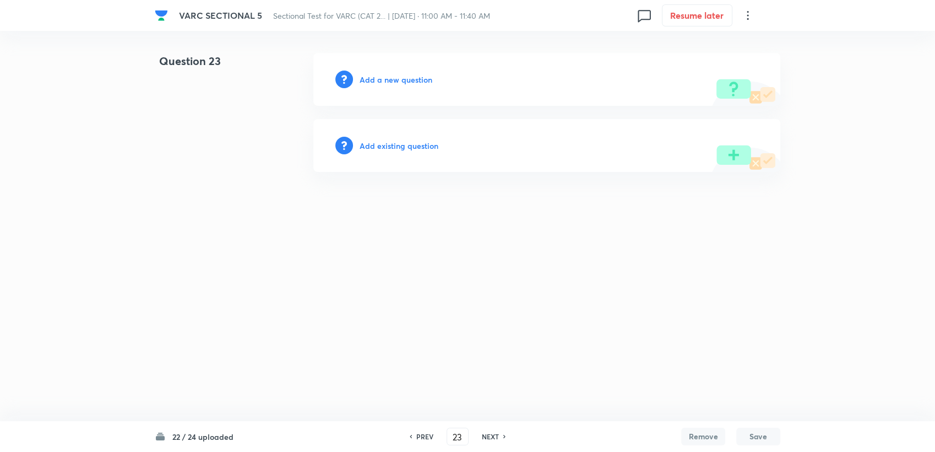
click at [377, 72] on div "Add a new question" at bounding box center [546, 79] width 467 height 53
click at [379, 74] on h6 "Add a new question" at bounding box center [396, 80] width 73 height 12
click at [405, 74] on h6 "Choose a question type" at bounding box center [402, 80] width 85 height 12
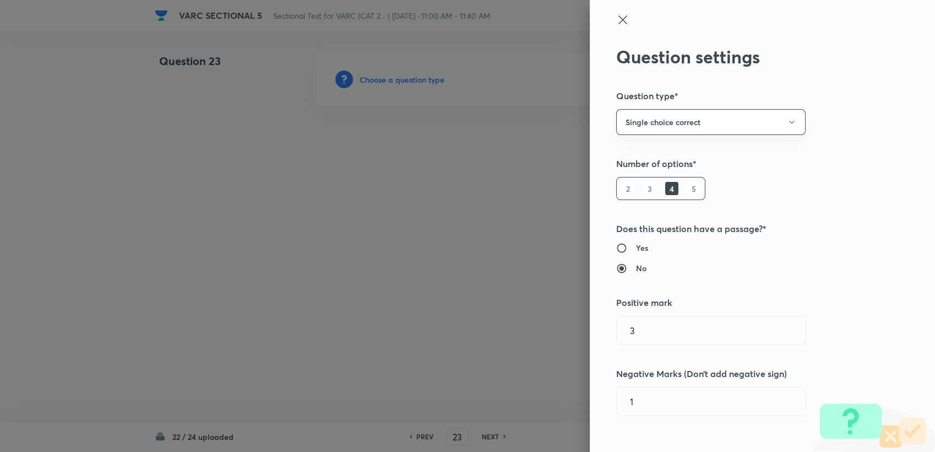
click at [405, 74] on div at bounding box center [467, 226] width 935 height 452
click at [441, 135] on div "Question settings Question type* Single choice correct Number of options* 2 3 4…" at bounding box center [762, 226] width 345 height 452
click at [441, 124] on button "Single choice correct" at bounding box center [710, 122] width 189 height 26
click at [441, 187] on li "Integer" at bounding box center [701, 196] width 188 height 20
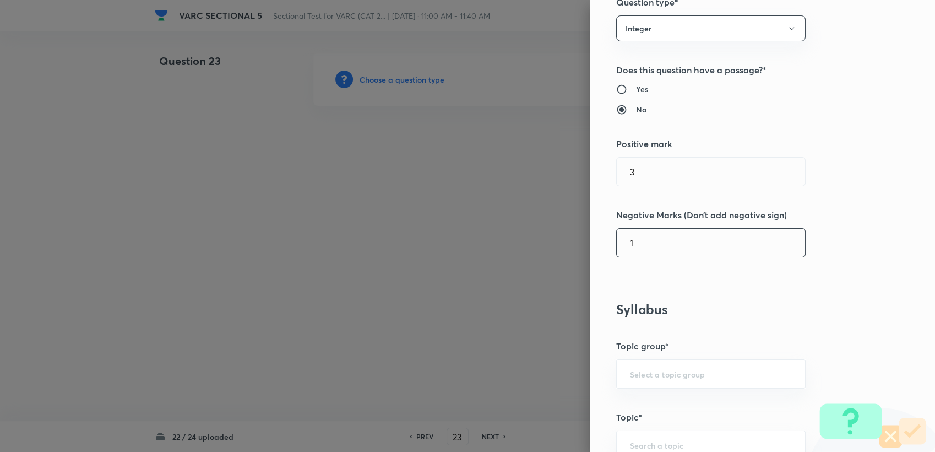
scroll to position [122, 0]
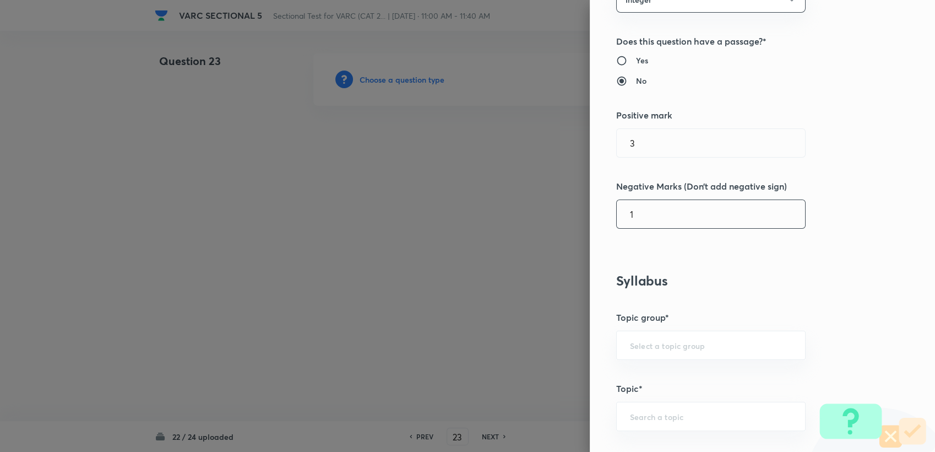
click at [441, 222] on input "1" at bounding box center [711, 214] width 188 height 28
type input "0"
click at [441, 345] on input "text" at bounding box center [711, 345] width 162 height 10
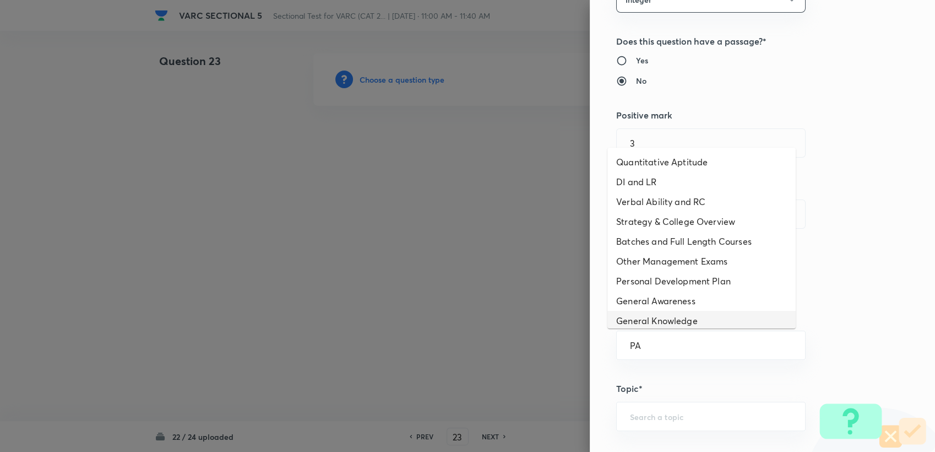
click at [441, 327] on li "General Knowledge" at bounding box center [701, 321] width 188 height 20
click at [441, 343] on input "General Knowledge" at bounding box center [711, 345] width 162 height 10
click at [441, 205] on li "Verbal Ability and RC" at bounding box center [701, 202] width 188 height 20
type input "Verbal Ability and RC"
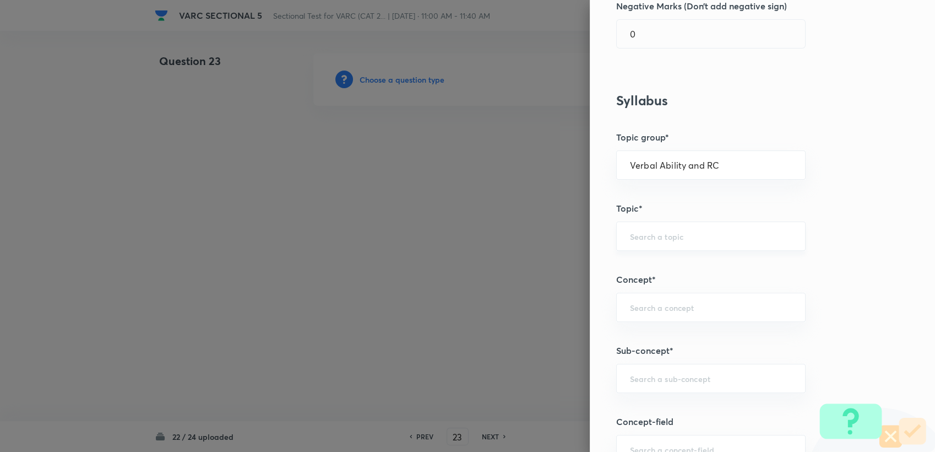
scroll to position [306, 0]
click at [441, 240] on div "​" at bounding box center [710, 232] width 189 height 29
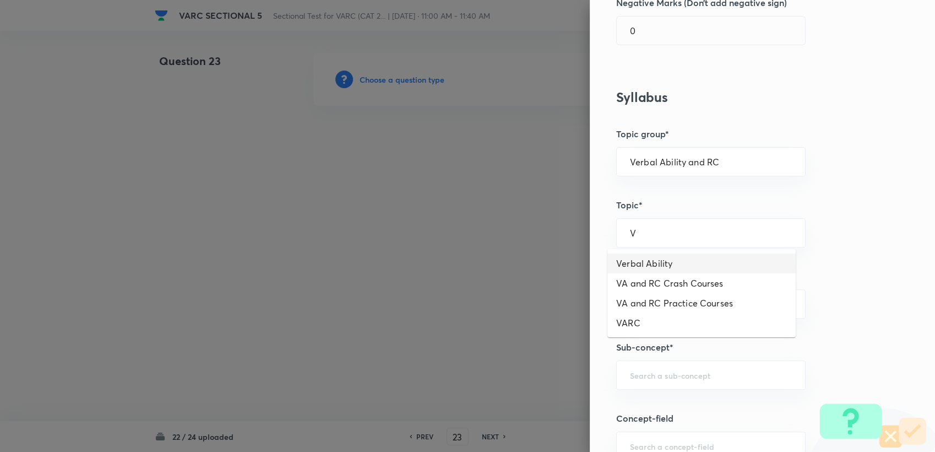
click at [441, 253] on li "Verbal Ability" at bounding box center [701, 263] width 188 height 20
type input "Verbal Ability"
click at [441, 315] on div "​" at bounding box center [710, 303] width 189 height 29
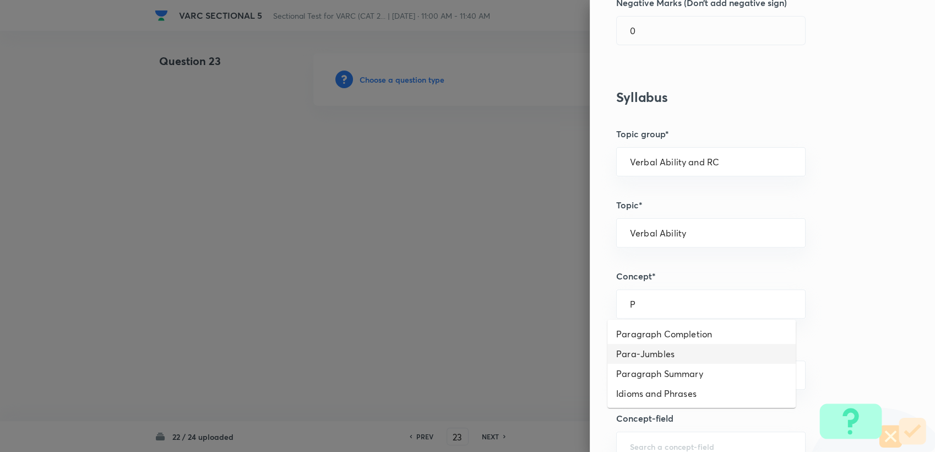
click at [441, 355] on li "Para-Jumbles" at bounding box center [701, 354] width 188 height 20
type input "Para-Jumbles"
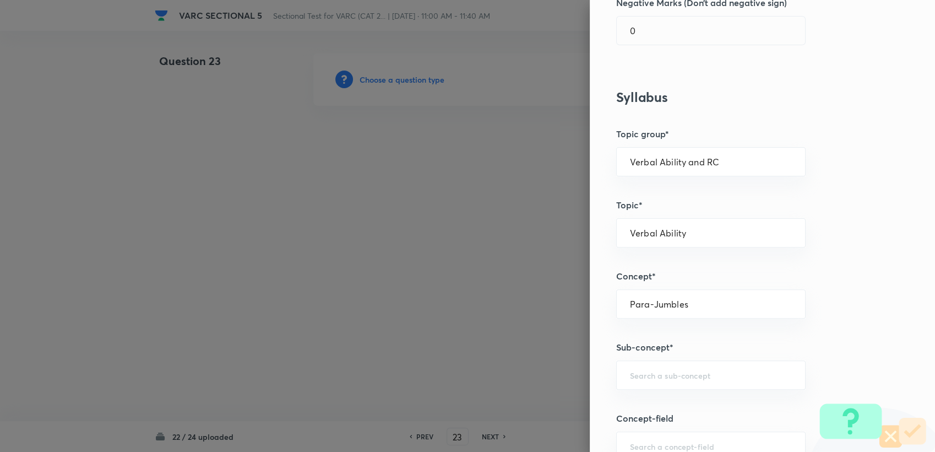
click at [441, 356] on div "Question settings Question type* Integer Does this question have a passage?* Ye…" at bounding box center [762, 226] width 345 height 452
drag, startPoint x: 652, startPoint y: 357, endPoint x: 648, endPoint y: 367, distance: 10.8
click at [441, 367] on div "​" at bounding box center [710, 374] width 189 height 29
click at [441, 404] on li "How to Solve Parajumbles" at bounding box center [701, 425] width 188 height 20
type input "How to Solve Parajumbles"
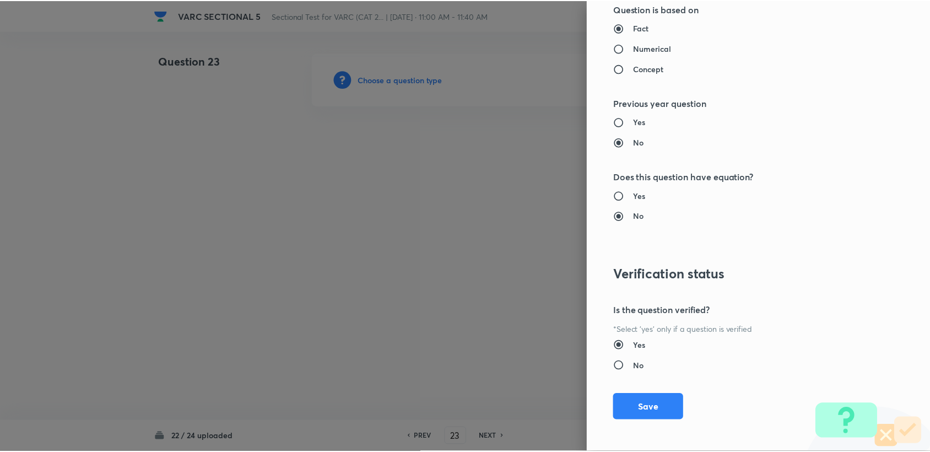
scroll to position [983, 0]
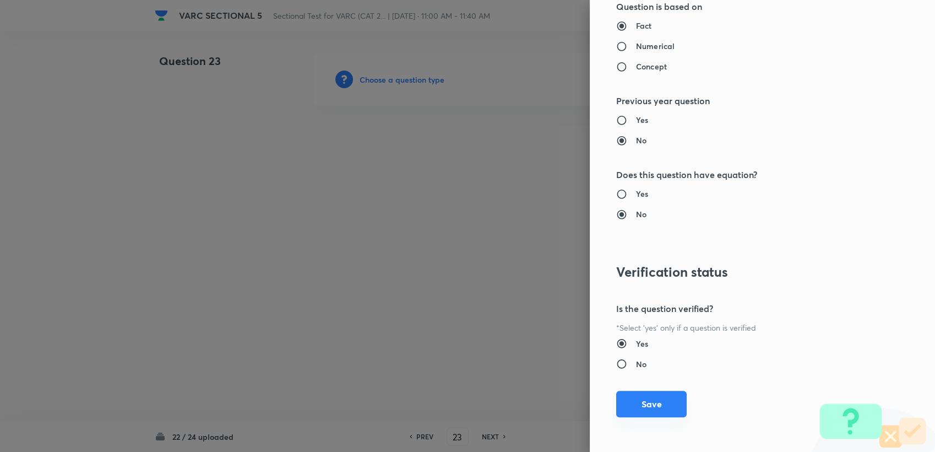
click at [441, 399] on button "Save" at bounding box center [651, 403] width 70 height 26
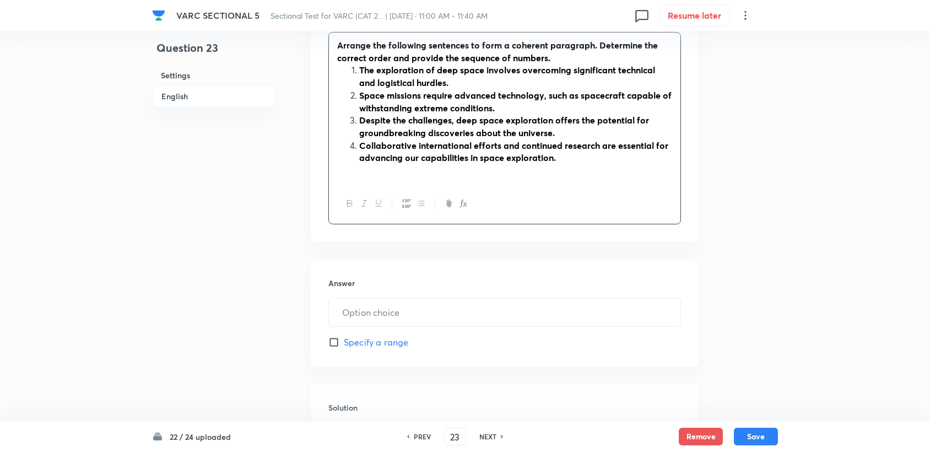
scroll to position [489, 0]
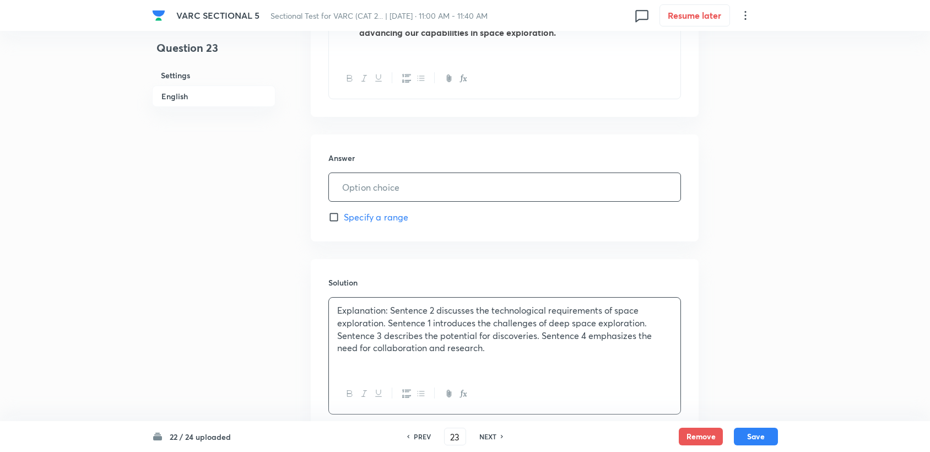
click at [386, 193] on input "text" at bounding box center [504, 187] width 351 height 28
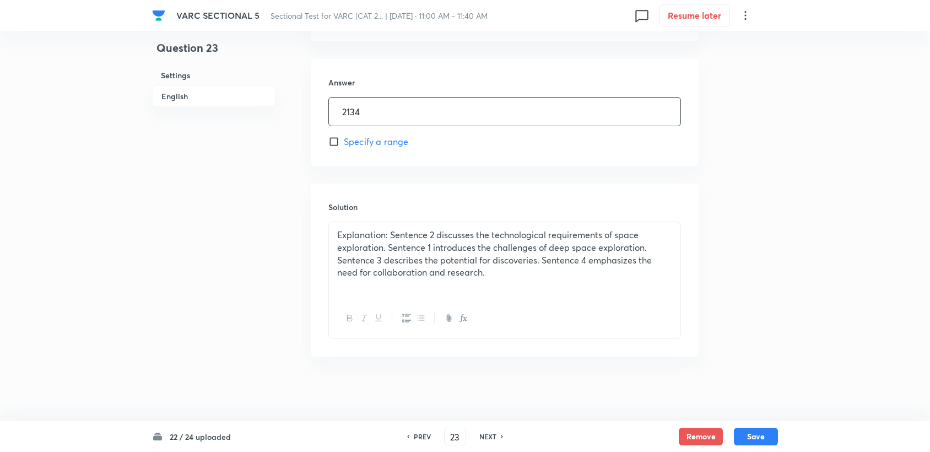
scroll to position [565, 0]
type input "2134"
click at [441, 404] on button "Save" at bounding box center [756, 435] width 44 height 18
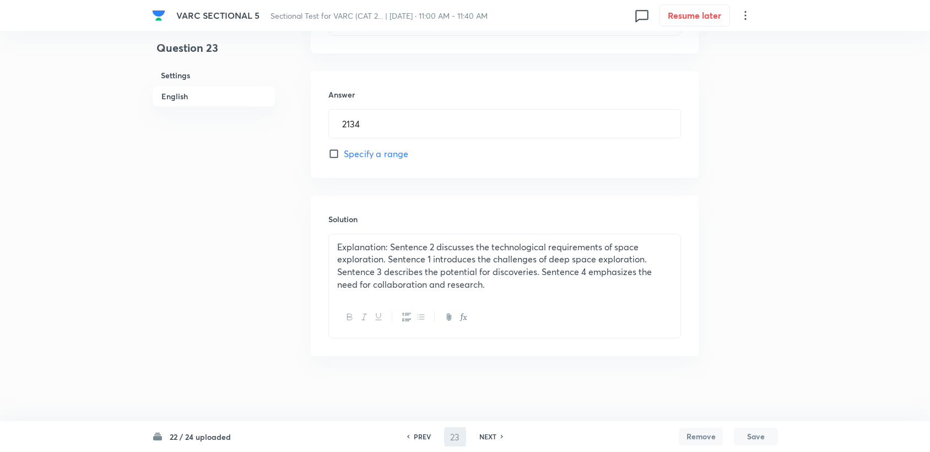
type input "24"
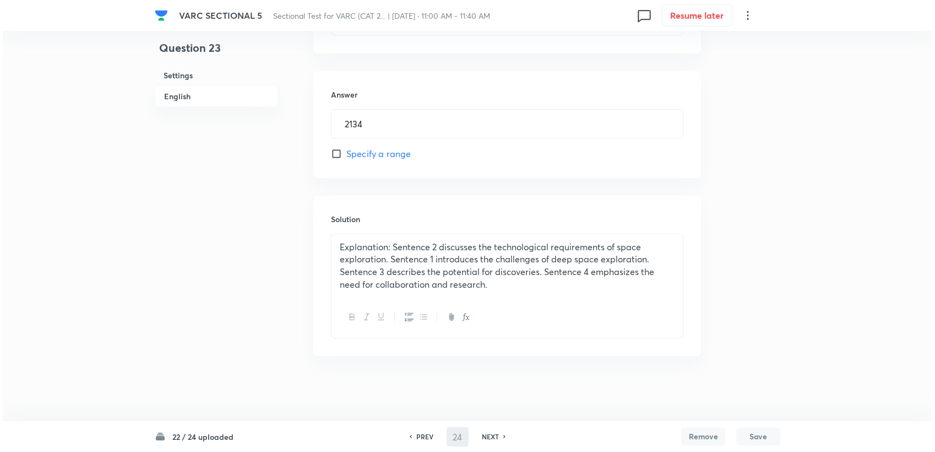
scroll to position [0, 0]
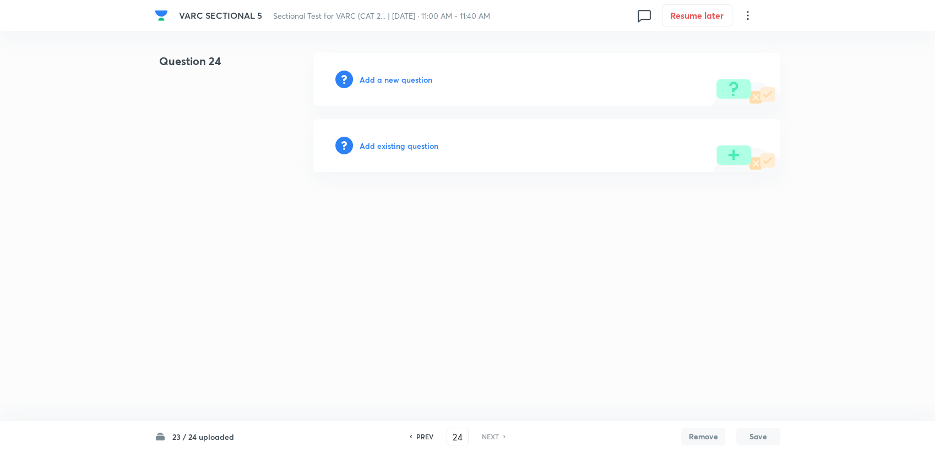
click at [371, 83] on h6 "Add a new question" at bounding box center [396, 80] width 73 height 12
click at [372, 82] on h6 "Choose a question type" at bounding box center [402, 80] width 85 height 12
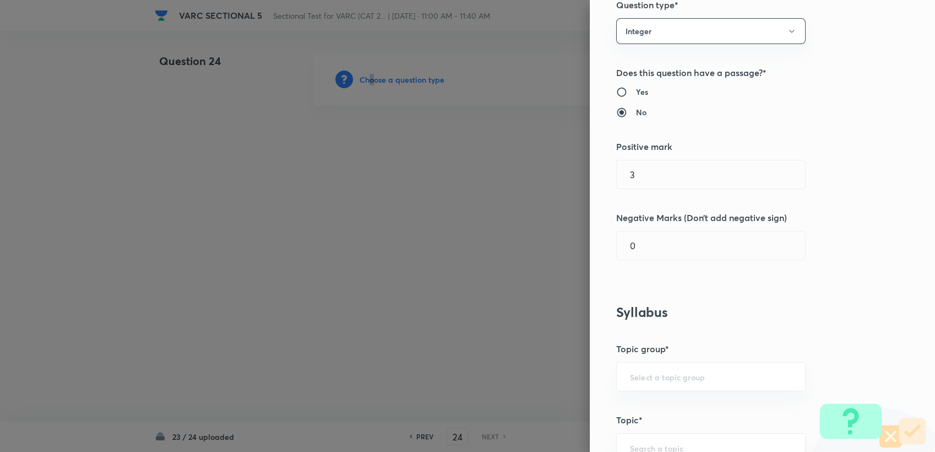
scroll to position [183, 0]
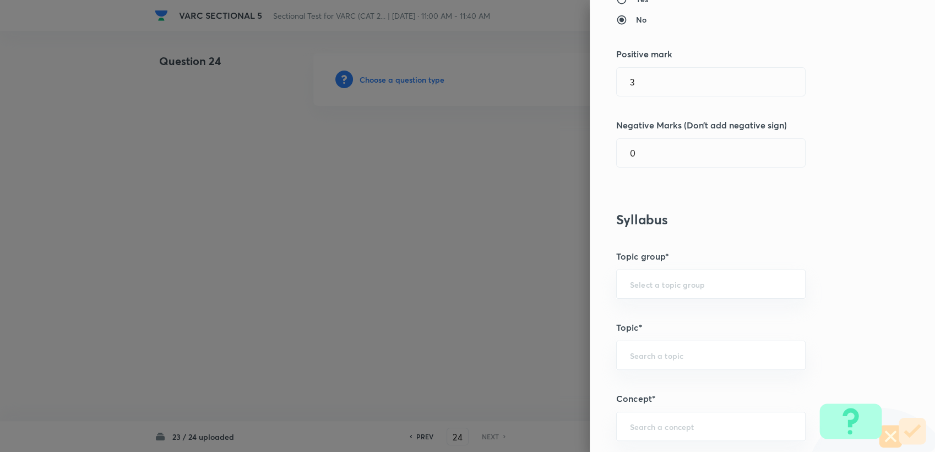
click at [441, 308] on div "Question settings Question type* Integer Does this question have a passage?* Ye…" at bounding box center [762, 226] width 345 height 452
drag, startPoint x: 660, startPoint y: 308, endPoint x: 655, endPoint y: 295, distance: 13.4
click at [441, 295] on div "​" at bounding box center [710, 283] width 189 height 29
click at [441, 273] on div "​" at bounding box center [710, 283] width 189 height 29
click at [441, 274] on div "​" at bounding box center [710, 283] width 189 height 29
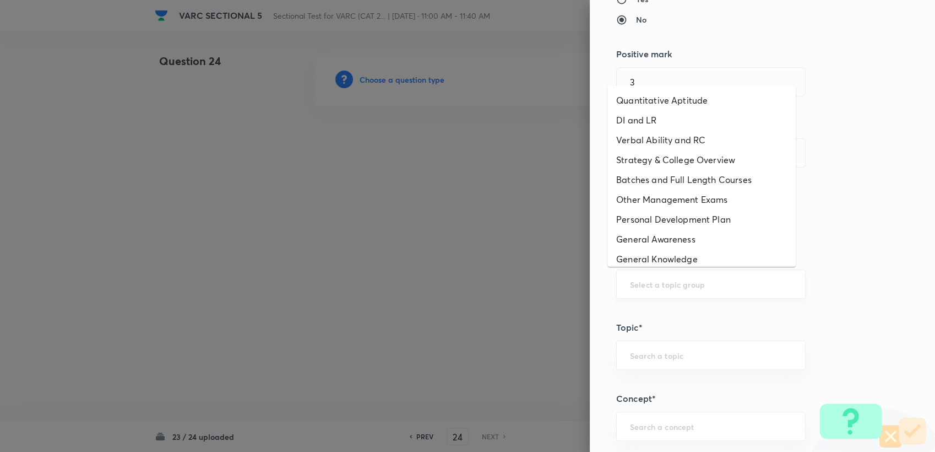
click at [441, 280] on input "text" at bounding box center [711, 284] width 162 height 10
click at [441, 126] on li "DI and LR" at bounding box center [701, 120] width 188 height 20
type input "DI and LR"
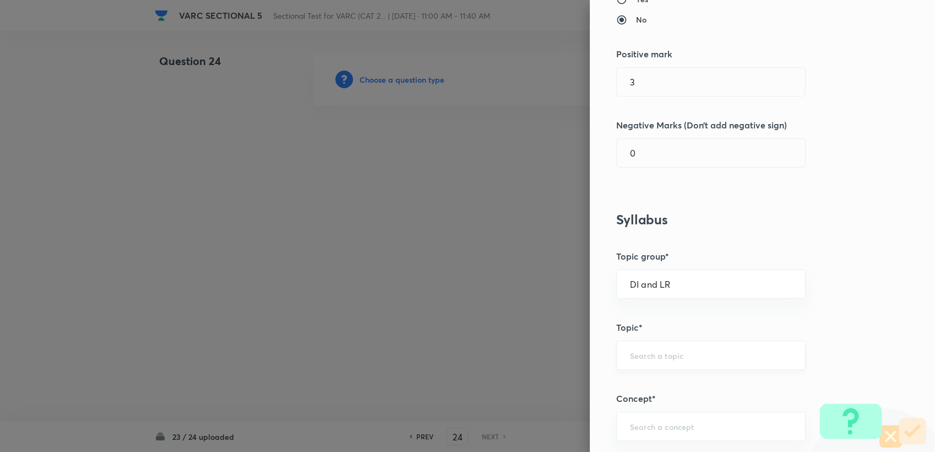
click at [441, 365] on div "​" at bounding box center [710, 354] width 189 height 29
click at [441, 359] on input "LO" at bounding box center [711, 355] width 162 height 10
type input "LO"
click at [441, 302] on div "Question settings Question type* Integer Does this question have a passage?* Ye…" at bounding box center [762, 226] width 345 height 452
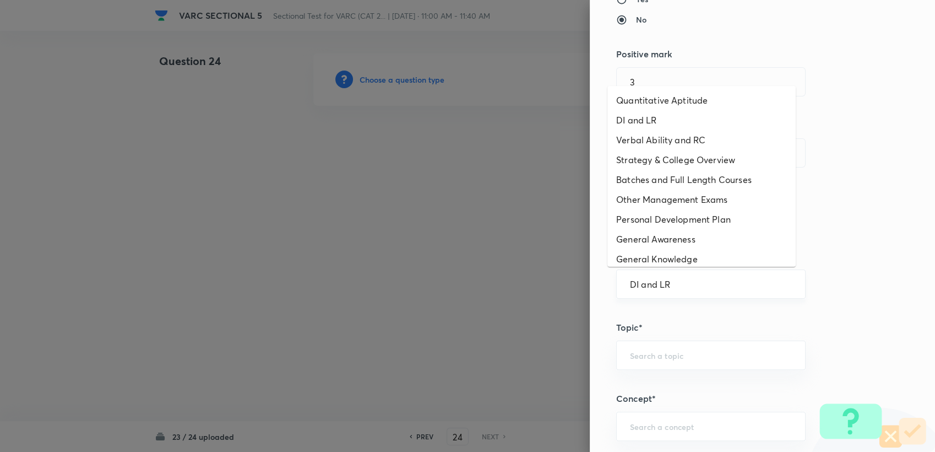
click at [441, 288] on input "DI and LR" at bounding box center [711, 284] width 162 height 10
click at [441, 137] on li "Verbal Ability and RC" at bounding box center [701, 140] width 188 height 20
type input "Verbal Ability and RC"
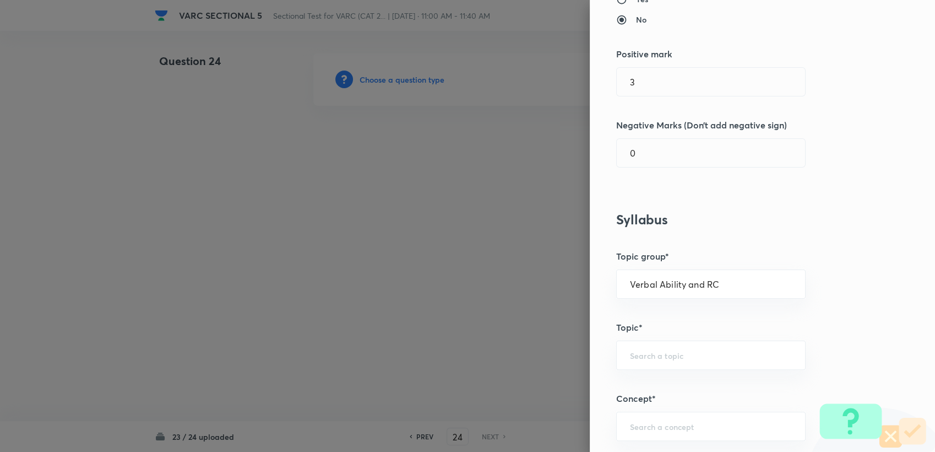
click at [441, 371] on div "Question settings Question type* Integer Does this question have a passage?* Ye…" at bounding box center [762, 226] width 345 height 452
click at [441, 356] on input "text" at bounding box center [711, 355] width 162 height 10
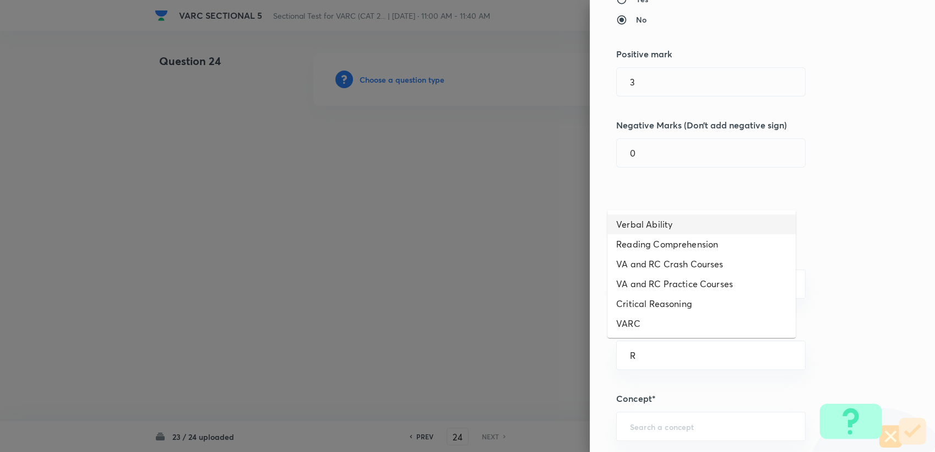
click at [441, 224] on li "Verbal Ability" at bounding box center [701, 224] width 188 height 20
type input "Verbal Ability"
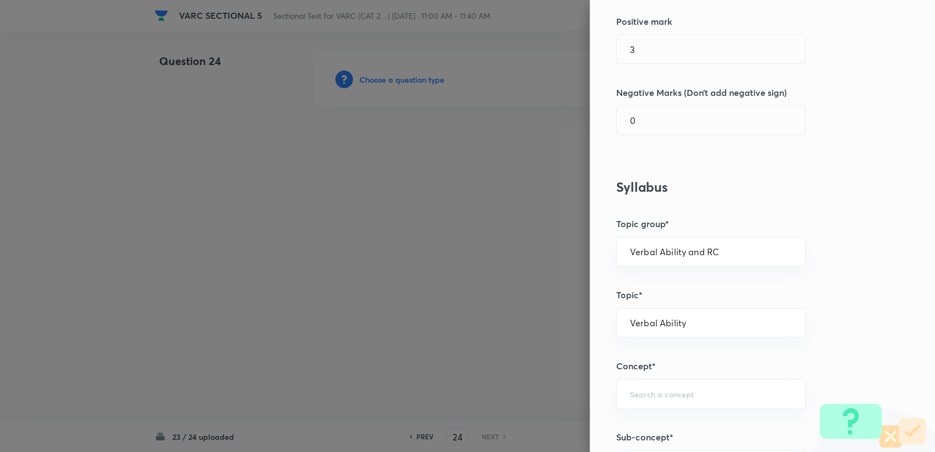
scroll to position [306, 0]
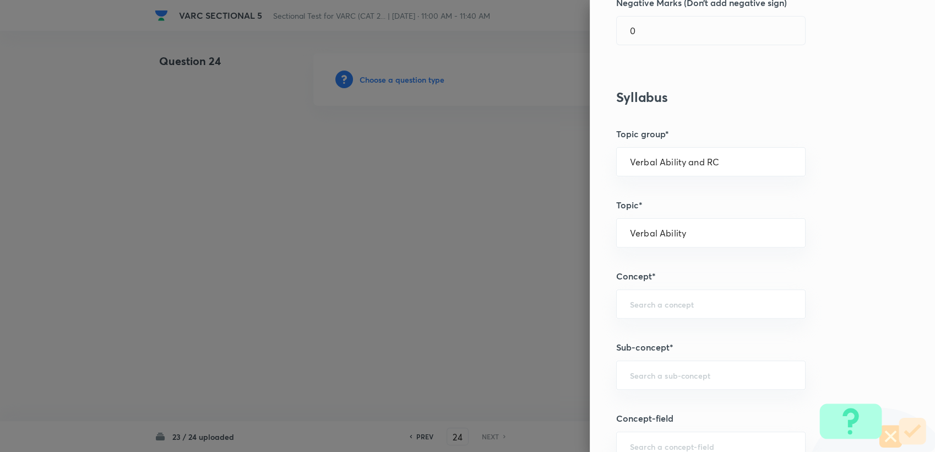
click at [441, 285] on div "Question settings Question type* Integer Does this question have a passage?* Ye…" at bounding box center [762, 226] width 345 height 452
click at [441, 298] on input "text" at bounding box center [711, 303] width 162 height 10
click at [441, 344] on li "Para-Jumbles" at bounding box center [701, 354] width 188 height 20
type input "Para-Jumbles"
click at [441, 389] on div "Question settings Question type* Integer Does this question have a passage?* Ye…" at bounding box center [762, 226] width 345 height 452
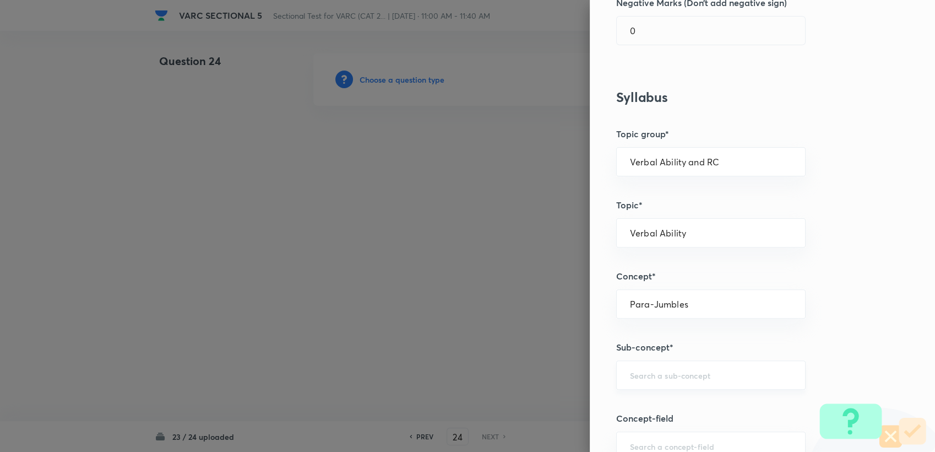
click at [441, 384] on div "​" at bounding box center [710, 374] width 189 height 29
click at [441, 404] on li "Types of Logical Flows in a Paragraph" at bounding box center [701, 405] width 188 height 20
type input "Types of Logical Flows in a Paragraph"
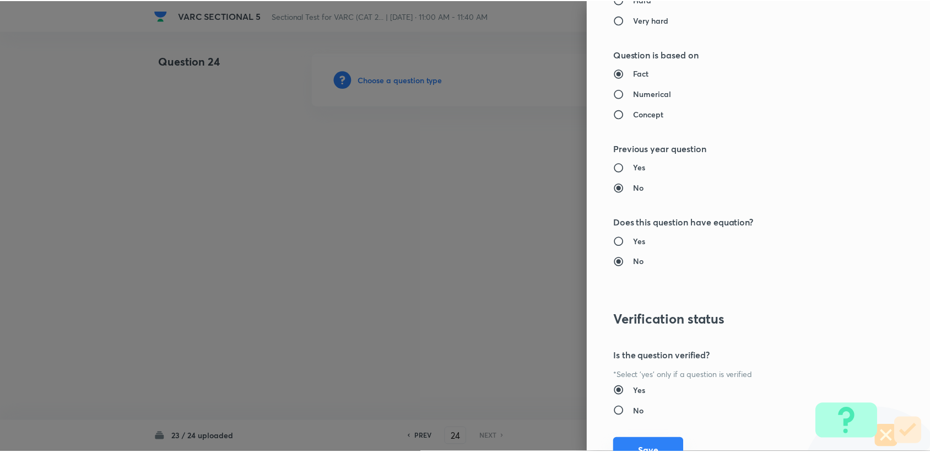
scroll to position [983, 0]
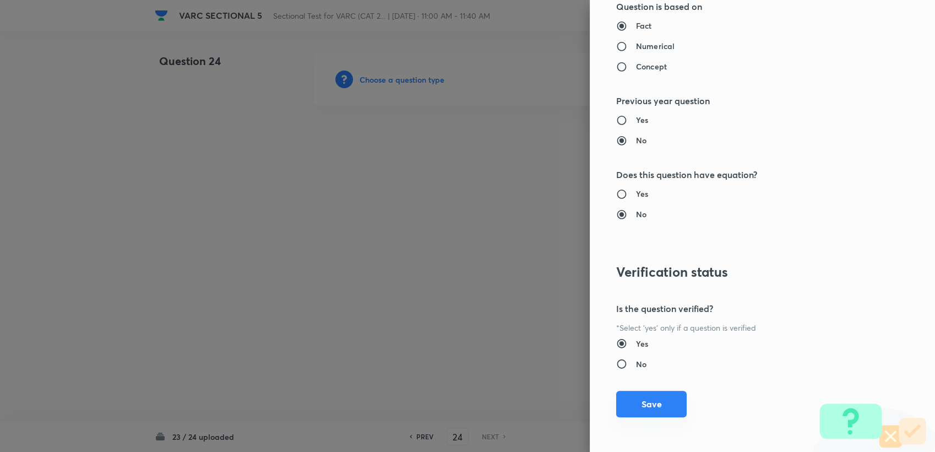
click at [441, 403] on button "Save" at bounding box center [651, 403] width 70 height 26
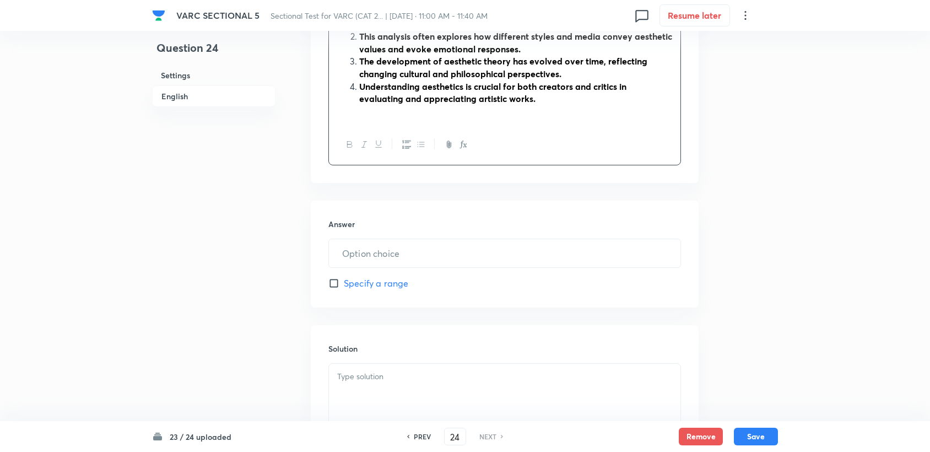
scroll to position [428, 0]
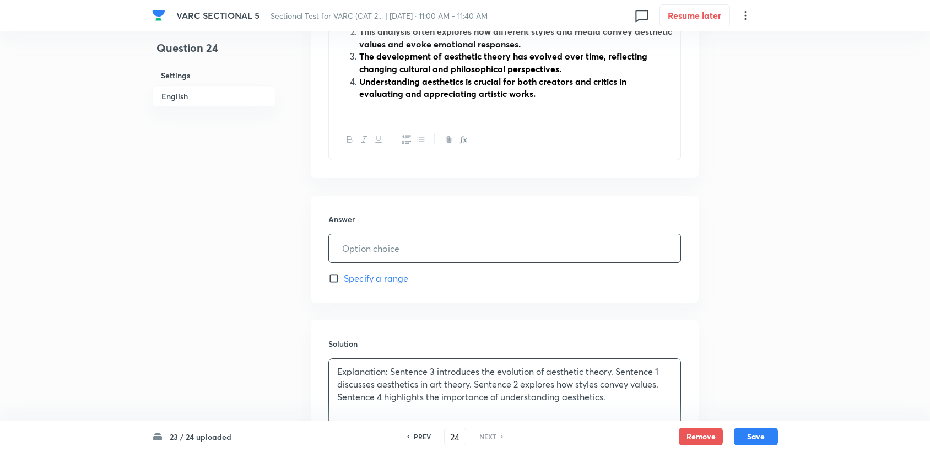
click at [379, 254] on input "text" at bounding box center [504, 248] width 351 height 28
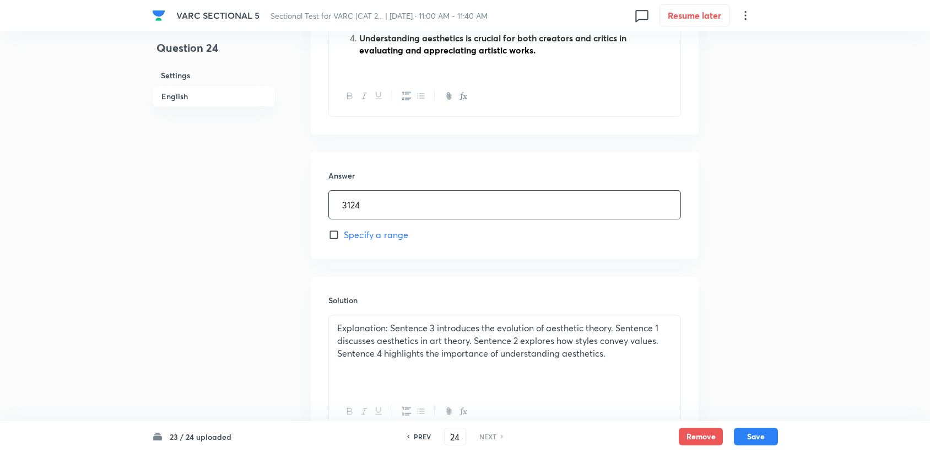
scroll to position [565, 0]
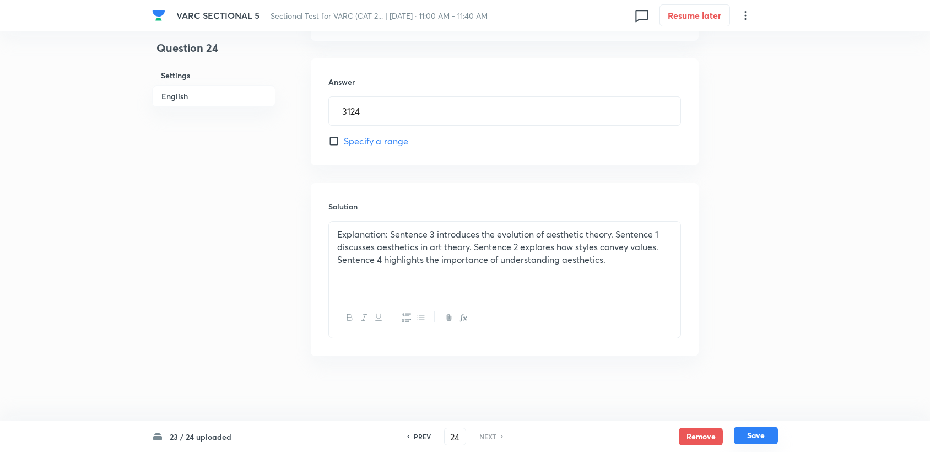
click at [441, 404] on button "Save" at bounding box center [756, 435] width 44 height 18
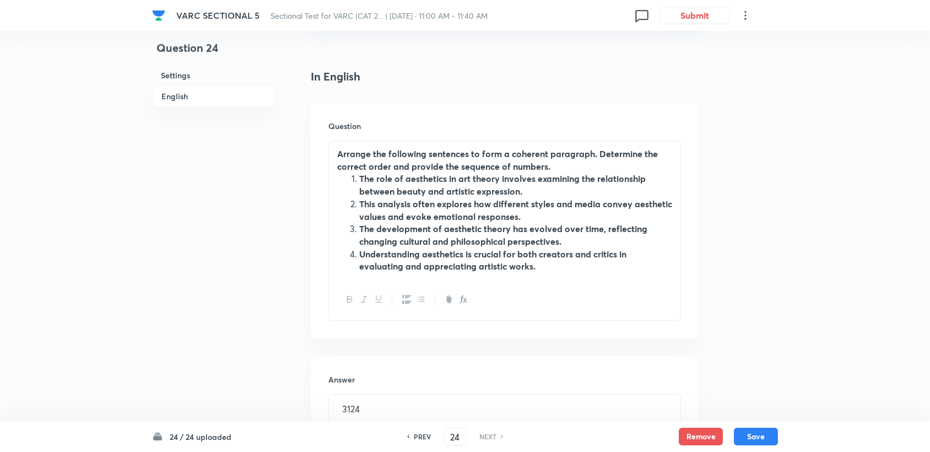
scroll to position [233, 0]
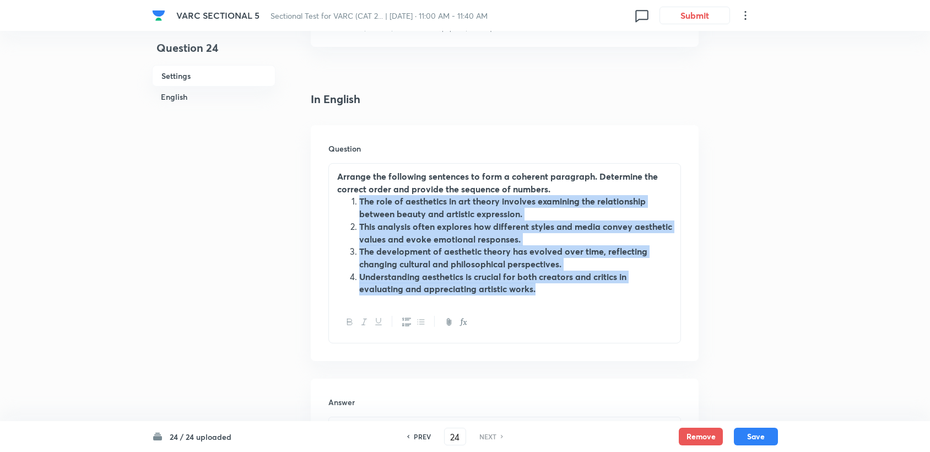
drag, startPoint x: 357, startPoint y: 204, endPoint x: 556, endPoint y: 308, distance: 224.2
click at [441, 308] on div "Arrange the following sentences to form a coherent paragraph. Determine the cor…" at bounding box center [504, 253] width 352 height 180
click at [350, 322] on icon "button" at bounding box center [349, 321] width 9 height 9
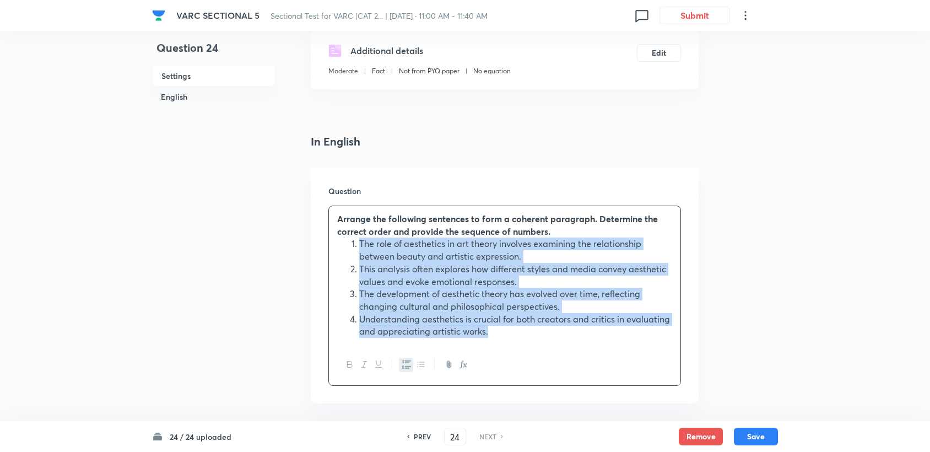
scroll to position [294, 0]
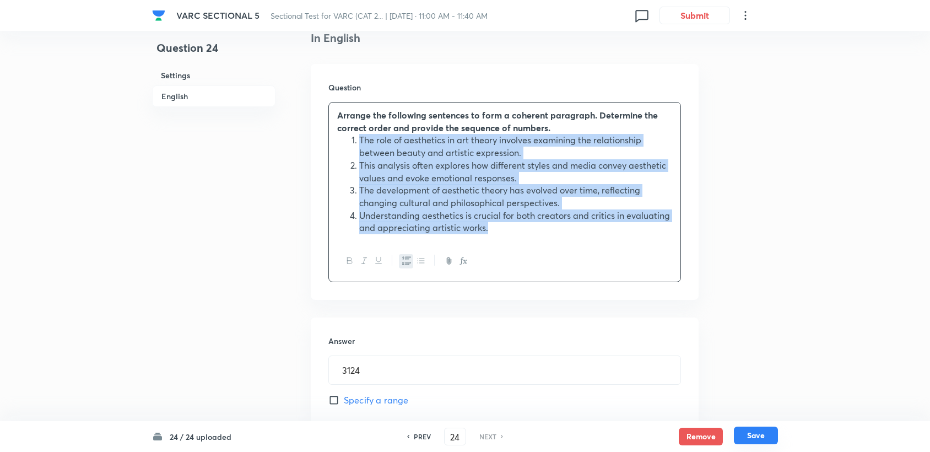
click at [441, 404] on button "Save" at bounding box center [756, 435] width 44 height 18
type input "3124"
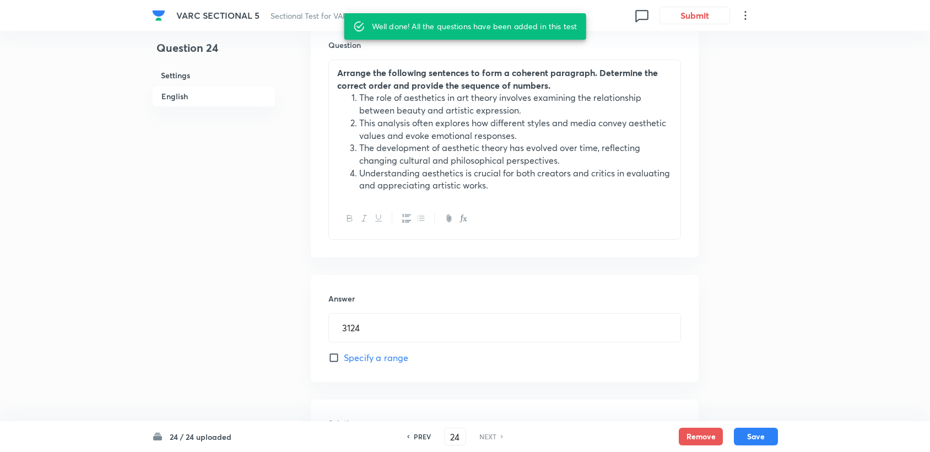
scroll to position [477, 0]
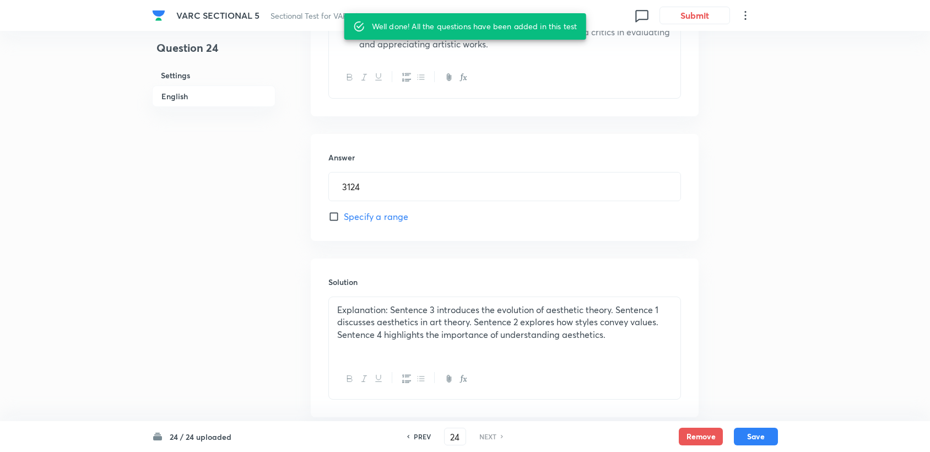
click at [418, 404] on h6 "PREV" at bounding box center [422, 436] width 17 height 10
type input "23"
type input "2134"
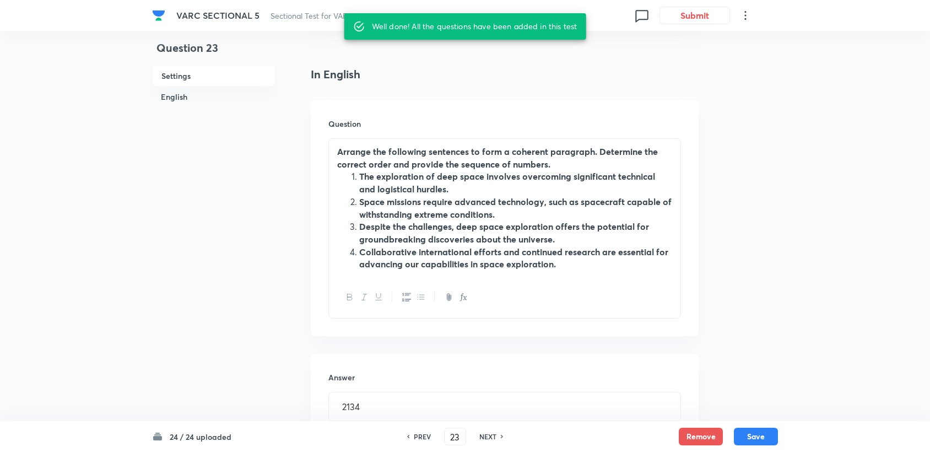
scroll to position [173, 0]
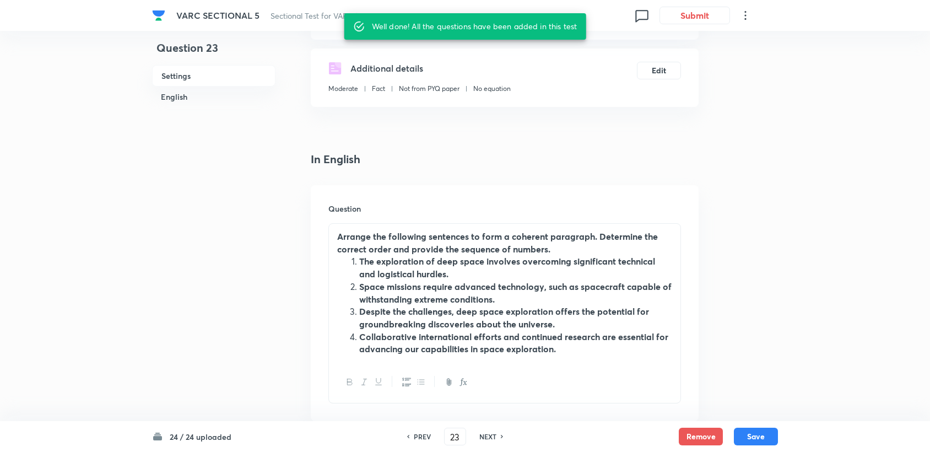
click at [365, 262] on strong "The exploration of deep space involves overcoming significant technical and log…" at bounding box center [507, 267] width 296 height 24
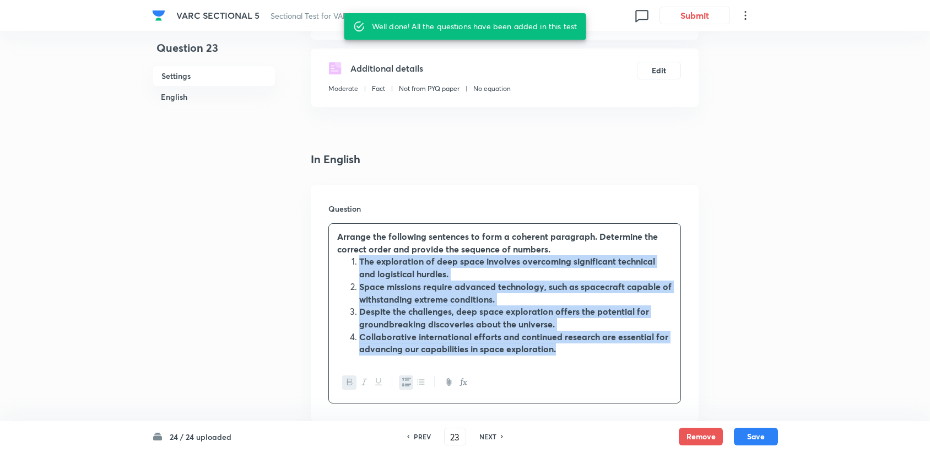
drag, startPoint x: 357, startPoint y: 262, endPoint x: 589, endPoint y: 356, distance: 250.3
click at [441, 356] on div "Arrange the following sentences to form a coherent paragraph. Determine the cor…" at bounding box center [504, 293] width 351 height 138
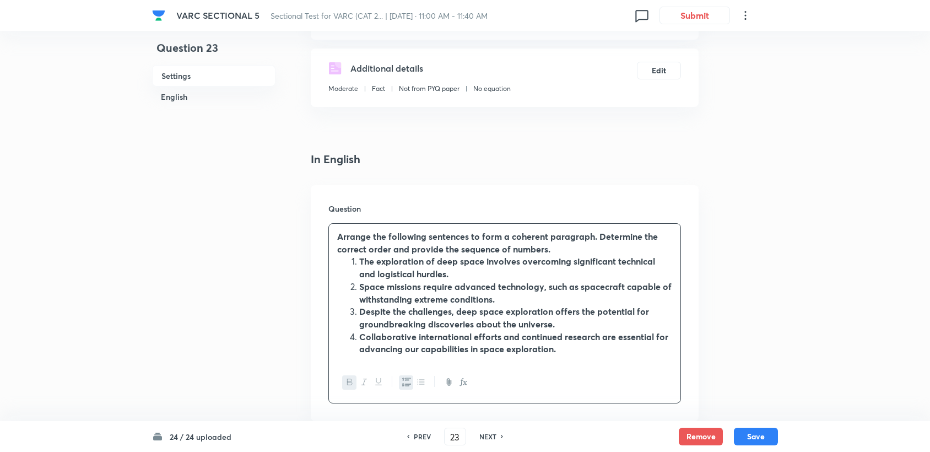
click at [341, 383] on div at bounding box center [504, 382] width 351 height 40
click at [344, 383] on button "button" at bounding box center [349, 382] width 14 height 14
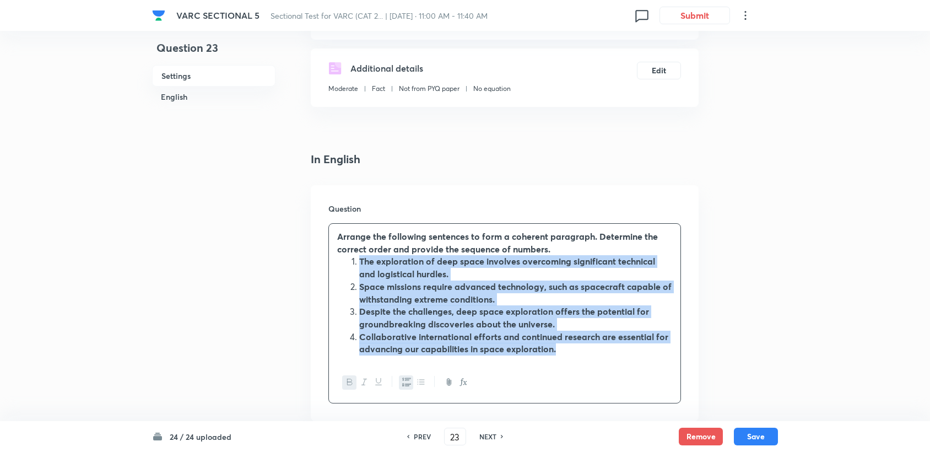
click at [345, 382] on icon "button" at bounding box center [349, 381] width 9 height 9
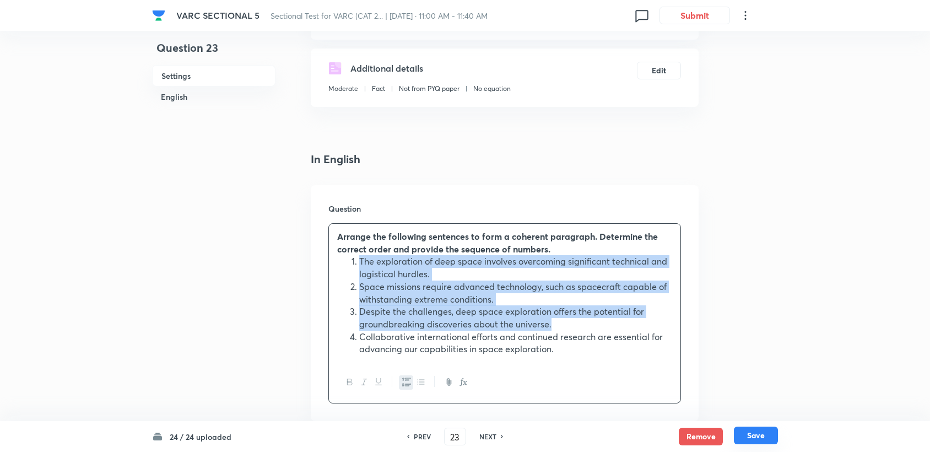
click at [441, 404] on button "Save" at bounding box center [756, 435] width 44 height 18
type input "24"
type input "3124"
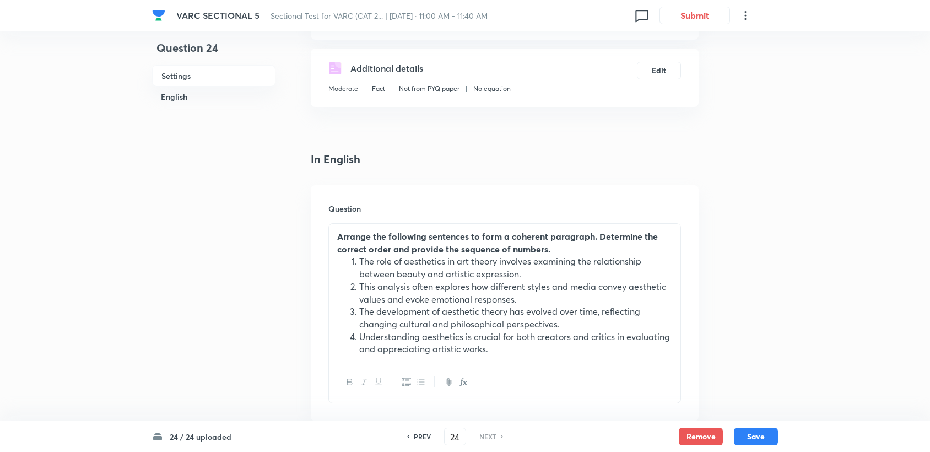
click at [421, 404] on h6 "PREV" at bounding box center [422, 436] width 17 height 10
type input "23"
type input "2134"
click at [421, 404] on h6 "PREV" at bounding box center [422, 436] width 17 height 10
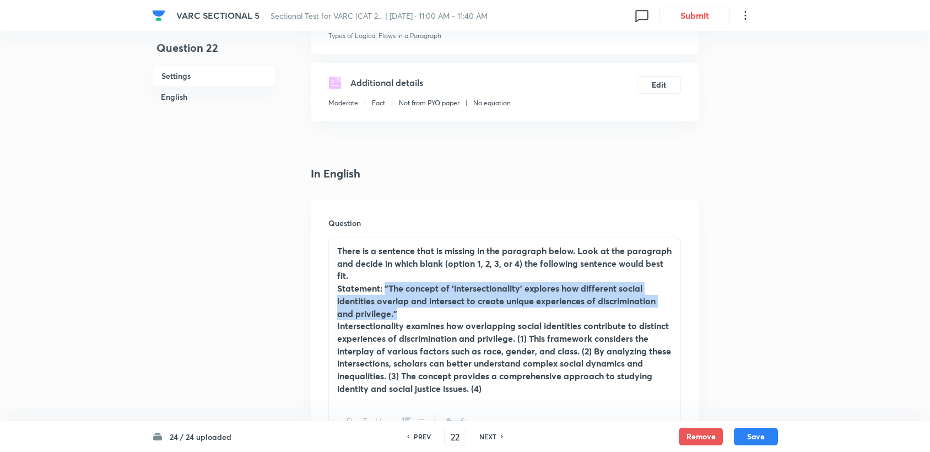
drag, startPoint x: 421, startPoint y: 435, endPoint x: 428, endPoint y: 308, distance: 126.3
click at [428, 308] on p "Statement: "The concept of ‘intersectionality’ explores how different social id…" at bounding box center [504, 300] width 335 height 37
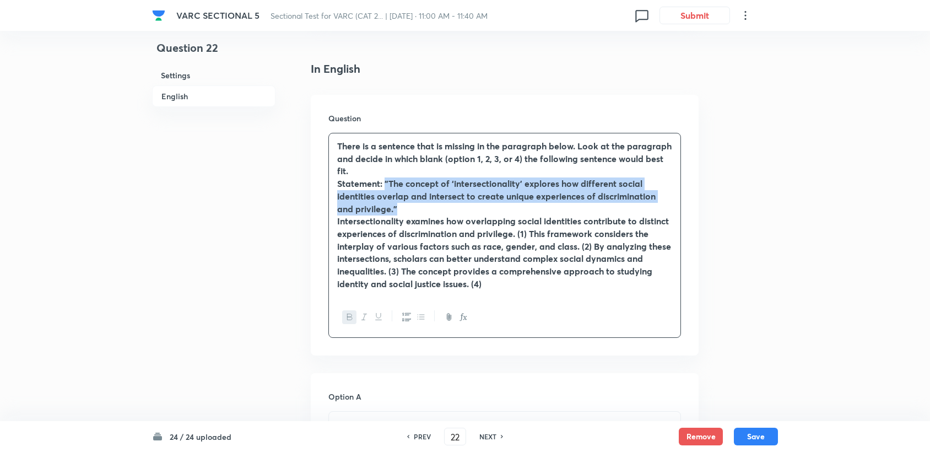
scroll to position [295, 0]
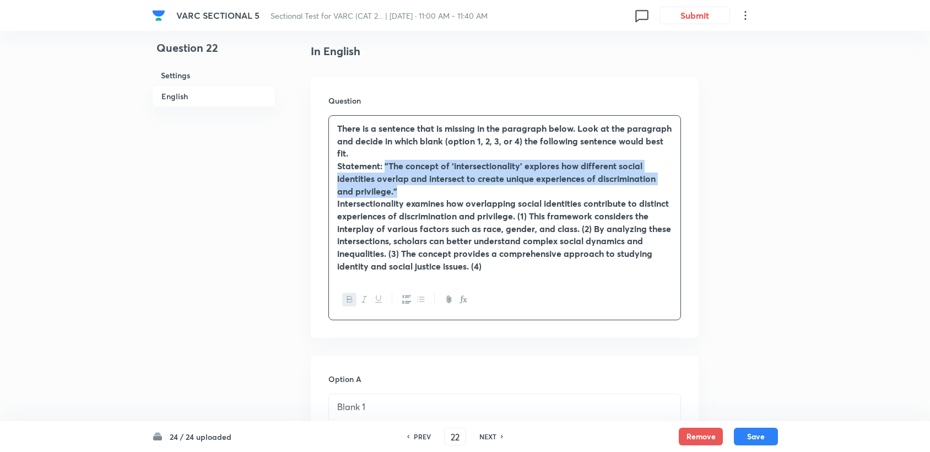
click at [348, 300] on icon "button" at bounding box center [349, 299] width 9 height 9
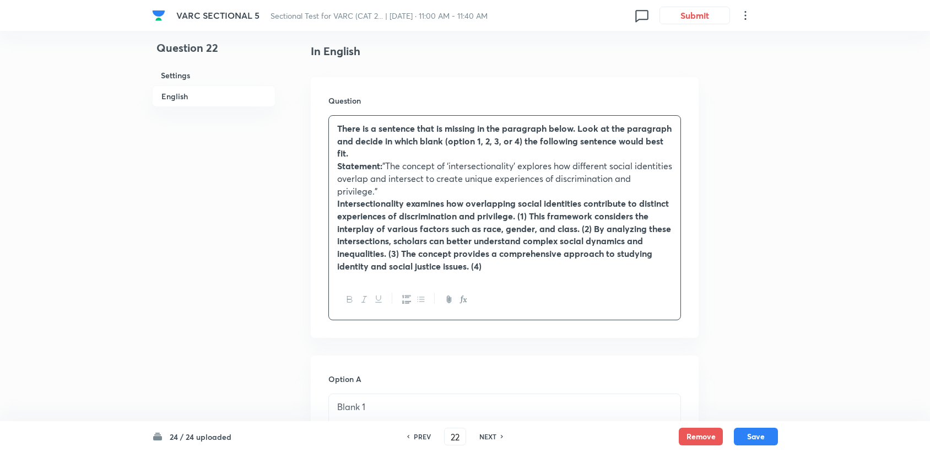
click at [337, 208] on strong "Intersectionality examines how overlapping social identities contribute to dist…" at bounding box center [504, 234] width 334 height 74
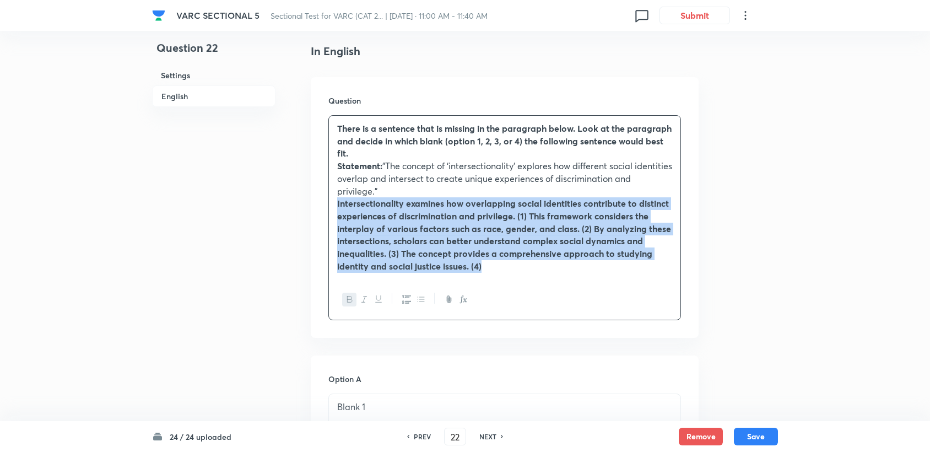
drag, startPoint x: 337, startPoint y: 208, endPoint x: 497, endPoint y: 263, distance: 168.8
click at [441, 263] on p "Intersectionality examines how overlapping social identities contribute to dist…" at bounding box center [504, 234] width 335 height 75
click at [349, 297] on icon "button" at bounding box center [349, 299] width 9 height 9
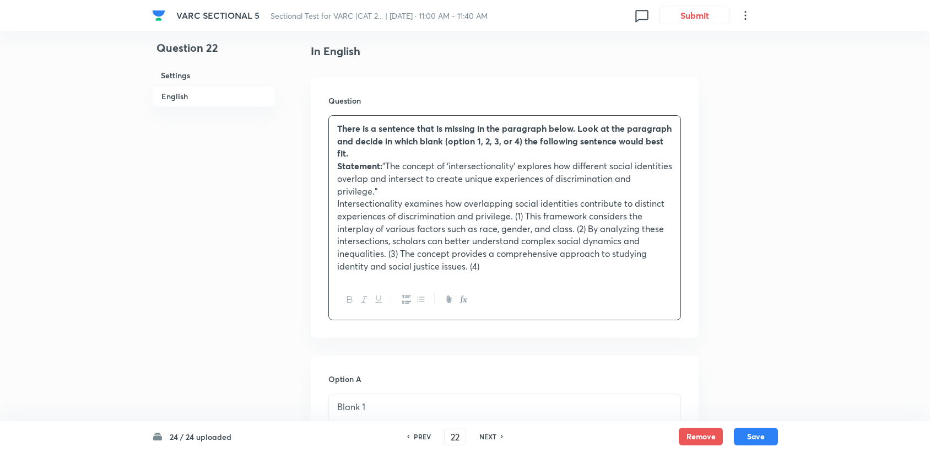
click at [348, 297] on icon "button" at bounding box center [349, 299] width 9 height 9
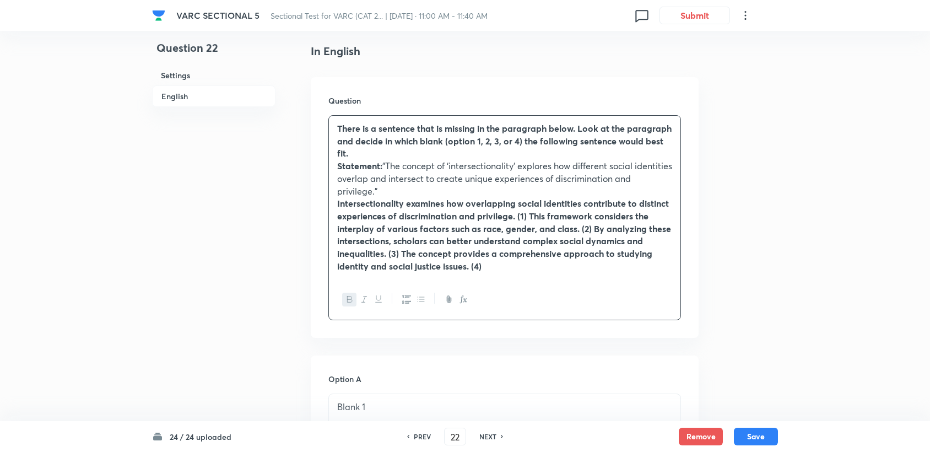
click at [348, 297] on icon "button" at bounding box center [349, 299] width 9 height 9
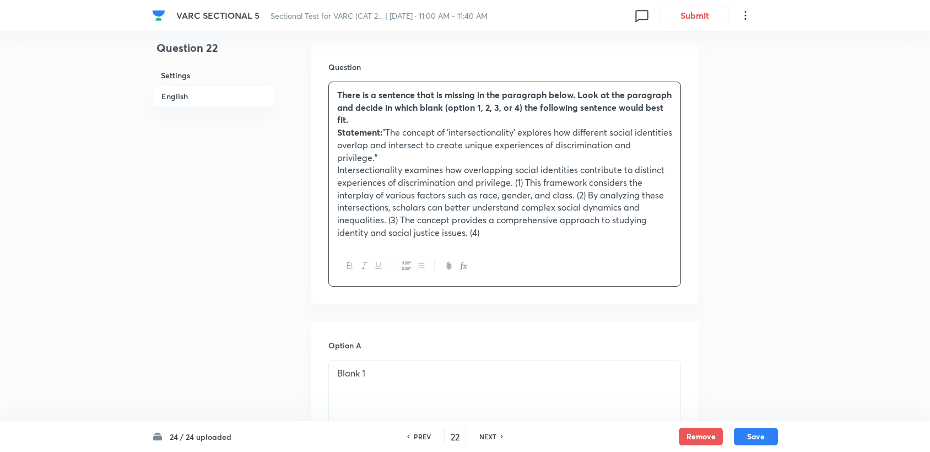
scroll to position [418, 0]
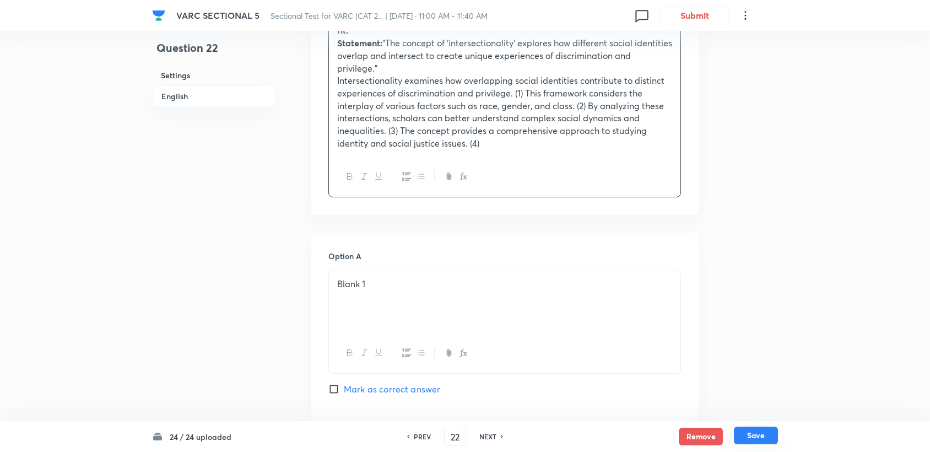
click at [441, 404] on button "Save" at bounding box center [756, 435] width 44 height 18
type input "23"
